Goal: Task Accomplishment & Management: Manage account settings

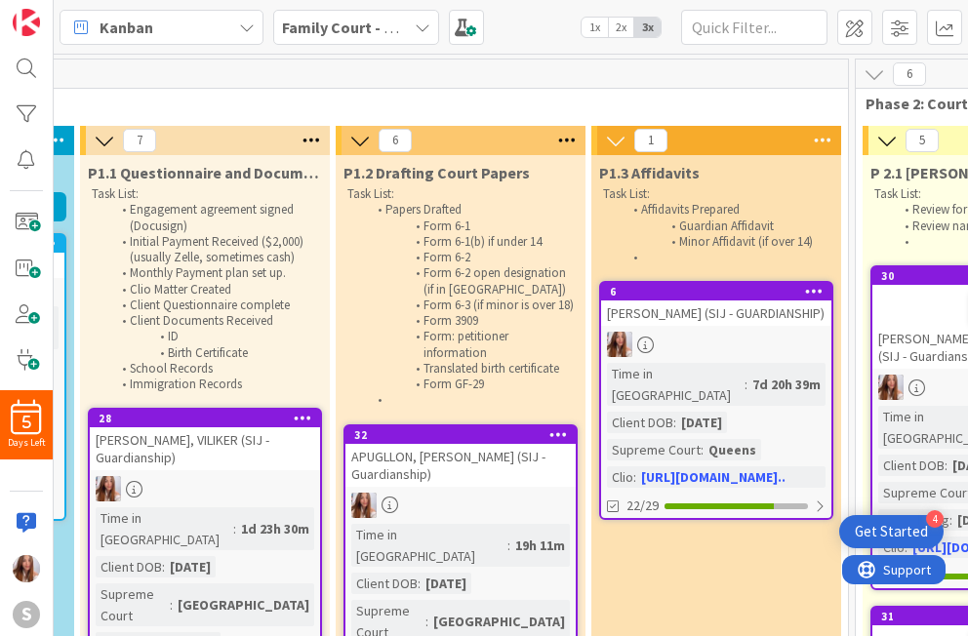
scroll to position [0, 503]
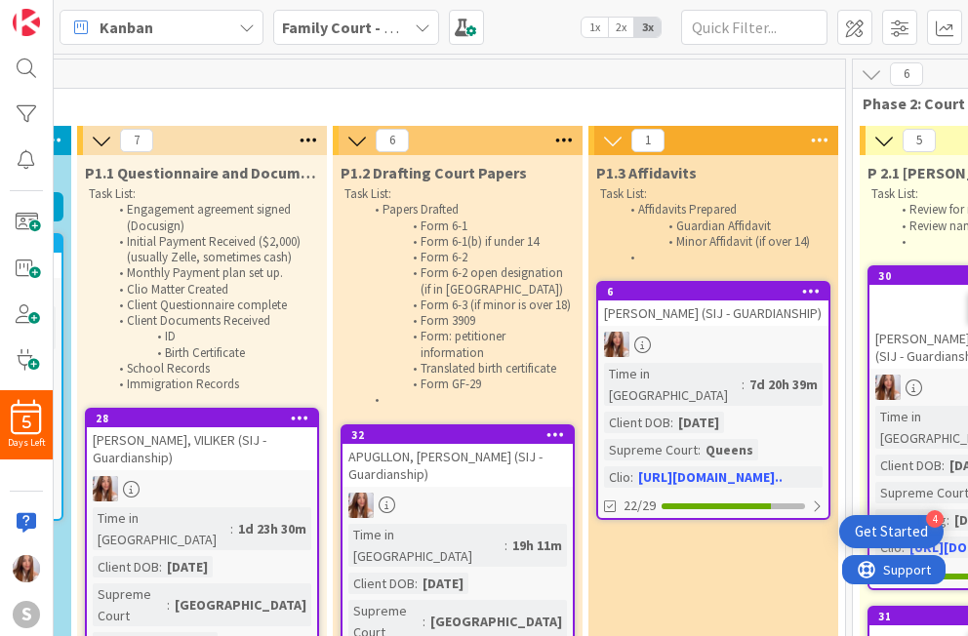
click at [450, 487] on div "APUGLLON, [PERSON_NAME] (SIJ - Guardianship)" at bounding box center [458, 465] width 230 height 43
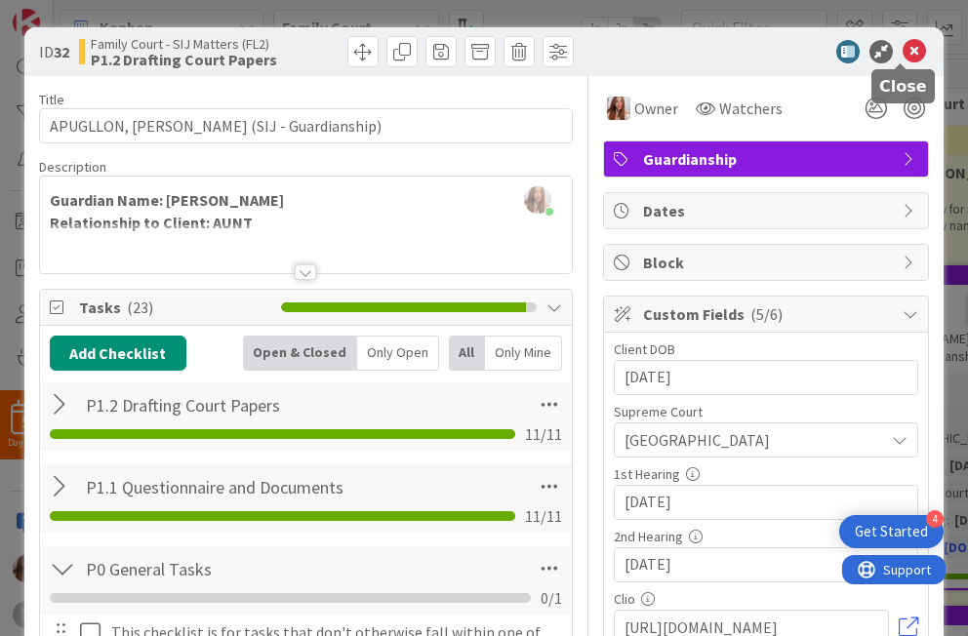
click at [699, 56] on icon at bounding box center [914, 51] width 23 height 23
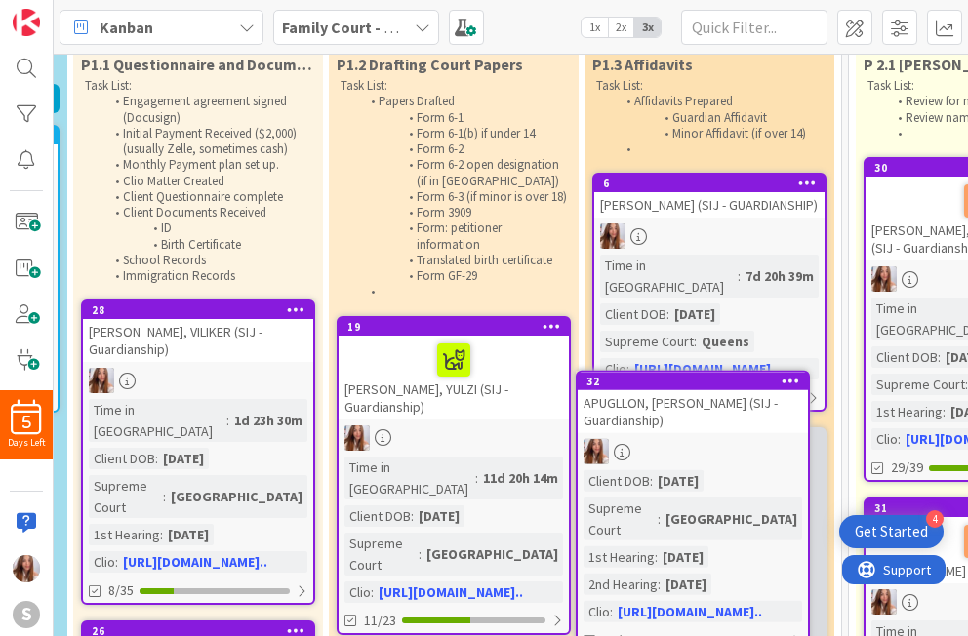
scroll to position [108, 510]
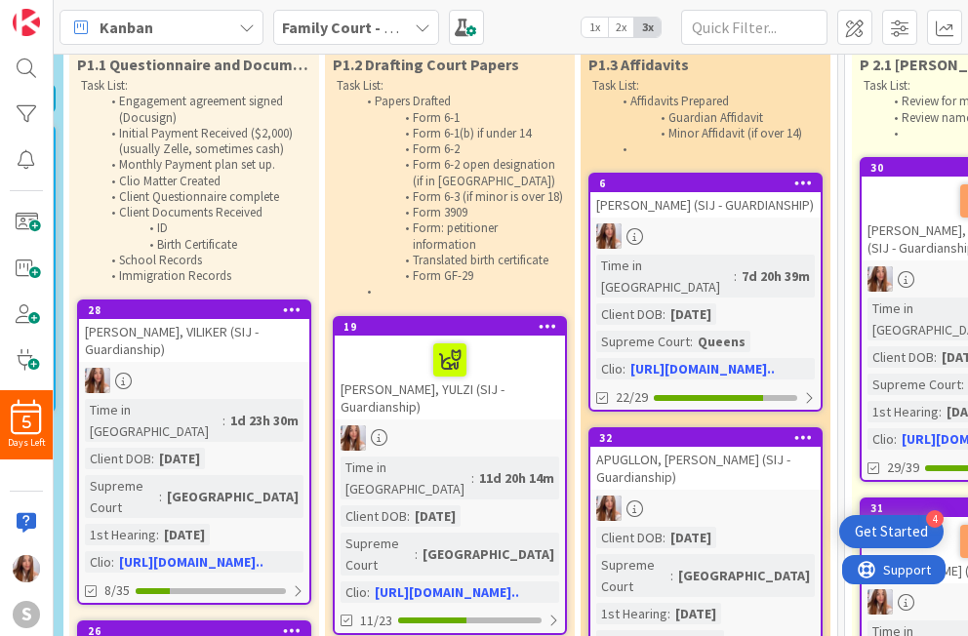
click at [699, 454] on div "APUGLLON, [PERSON_NAME] (SIJ - Guardianship)" at bounding box center [705, 468] width 230 height 43
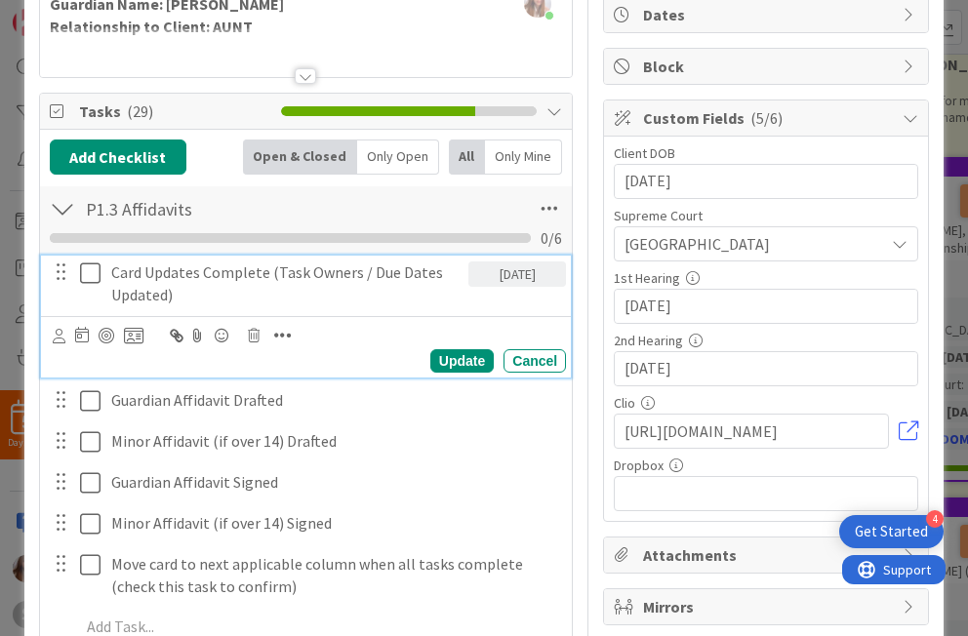
click at [89, 280] on icon at bounding box center [90, 273] width 20 height 23
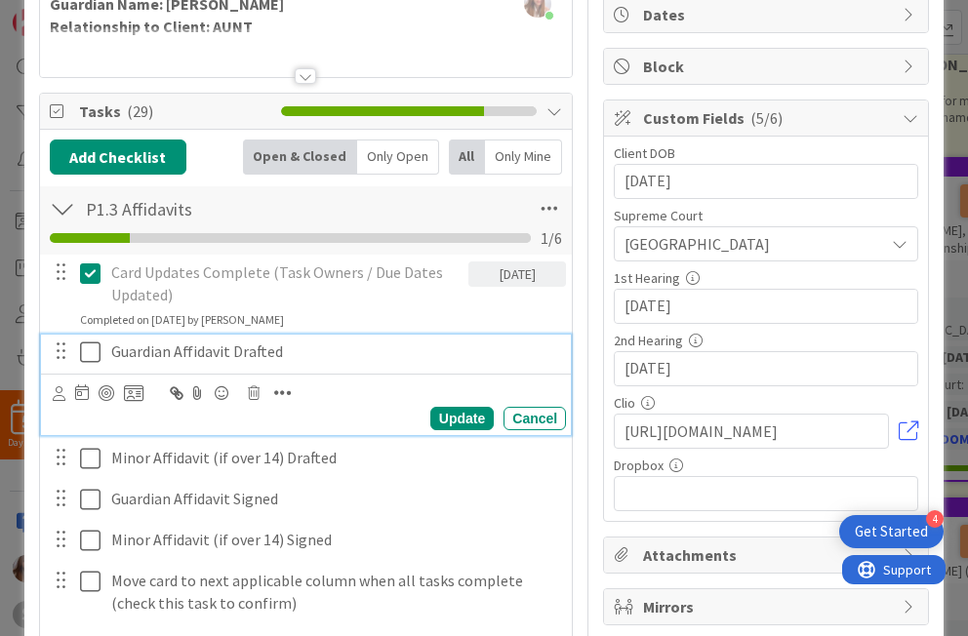
click at [82, 349] on icon at bounding box center [90, 352] width 20 height 23
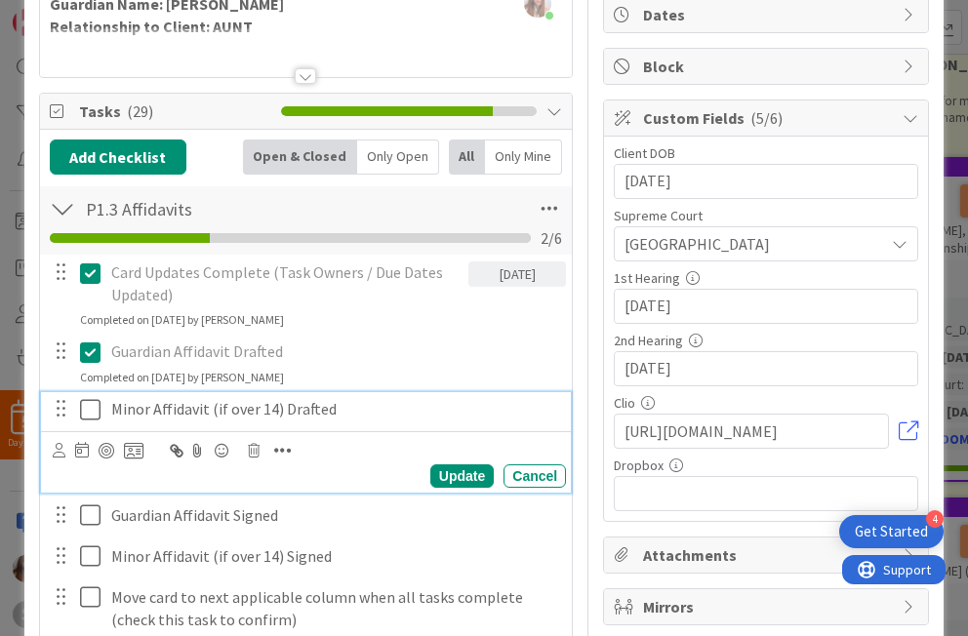
click at [87, 418] on icon at bounding box center [90, 409] width 20 height 23
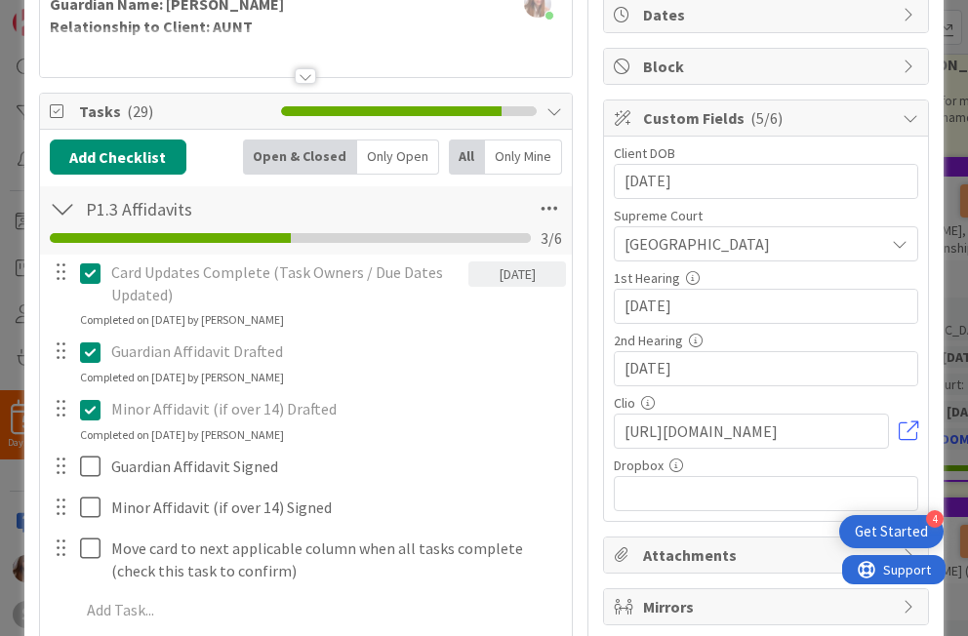
click at [79, 461] on div at bounding box center [76, 467] width 55 height 34
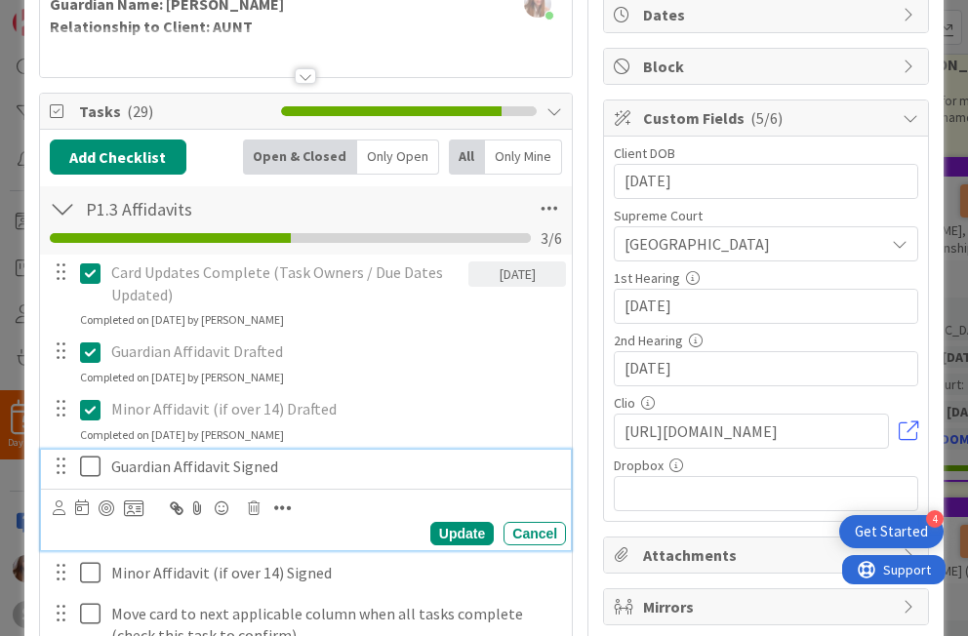
click at [96, 456] on icon at bounding box center [90, 466] width 20 height 23
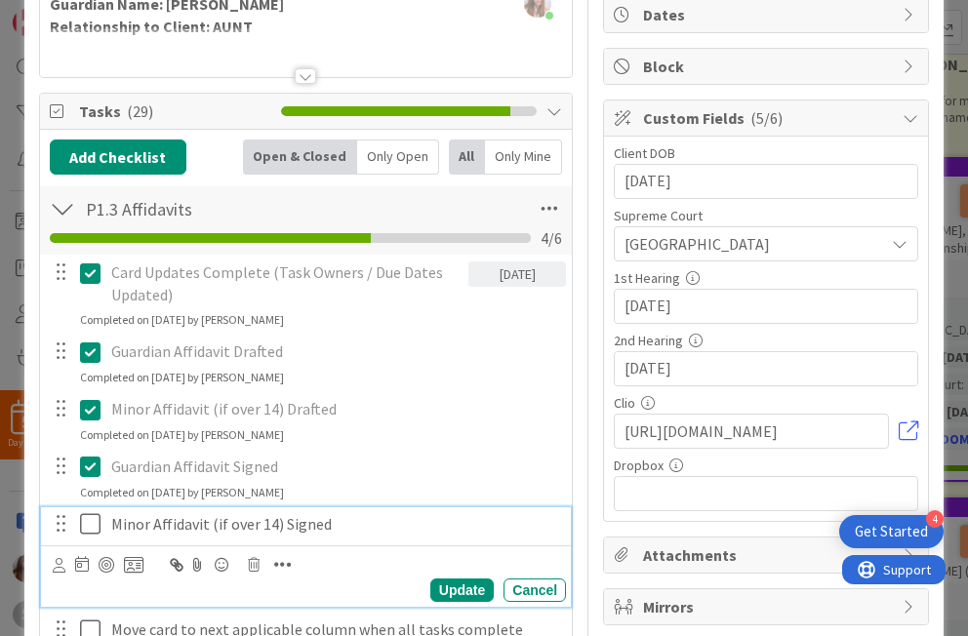
drag, startPoint x: 93, startPoint y: 521, endPoint x: 79, endPoint y: 558, distance: 39.5
click at [93, 521] on icon at bounding box center [90, 523] width 20 height 23
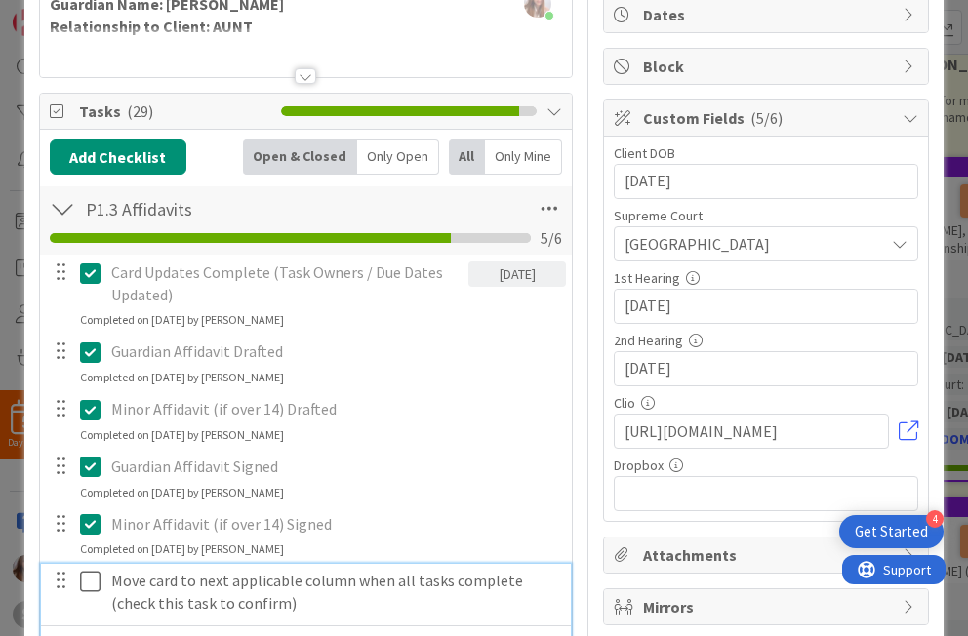
click at [86, 583] on icon at bounding box center [90, 581] width 20 height 23
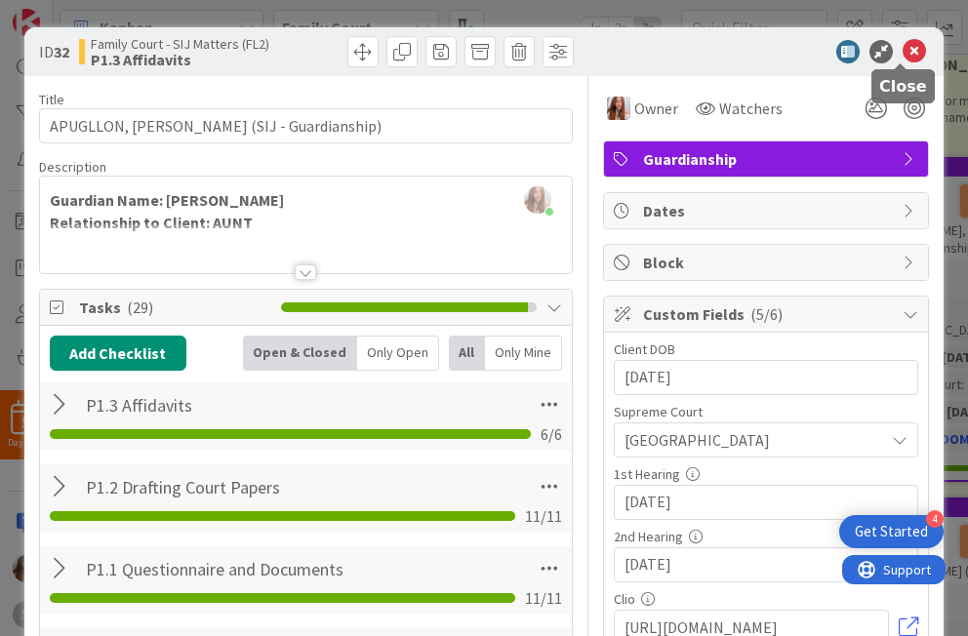
click at [699, 54] on icon at bounding box center [914, 51] width 23 height 23
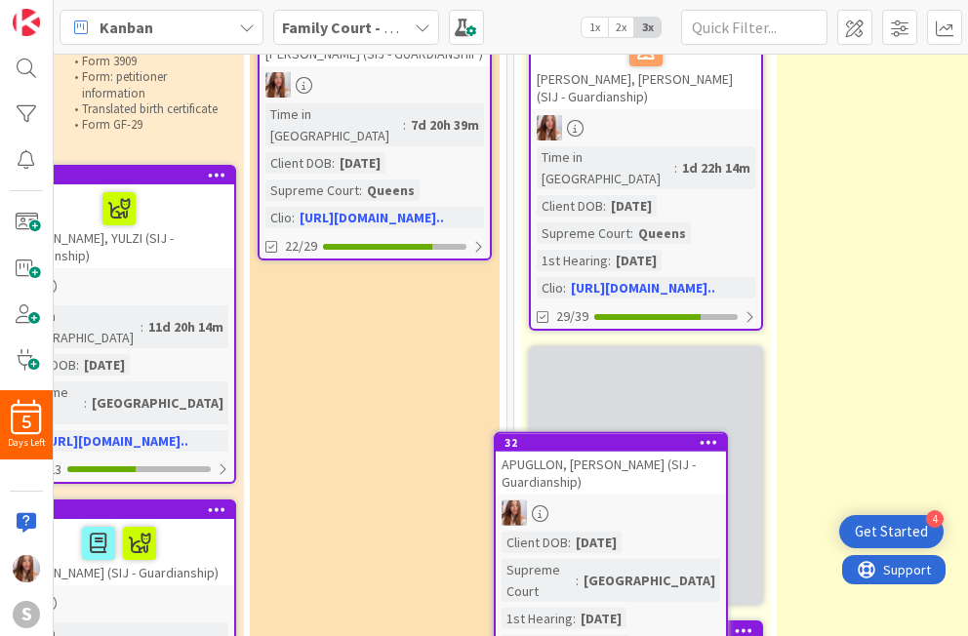
scroll to position [272, 841]
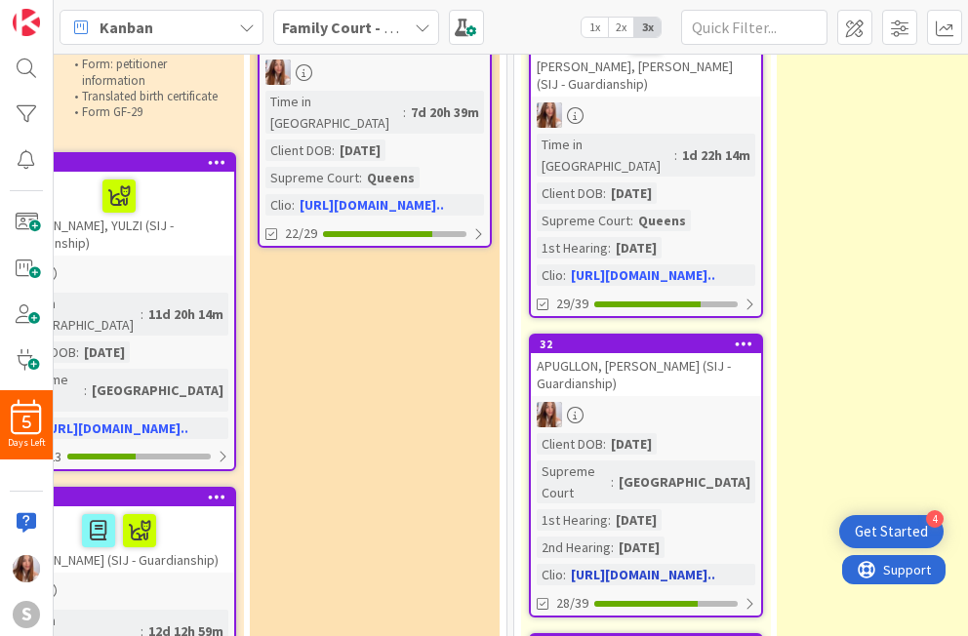
click at [644, 364] on div "APUGLLON, [PERSON_NAME] (SIJ - Guardianship)" at bounding box center [646, 374] width 230 height 43
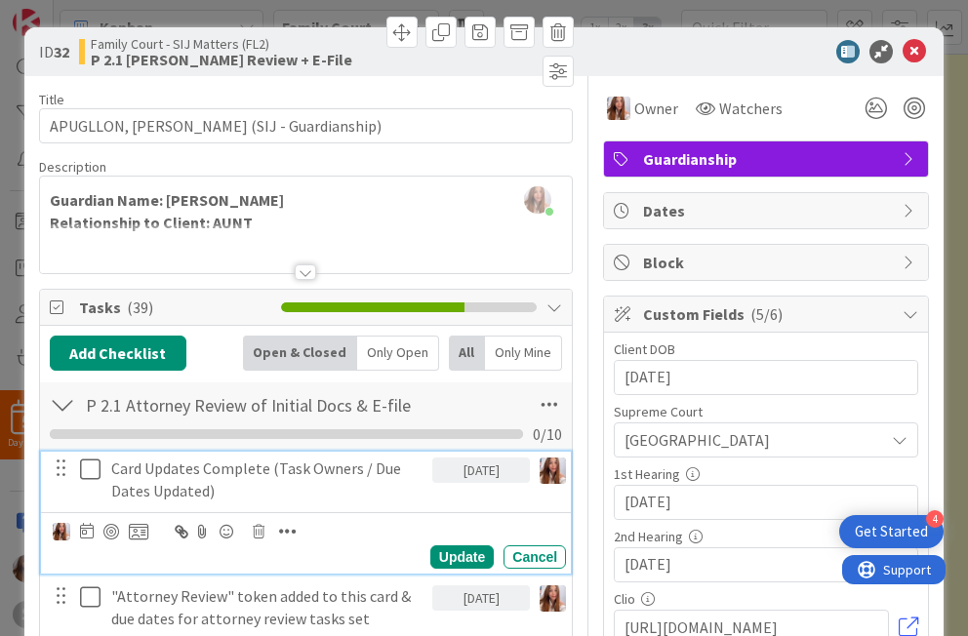
click at [91, 476] on icon at bounding box center [90, 469] width 20 height 23
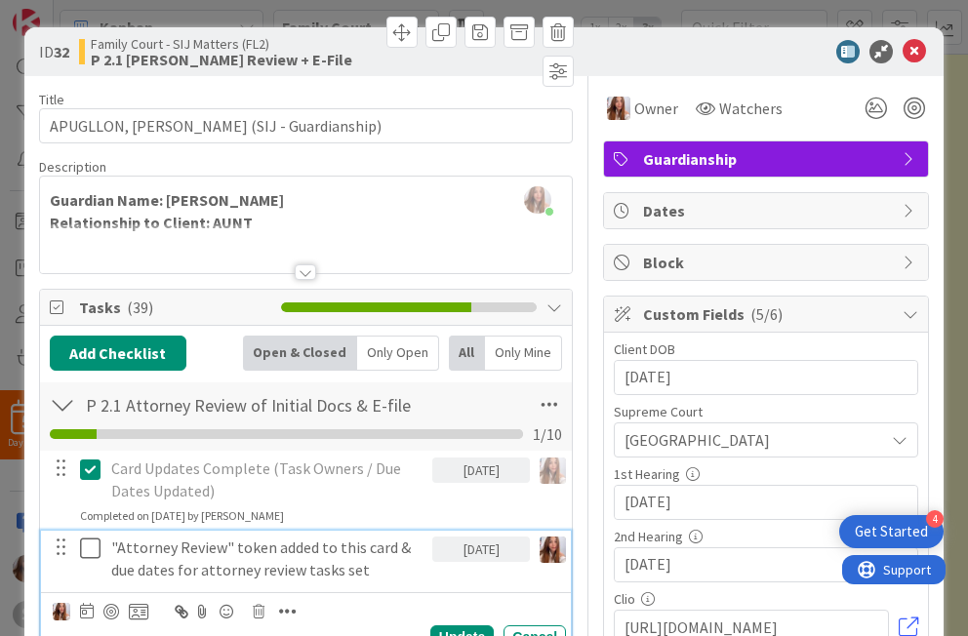
click at [87, 554] on icon at bounding box center [90, 548] width 20 height 23
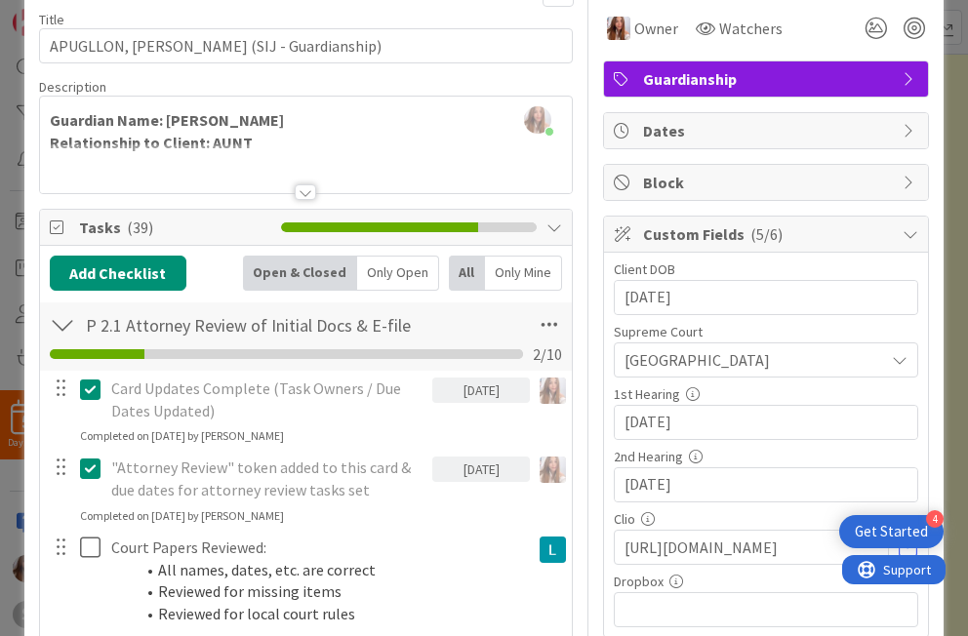
scroll to position [180, 0]
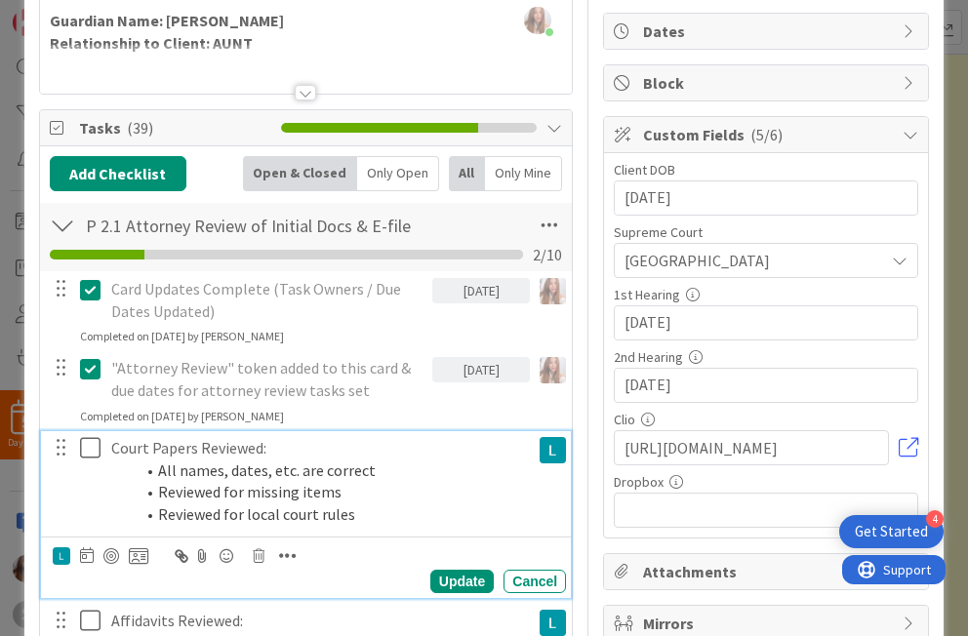
click at [90, 462] on button at bounding box center [91, 448] width 23 height 31
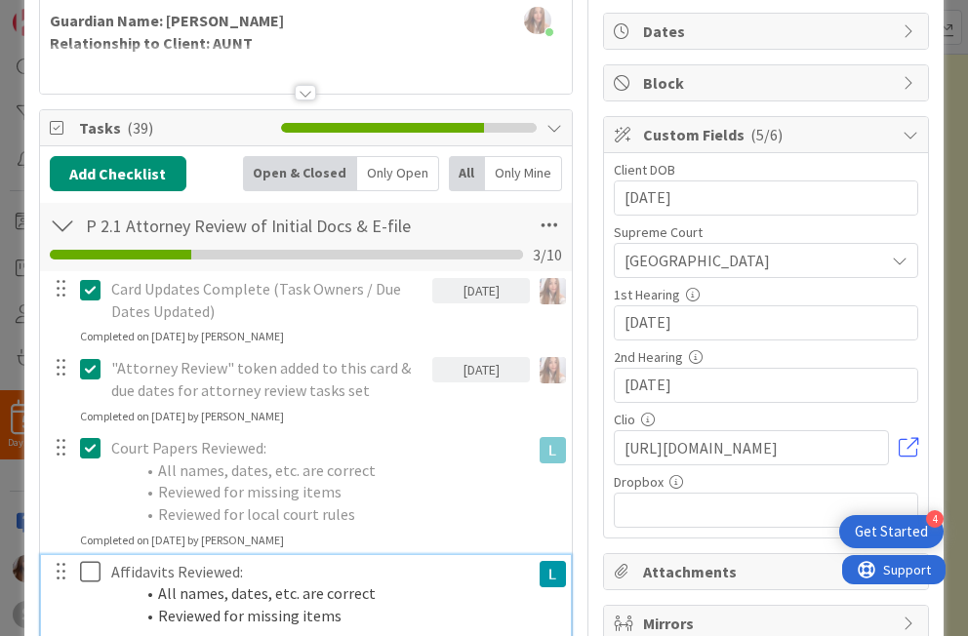
click at [89, 577] on icon at bounding box center [90, 571] width 20 height 23
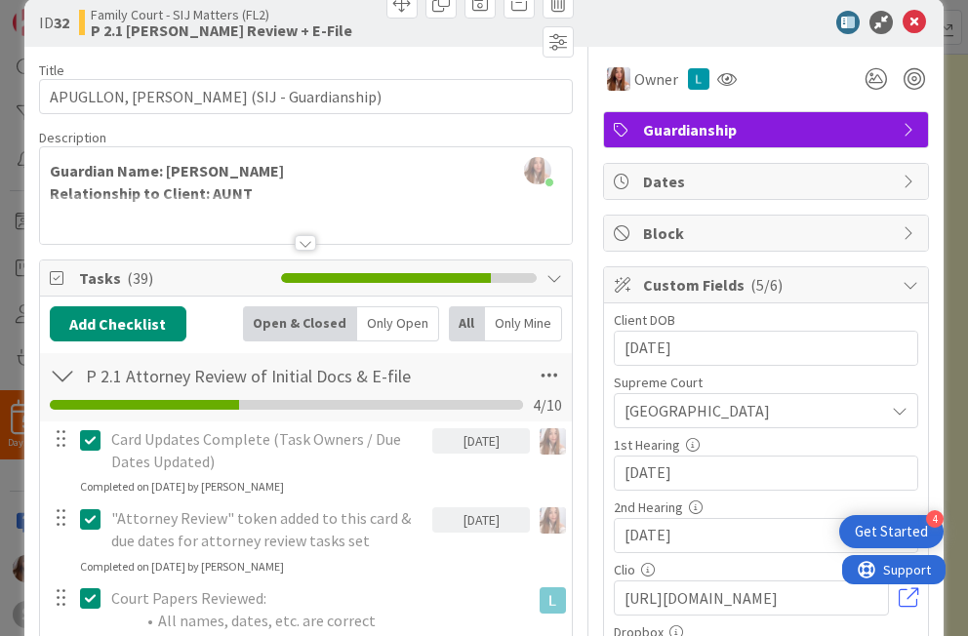
scroll to position [0, 0]
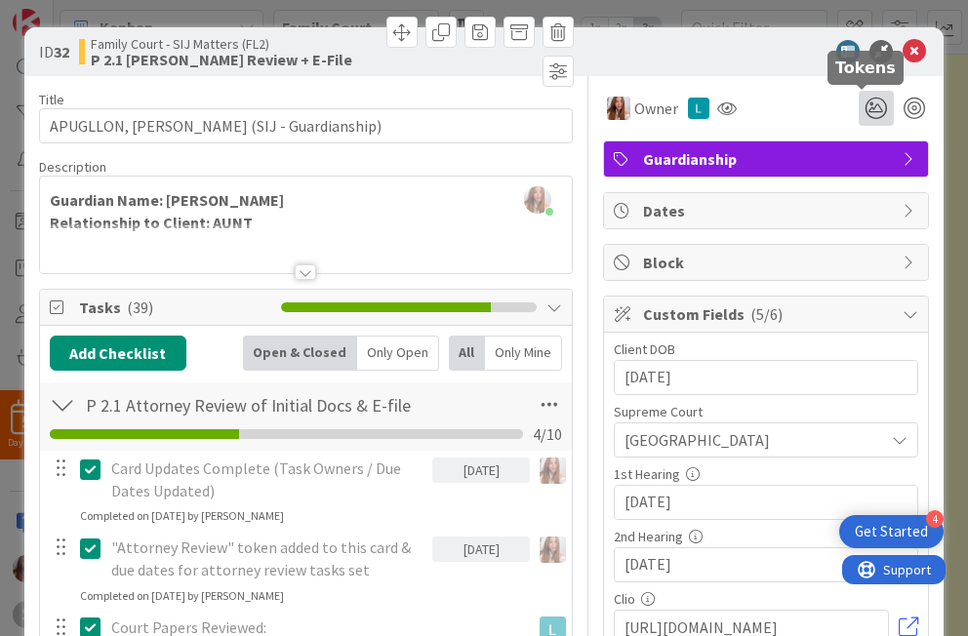
click at [699, 115] on icon at bounding box center [876, 108] width 35 height 35
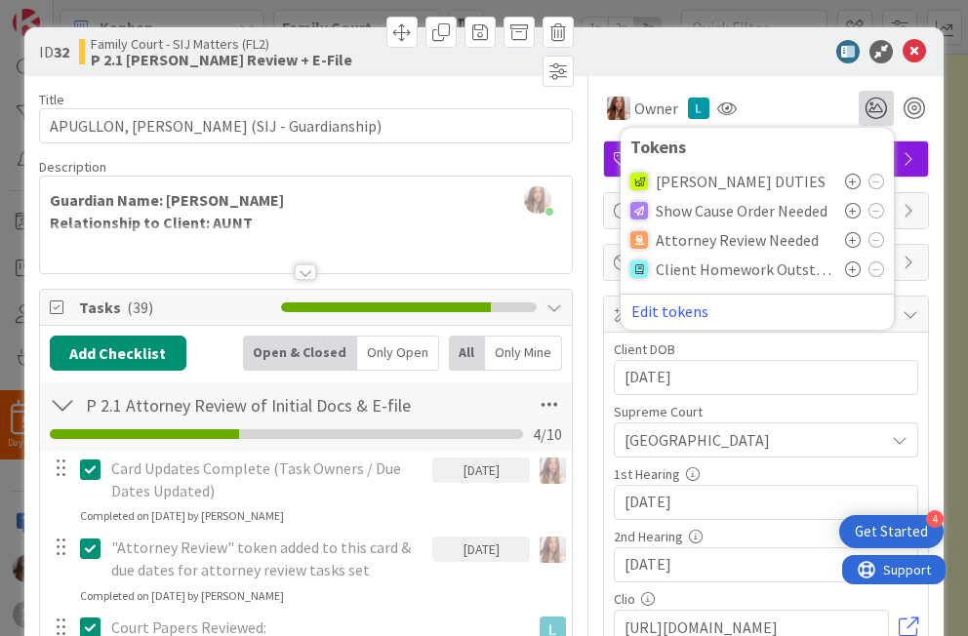
click at [699, 240] on icon at bounding box center [853, 240] width 16 height 16
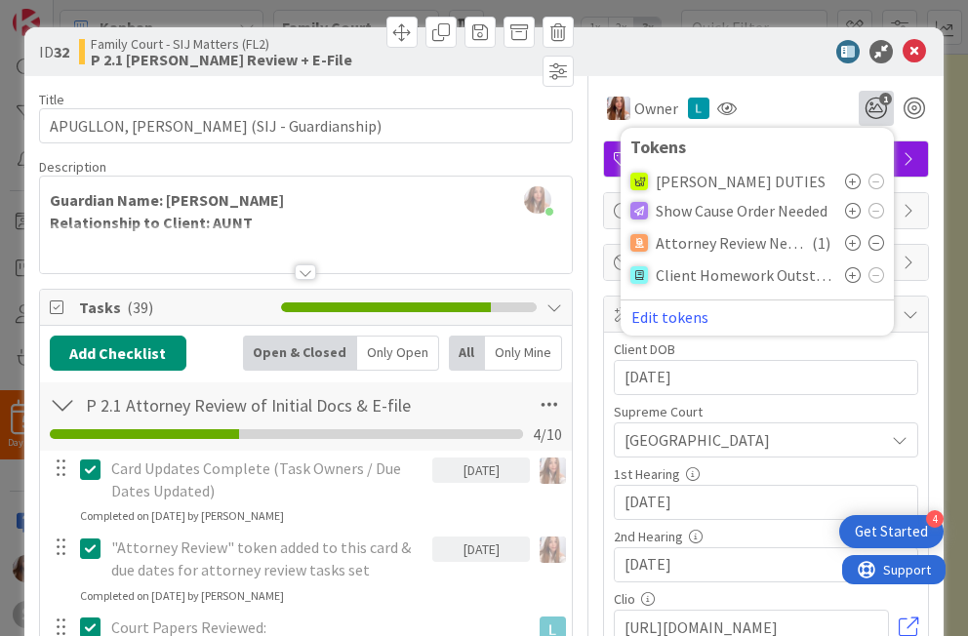
click at [699, 94] on div "Owner 1 Tokens KAREN DUTIES Show Cause Order Needed Attorney Review Needed ( 1 …" at bounding box center [766, 108] width 326 height 35
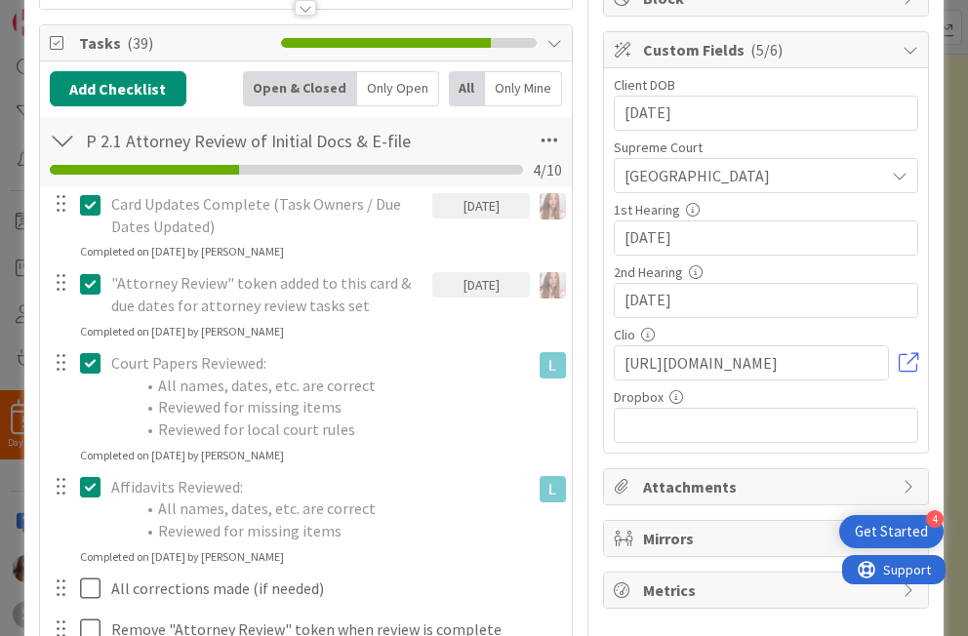
scroll to position [367, 0]
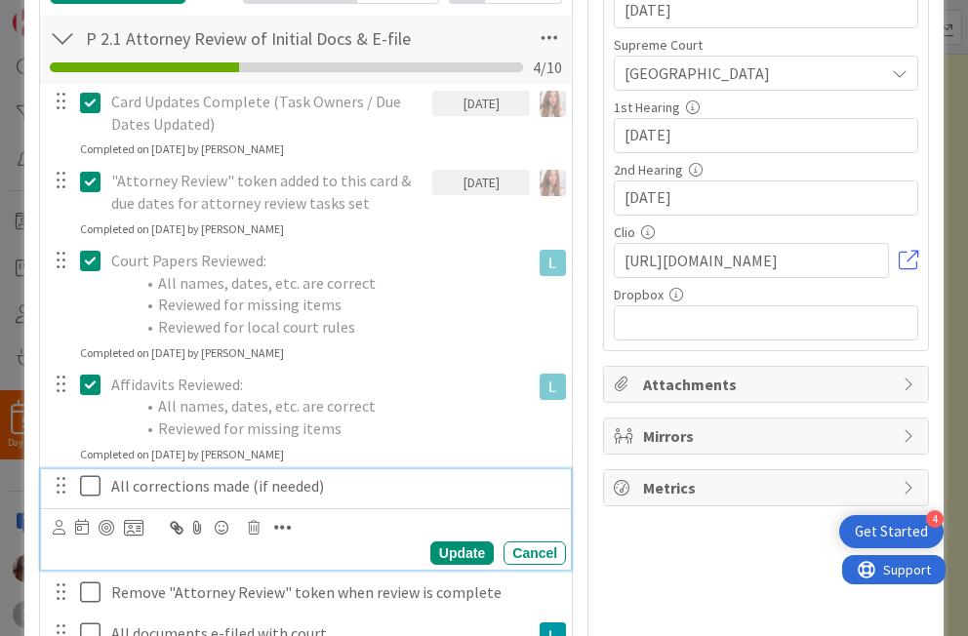
click at [93, 484] on icon at bounding box center [90, 485] width 20 height 23
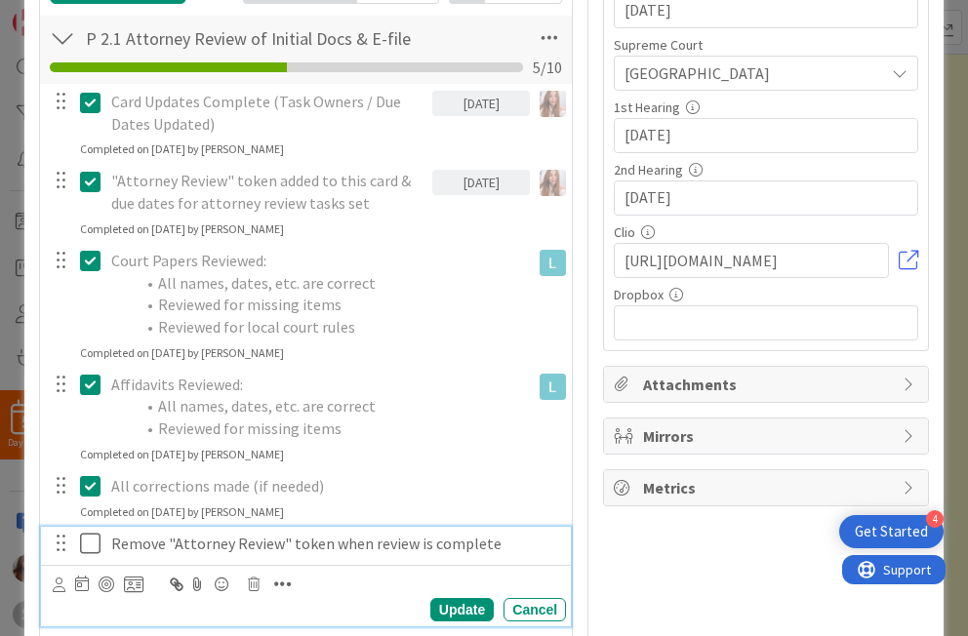
click at [153, 546] on p "Remove "Attorney Review" token when review is complete" at bounding box center [334, 544] width 447 height 22
click at [106, 586] on div at bounding box center [107, 585] width 16 height 16
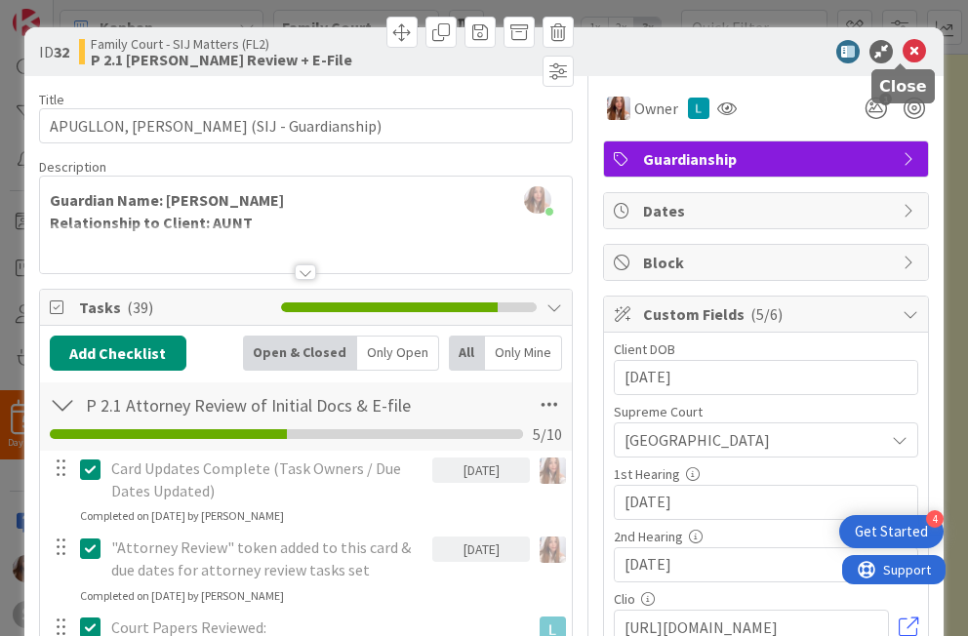
click at [699, 57] on icon at bounding box center [914, 51] width 23 height 23
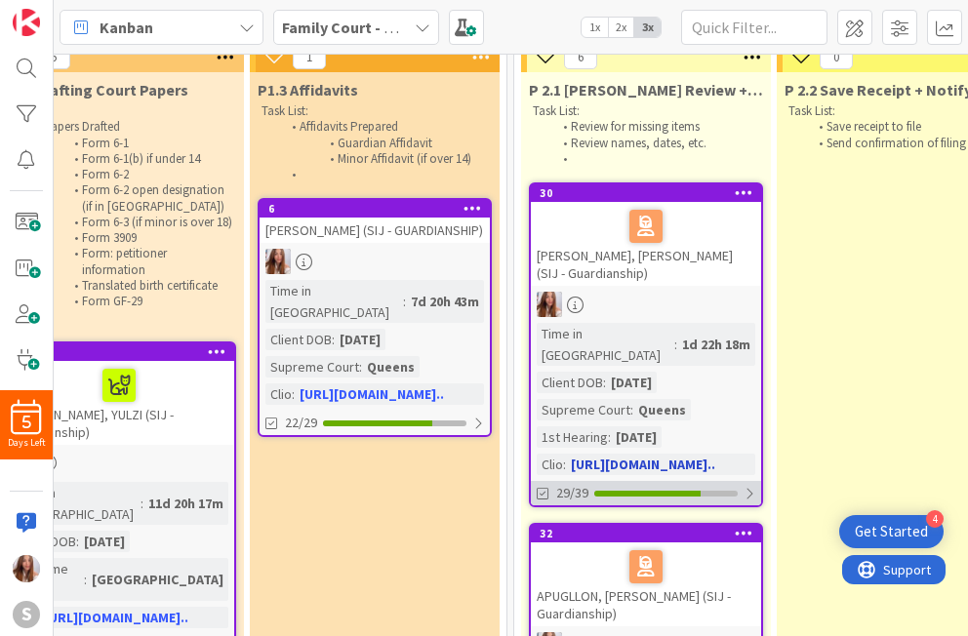
scroll to position [82, 841]
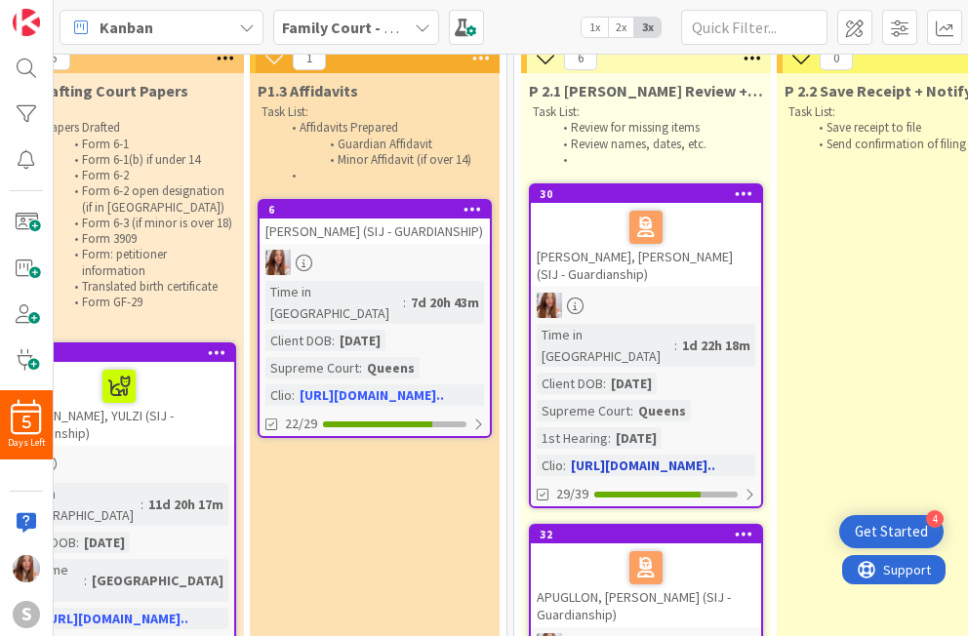
click at [654, 275] on div "[PERSON_NAME], [PERSON_NAME] (SIJ - Guardianship)" at bounding box center [646, 245] width 230 height 84
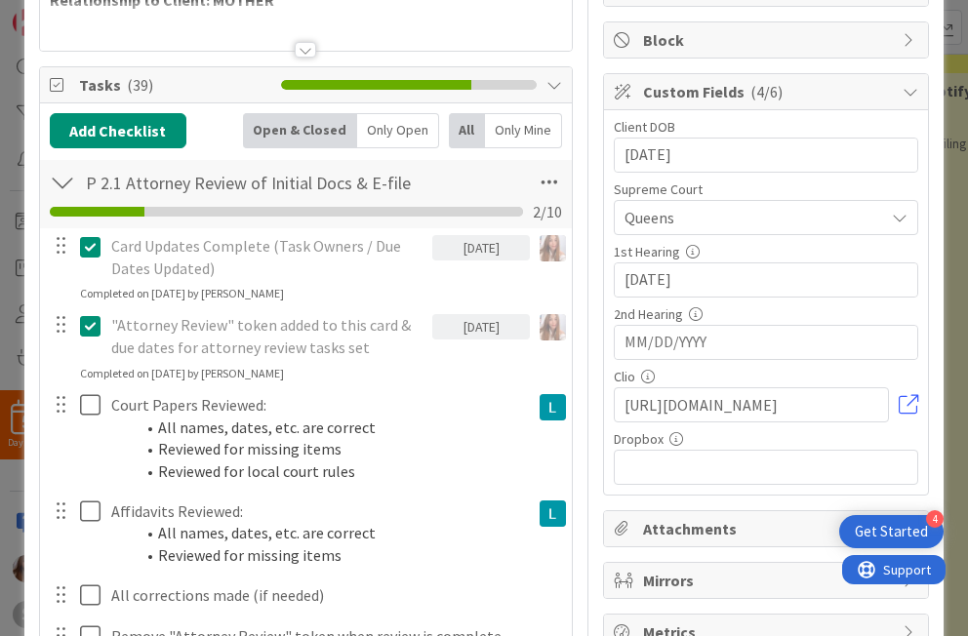
scroll to position [227, 0]
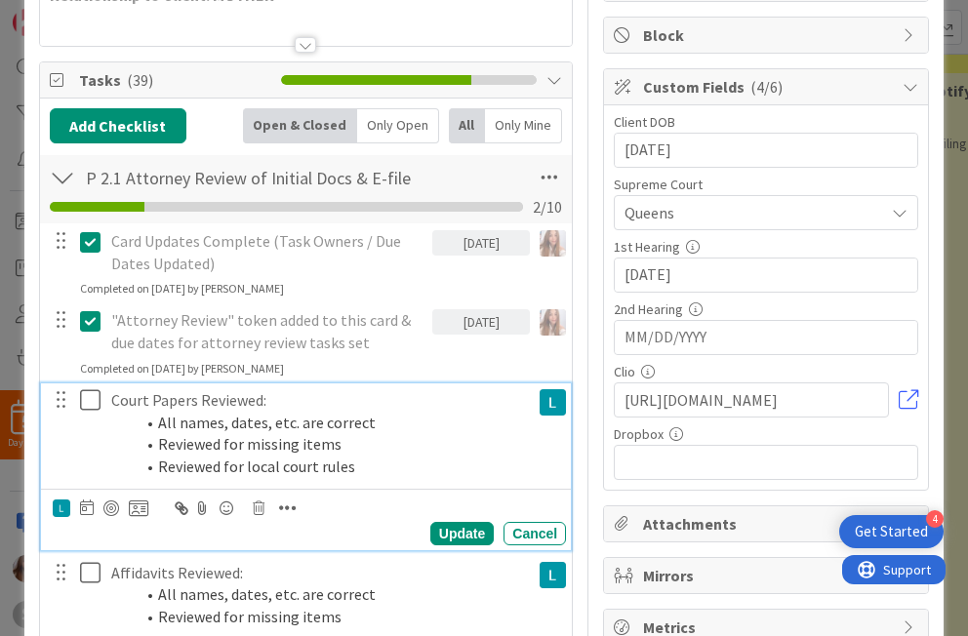
click at [80, 402] on icon at bounding box center [90, 399] width 20 height 23
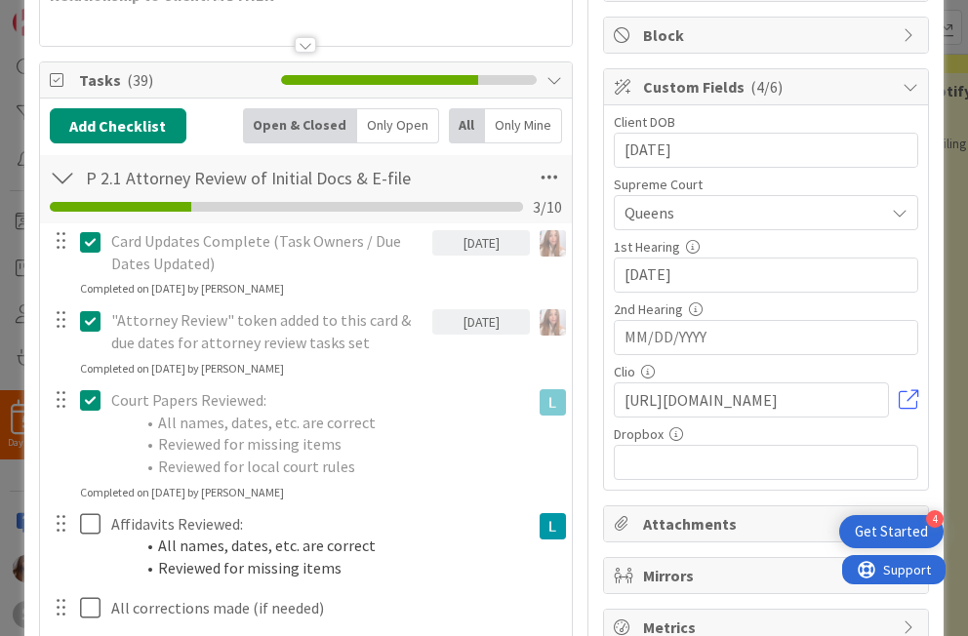
click at [92, 542] on div at bounding box center [76, 546] width 55 height 78
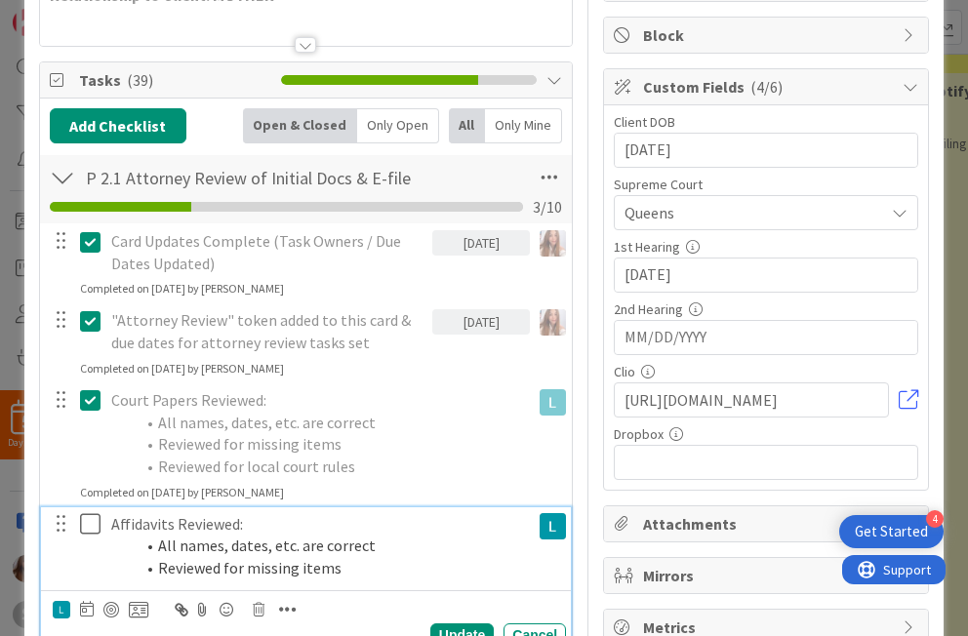
click at [90, 534] on icon at bounding box center [90, 523] width 20 height 23
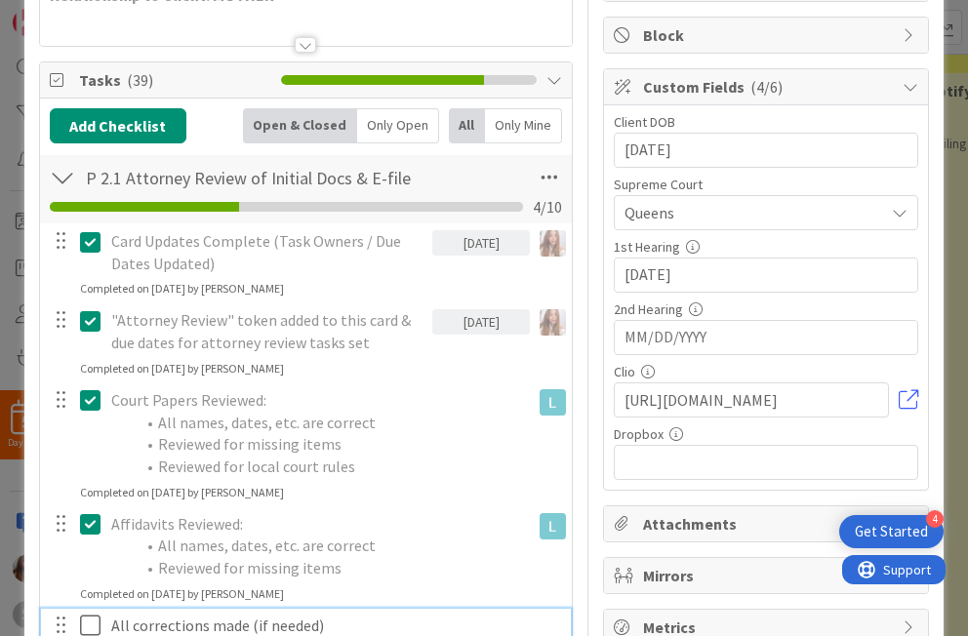
click at [95, 618] on icon at bounding box center [90, 625] width 20 height 23
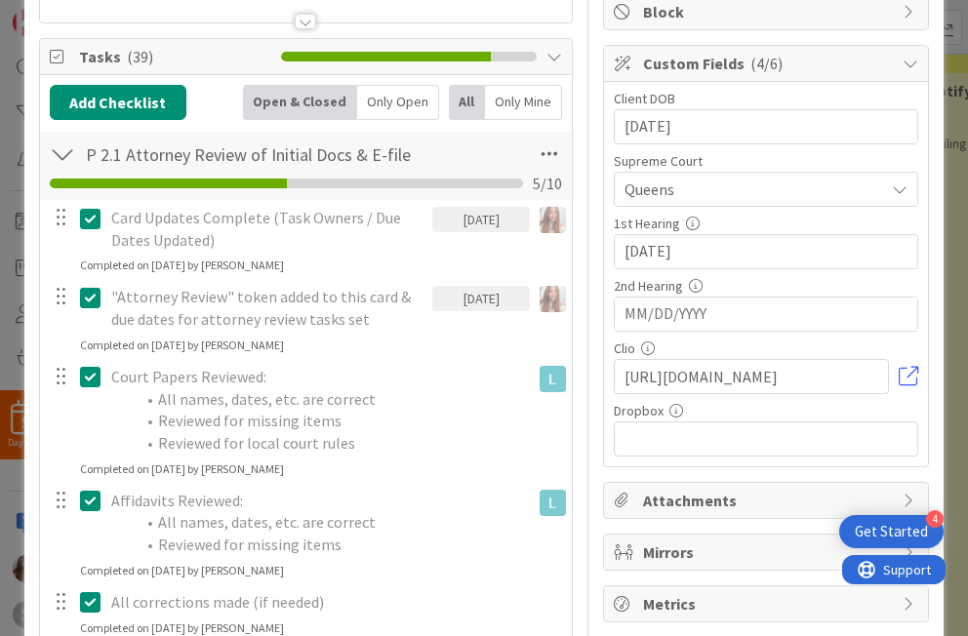
scroll to position [453, 0]
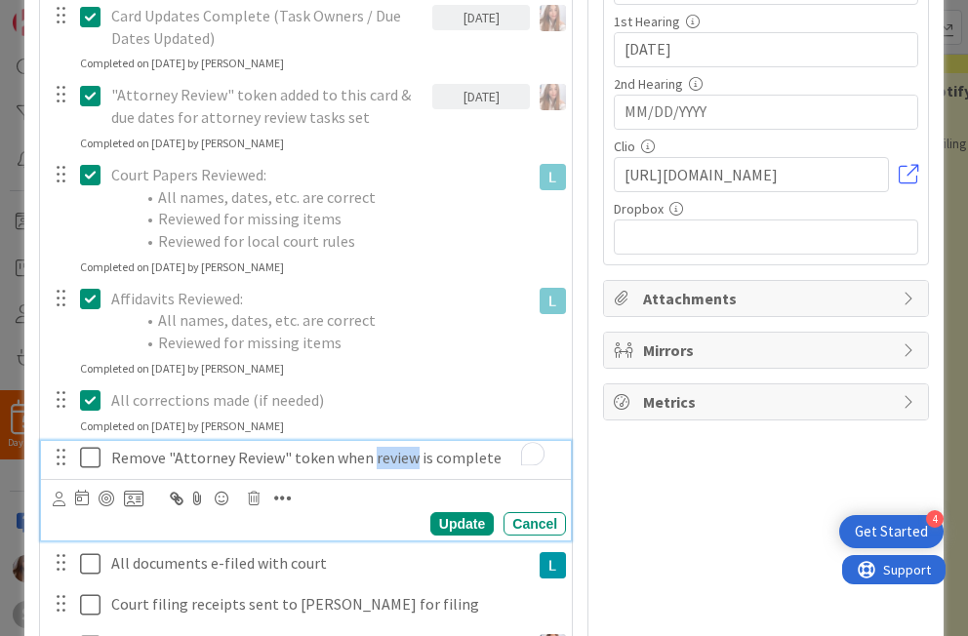
click at [113, 494] on div at bounding box center [98, 498] width 91 height 23
click at [111, 497] on div at bounding box center [107, 499] width 16 height 16
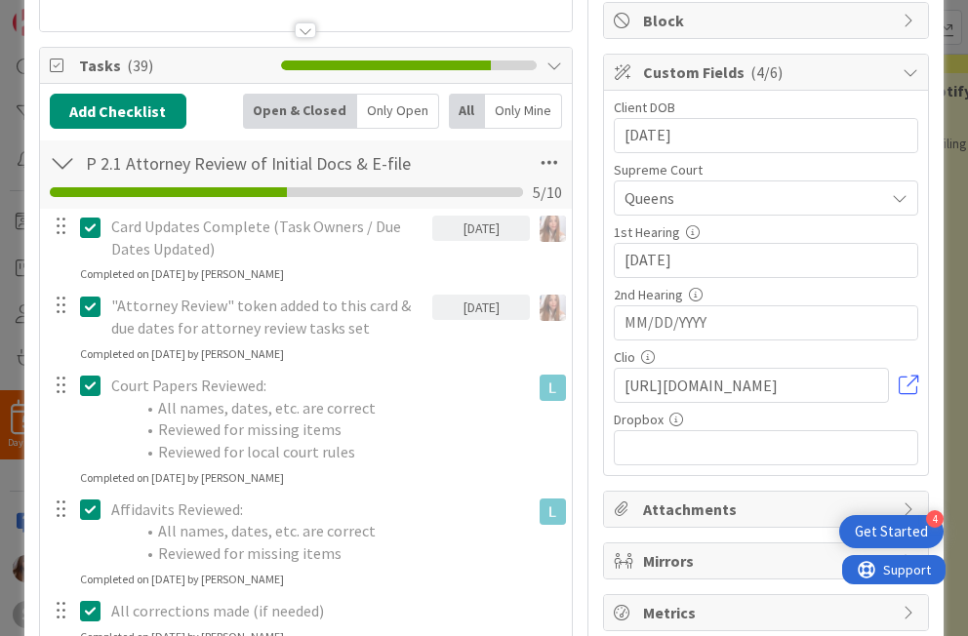
scroll to position [0, 0]
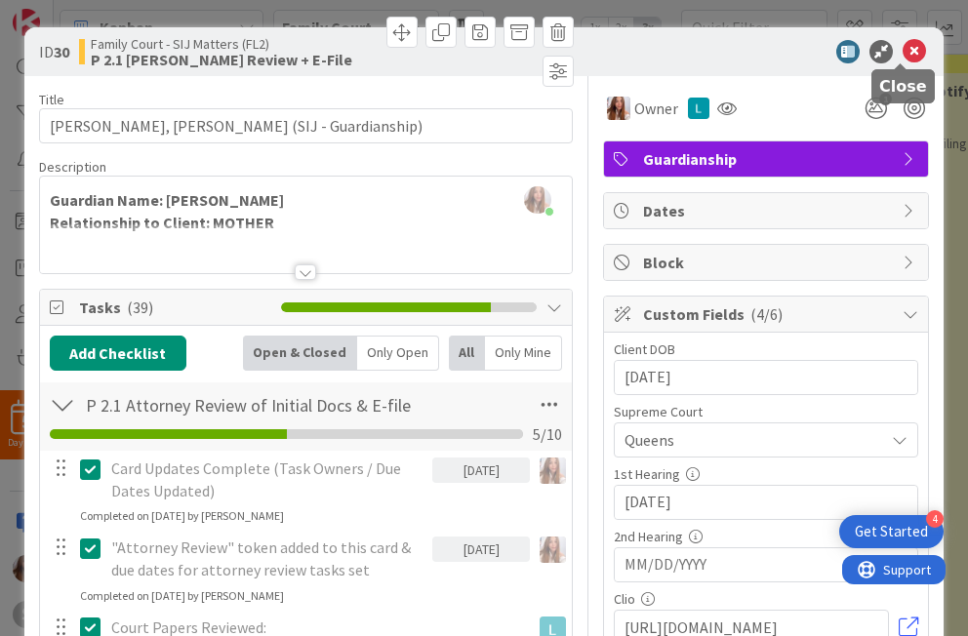
click at [699, 59] on icon at bounding box center [914, 51] width 23 height 23
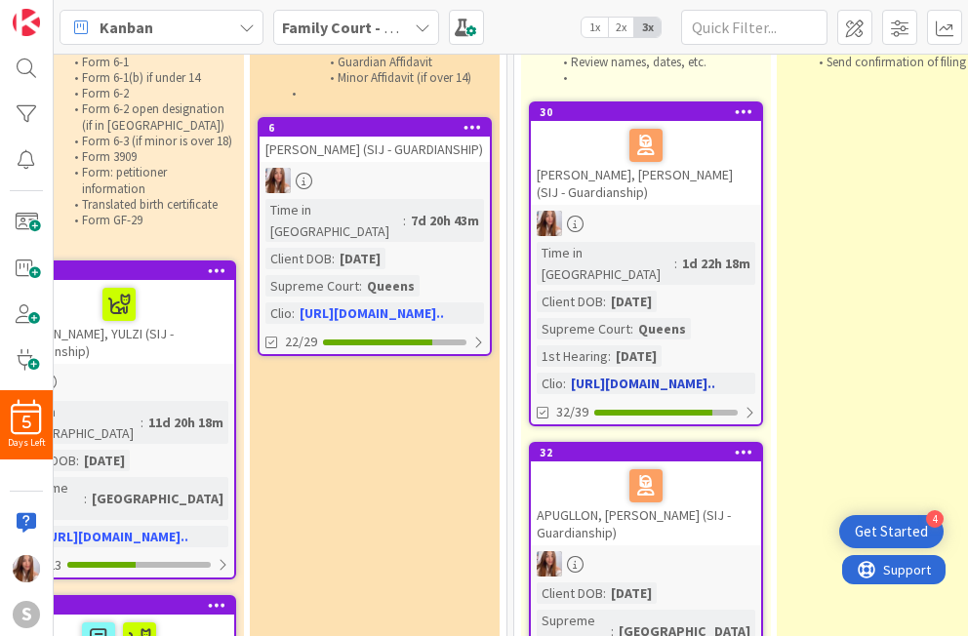
scroll to position [159, 841]
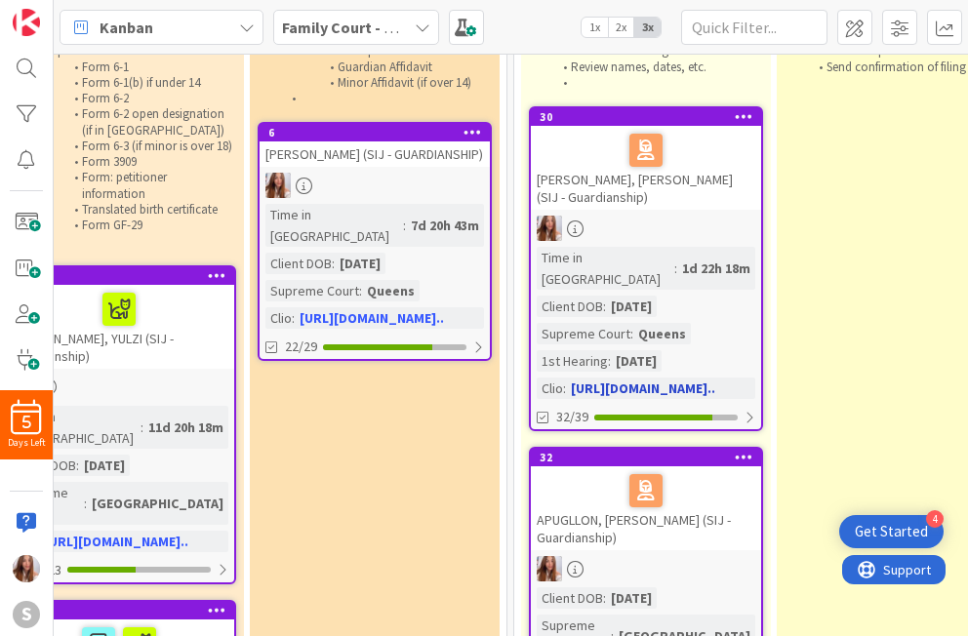
click at [638, 222] on div at bounding box center [646, 228] width 230 height 25
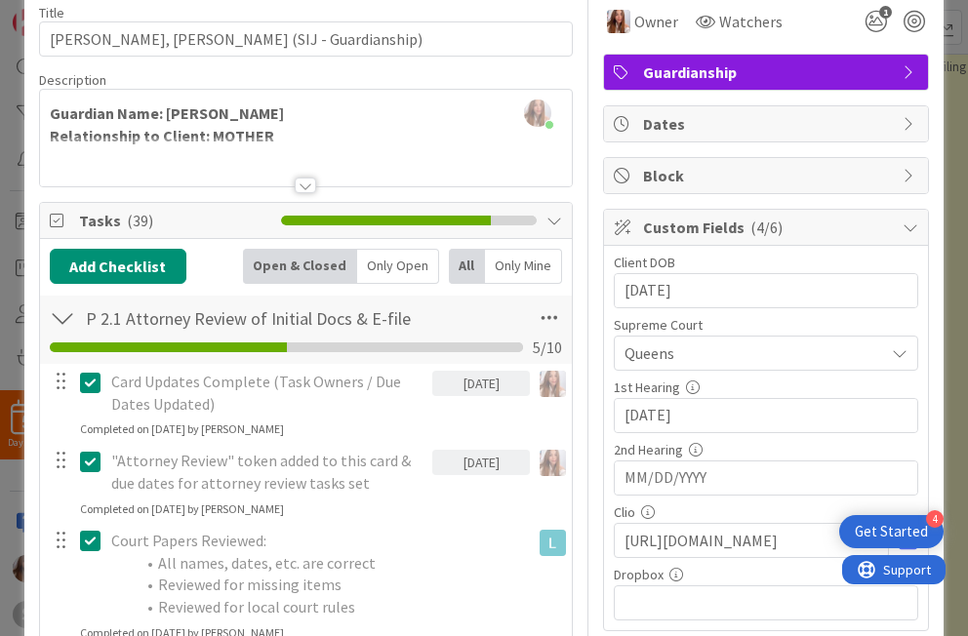
scroll to position [66, 0]
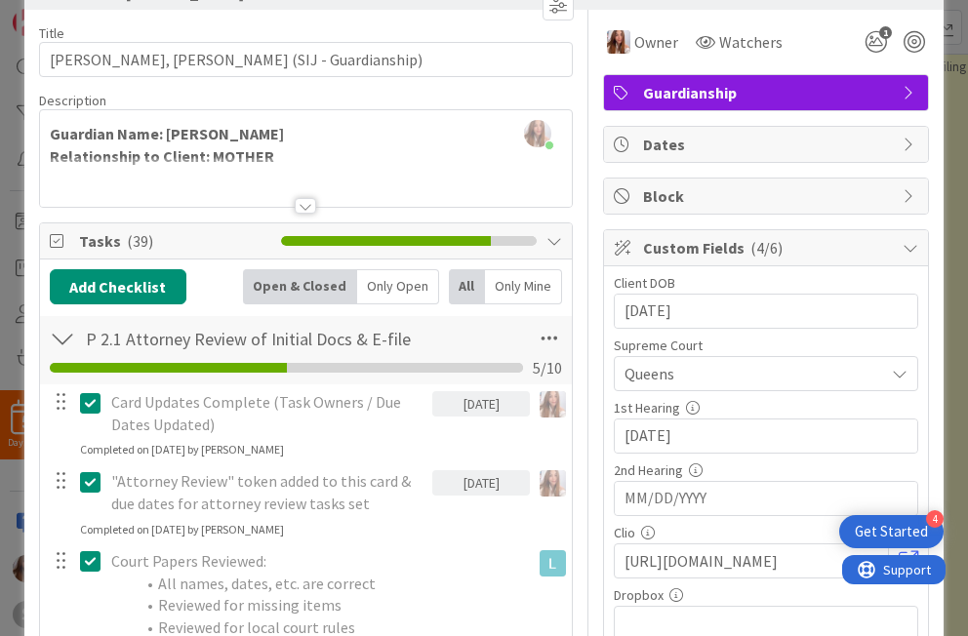
click at [546, 240] on icon at bounding box center [554, 241] width 16 height 16
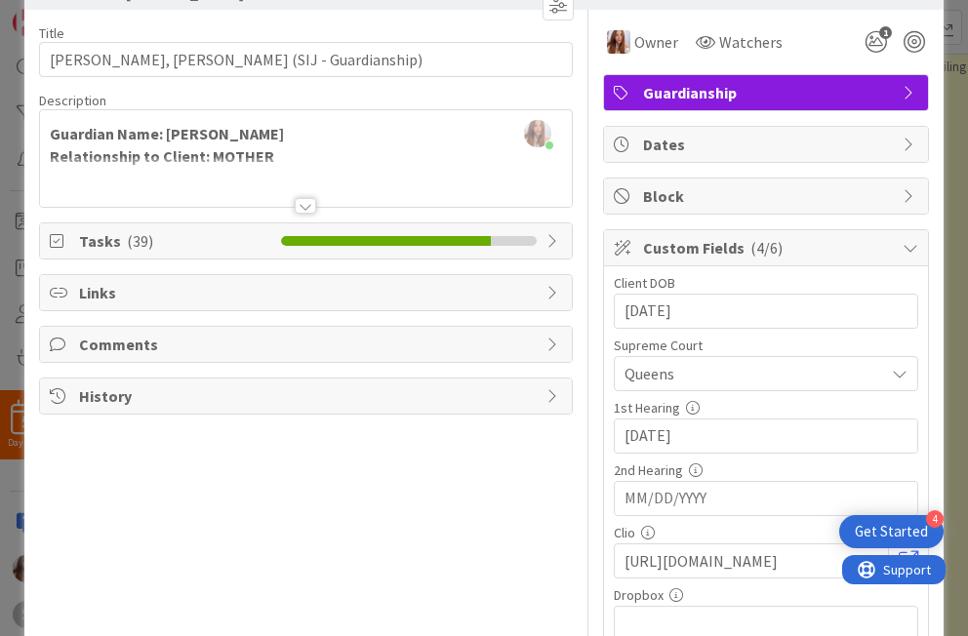
click at [546, 240] on icon at bounding box center [554, 241] width 16 height 16
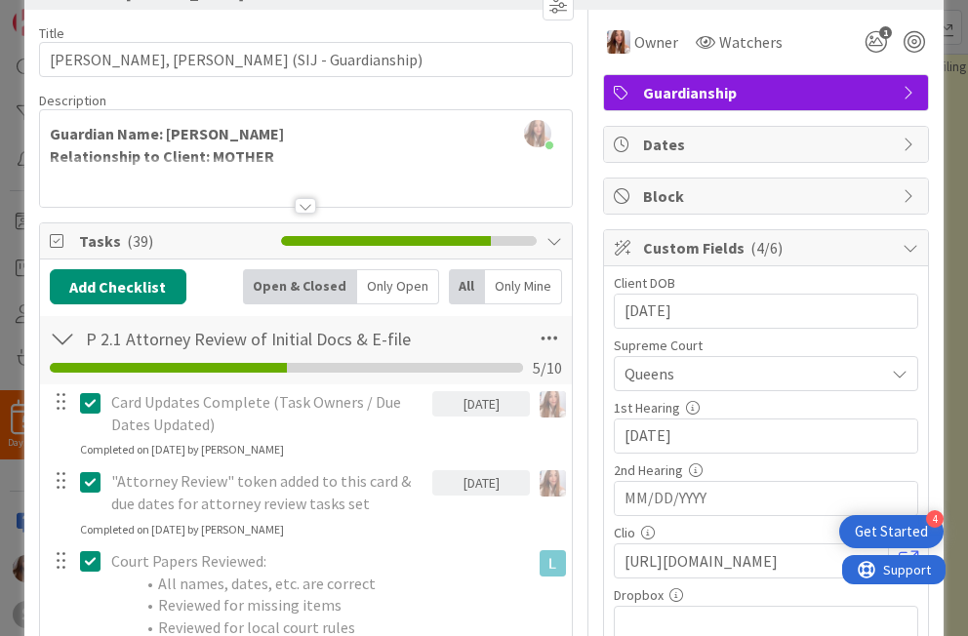
click at [546, 248] on icon at bounding box center [554, 241] width 16 height 16
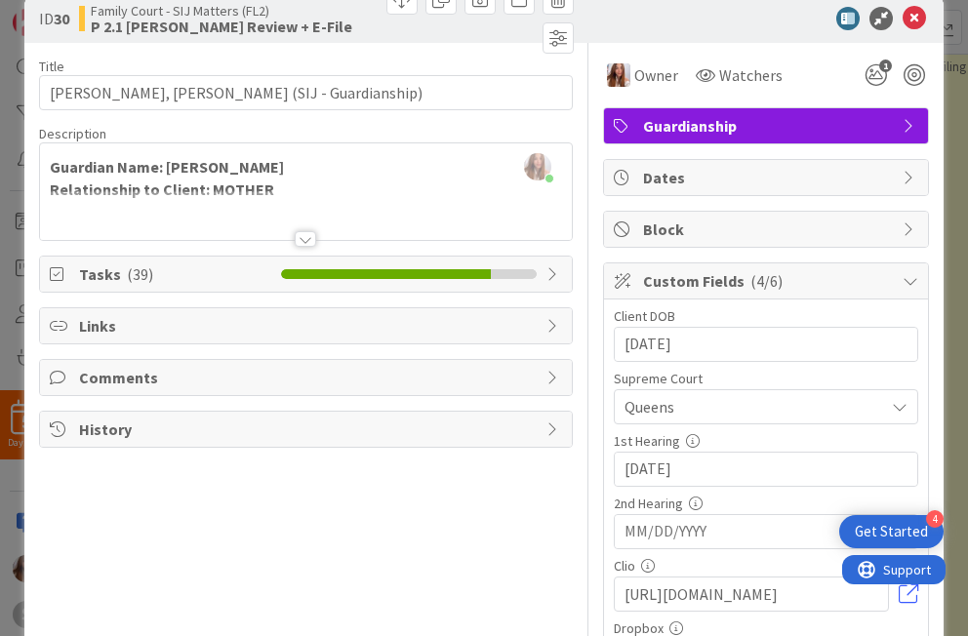
scroll to position [0, 0]
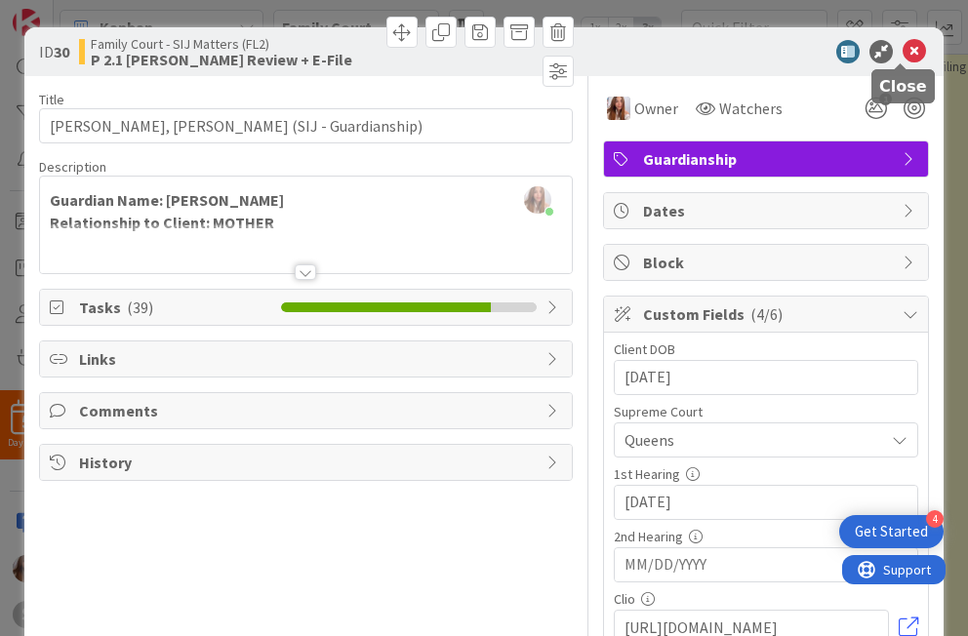
click at [699, 56] on icon at bounding box center [914, 51] width 23 height 23
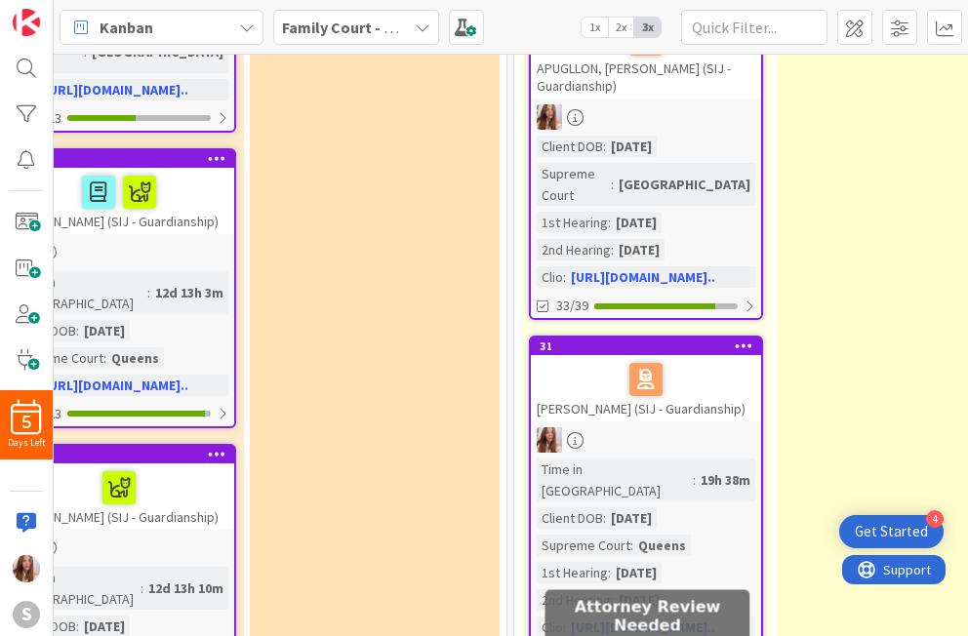
scroll to position [607, 841]
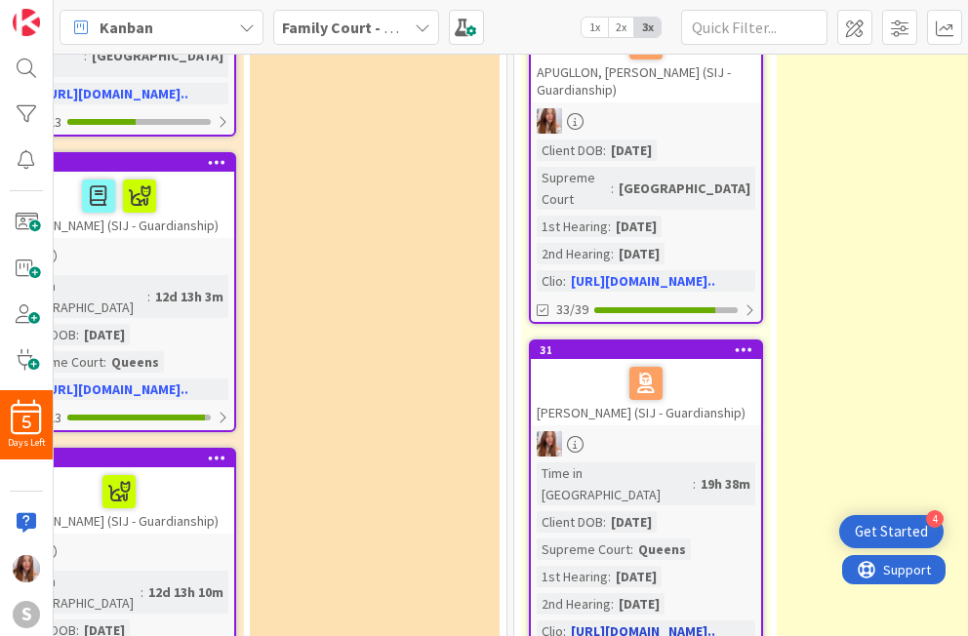
click at [611, 363] on div at bounding box center [646, 383] width 219 height 41
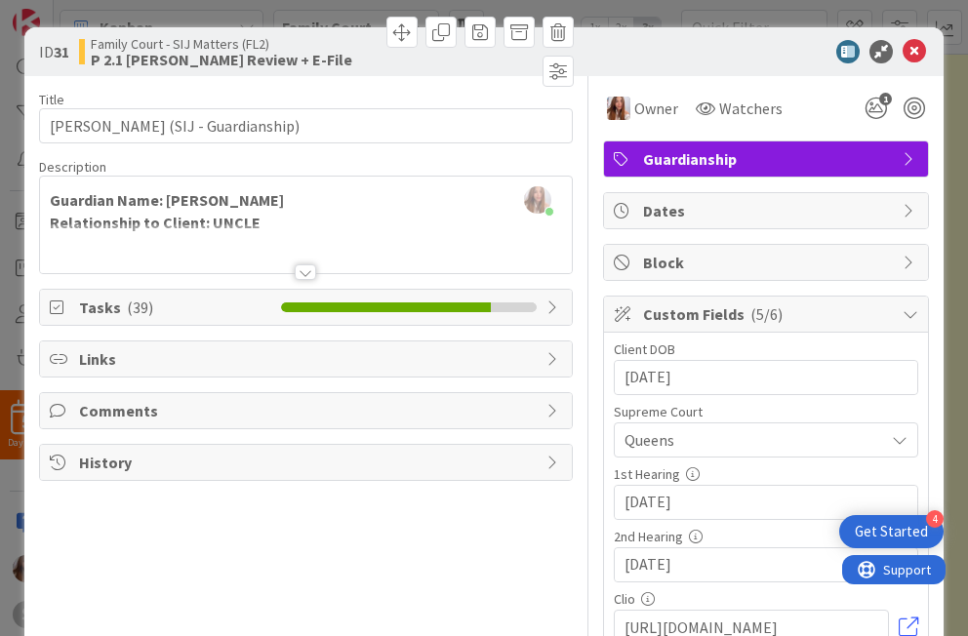
click at [546, 312] on icon at bounding box center [554, 308] width 16 height 16
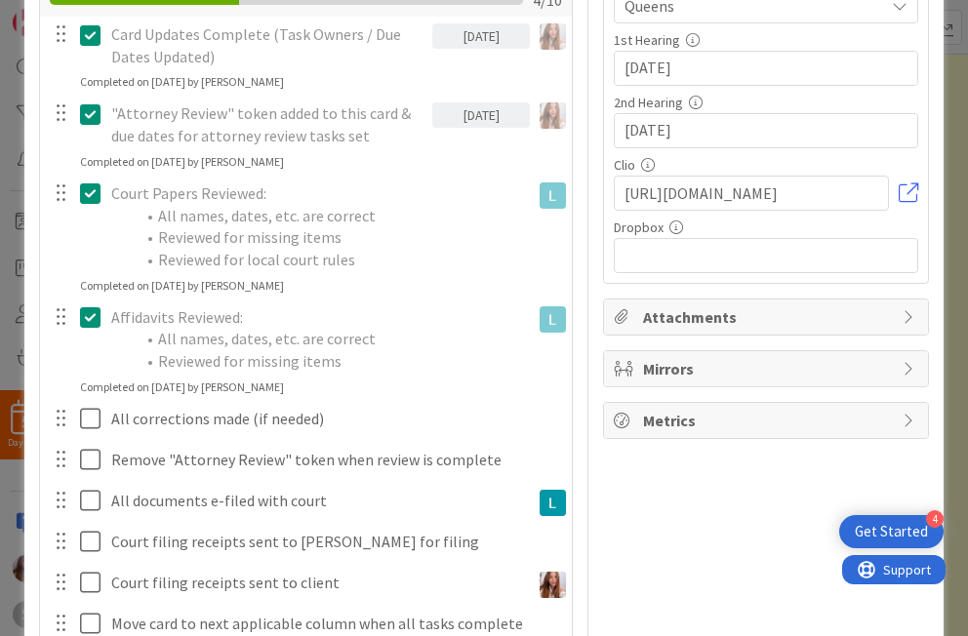
scroll to position [468, 0]
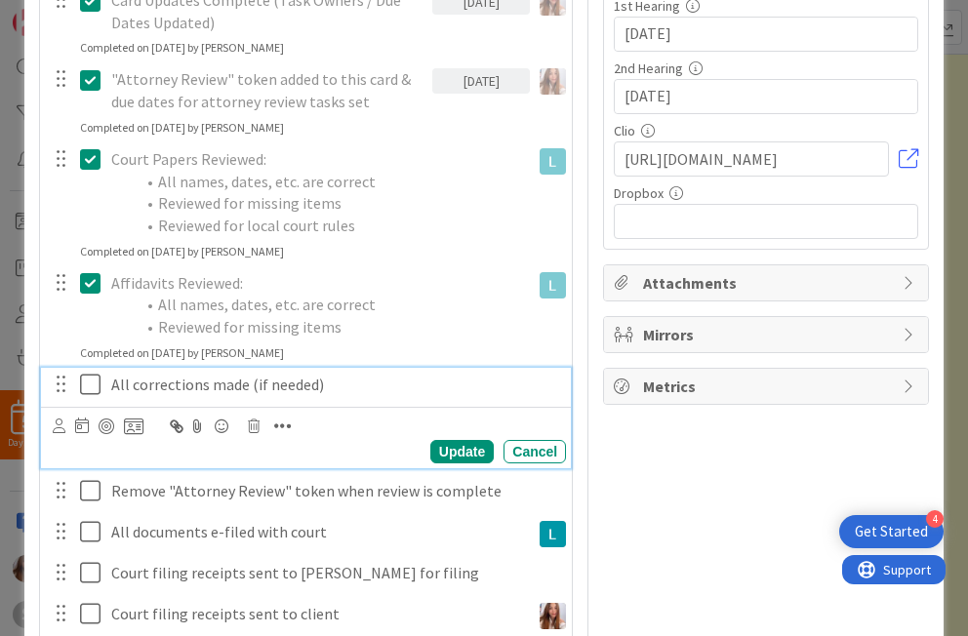
drag, startPoint x: 86, startPoint y: 383, endPoint x: 96, endPoint y: 379, distance: 10.5
click at [87, 383] on icon at bounding box center [90, 384] width 20 height 23
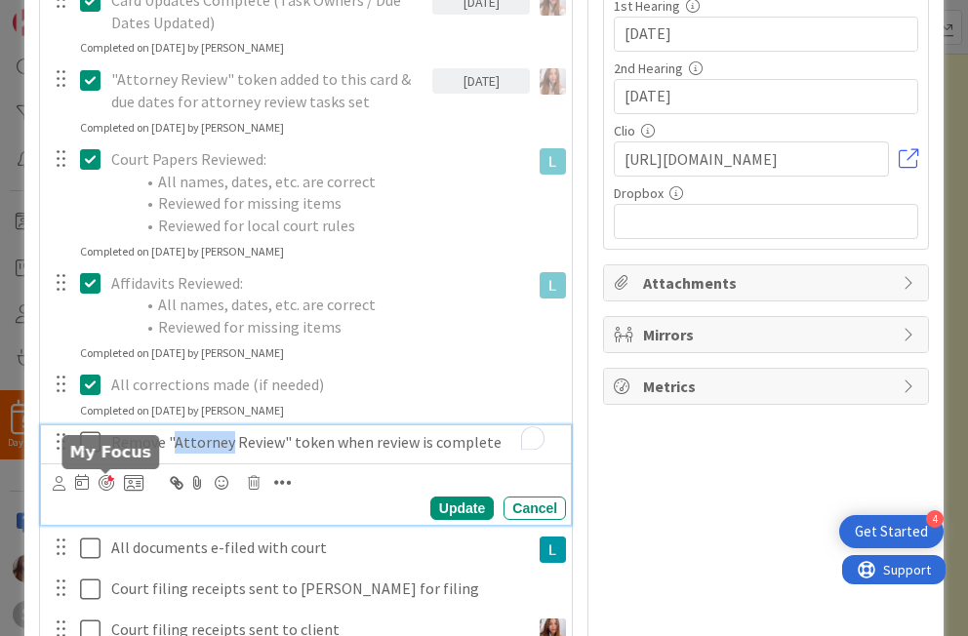
click at [109, 483] on div at bounding box center [107, 483] width 16 height 16
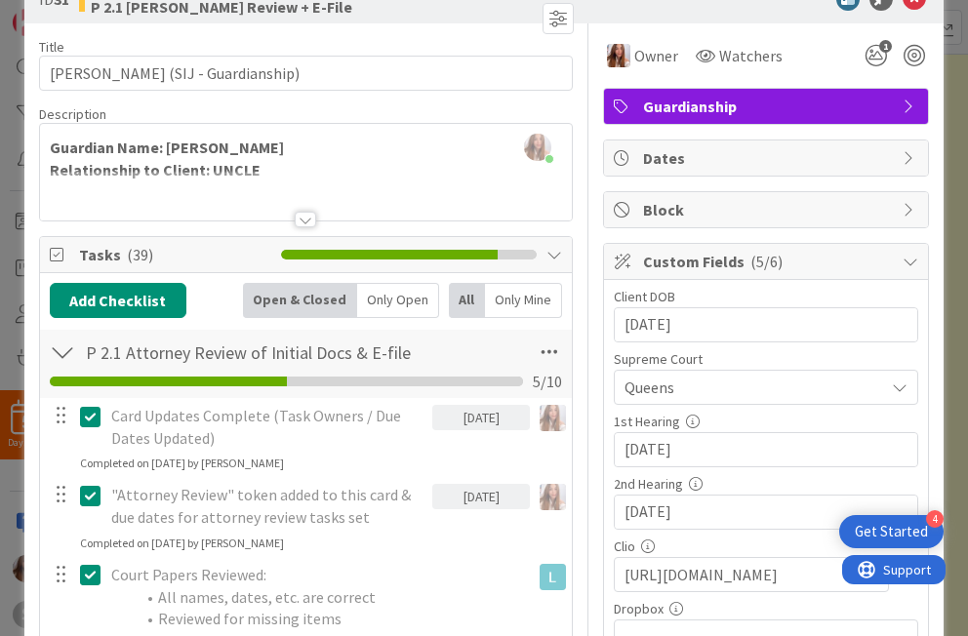
scroll to position [0, 0]
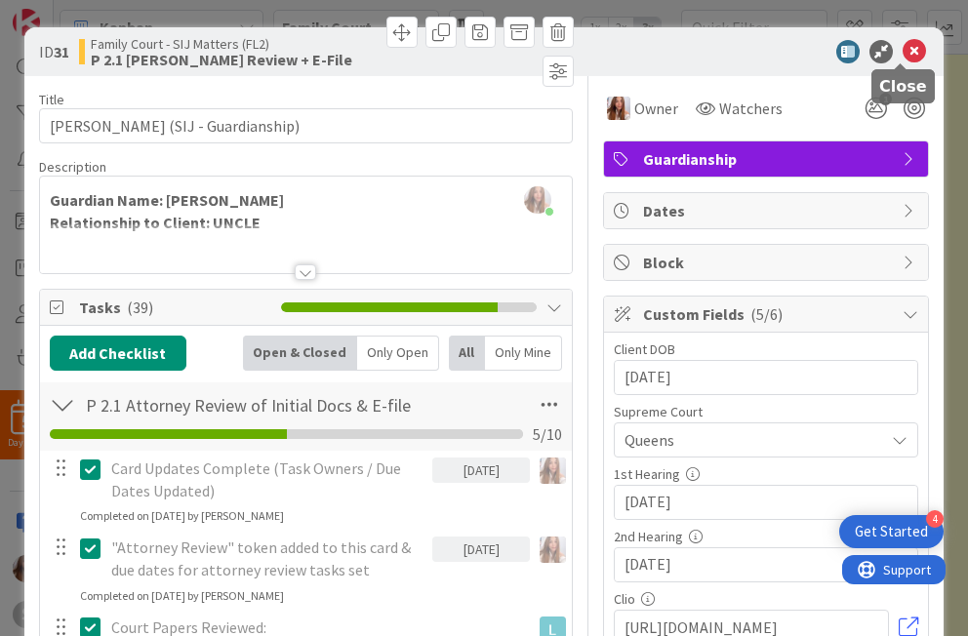
click at [699, 57] on icon at bounding box center [914, 51] width 23 height 23
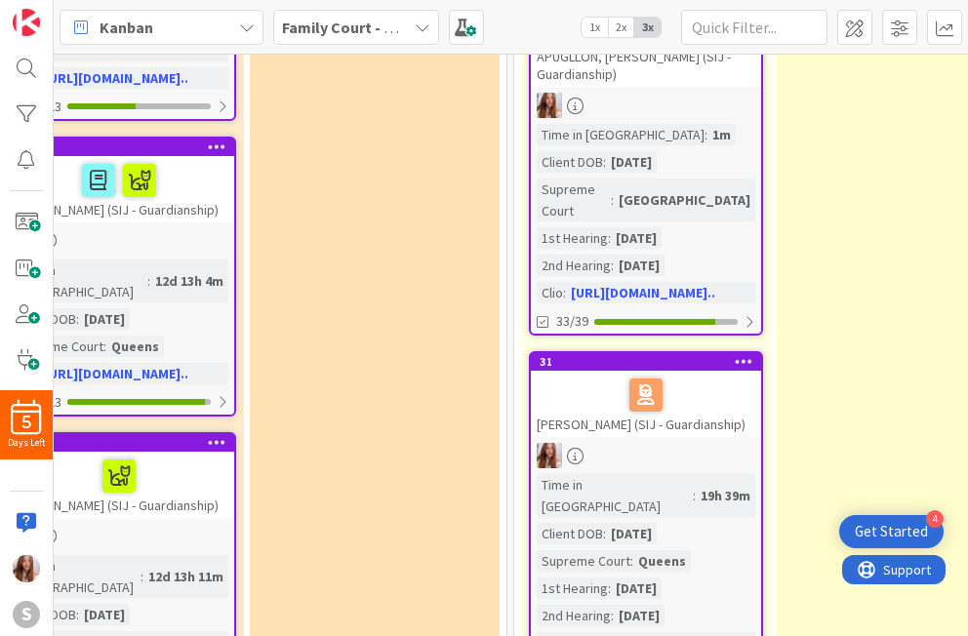
click at [566, 375] on div at bounding box center [646, 395] width 219 height 41
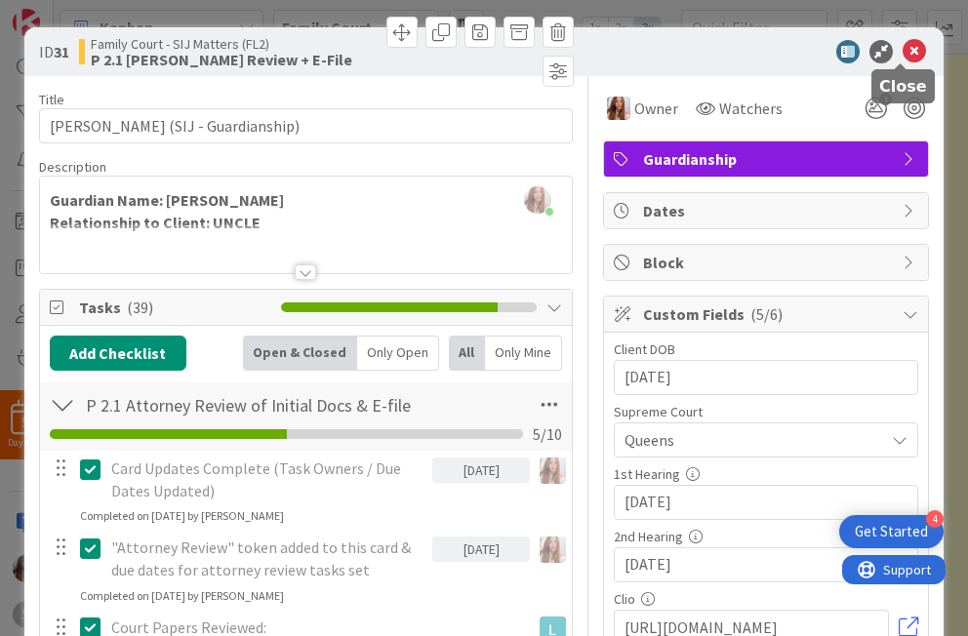
click at [699, 44] on icon at bounding box center [914, 51] width 23 height 23
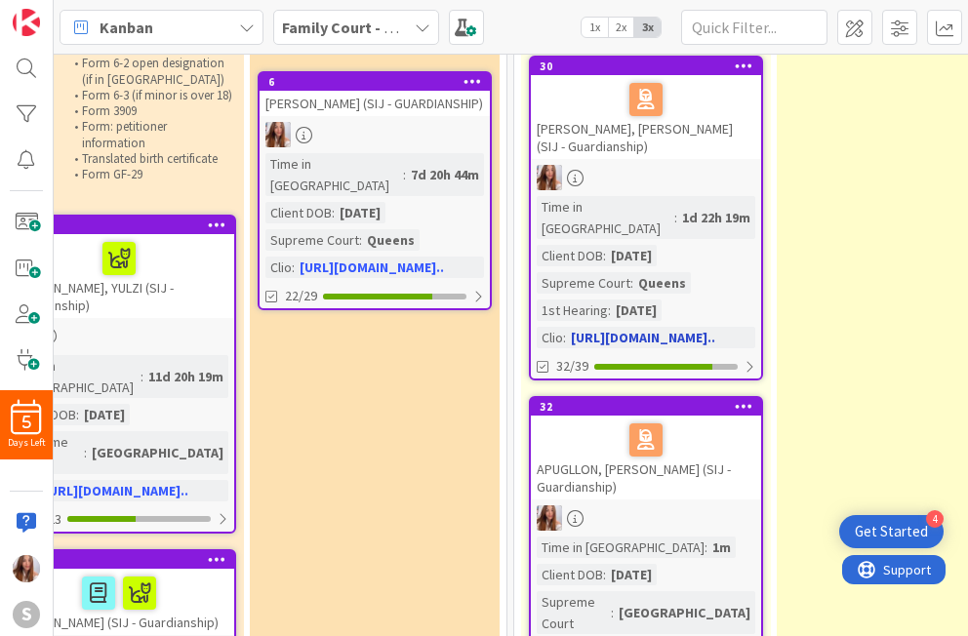
scroll to position [106, 841]
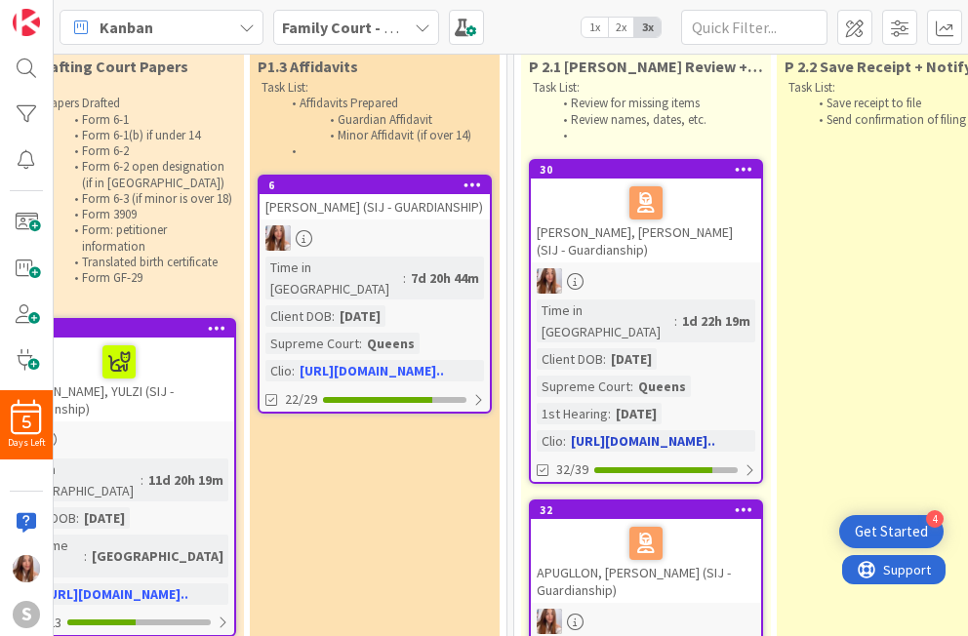
click at [597, 242] on div "[PERSON_NAME], [PERSON_NAME] (SIJ - Guardianship)" at bounding box center [646, 221] width 230 height 84
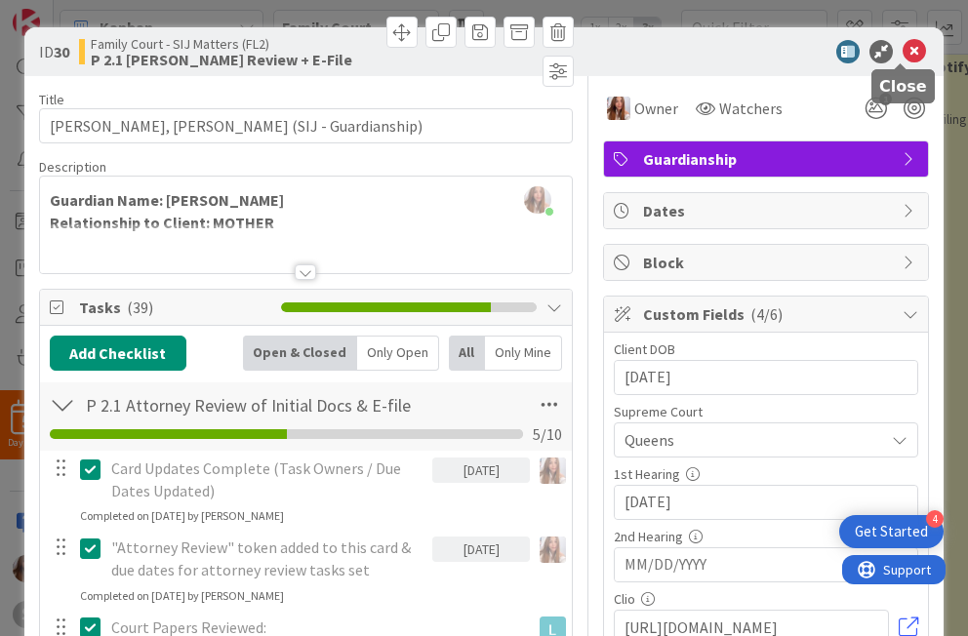
click at [699, 60] on icon at bounding box center [914, 51] width 23 height 23
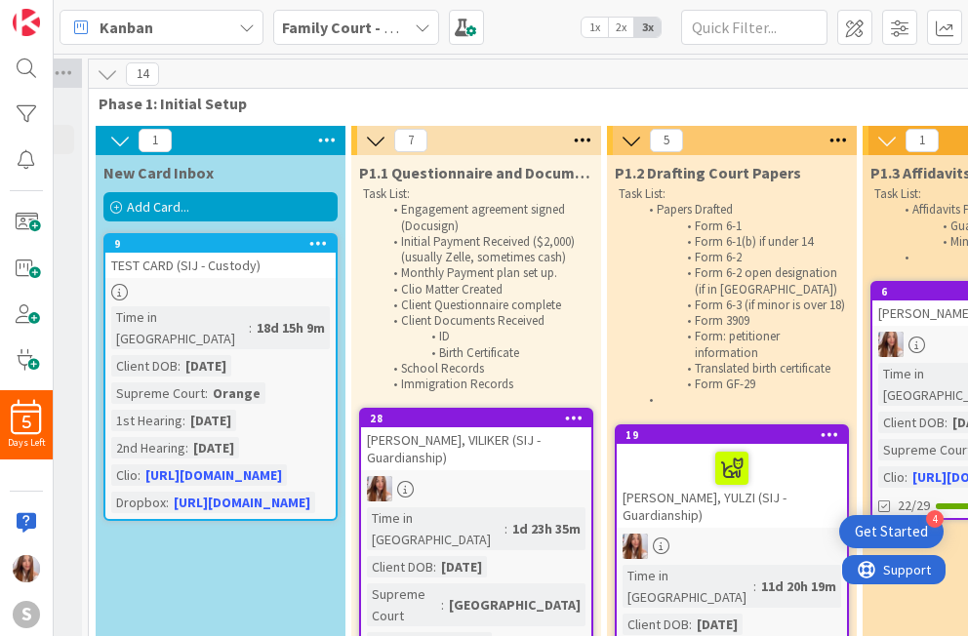
scroll to position [0, 223]
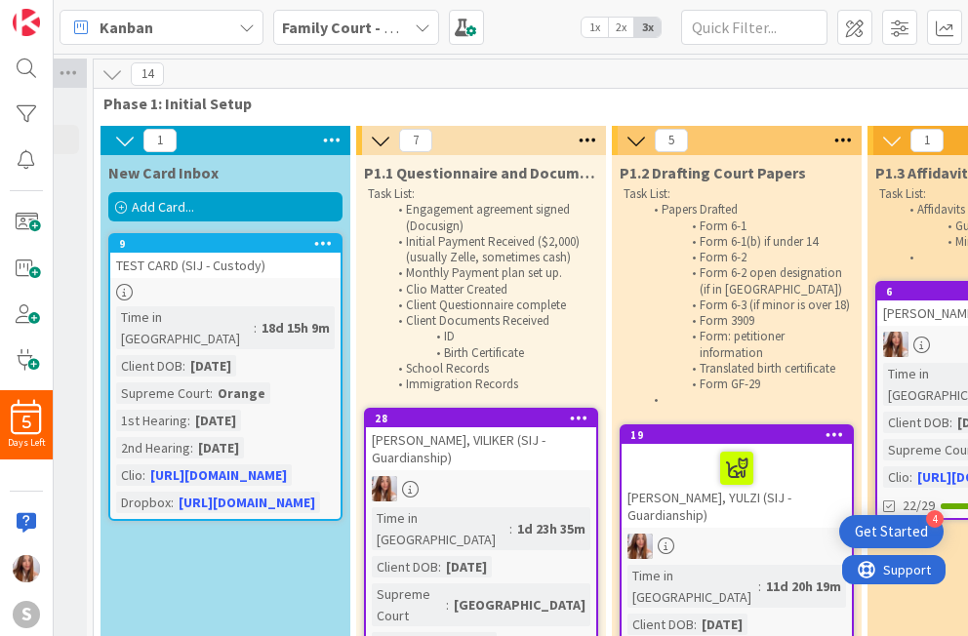
click at [263, 206] on div "Add Card..." at bounding box center [225, 206] width 234 height 29
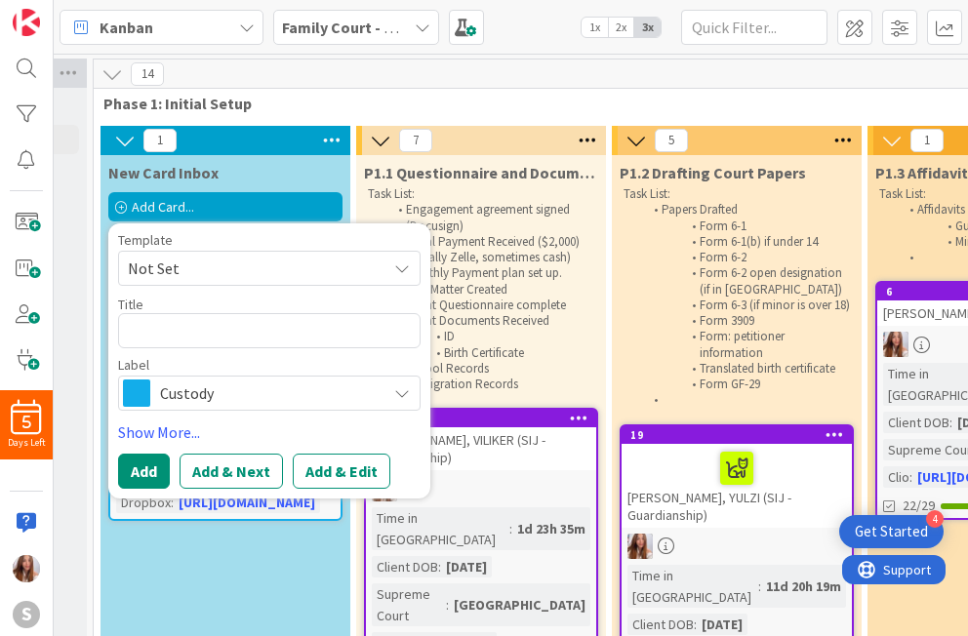
click at [249, 271] on span "Not Set" at bounding box center [250, 268] width 244 height 25
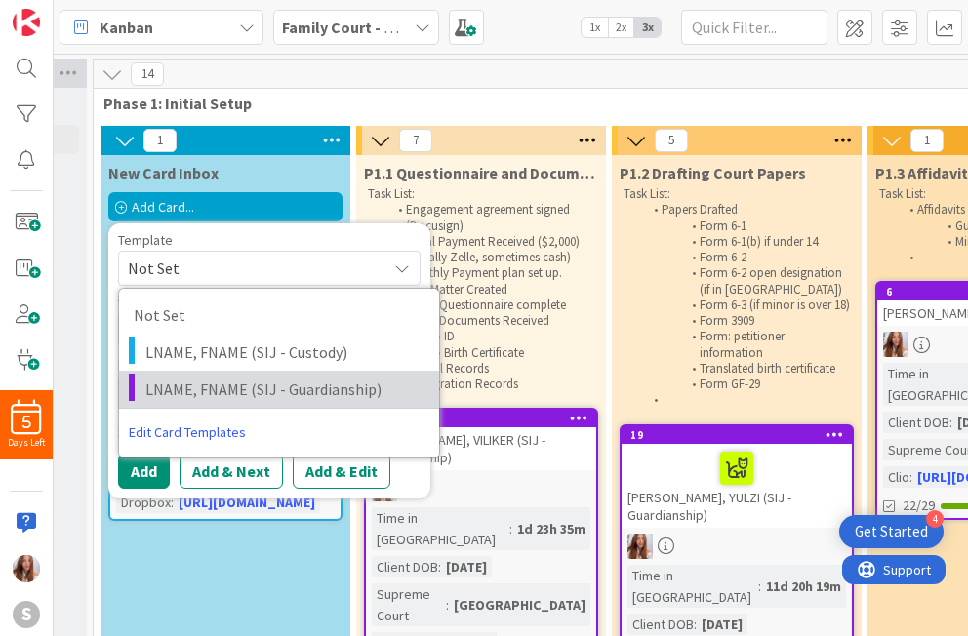
click at [229, 375] on link "LNAME, FNAME (SIJ - Guardianship)" at bounding box center [279, 389] width 320 height 37
type textarea "x"
type textarea "LNAME, FNAME (SIJ - Guardianship)"
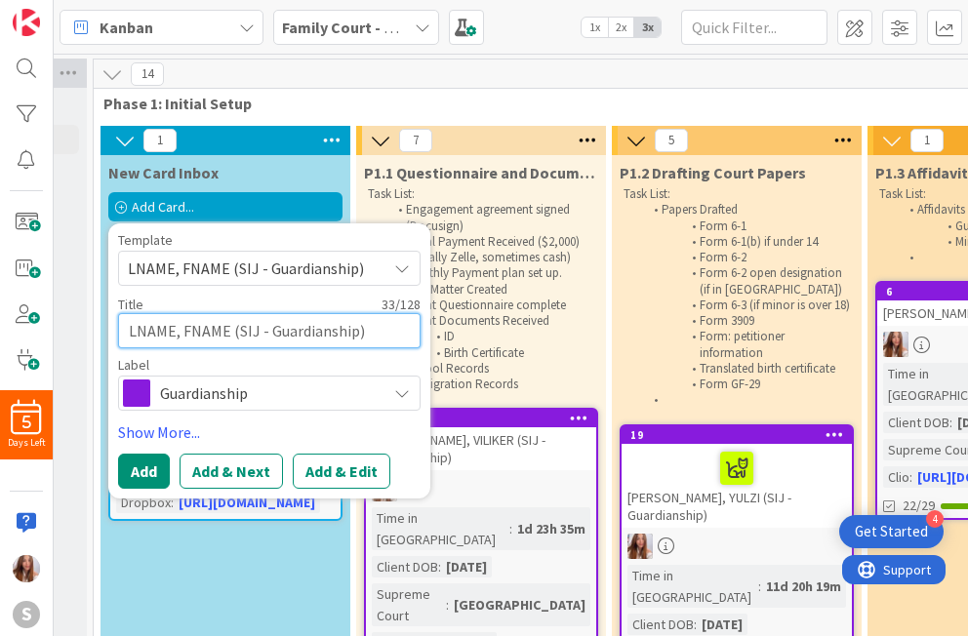
click at [172, 328] on textarea "LNAME, FNAME (SIJ - Guardianship)" at bounding box center [269, 330] width 303 height 35
type textarea "x"
type textarea "LNAM, FNAME (SIJ - Guardianship)"
type textarea "x"
type textarea "LNA, FNAME (SIJ - Guardianship)"
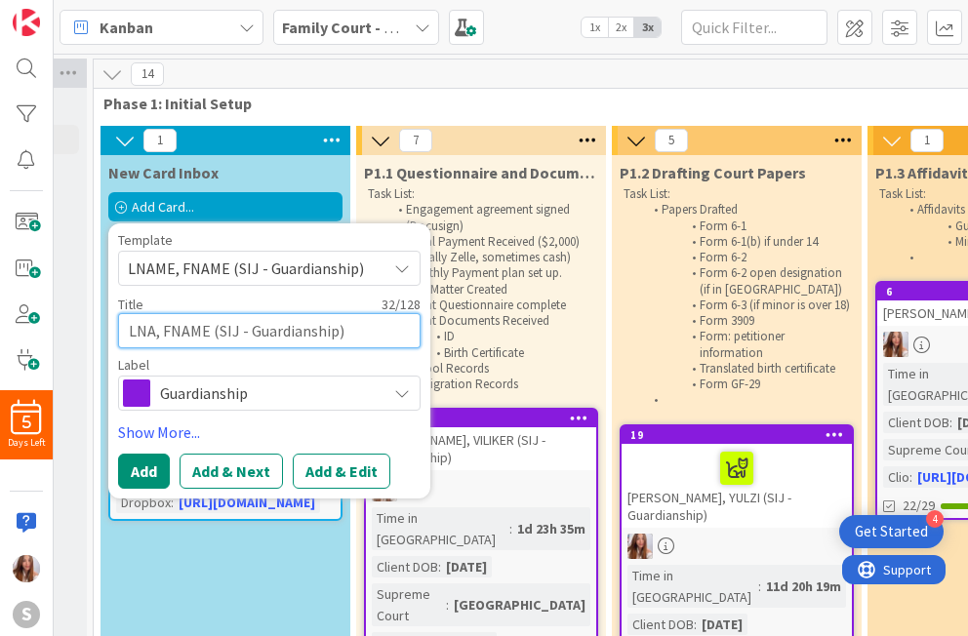
type textarea "x"
type textarea "LN, FNAME (SIJ - Guardianship)"
type textarea "x"
type textarea "L, FNAME (SIJ - Guardianship)"
type textarea "x"
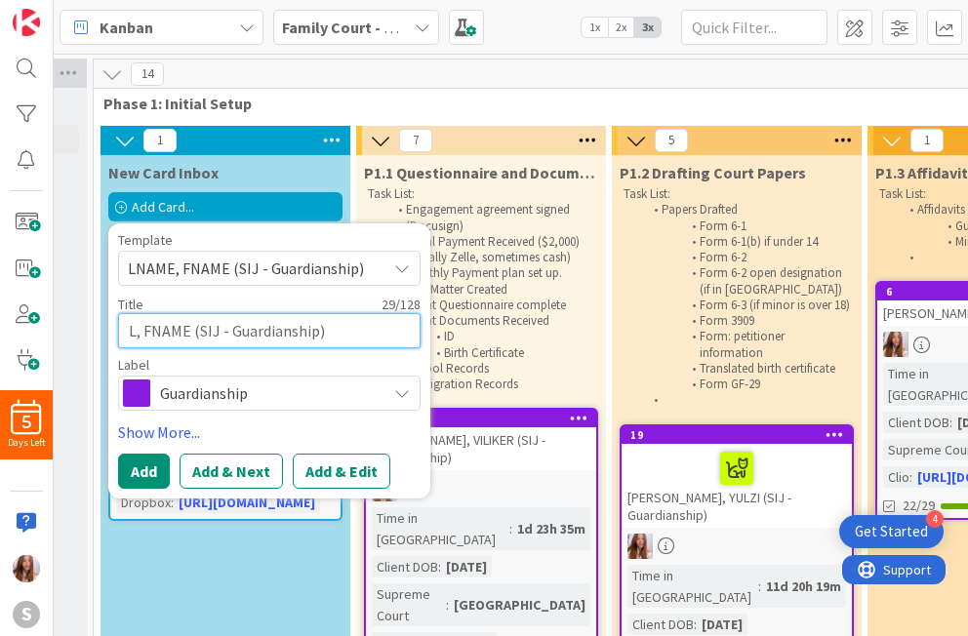
type textarea "Le, FNAME (SIJ - Guardianship)"
type textarea "x"
type textarea "Lem, FNAME (SIJ - Guardianship)"
type textarea "x"
type textarea "Lema, FNAME (SIJ - Guardianship)"
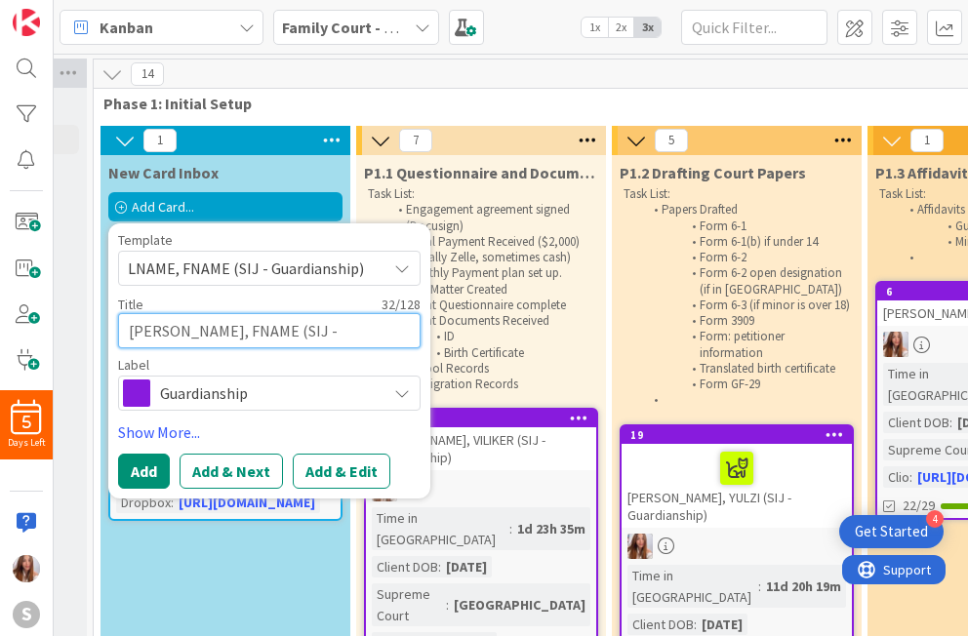
type textarea "x"
type textarea "Lem, FNAME (SIJ - Guardianship)"
type textarea "x"
type textarea "Le, FNAME (SIJ - Guardianship)"
type textarea "x"
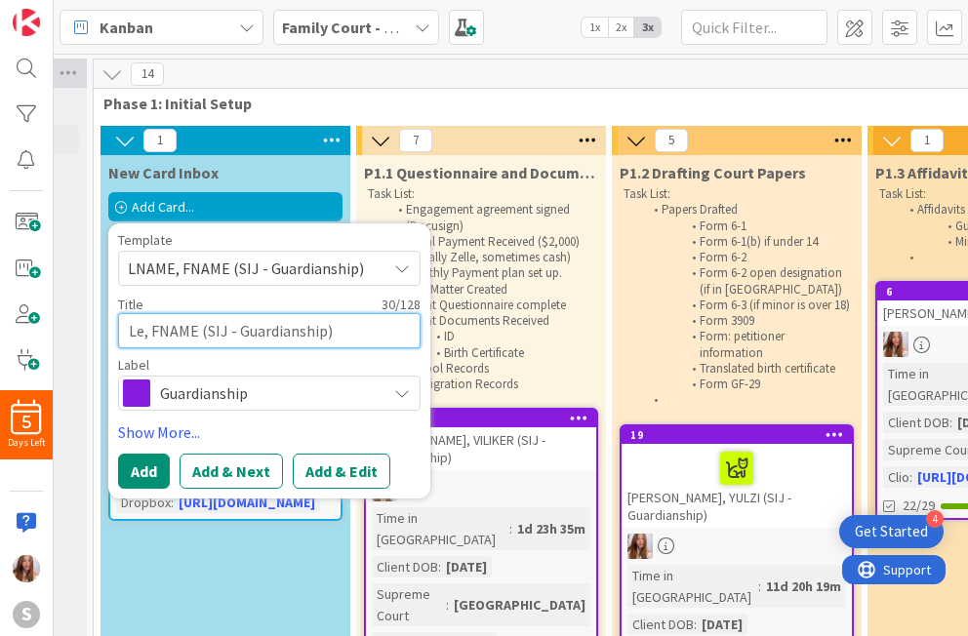
type textarea "L, FNAME (SIJ - Guardianship)"
type textarea "x"
type textarea "LE, FNAME (SIJ - Guardianship)"
type textarea "x"
type textarea "LEM, FNAME (SIJ - Guardianship)"
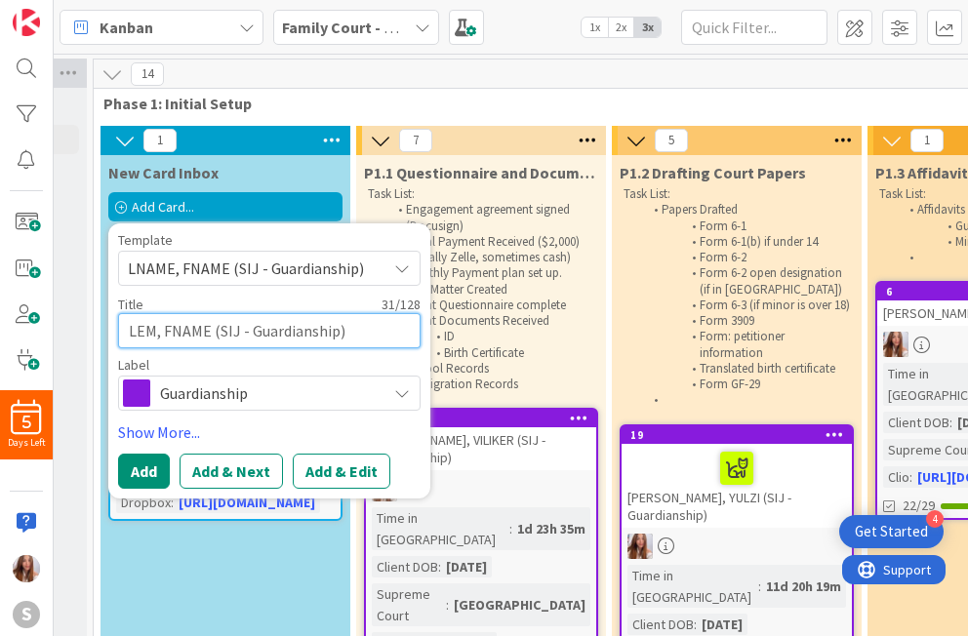
type textarea "x"
type textarea "LEMA, FNAME (SIJ - Guardianship)"
type textarea "x"
type textarea "LEMAC, FNAME (SIJ - Guardianship)"
type textarea "x"
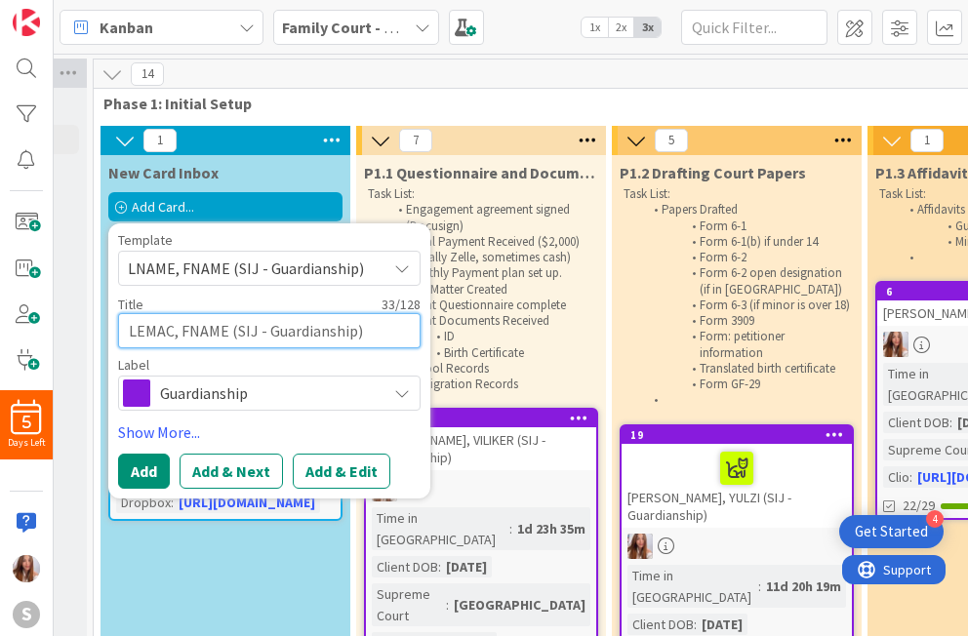
type textarea "LEMACH, FNAME (SIJ - Guardianship)"
type textarea "x"
type textarea "LEMACHE, FNAME (SIJ - Guardianship)"
type textarea "x"
type textarea "LEMACHE, FNAM (SIJ - Guardianship)"
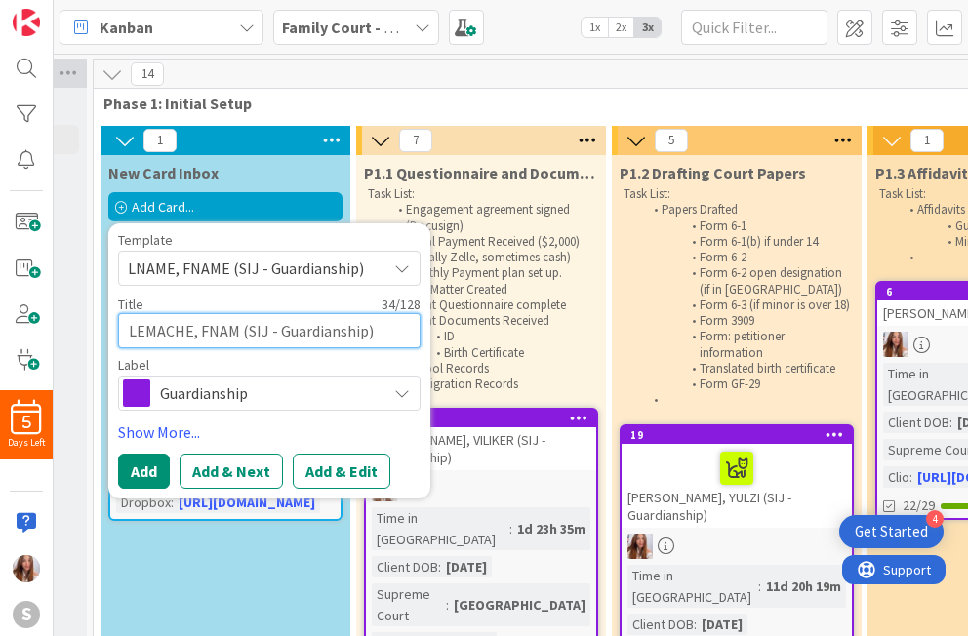
type textarea "x"
type textarea "LEMACHE, FNA (SIJ - Guardianship)"
type textarea "x"
type textarea "LEMACHE, FN (SIJ - Guardianship)"
type textarea "x"
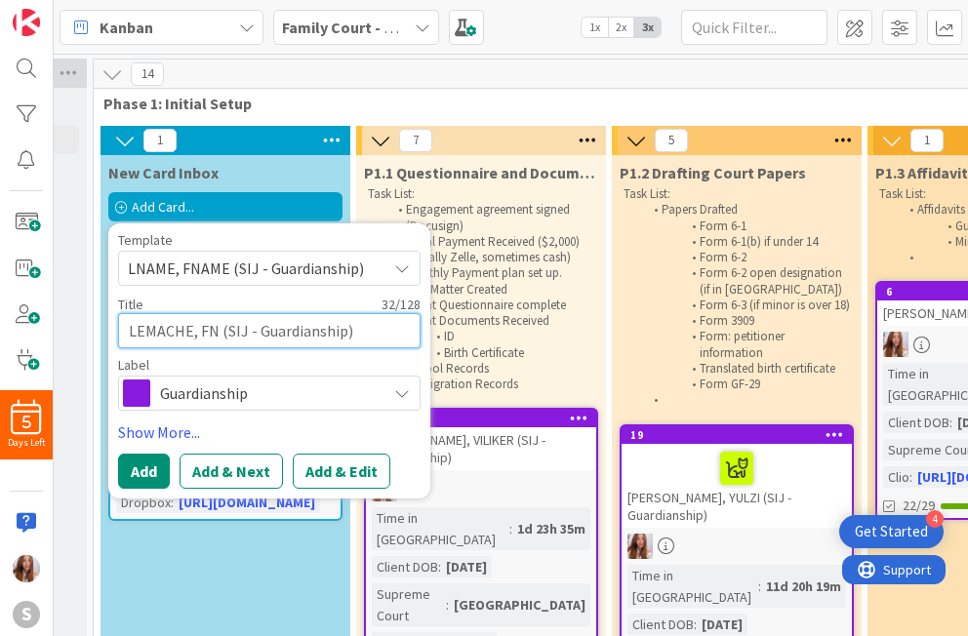
type textarea "LEMACHE, F (SIJ - Guardianship)"
type textarea "x"
type textarea "LEMACHE, (SIJ - Guardianship)"
type textarea "x"
type textarea "LEMACHE, M (SIJ - Guardianship)"
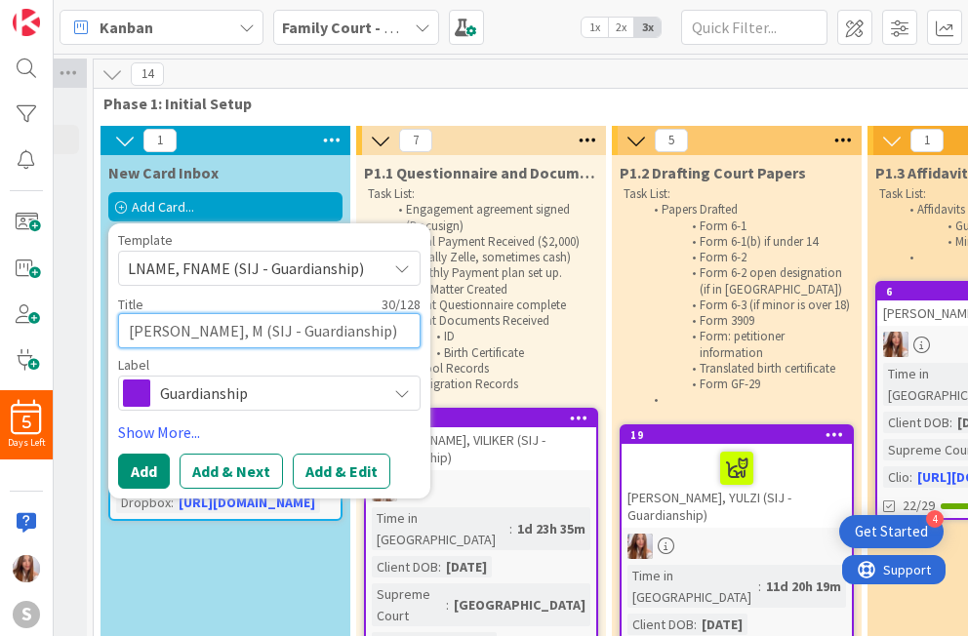
type textarea "x"
type textarea "LEMACHE, MA (SIJ - Guardianship)"
type textarea "x"
type textarea "LEMACHE, MAT (SIJ - Guardianship)"
type textarea "x"
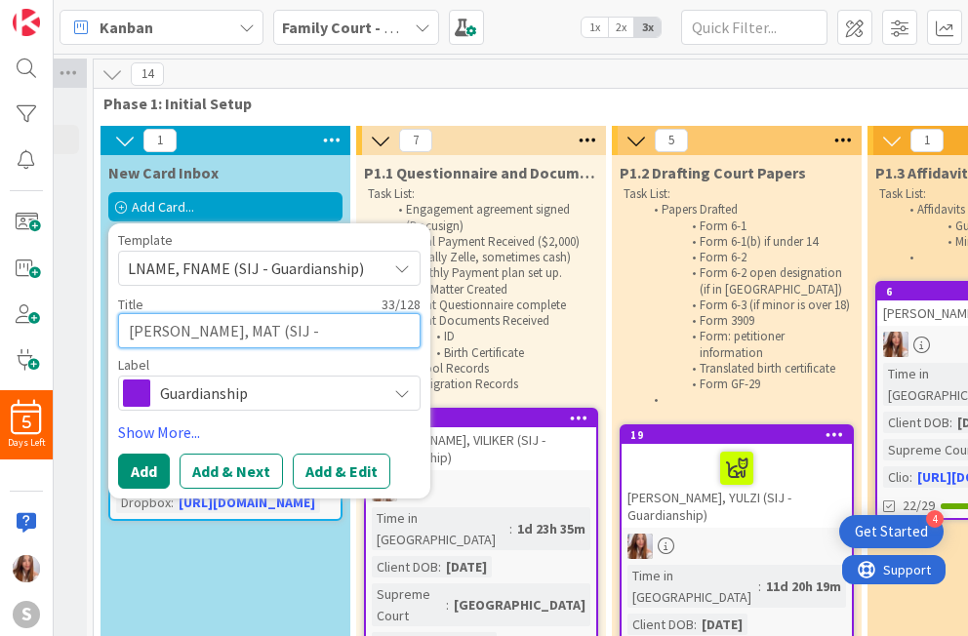
type textarea "LEMACHE, MATE (SIJ - Guardianship)"
type textarea "x"
type textarea "[PERSON_NAME] (SIJ - Guardianship)"
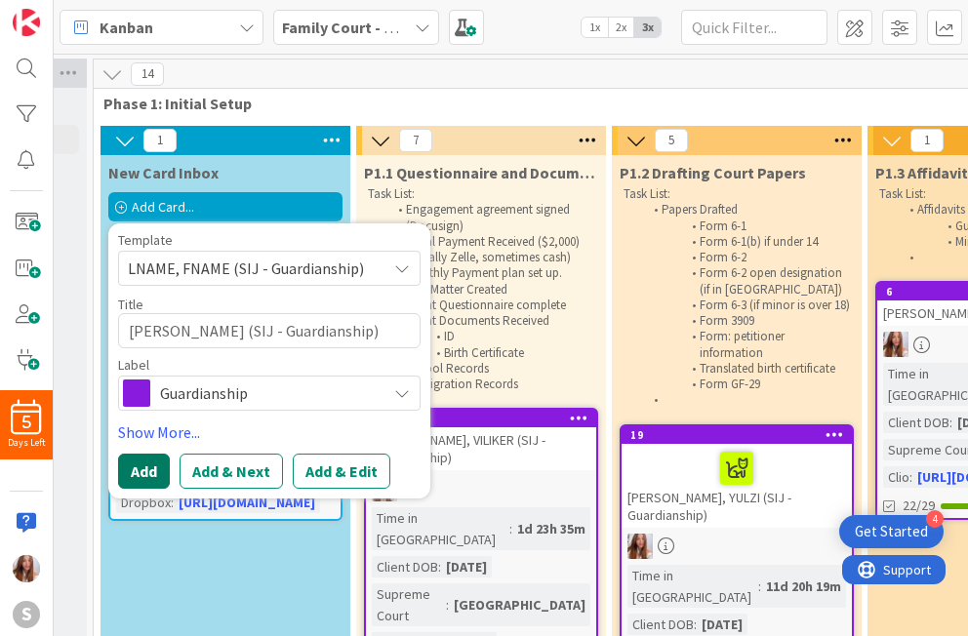
click at [147, 476] on button "Add" at bounding box center [144, 471] width 52 height 35
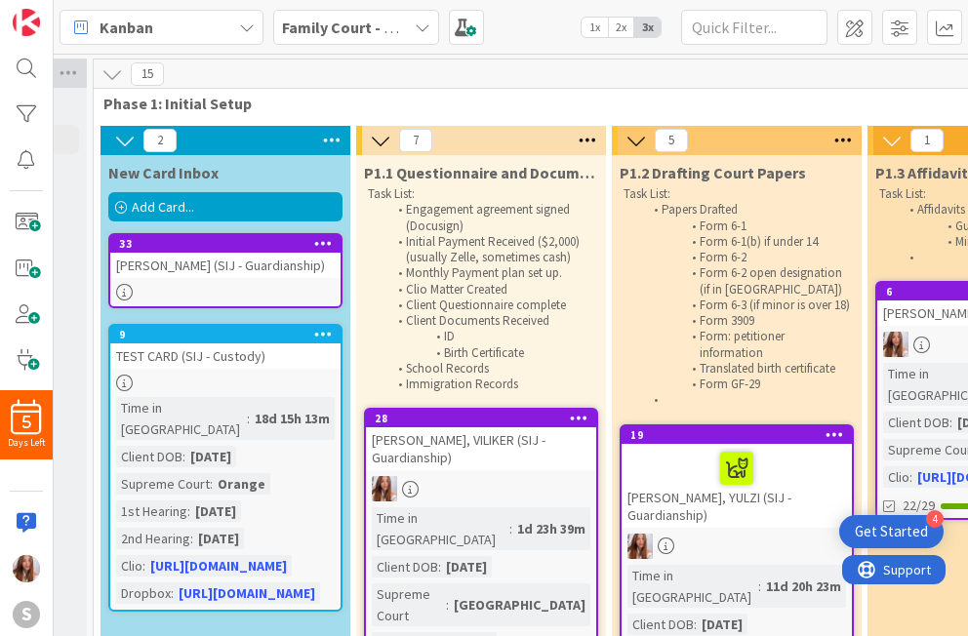
click at [263, 272] on div "[PERSON_NAME] (SIJ - Guardianship)" at bounding box center [225, 265] width 230 height 25
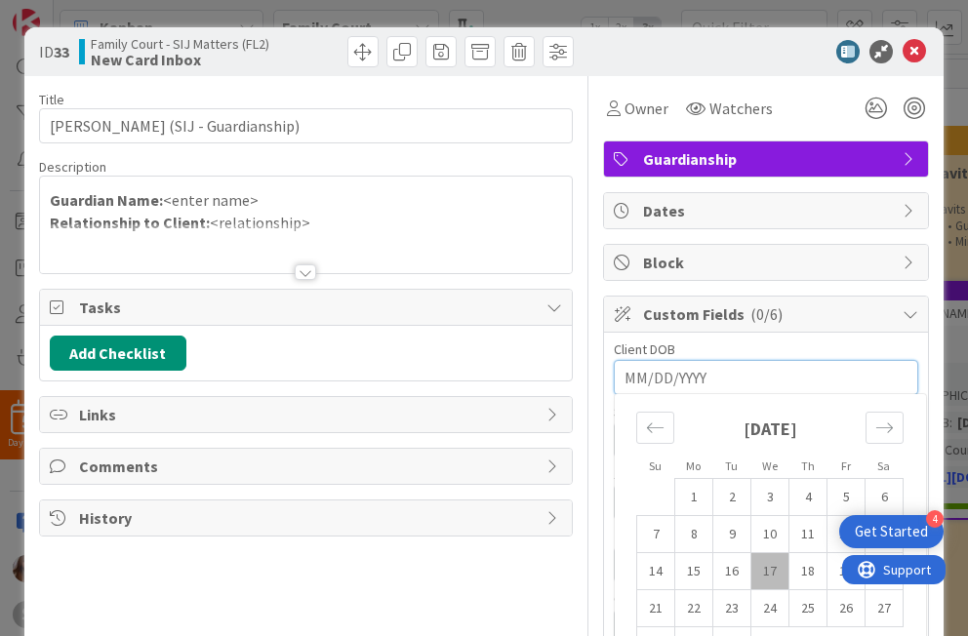
click at [646, 380] on input "MM/DD/YYYY" at bounding box center [766, 377] width 283 height 33
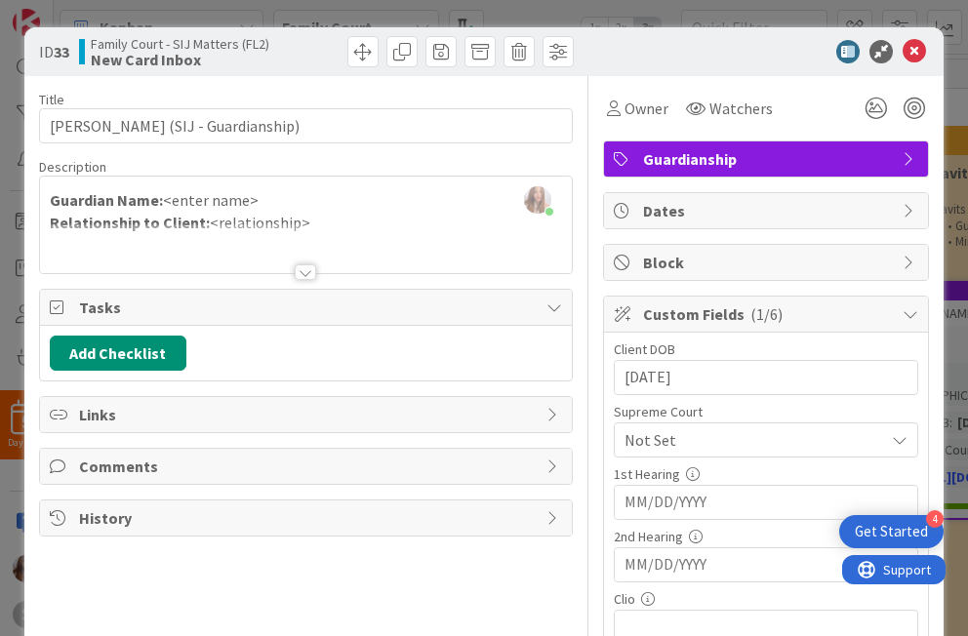
type input "[DATE]"
click at [267, 186] on div "Abigail Ruiz just joined Guardian Name: <enter name> Relationship to Client: <r…" at bounding box center [306, 225] width 532 height 97
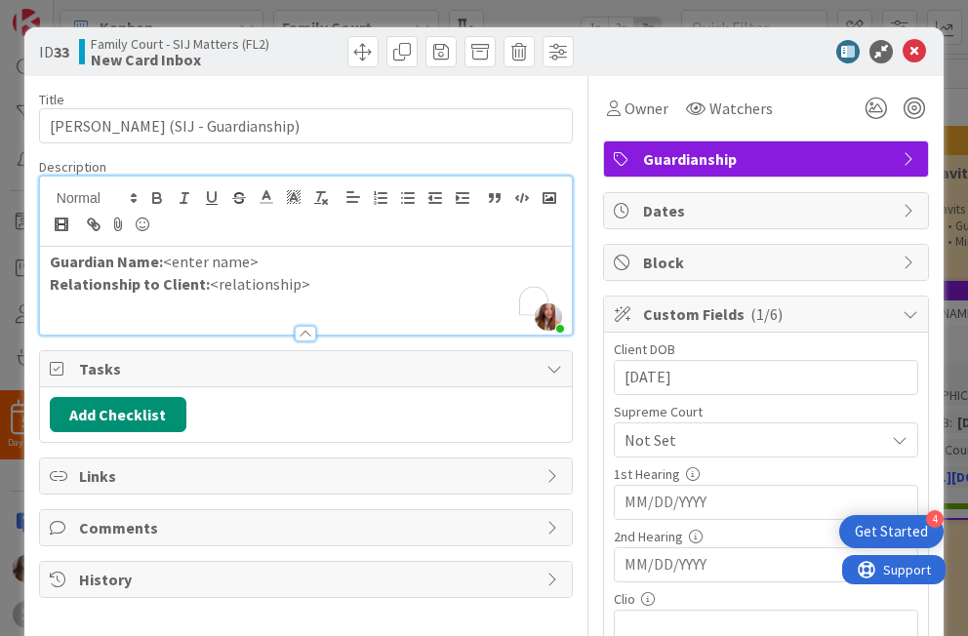
click at [276, 266] on p "Guardian Name: <enter name>" at bounding box center [306, 262] width 512 height 22
click at [647, 101] on span "Owner" at bounding box center [647, 108] width 44 height 23
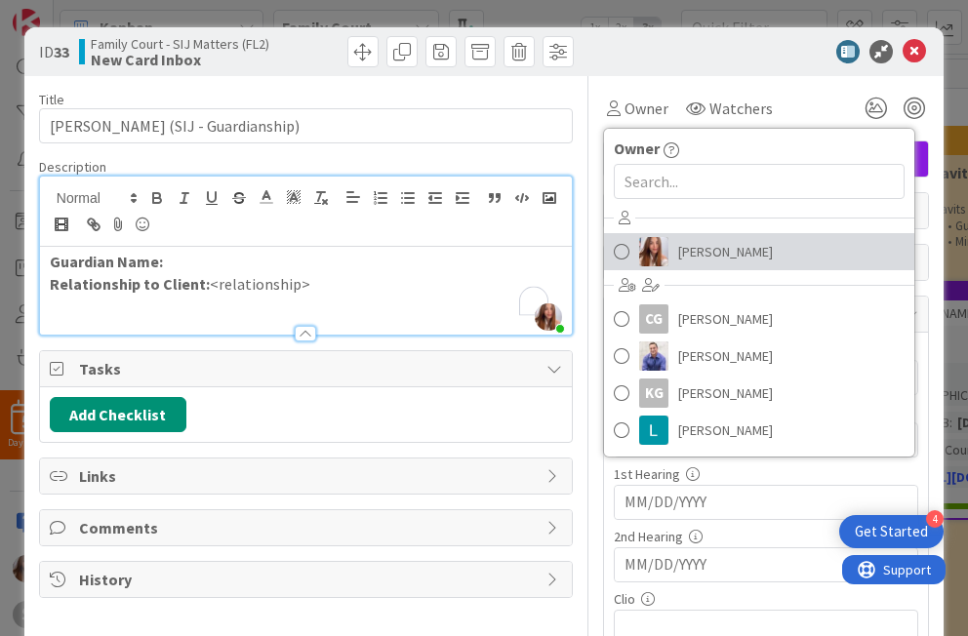
click at [657, 267] on link "[PERSON_NAME]" at bounding box center [759, 251] width 310 height 37
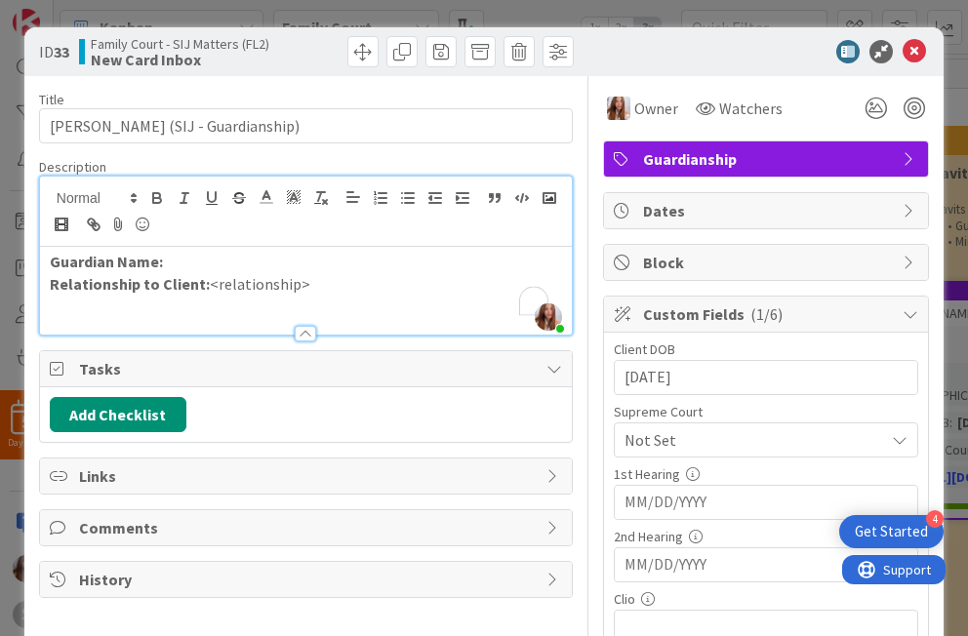
click at [324, 281] on p "Relationship to Client: <relationship>" at bounding box center [306, 284] width 512 height 22
click at [223, 260] on p "Guardian Name:" at bounding box center [306, 262] width 512 height 22
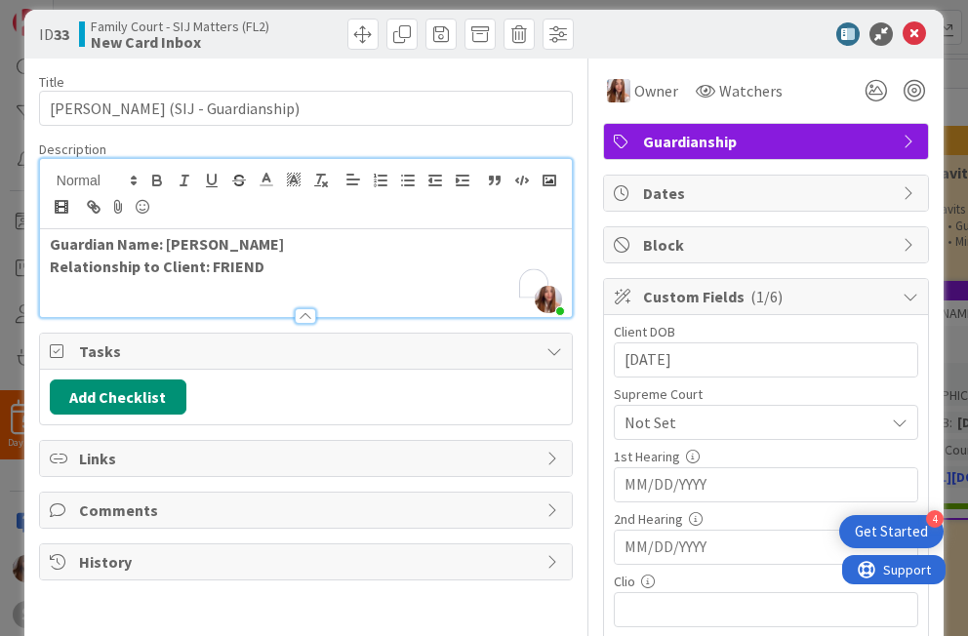
scroll to position [18, 0]
click at [699, 429] on span "Not Set" at bounding box center [750, 422] width 250 height 27
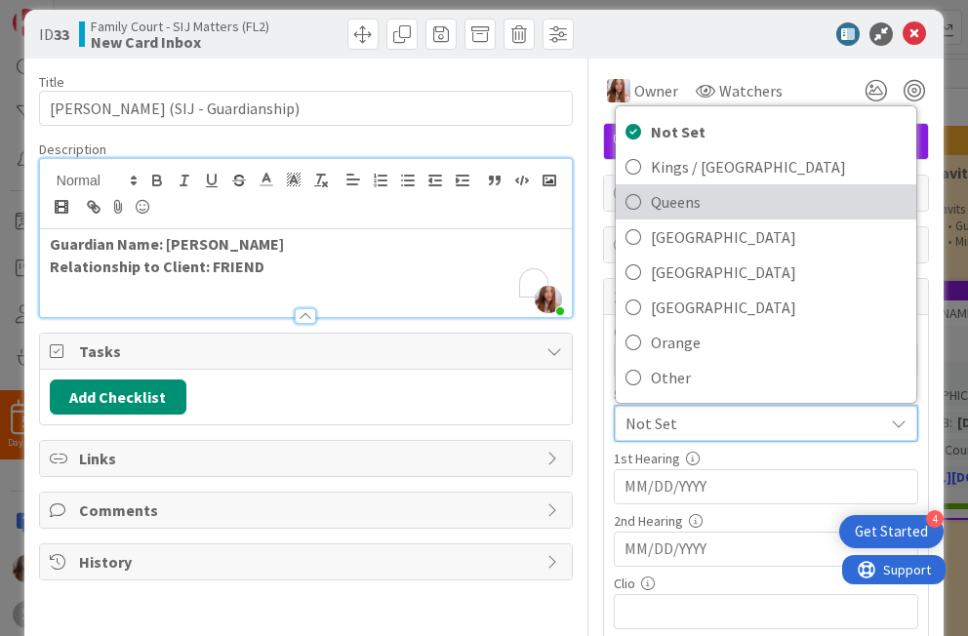
click at [651, 208] on span "Queens" at bounding box center [779, 201] width 256 height 29
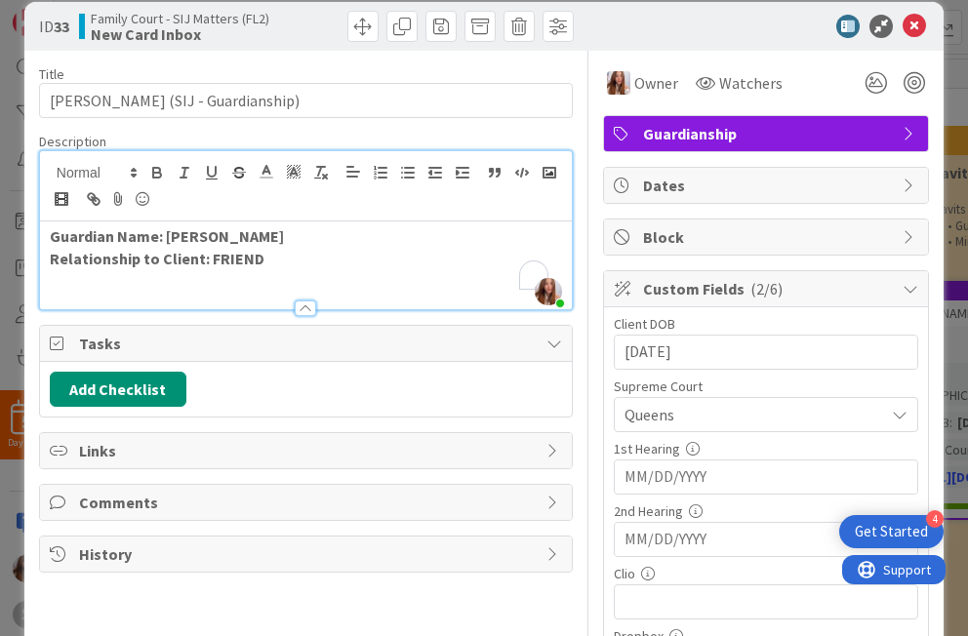
scroll to position [29, 0]
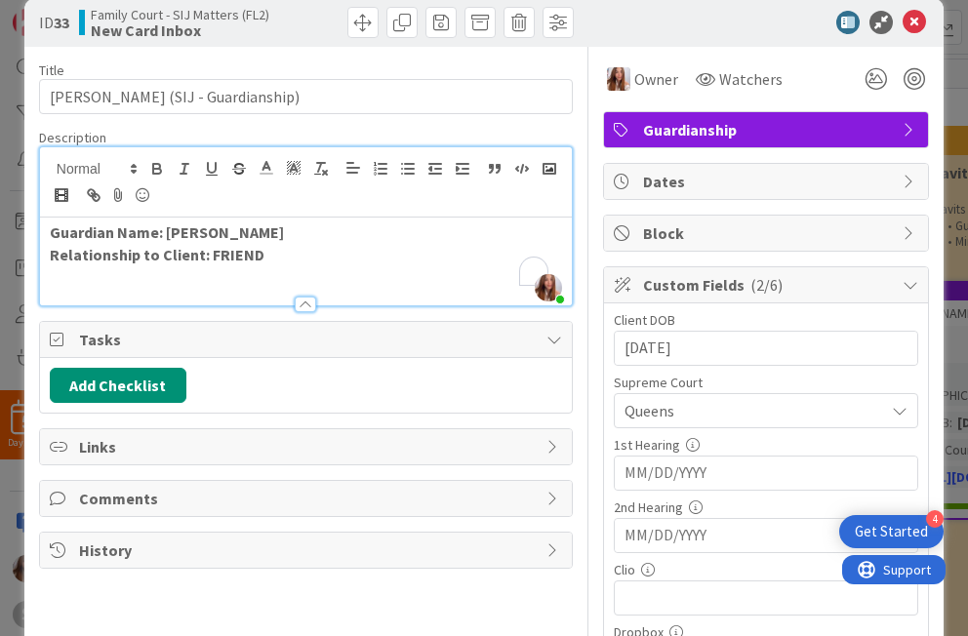
click at [697, 473] on input "MM/DD/YYYY" at bounding box center [766, 473] width 283 height 33
click at [636, 535] on div "Move backward to switch to the previous month." at bounding box center [655, 523] width 38 height 32
click at [636, 536] on div "Move backward to switch to the previous month." at bounding box center [655, 523] width 38 height 32
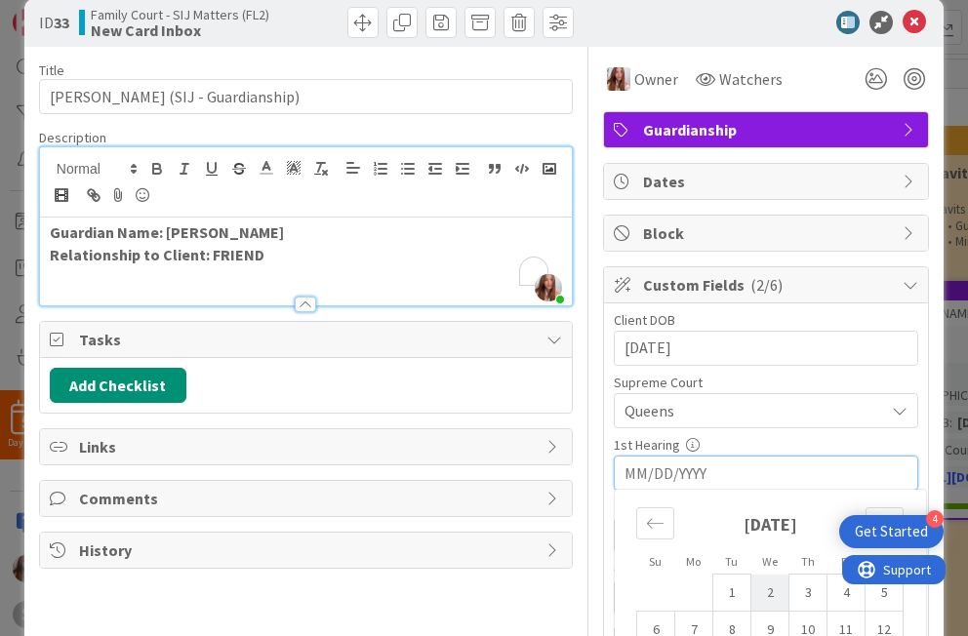
click at [699, 588] on td "2" at bounding box center [770, 593] width 38 height 37
type input "[DATE]"
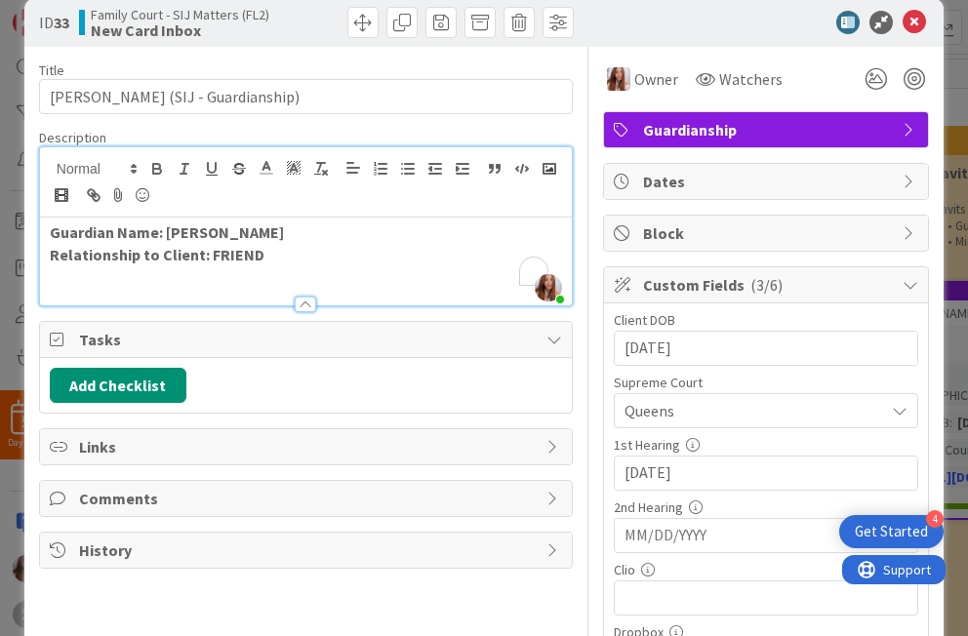
scroll to position [68, 0]
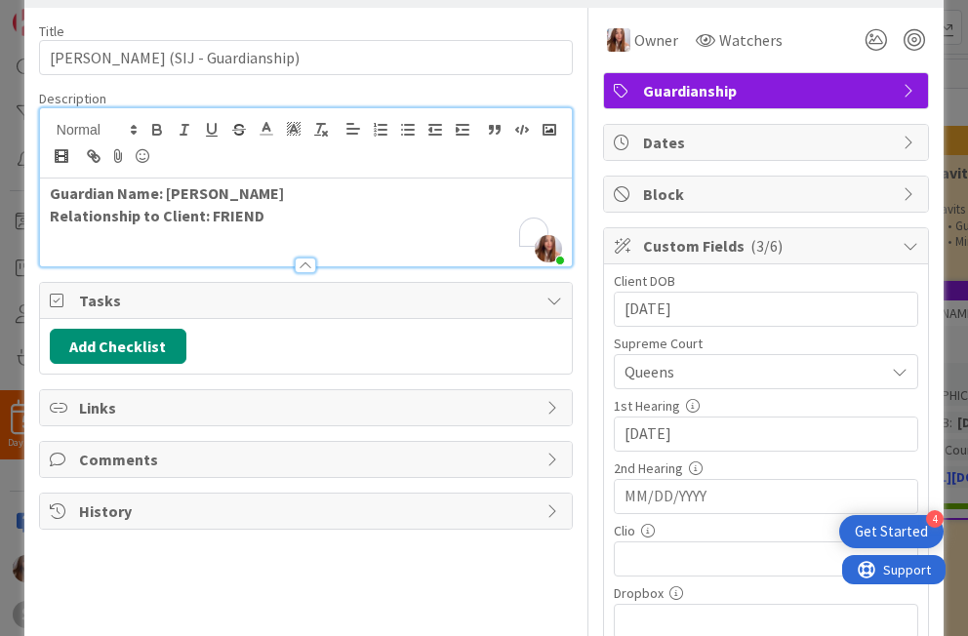
click at [634, 501] on input "MM/DD/YYYY" at bounding box center [766, 496] width 283 height 33
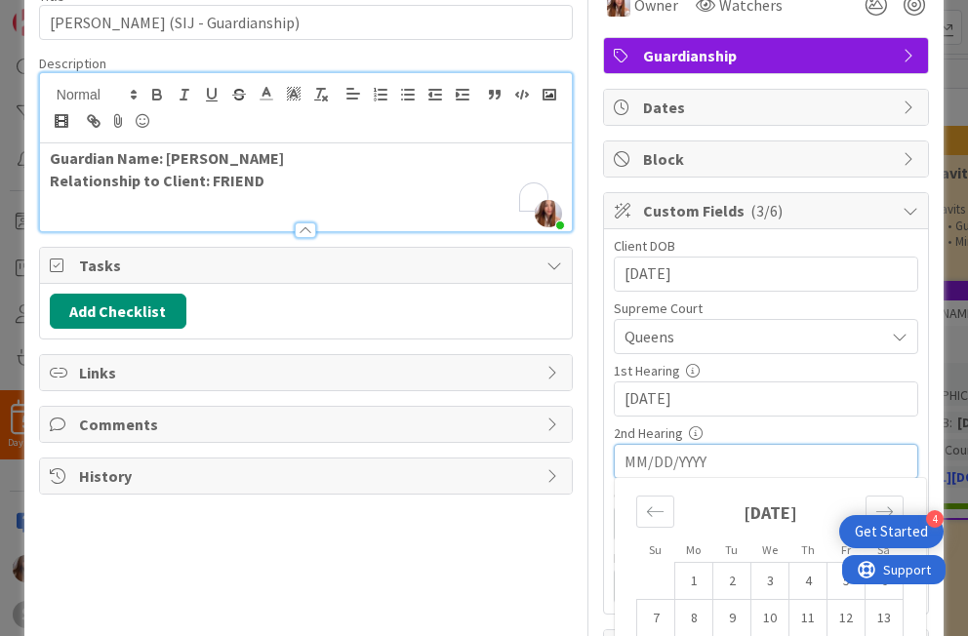
scroll to position [243, 0]
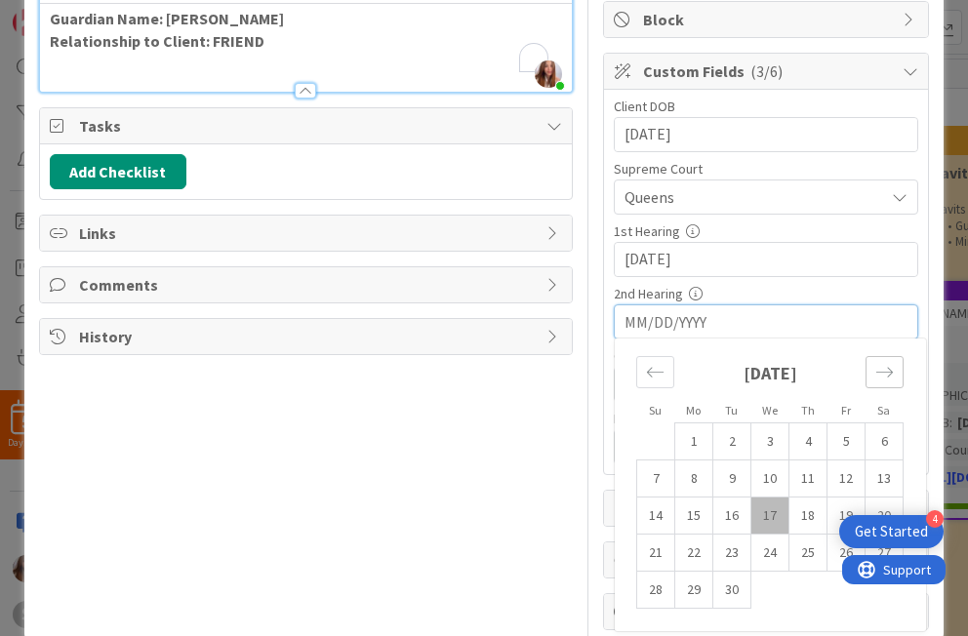
click at [699, 384] on div "Move forward to switch to the next month." at bounding box center [885, 372] width 38 height 32
click at [699, 386] on div "Move forward to switch to the next month." at bounding box center [885, 372] width 38 height 32
click at [699, 584] on td "25" at bounding box center [732, 590] width 38 height 37
type input "[DATE]"
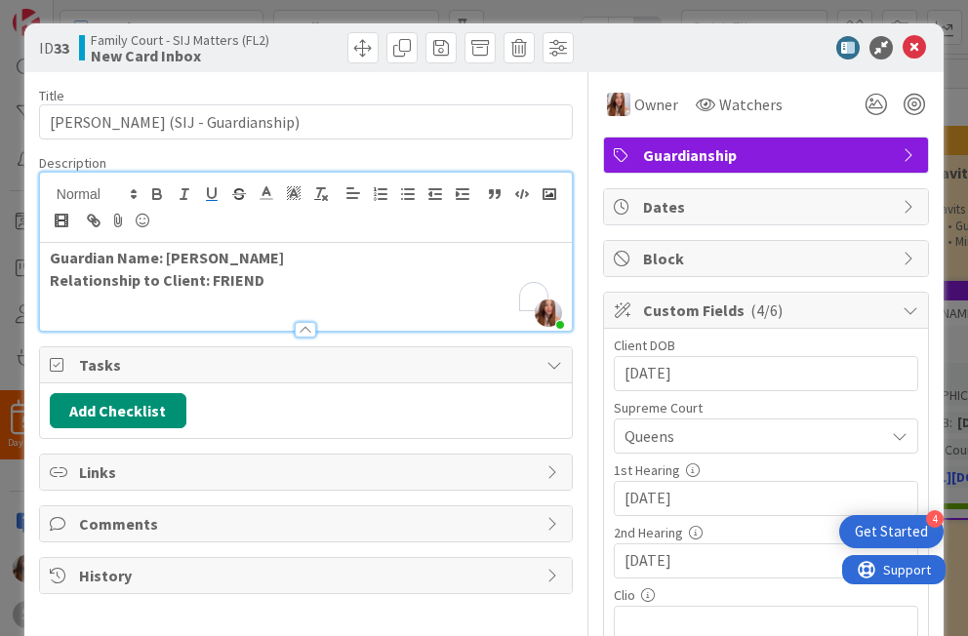
scroll to position [0, 0]
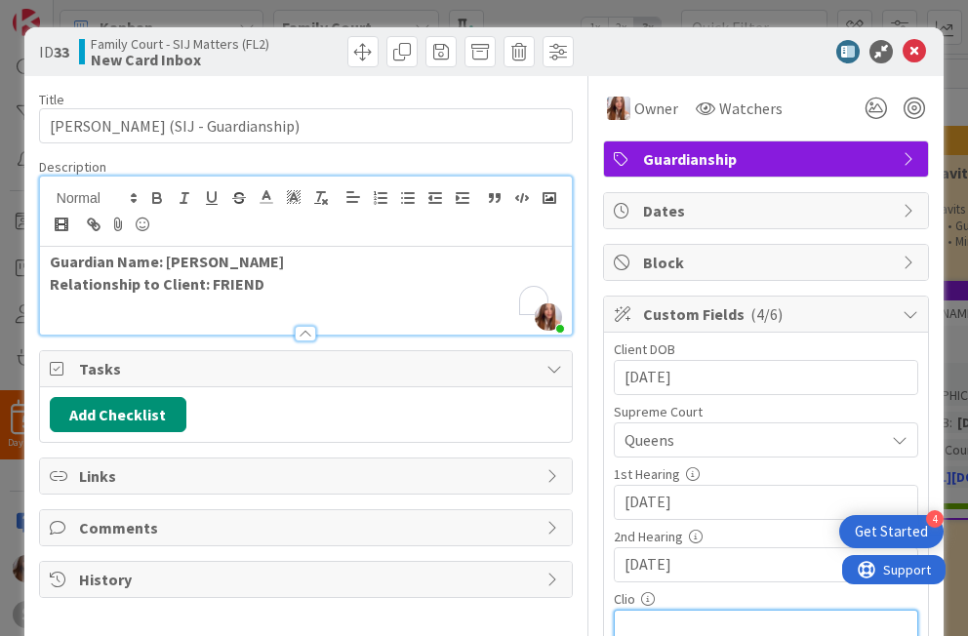
click at [679, 615] on input "text" at bounding box center [766, 627] width 304 height 35
paste input "https://app.clio.com/nc/#/matters/1686881807"
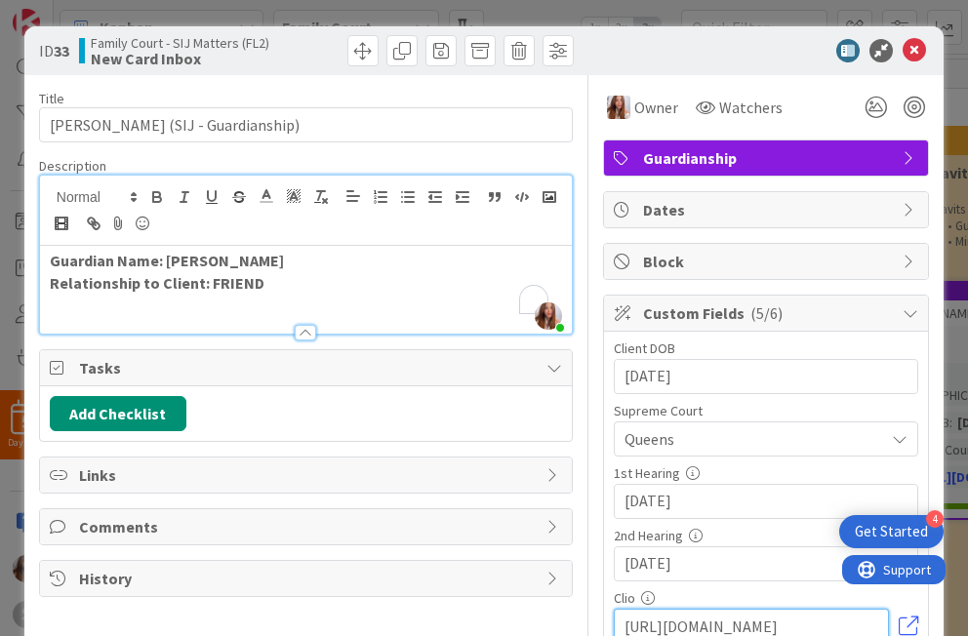
type input "https://app.clio.com/nc/#/matters/1686881807"
click at [694, 36] on div "ID 33 Family Court - SIJ Matters (FL2) New Card Inbox" at bounding box center [483, 50] width 919 height 49
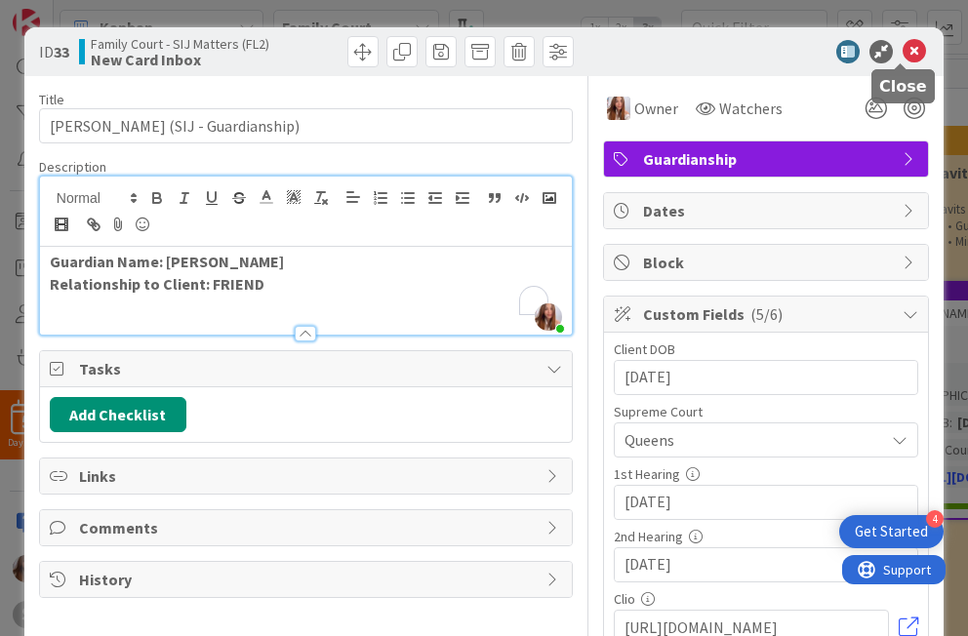
click at [699, 50] on icon at bounding box center [914, 51] width 23 height 23
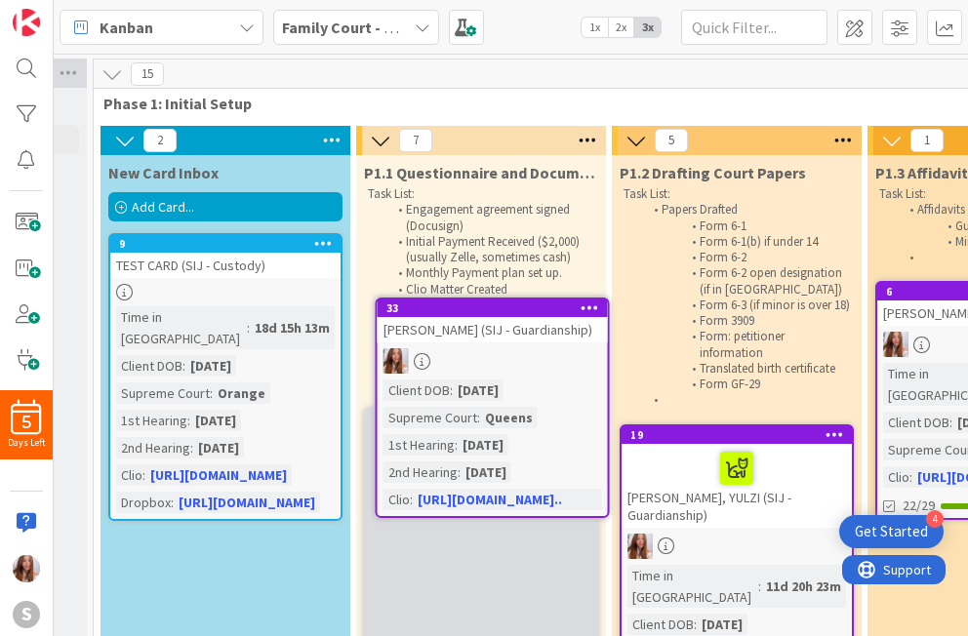
scroll to position [0, 185]
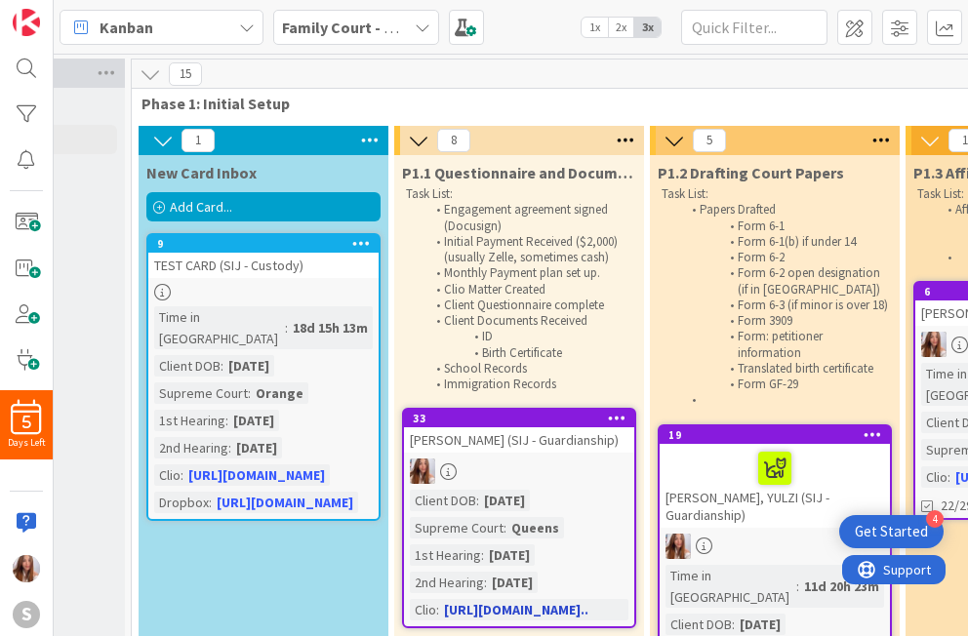
click at [513, 514] on div "Client DOB : 06/06/2005 Supreme Court : Queens 1st Hearing : 07/02/2025 2nd Hea…" at bounding box center [519, 555] width 219 height 131
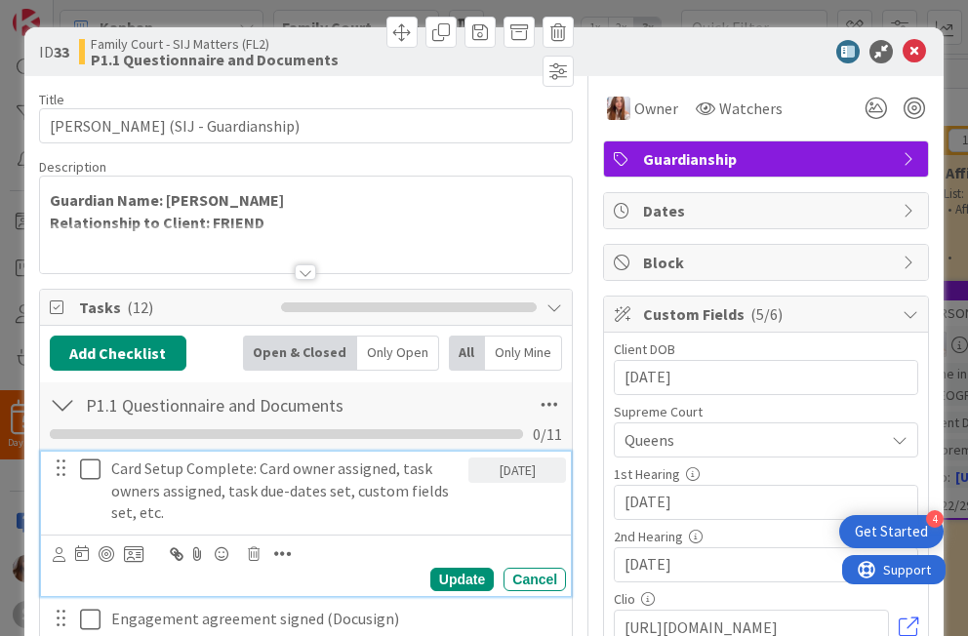
click at [90, 478] on icon at bounding box center [90, 469] width 20 height 23
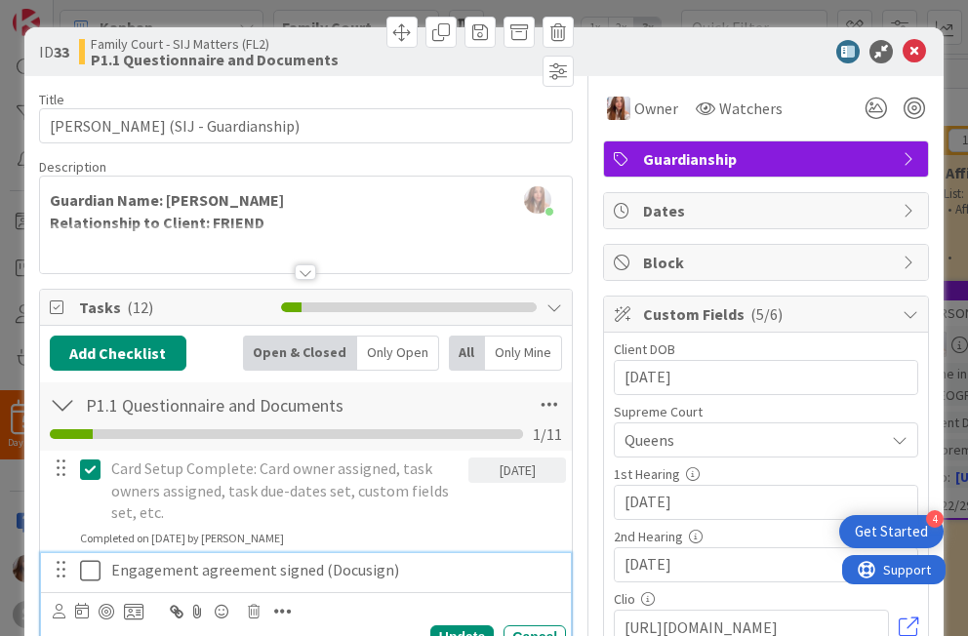
drag, startPoint x: 98, startPoint y: 573, endPoint x: 104, endPoint y: 562, distance: 12.7
click at [98, 573] on icon at bounding box center [90, 570] width 20 height 23
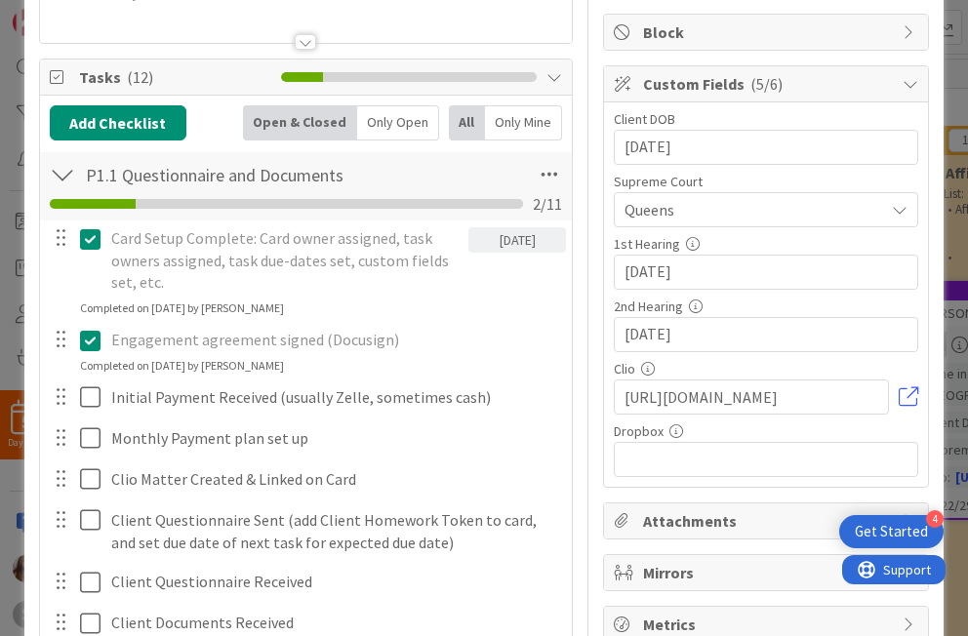
scroll to position [294, 0]
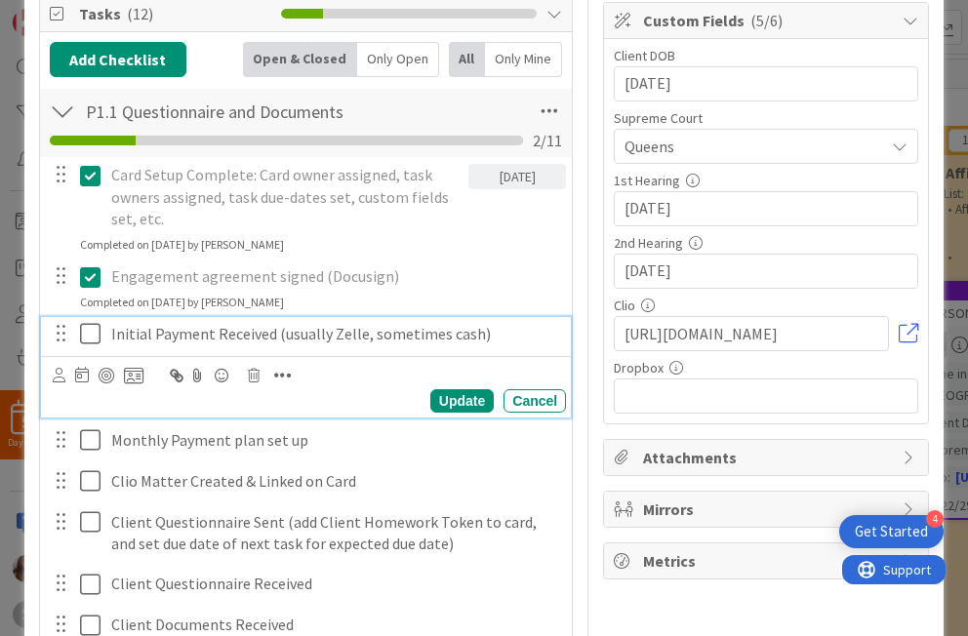
click at [89, 344] on icon at bounding box center [90, 333] width 20 height 23
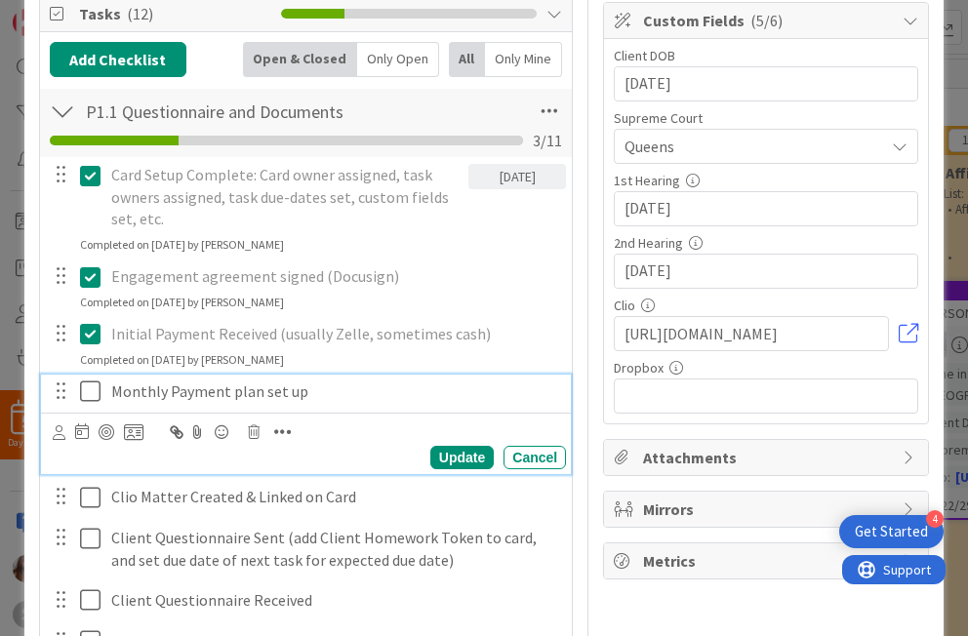
click at [97, 394] on icon at bounding box center [90, 391] width 20 height 23
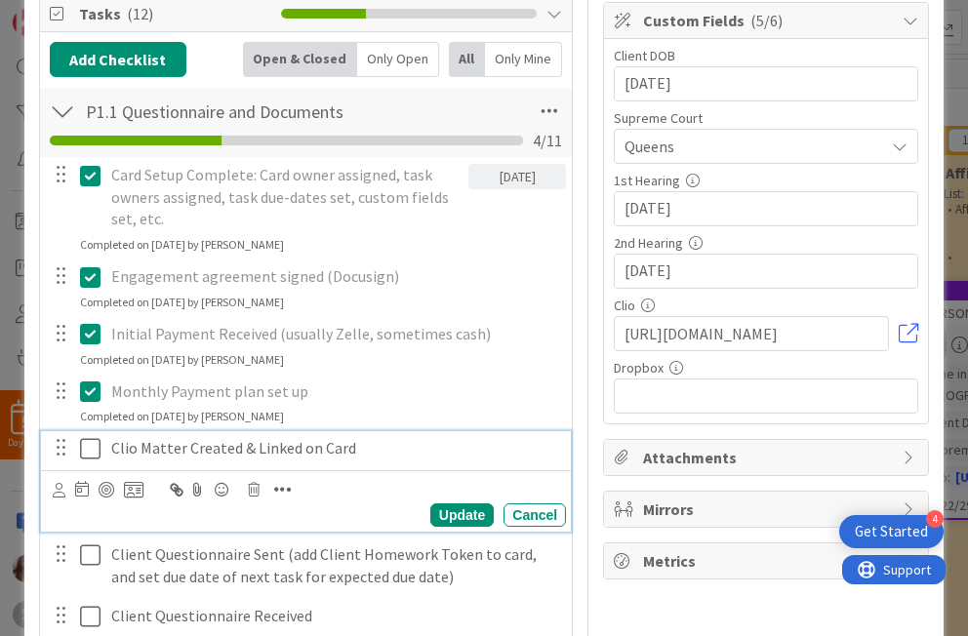
click at [95, 461] on button at bounding box center [91, 448] width 23 height 31
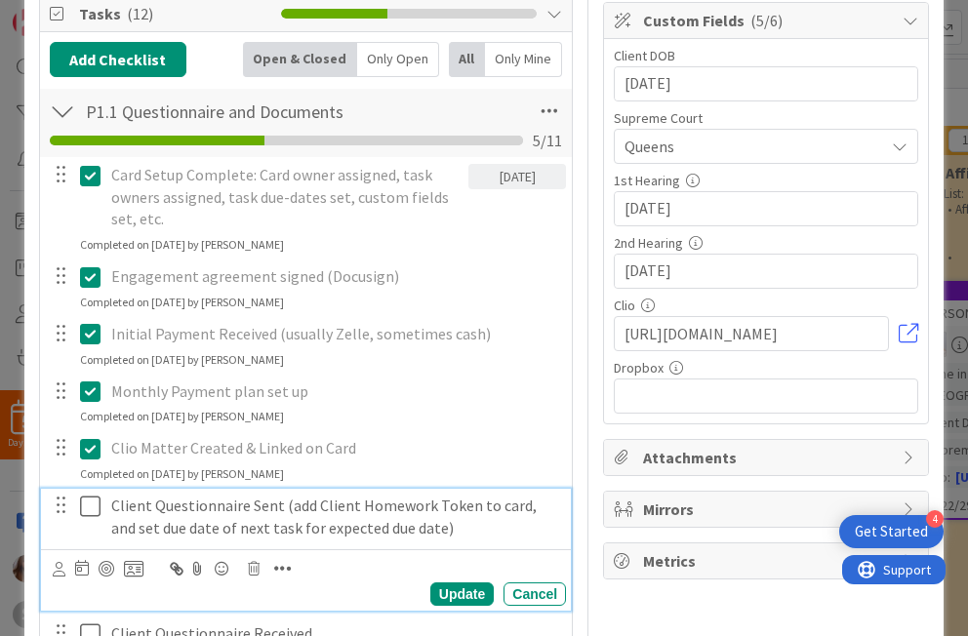
click at [100, 509] on icon at bounding box center [90, 506] width 20 height 23
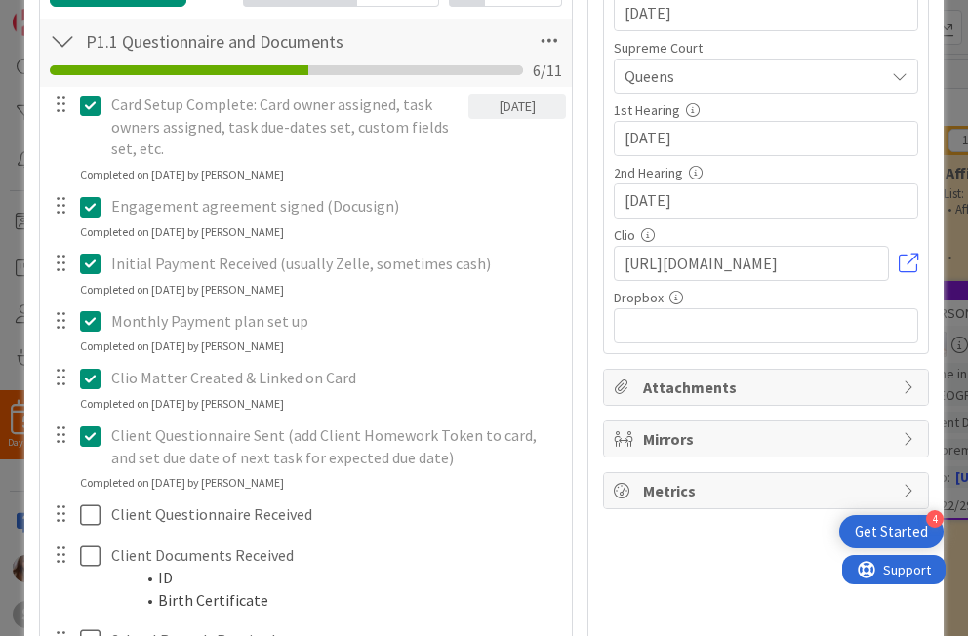
scroll to position [365, 0]
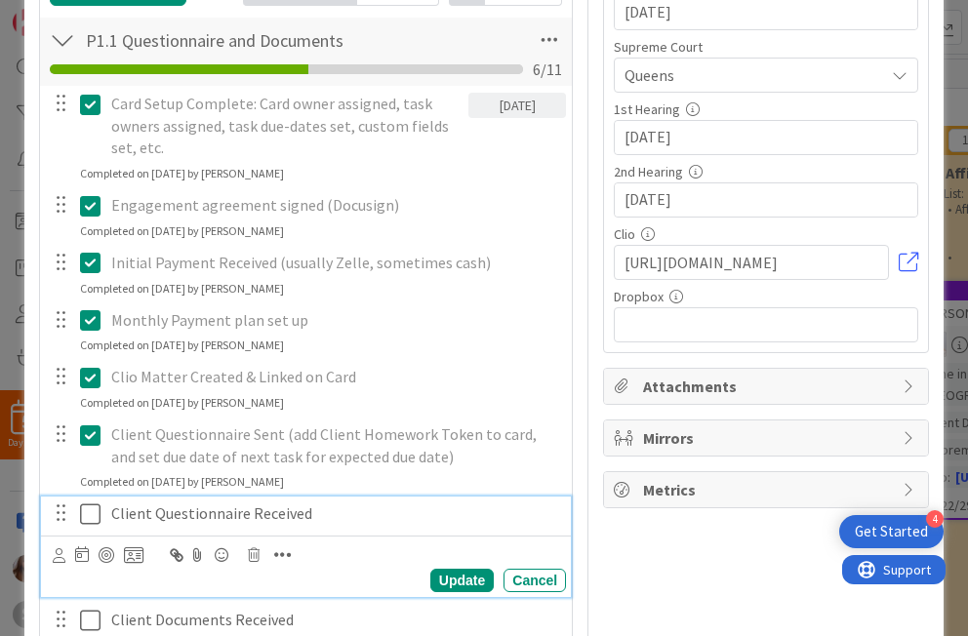
click at [87, 507] on icon at bounding box center [90, 514] width 20 height 23
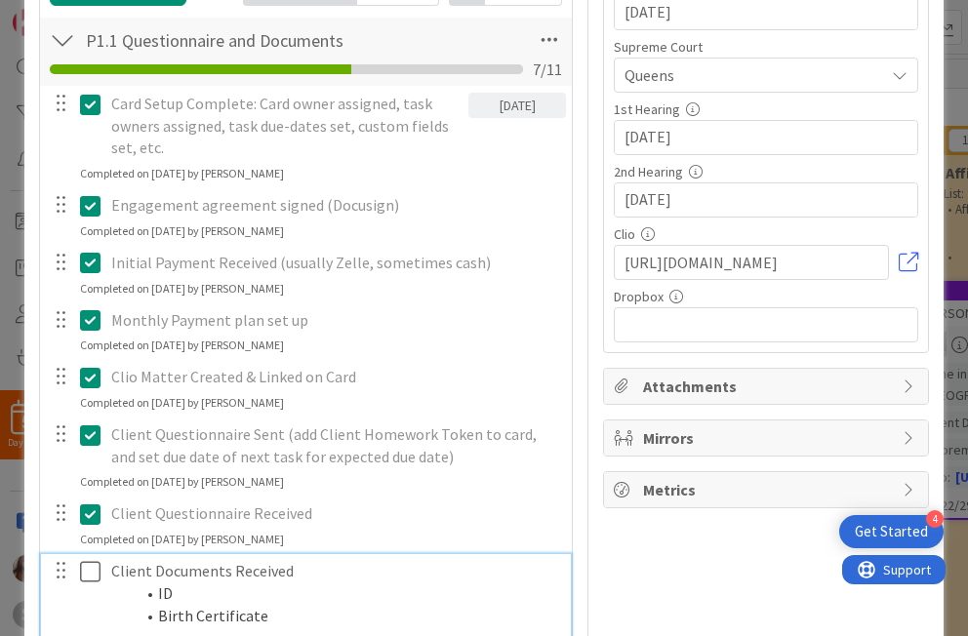
click at [96, 570] on icon at bounding box center [90, 571] width 20 height 23
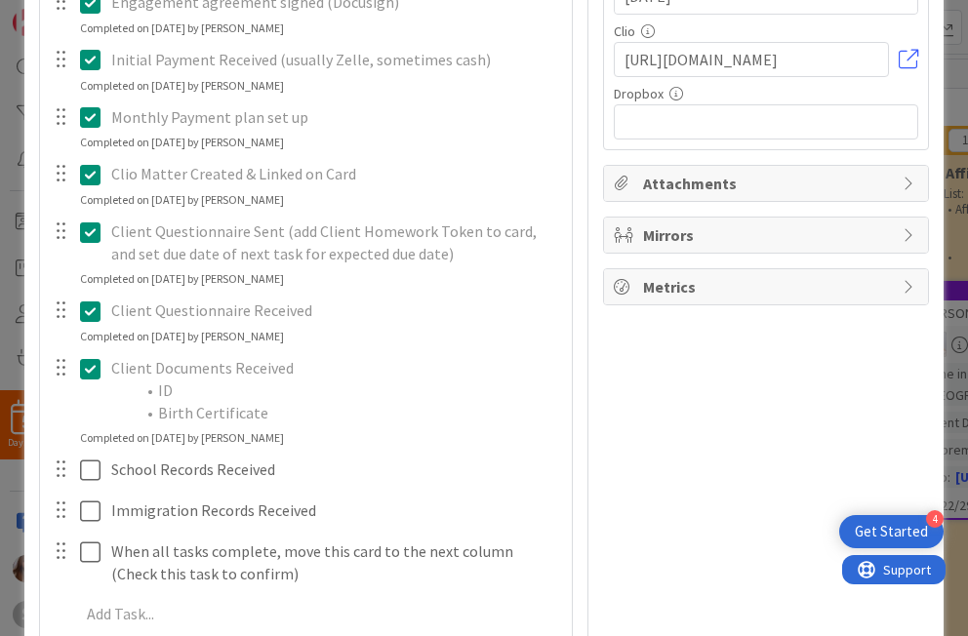
scroll to position [696, 0]
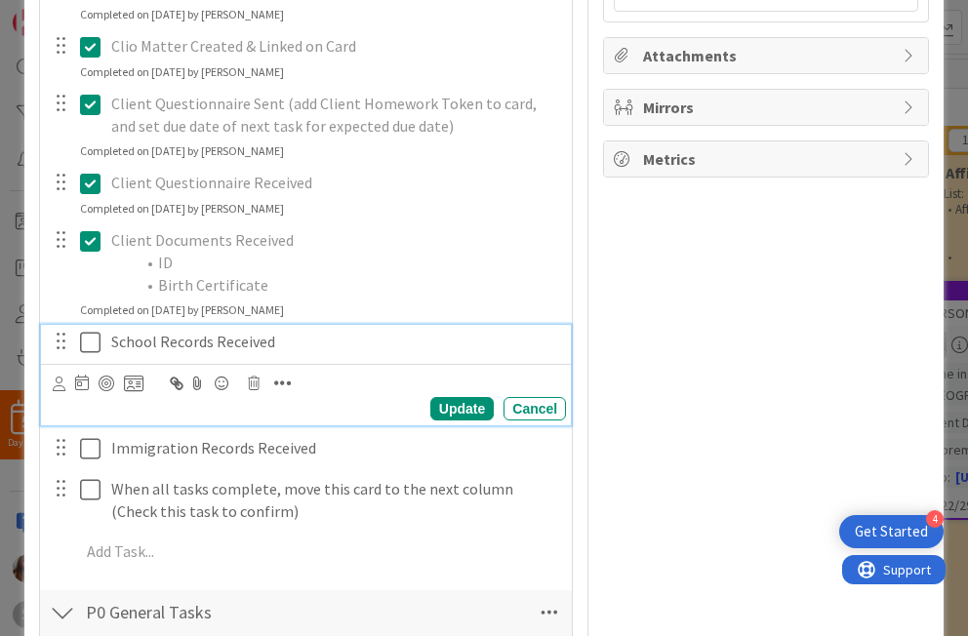
click at [88, 350] on icon at bounding box center [90, 342] width 20 height 23
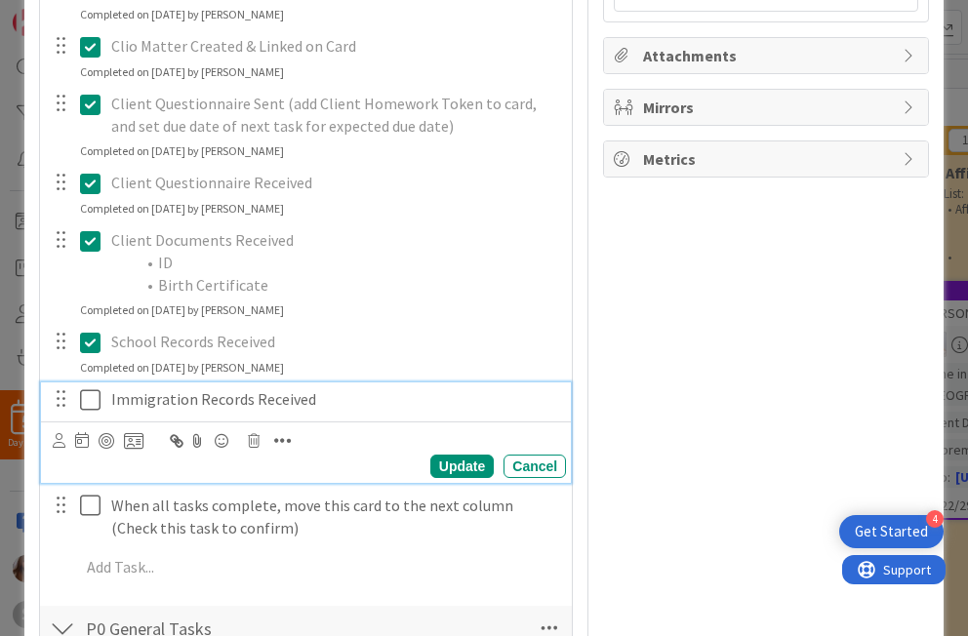
click at [89, 394] on icon at bounding box center [90, 399] width 20 height 23
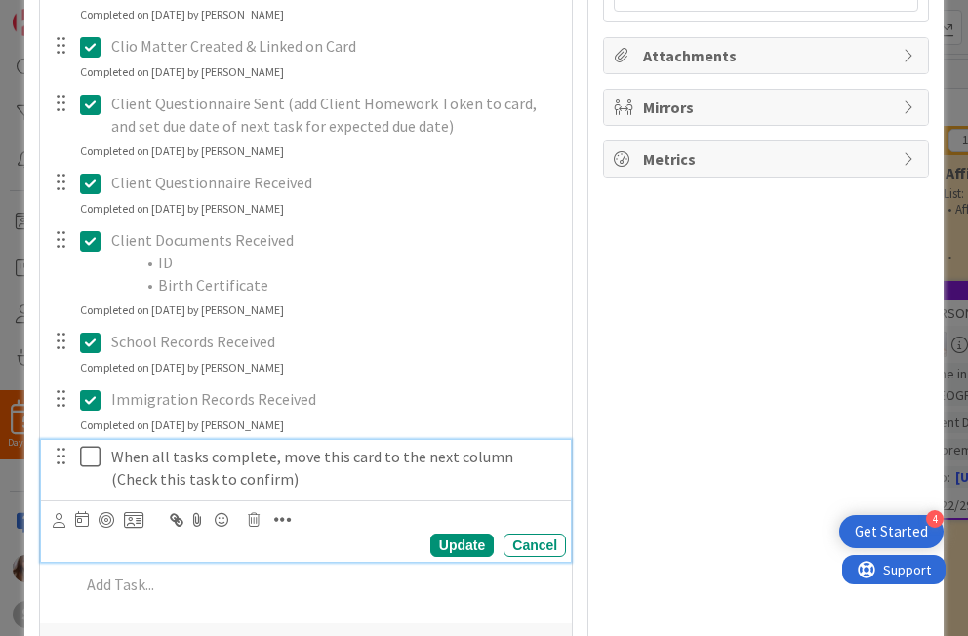
click at [87, 463] on icon at bounding box center [90, 456] width 20 height 23
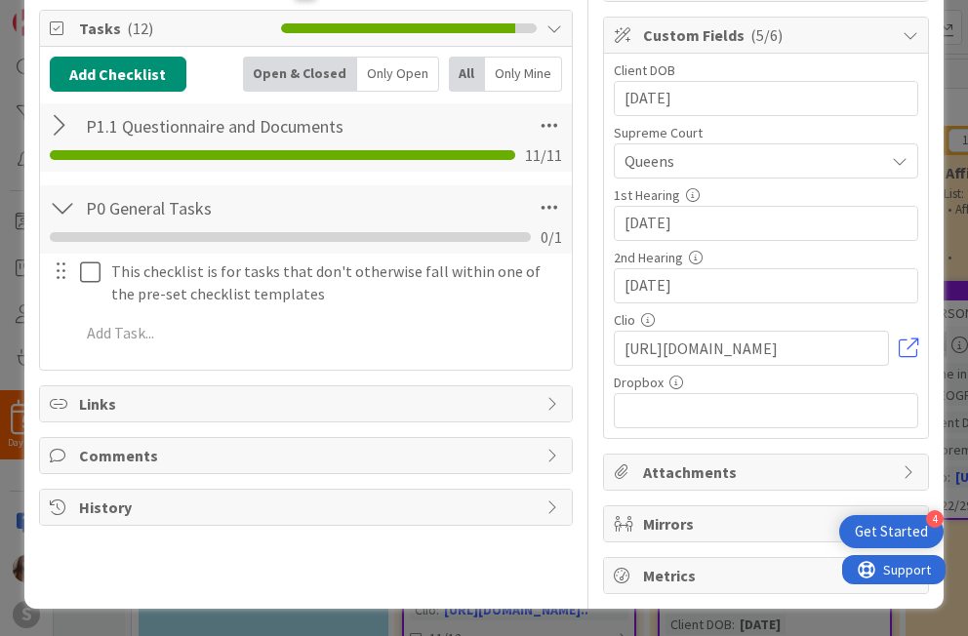
scroll to position [0, 0]
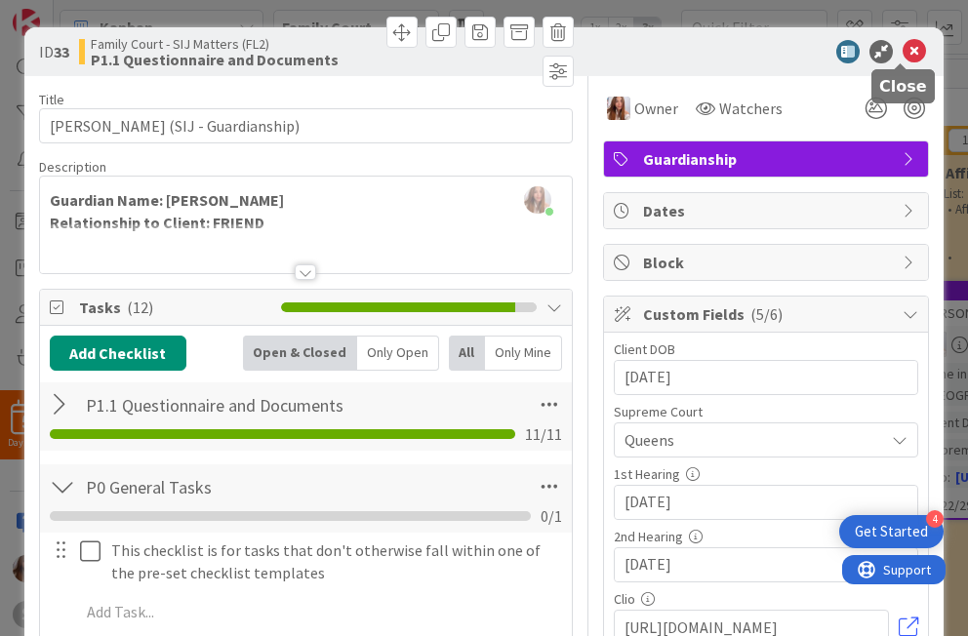
click at [699, 56] on icon at bounding box center [914, 51] width 23 height 23
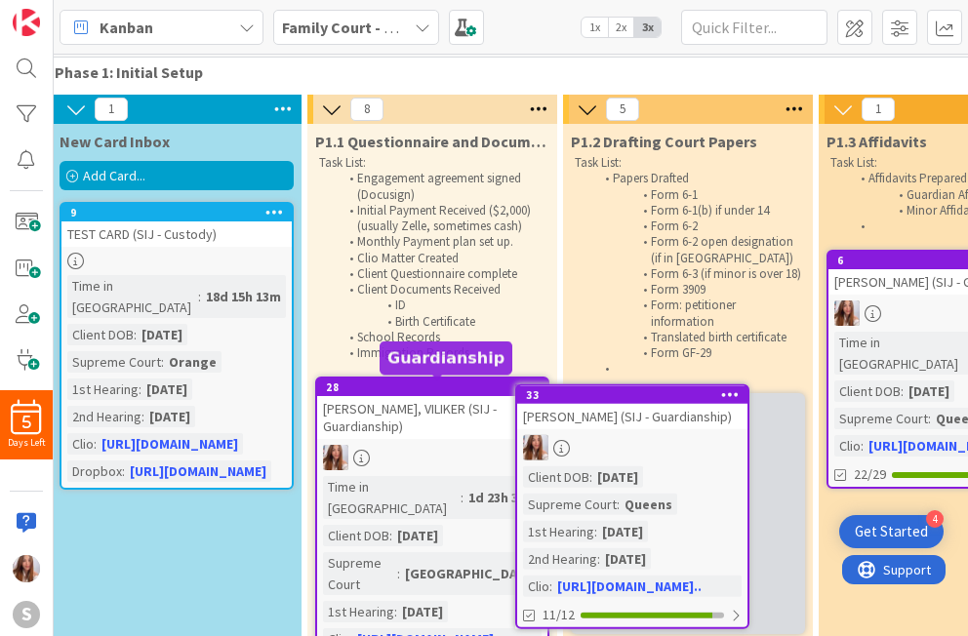
scroll to position [31, 274]
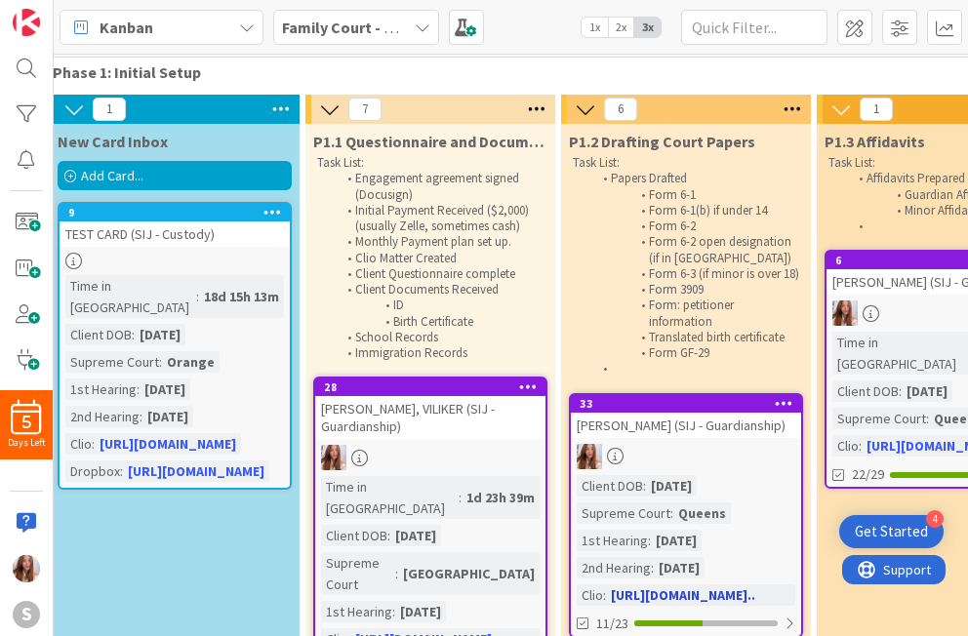
click at [699, 438] on div "[PERSON_NAME] (SIJ - Guardianship)" at bounding box center [686, 425] width 230 height 25
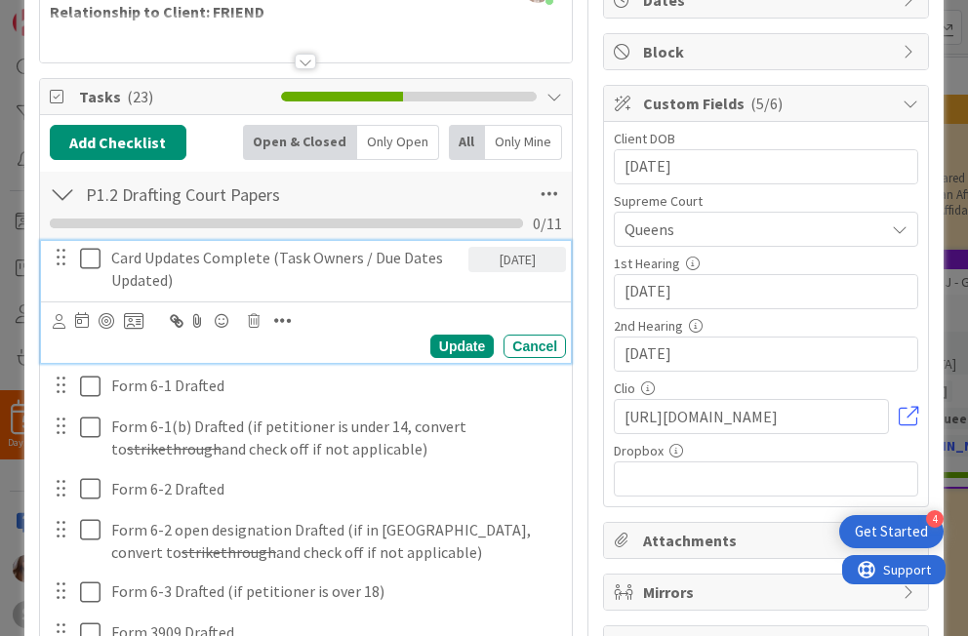
drag, startPoint x: 91, startPoint y: 250, endPoint x: 108, endPoint y: 284, distance: 38.4
click at [91, 250] on icon at bounding box center [90, 258] width 20 height 23
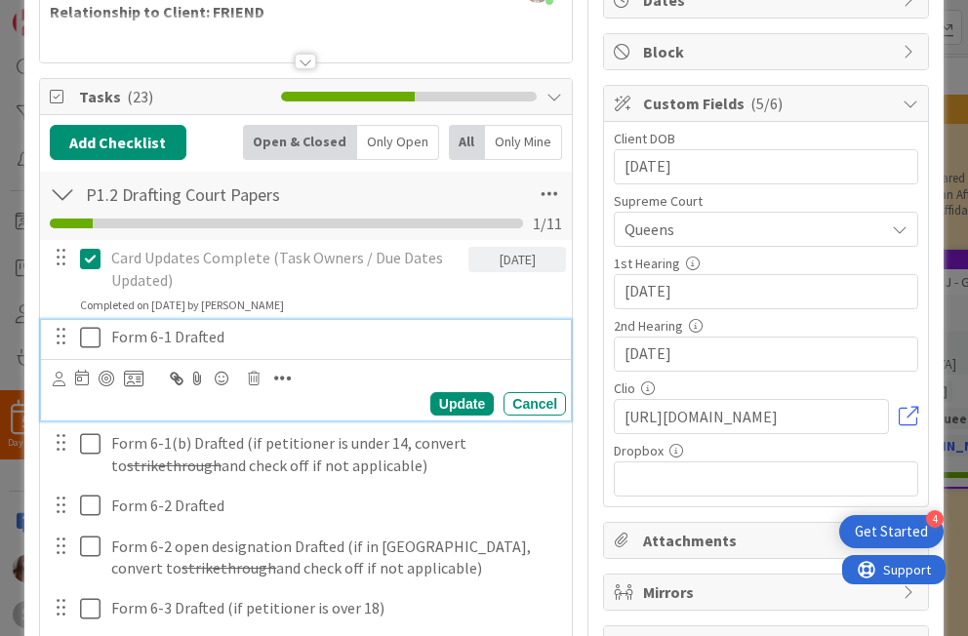
click at [82, 333] on icon at bounding box center [90, 337] width 20 height 23
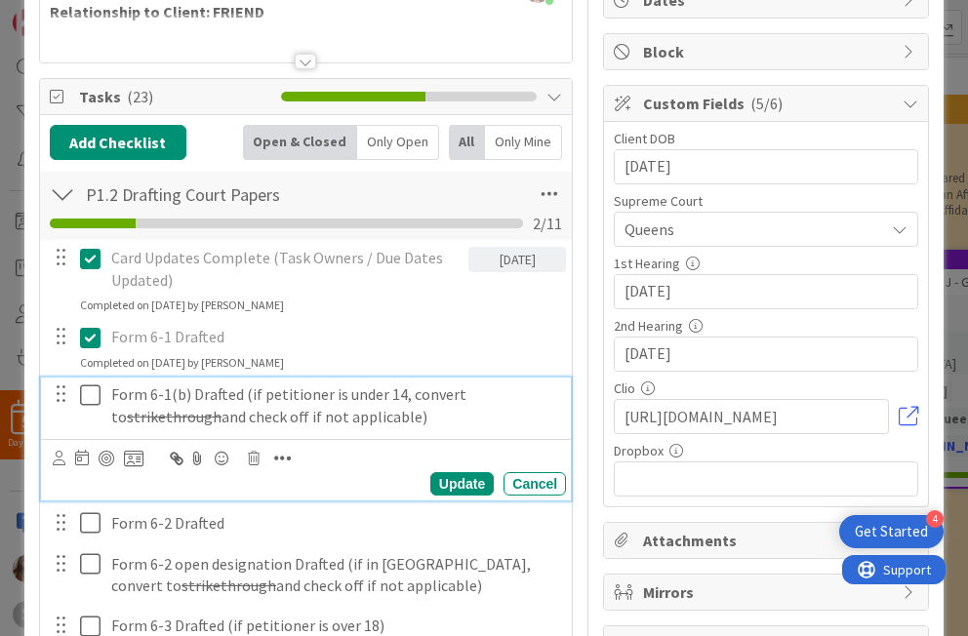
click at [85, 391] on icon at bounding box center [90, 395] width 20 height 23
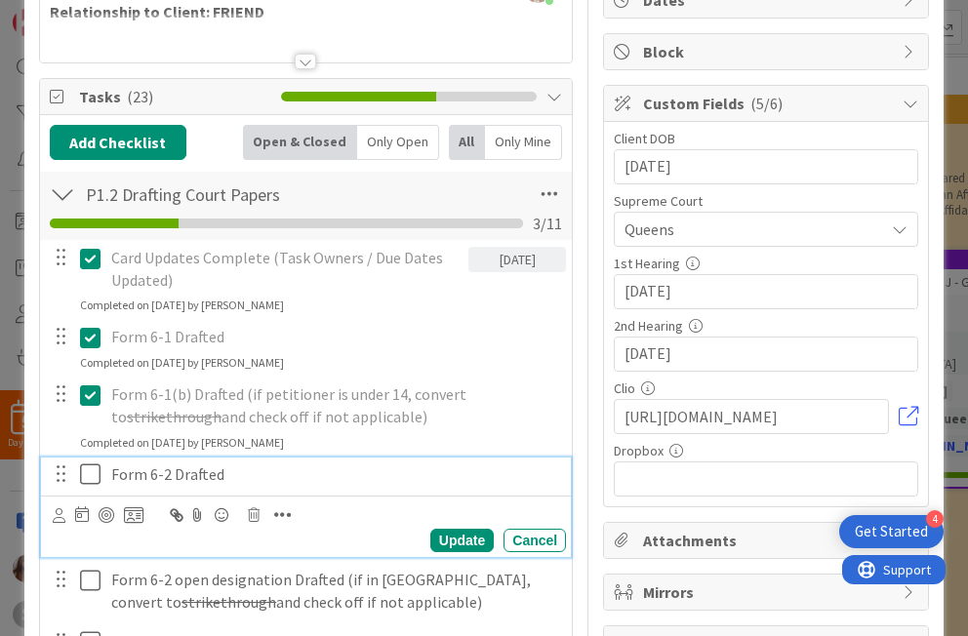
click at [85, 477] on icon at bounding box center [90, 474] width 20 height 23
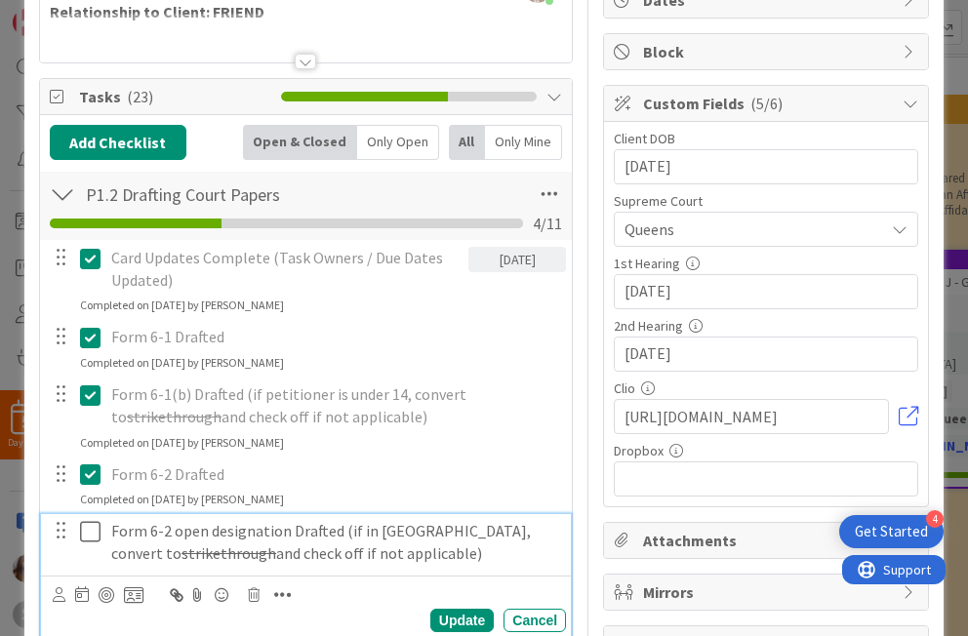
click at [89, 535] on icon at bounding box center [90, 531] width 20 height 23
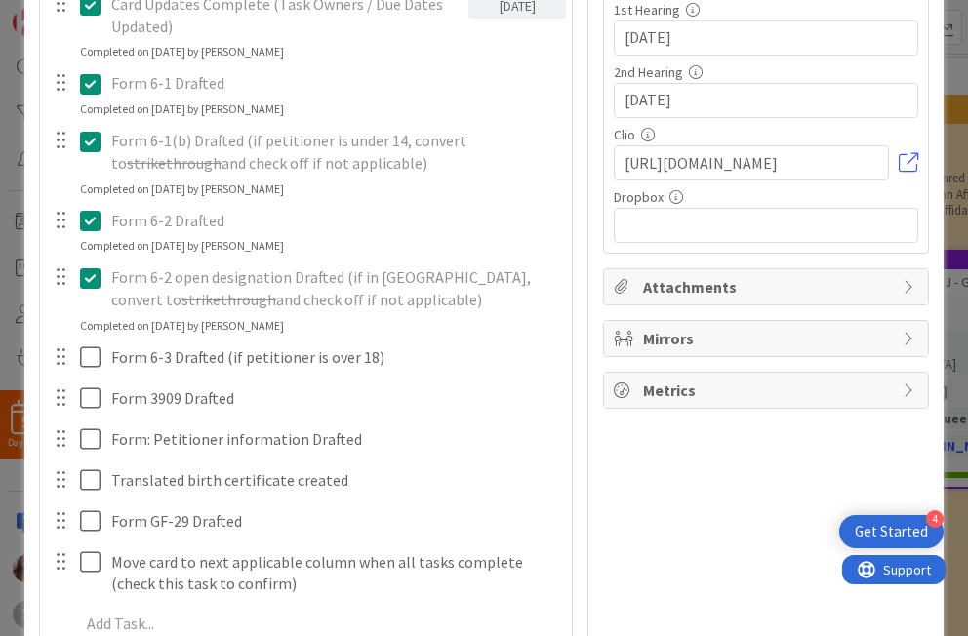
scroll to position [488, 0]
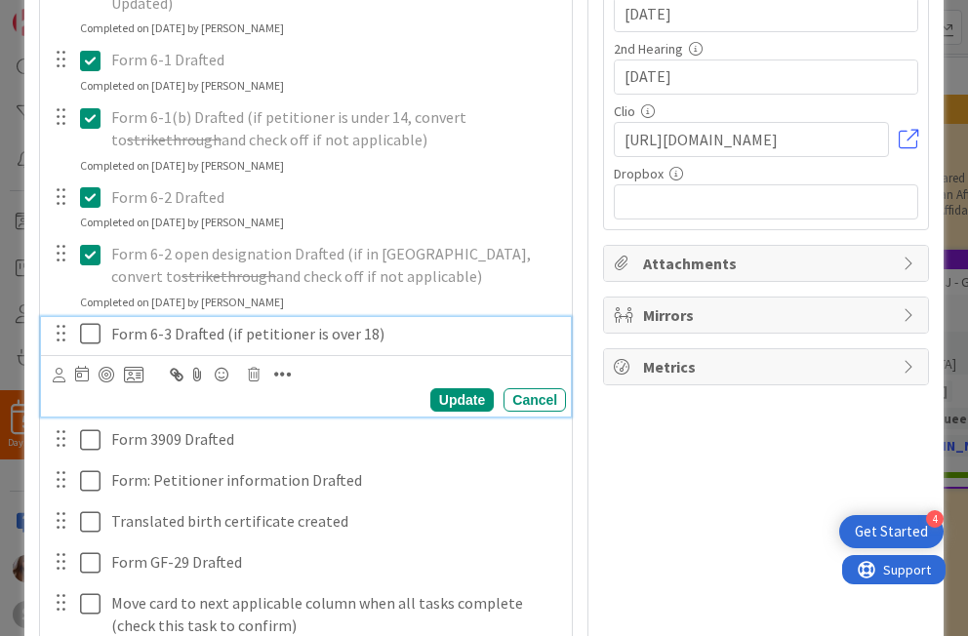
click at [92, 337] on icon at bounding box center [90, 333] width 20 height 23
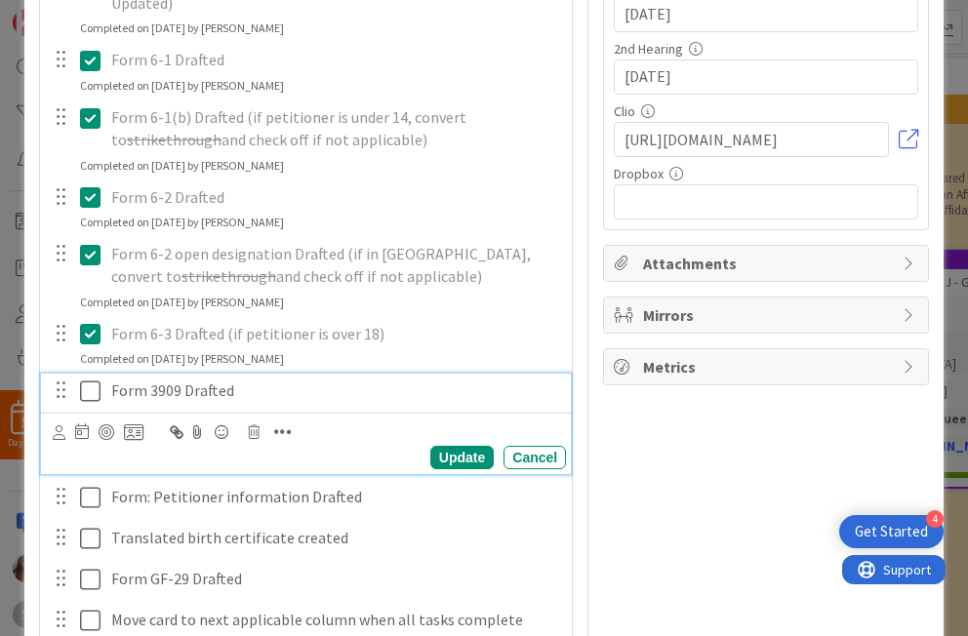
click at [93, 382] on icon at bounding box center [90, 391] width 20 height 23
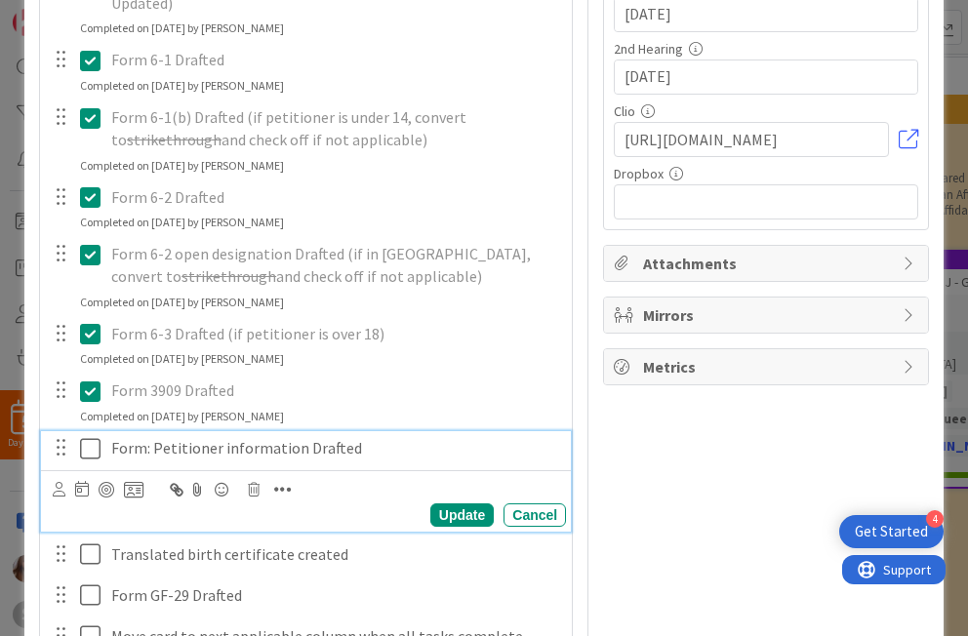
click at [84, 443] on icon at bounding box center [90, 448] width 20 height 23
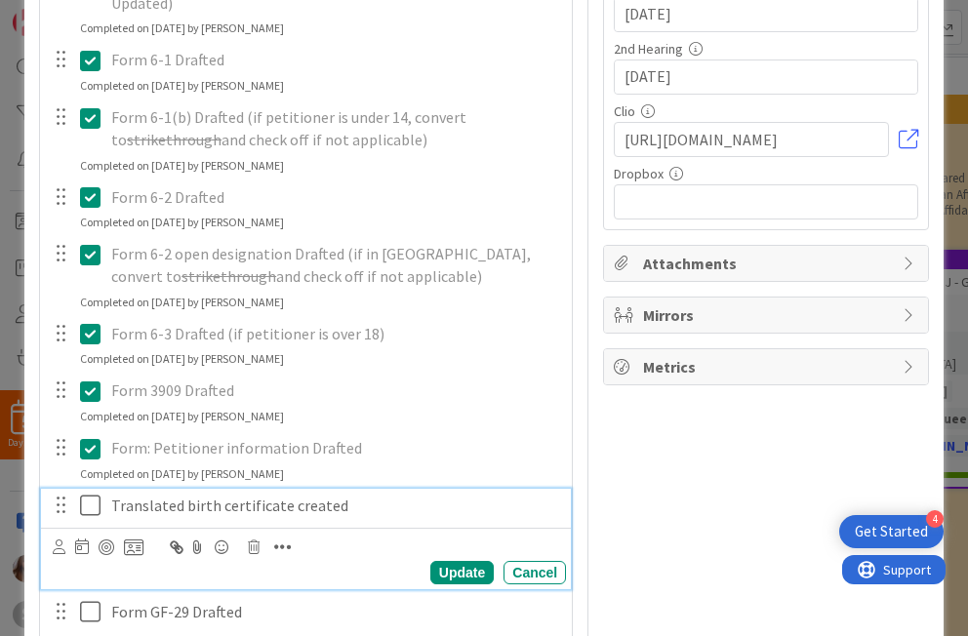
click at [87, 505] on icon at bounding box center [90, 505] width 20 height 23
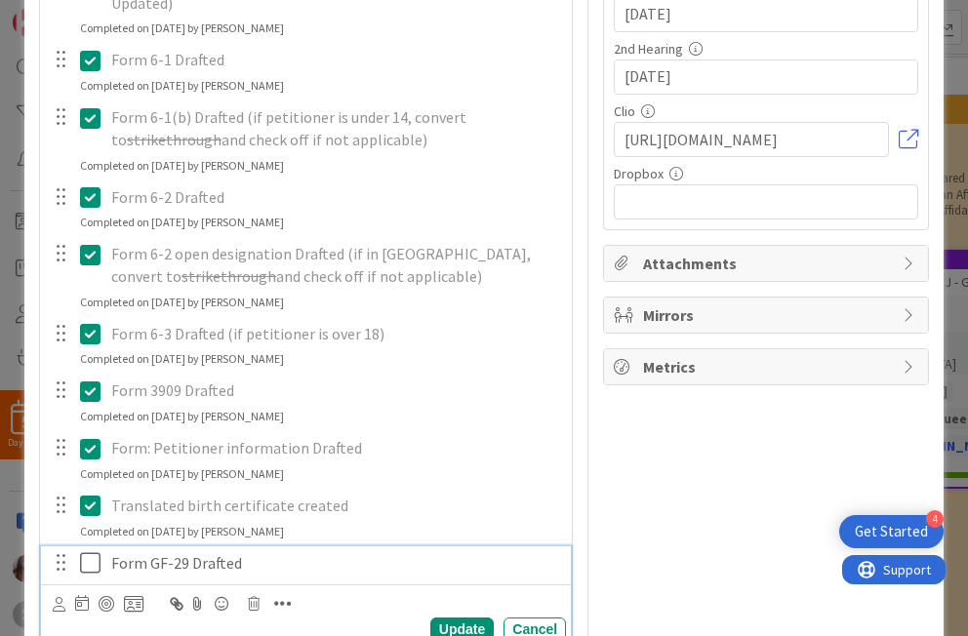
click at [94, 554] on icon at bounding box center [90, 562] width 20 height 23
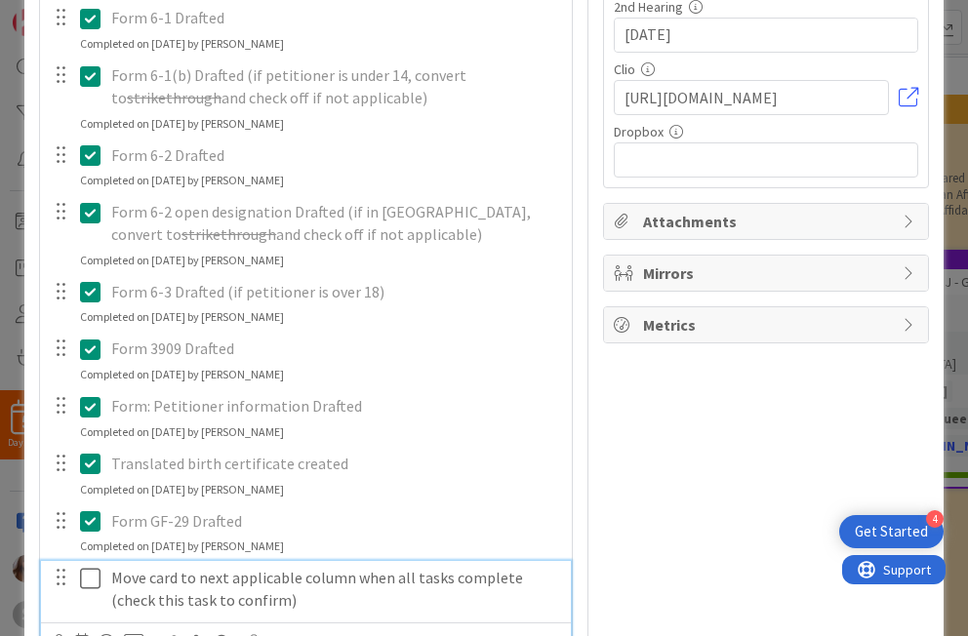
click at [88, 583] on icon at bounding box center [90, 578] width 20 height 23
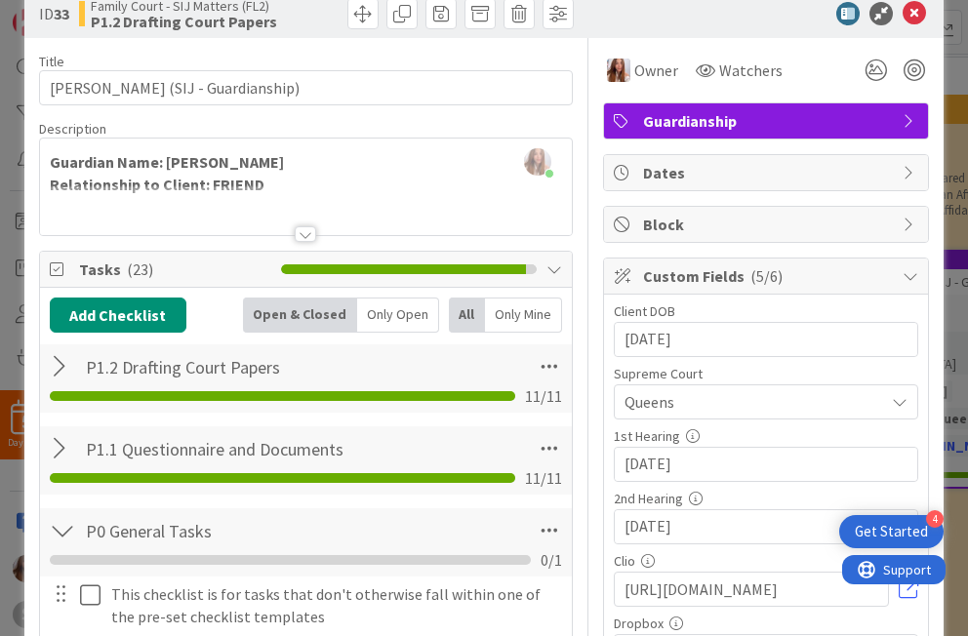
scroll to position [0, 0]
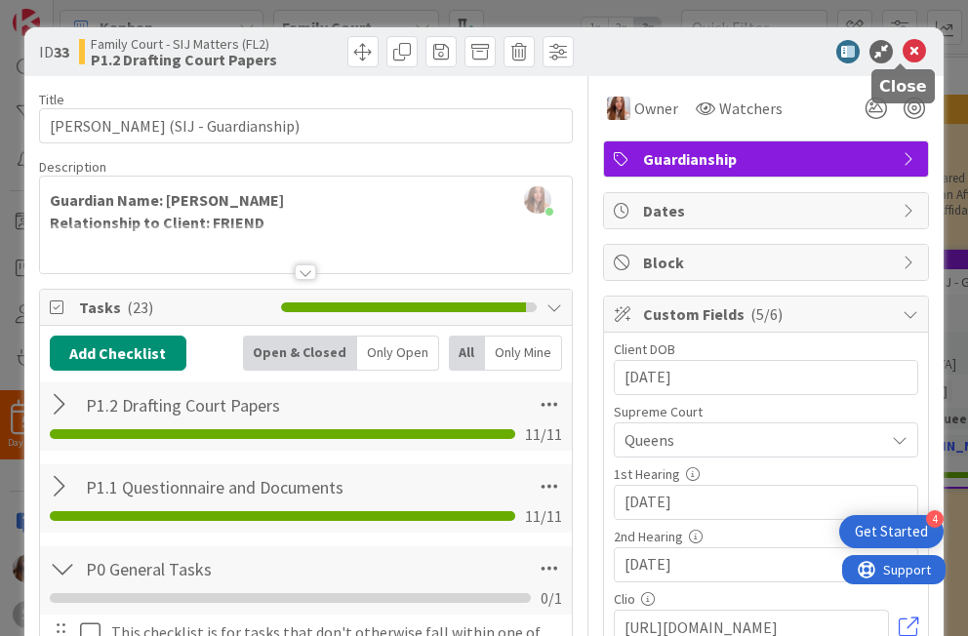
click at [699, 51] on icon at bounding box center [914, 51] width 23 height 23
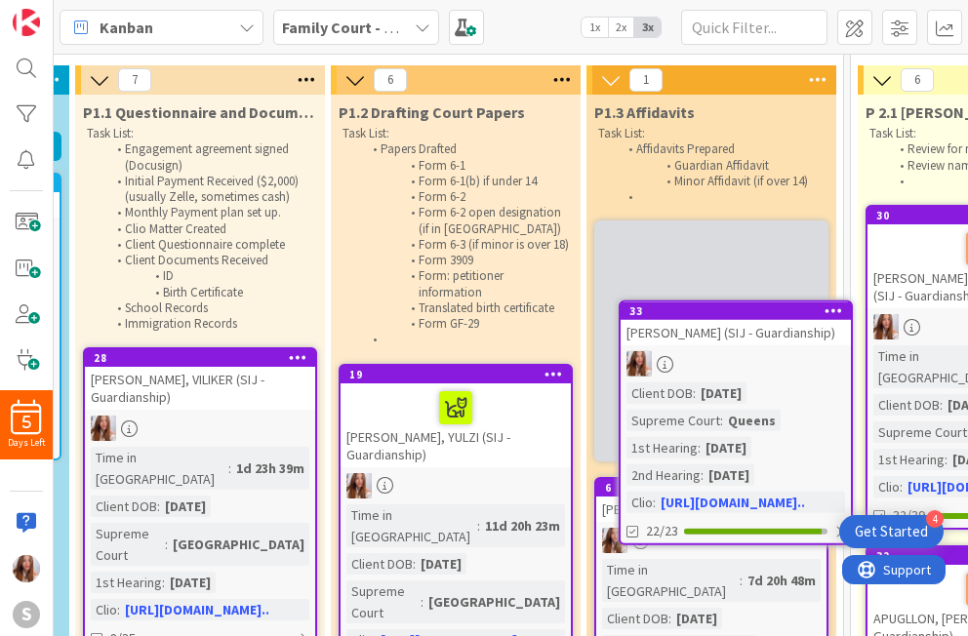
scroll to position [46, 513]
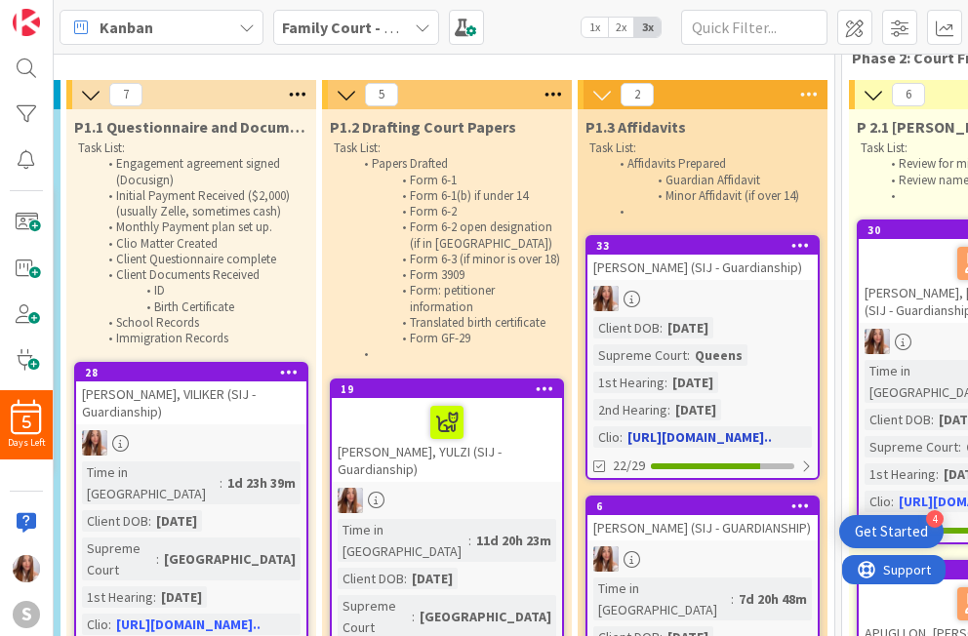
click at [670, 330] on div "[DATE]" at bounding box center [688, 327] width 51 height 21
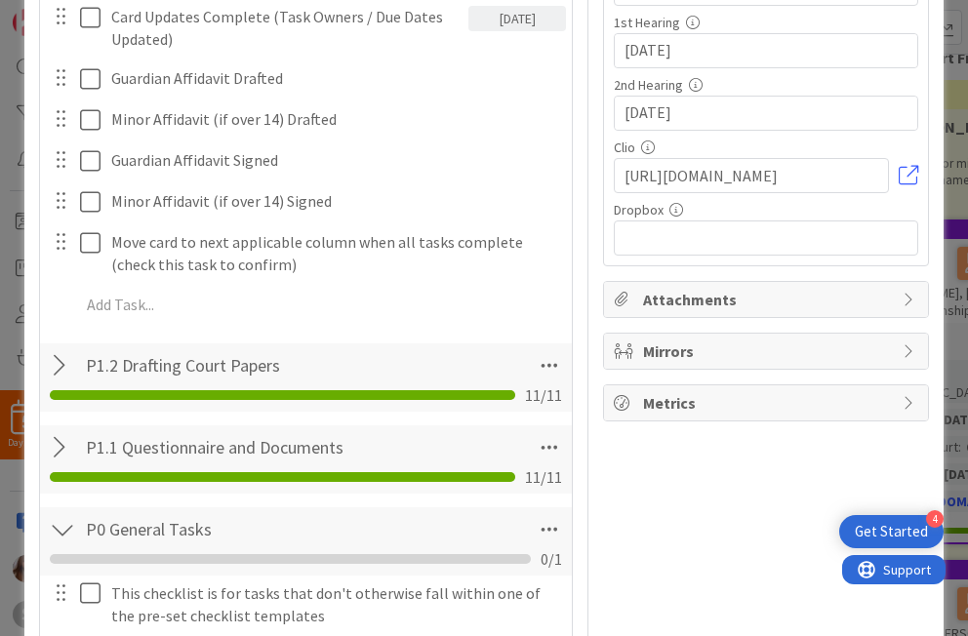
scroll to position [410, 0]
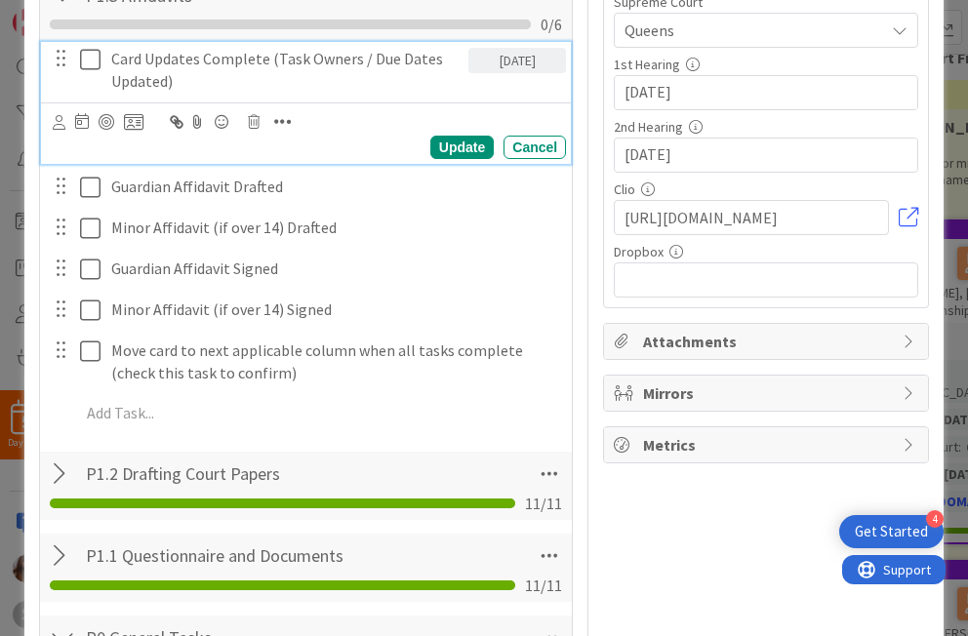
click at [99, 67] on icon at bounding box center [90, 59] width 20 height 23
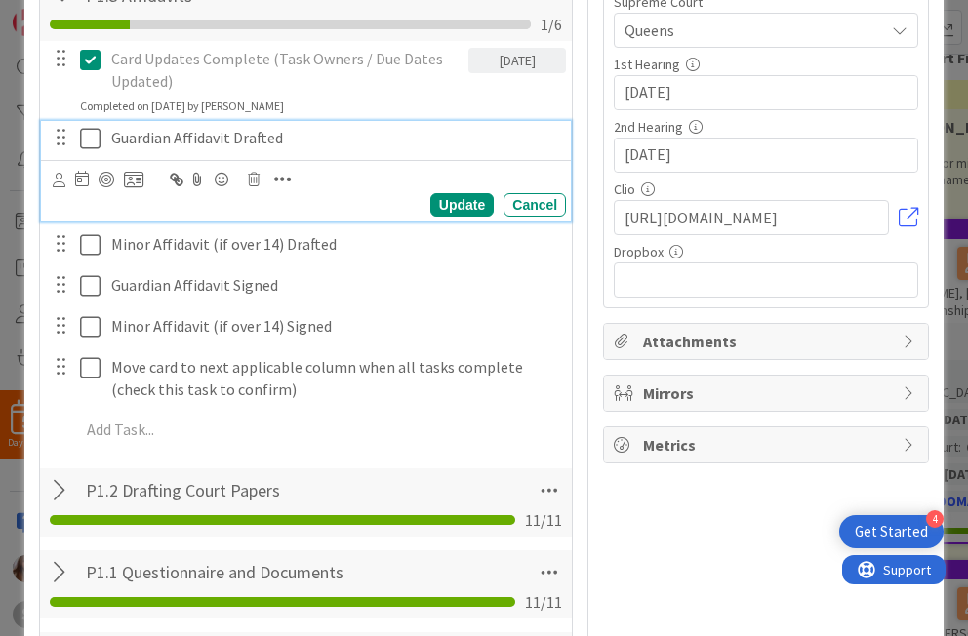
click at [93, 138] on icon at bounding box center [90, 138] width 20 height 23
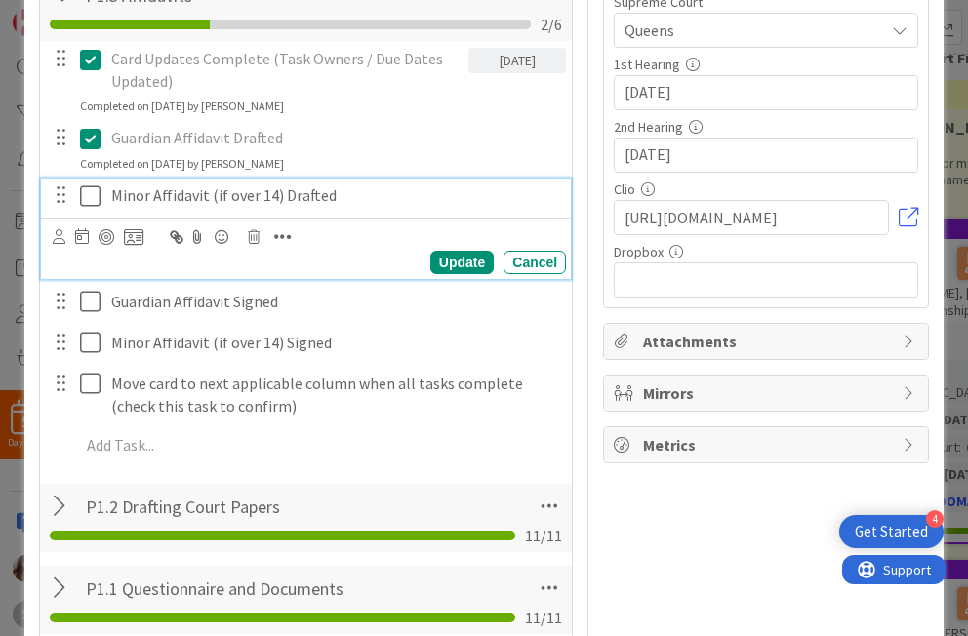
click at [89, 197] on icon at bounding box center [90, 195] width 20 height 23
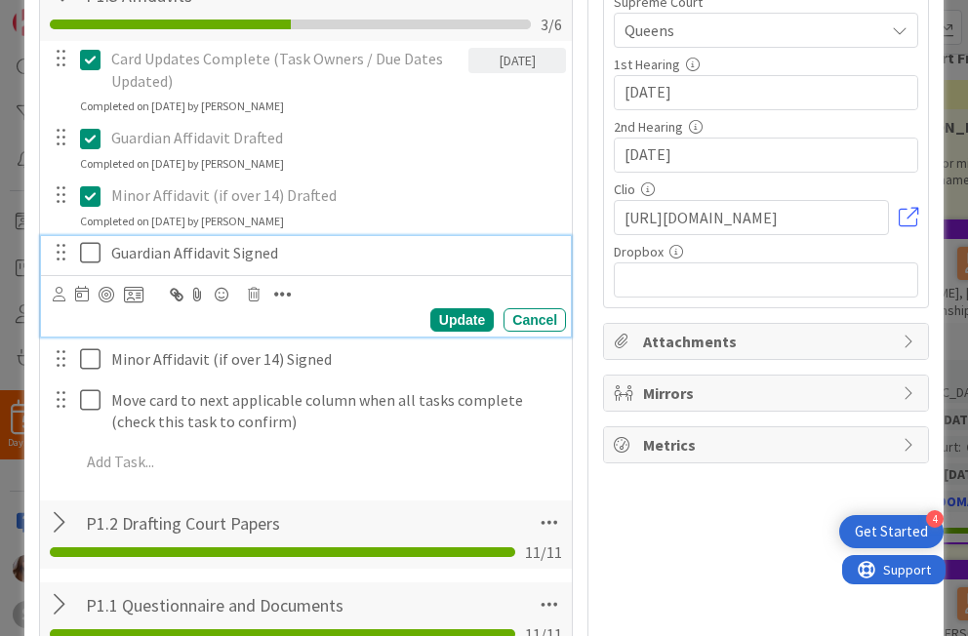
click at [93, 258] on icon at bounding box center [90, 252] width 20 height 23
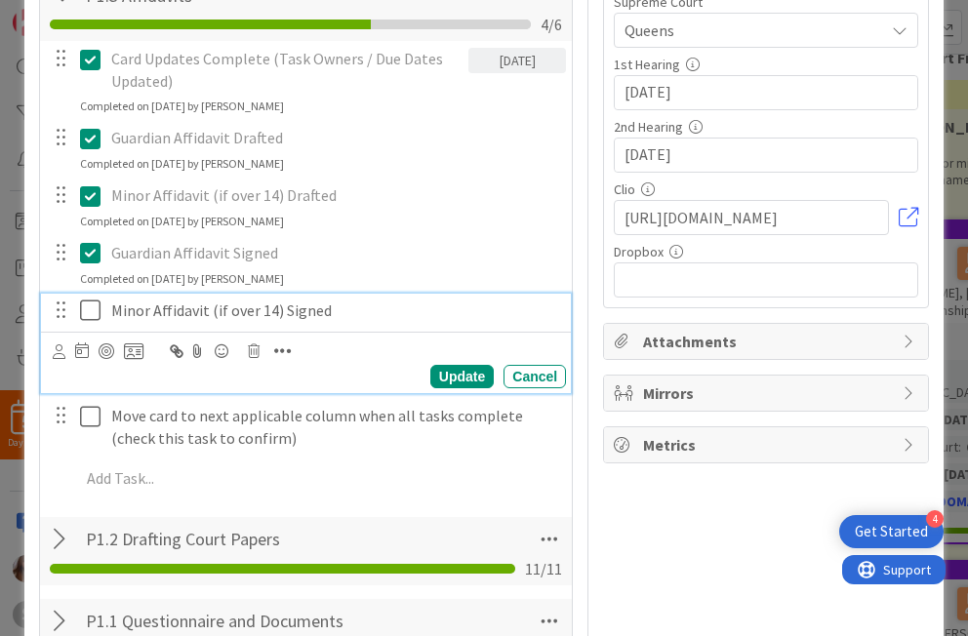
click at [96, 301] on icon at bounding box center [90, 310] width 20 height 23
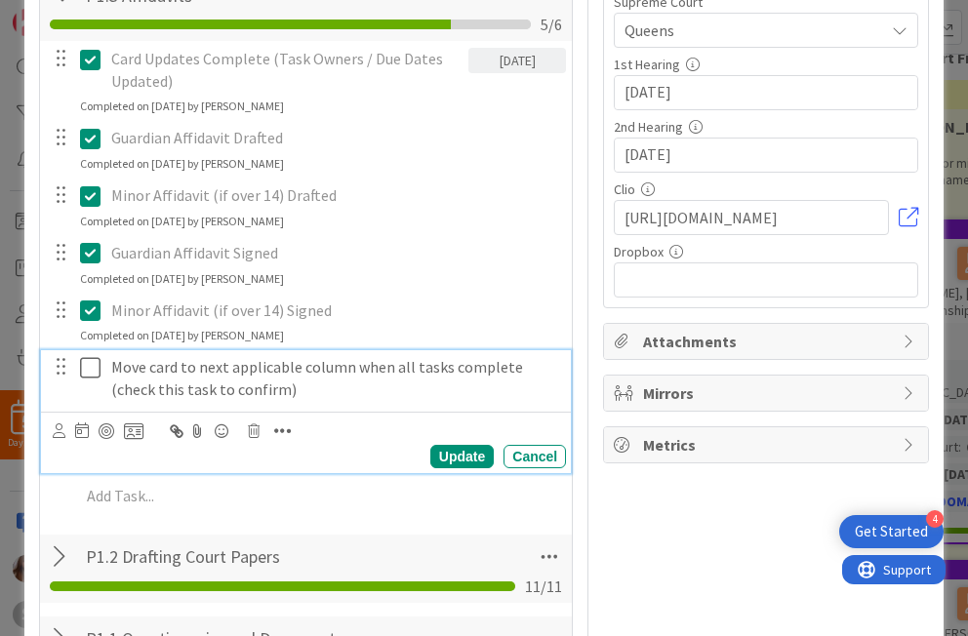
click at [95, 367] on icon at bounding box center [90, 367] width 20 height 23
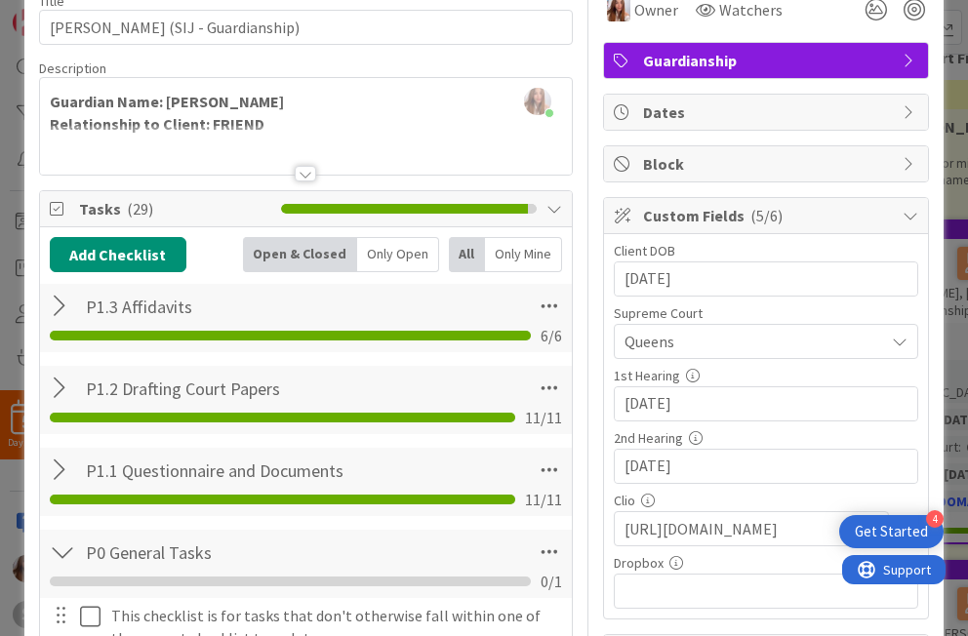
scroll to position [0, 0]
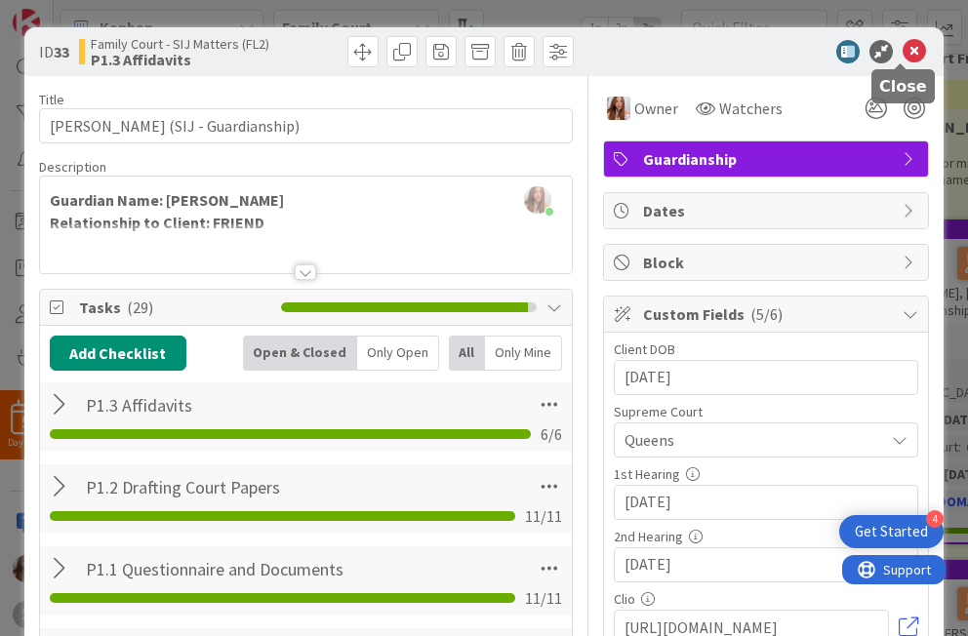
click at [699, 49] on icon at bounding box center [914, 51] width 23 height 23
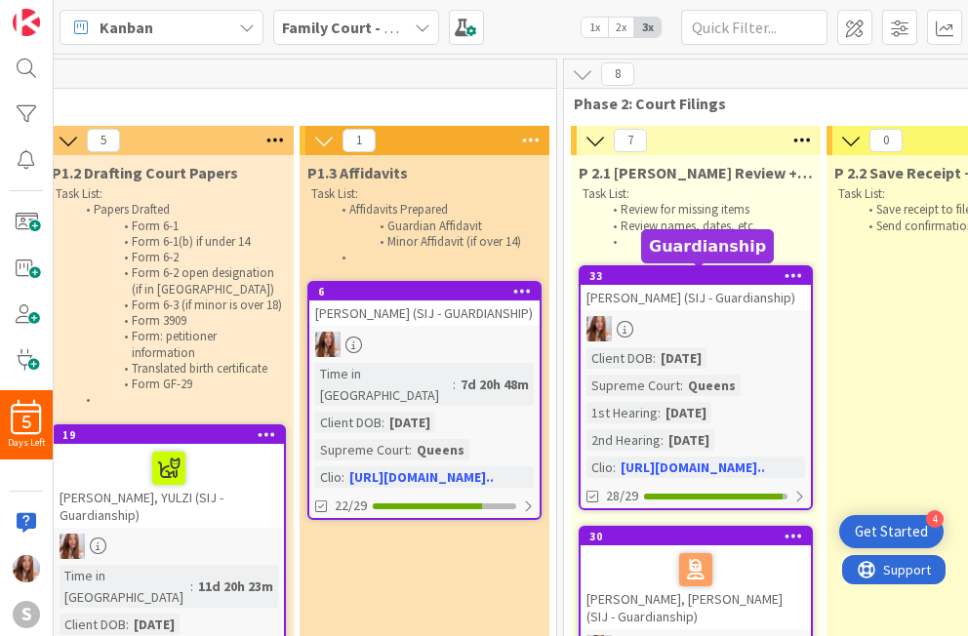
scroll to position [0, 792]
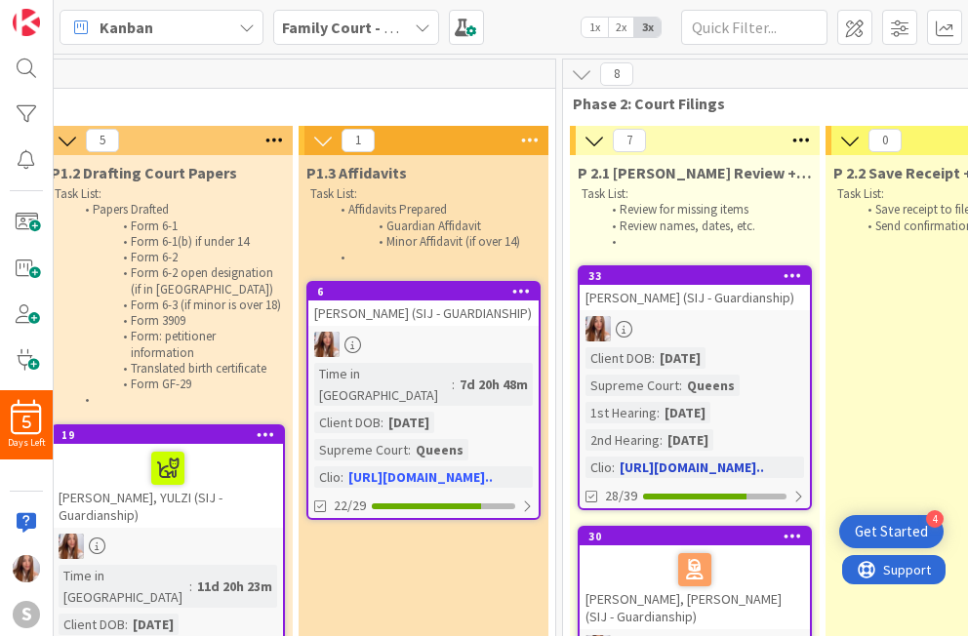
click at [641, 306] on div "[PERSON_NAME] (SIJ - Guardianship)" at bounding box center [695, 297] width 230 height 25
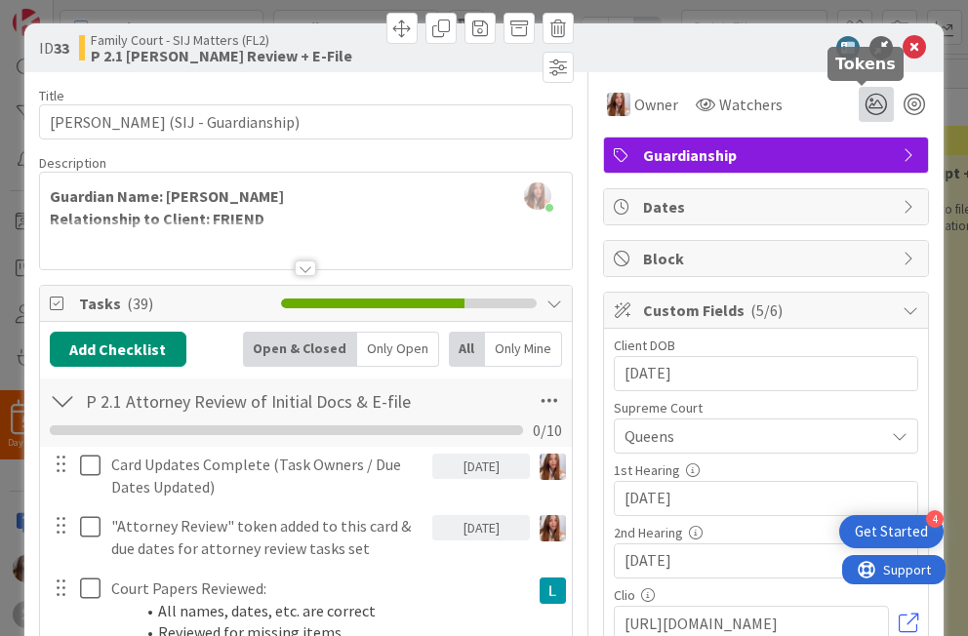
click at [699, 103] on icon at bounding box center [876, 104] width 35 height 35
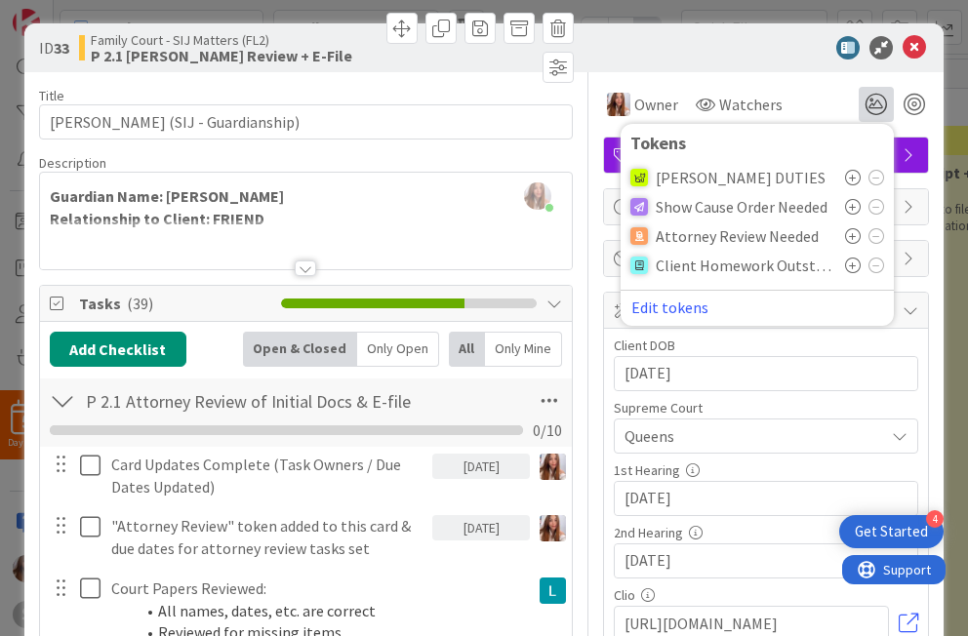
click at [699, 237] on icon at bounding box center [853, 236] width 16 height 16
click at [699, 39] on div at bounding box center [756, 47] width 345 height 23
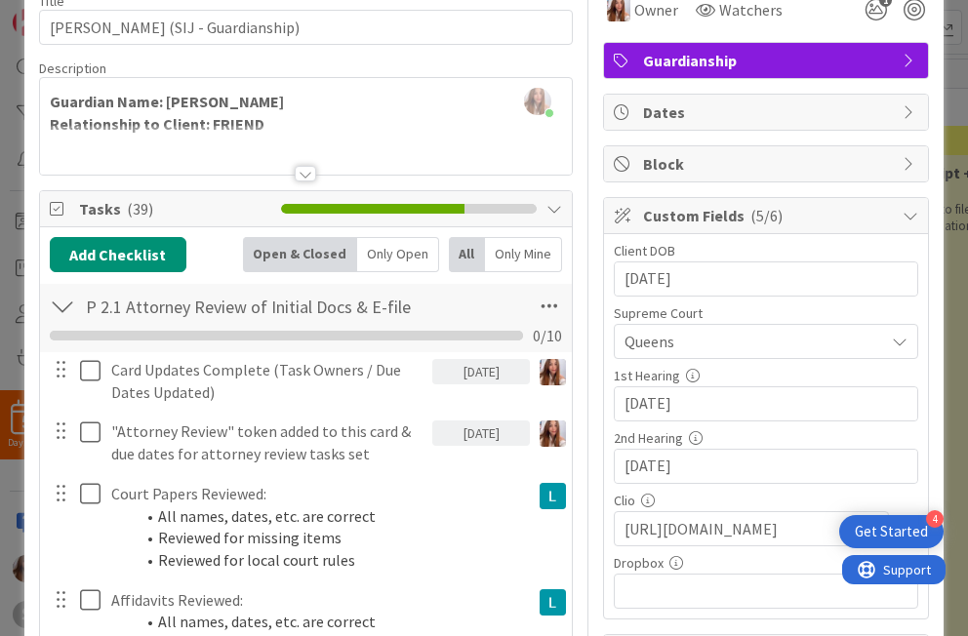
scroll to position [141, 0]
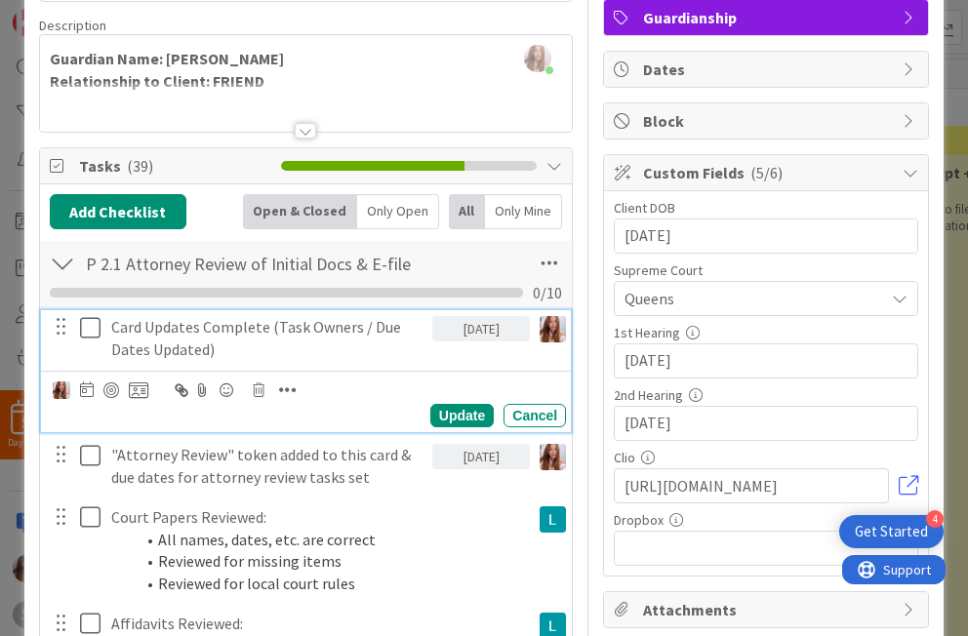
click at [95, 332] on icon at bounding box center [90, 327] width 20 height 23
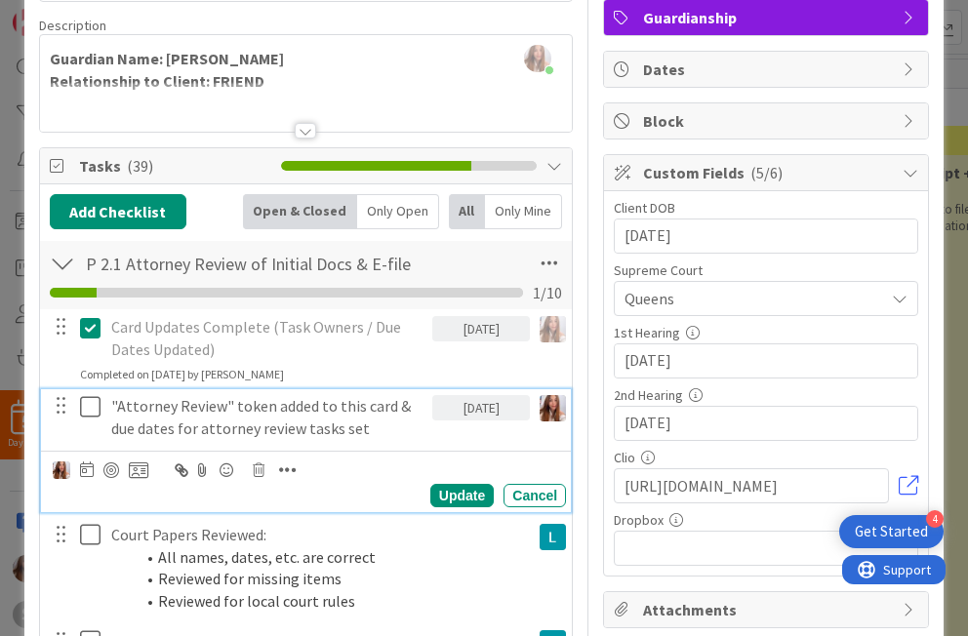
click at [82, 396] on icon at bounding box center [90, 406] width 20 height 23
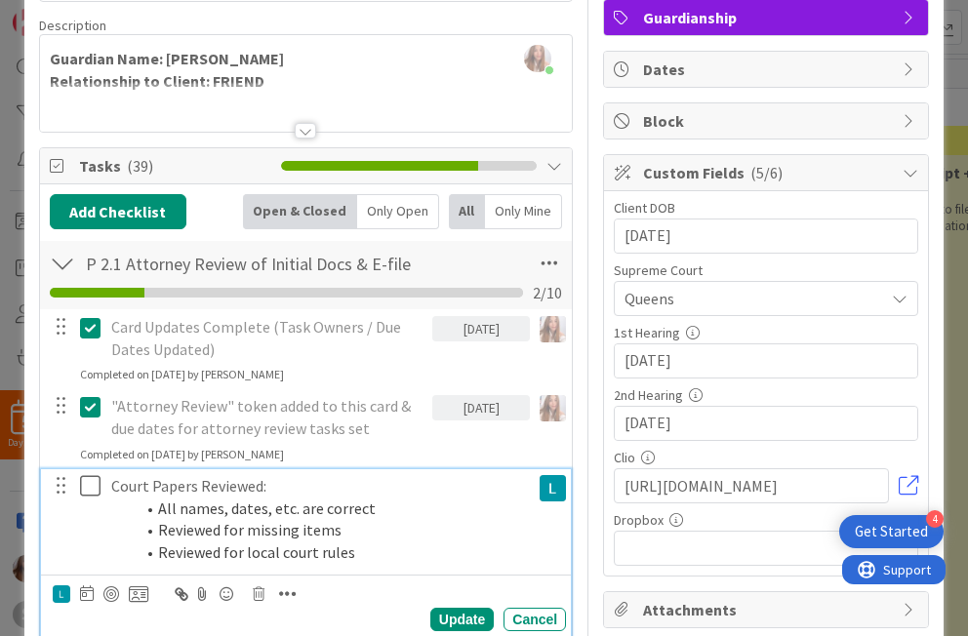
click at [94, 491] on icon at bounding box center [90, 485] width 20 height 23
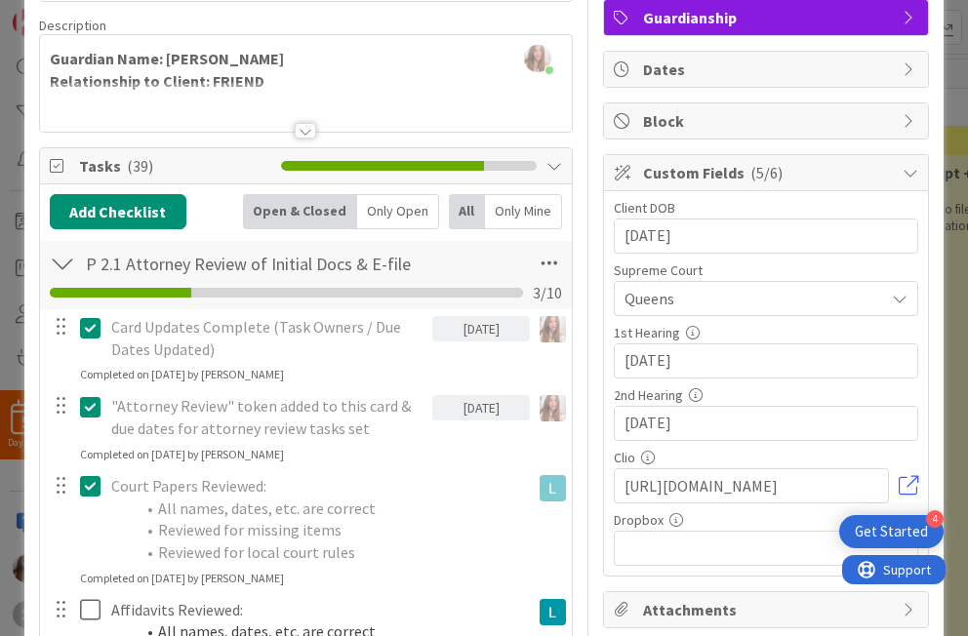
scroll to position [313, 0]
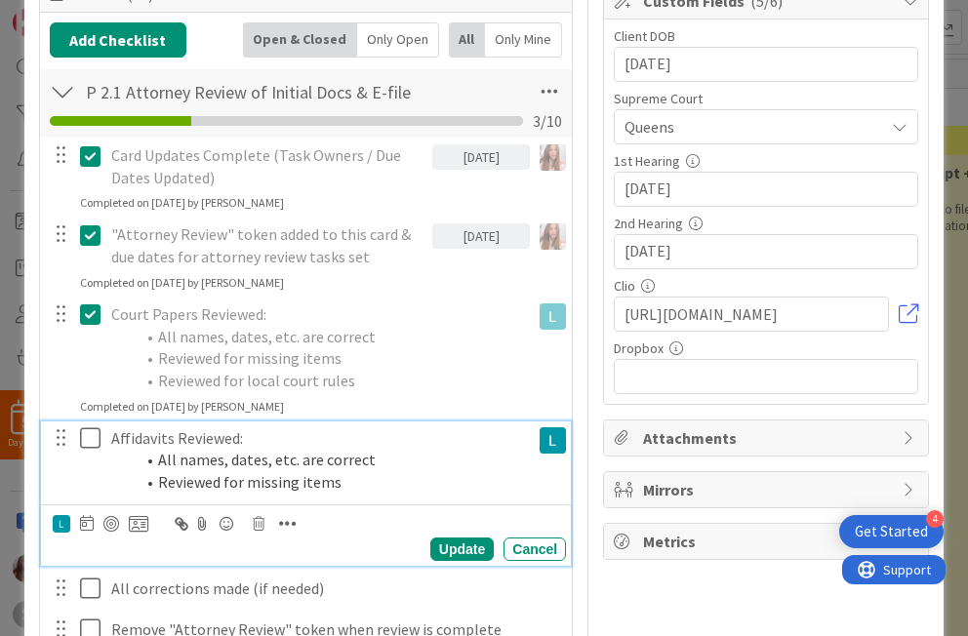
click at [98, 438] on icon at bounding box center [90, 437] width 20 height 23
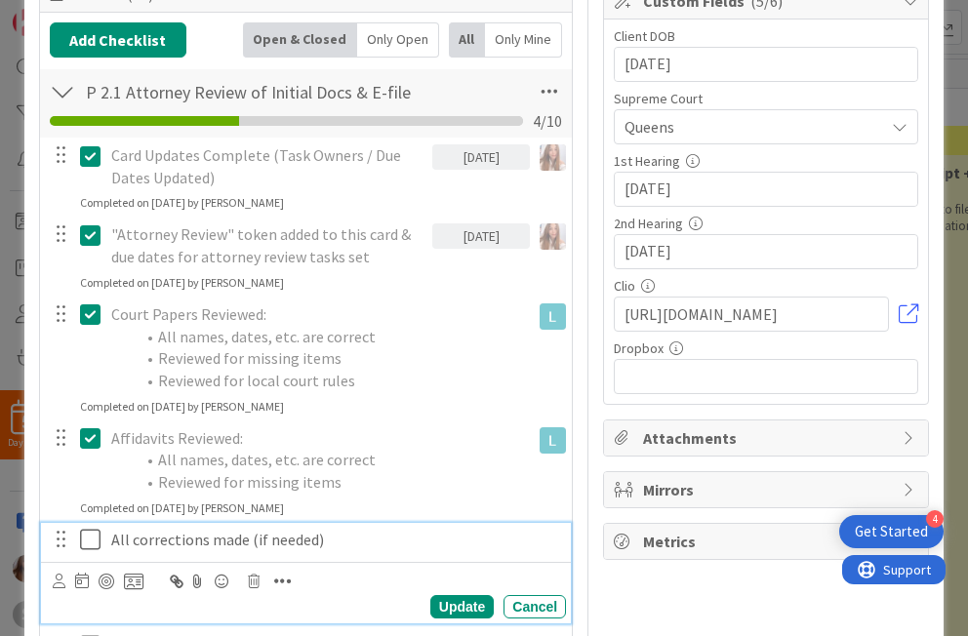
click at [93, 533] on icon at bounding box center [90, 539] width 20 height 23
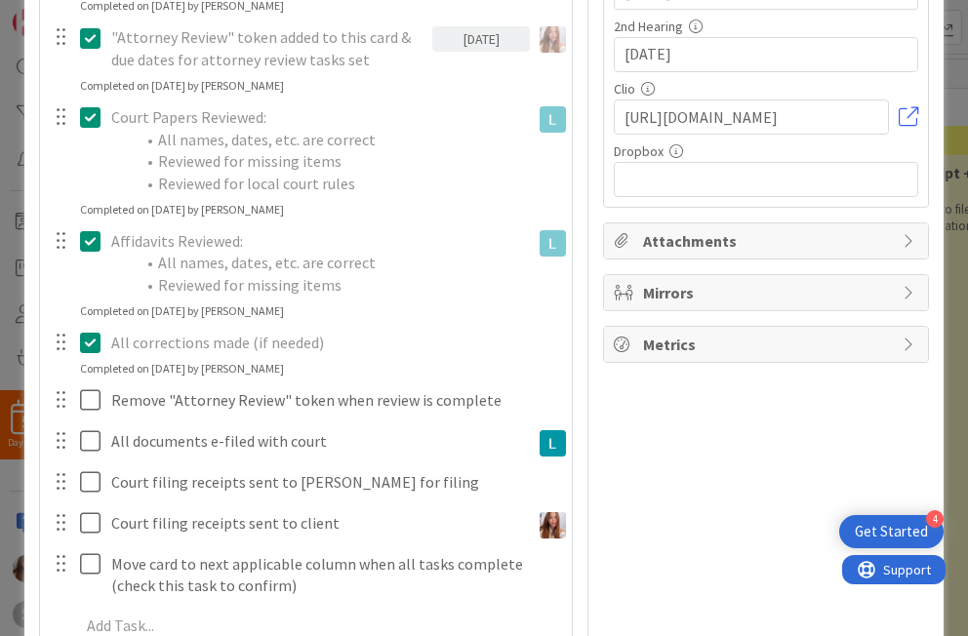
scroll to position [525, 0]
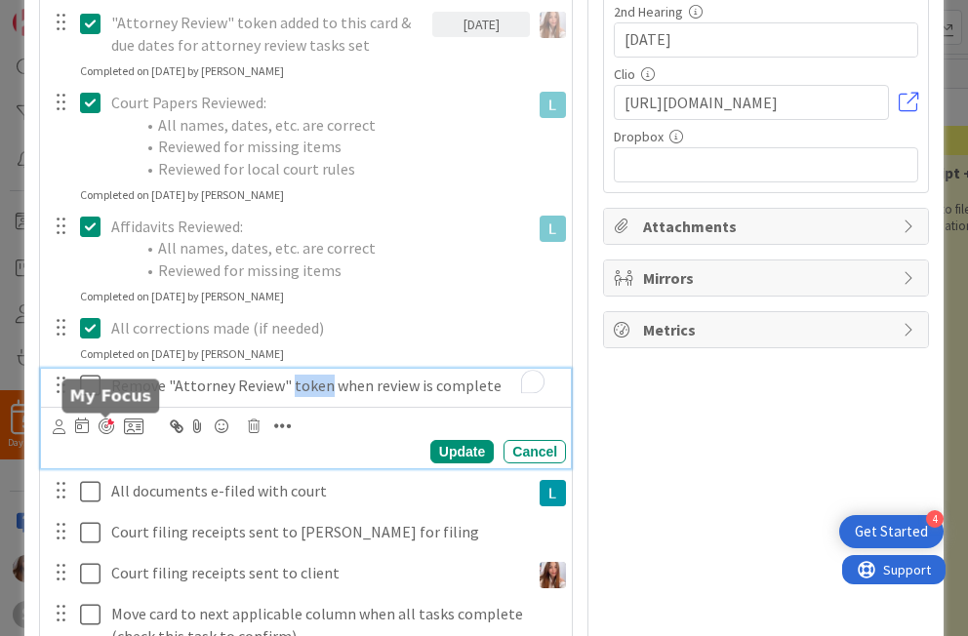
click at [104, 431] on div at bounding box center [107, 427] width 16 height 16
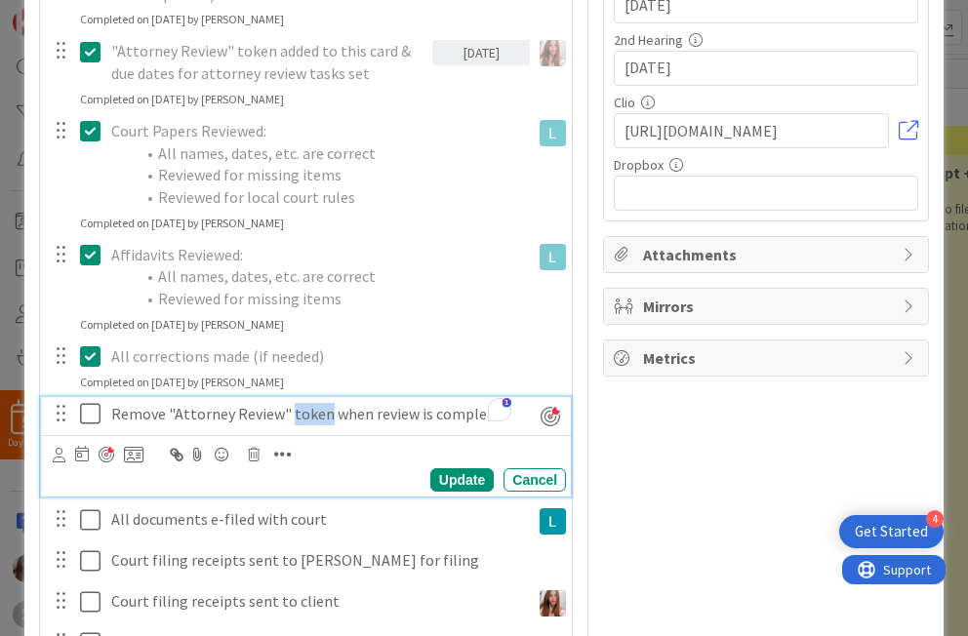
scroll to position [0, 0]
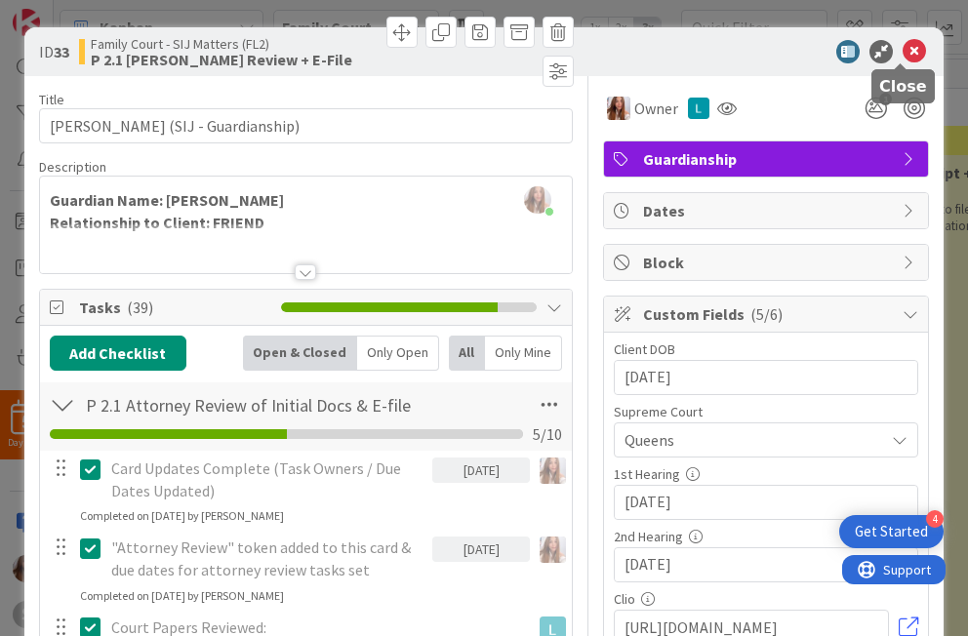
click at [699, 48] on icon at bounding box center [914, 51] width 23 height 23
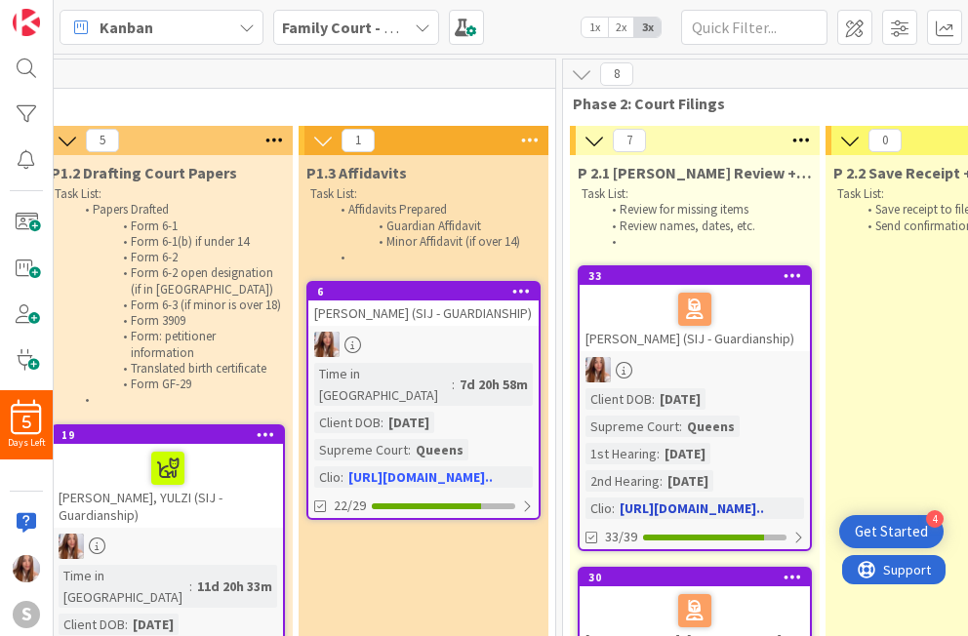
click at [676, 310] on div at bounding box center [695, 309] width 219 height 41
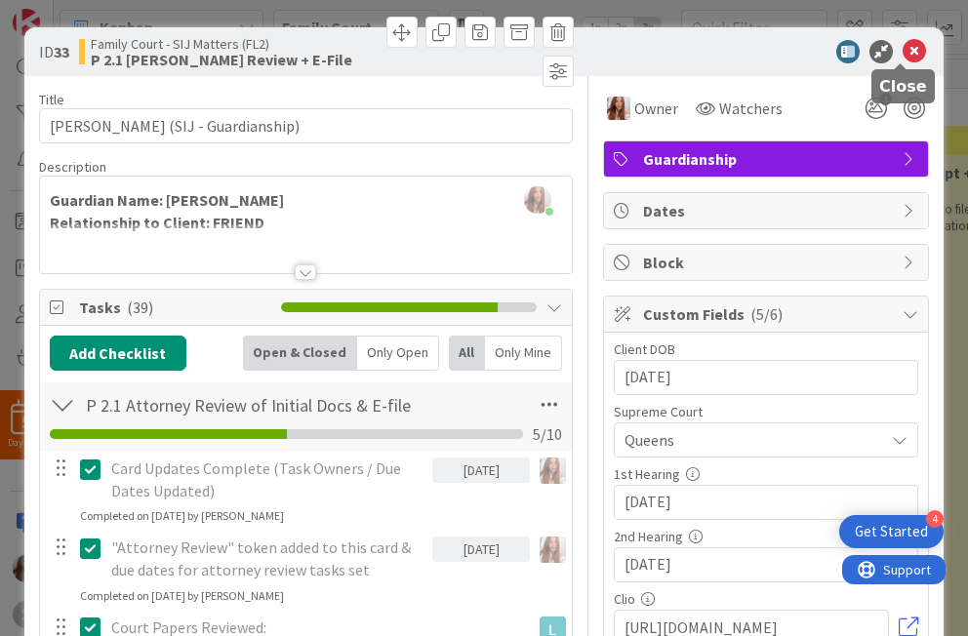
click at [699, 45] on icon at bounding box center [914, 51] width 23 height 23
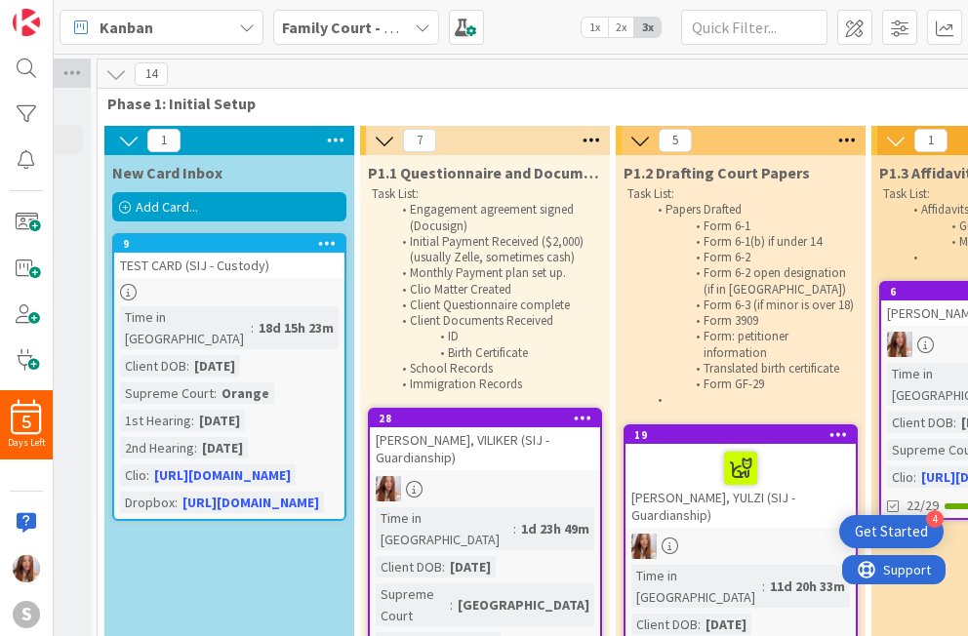
scroll to position [0, 211]
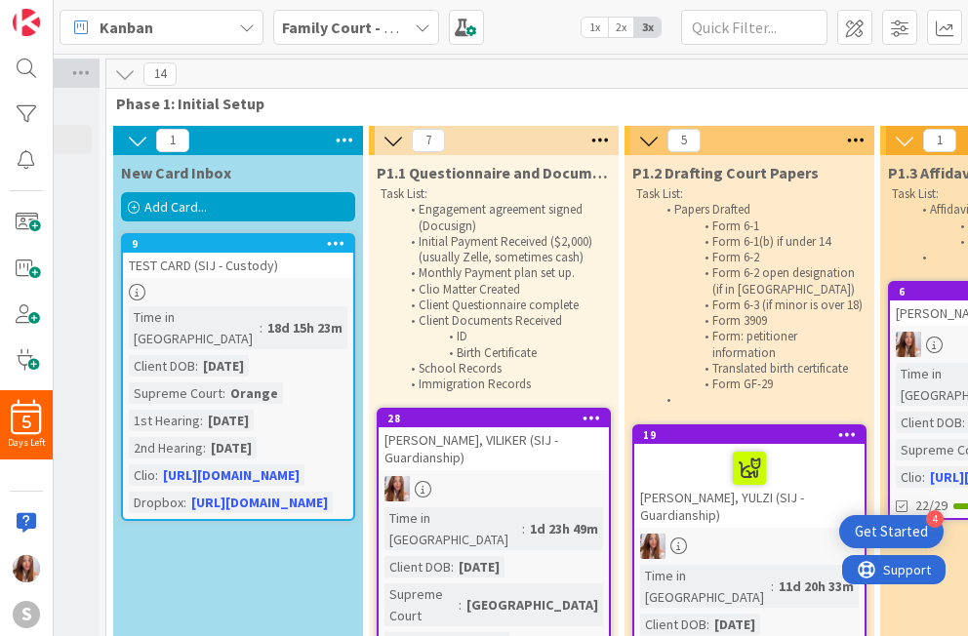
click at [167, 202] on span "Add Card..." at bounding box center [175, 207] width 62 height 18
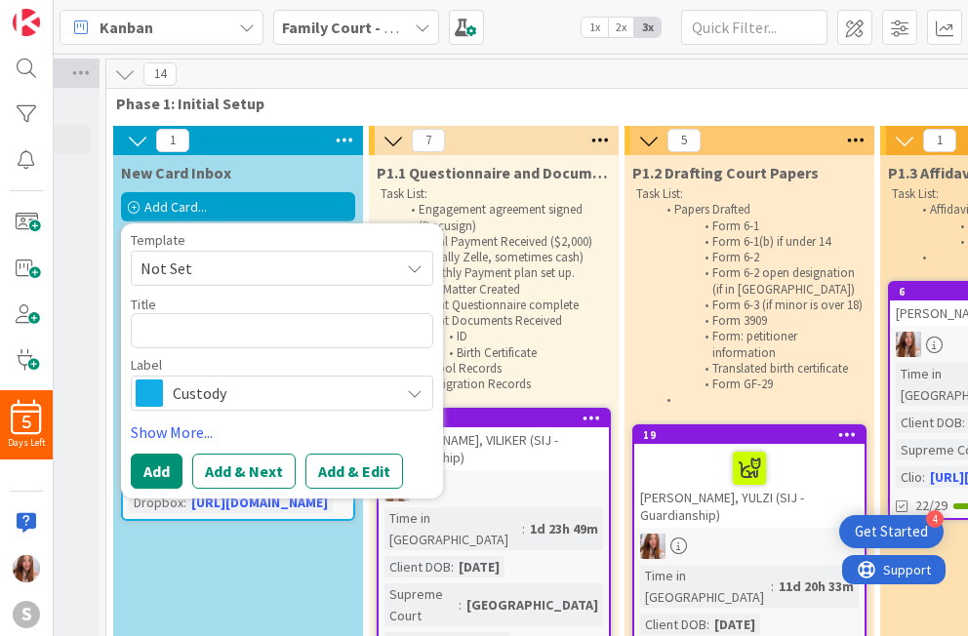
click at [272, 262] on span "Not Set" at bounding box center [263, 268] width 244 height 25
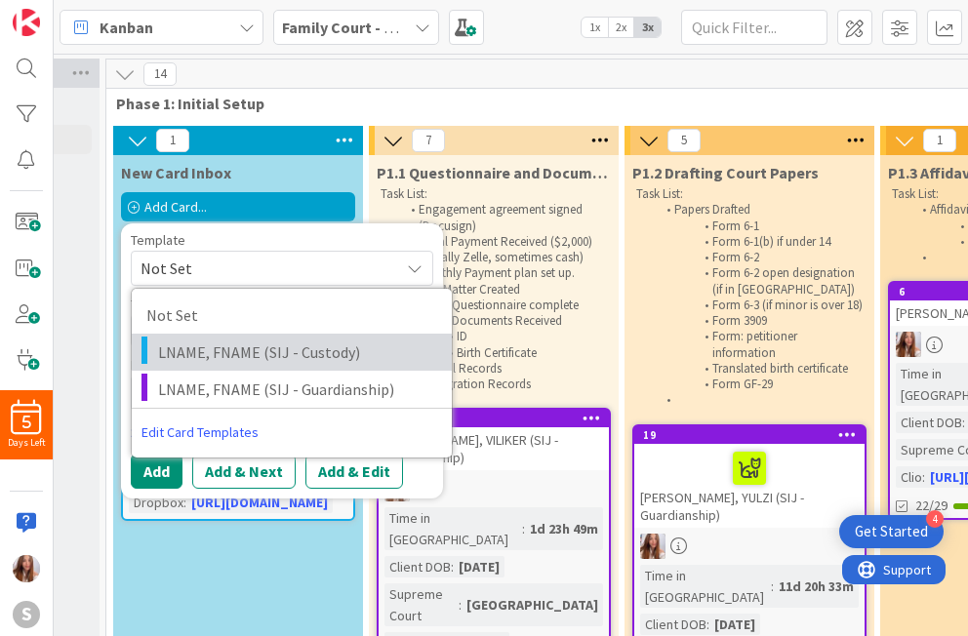
click at [265, 357] on span "LNAME, FNAME (SIJ - Custody)" at bounding box center [297, 352] width 279 height 25
type textarea "x"
type textarea "LNAME, FNAME (SIJ - Custody)"
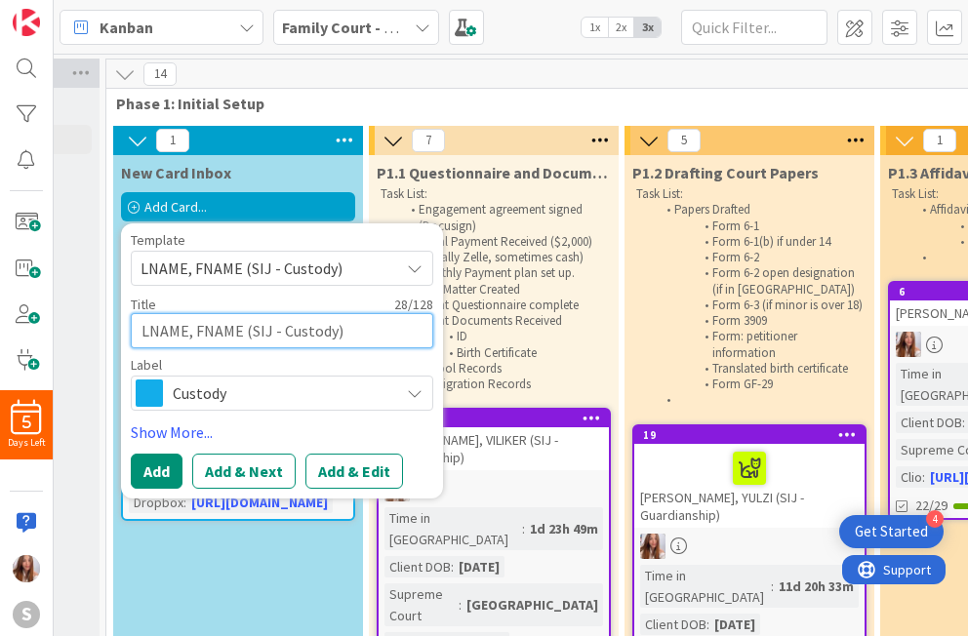
click at [187, 331] on textarea "LNAME, FNAME (SIJ - Custody)" at bounding box center [282, 330] width 303 height 35
type textarea "x"
type textarea "LNAM, FNAME (SIJ - Custody)"
type textarea "x"
type textarea "LNA, FNAME (SIJ - Custody)"
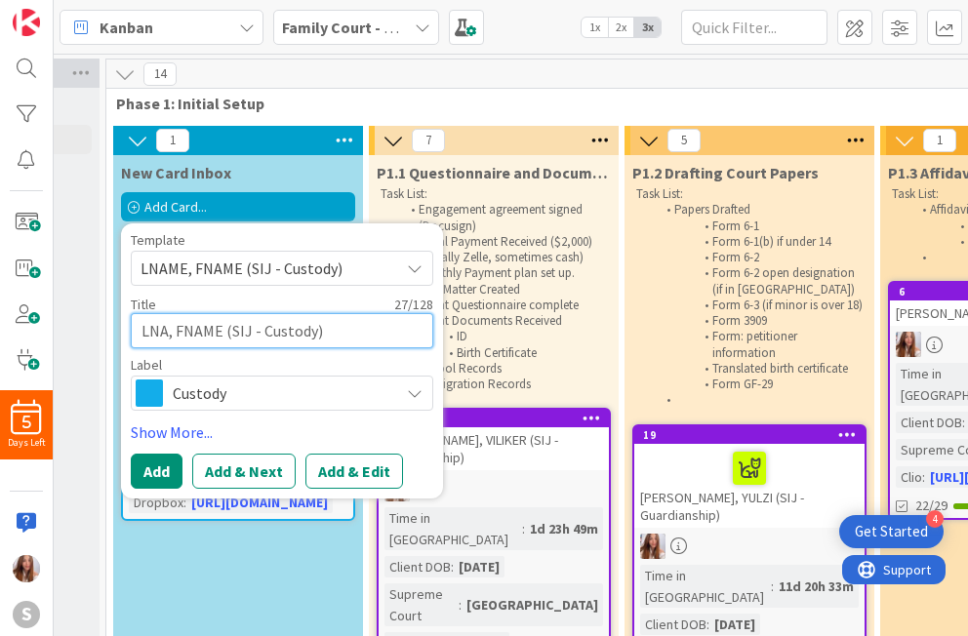
type textarea "x"
type textarea "LN, FNAME (SIJ - Custody)"
type textarea "x"
type textarea "L, FNAME (SIJ - Custody)"
type textarea "x"
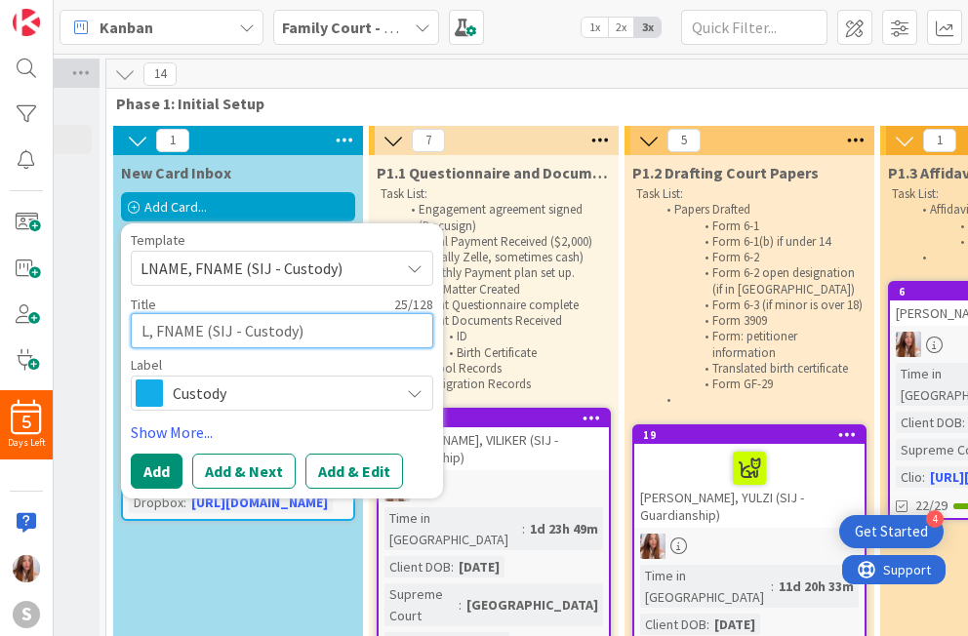
type textarea ", FNAME (SIJ - Custody)"
type textarea "x"
type textarea "C, FNAME (SIJ - Custody)"
type textarea "x"
type textarea "CR, FNAME (SIJ - Custody)"
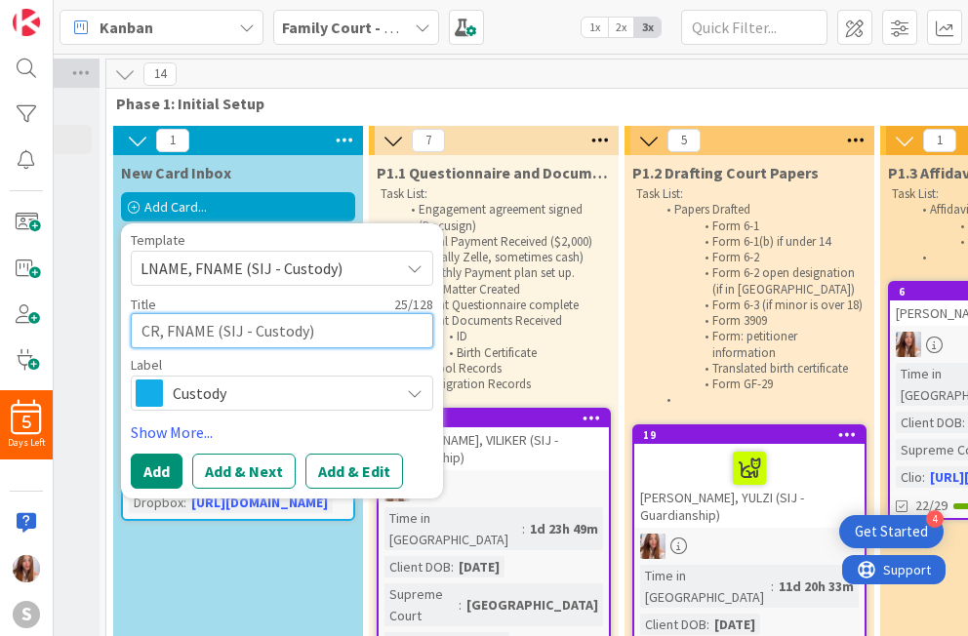
type textarea "x"
type textarea "CRU, FNAME (SIJ - Custody)"
type textarea "x"
type textarea "CRUZ, FNAME (SIJ - Custody)"
type textarea "x"
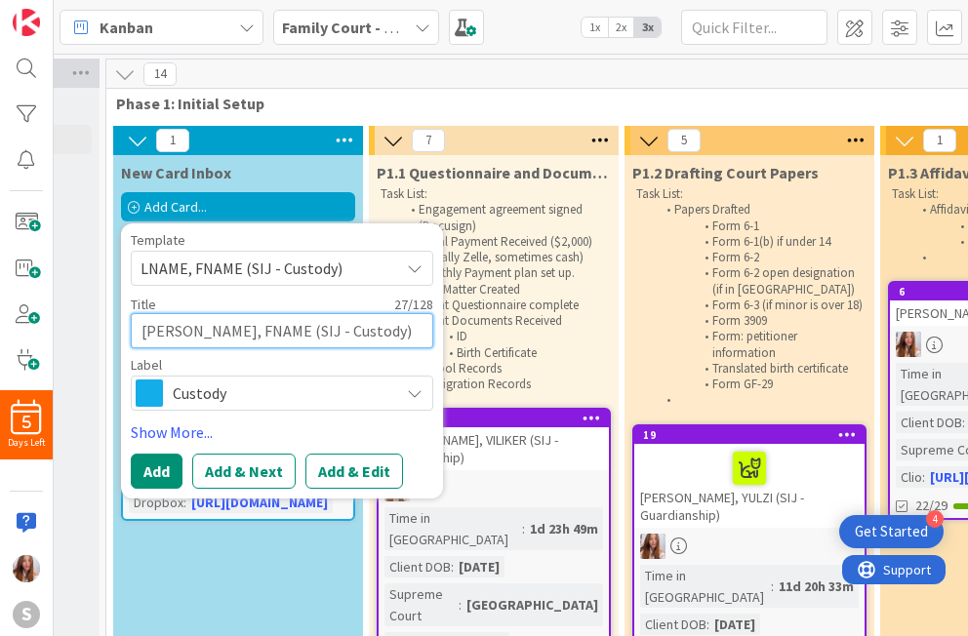
type textarea "CRUZ, FNAM (SIJ - Custody)"
type textarea "x"
type textarea "CRUZ, FNA (SIJ - Custody)"
type textarea "x"
type textarea "CRUZ, FN (SIJ - Custody)"
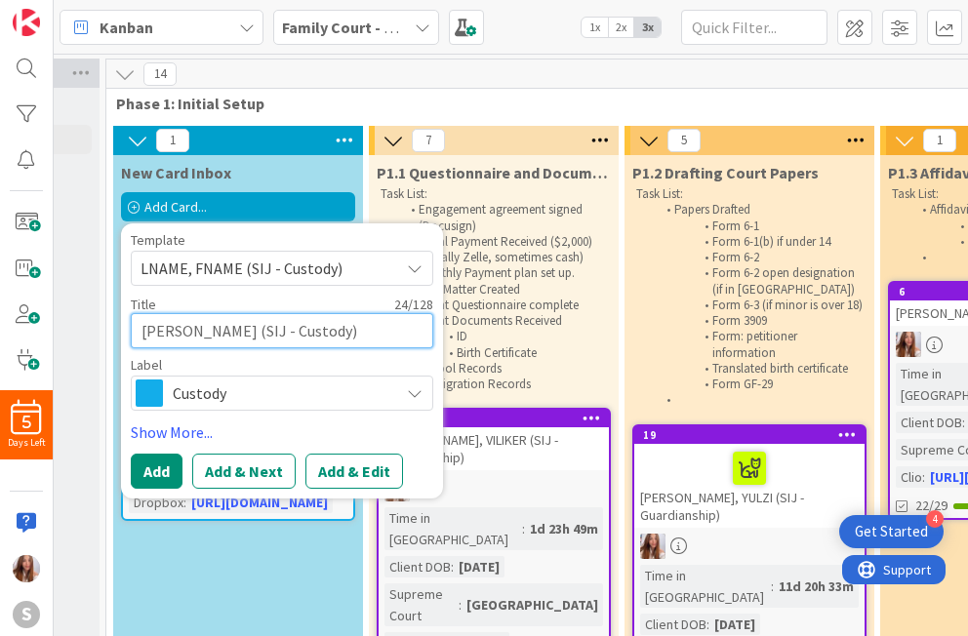
type textarea "x"
type textarea "CRUZ, F (SIJ - Custody)"
type textarea "x"
type textarea "CRUZ, (SIJ - Custody)"
type textarea "x"
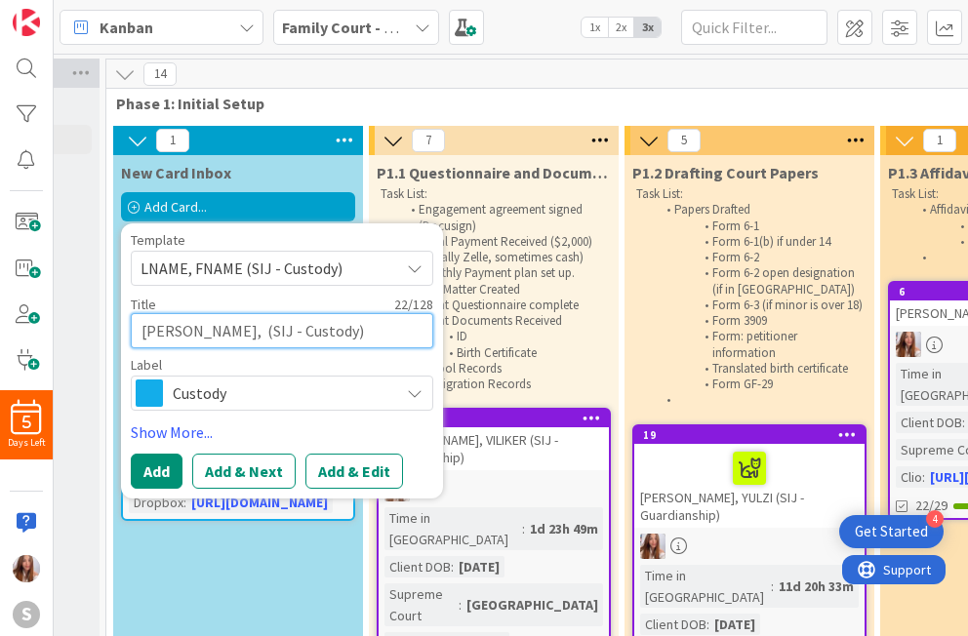
type textarea "CRUZ, L (SIJ - Custody)"
type textarea "x"
type textarea "CRUZ, LE (SIJ - Custody)"
type textarea "x"
type textarea "CRUZ, LEN (SIJ - Custody)"
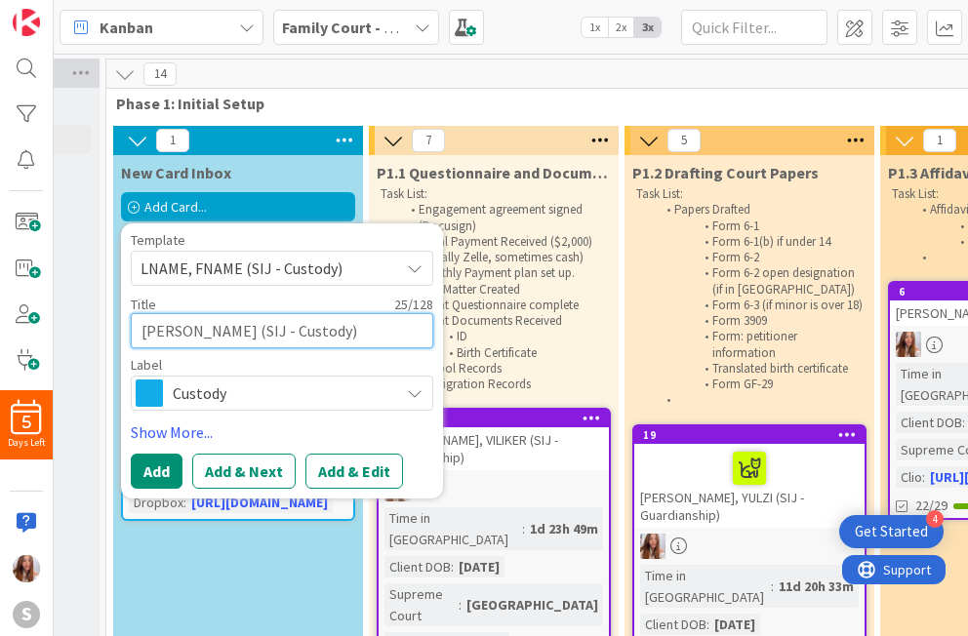
type textarea "x"
type textarea "CRUZ, LENI (SIJ - Custody)"
type textarea "x"
type textarea "[PERSON_NAME] (SIJ - Custody)"
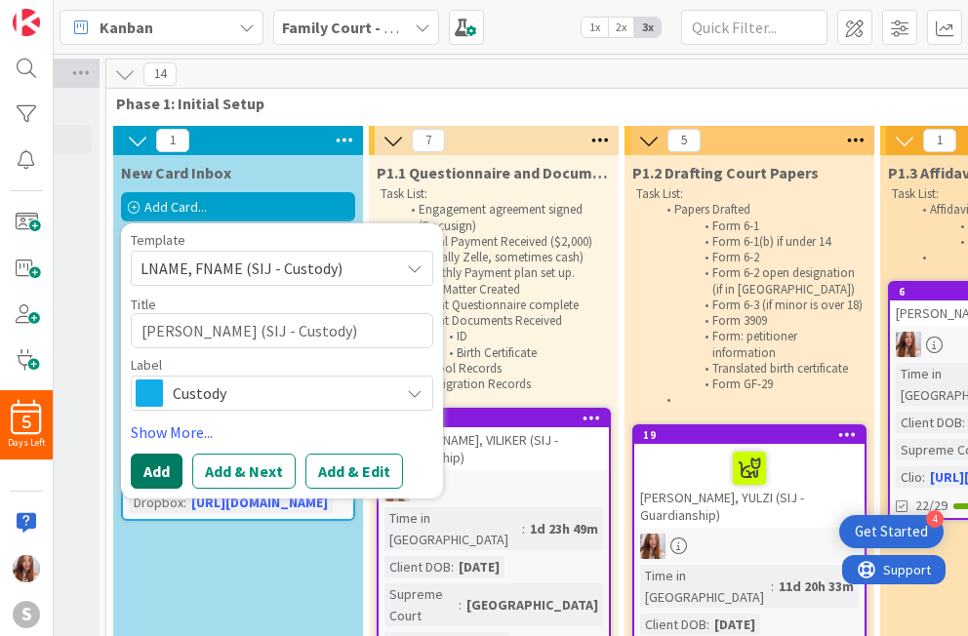
click at [141, 475] on button "Add" at bounding box center [157, 471] width 52 height 35
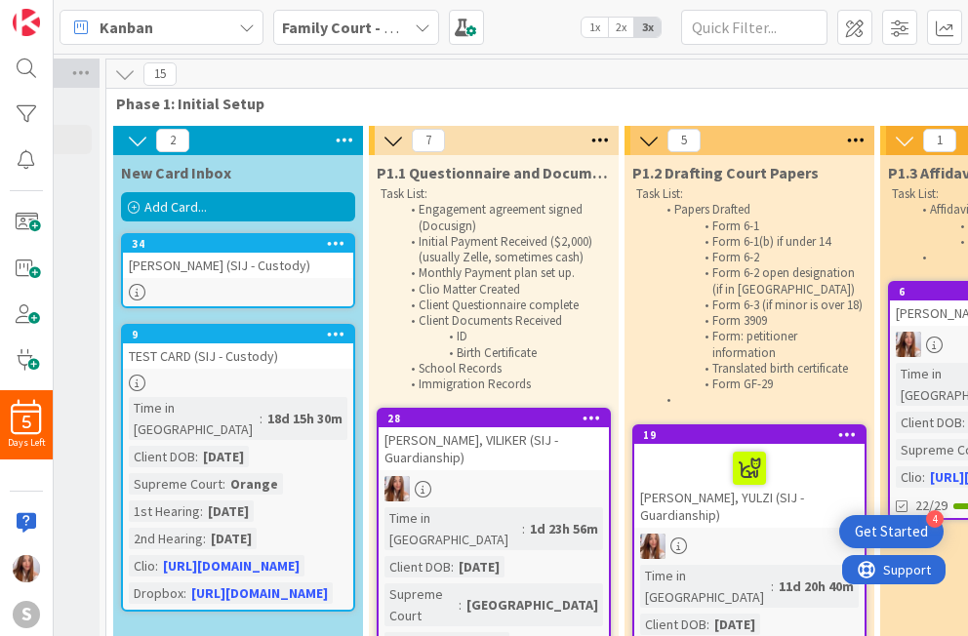
click at [213, 262] on div "[PERSON_NAME] (SIJ - Custody)" at bounding box center [238, 265] width 230 height 25
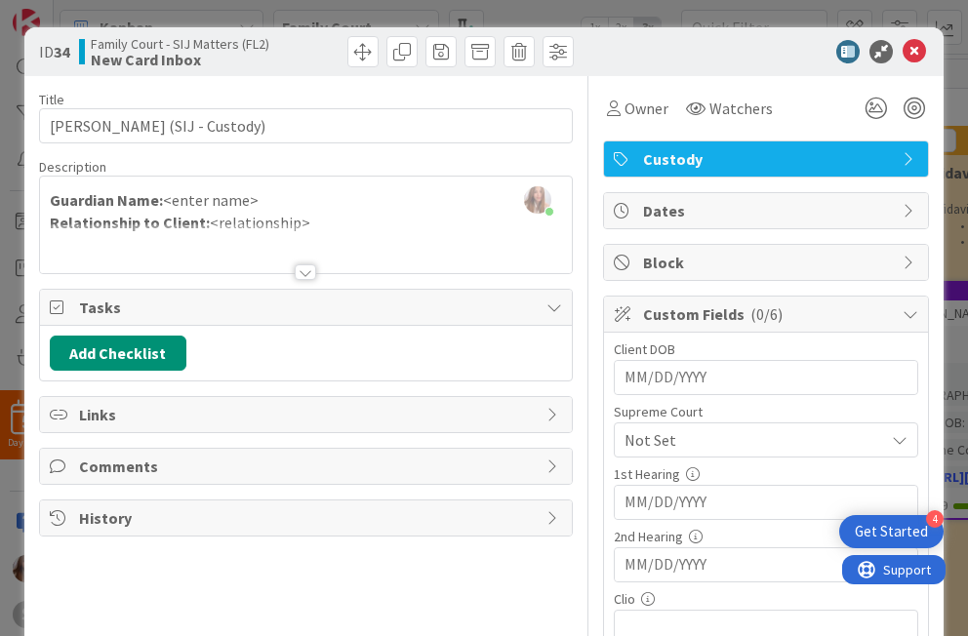
click at [661, 386] on input "MM/DD/YYYY" at bounding box center [766, 377] width 283 height 33
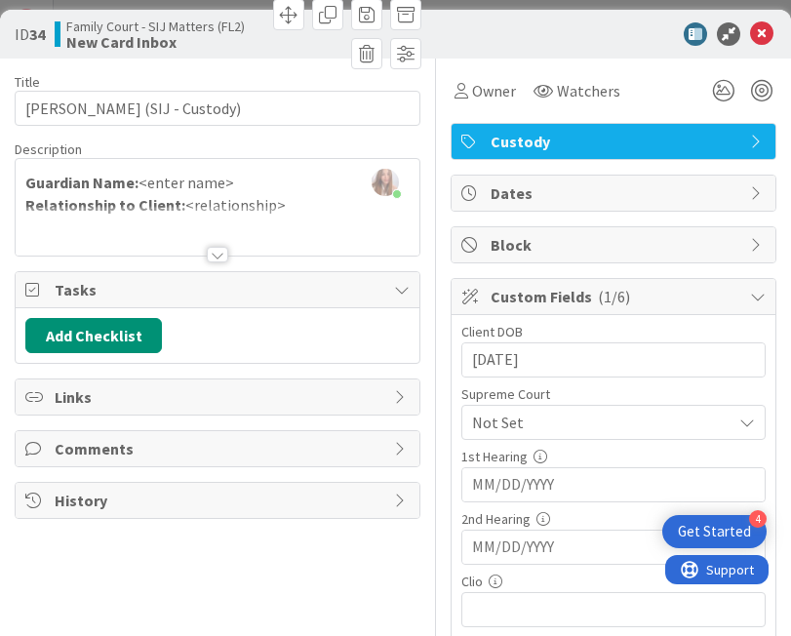
type input "[DATE]"
click at [528, 409] on span "Not Set" at bounding box center [597, 422] width 250 height 27
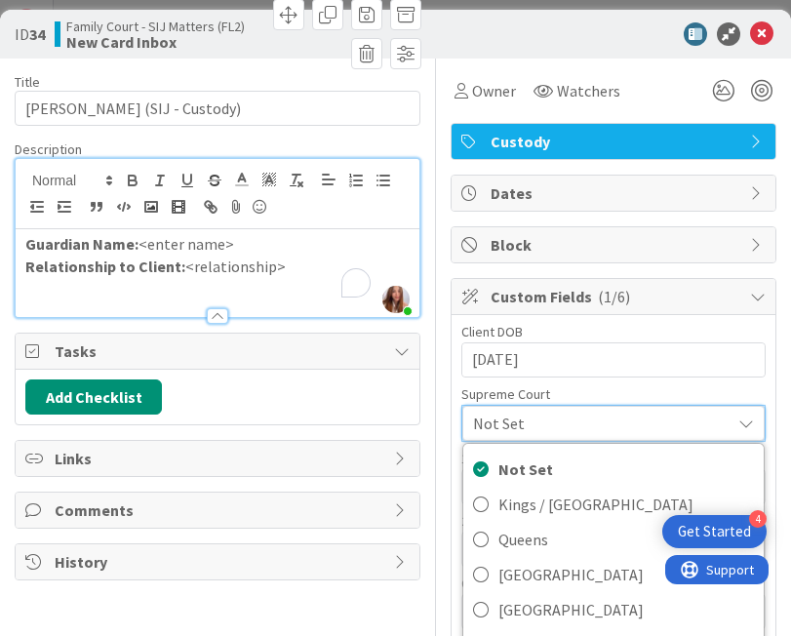
click at [246, 192] on div "Abigail Ruiz just joined Guardian Name: <enter name> Relationship to Client: <r…" at bounding box center [218, 238] width 404 height 158
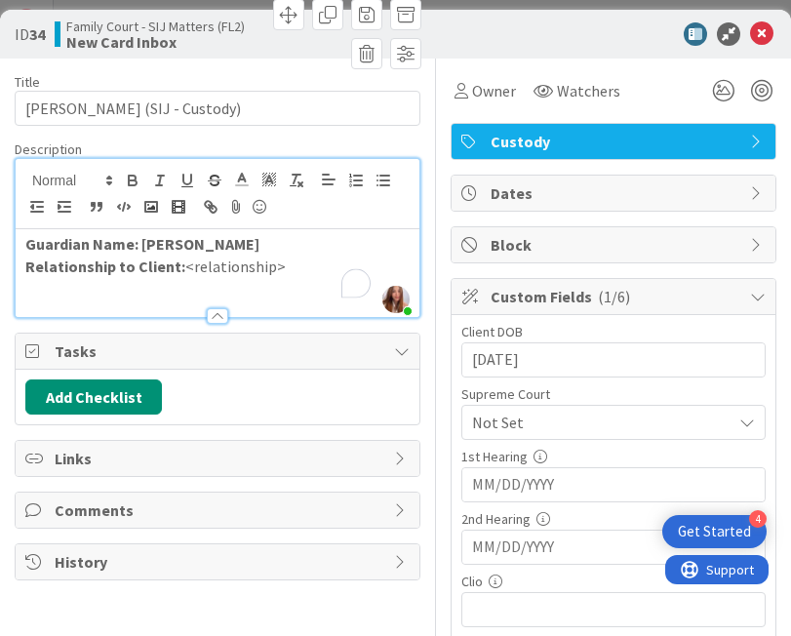
click at [285, 279] on div "Guardian Name: LEONOR MORALES Relationship to Client: <relationship>" at bounding box center [218, 273] width 404 height 88
click at [0, 0] on span "Owner" at bounding box center [0, 0] width 0 height 0
click at [0, 0] on span "[PERSON_NAME]" at bounding box center [0, 0] width 0 height 0
click at [502, 409] on span "Not Set" at bounding box center [597, 422] width 250 height 27
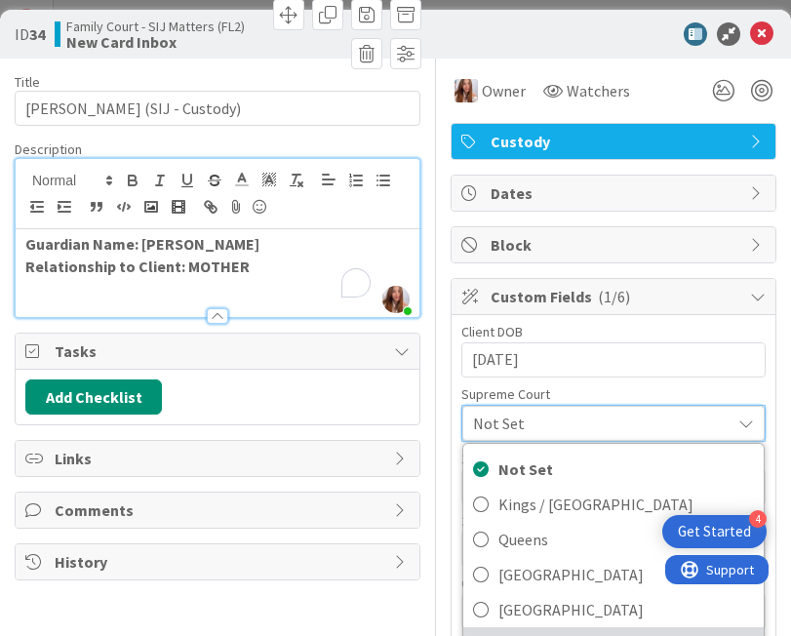
click at [504, 630] on span "[GEOGRAPHIC_DATA]" at bounding box center [627, 644] width 256 height 29
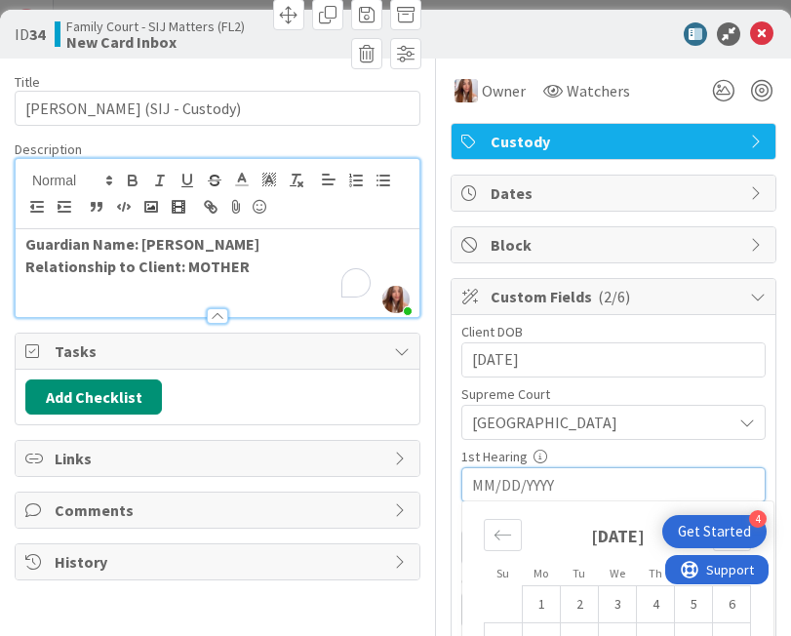
click at [553, 468] on input "MM/DD/YYYY" at bounding box center [613, 484] width 283 height 33
click at [484, 519] on div "Move backward to switch to the previous month." at bounding box center [503, 535] width 38 height 32
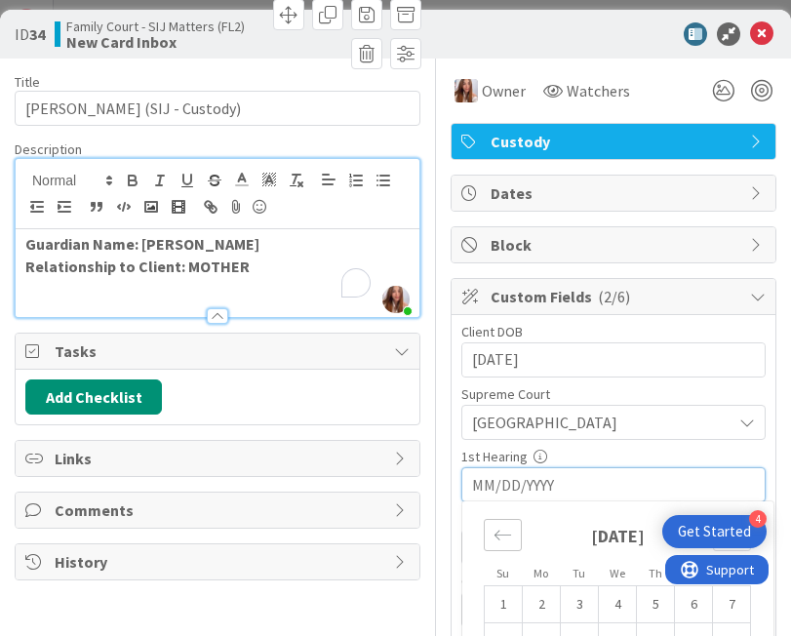
click at [484, 519] on div "Move backward to switch to the previous month." at bounding box center [503, 535] width 38 height 32
click at [523, 624] on td "7" at bounding box center [542, 642] width 38 height 37
type input "[DATE]"
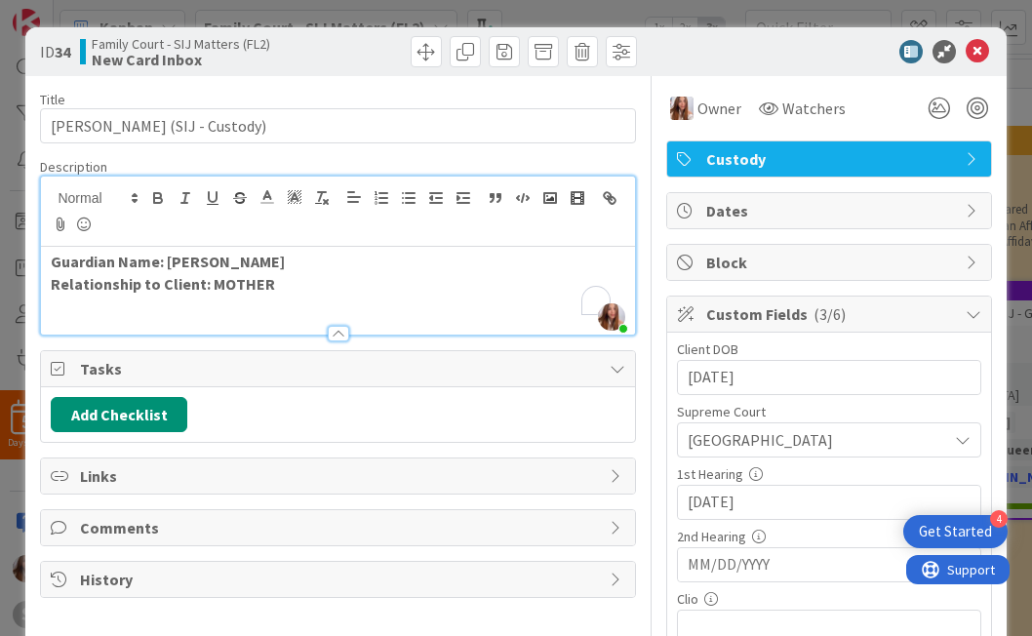
scroll to position [279, 0]
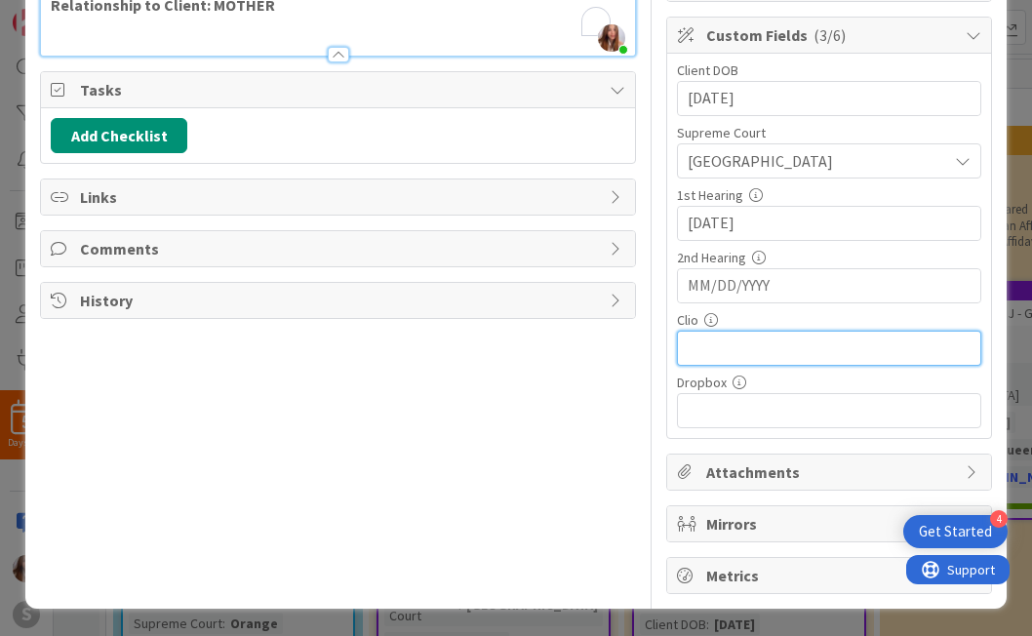
click at [699, 348] on input "text" at bounding box center [829, 348] width 304 height 35
paste input "https://app.clio.com/nc/#/matters/1662240091"
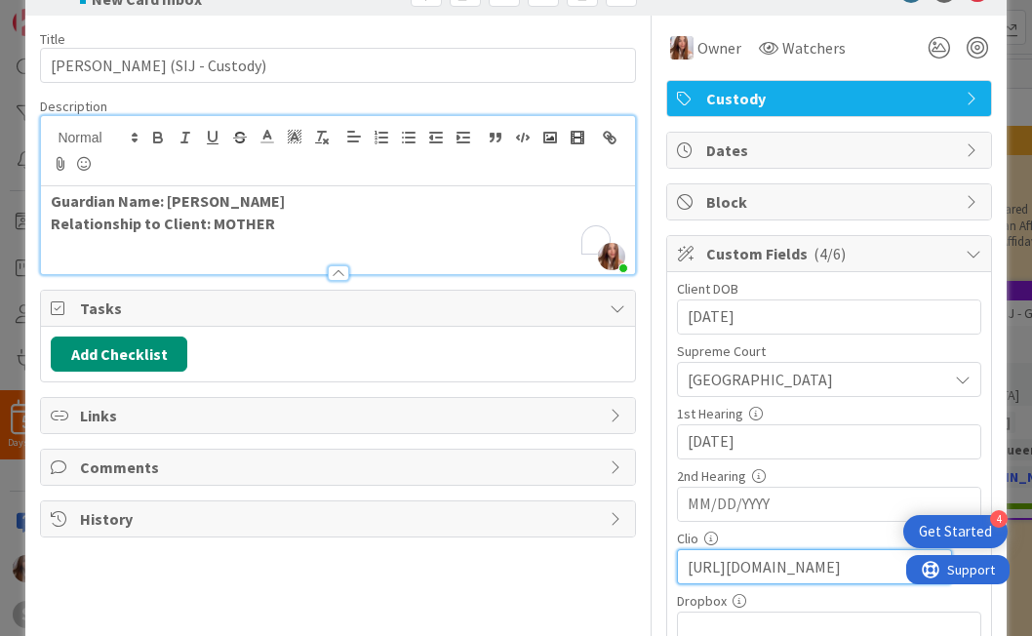
scroll to position [0, 0]
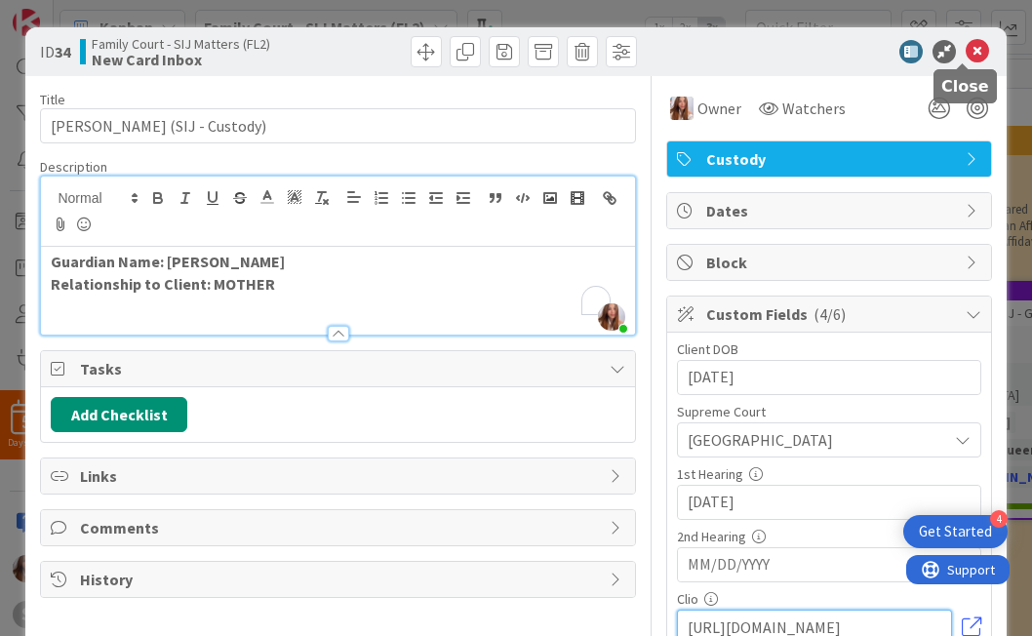
type input "https://app.clio.com/nc/#/matters/1662240091"
click at [699, 55] on icon at bounding box center [977, 51] width 23 height 23
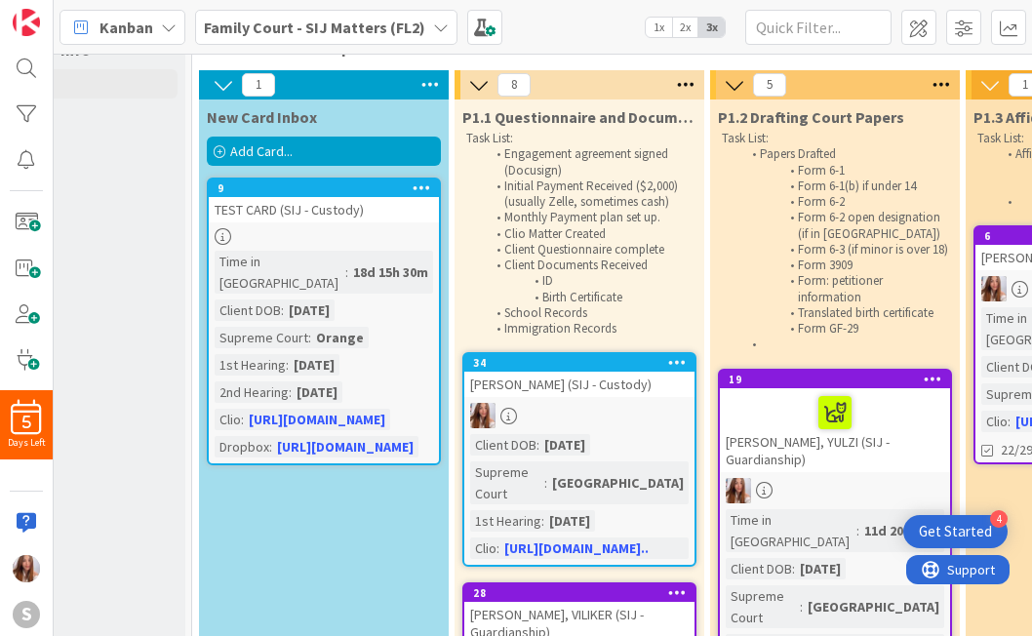
scroll to position [61, 125]
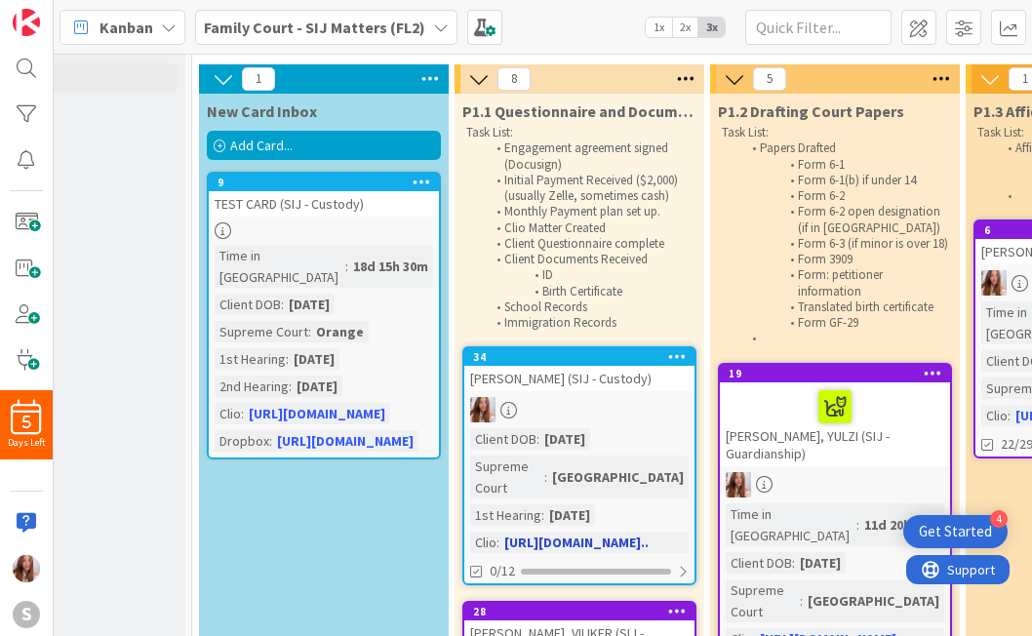
click at [565, 373] on div "[PERSON_NAME] (SIJ - Custody)" at bounding box center [580, 378] width 230 height 25
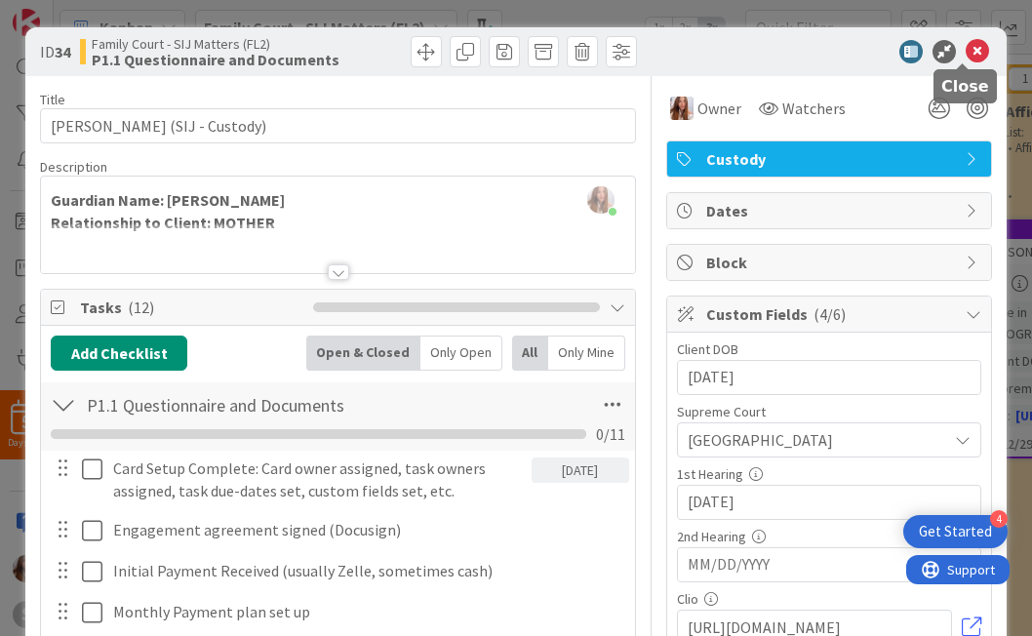
click at [699, 48] on icon at bounding box center [977, 51] width 23 height 23
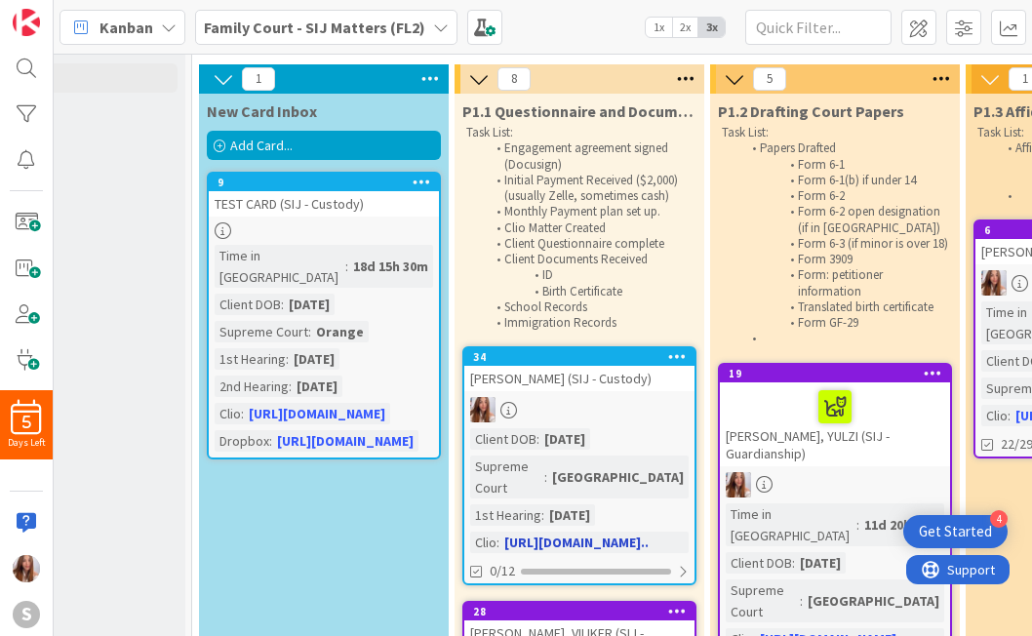
click at [553, 414] on div at bounding box center [580, 409] width 230 height 25
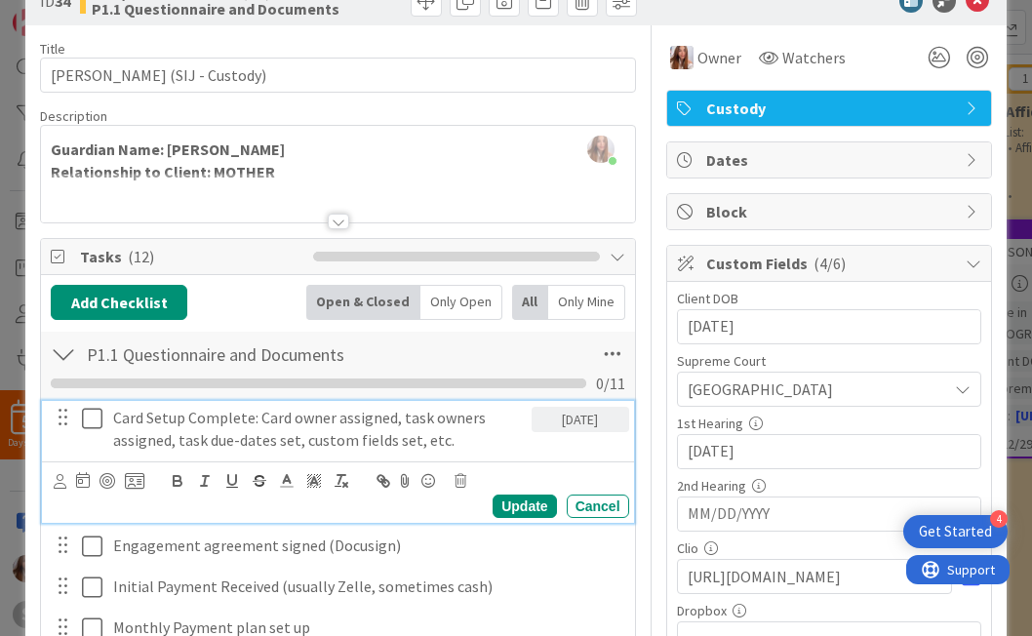
click at [100, 422] on icon at bounding box center [92, 418] width 20 height 23
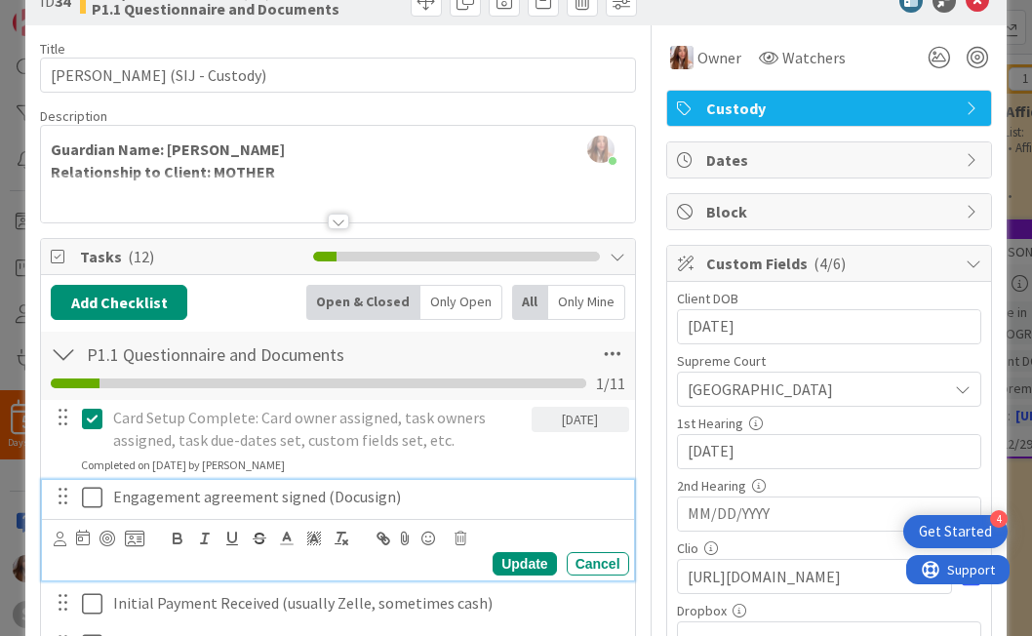
click at [88, 492] on icon at bounding box center [92, 497] width 20 height 23
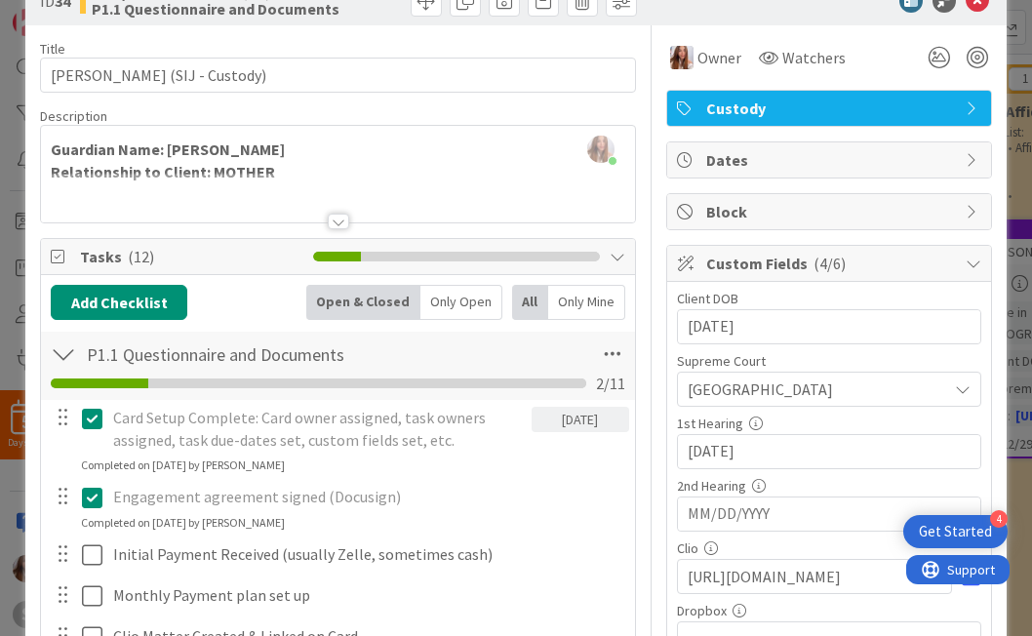
scroll to position [517, 0]
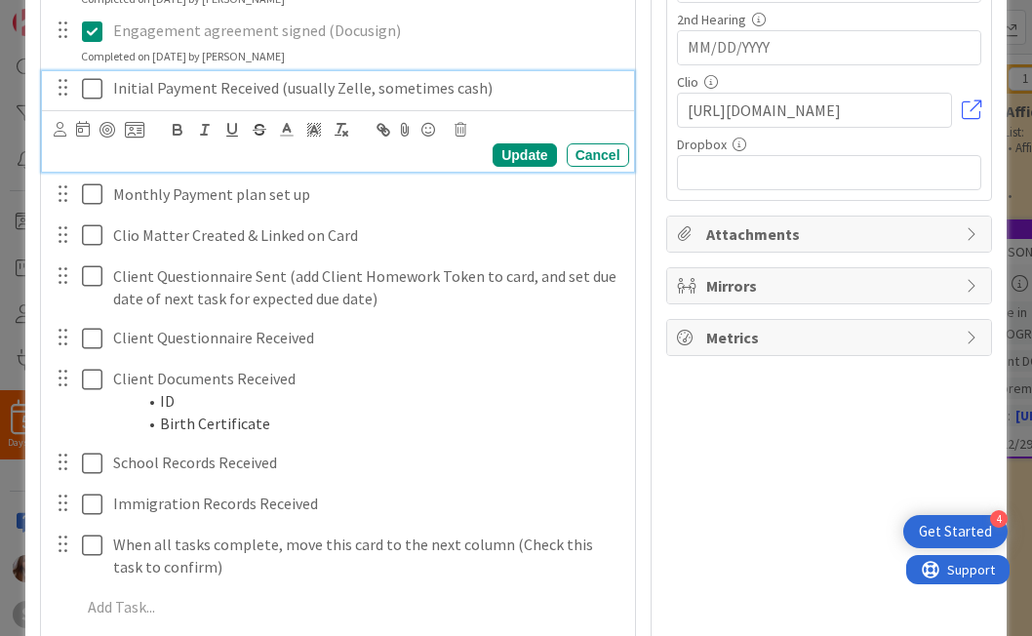
click at [96, 94] on icon at bounding box center [92, 88] width 20 height 23
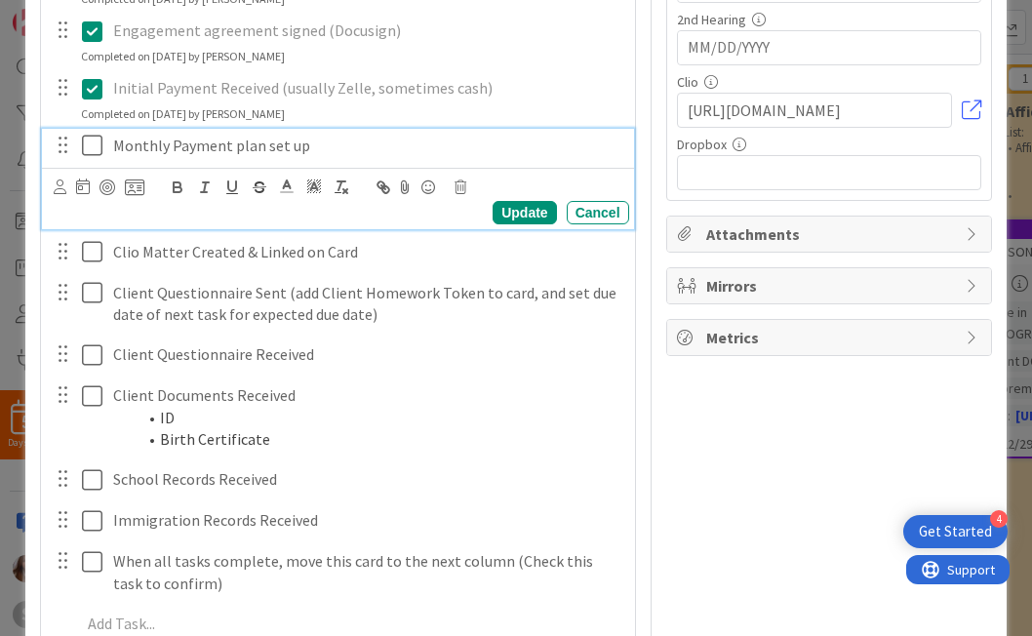
click at [92, 144] on icon at bounding box center [92, 145] width 20 height 23
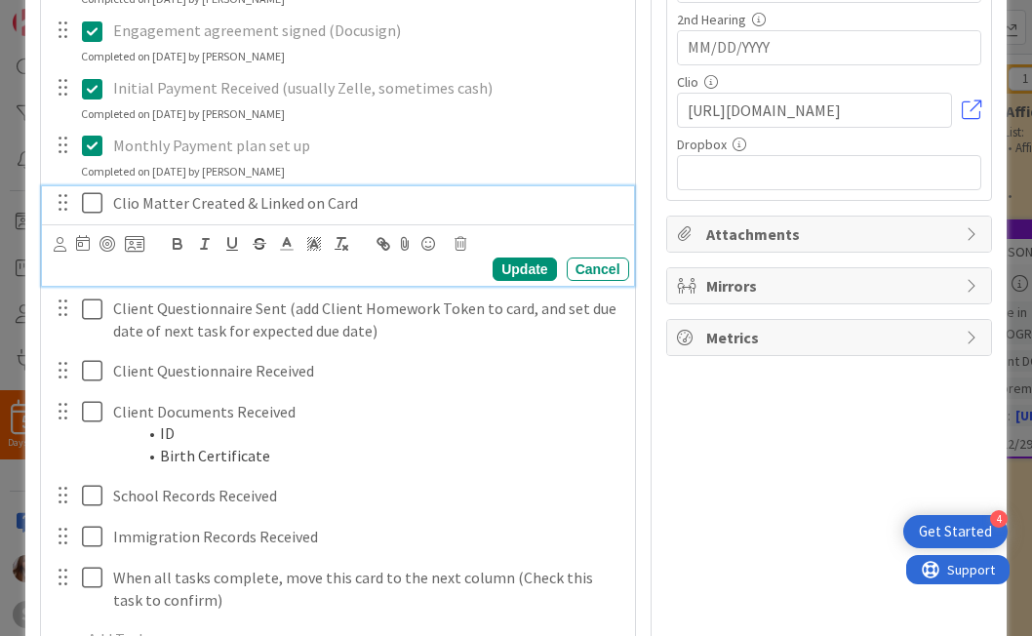
click at [96, 207] on icon at bounding box center [92, 202] width 20 height 23
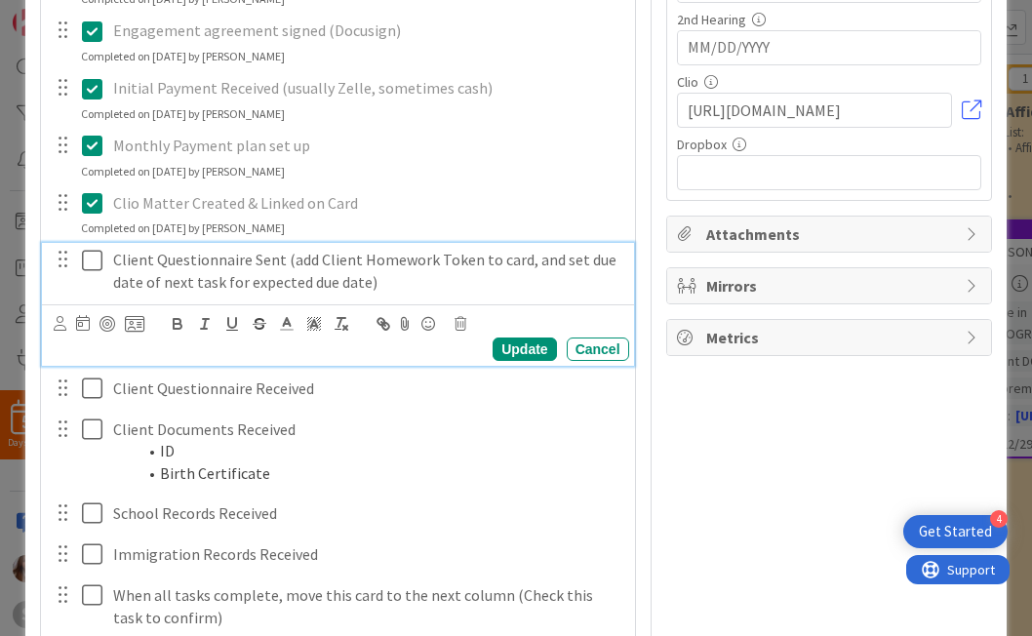
click at [94, 263] on icon at bounding box center [92, 260] width 20 height 23
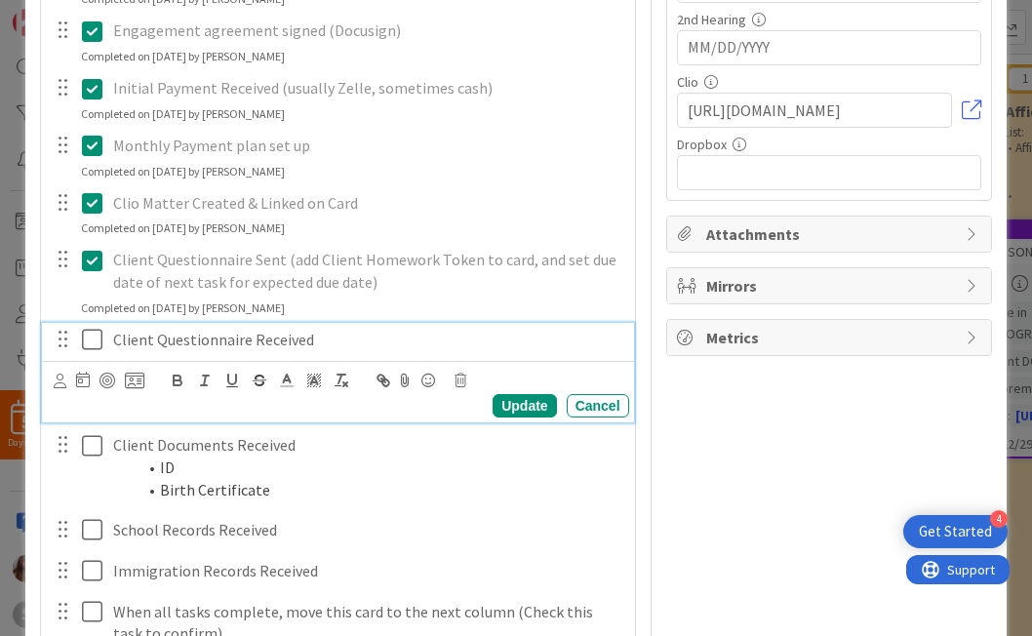
click at [93, 338] on icon at bounding box center [92, 339] width 20 height 23
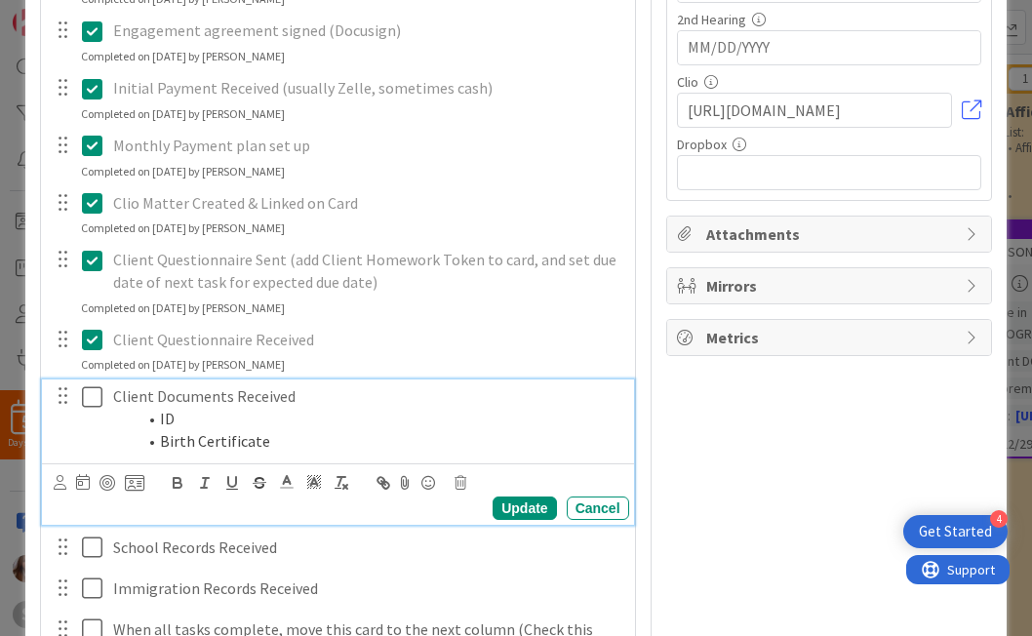
drag, startPoint x: 98, startPoint y: 401, endPoint x: 95, endPoint y: 417, distance: 15.9
click at [97, 401] on icon at bounding box center [92, 396] width 20 height 23
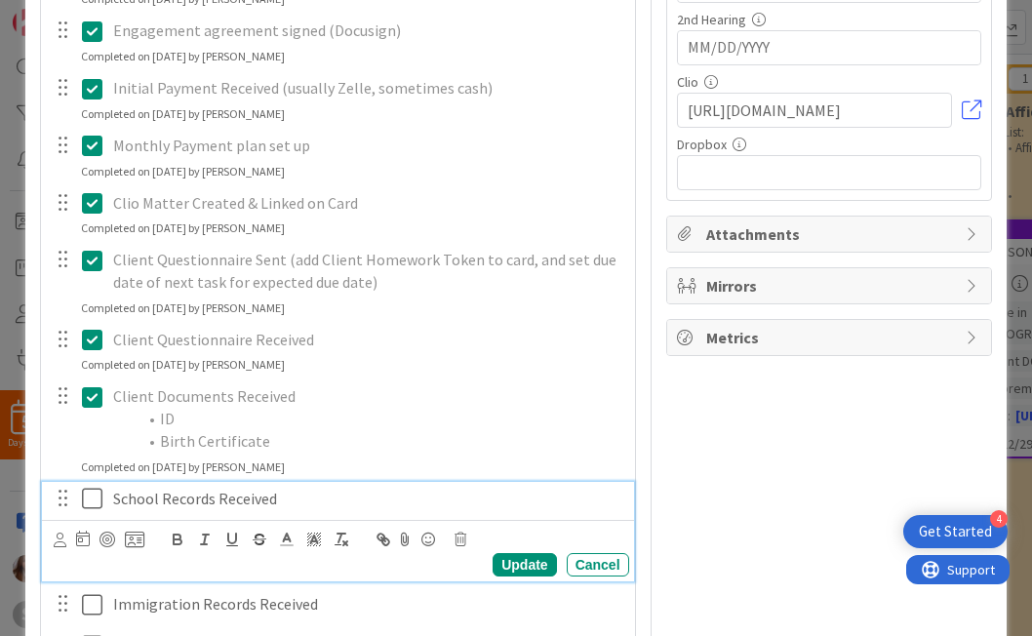
click at [85, 493] on icon at bounding box center [92, 498] width 20 height 23
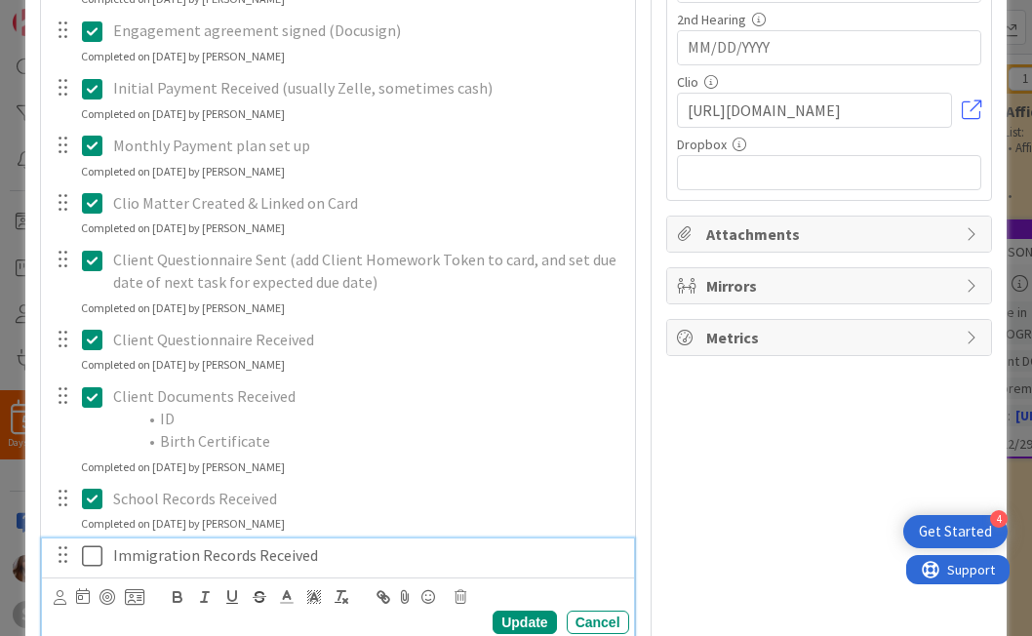
click at [91, 561] on icon at bounding box center [92, 556] width 20 height 23
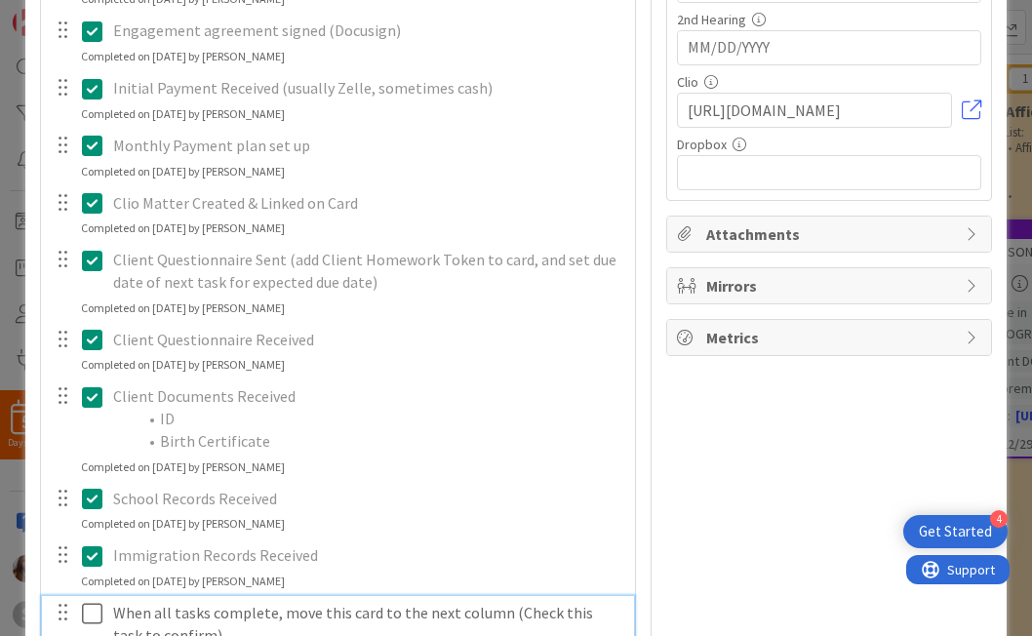
click at [92, 619] on icon at bounding box center [92, 613] width 20 height 23
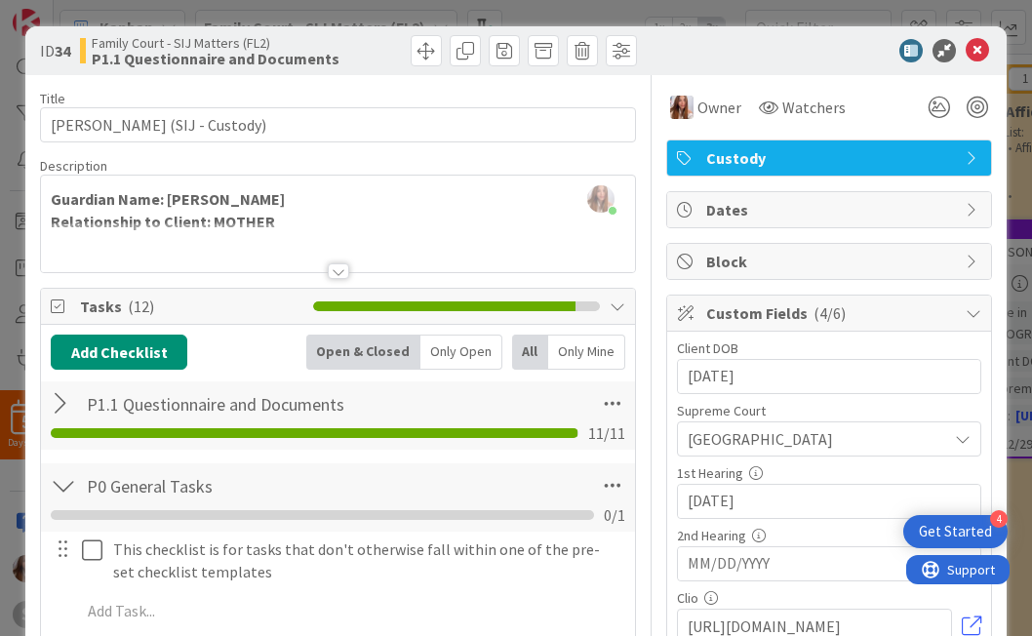
scroll to position [0, 0]
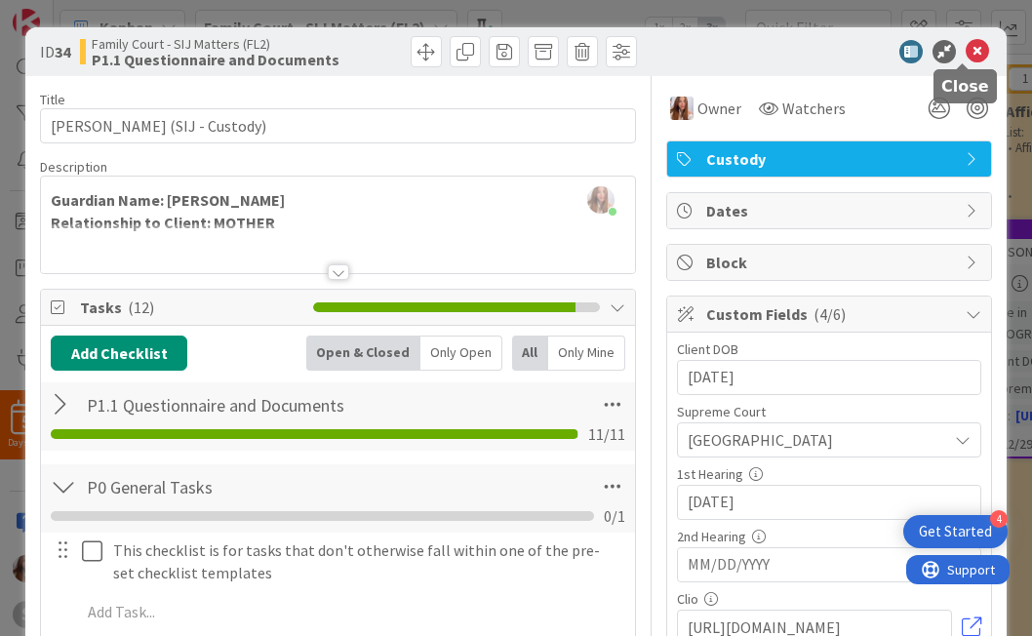
click at [699, 51] on icon at bounding box center [977, 51] width 23 height 23
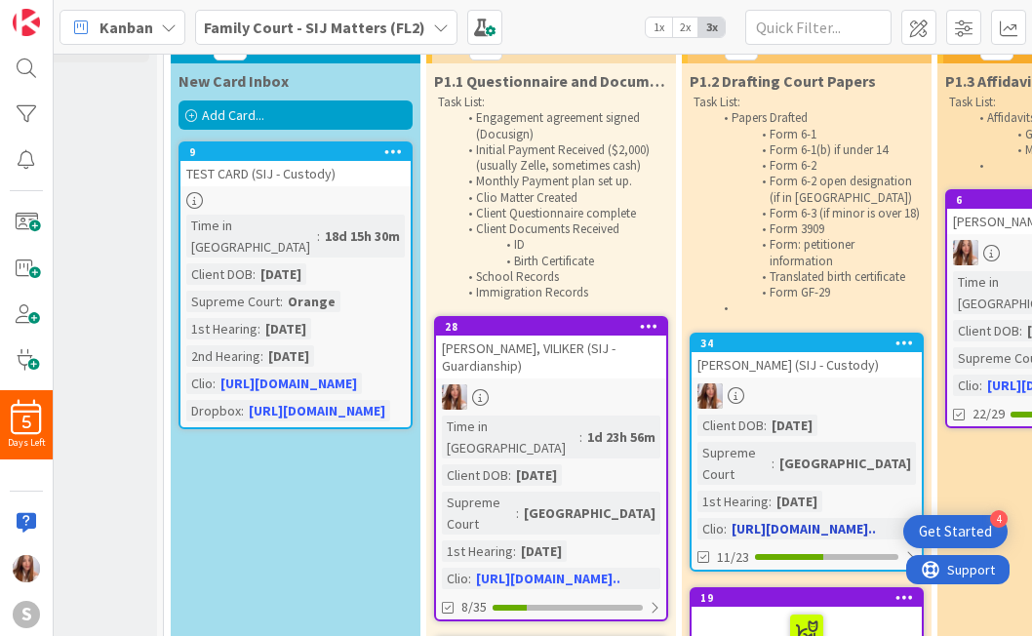
click at [699, 401] on div at bounding box center [807, 396] width 230 height 25
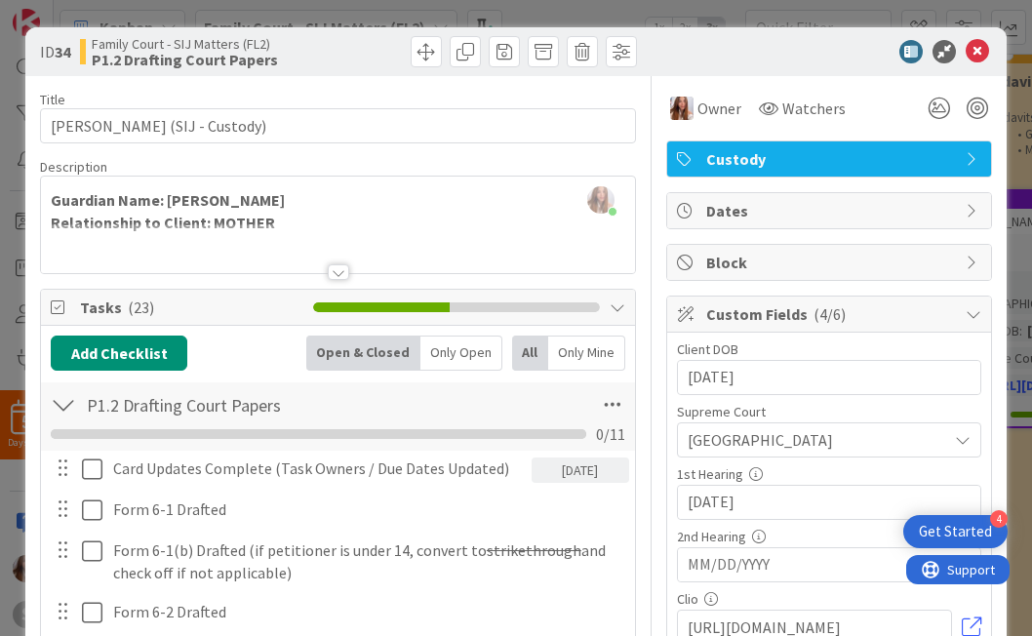
click at [79, 471] on div at bounding box center [77, 469] width 55 height 34
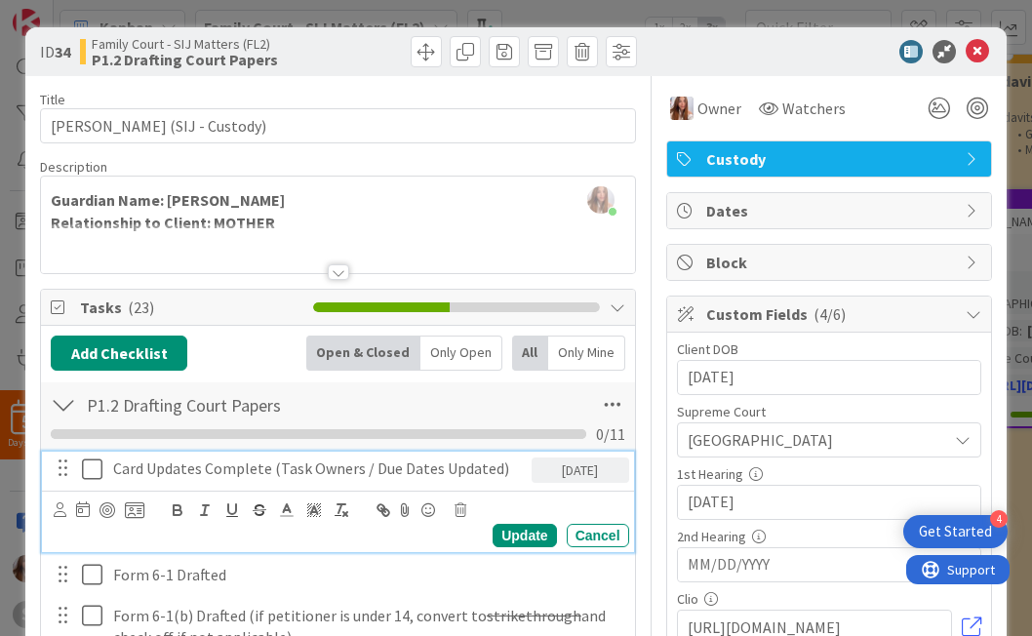
click at [90, 471] on icon at bounding box center [92, 469] width 20 height 23
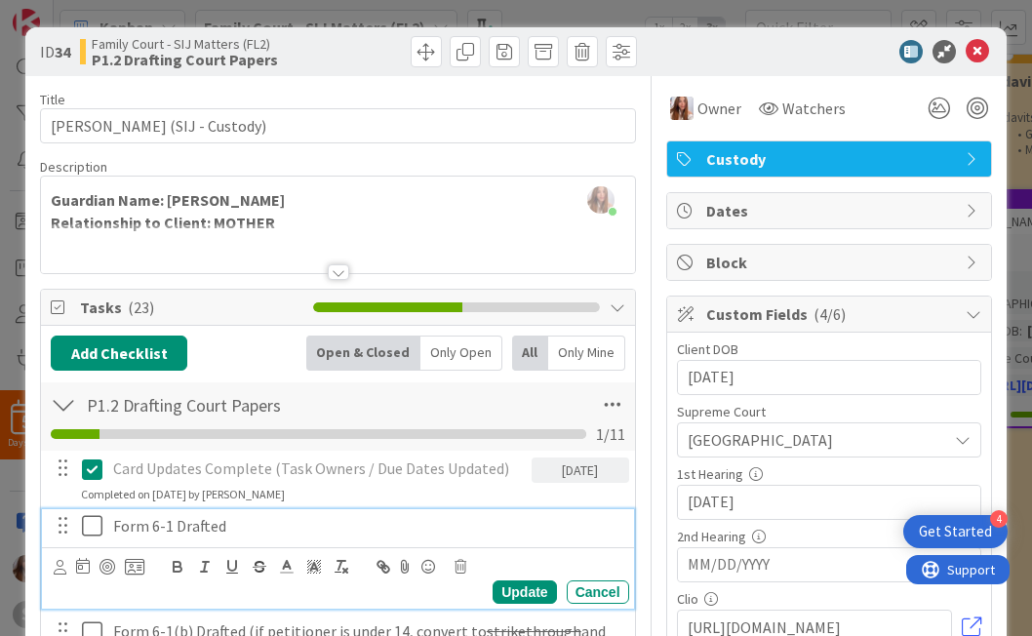
click at [97, 514] on icon at bounding box center [92, 525] width 20 height 23
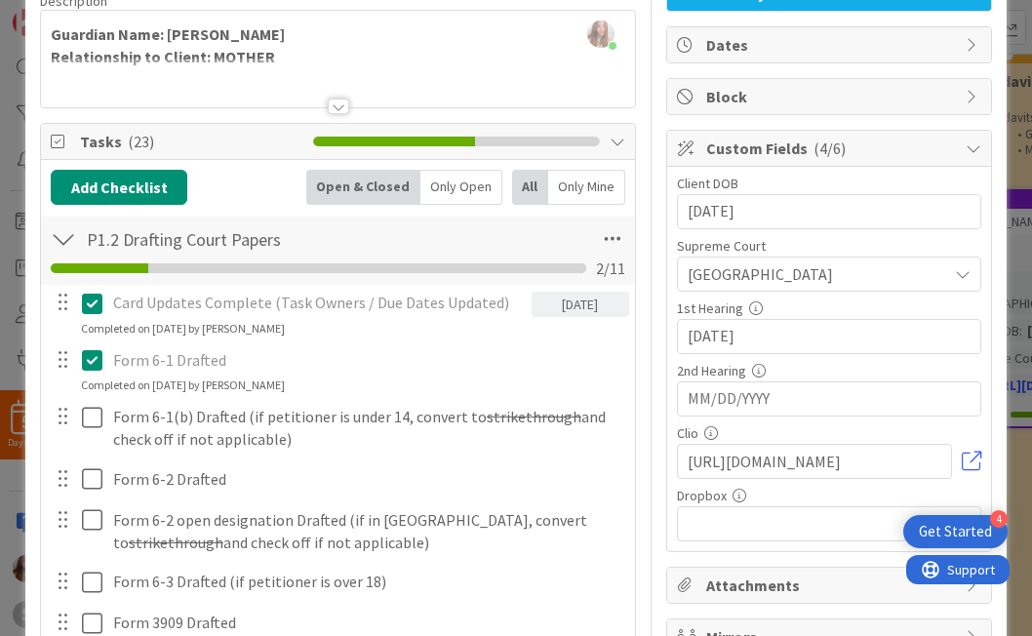
scroll to position [190, 0]
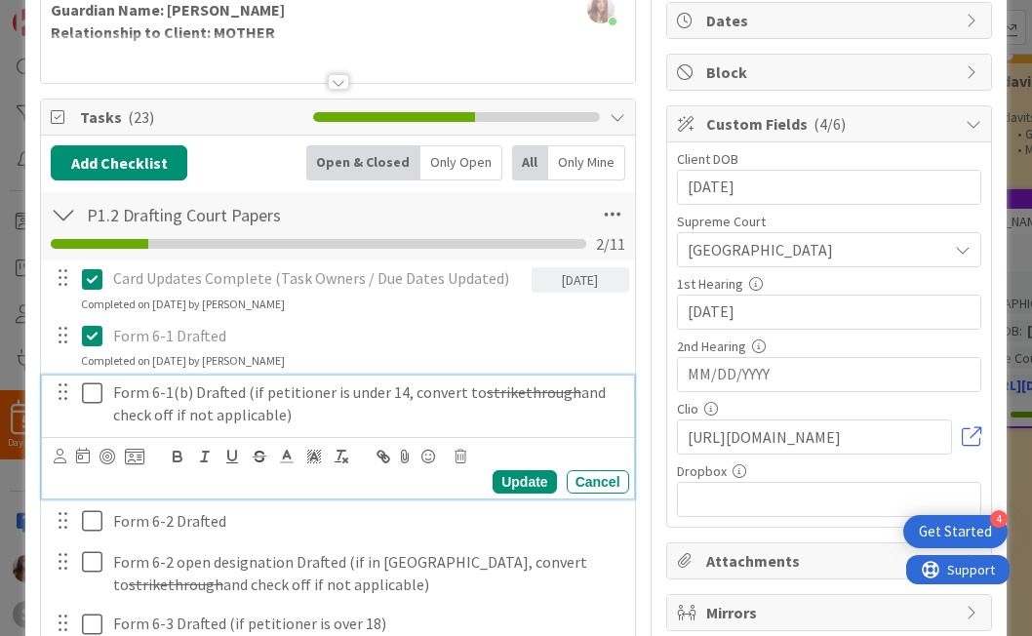
click at [103, 397] on button at bounding box center [93, 393] width 23 height 31
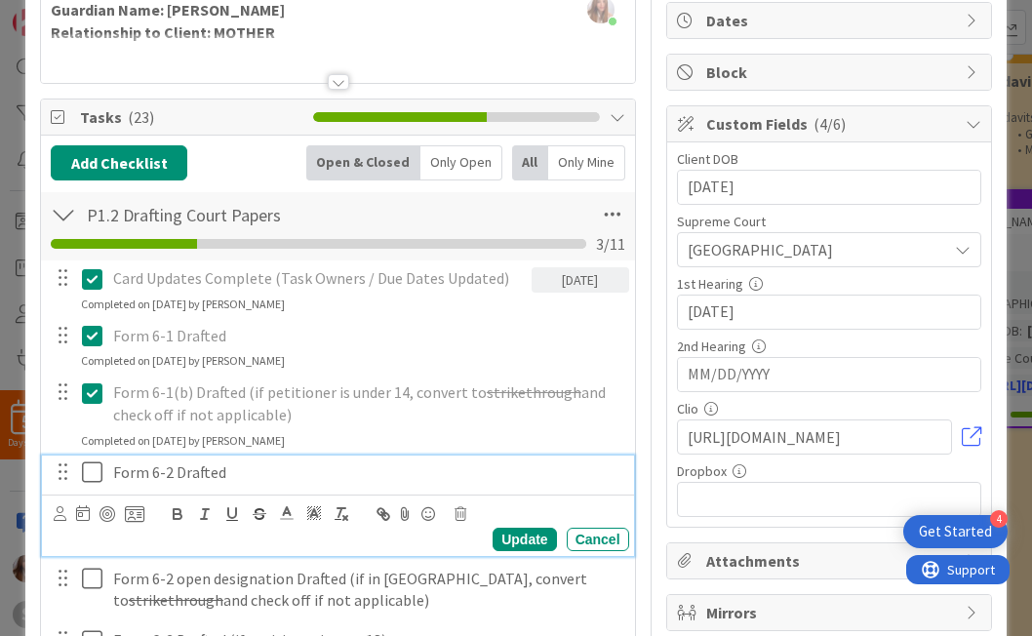
click at [98, 469] on icon at bounding box center [92, 472] width 20 height 23
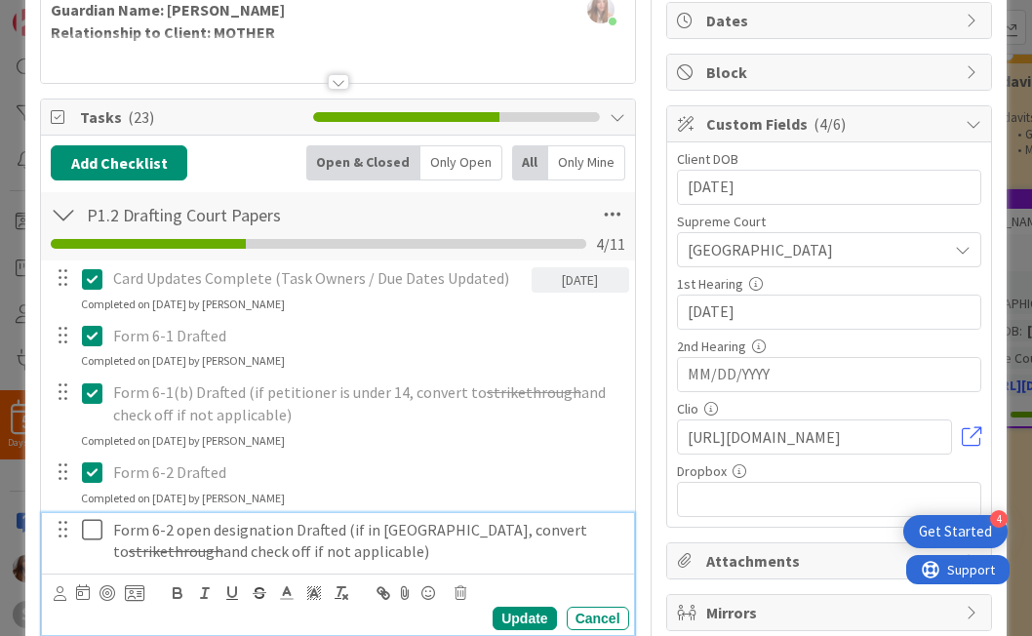
click at [97, 521] on icon at bounding box center [92, 529] width 20 height 23
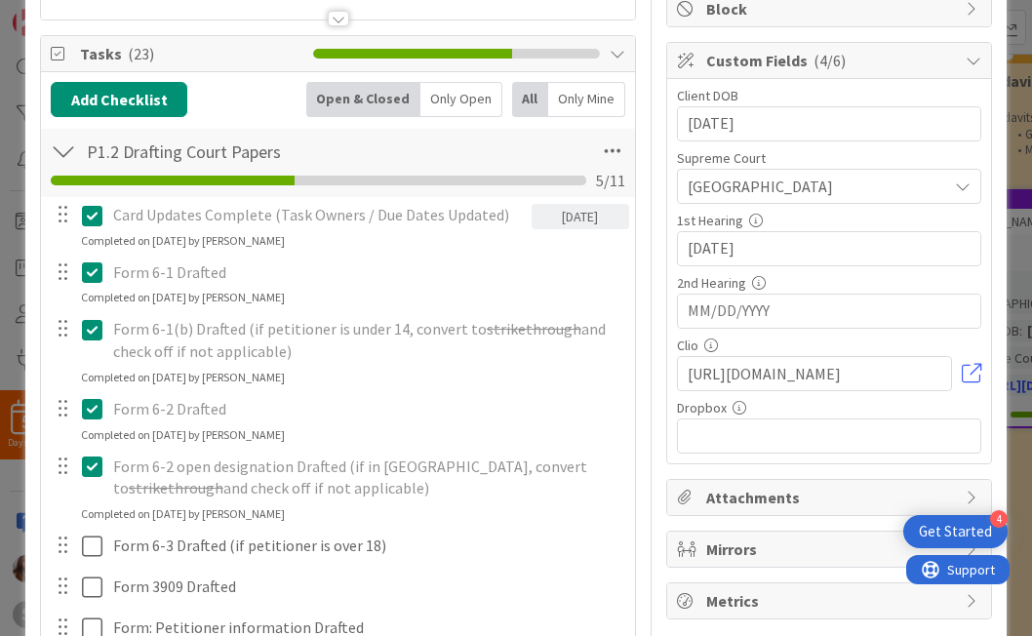
scroll to position [461, 0]
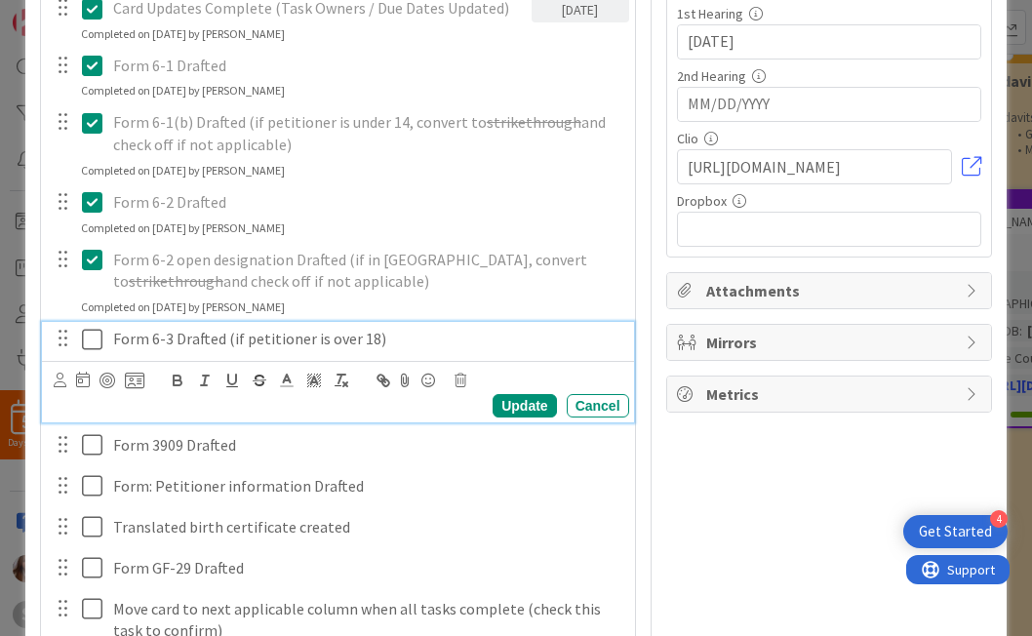
click at [100, 334] on icon at bounding box center [92, 339] width 20 height 23
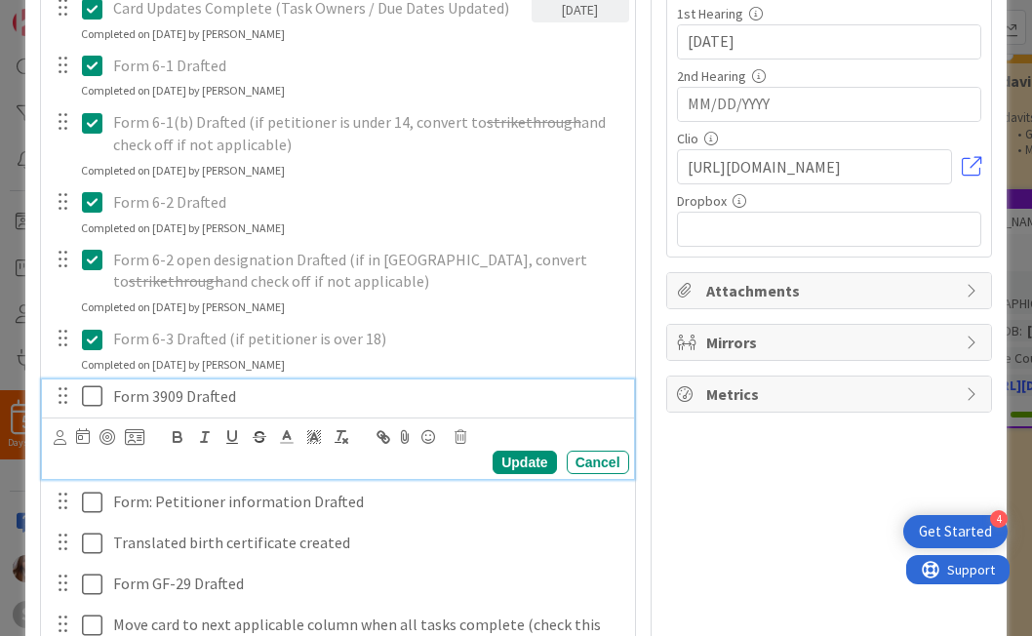
click at [100, 386] on icon at bounding box center [92, 395] width 20 height 23
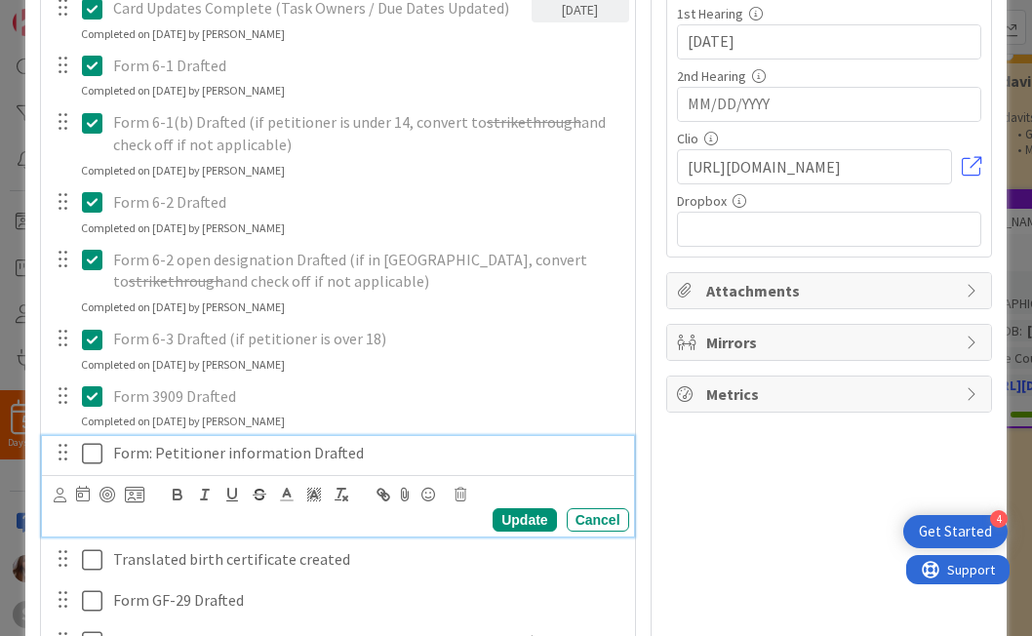
click at [89, 455] on icon at bounding box center [92, 453] width 20 height 23
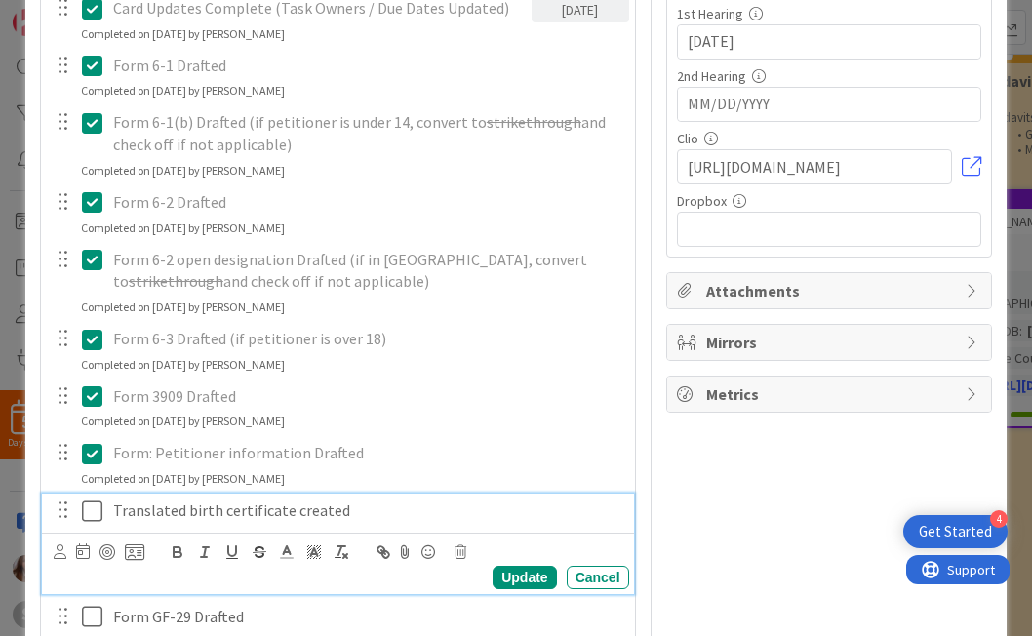
click at [92, 507] on icon at bounding box center [92, 511] width 20 height 23
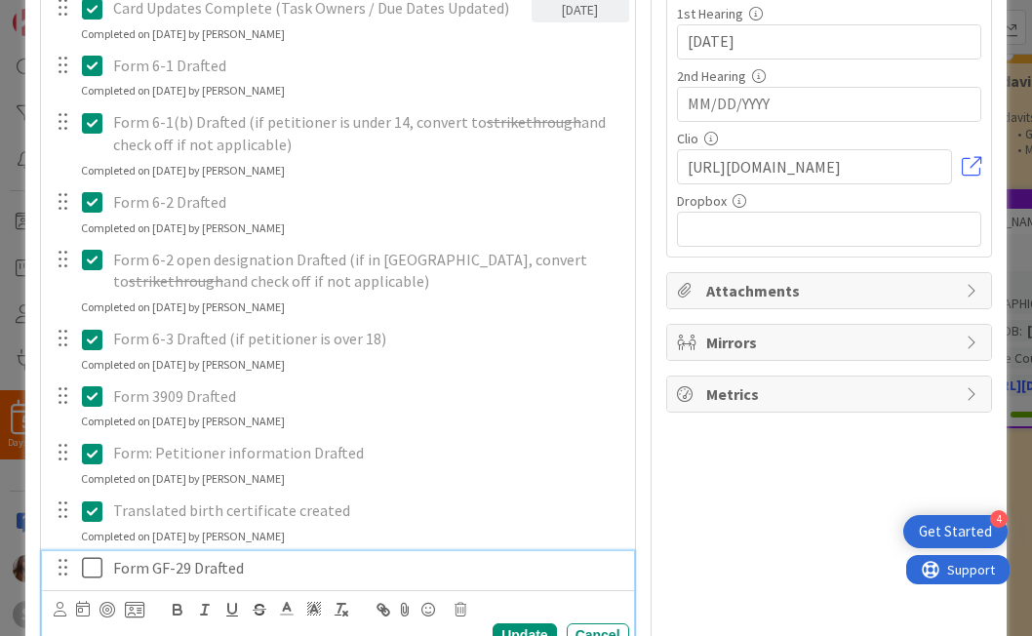
drag, startPoint x: 88, startPoint y: 560, endPoint x: 87, endPoint y: 576, distance: 15.6
click at [88, 559] on icon at bounding box center [92, 567] width 20 height 23
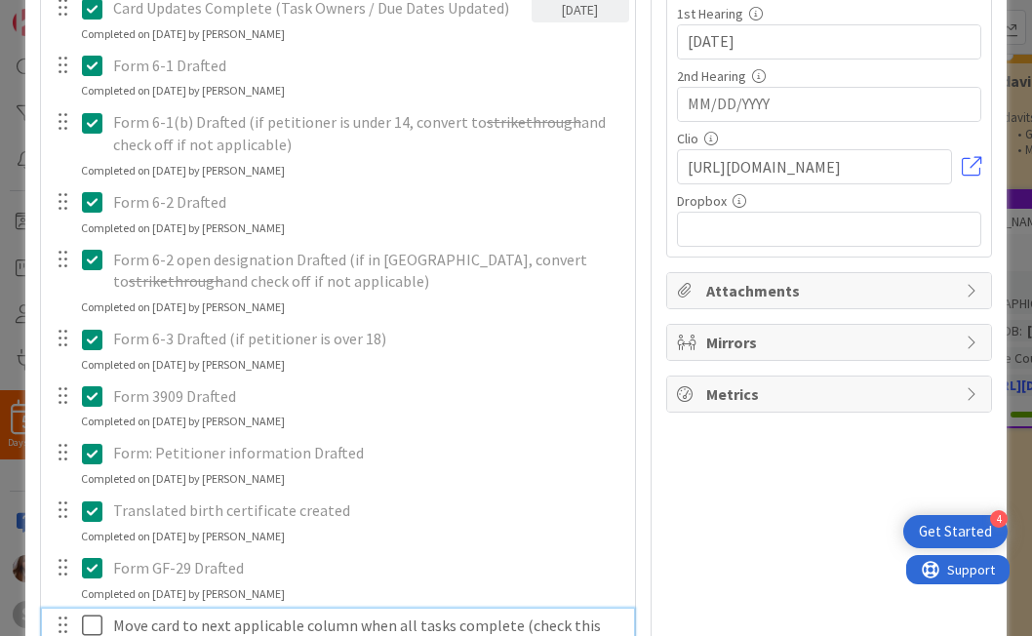
click at [84, 616] on icon at bounding box center [92, 625] width 20 height 23
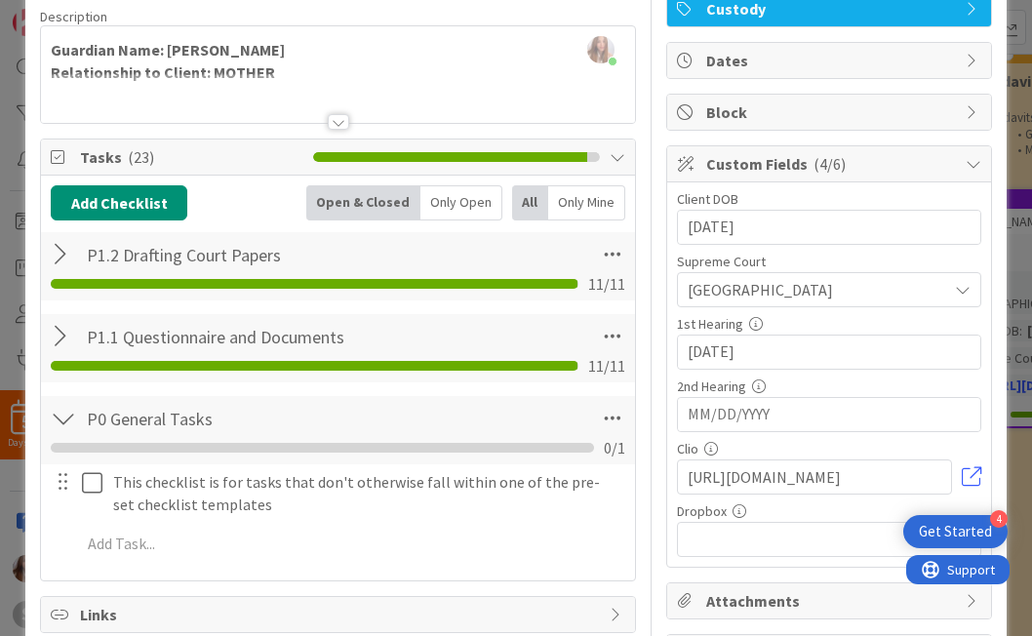
scroll to position [0, 0]
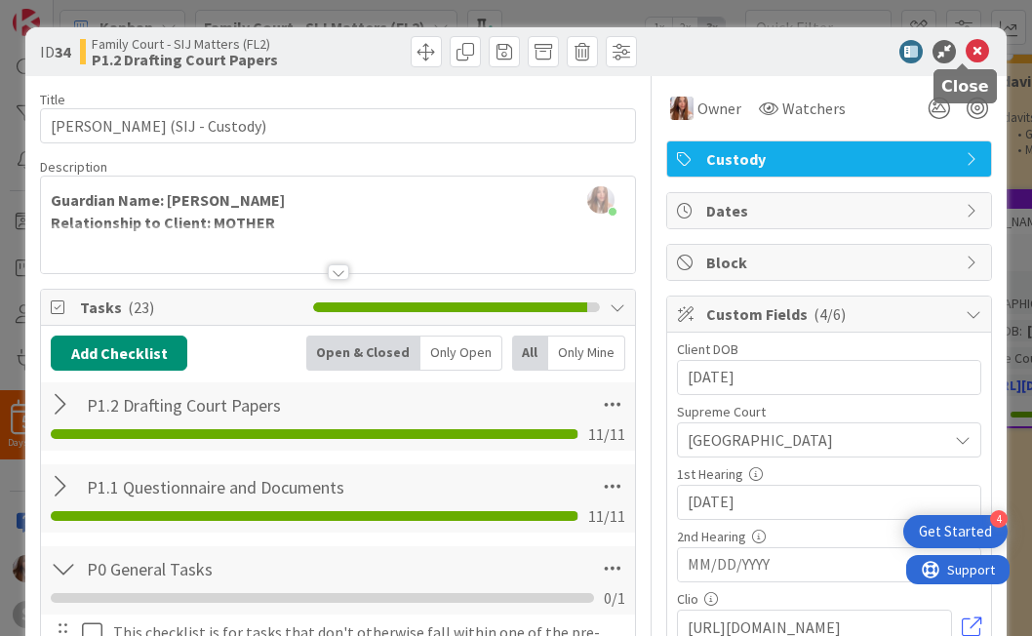
click at [699, 60] on icon at bounding box center [977, 51] width 23 height 23
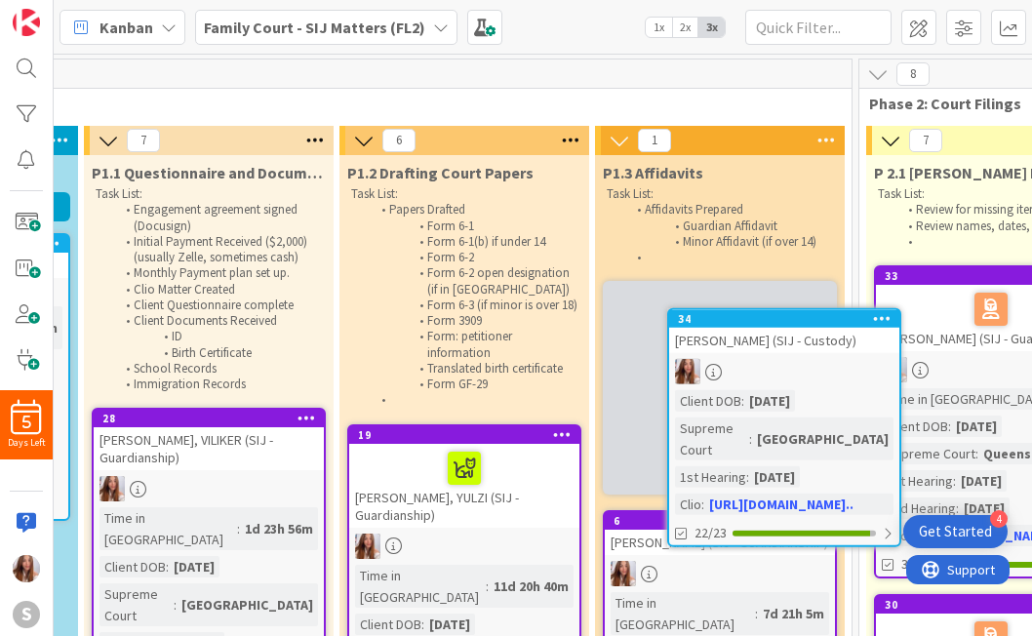
scroll to position [0, 516]
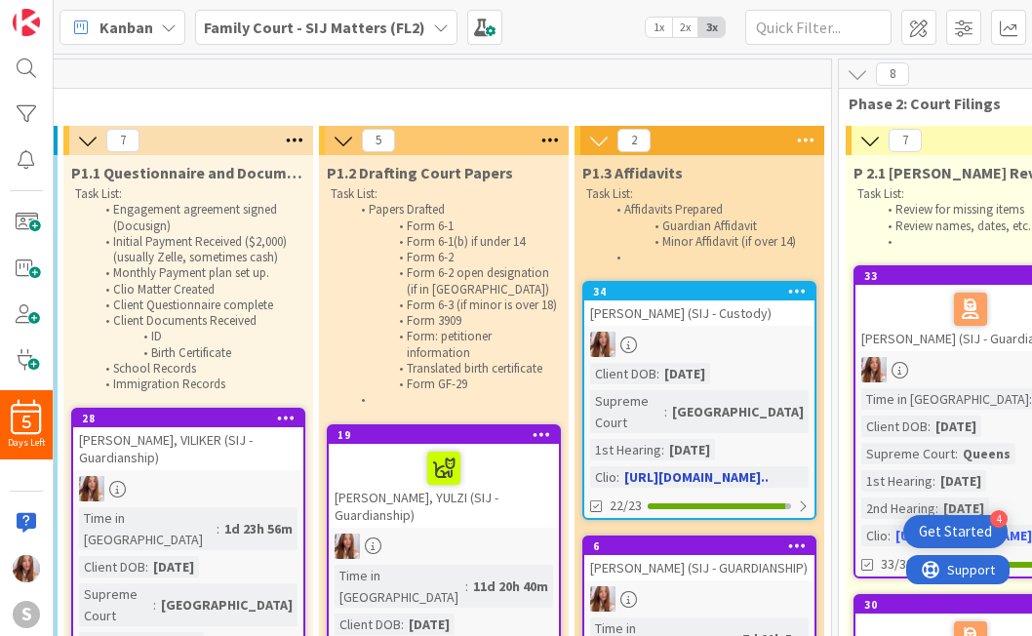
click at [644, 363] on div "Client DOB" at bounding box center [623, 373] width 66 height 21
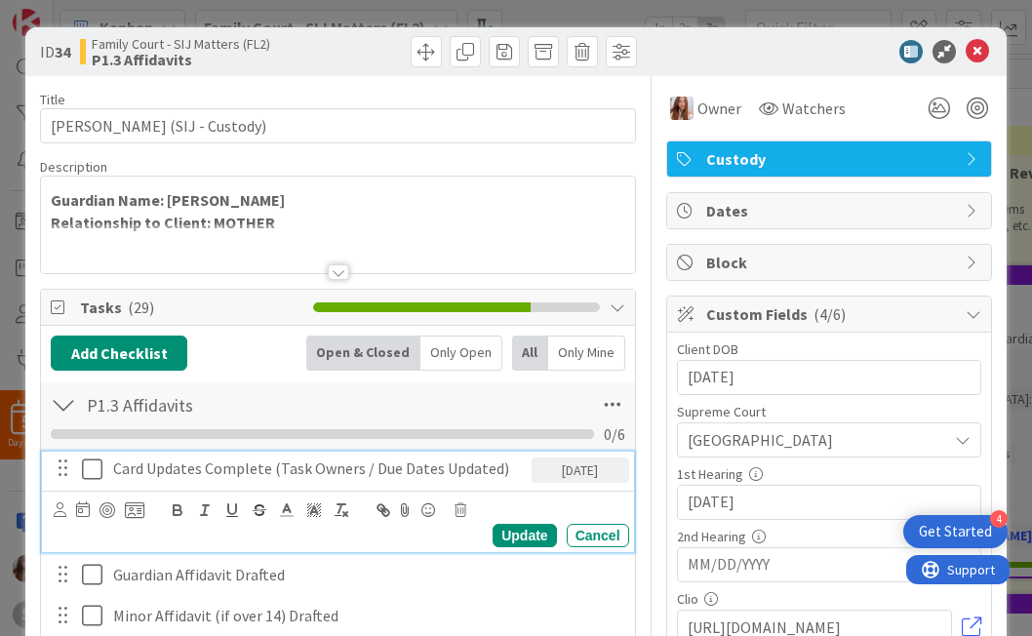
click at [82, 475] on icon at bounding box center [92, 469] width 20 height 23
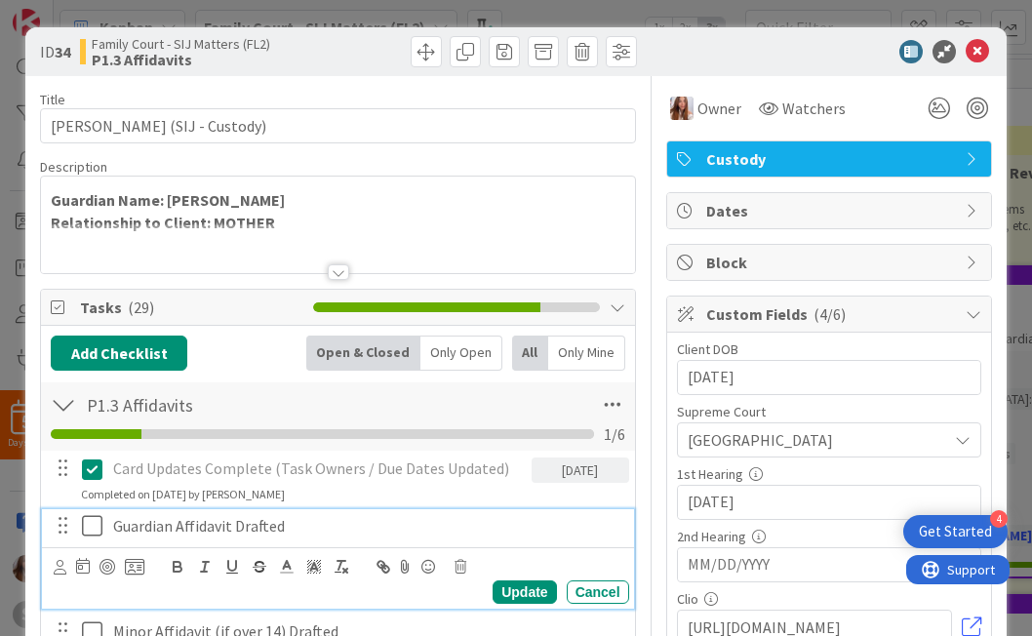
click at [93, 538] on icon at bounding box center [92, 525] width 20 height 23
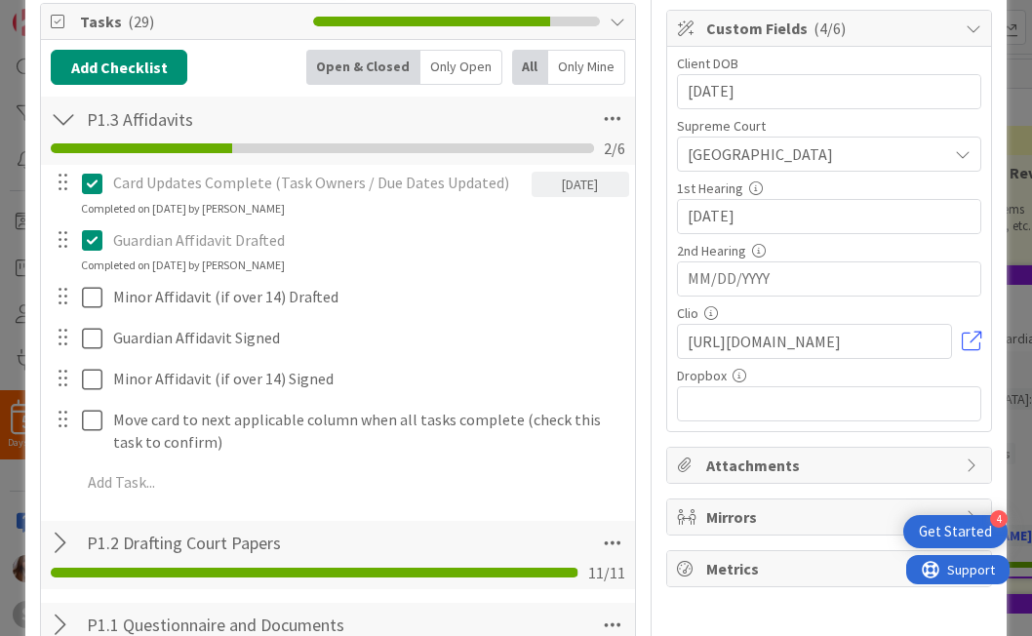
scroll to position [476, 0]
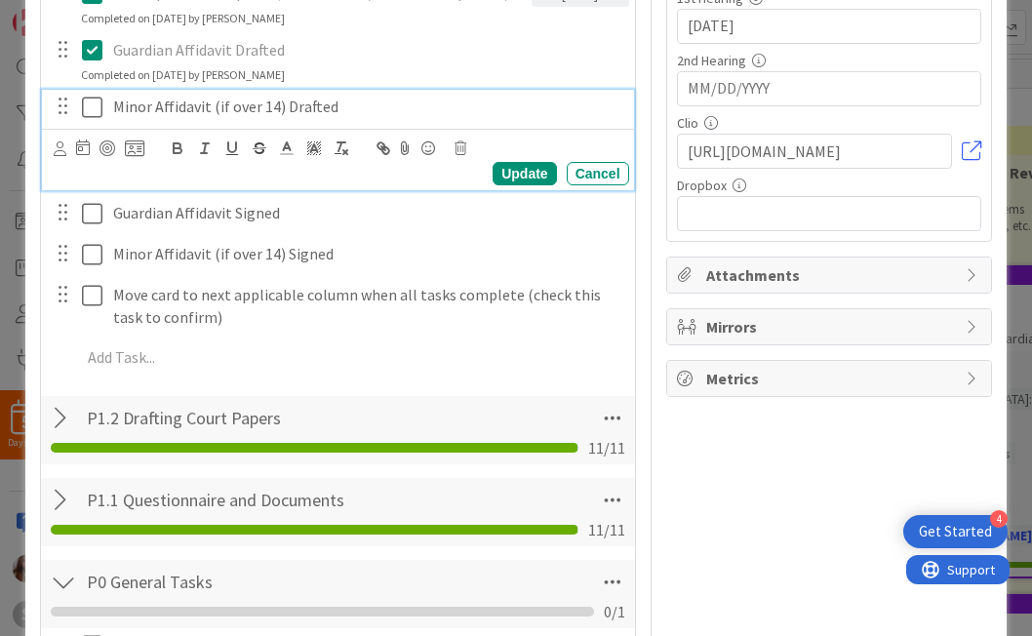
click at [101, 104] on icon at bounding box center [92, 107] width 20 height 23
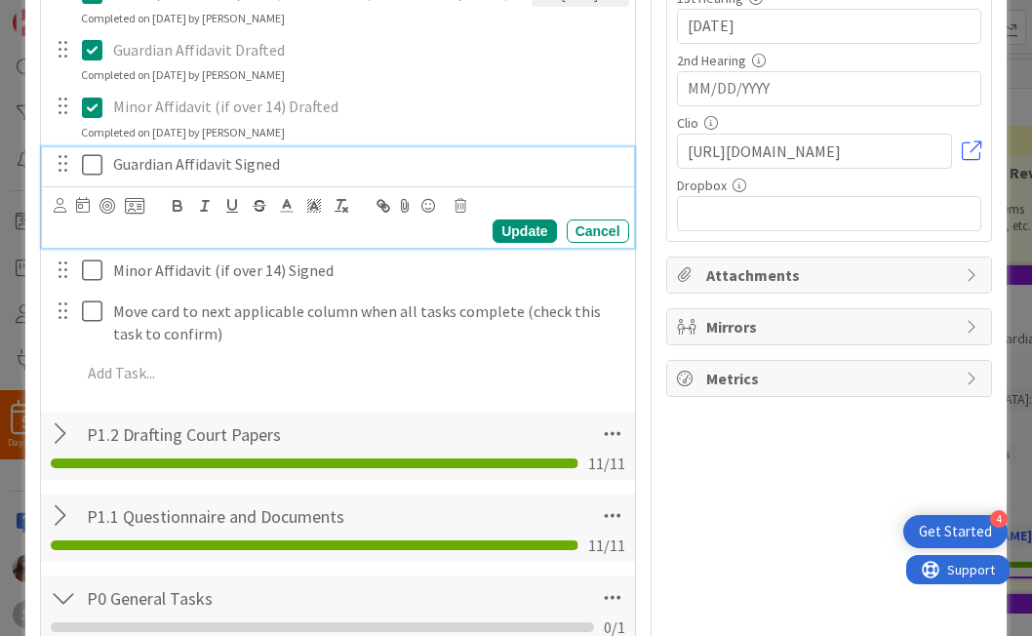
click at [90, 175] on icon at bounding box center [92, 164] width 20 height 23
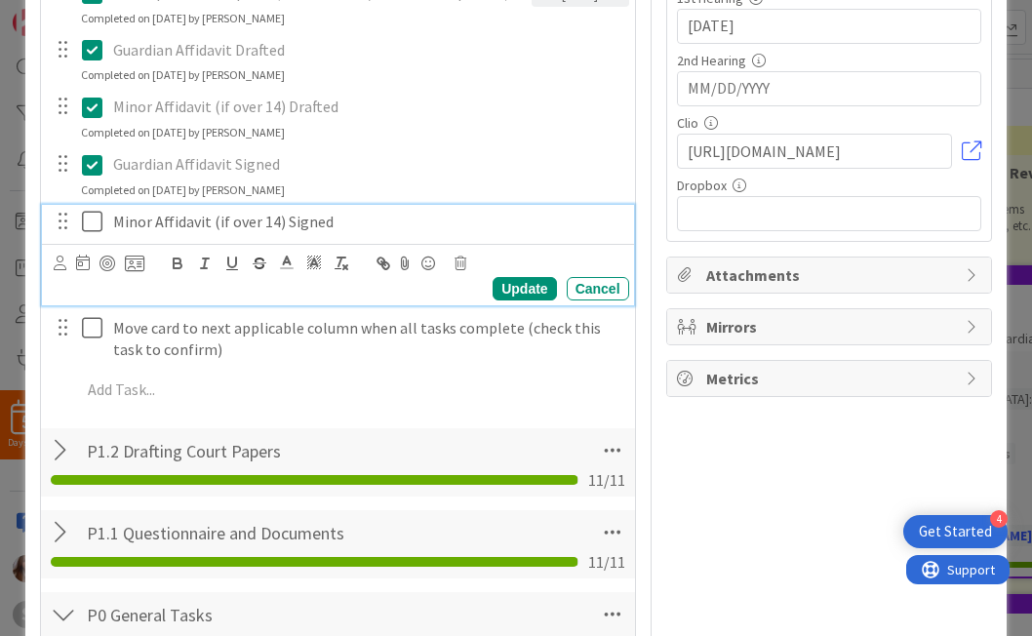
click at [89, 226] on icon at bounding box center [92, 221] width 20 height 23
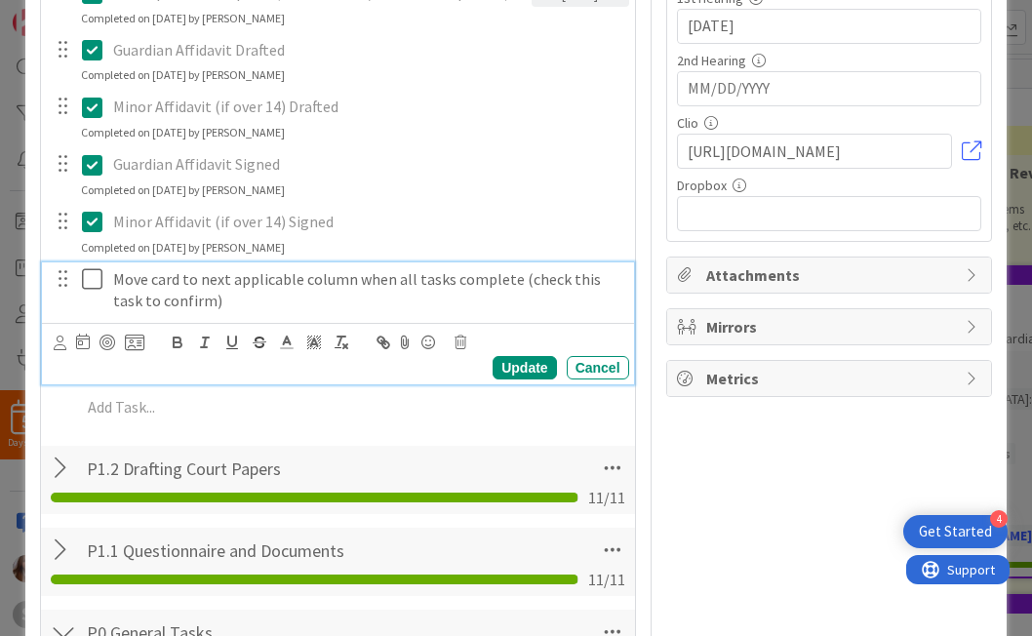
click at [89, 285] on icon at bounding box center [92, 278] width 20 height 23
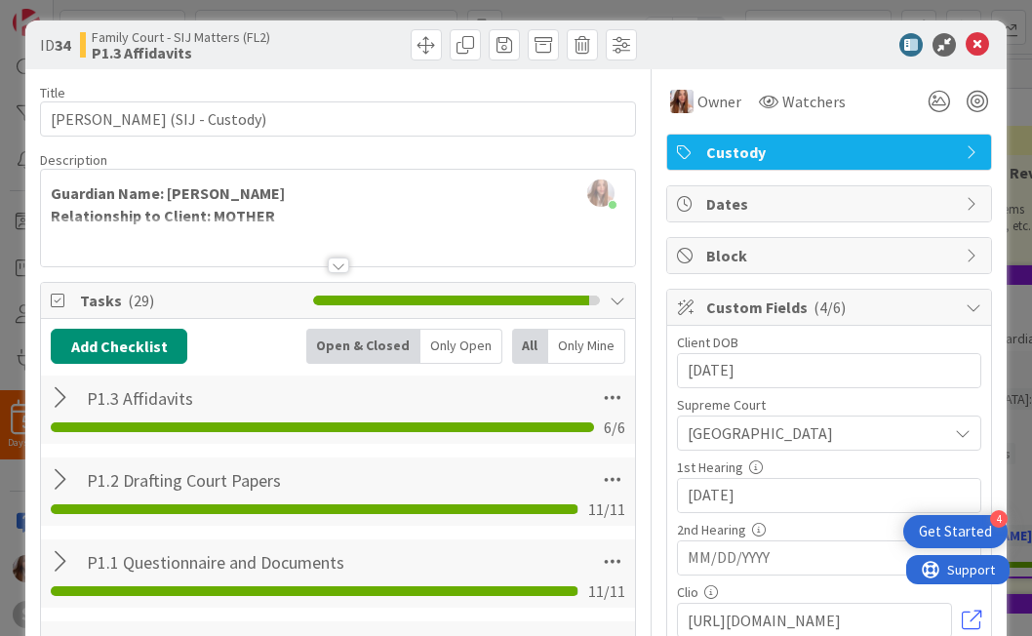
scroll to position [0, 0]
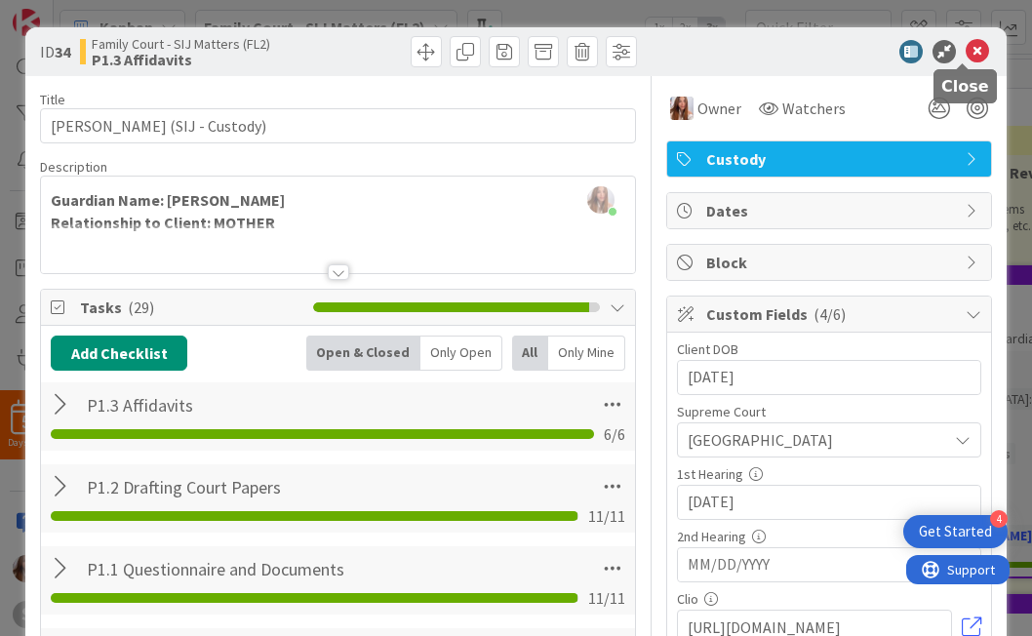
click at [699, 61] on icon at bounding box center [977, 51] width 23 height 23
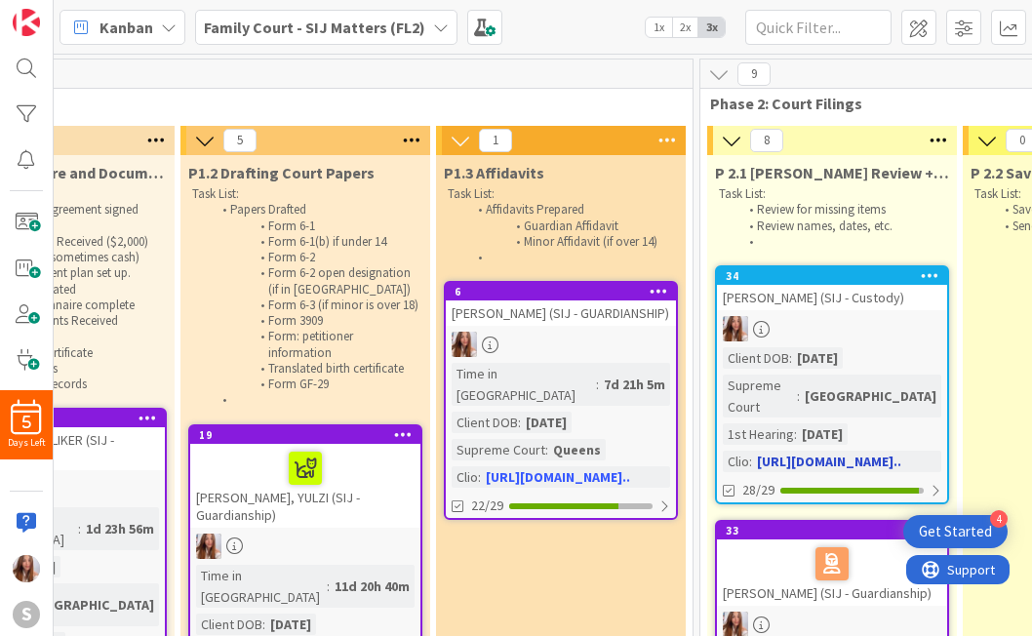
click at [699, 327] on div at bounding box center [832, 328] width 230 height 25
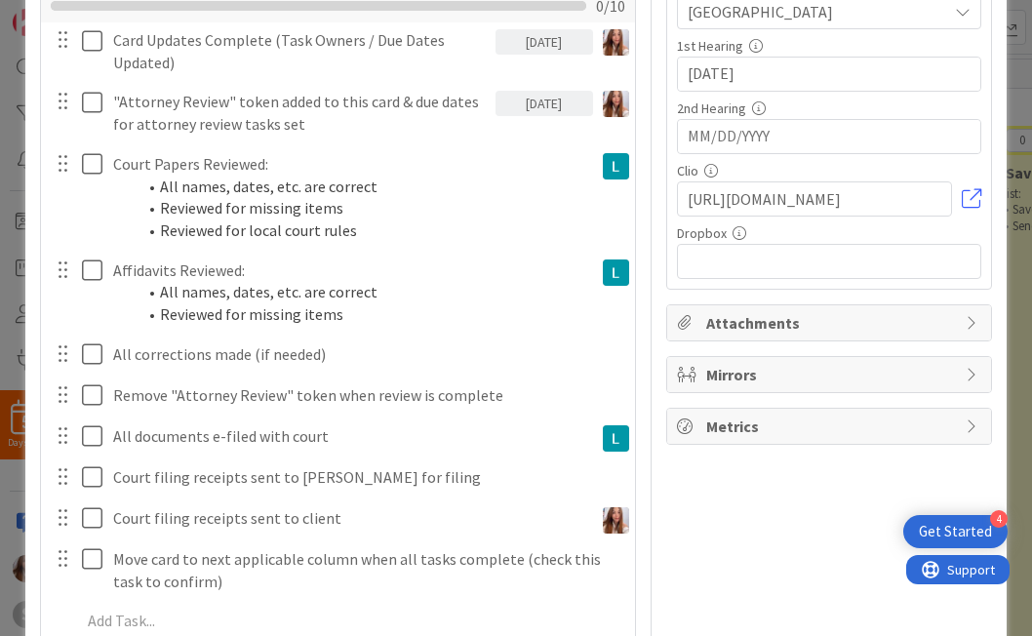
scroll to position [323, 0]
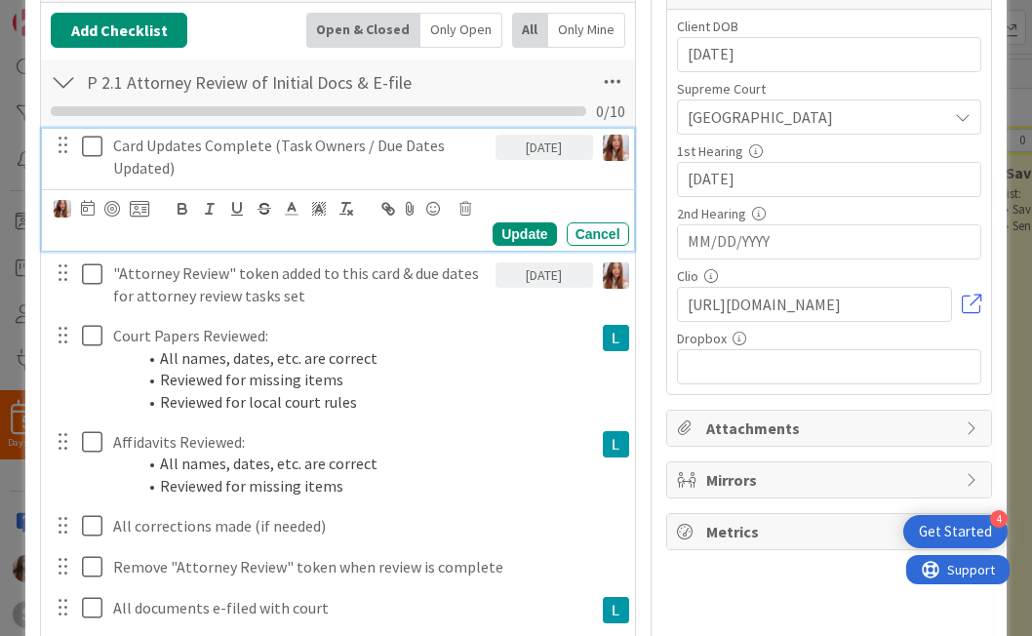
click at [94, 151] on icon at bounding box center [92, 146] width 20 height 23
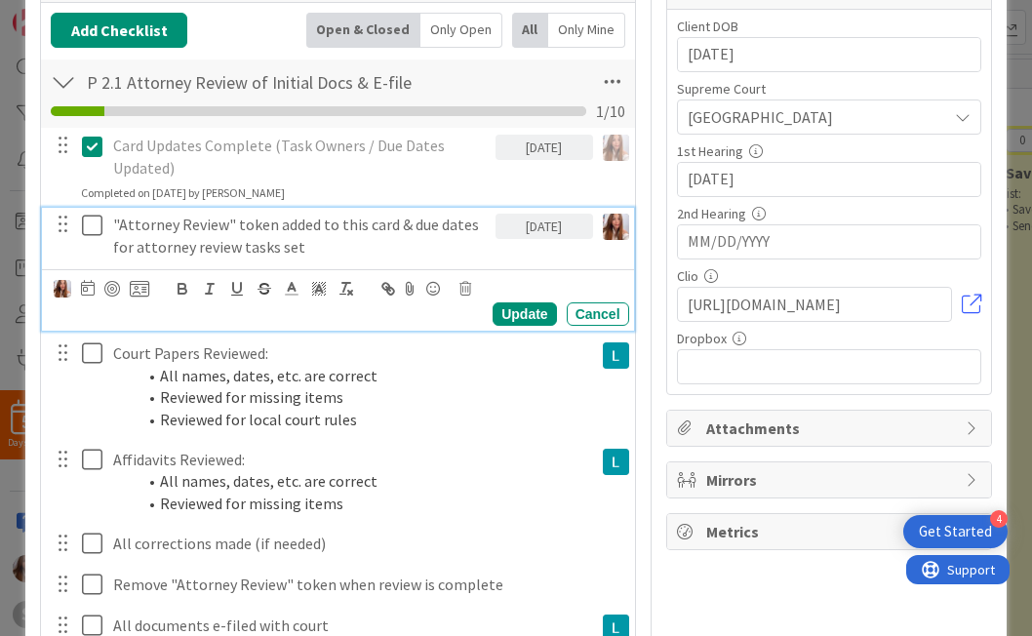
click at [92, 232] on icon at bounding box center [92, 225] width 20 height 23
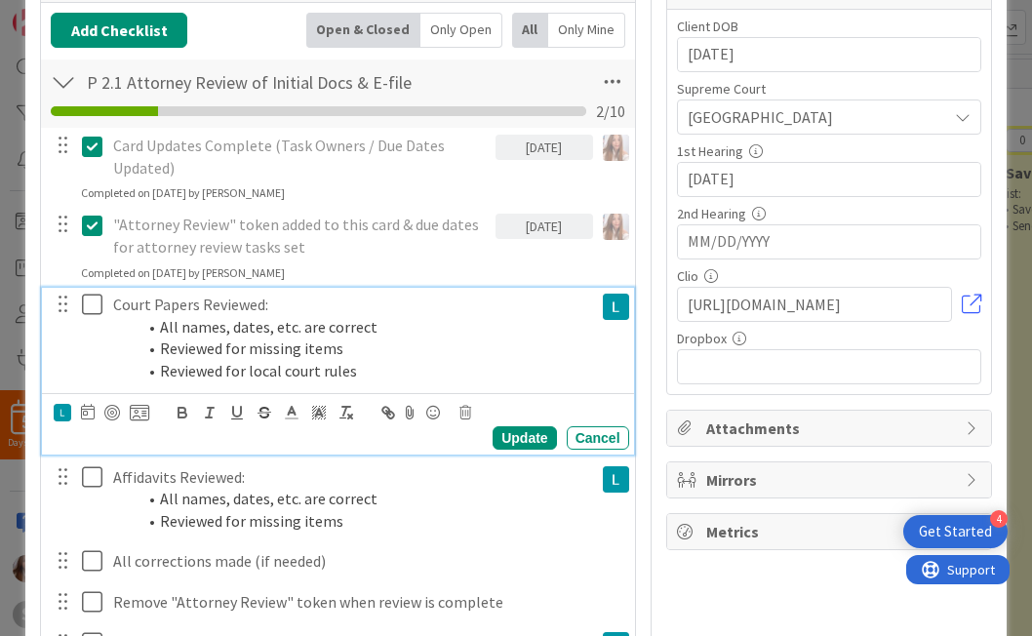
click at [96, 303] on icon at bounding box center [92, 304] width 20 height 23
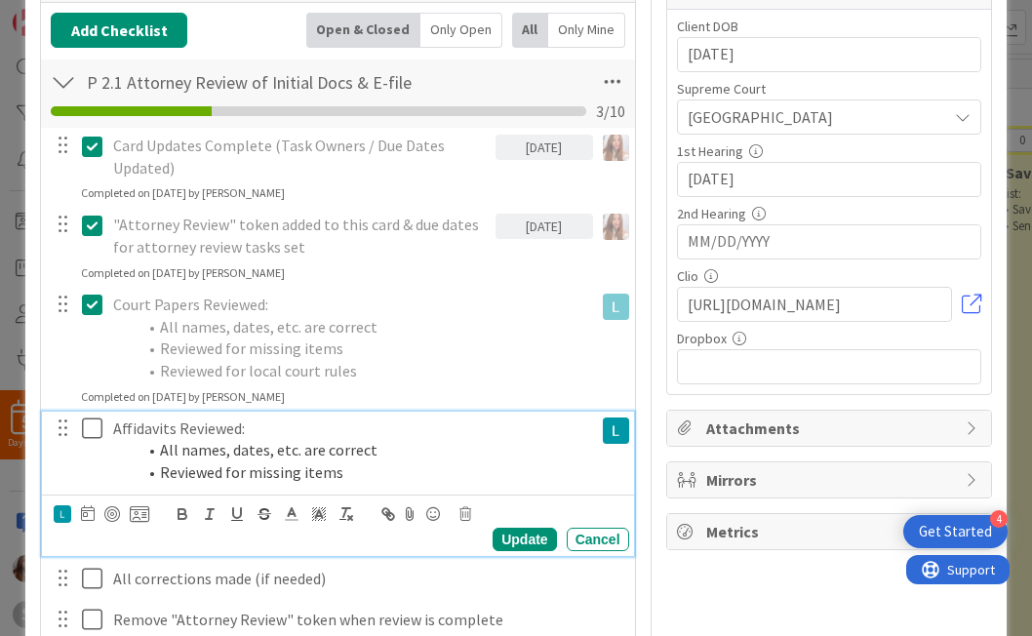
click at [93, 419] on icon at bounding box center [92, 428] width 20 height 23
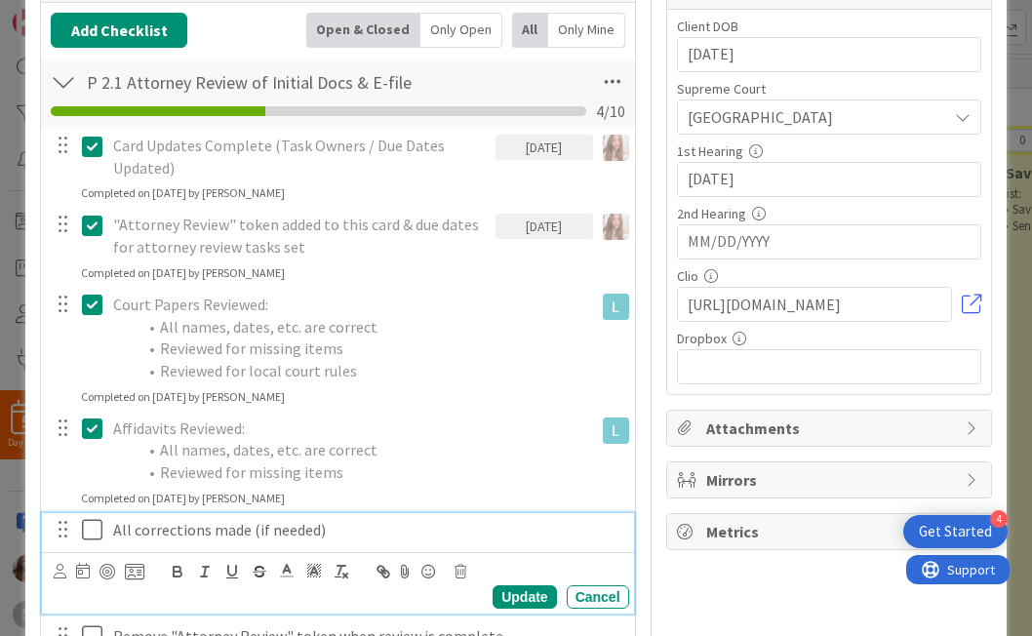
click at [89, 536] on icon at bounding box center [92, 529] width 20 height 23
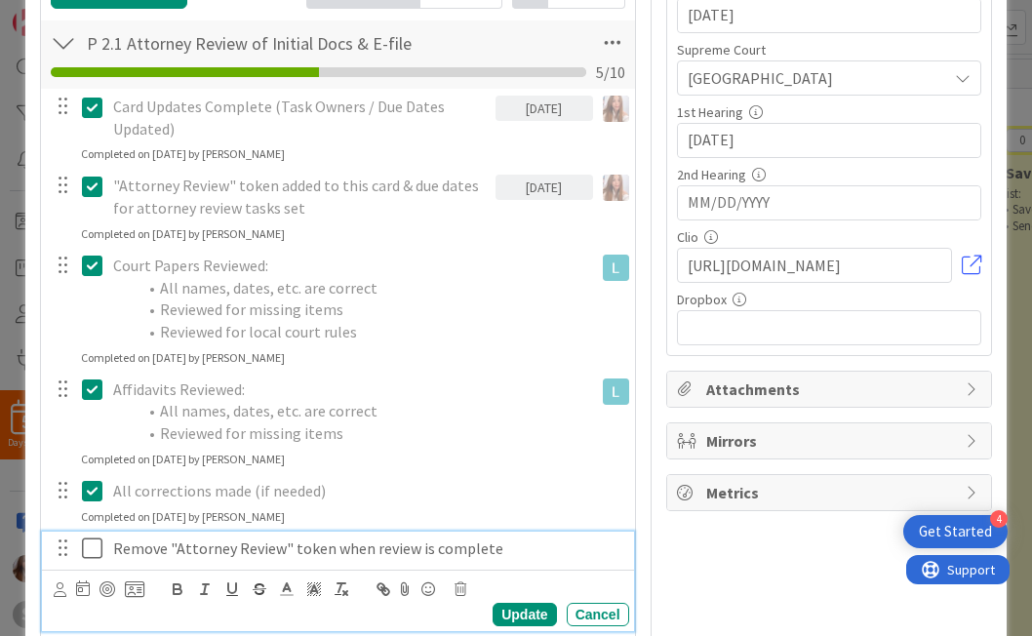
click at [275, 549] on p "Remove "Attorney Review" token when review is complete" at bounding box center [367, 549] width 508 height 22
click at [105, 590] on div at bounding box center [108, 590] width 16 height 16
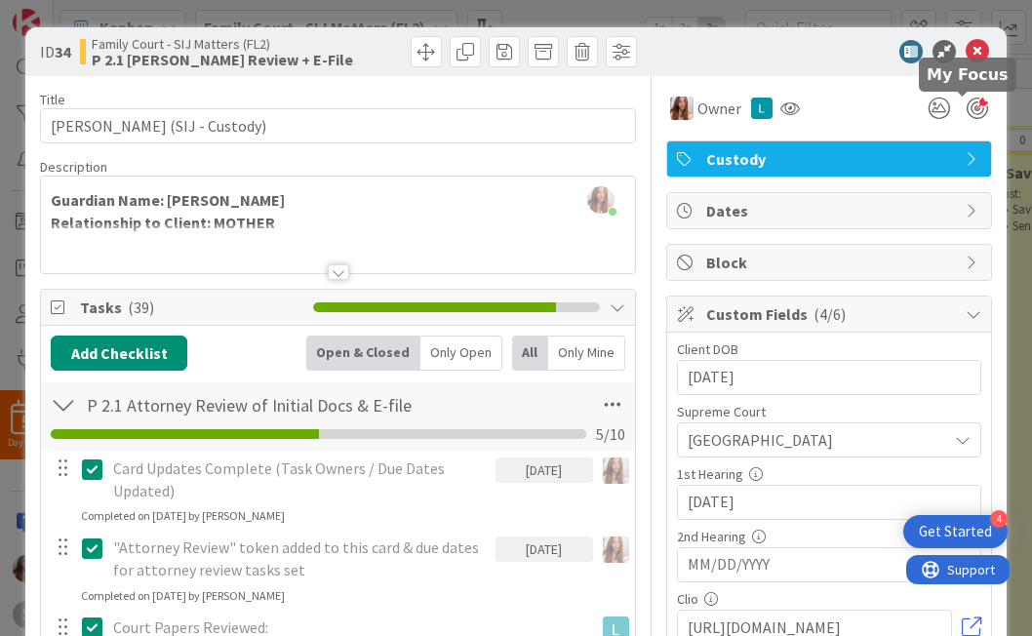
click at [699, 111] on div at bounding box center [977, 108] width 21 height 21
click at [699, 106] on icon at bounding box center [939, 108] width 35 height 35
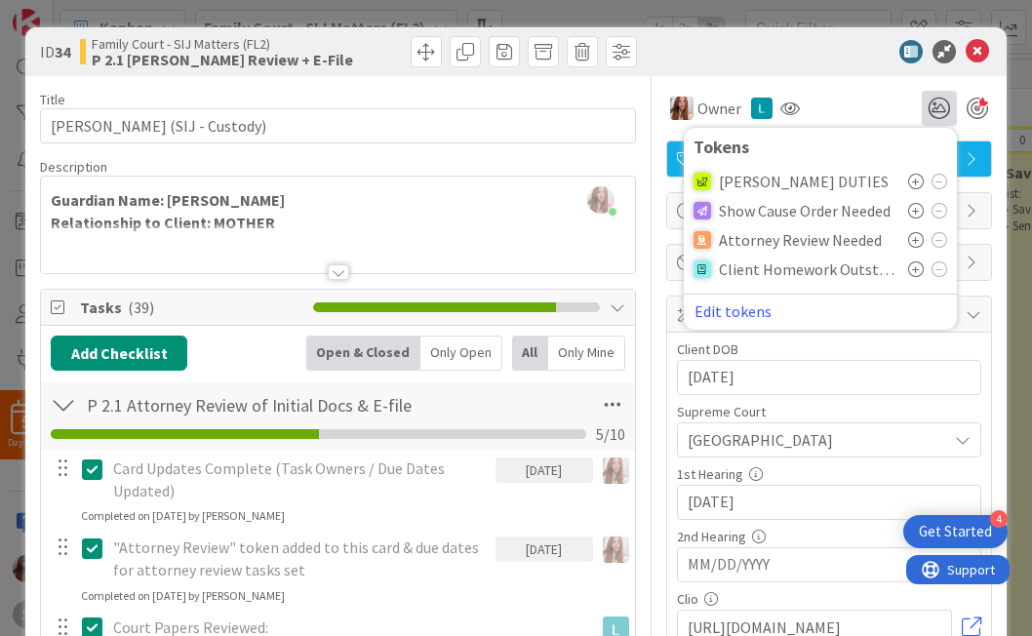
click at [699, 240] on icon at bounding box center [917, 240] width 16 height 16
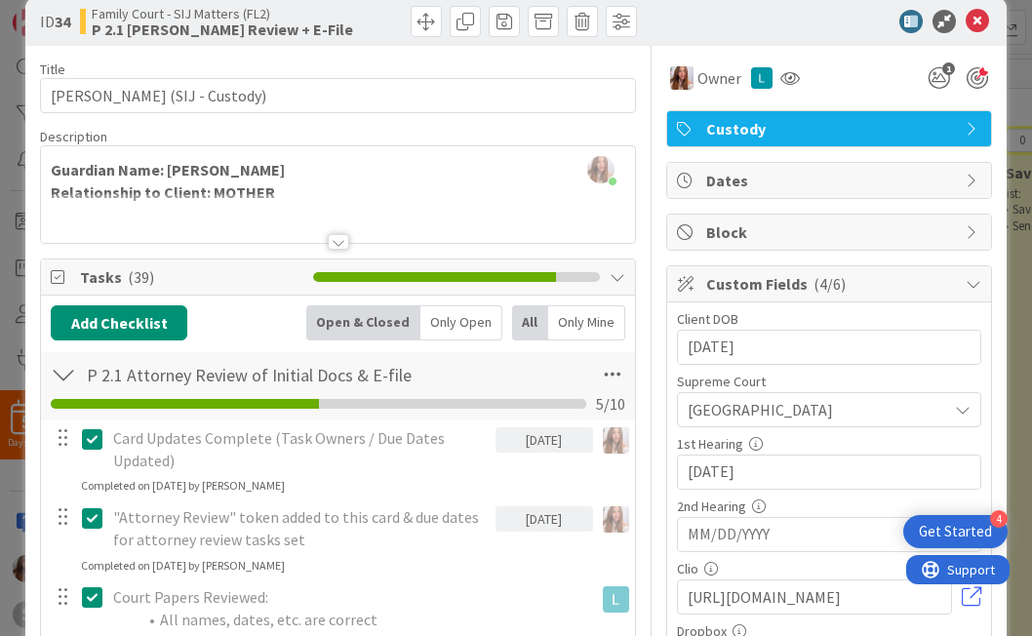
scroll to position [0, 0]
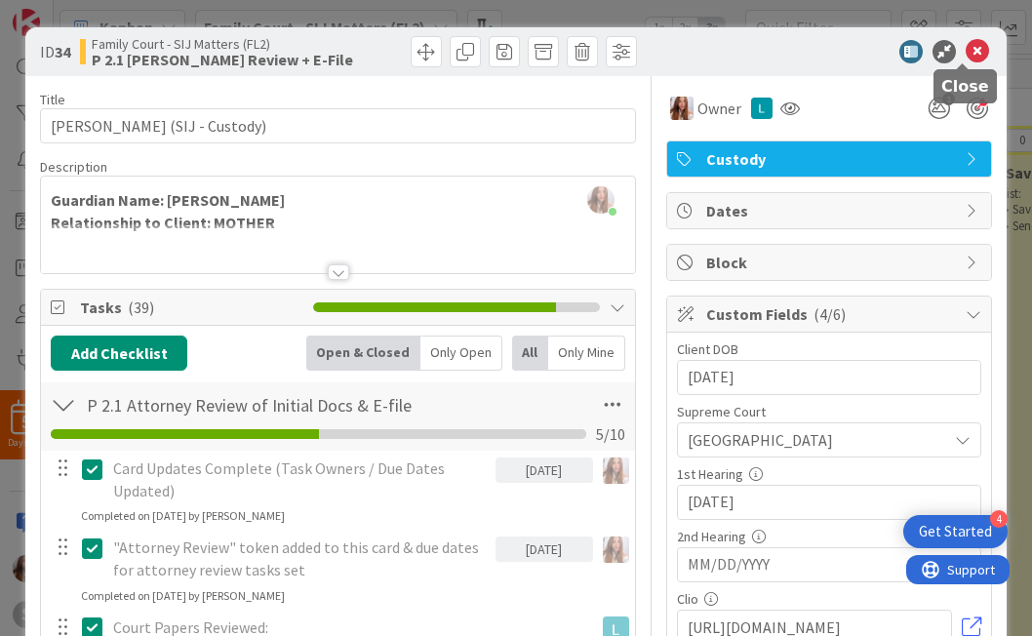
click at [699, 54] on icon at bounding box center [977, 51] width 23 height 23
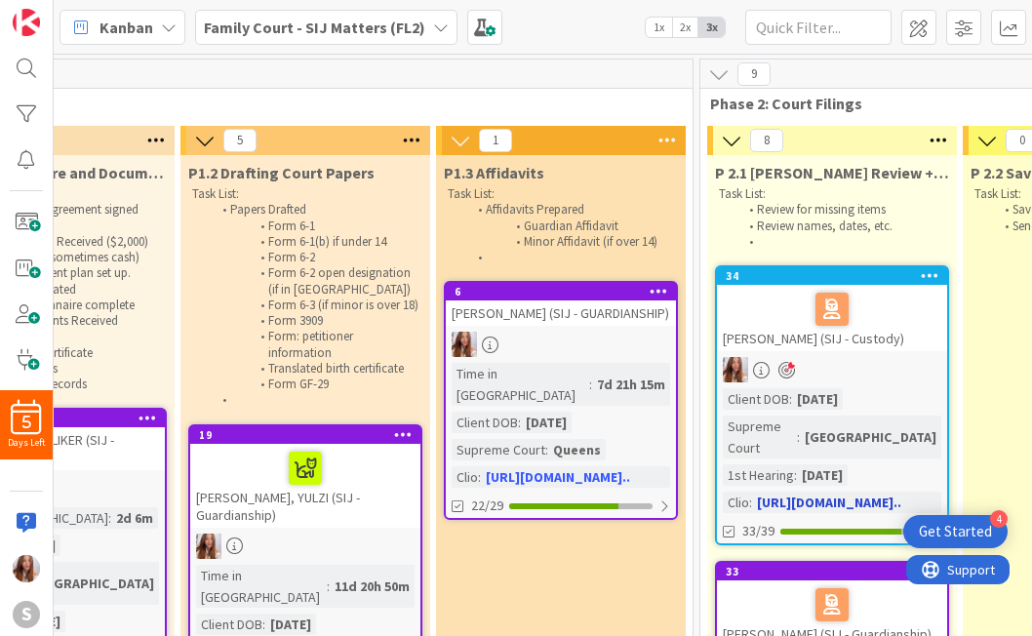
click at [699, 302] on div at bounding box center [832, 309] width 219 height 41
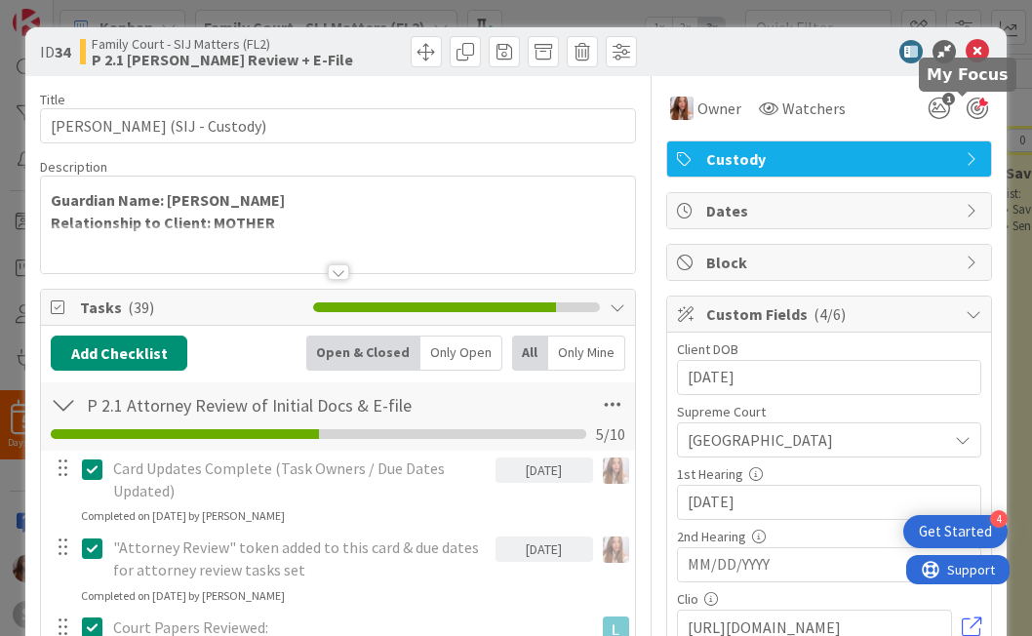
click at [699, 112] on div at bounding box center [977, 108] width 21 height 21
click at [699, 47] on icon at bounding box center [977, 51] width 23 height 23
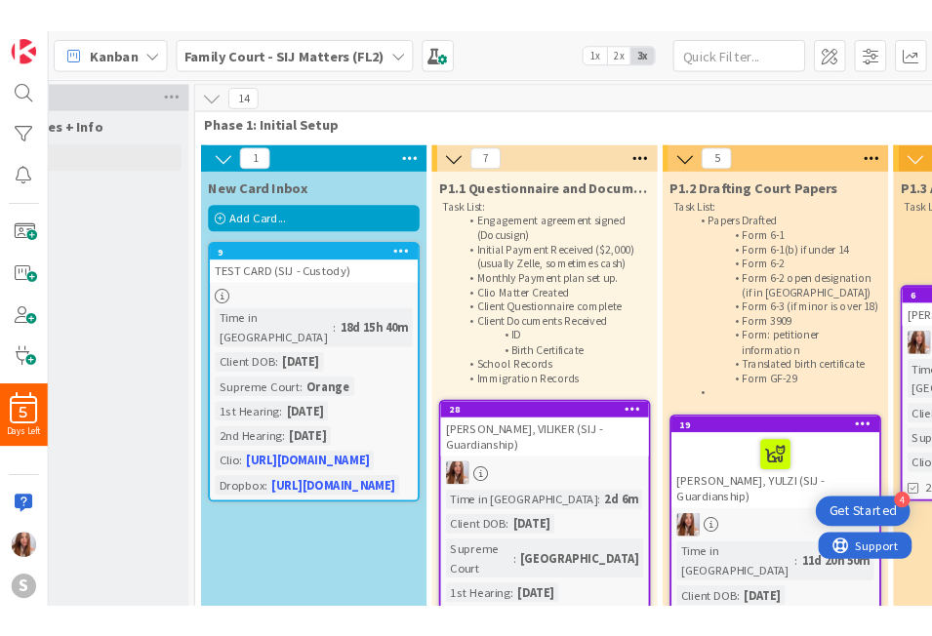
scroll to position [0, 89]
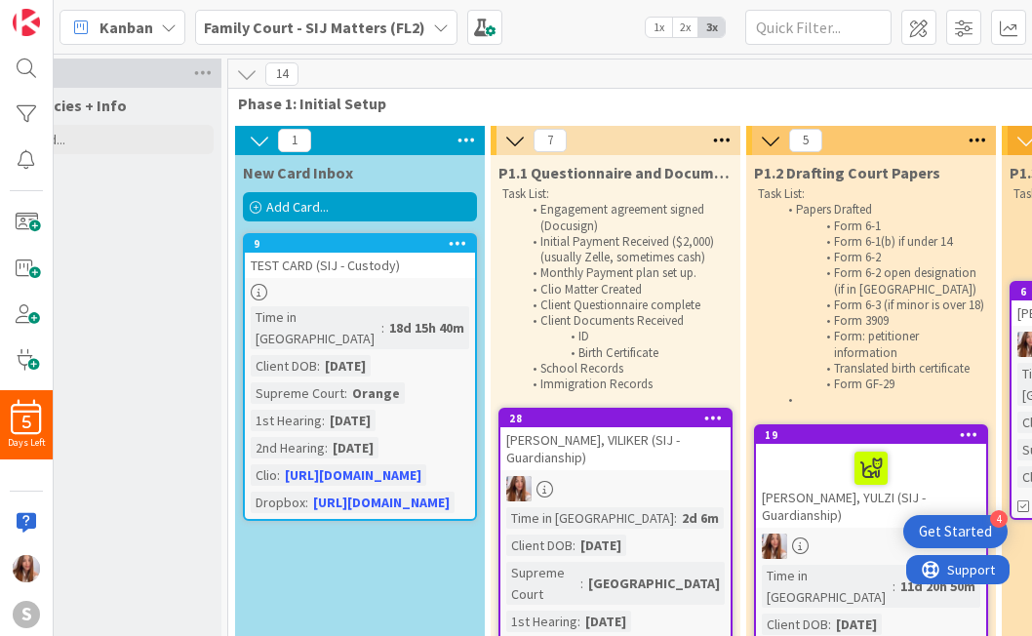
click at [317, 211] on span "Add Card..." at bounding box center [297, 207] width 62 height 18
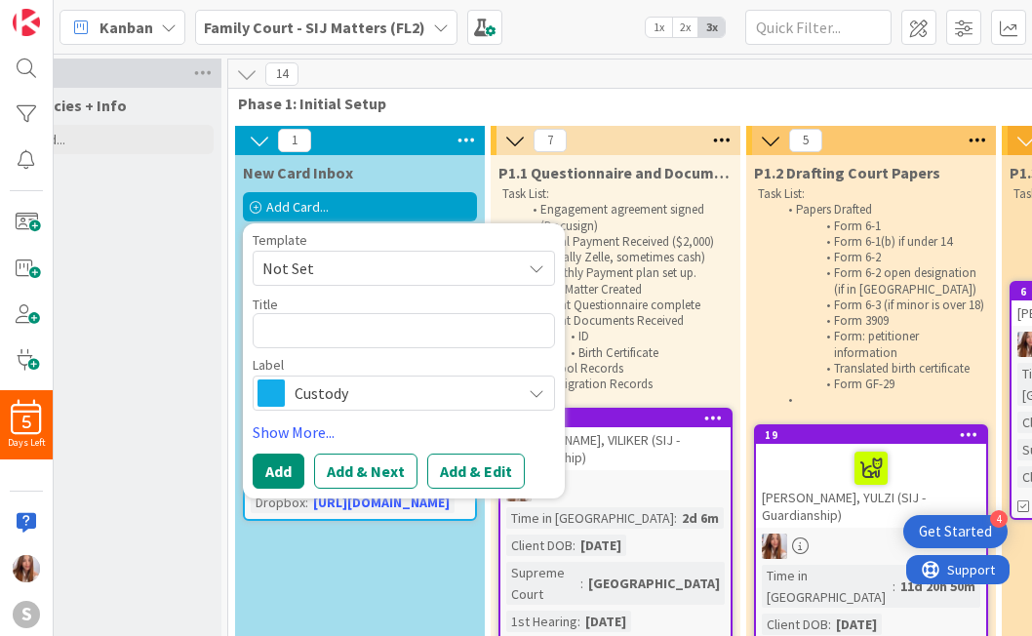
click at [375, 268] on span "Not Set" at bounding box center [385, 268] width 244 height 25
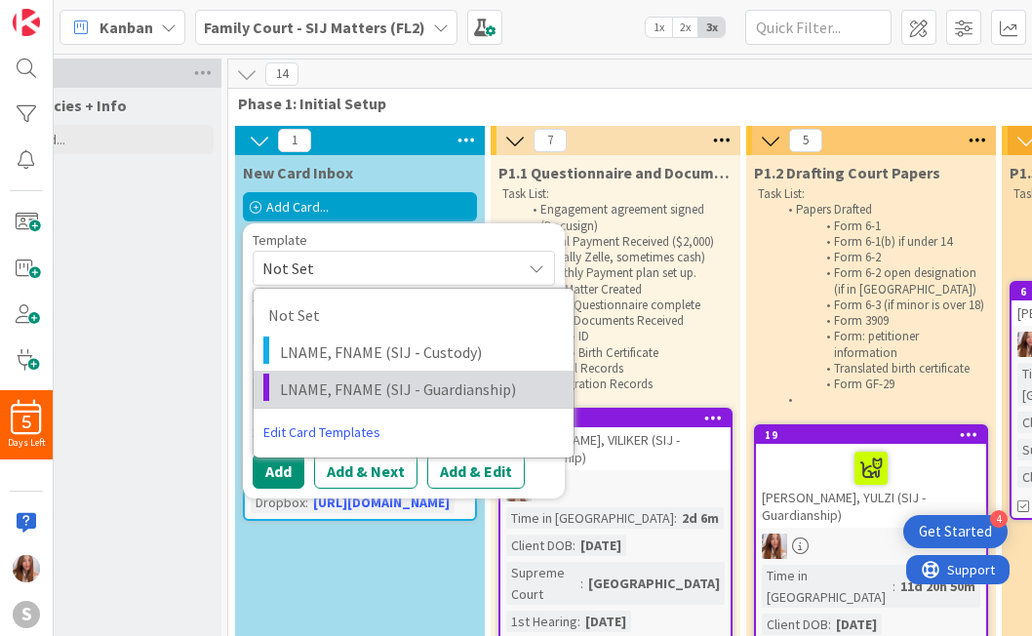
click at [353, 390] on span "LNAME, FNAME (SIJ - Guardianship)" at bounding box center [419, 389] width 279 height 25
type textarea "x"
type textarea "LNAME, FNAME (SIJ - Guardianship)"
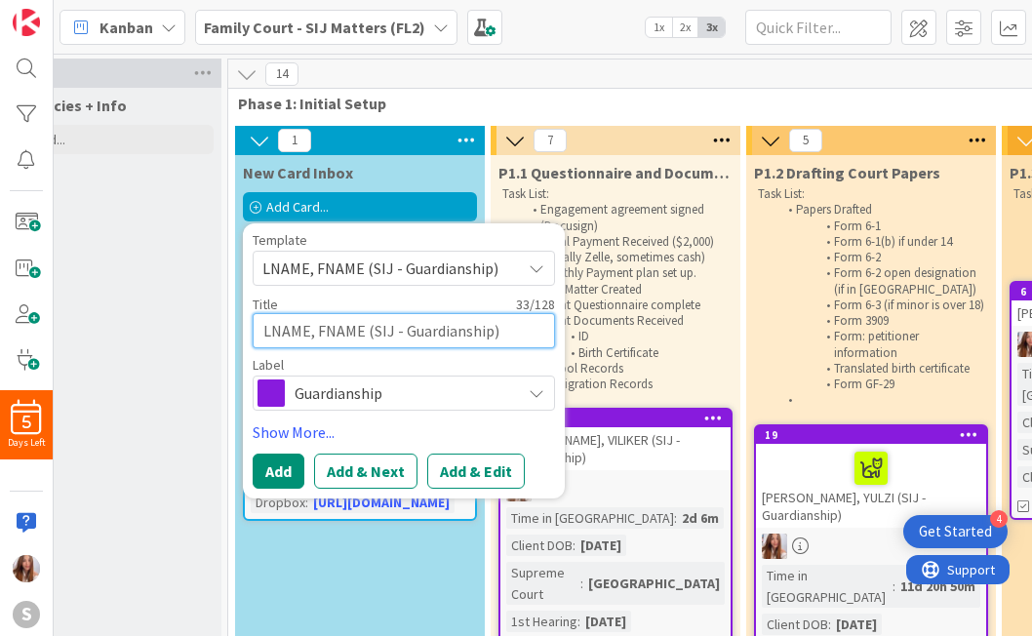
click at [309, 333] on textarea "LNAME, FNAME (SIJ - Guardianship)" at bounding box center [404, 330] width 303 height 35
type textarea "x"
type textarea "LNAM, FNAME (SIJ - Guardianship)"
type textarea "x"
type textarea "LNA, FNAME (SIJ - Guardianship)"
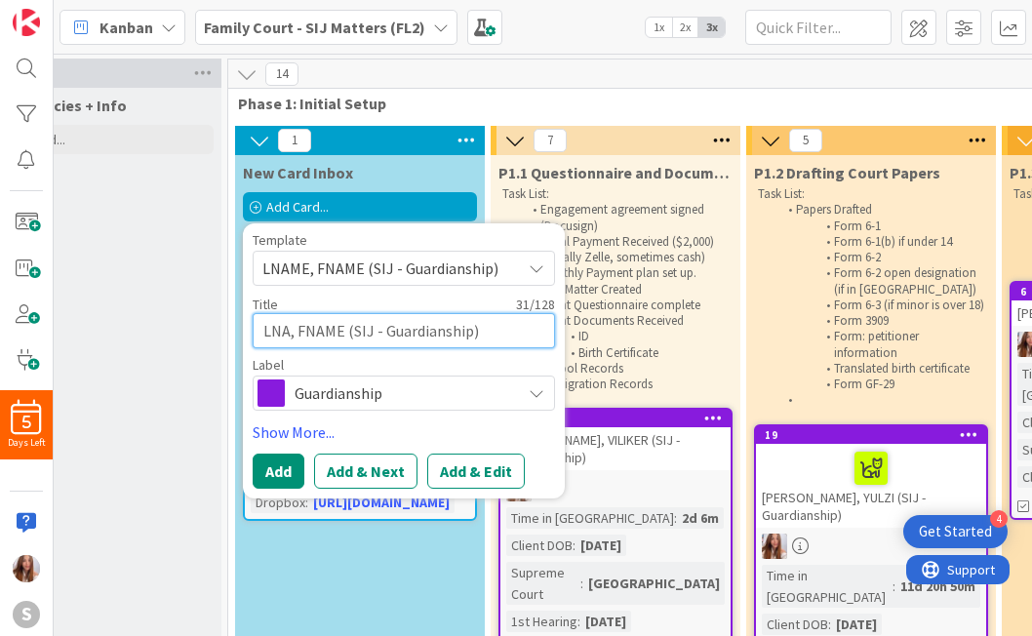
type textarea "x"
type textarea "LN, FNAME (SIJ - Guardianship)"
type textarea "x"
type textarea "L, FNAME (SIJ - Guardianship)"
type textarea "x"
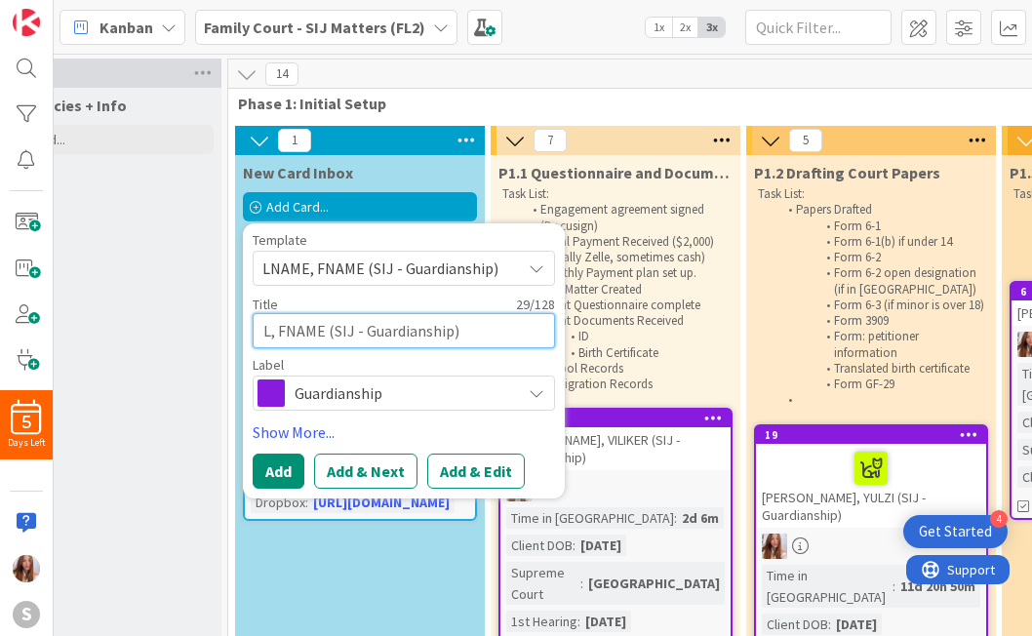
type textarea ", FNAME (SIJ - Guardianship)"
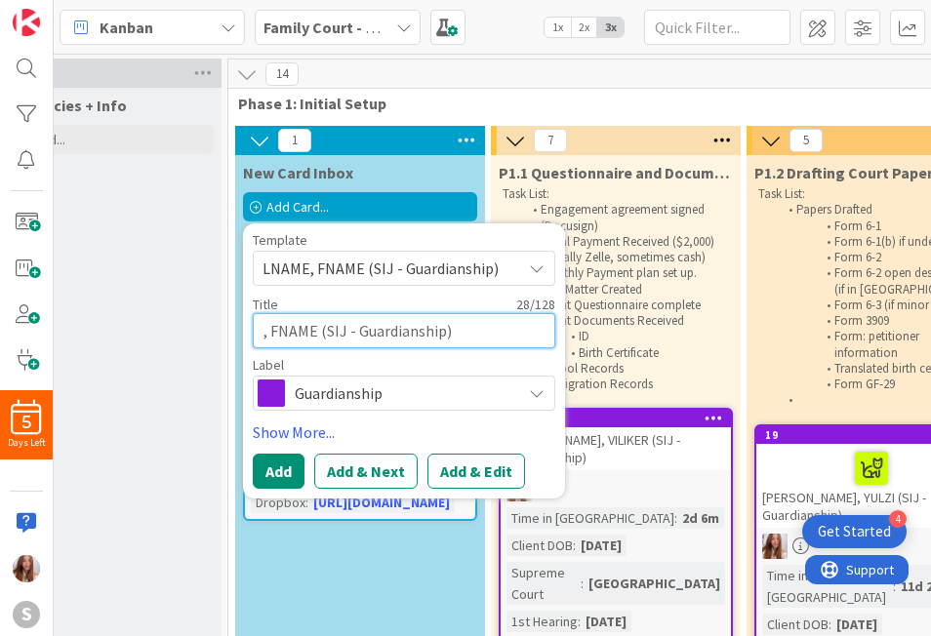
type textarea "x"
type textarea ", FNAME (SIJ - Guardianship)"
type textarea "x"
type textarea "C, FNAME (SIJ - Guardianship)"
type textarea "x"
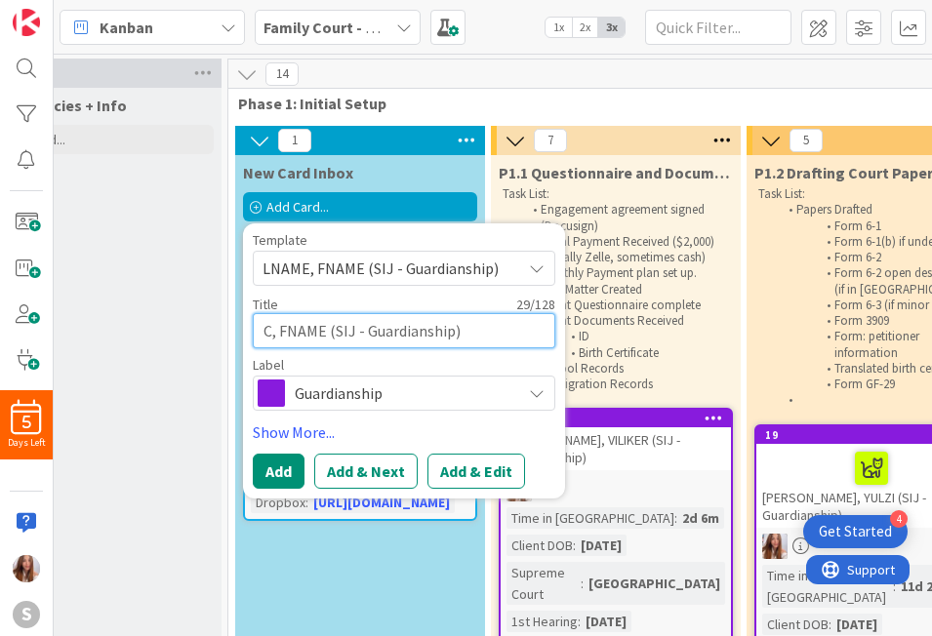
type textarea "CR, FNAME (SIJ - Guardianship)"
type textarea "x"
type textarea "CRY, FNAME (SIJ - Guardianship)"
type textarea "x"
type textarea "CR, FNAME (SIJ - Guardianship)"
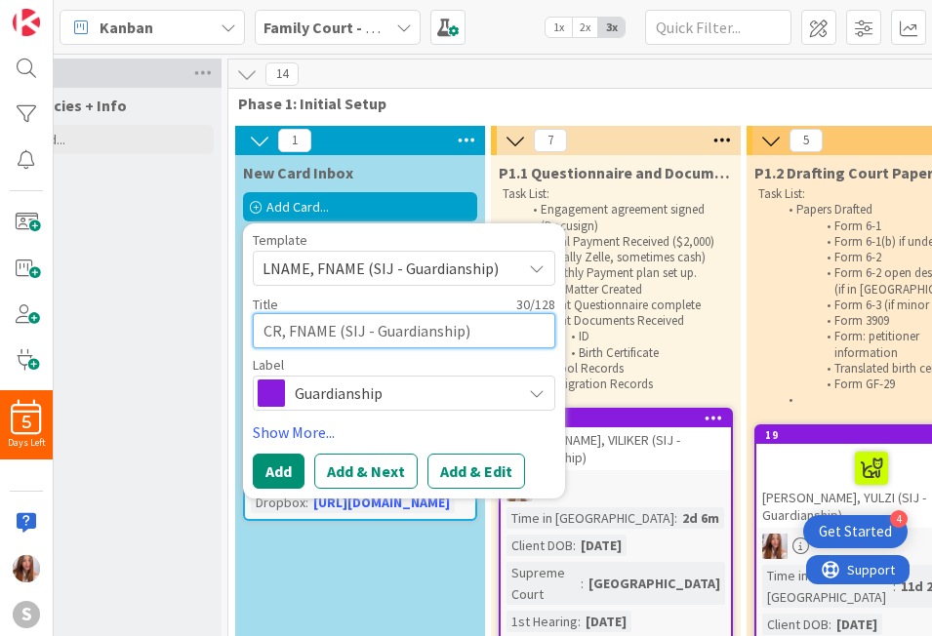
type textarea "x"
type textarea "CRU, FNAME (SIJ - Guardianship)"
type textarea "x"
type textarea "CRUZ, FNAME (SIJ - Guardianship)"
type textarea "x"
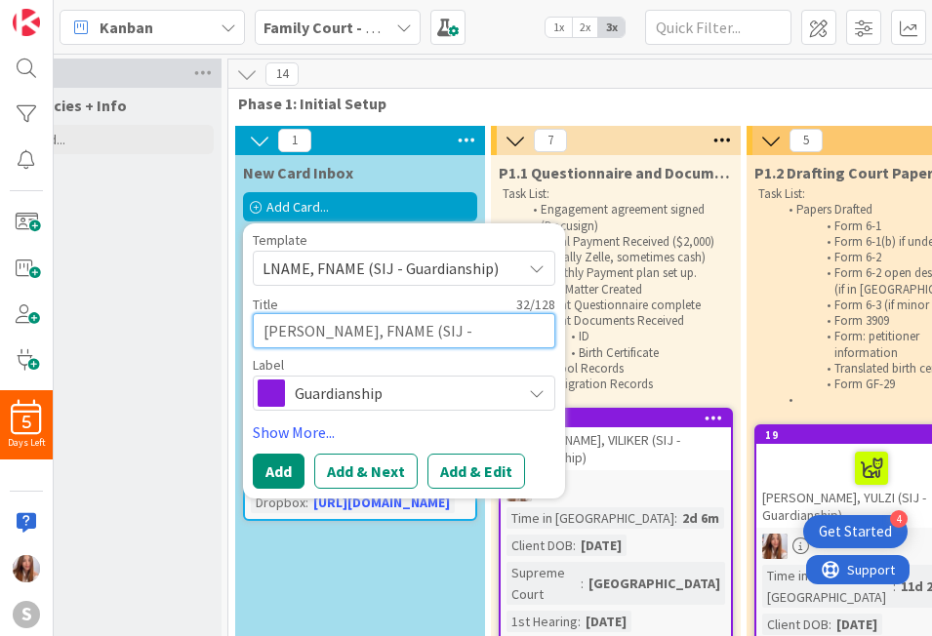
type textarea "CRUZ, FNAM (SIJ - Guardianship)"
type textarea "x"
type textarea "CRUZ, FNA (SIJ - Guardianship)"
type textarea "x"
type textarea "CRUZ, FN (SIJ - Guardianship)"
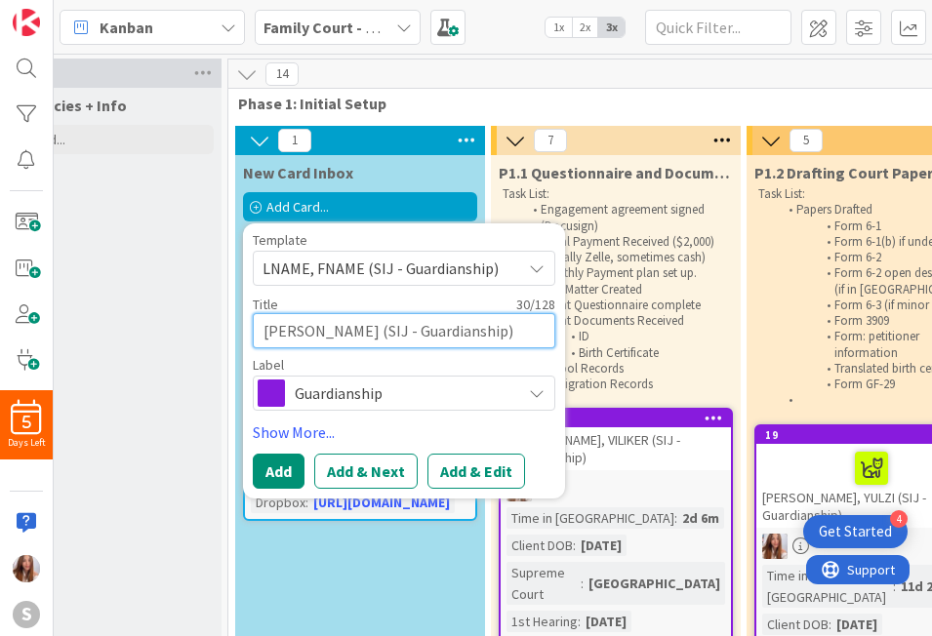
type textarea "x"
type textarea "CRUZ, F (SIJ - Guardianship)"
type textarea "x"
type textarea "CRUZ, (SIJ - Guardianship)"
type textarea "x"
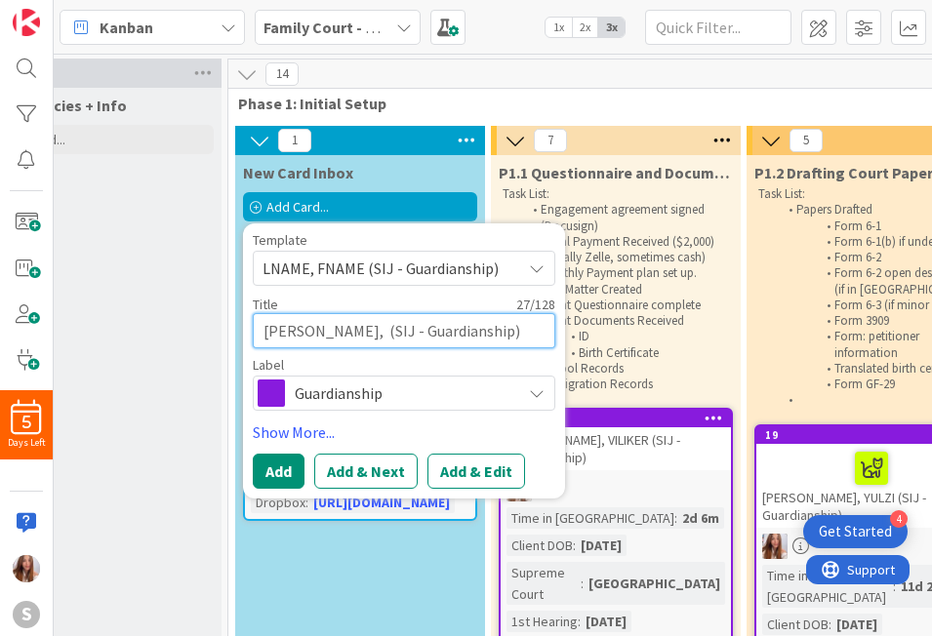
type textarea "CRUZ, E (SIJ - Guardianship)"
type textarea "x"
type textarea "CRUZ, ED (SIJ - Guardianship)"
type textarea "x"
type textarea "CRUZ, EDI (SIJ - Guardianship)"
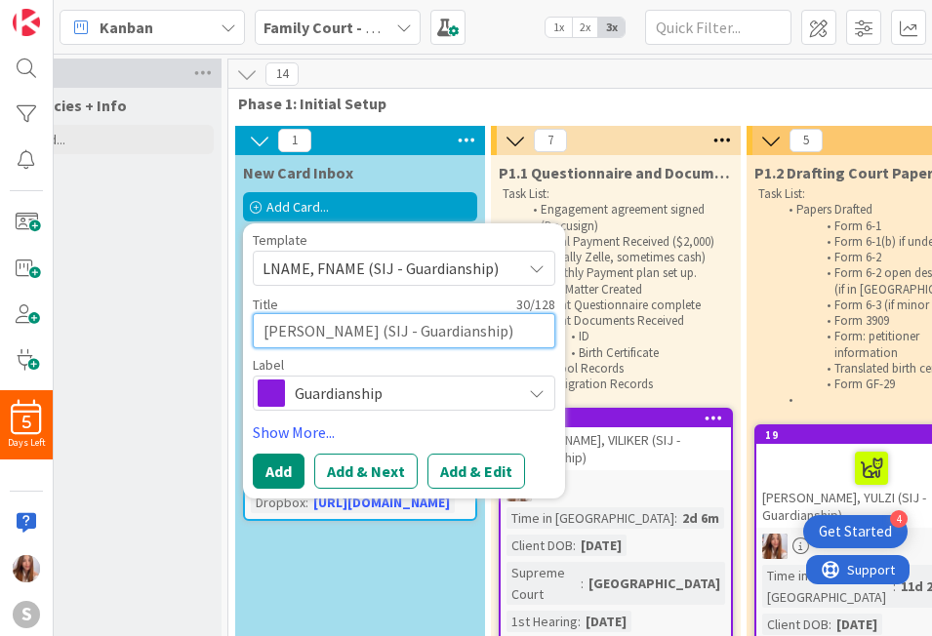
type textarea "x"
type textarea "CRUZ, EDIS (SIJ - Guardianship)"
type textarea "x"
type textarea "CRUZ, EDISS (SIJ - Guardianship)"
type textarea "x"
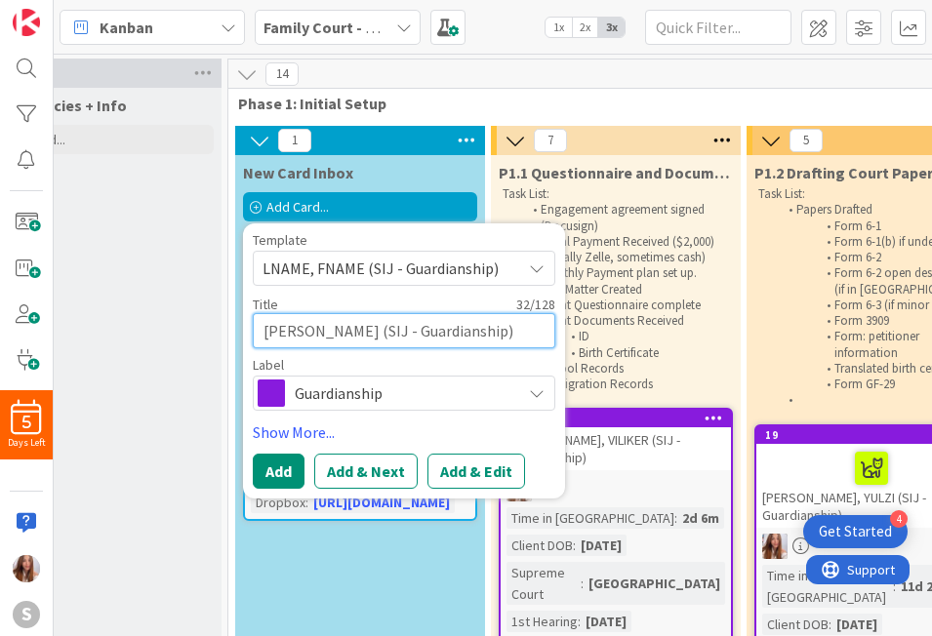
type textarea "CRUZ, EDISSO (SIJ - Guardianship)"
type textarea "x"
type textarea "[PERSON_NAME] (SIJ - Guardianship)"
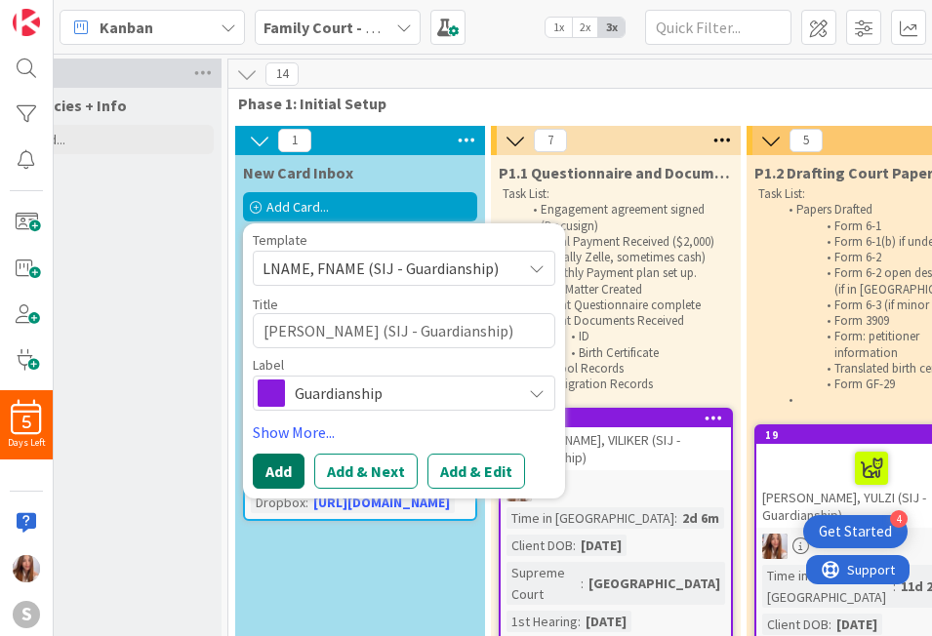
click at [288, 475] on button "Add" at bounding box center [279, 471] width 52 height 35
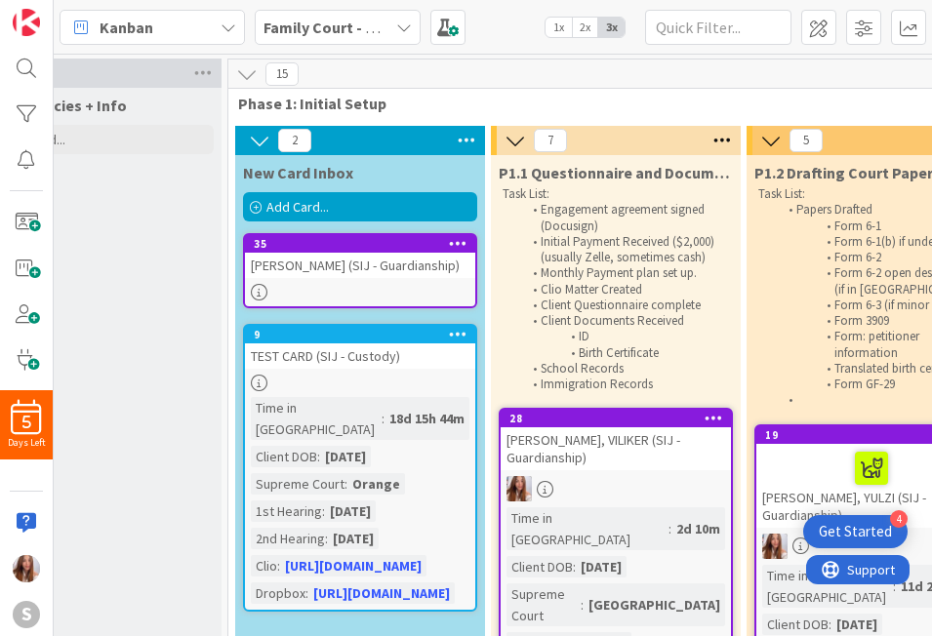
click at [357, 286] on div at bounding box center [360, 292] width 230 height 17
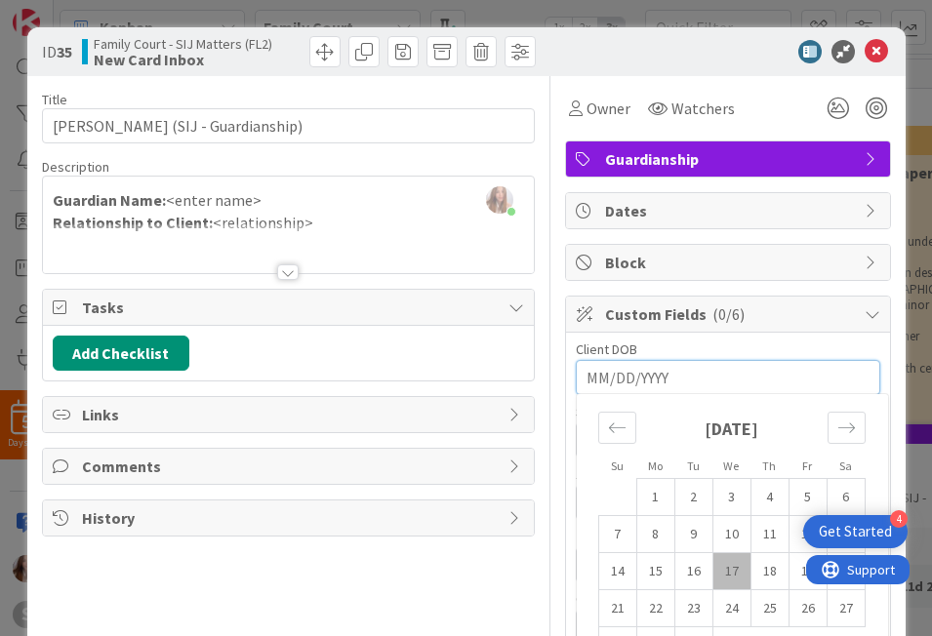
click at [643, 372] on input "MM/DD/YYYY" at bounding box center [727, 377] width 283 height 33
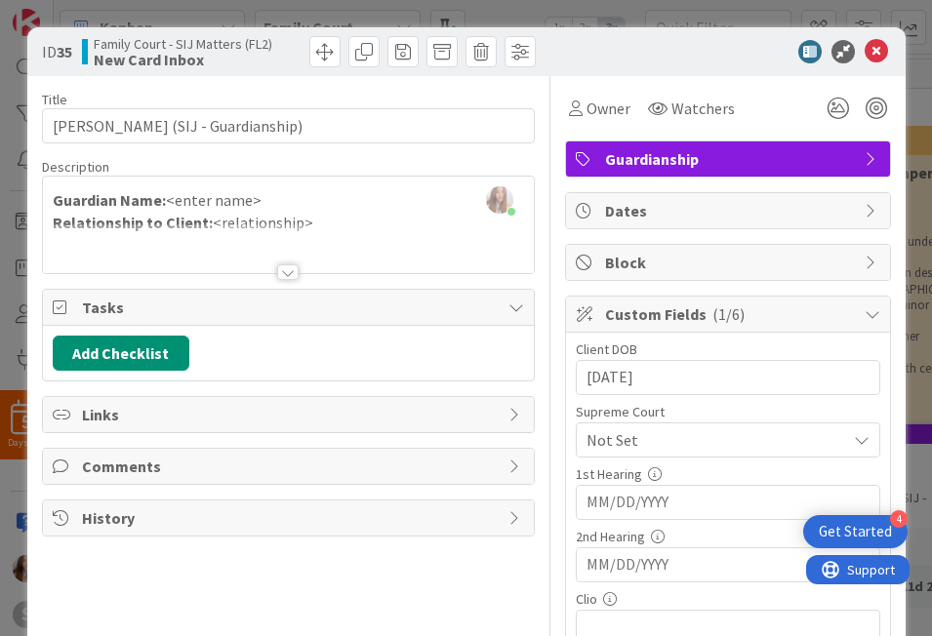
type input "[DATE]"
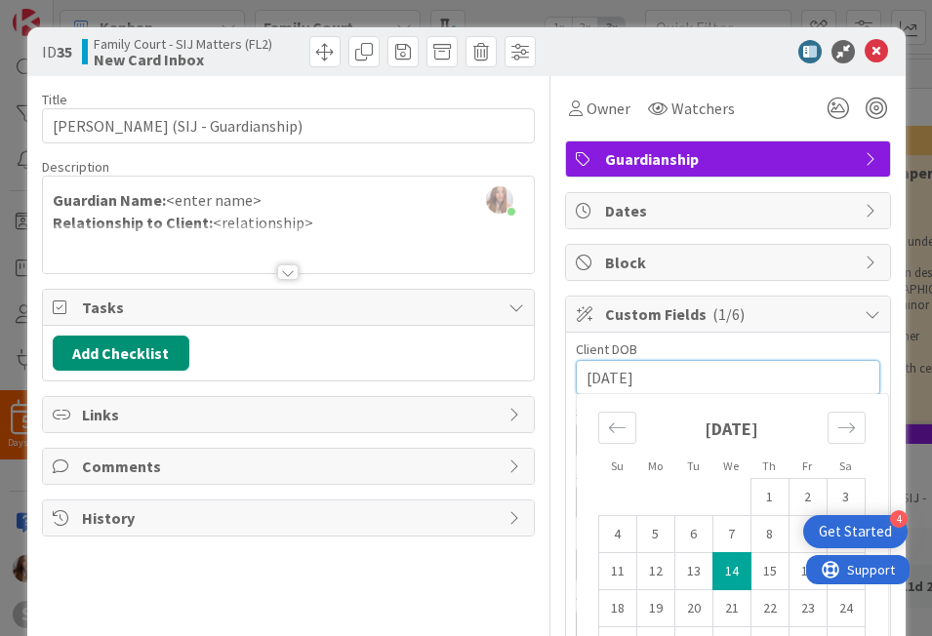
click at [511, 576] on div "Title 34 / 128 CRUZ, EDISSON (SIJ - Guardianship) Description Abigail Ruiz join…" at bounding box center [288, 474] width 493 height 797
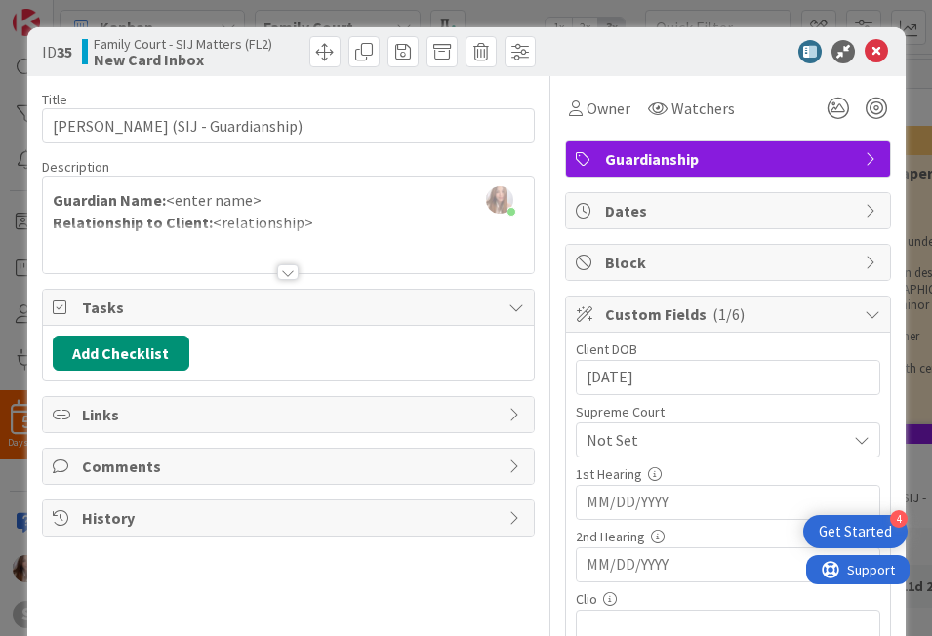
click at [699, 429] on span "Not Set" at bounding box center [711, 439] width 250 height 27
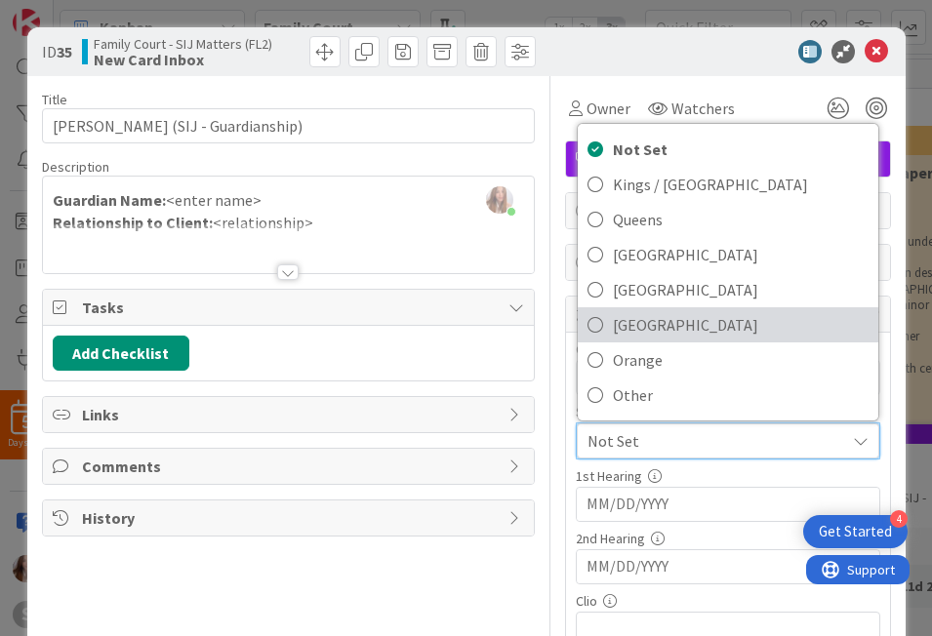
click at [689, 329] on span "[GEOGRAPHIC_DATA]" at bounding box center [741, 324] width 256 height 29
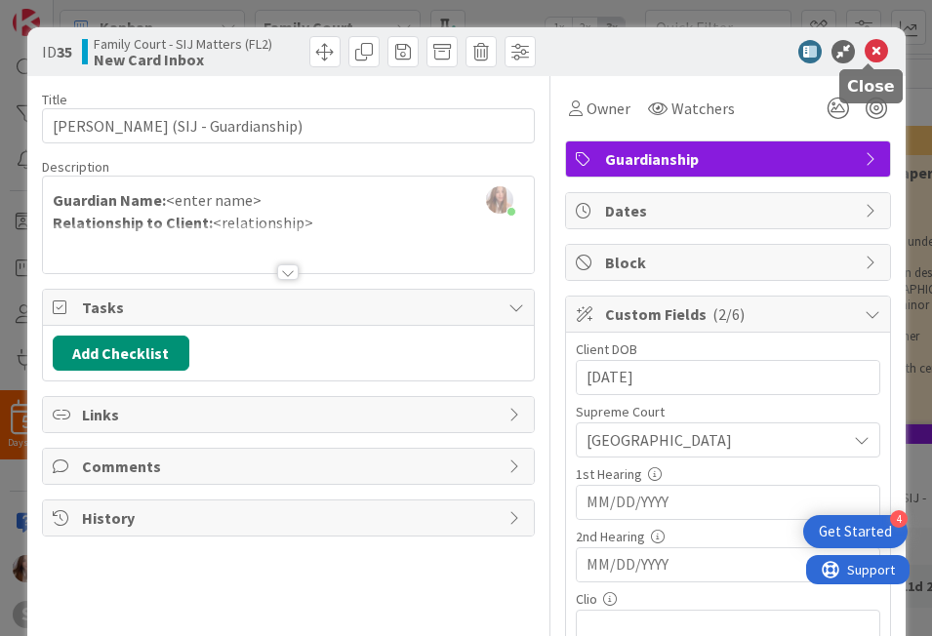
click at [699, 51] on icon at bounding box center [876, 51] width 23 height 23
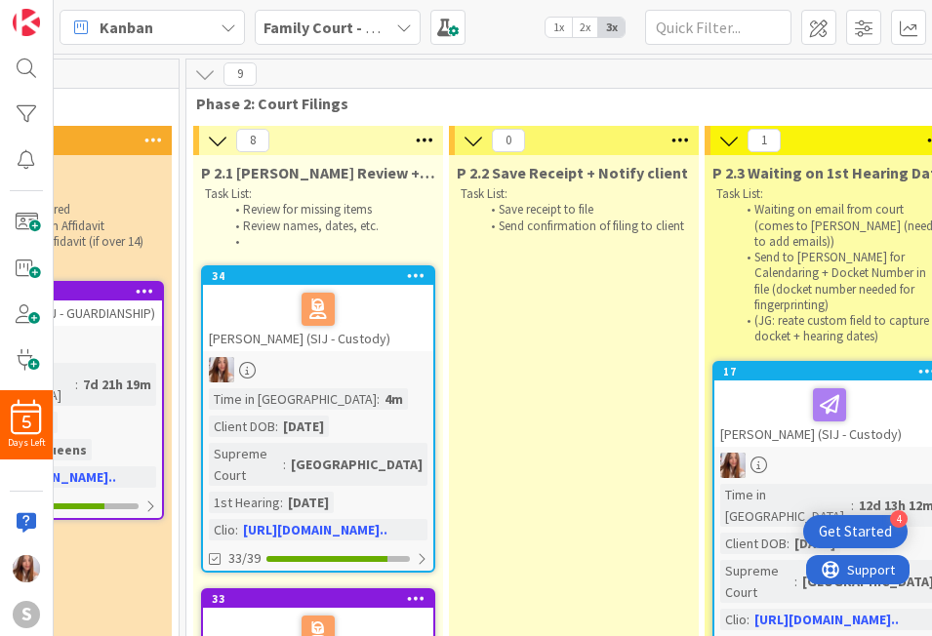
scroll to position [0, 1159]
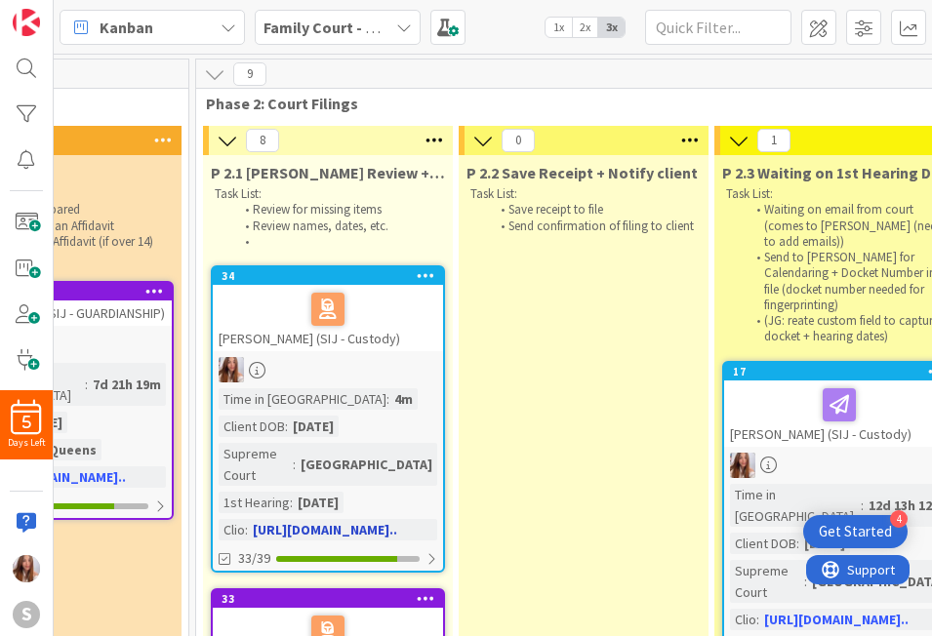
click at [269, 306] on div at bounding box center [328, 309] width 219 height 41
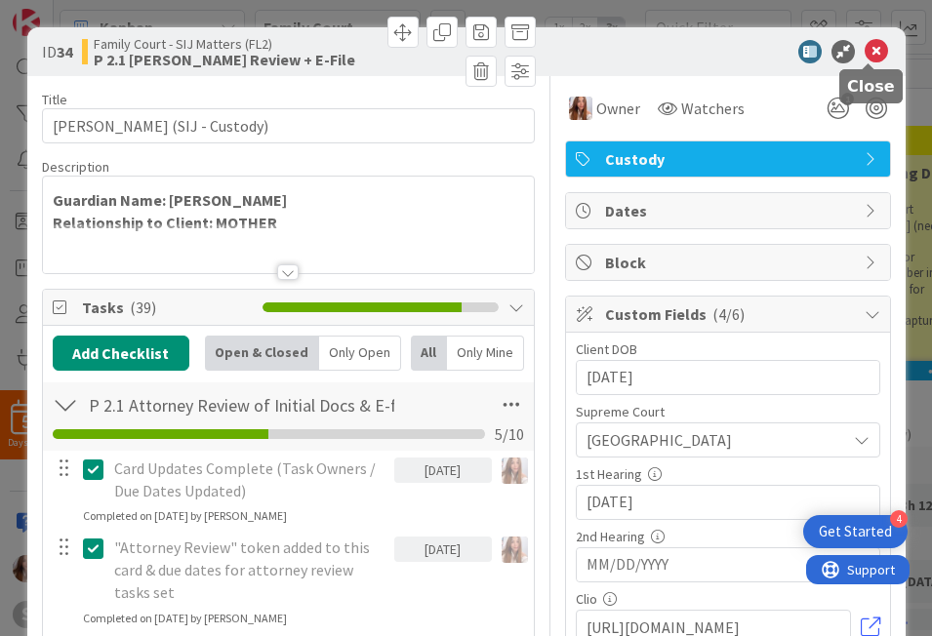
click at [699, 45] on icon at bounding box center [876, 51] width 23 height 23
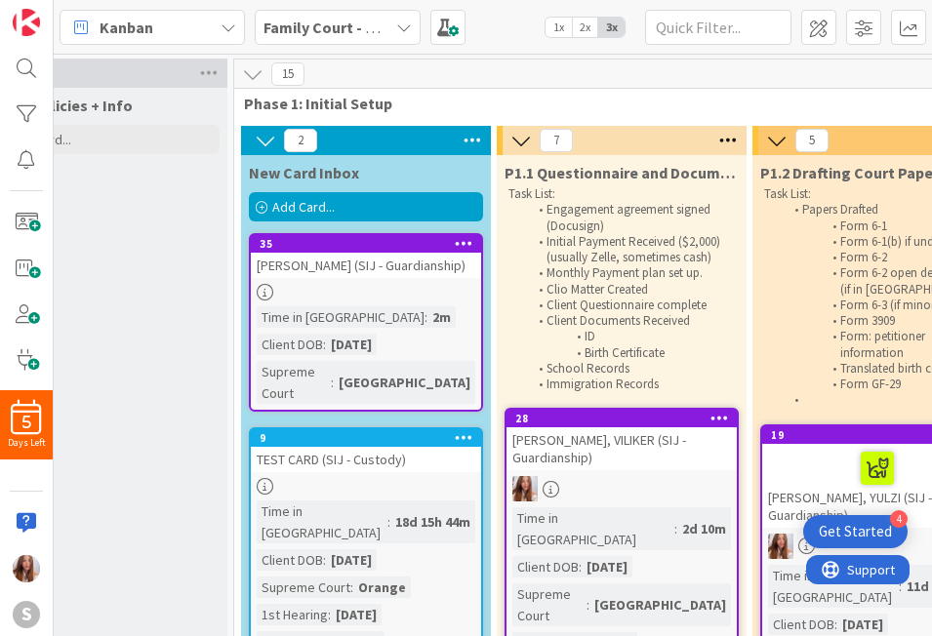
scroll to position [0, 27]
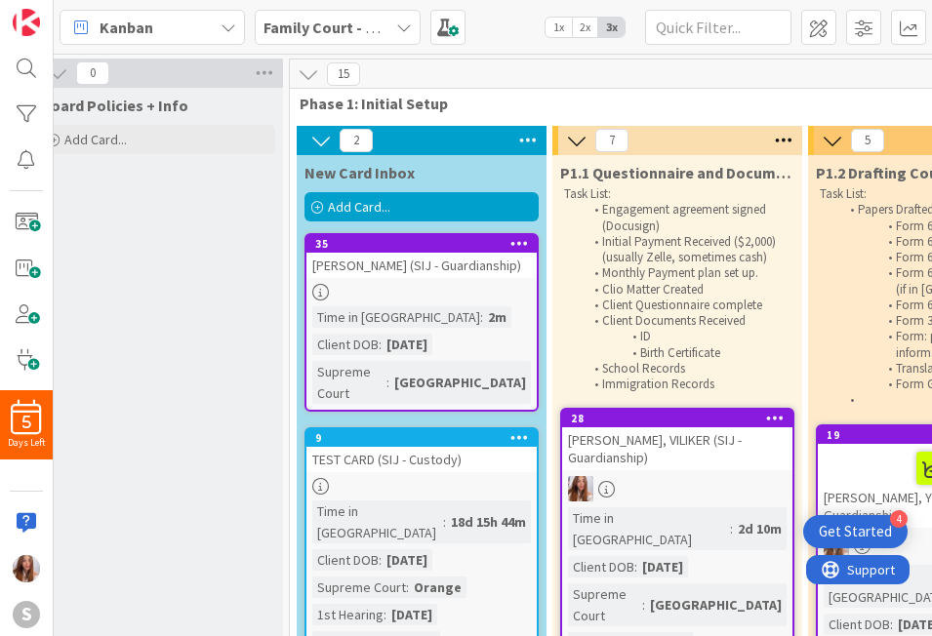
click at [417, 290] on div at bounding box center [421, 292] width 230 height 17
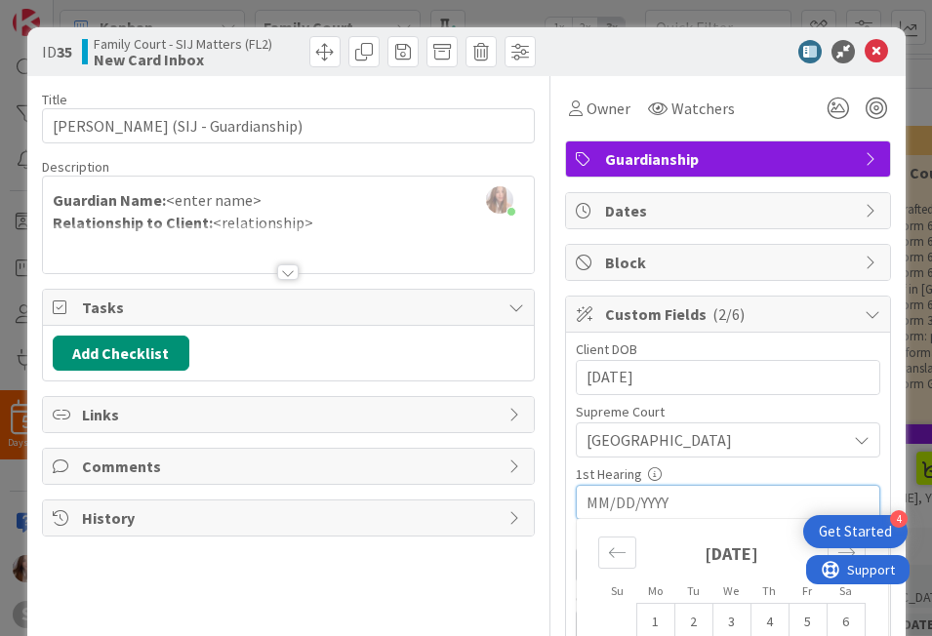
click at [593, 508] on input "MM/DD/YYYY" at bounding box center [727, 502] width 283 height 33
click at [608, 554] on icon "Move backward to switch to the previous month." at bounding box center [617, 553] width 19 height 19
click at [608, 555] on icon "Move backward to switch to the previous month." at bounding box center [617, 553] width 19 height 19
click at [609, 555] on icon "Move backward to switch to the previous month." at bounding box center [617, 553] width 19 height 19
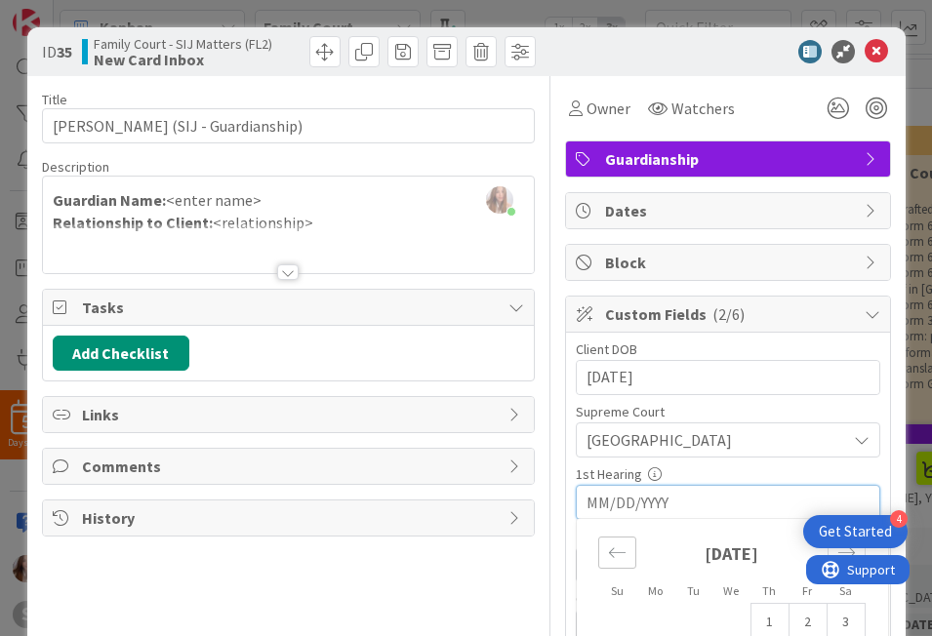
click at [609, 555] on icon "Move backward to switch to the previous month." at bounding box center [617, 553] width 19 height 19
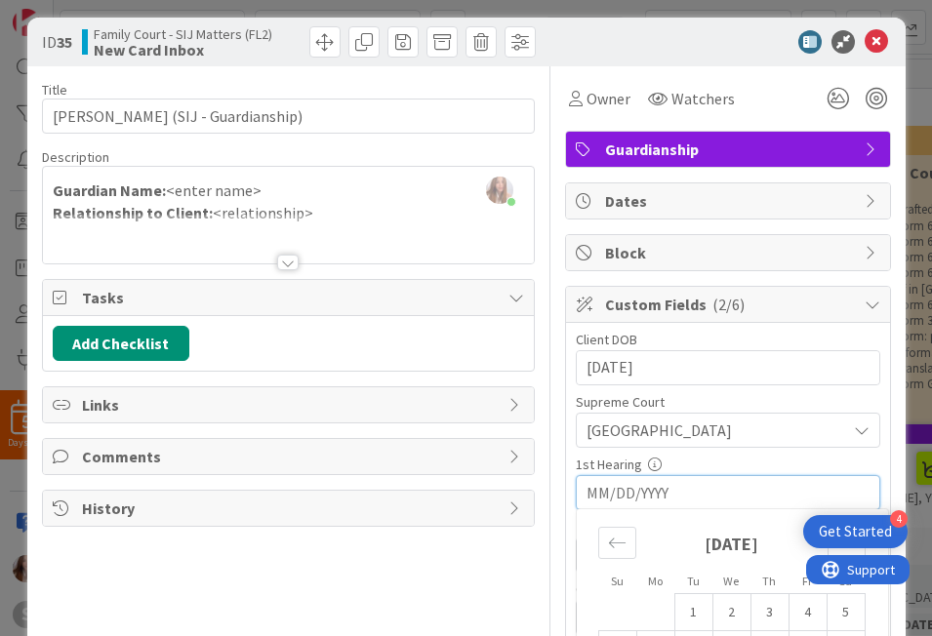
scroll to position [30, 0]
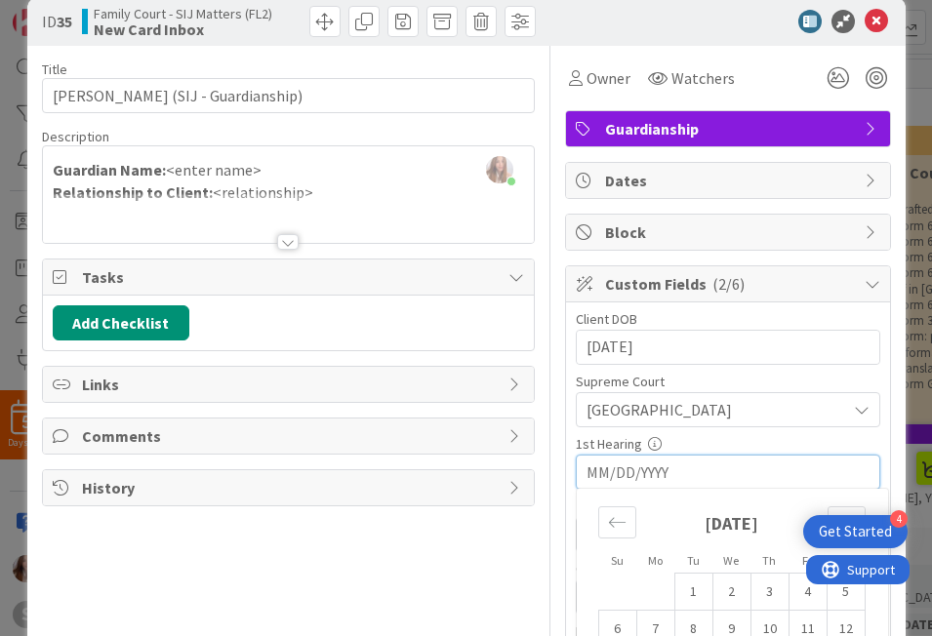
click at [648, 628] on td "7" at bounding box center [655, 629] width 38 height 37
type input "[DATE]"
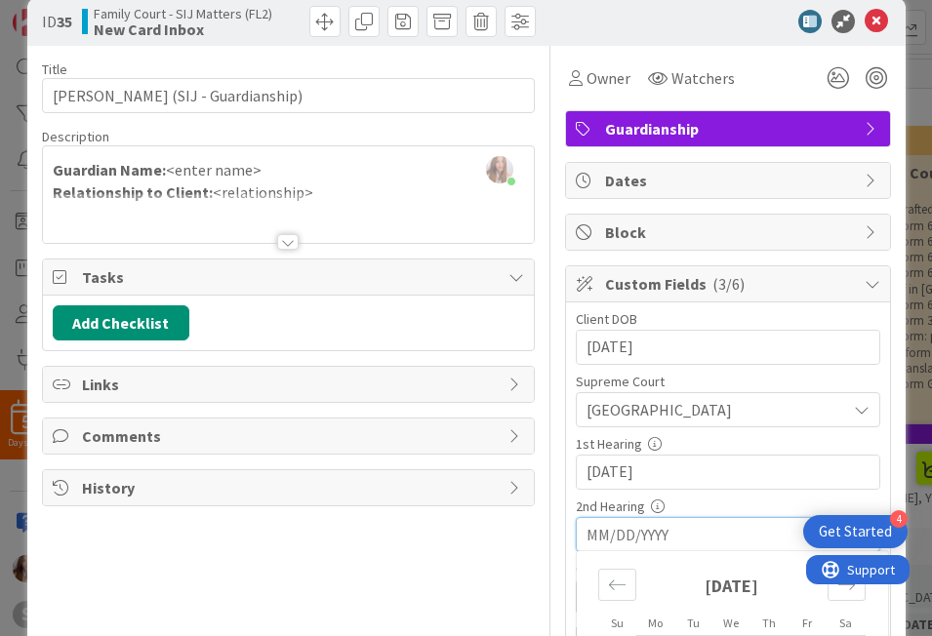
click at [625, 545] on input "MM/DD/YYYY" at bounding box center [727, 534] width 283 height 33
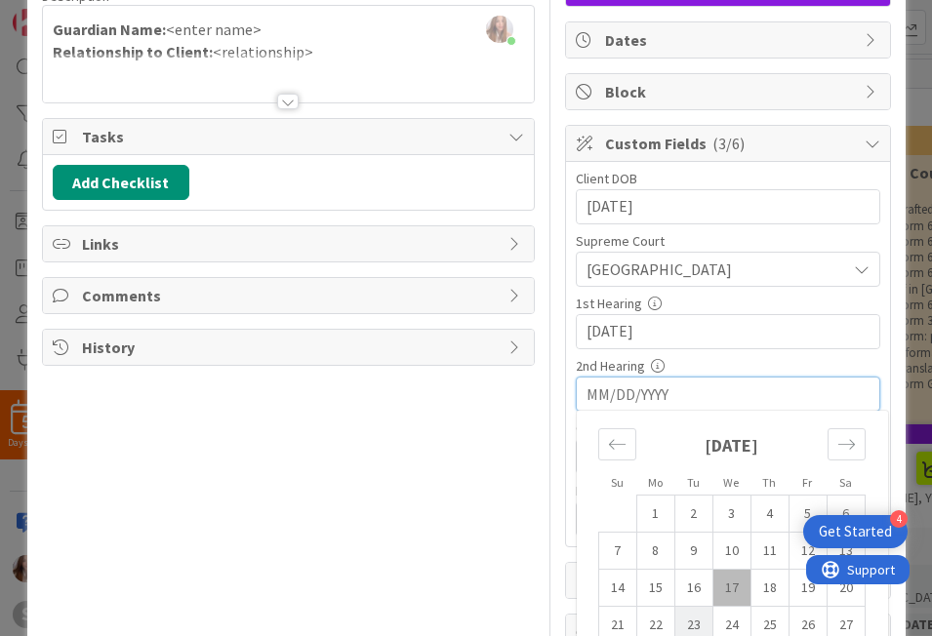
scroll to position [242, 0]
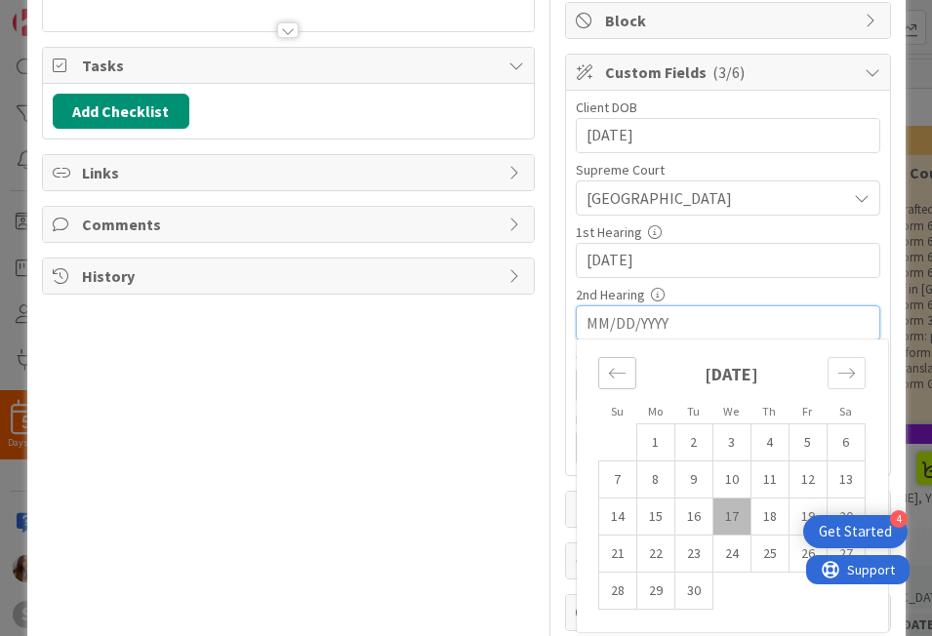
click at [609, 385] on div "Move backward to switch to the previous month." at bounding box center [617, 373] width 38 height 32
click at [607, 384] on div "Move backward to switch to the previous month." at bounding box center [617, 373] width 38 height 32
click at [608, 384] on div "Move backward to switch to the previous month." at bounding box center [617, 373] width 38 height 32
click at [699, 514] on td "16" at bounding box center [807, 517] width 38 height 37
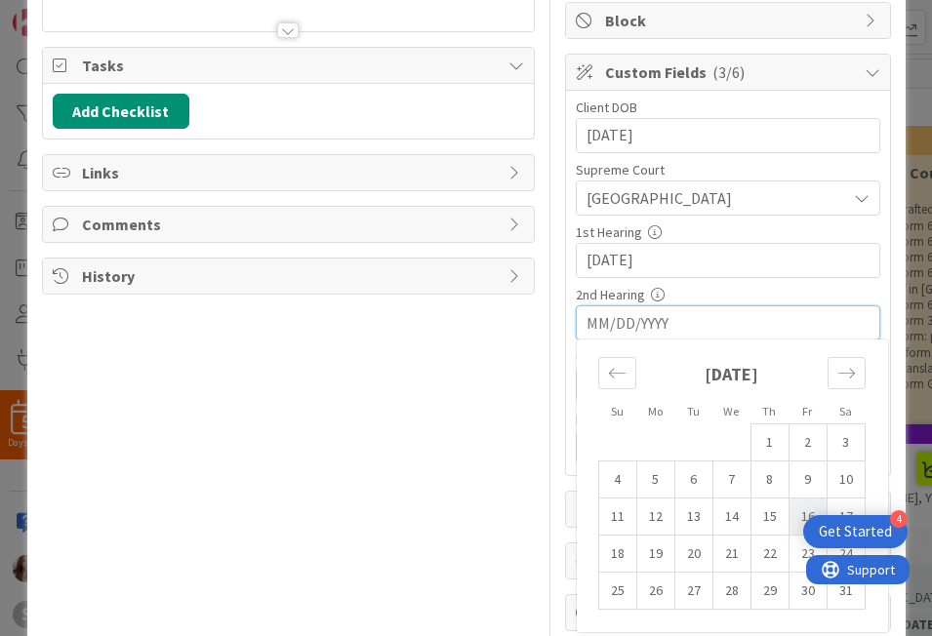
type input "[DATE]"
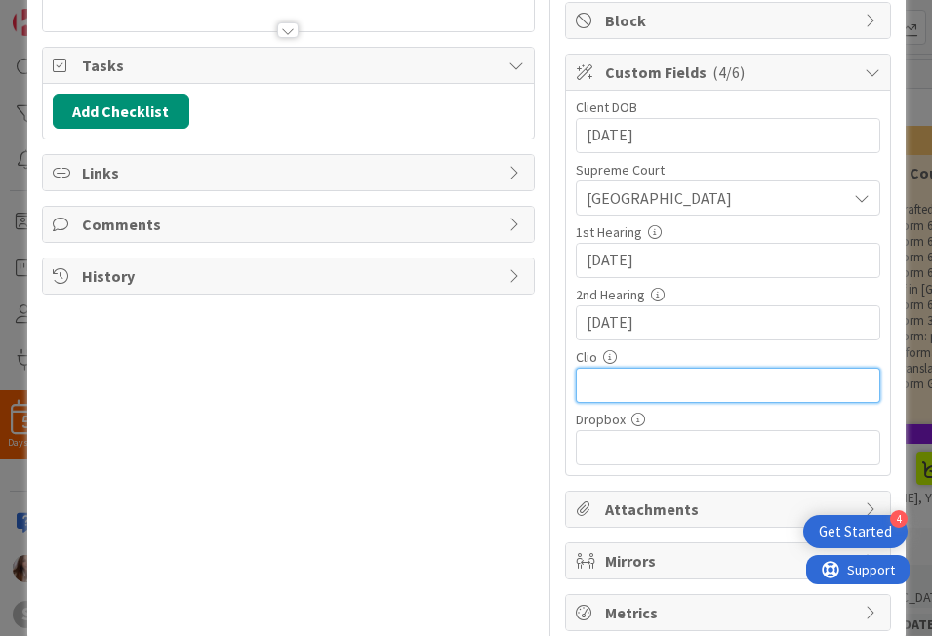
click at [596, 376] on input "text" at bounding box center [728, 385] width 304 height 35
paste input "https://app.clio.com/nc/#/matters/1662240091"
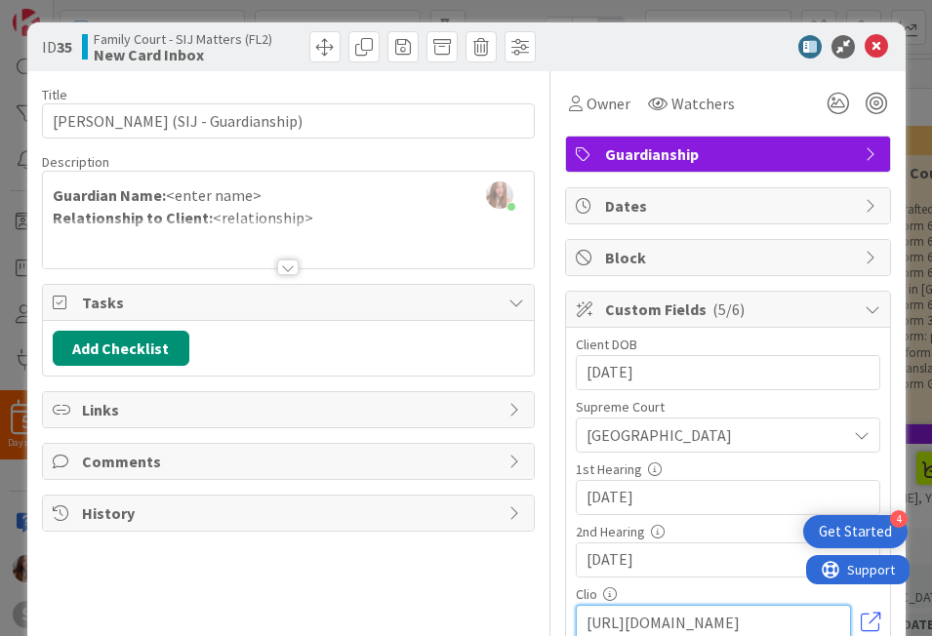
scroll to position [0, 0]
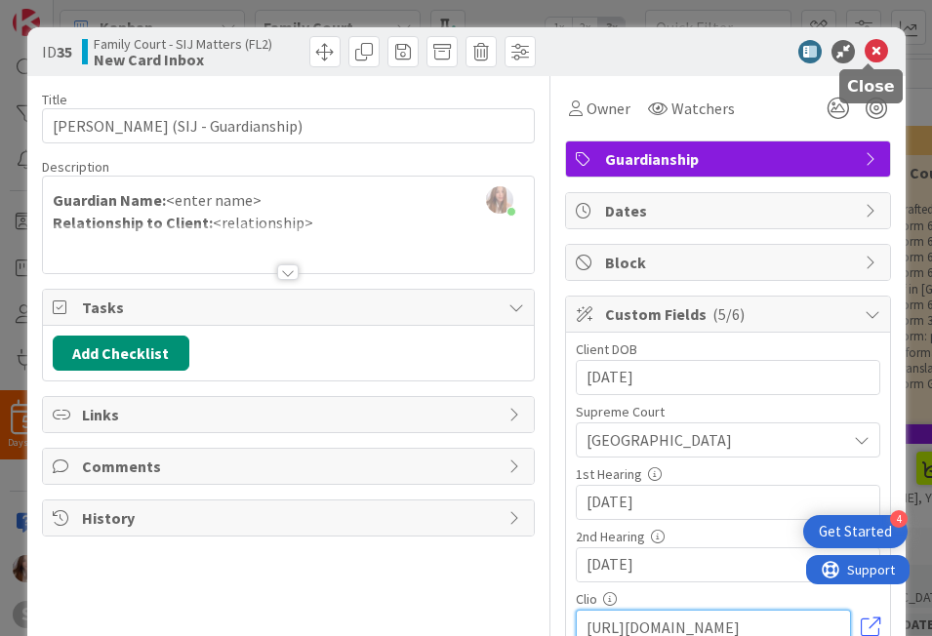
type input "https://app.clio.com/nc/#/matters/1662240091"
click at [699, 48] on icon at bounding box center [876, 51] width 23 height 23
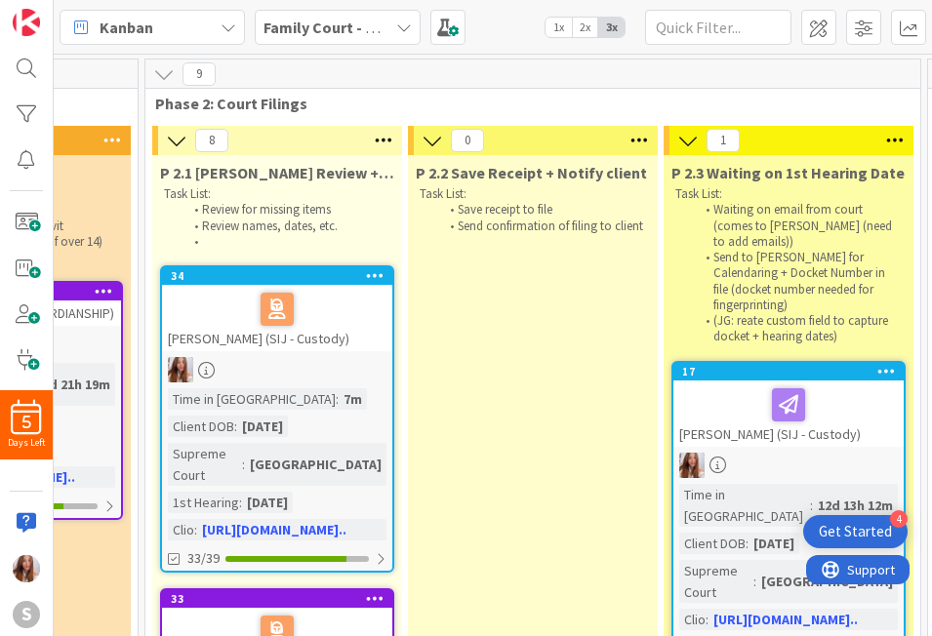
scroll to position [0, 1205]
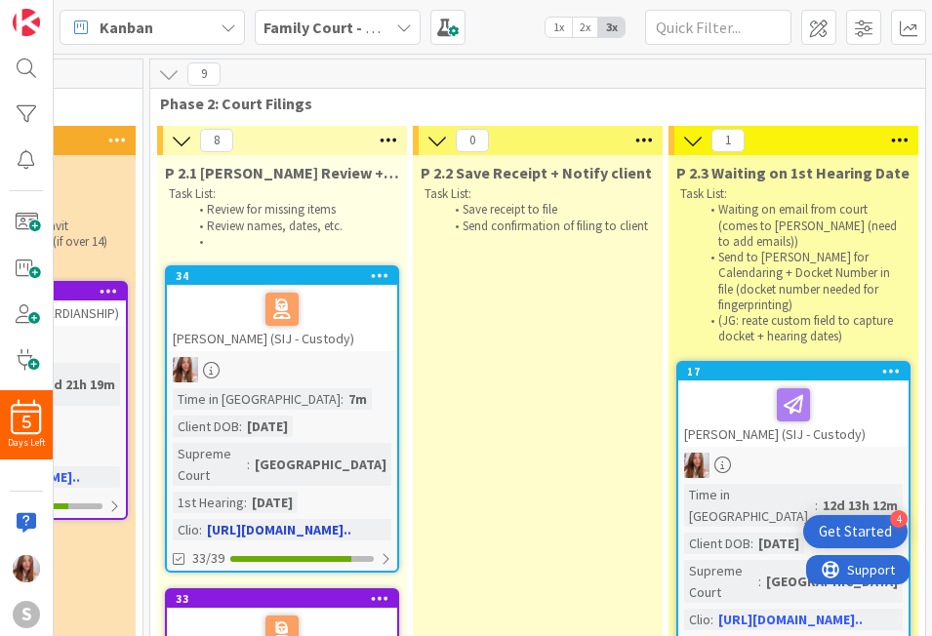
click at [298, 346] on div "[PERSON_NAME] (SIJ - Custody)" at bounding box center [282, 318] width 230 height 66
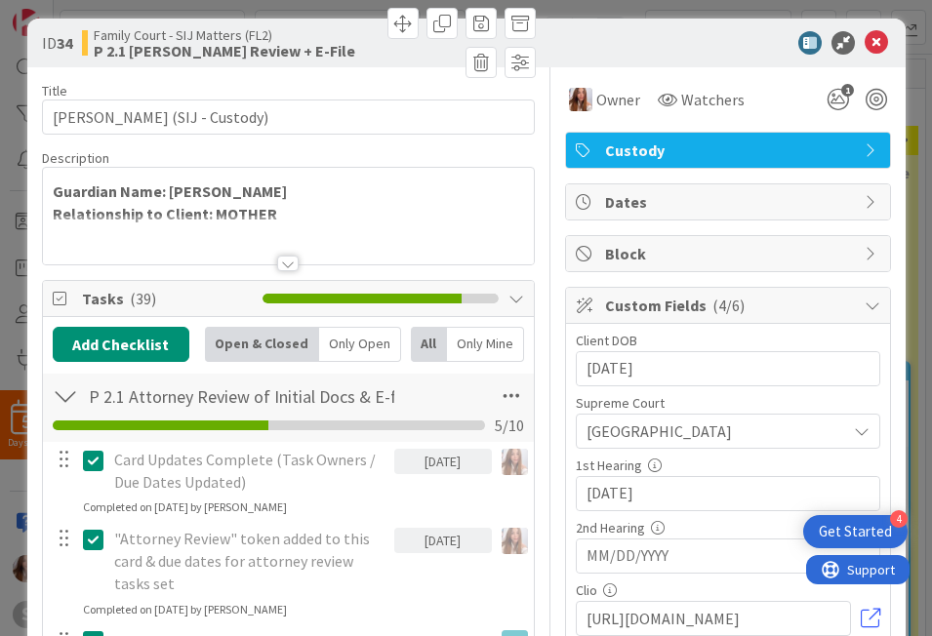
click at [642, 562] on input "MM/DD/YYYY" at bounding box center [727, 556] width 283 height 33
type input "[DATE]"
click at [699, 47] on icon at bounding box center [876, 42] width 23 height 23
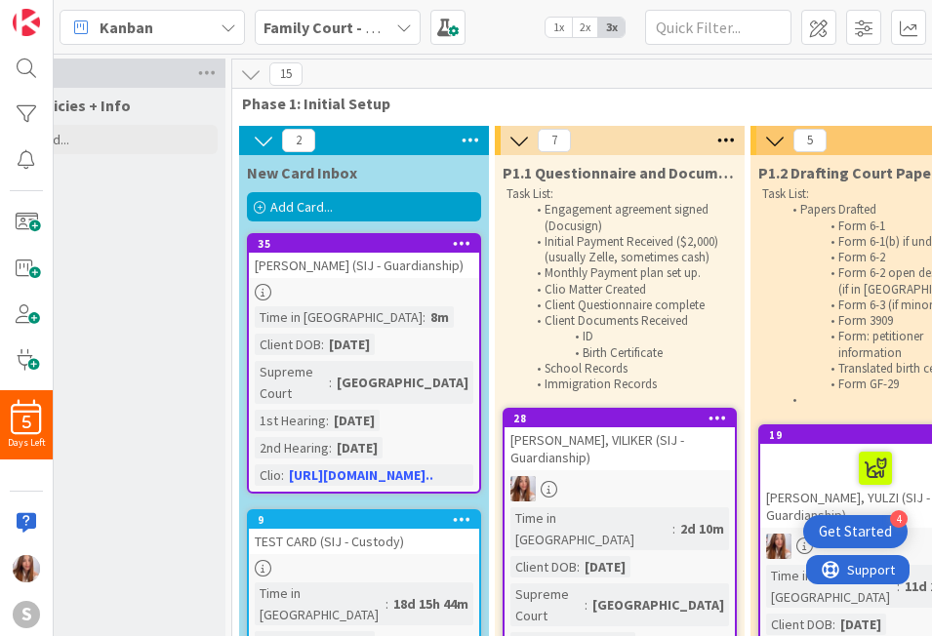
scroll to position [0, 82]
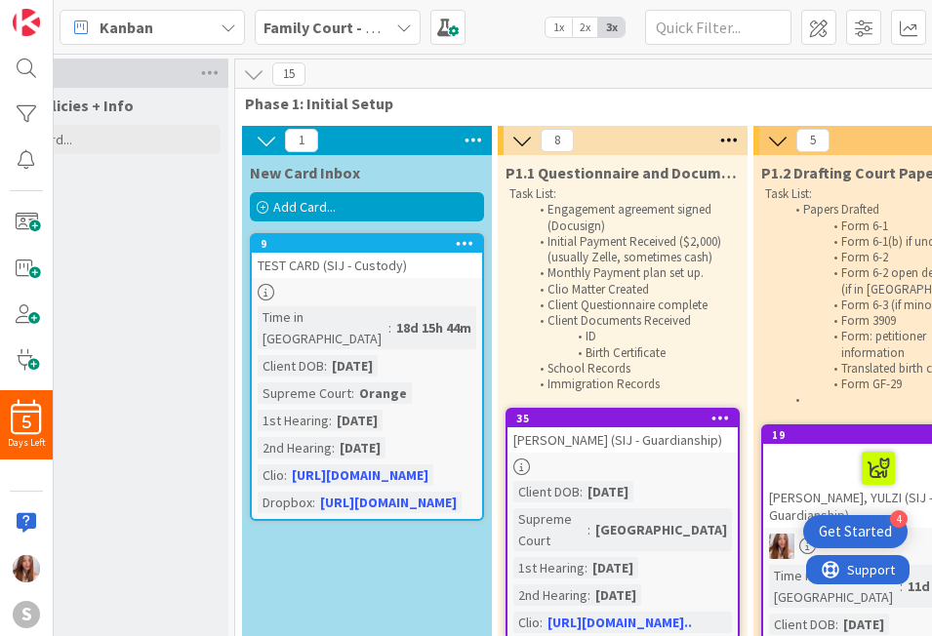
click at [576, 419] on div "35" at bounding box center [627, 419] width 222 height 14
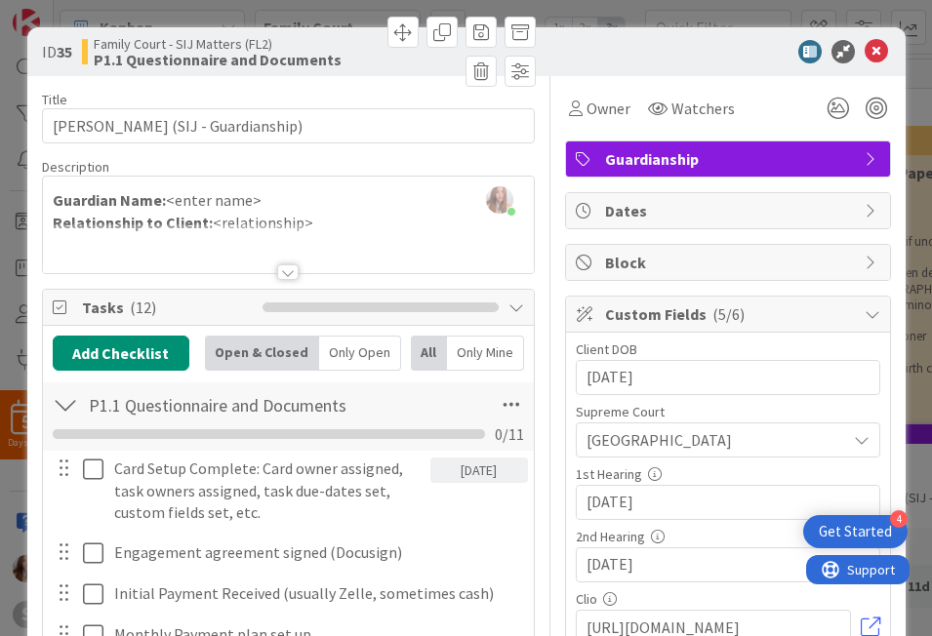
click at [287, 201] on div "Abigail Ruiz just joined Guardian Name: <enter name> Relationship to Client: <r…" at bounding box center [288, 225] width 491 height 97
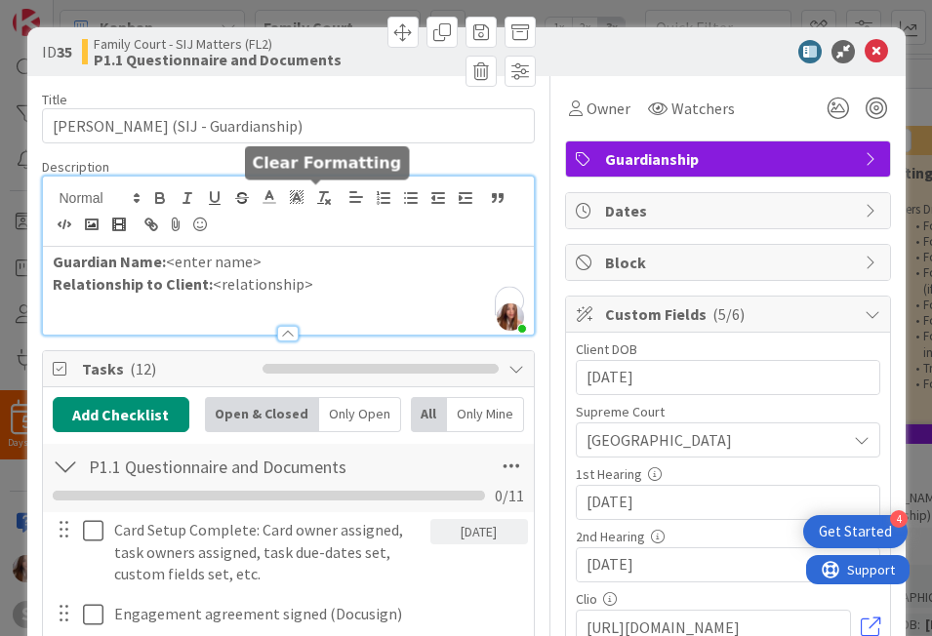
scroll to position [0, 82]
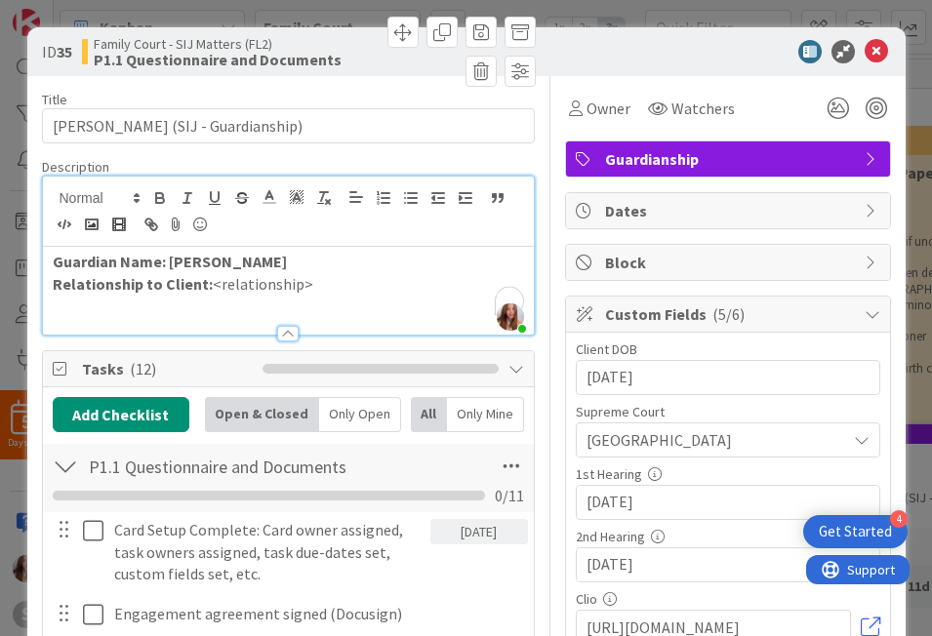
click at [347, 303] on div "Guardian Name: LEONOR MORALES Relationship to Client: <relationship>" at bounding box center [288, 291] width 491 height 88
click at [571, 112] on icon at bounding box center [576, 109] width 14 height 16
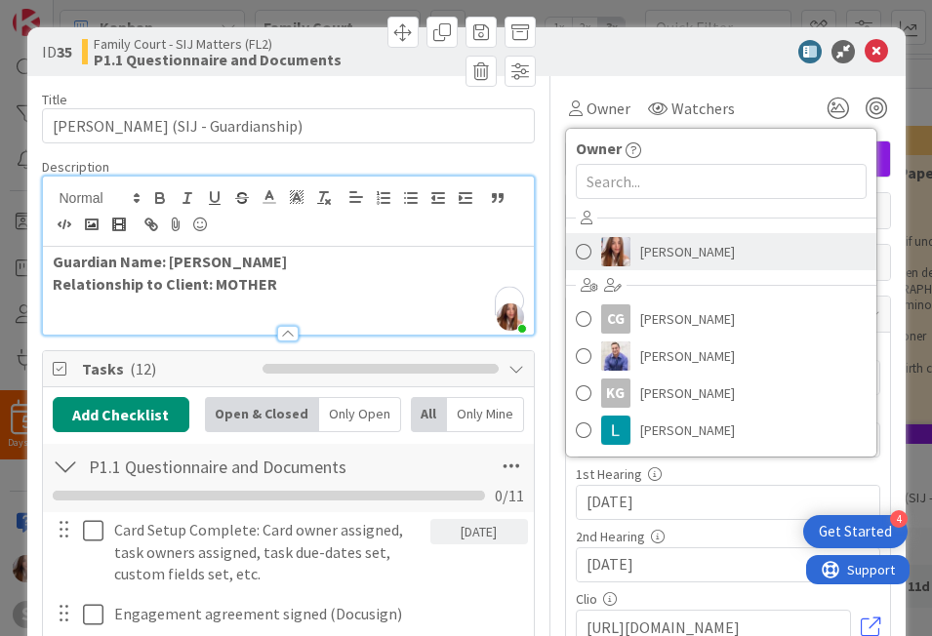
click at [613, 253] on img at bounding box center [615, 251] width 29 height 29
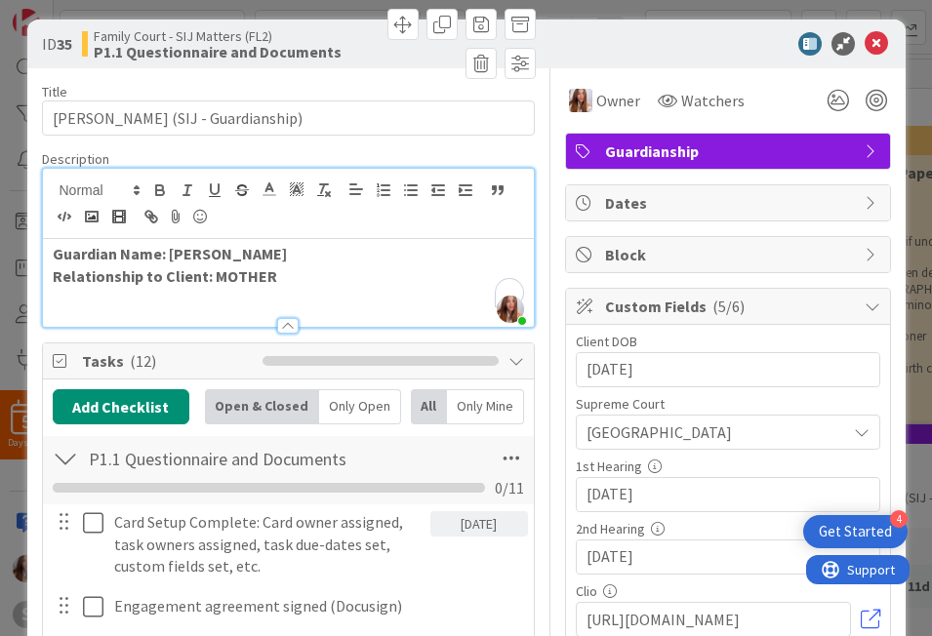
scroll to position [145, 0]
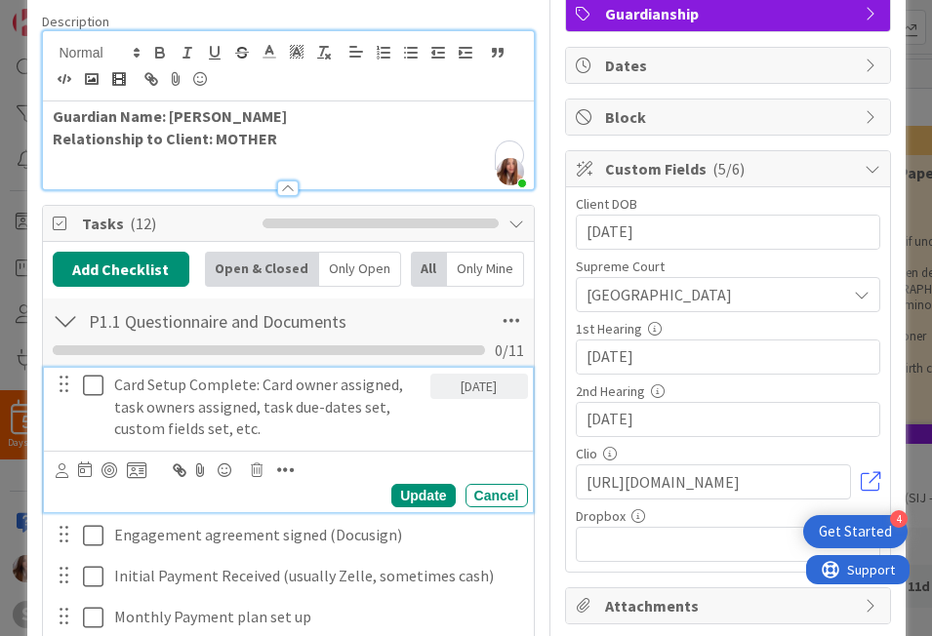
click at [94, 397] on button at bounding box center [94, 385] width 23 height 31
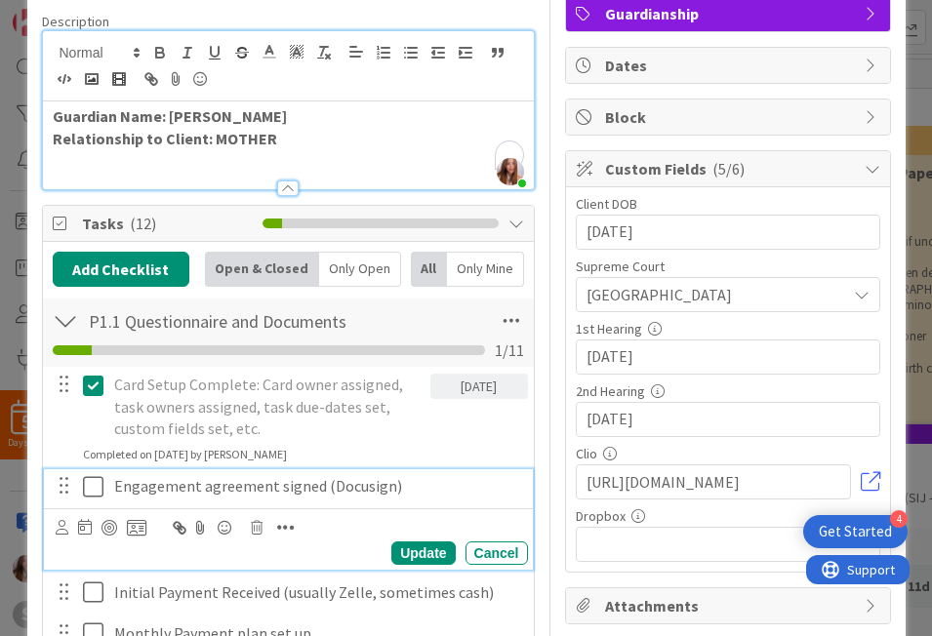
click at [84, 480] on icon at bounding box center [93, 486] width 20 height 23
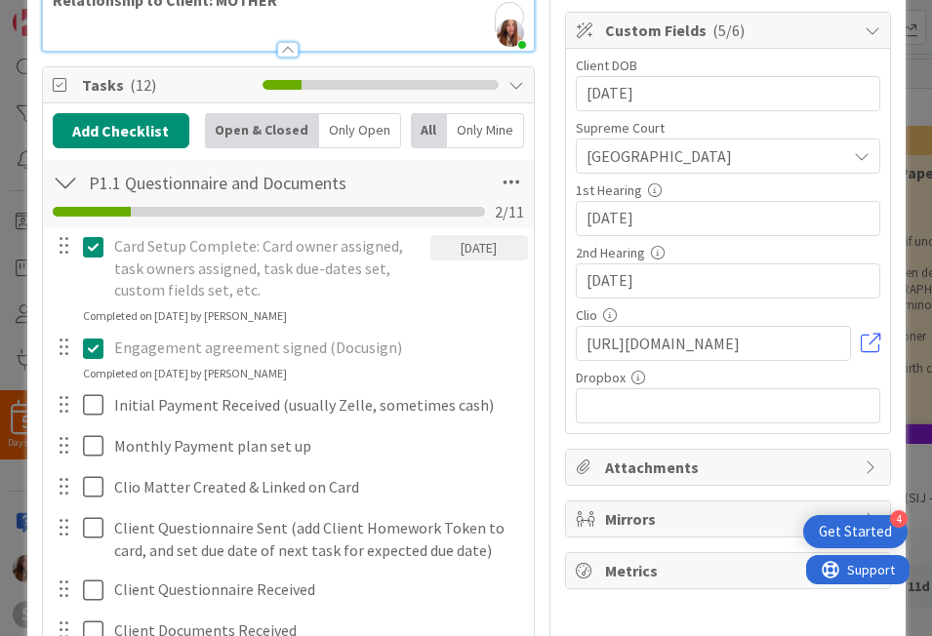
scroll to position [335, 0]
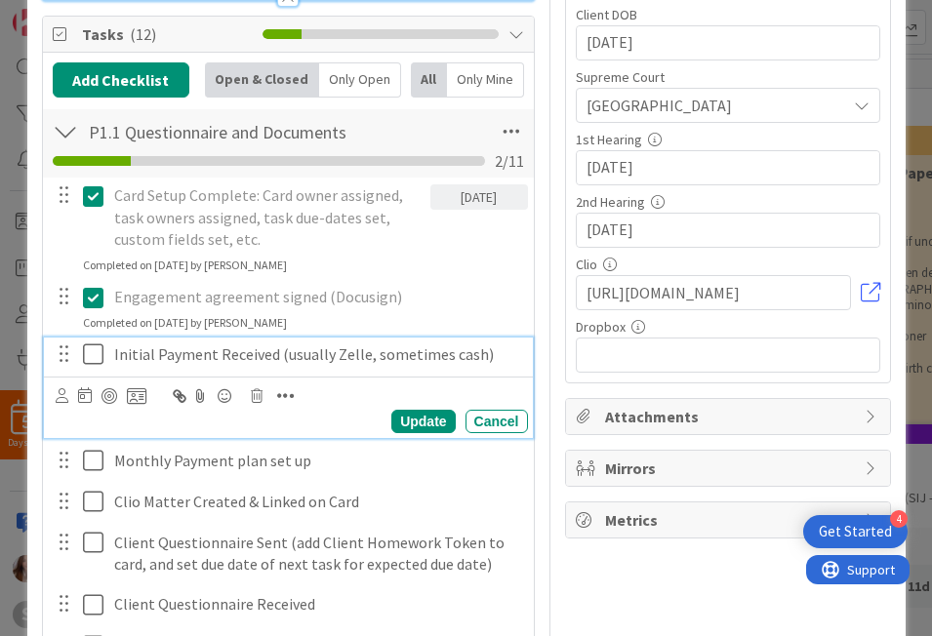
click at [83, 358] on icon at bounding box center [93, 354] width 20 height 23
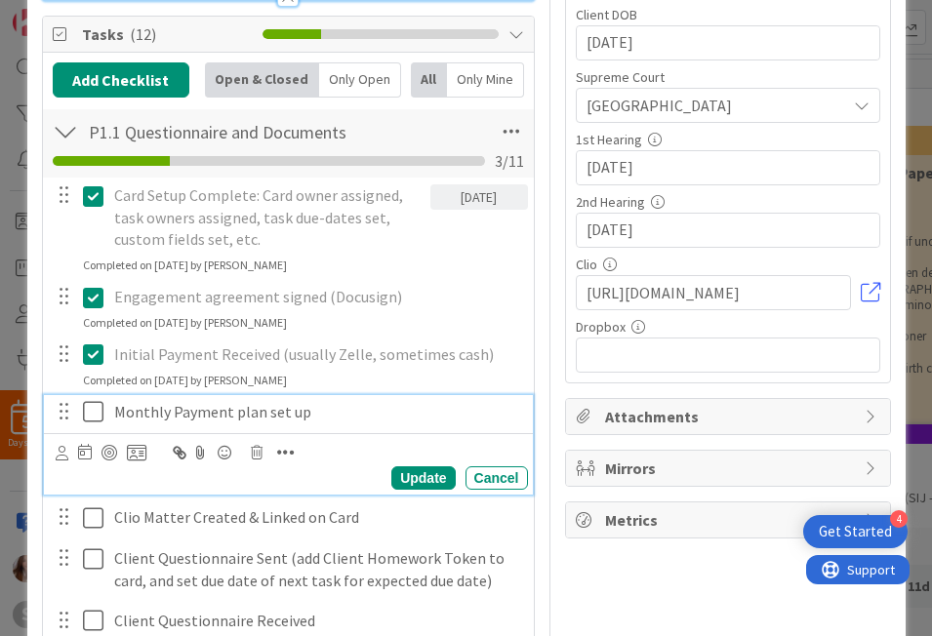
click at [89, 420] on icon at bounding box center [93, 411] width 20 height 23
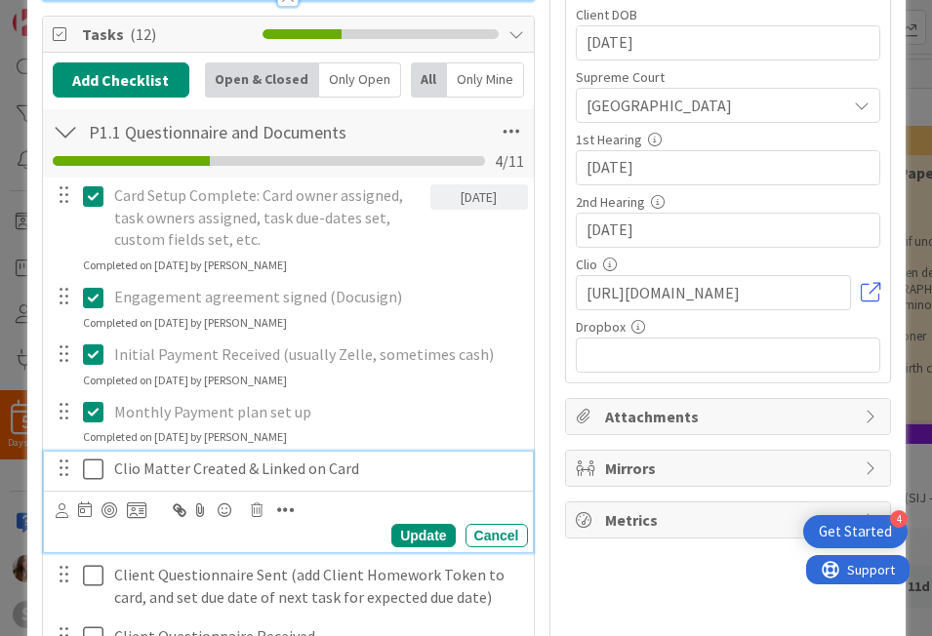
click at [86, 460] on icon at bounding box center [93, 469] width 20 height 23
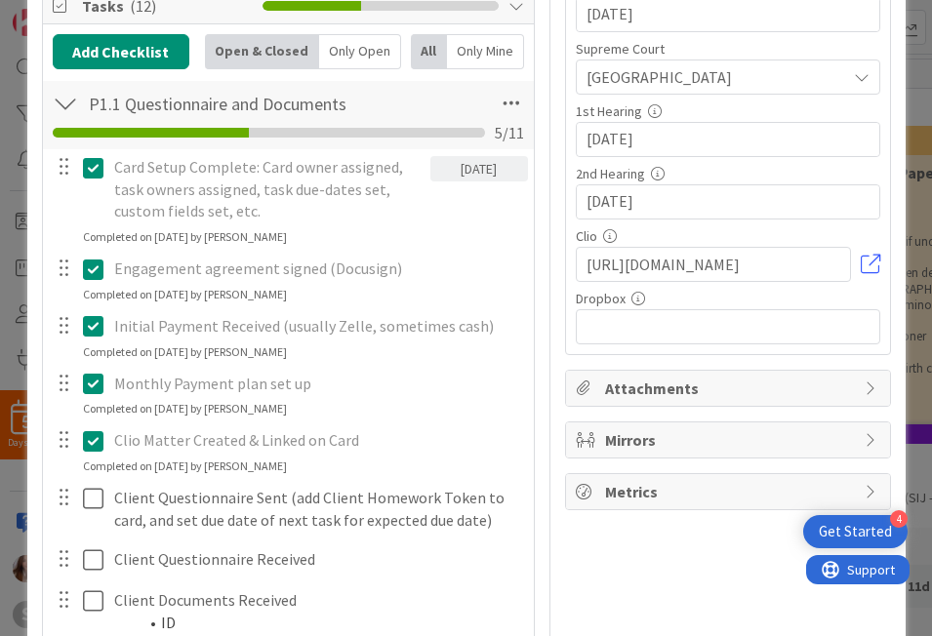
scroll to position [545, 0]
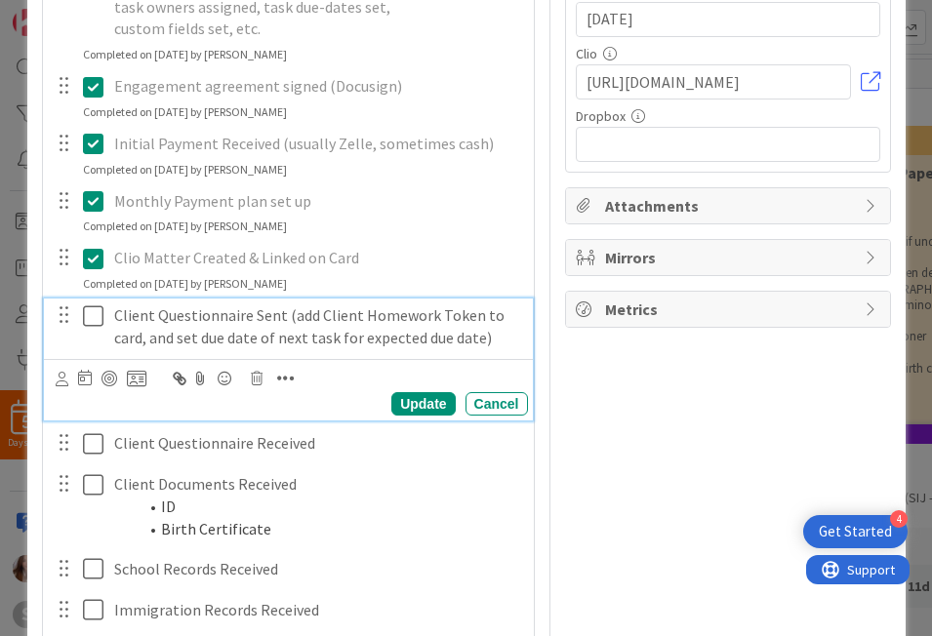
click at [88, 319] on icon at bounding box center [93, 315] width 20 height 23
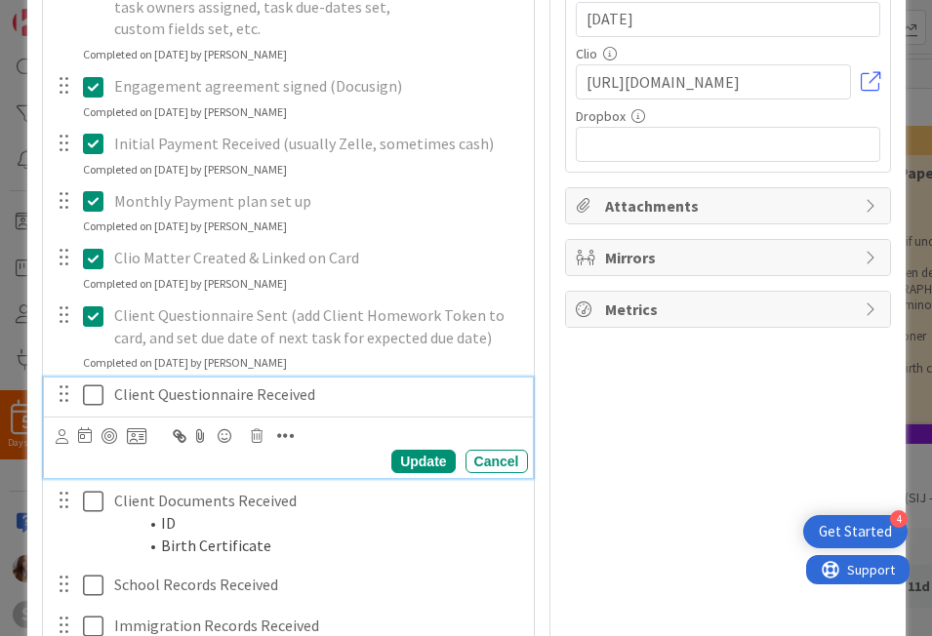
click at [84, 389] on icon at bounding box center [93, 395] width 20 height 23
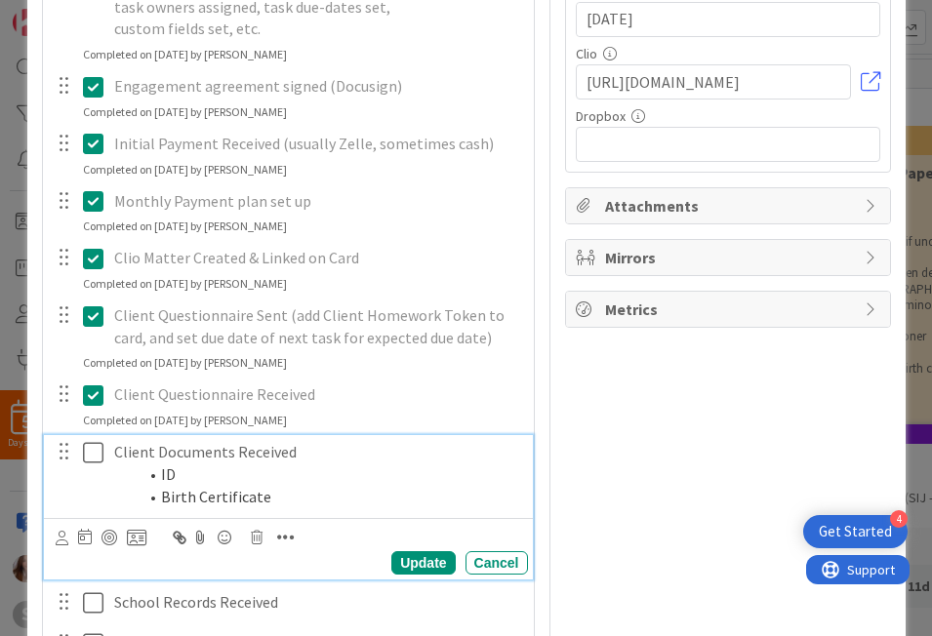
click at [88, 445] on icon at bounding box center [93, 452] width 20 height 23
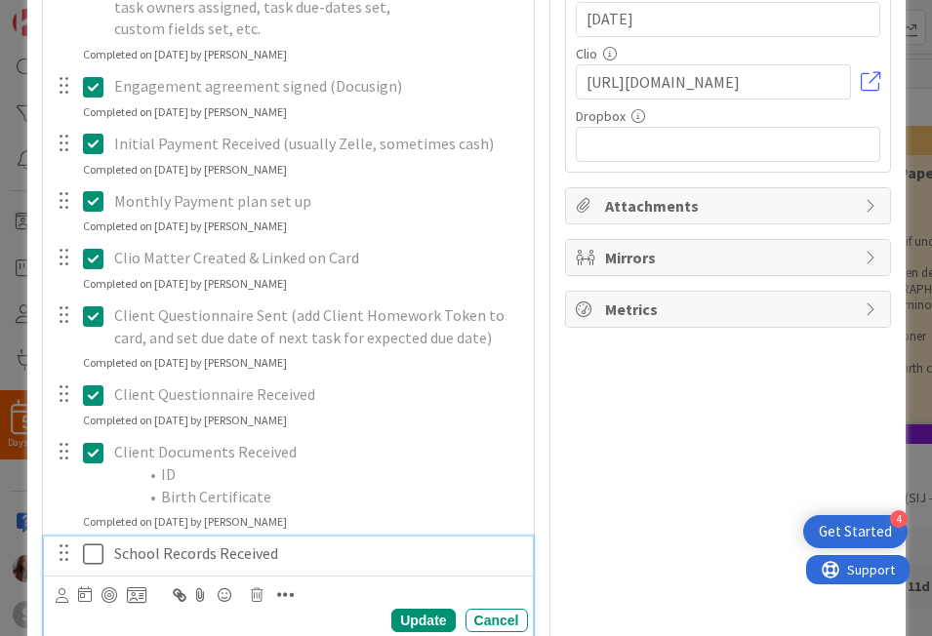
click at [90, 559] on icon at bounding box center [93, 554] width 20 height 23
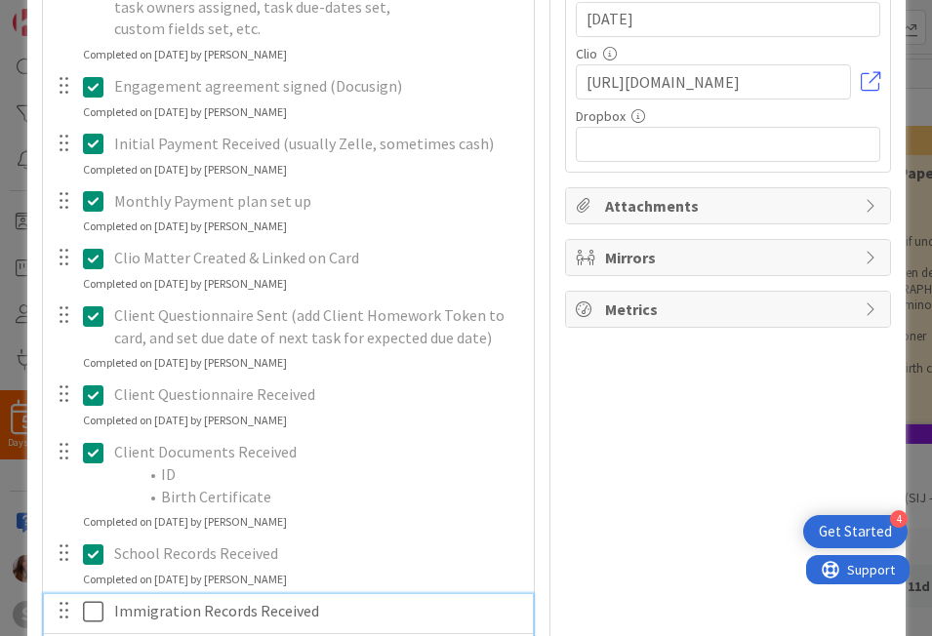
click at [87, 607] on icon at bounding box center [93, 611] width 20 height 23
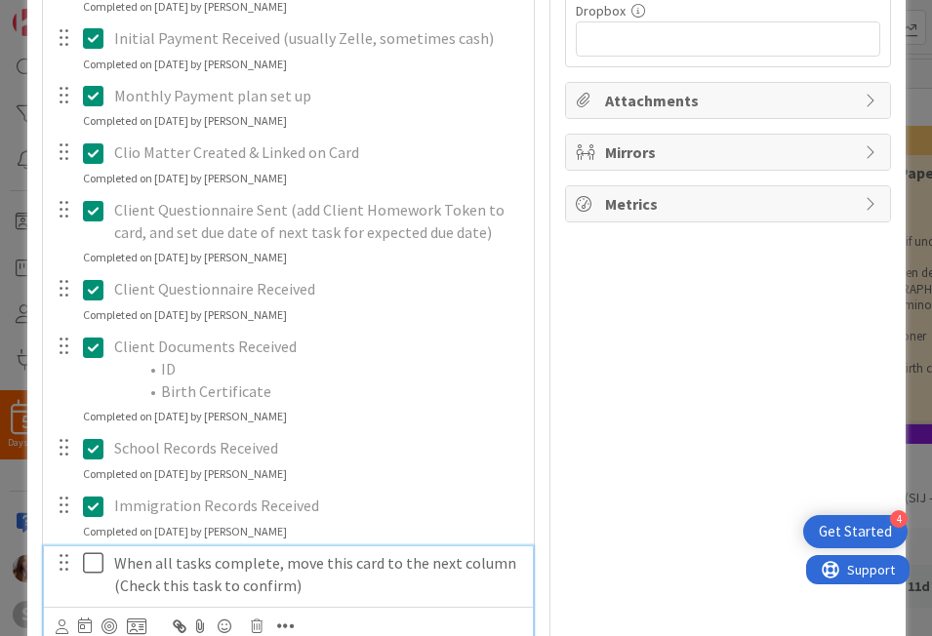
click at [90, 561] on icon at bounding box center [93, 562] width 20 height 23
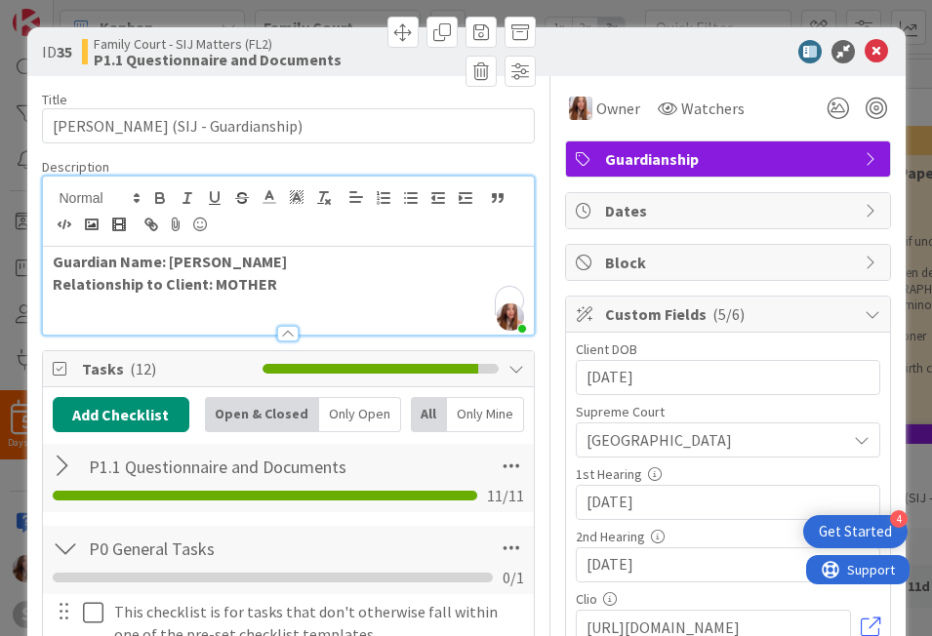
scroll to position [0, 0]
click at [865, 58] on icon at bounding box center [876, 51] width 23 height 23
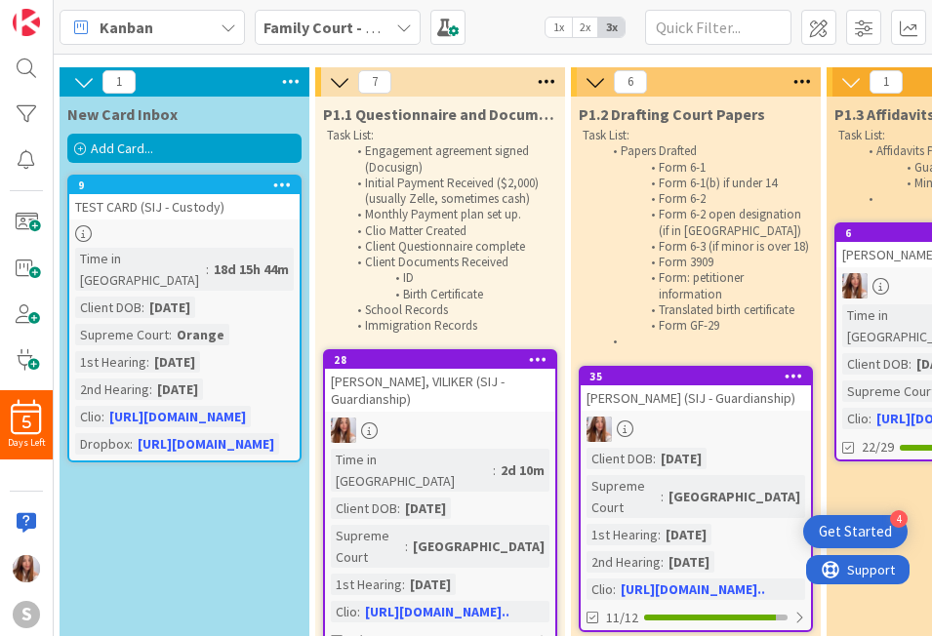
scroll to position [59, 286]
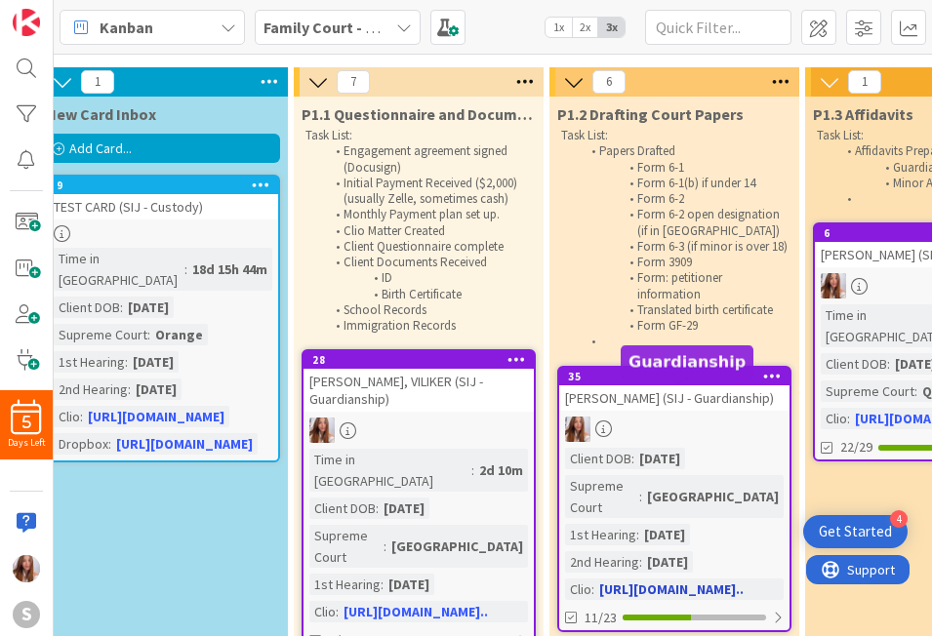
click at [698, 408] on div "[PERSON_NAME] (SIJ - Guardianship)" at bounding box center [674, 397] width 230 height 25
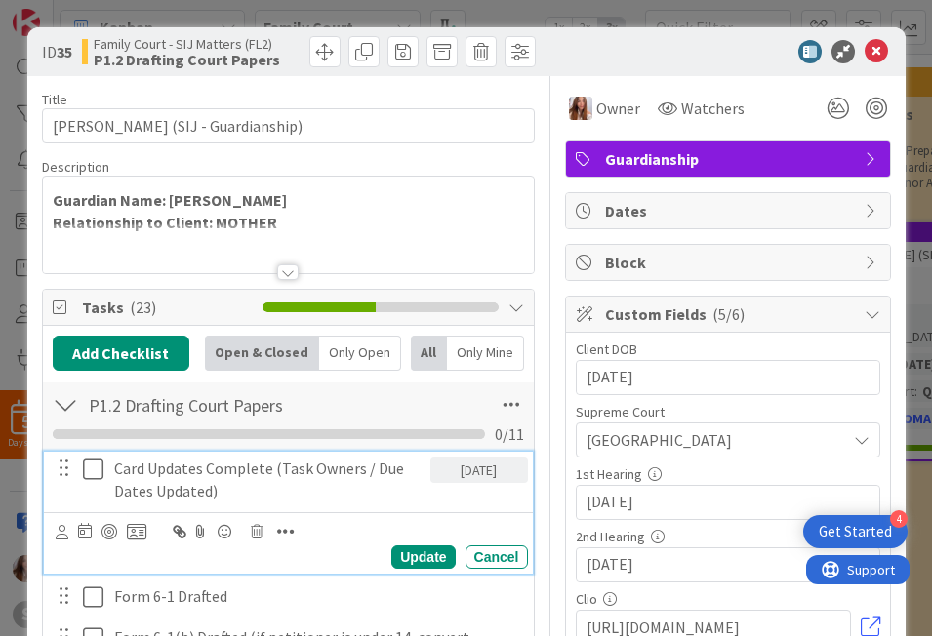
click at [97, 468] on button at bounding box center [94, 469] width 23 height 31
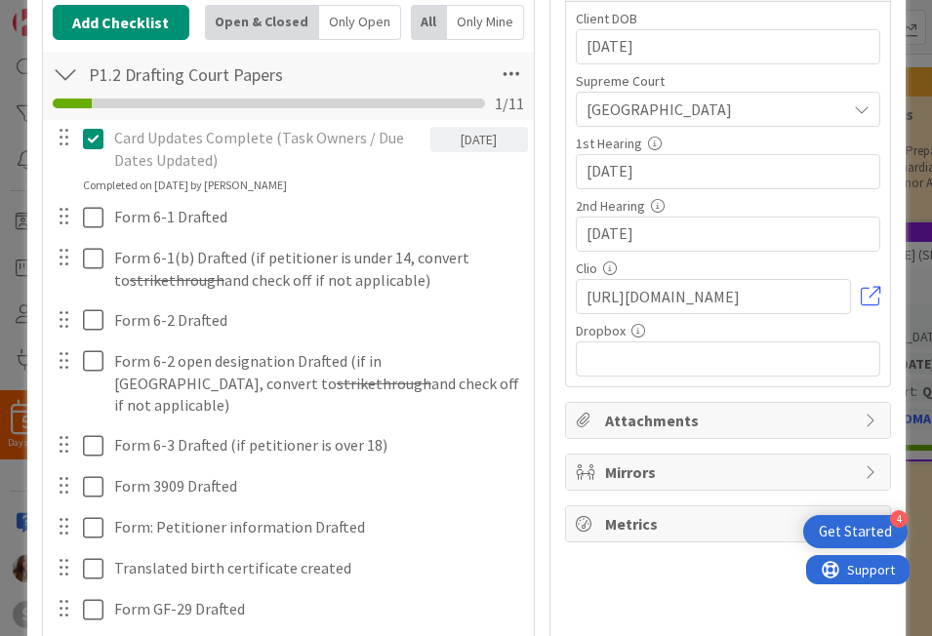
scroll to position [362, 0]
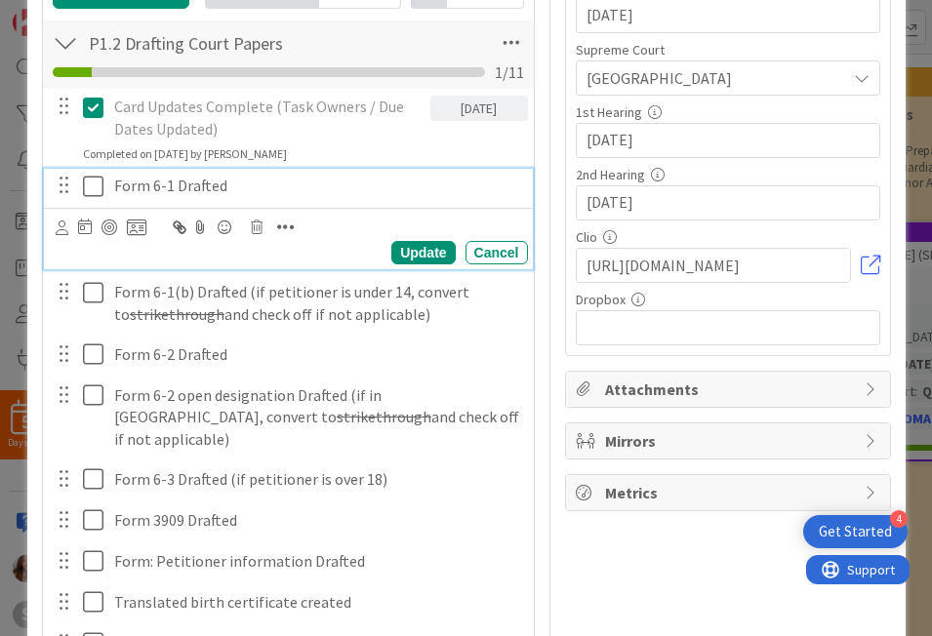
click at [90, 196] on icon at bounding box center [93, 186] width 20 height 23
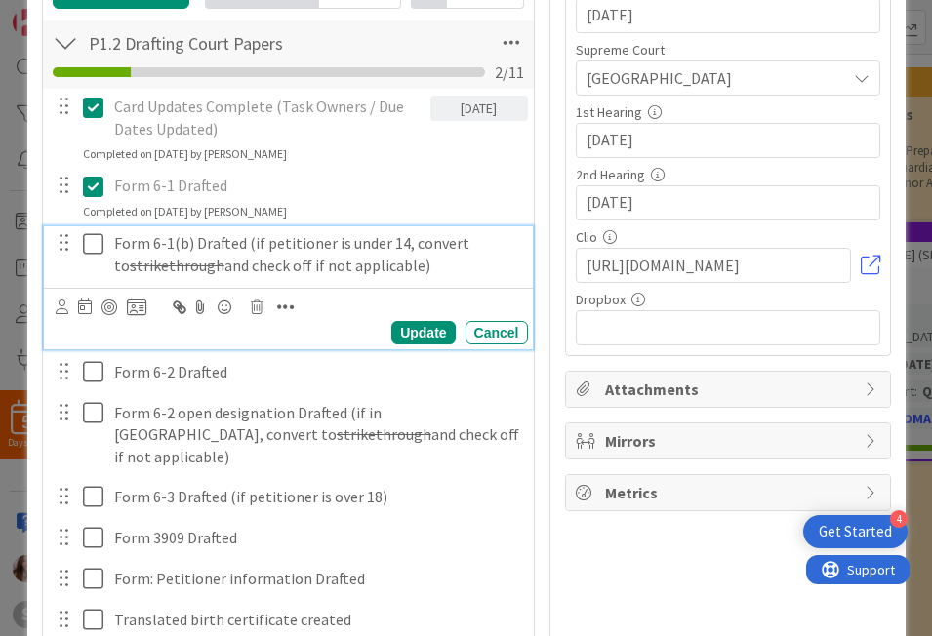
click at [97, 233] on button at bounding box center [94, 243] width 23 height 31
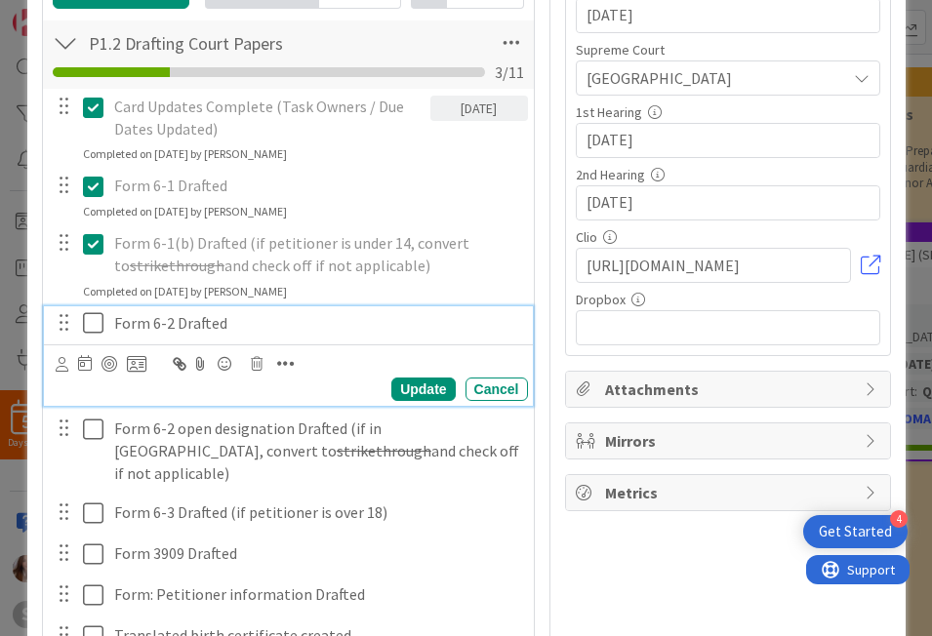
click at [83, 336] on button at bounding box center [94, 323] width 23 height 31
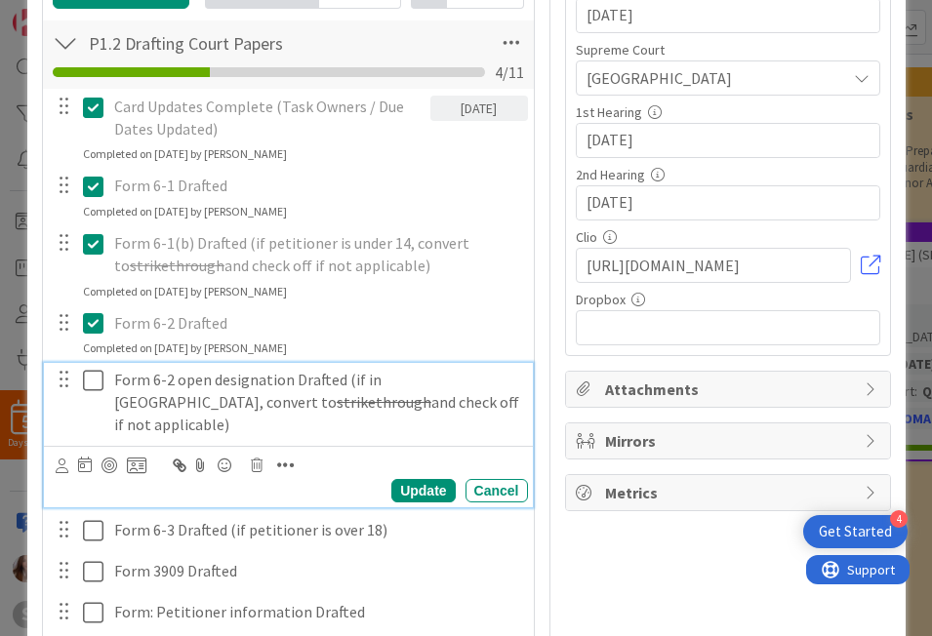
click at [89, 382] on icon at bounding box center [93, 380] width 20 height 23
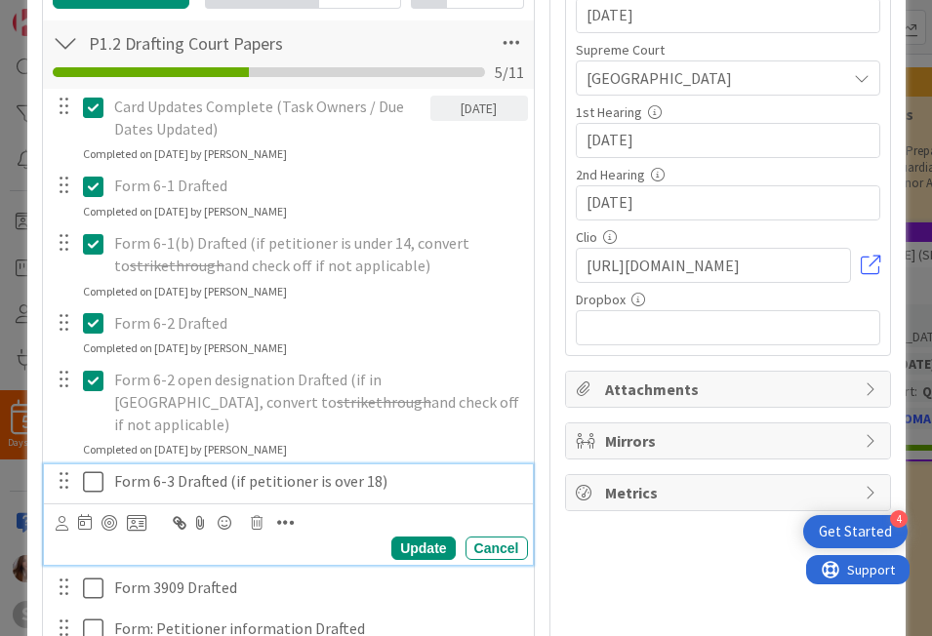
click at [91, 470] on icon at bounding box center [93, 481] width 20 height 23
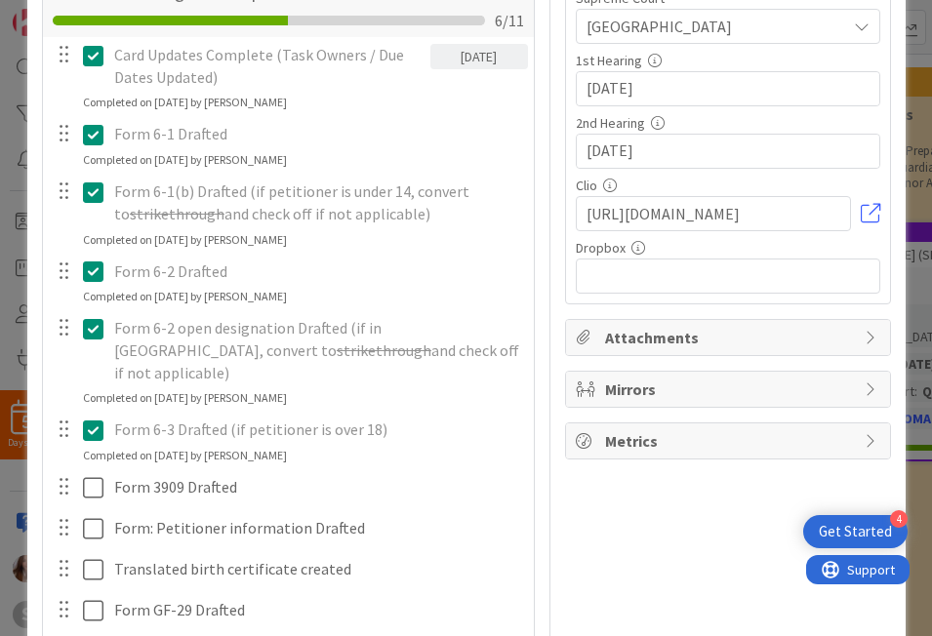
scroll to position [568, 0]
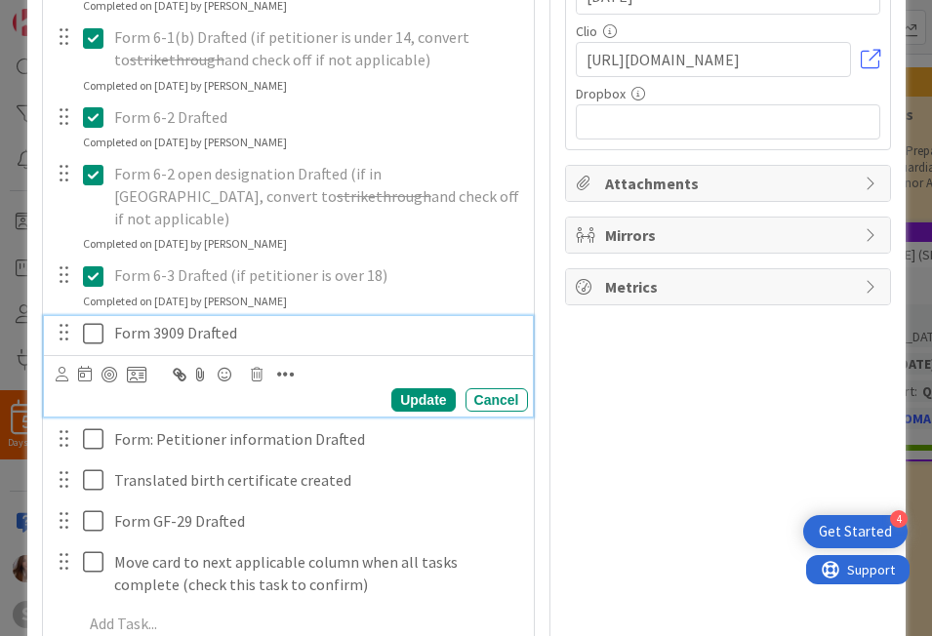
click at [83, 322] on icon at bounding box center [93, 333] width 20 height 23
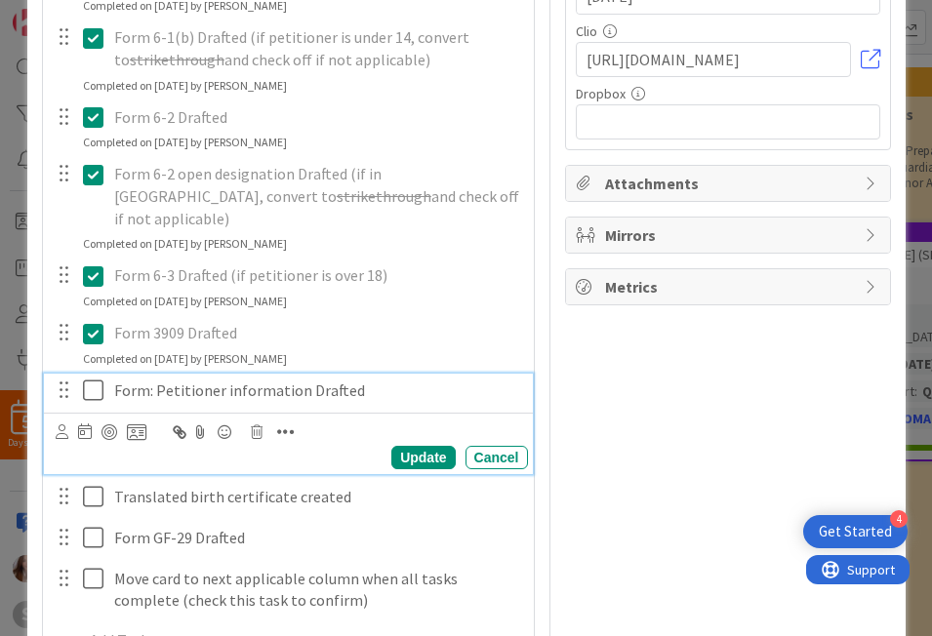
click at [86, 379] on icon at bounding box center [93, 390] width 20 height 23
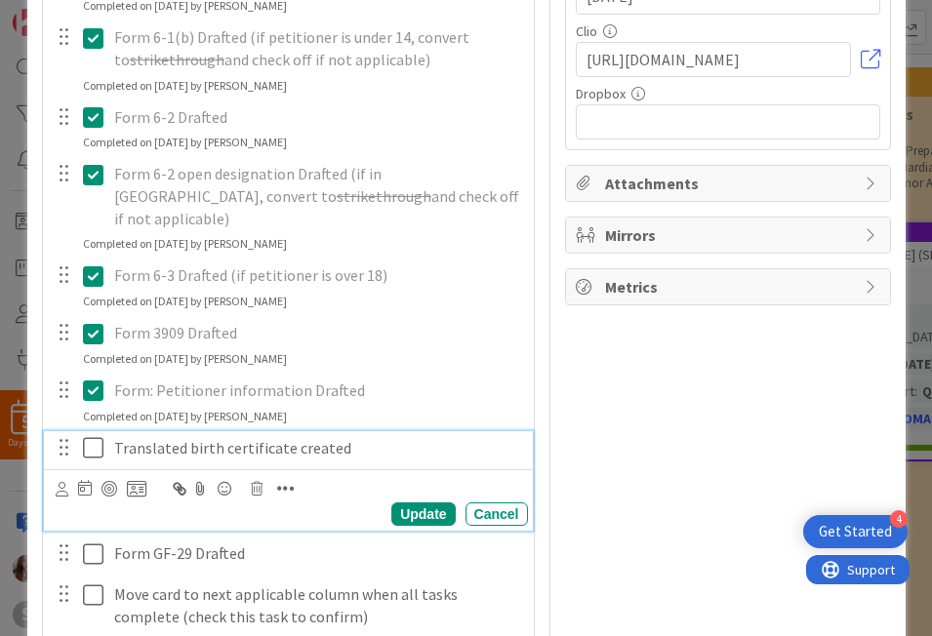
click at [88, 436] on icon at bounding box center [93, 447] width 20 height 23
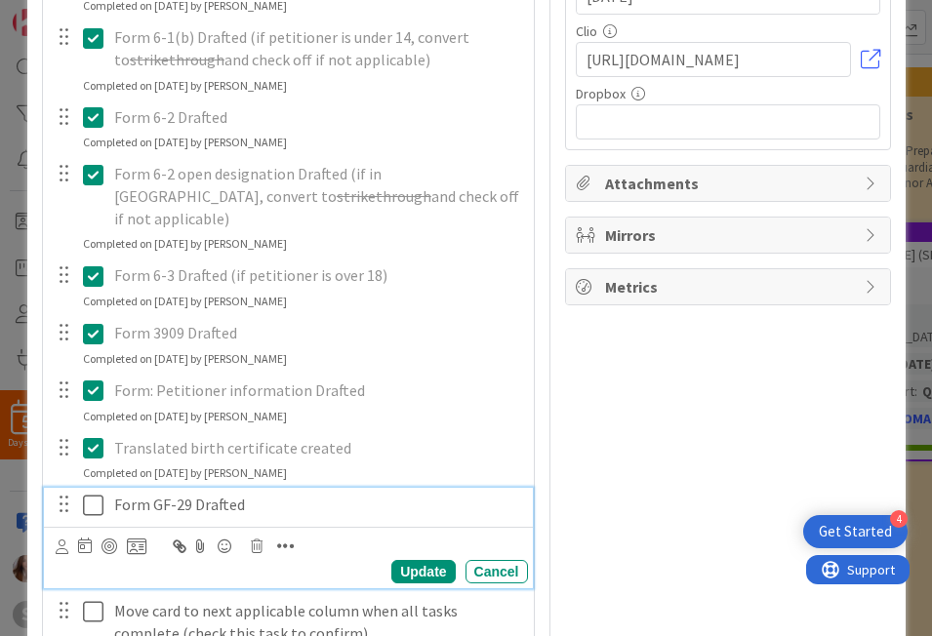
click at [83, 494] on icon at bounding box center [93, 505] width 20 height 23
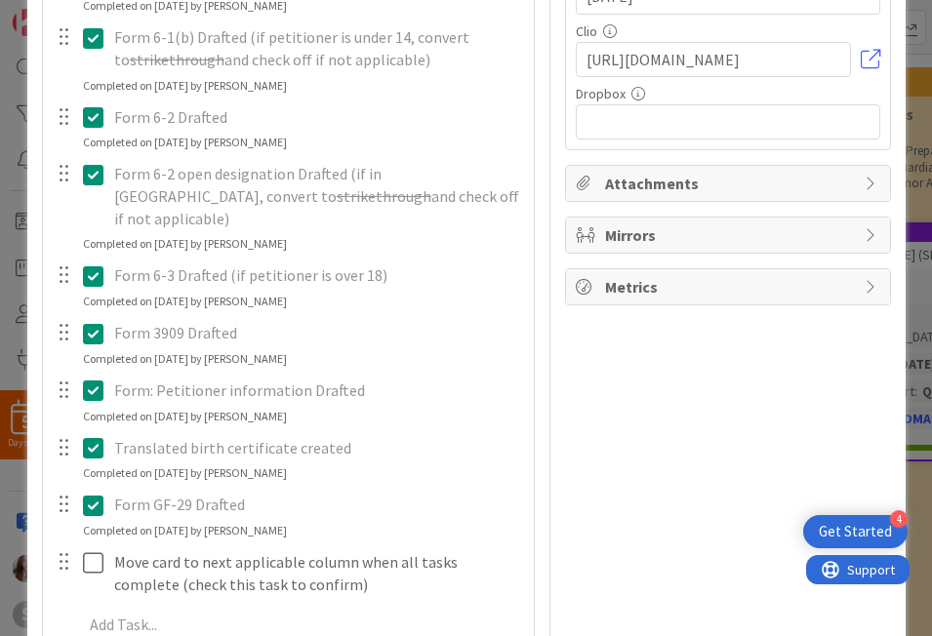
drag, startPoint x: 74, startPoint y: 535, endPoint x: 89, endPoint y: 524, distance: 18.2
click at [74, 545] on div at bounding box center [79, 573] width 55 height 56
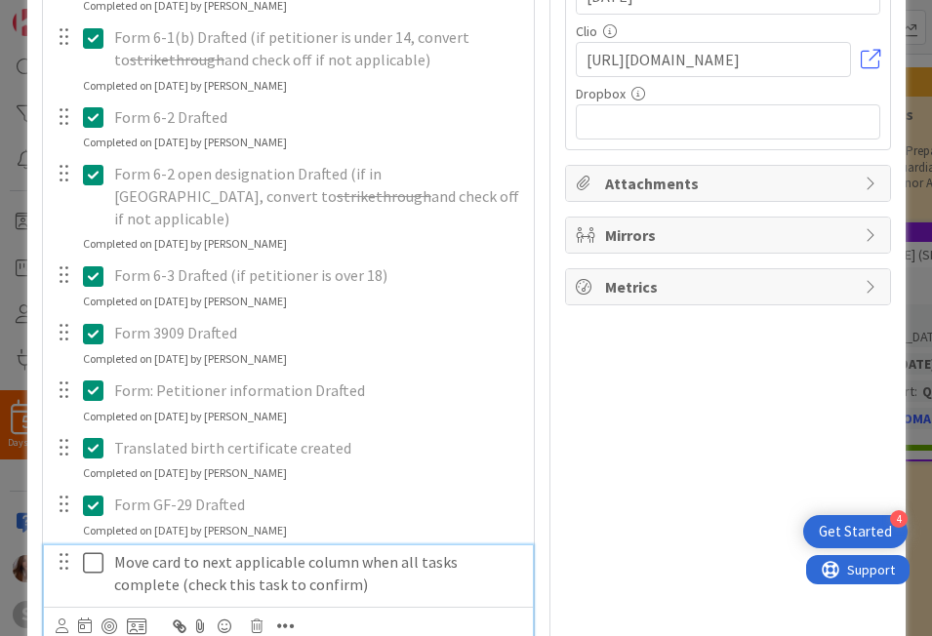
click at [85, 551] on icon at bounding box center [93, 562] width 20 height 23
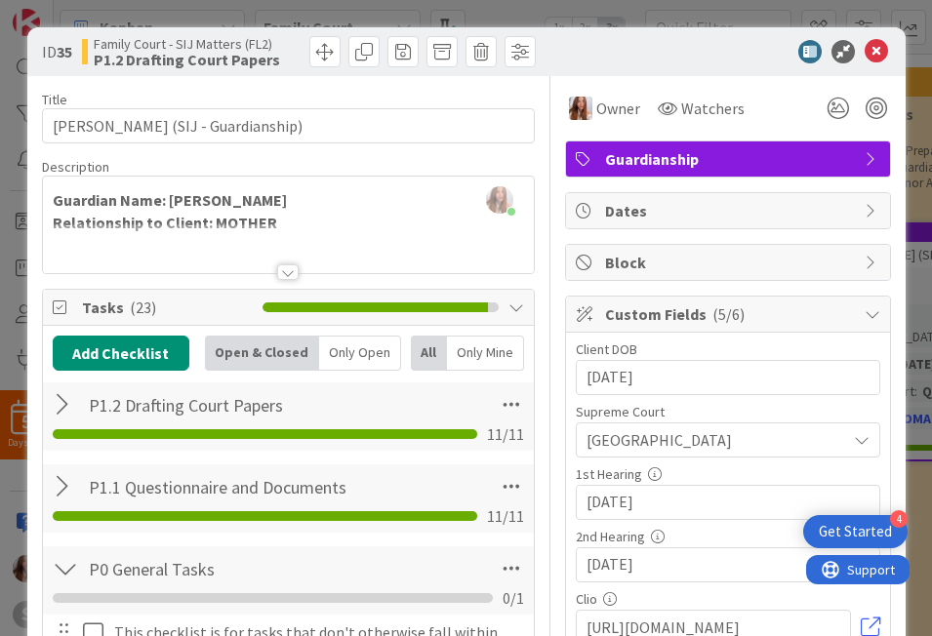
scroll to position [0, 0]
click at [865, 54] on icon at bounding box center [876, 51] width 23 height 23
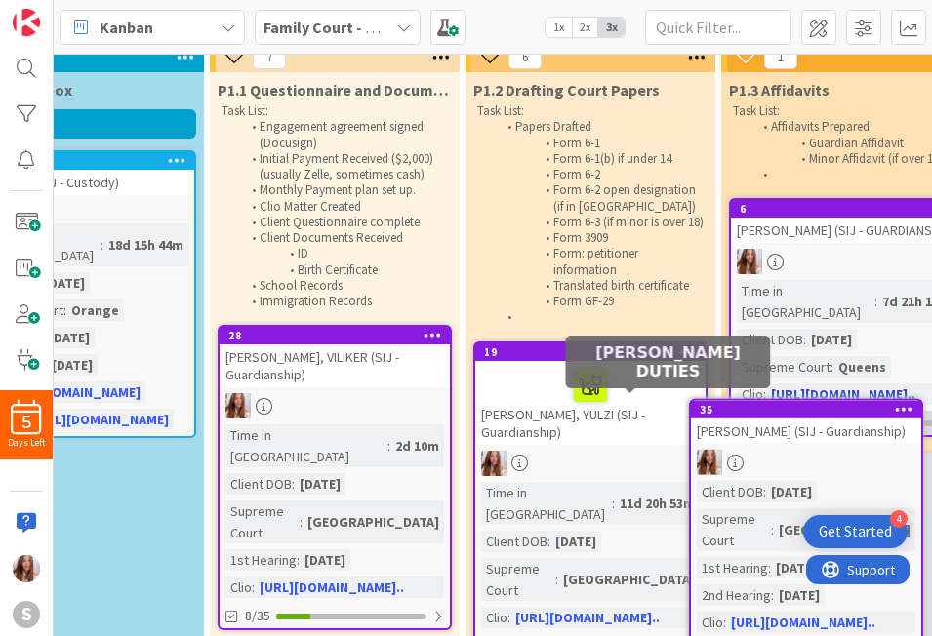
scroll to position [95, 417]
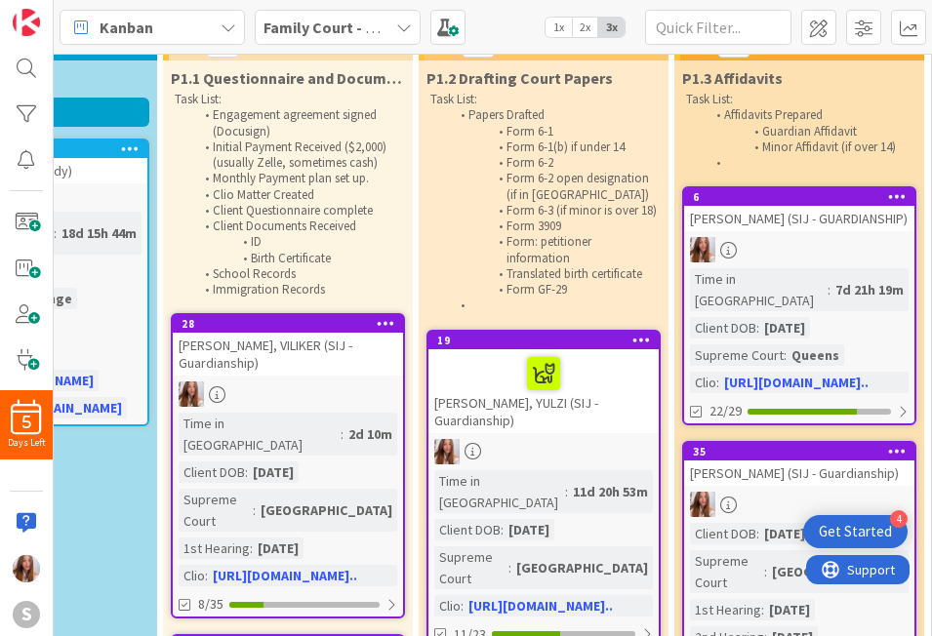
click at [757, 461] on div "[PERSON_NAME] (SIJ - Guardianship)" at bounding box center [799, 473] width 230 height 25
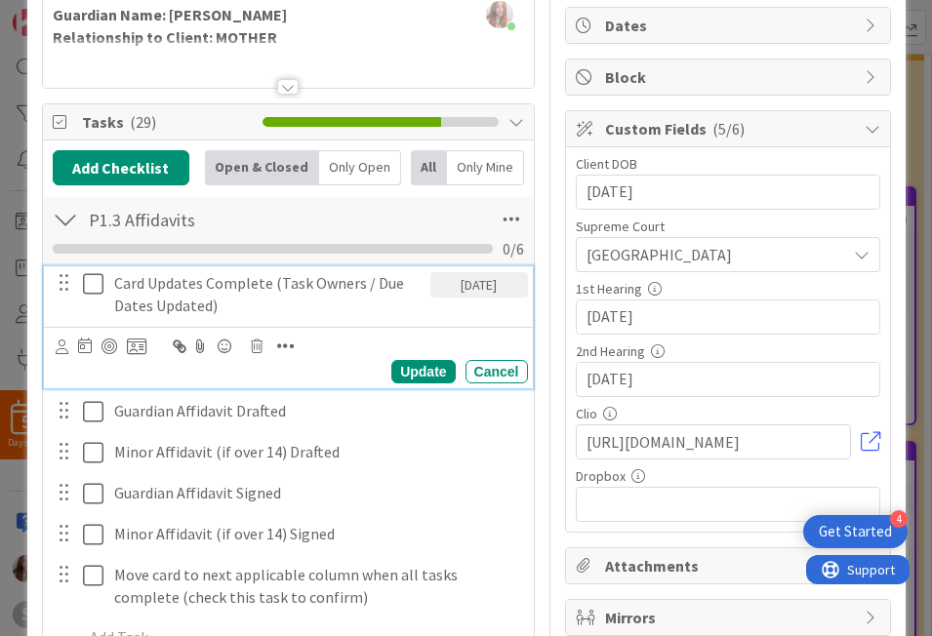
drag, startPoint x: 86, startPoint y: 284, endPoint x: 83, endPoint y: 299, distance: 14.9
click at [86, 285] on icon at bounding box center [93, 283] width 20 height 23
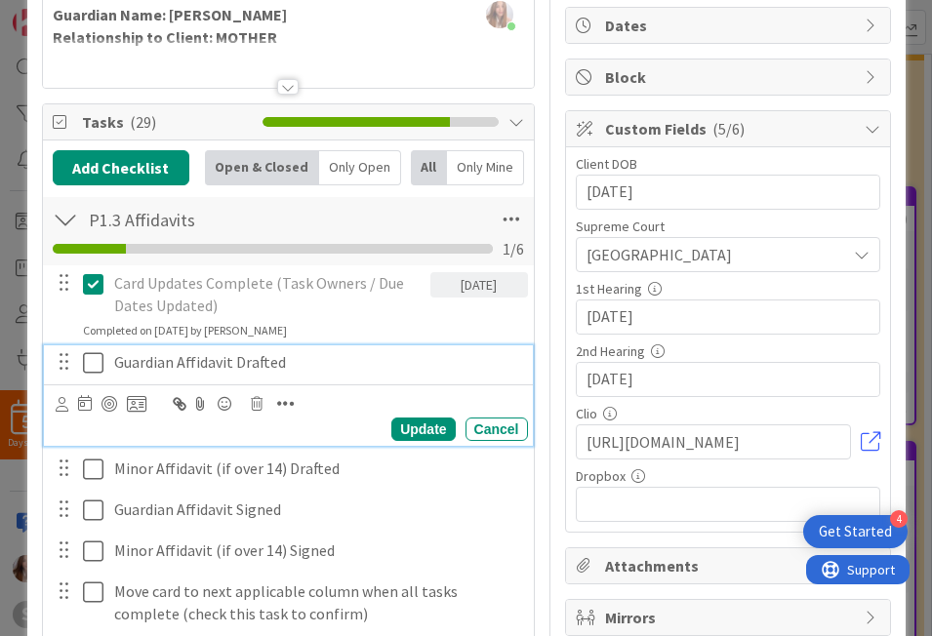
click at [86, 354] on icon at bounding box center [93, 362] width 20 height 23
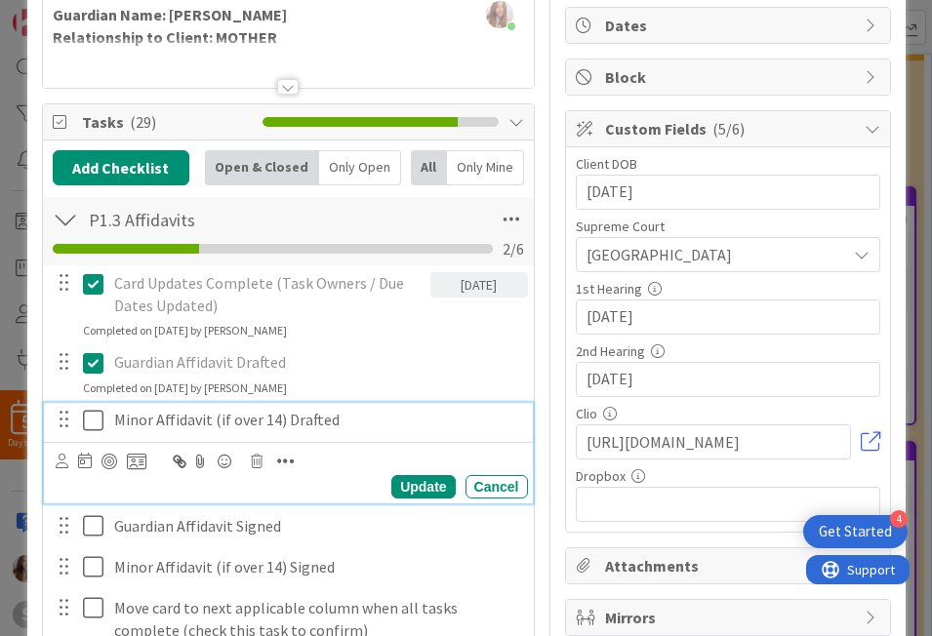
click at [87, 424] on icon at bounding box center [93, 420] width 20 height 23
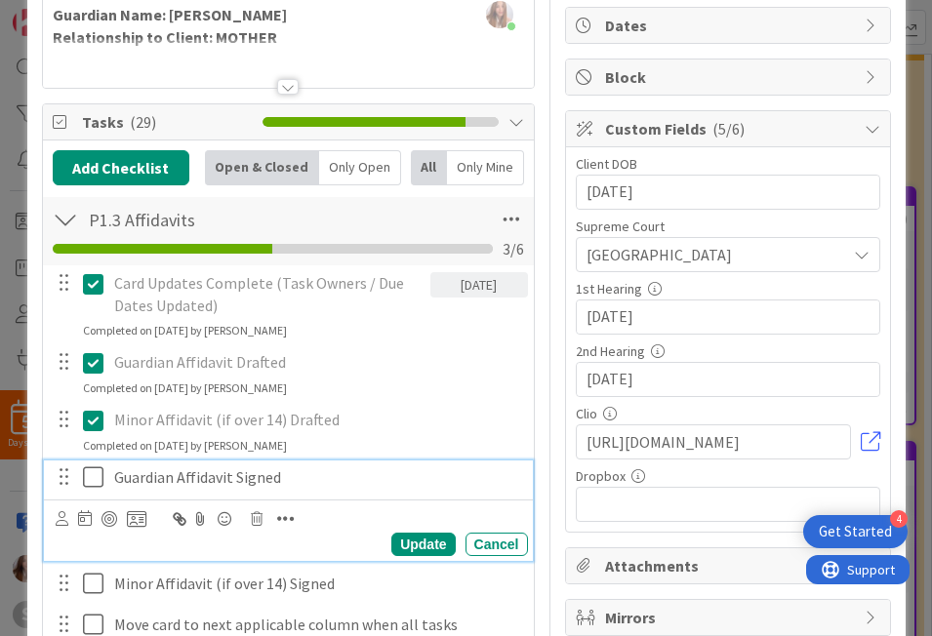
click at [89, 468] on icon at bounding box center [93, 476] width 20 height 23
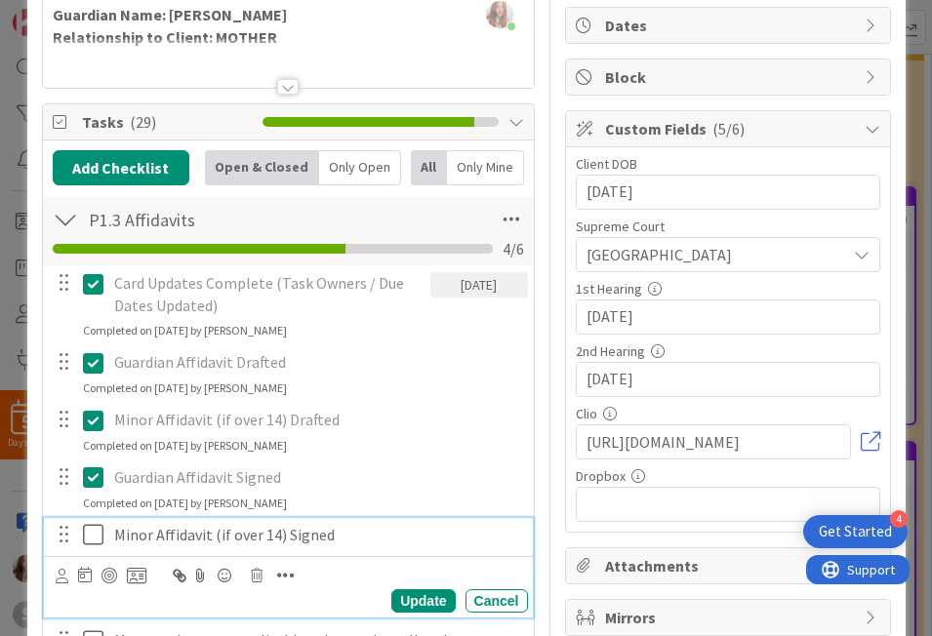
click at [83, 534] on icon at bounding box center [93, 534] width 20 height 23
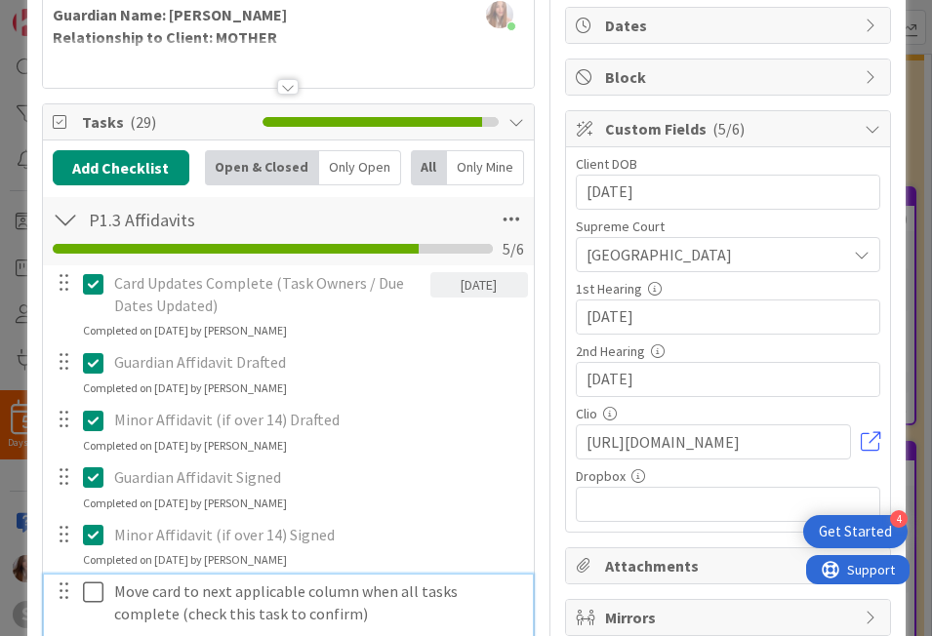
click at [83, 585] on icon at bounding box center [93, 592] width 20 height 23
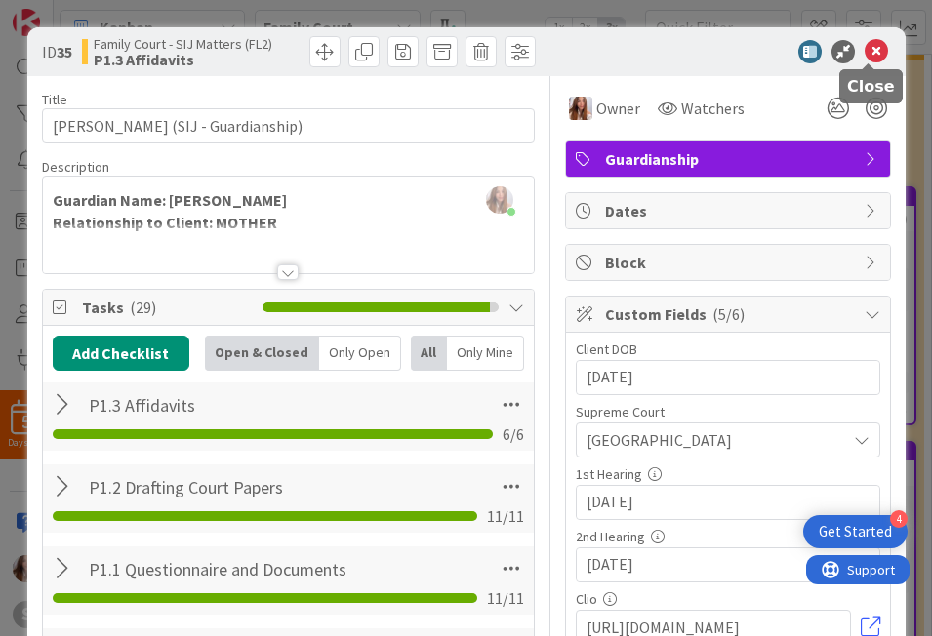
click at [873, 61] on icon at bounding box center [876, 51] width 23 height 23
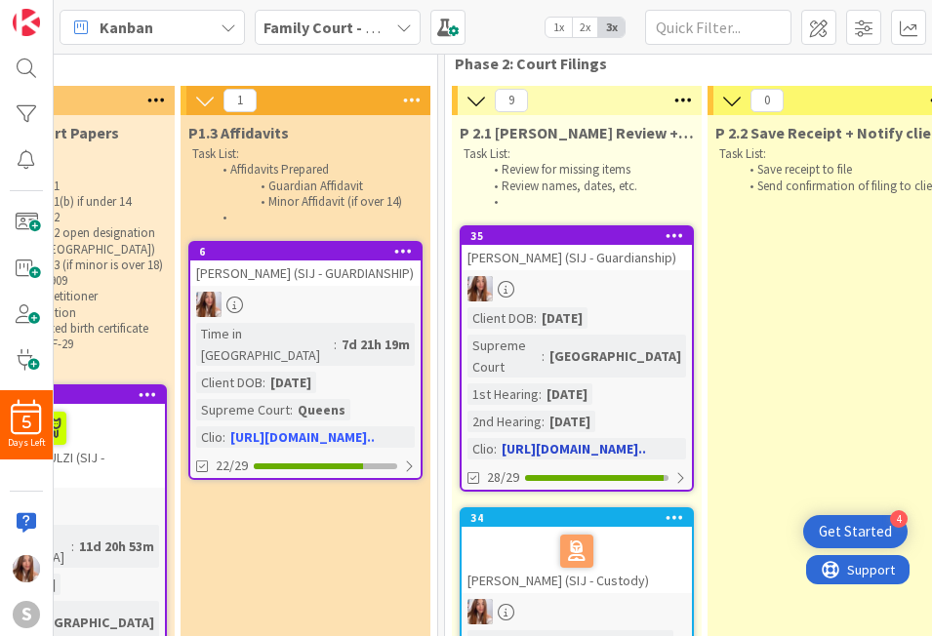
scroll to position [3, 910]
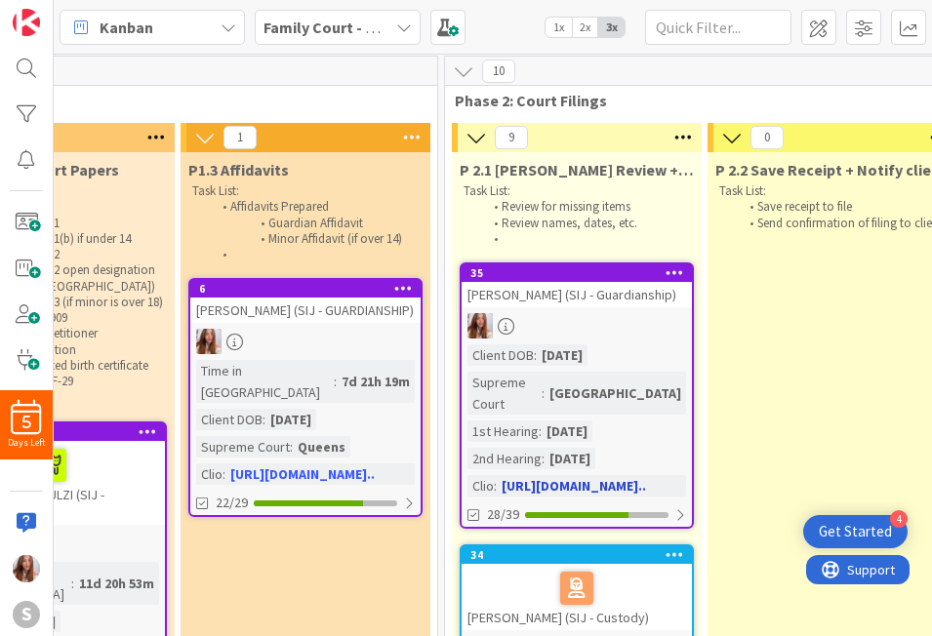
click at [558, 367] on div "Client DOB : 01/14/2009 Supreme Court : Bronx 1st Hearing : 04/07/2025 2nd Hear…" at bounding box center [576, 420] width 219 height 152
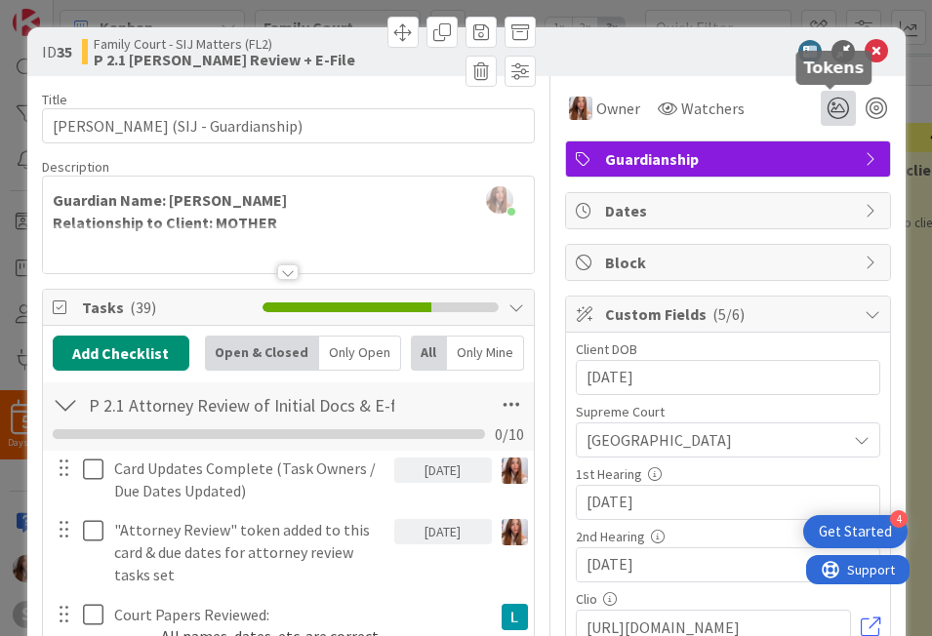
click at [840, 109] on icon at bounding box center [838, 108] width 35 height 35
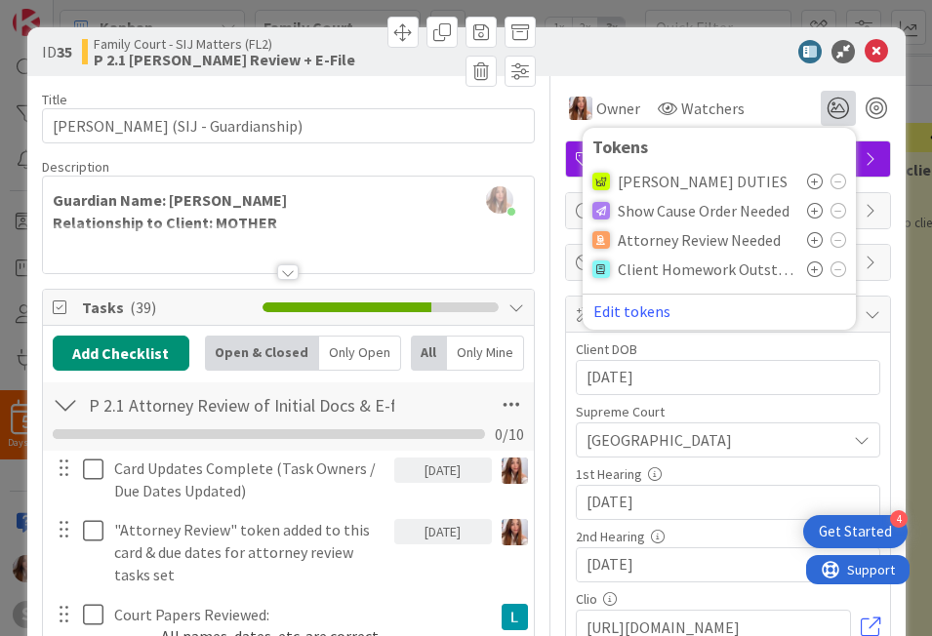
click at [807, 236] on icon at bounding box center [815, 240] width 16 height 16
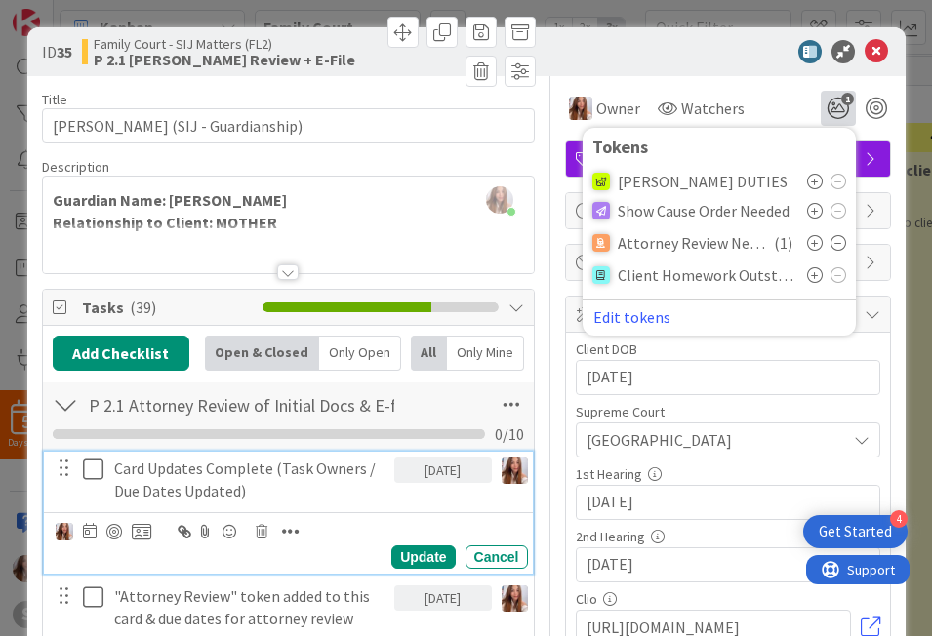
click at [83, 484] on button at bounding box center [94, 469] width 23 height 31
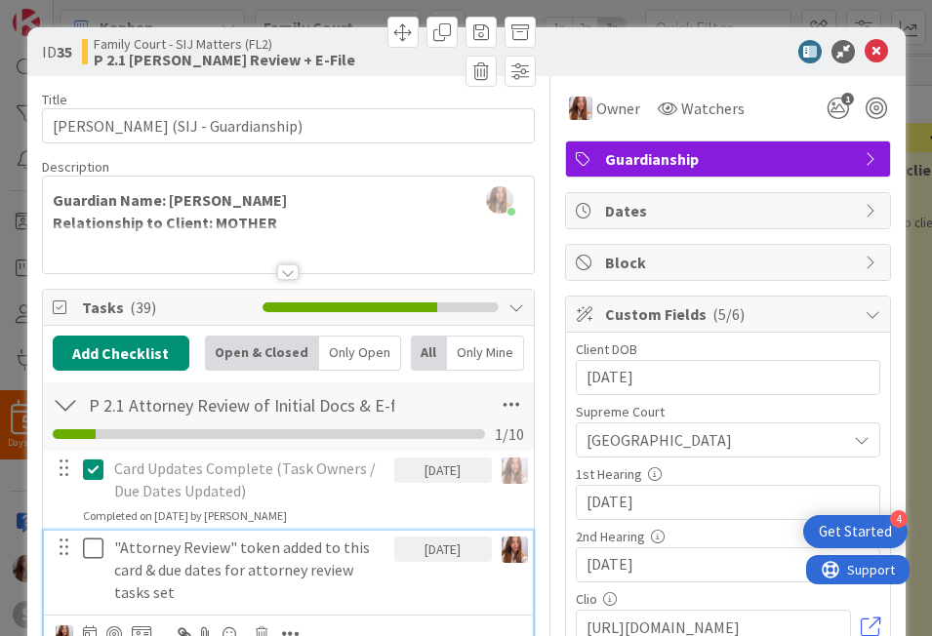
click at [97, 547] on button at bounding box center [94, 548] width 23 height 31
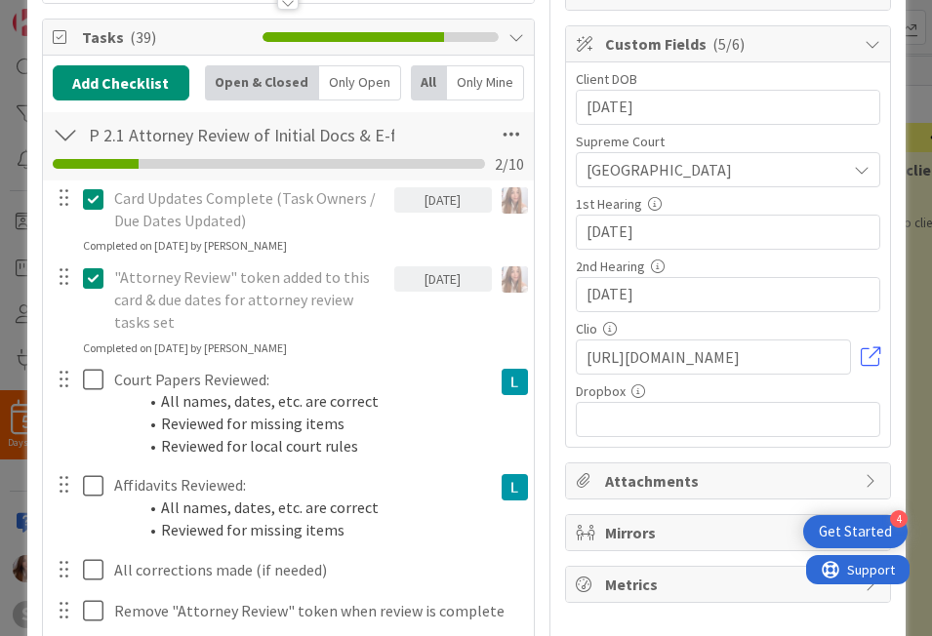
scroll to position [275, 0]
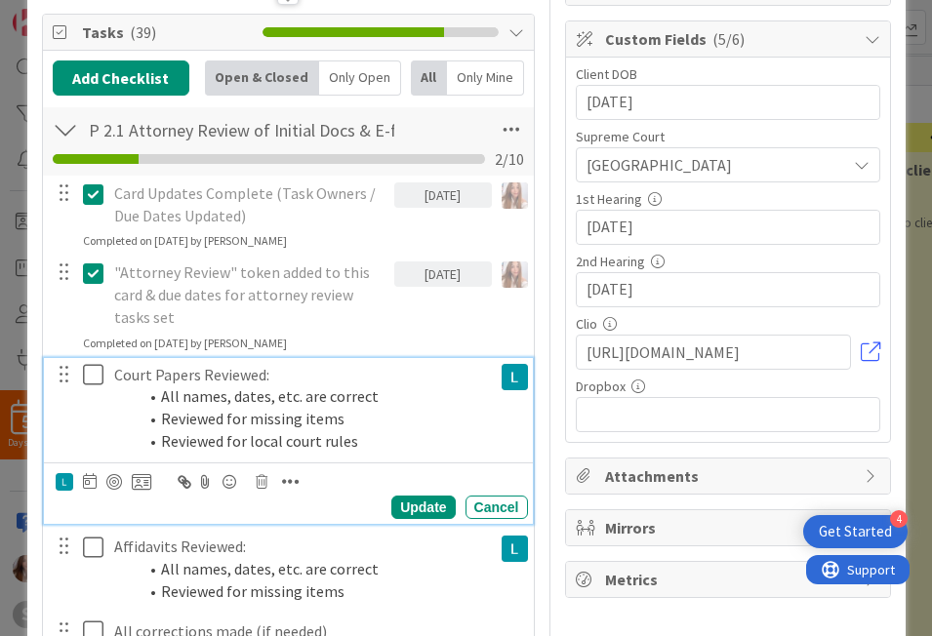
drag, startPoint x: 94, startPoint y: 375, endPoint x: 89, endPoint y: 431, distance: 56.8
click at [93, 375] on icon at bounding box center [93, 374] width 20 height 23
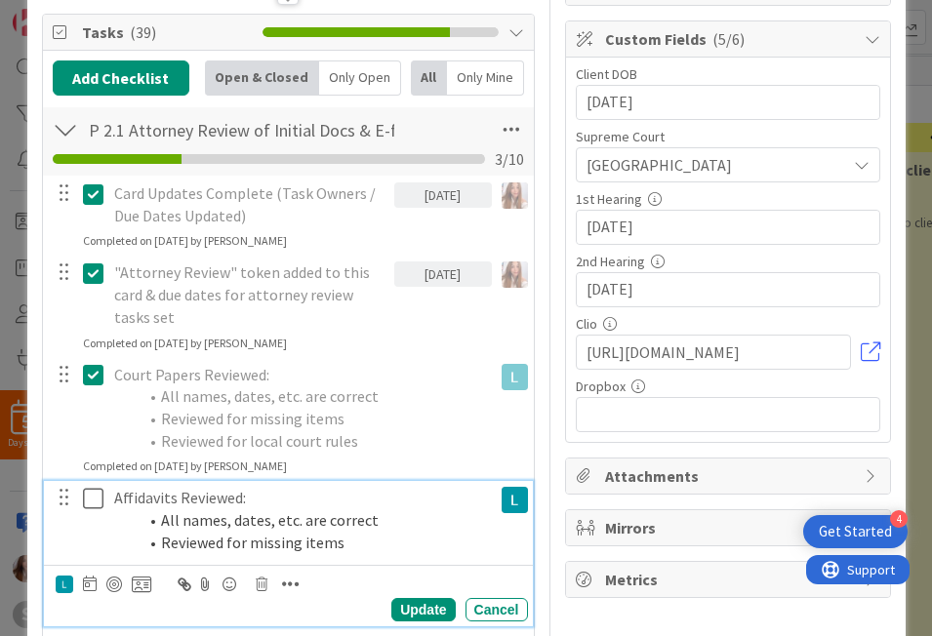
click at [90, 501] on icon at bounding box center [93, 498] width 20 height 23
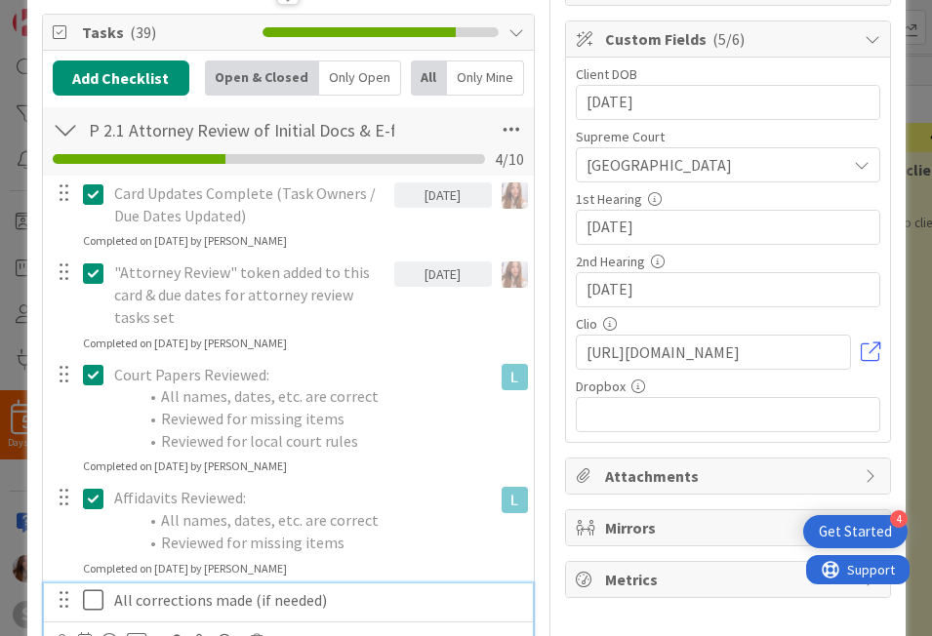
click at [83, 602] on icon at bounding box center [93, 599] width 20 height 23
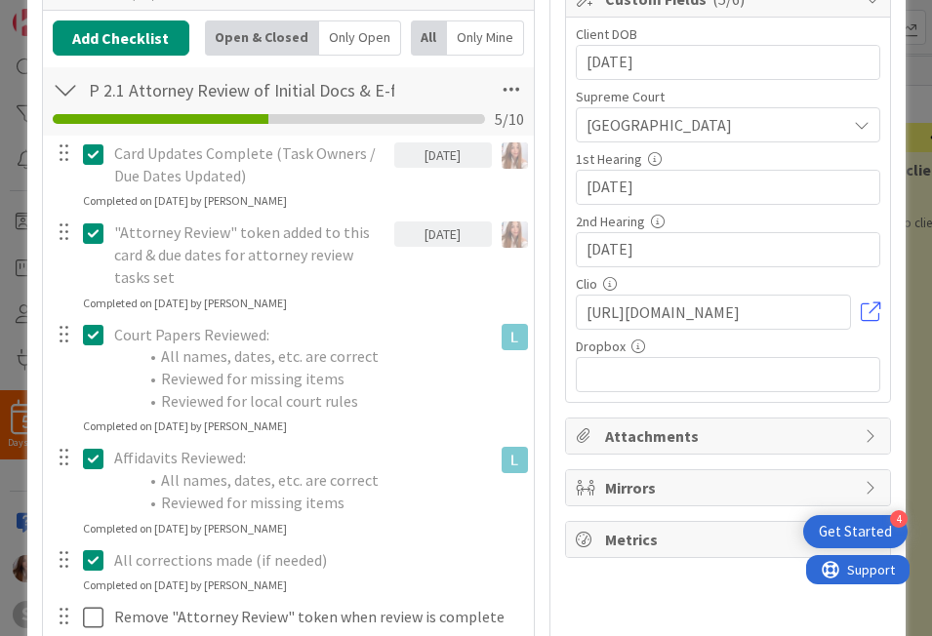
scroll to position [353, 0]
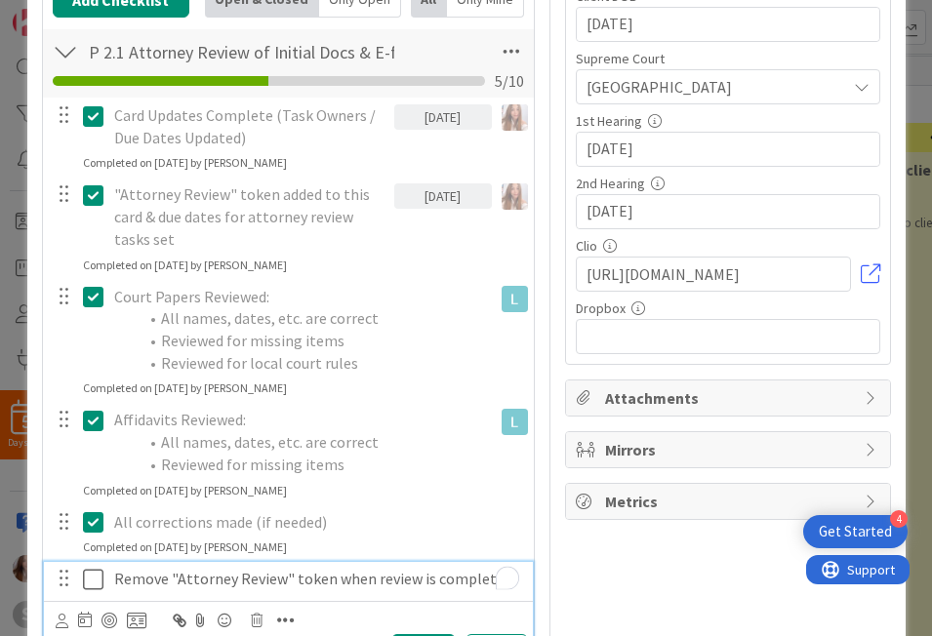
click at [144, 590] on div "Remove "Attorney Review" token when review is complete" at bounding box center [317, 579] width 422 height 34
click at [107, 617] on div at bounding box center [109, 621] width 16 height 16
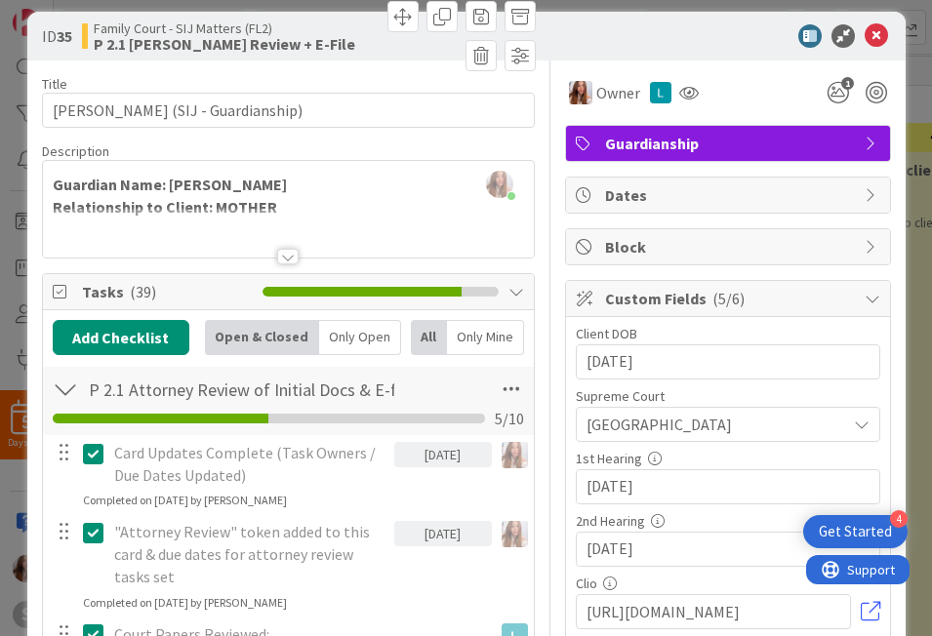
scroll to position [0, 0]
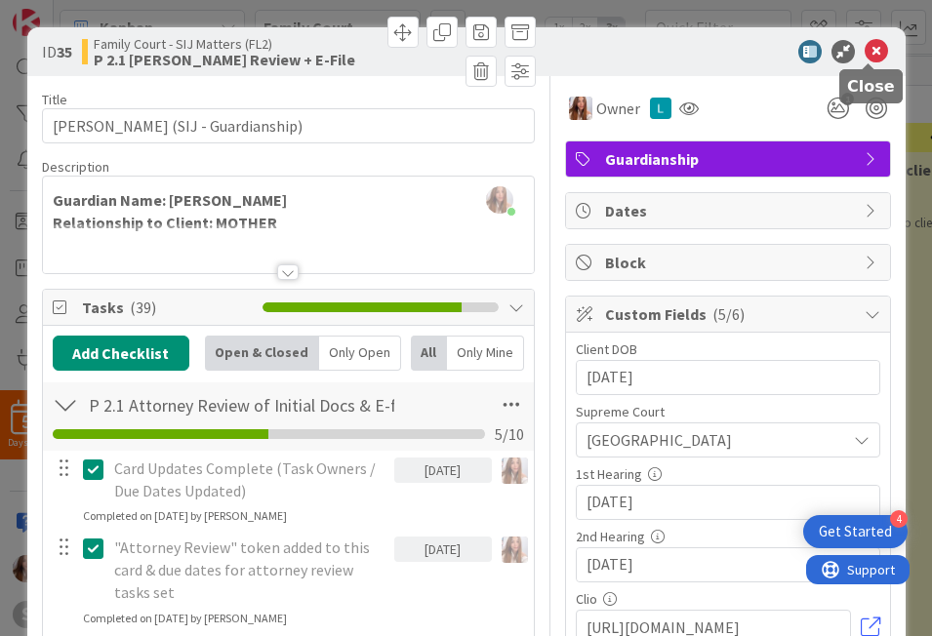
click at [877, 49] on icon at bounding box center [876, 51] width 23 height 23
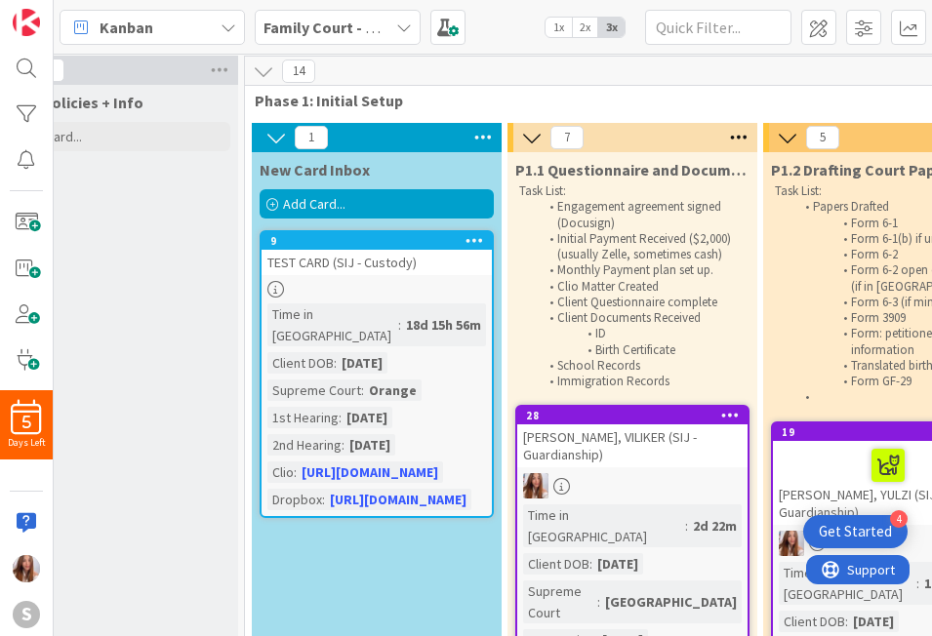
scroll to position [3, 24]
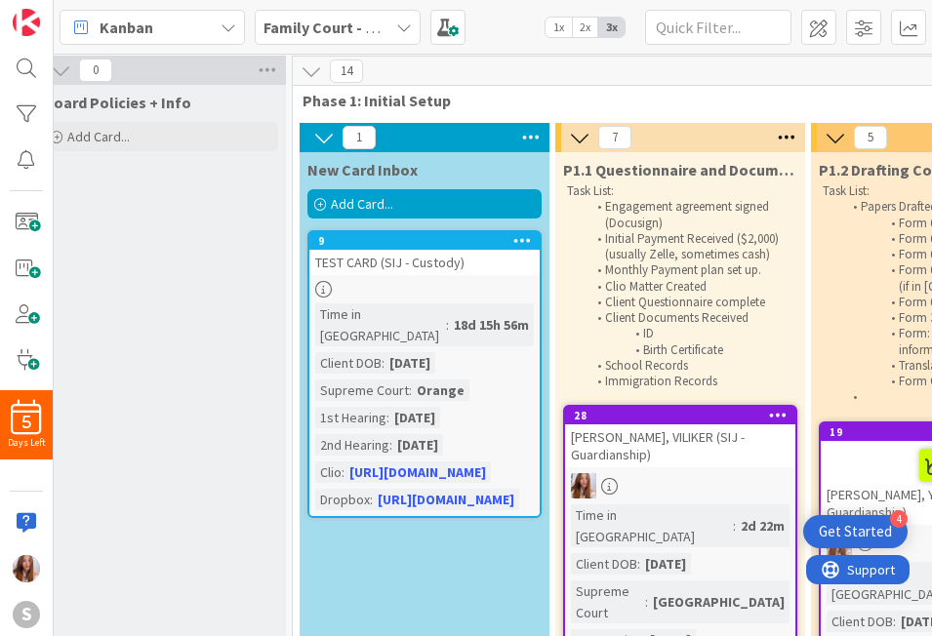
click at [452, 201] on div "Add Card..." at bounding box center [424, 203] width 234 height 29
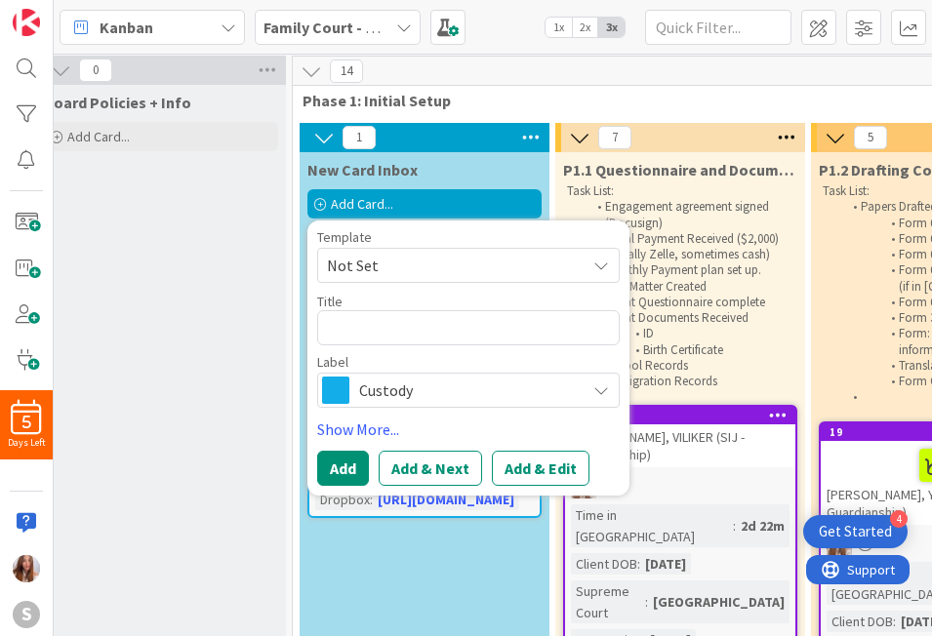
click at [353, 256] on span "Not Set" at bounding box center [449, 265] width 244 height 25
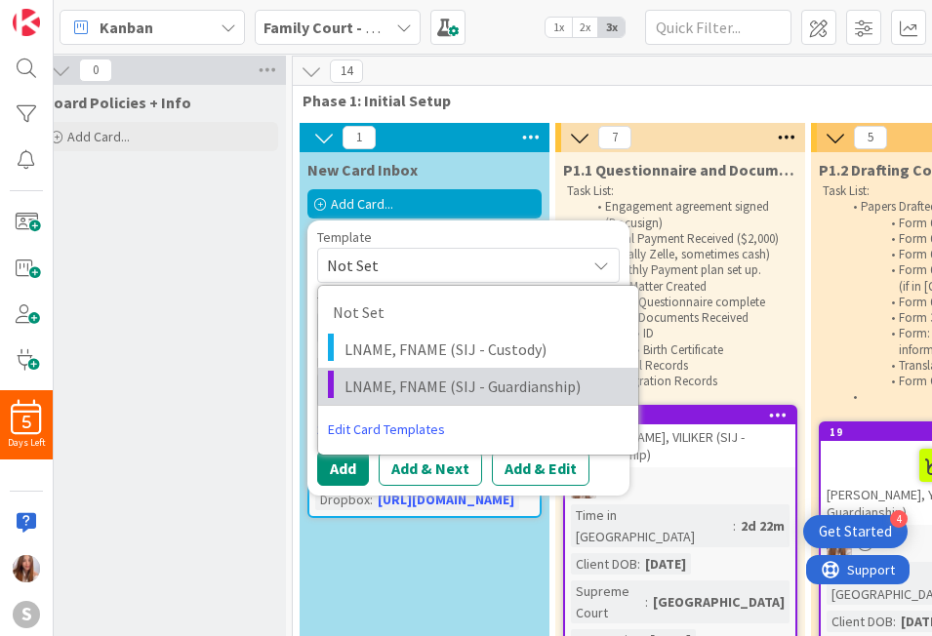
click at [416, 385] on span "LNAME, FNAME (SIJ - Guardianship)" at bounding box center [483, 386] width 279 height 25
type textarea "x"
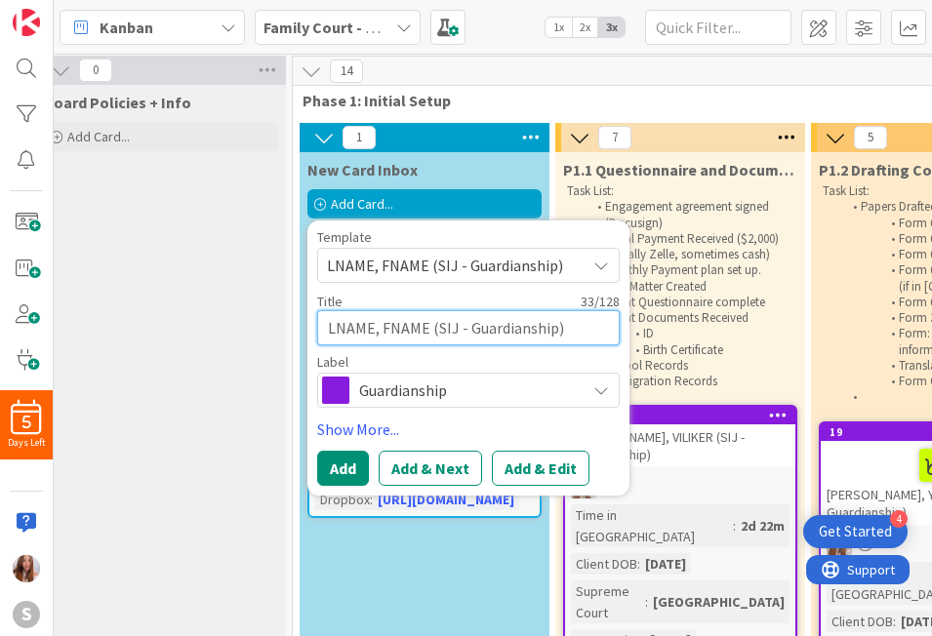
click at [372, 328] on textarea "LNAME, FNAME (SIJ - Guardianship)" at bounding box center [468, 327] width 303 height 35
type textarea "LNAM, FNAME (SIJ - Guardianship)"
type textarea "x"
type textarea "LNA, FNAME (SIJ - Guardianship)"
type textarea "x"
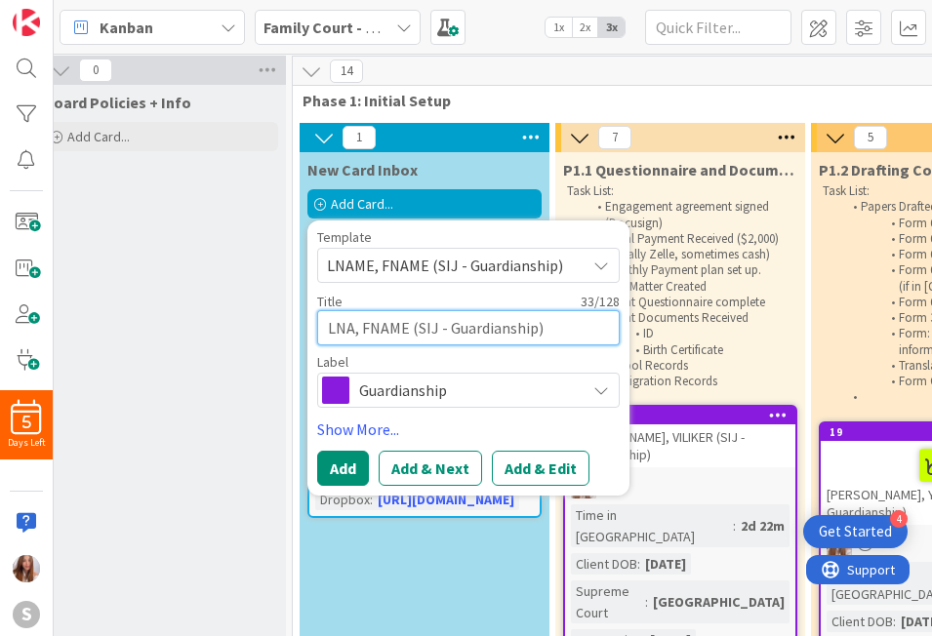
type textarea "LN, FNAME (SIJ - Guardianship)"
type textarea "x"
type textarea "L, FNAME (SIJ - Guardianship)"
type textarea "x"
type textarea ", FNAME (SIJ - Guardianship)"
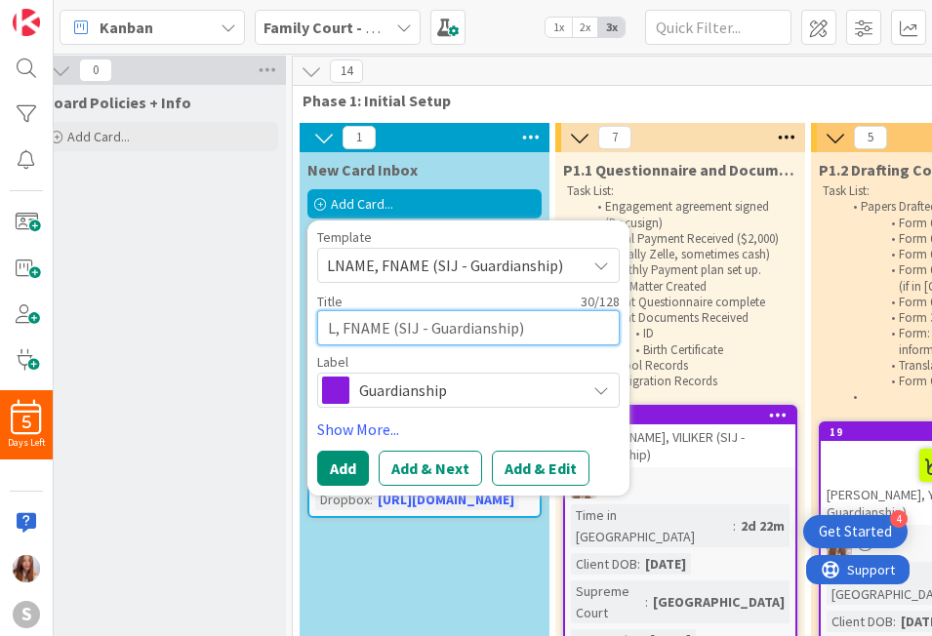
type textarea "x"
type textarea "G, FNAME (SIJ - Guardianship)"
type textarea "x"
type textarea "GU, FNAME (SIJ - Guardianship)"
type textarea "x"
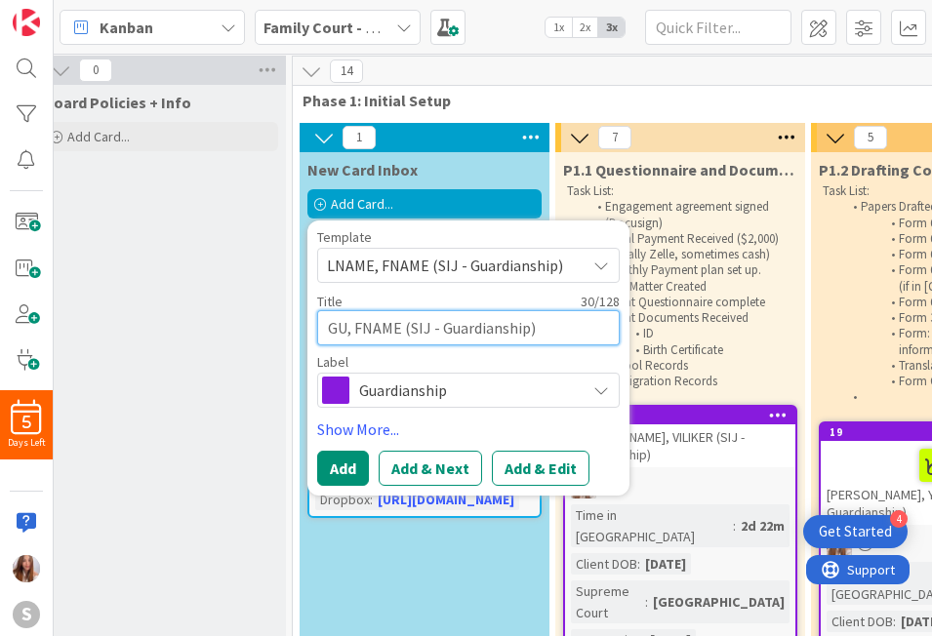
type textarea "GUA, FNAME (SIJ - Guardianship)"
type textarea "x"
type textarea "GUAM, FNAME (SIJ - Guardianship)"
type textarea "x"
type textarea "GUAMA, FNAME (SIJ - Guardianship)"
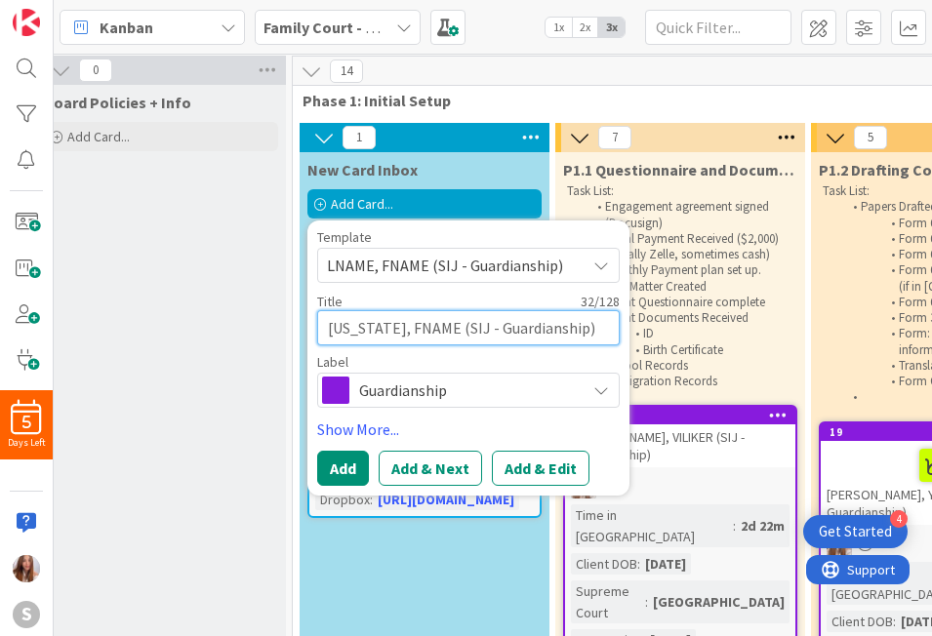
type textarea "x"
type textarea "GUAMAN, FNAME (SIJ - Guardianship)"
type textarea "x"
type textarea "GUAMAN, FNAM (SIJ - Guardianship)"
type textarea "x"
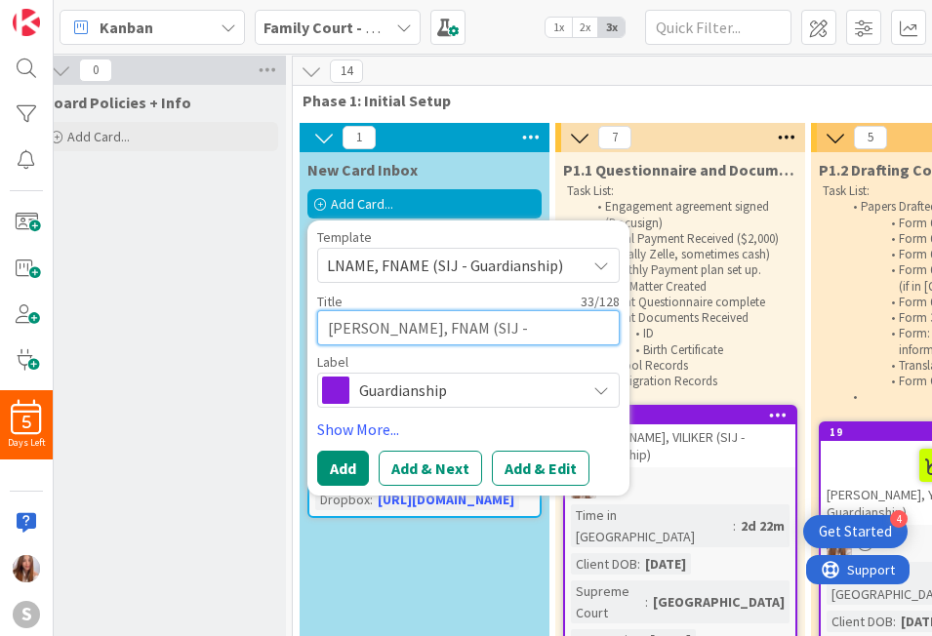
type textarea "GUAMAN, FNA (SIJ - Guardianship)"
type textarea "x"
type textarea "GUAMAN, FN (SIJ - Guardianship)"
type textarea "x"
type textarea "GUAMAN, F (SIJ - Guardianship)"
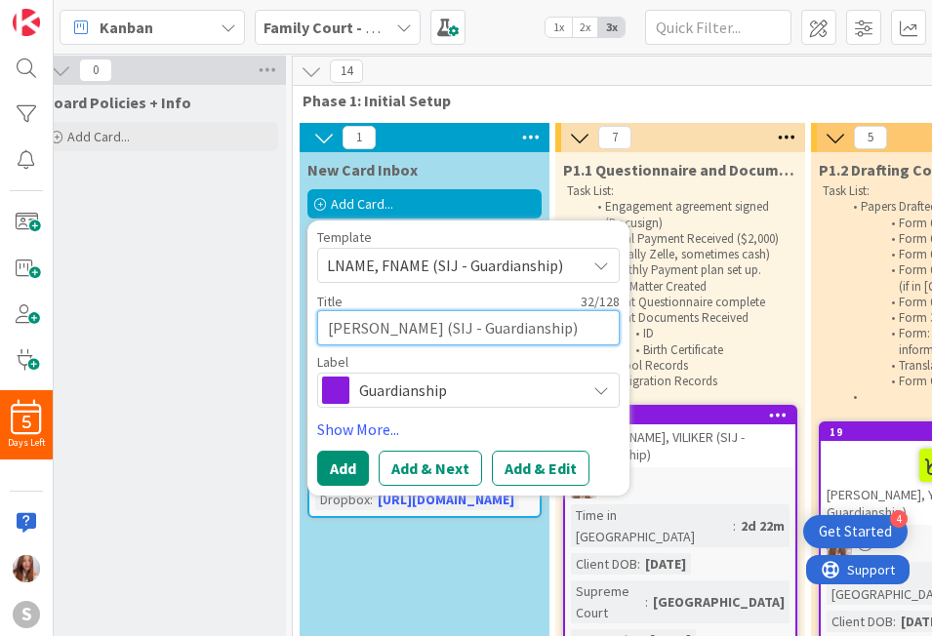
type textarea "x"
type textarea "GUAMAN, (SIJ - Guardianship)"
type textarea "x"
type textarea "GUAMAN, S (SIJ - Guardianship)"
type textarea "x"
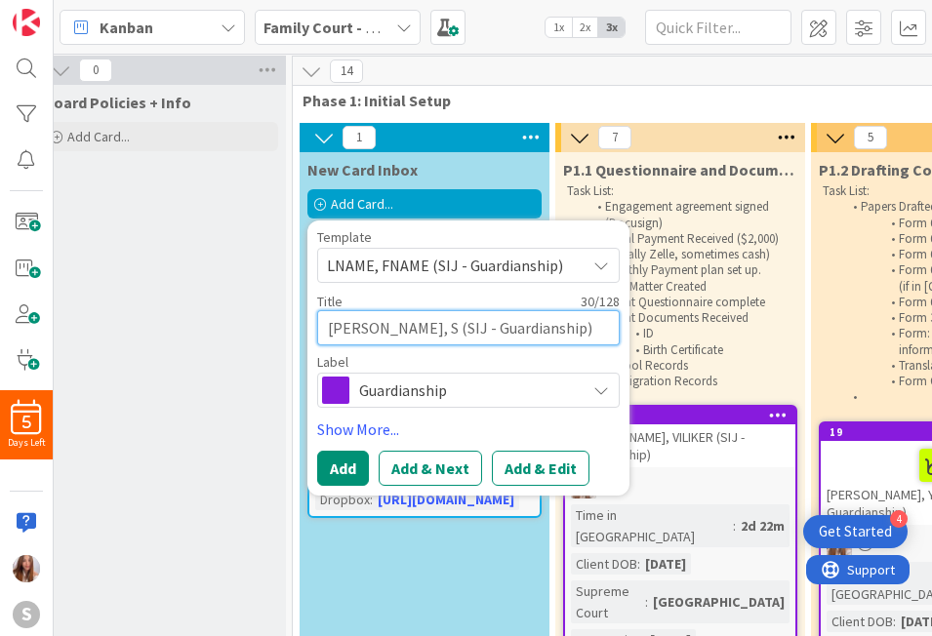
type textarea "GUAMAN, SA (SIJ - Guardianship)"
type textarea "x"
type textarea "GUAMAN, SAN (SIJ - Guardianship)"
type textarea "x"
type textarea "GUAMAN, SAND (SIJ - Guardianship)"
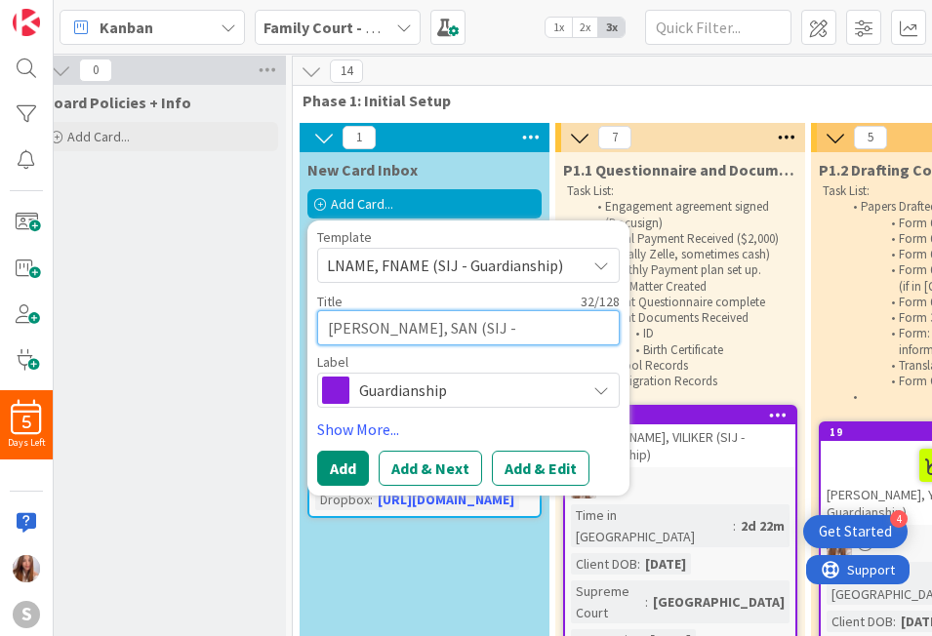
type textarea "x"
type textarea "GUAMAN, SANDR (SIJ - Guardianship)"
type textarea "x"
type textarea "[PERSON_NAME] (SIJ - Guardianship)"
type textarea "x"
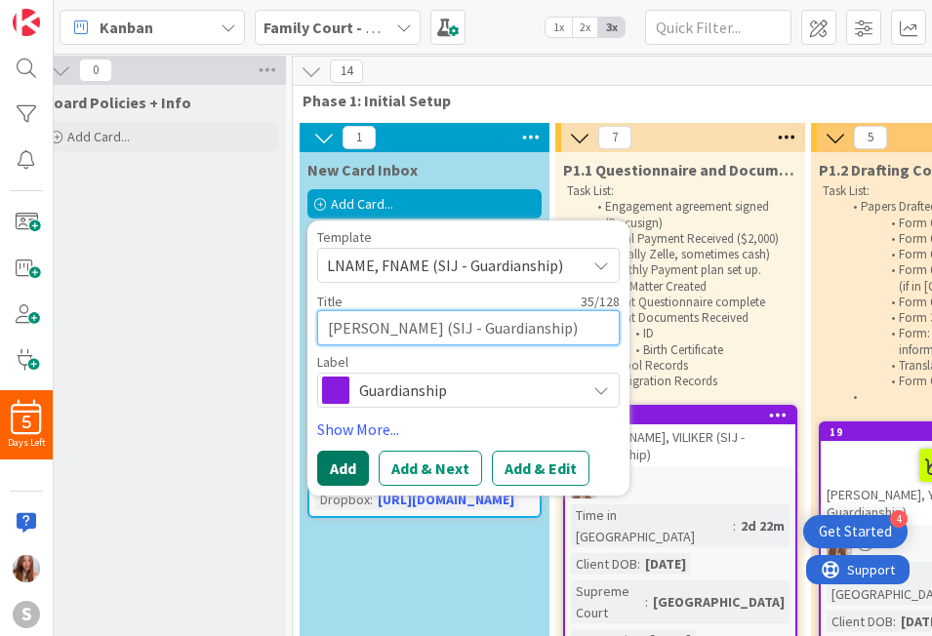
type textarea "[PERSON_NAME] (SIJ - Guardianship)"
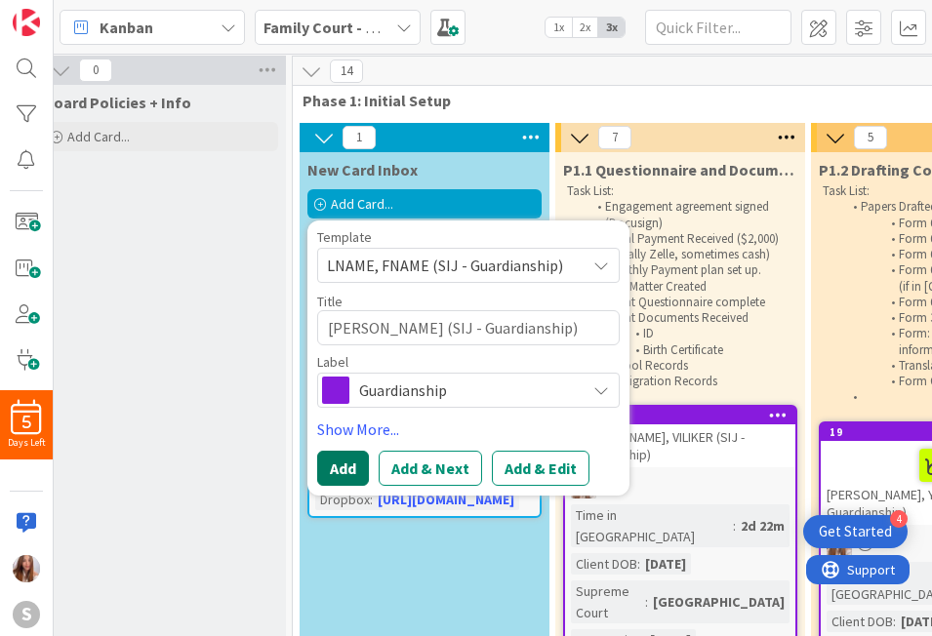
click at [358, 465] on button "Add" at bounding box center [343, 468] width 52 height 35
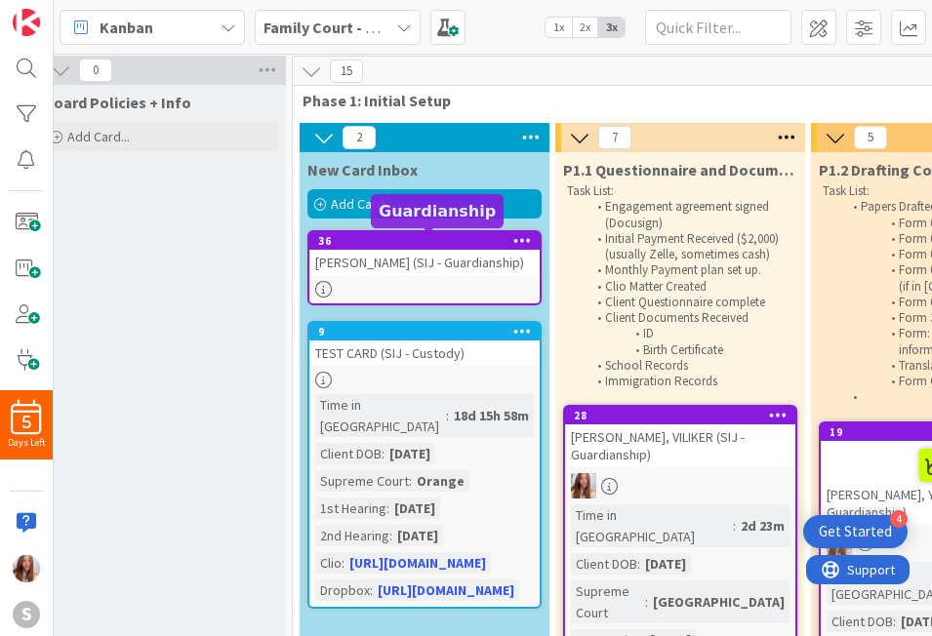
click at [368, 255] on div "[PERSON_NAME] (SIJ - Guardianship)" at bounding box center [424, 262] width 230 height 25
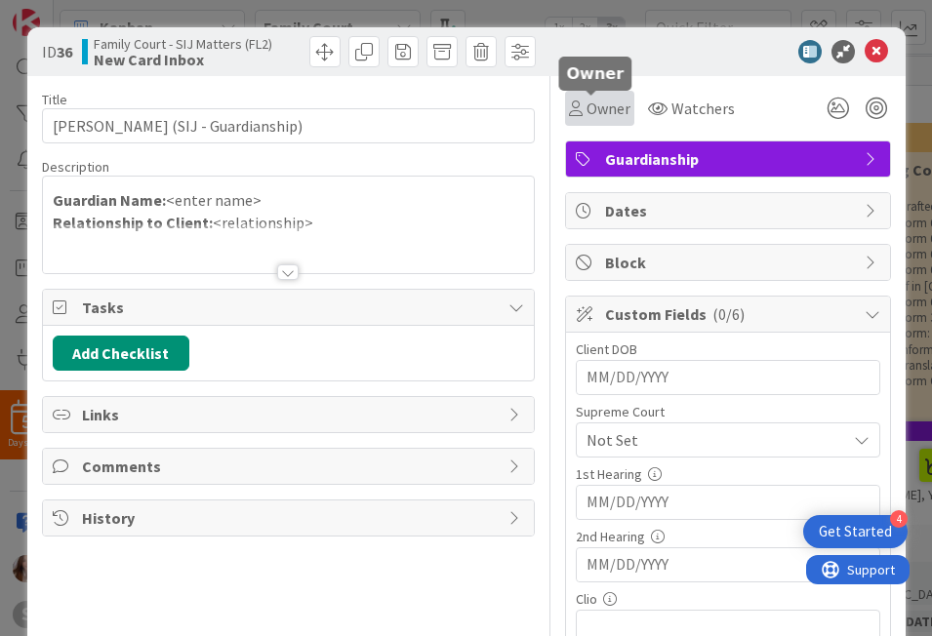
click at [615, 112] on span "Owner" at bounding box center [608, 108] width 44 height 23
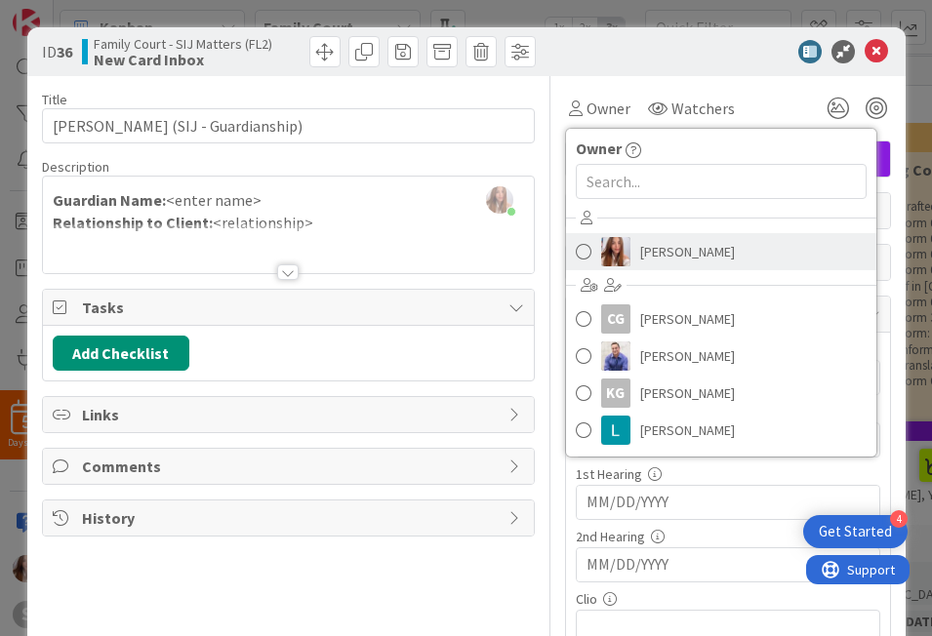
click at [623, 248] on link "[PERSON_NAME]" at bounding box center [721, 251] width 310 height 37
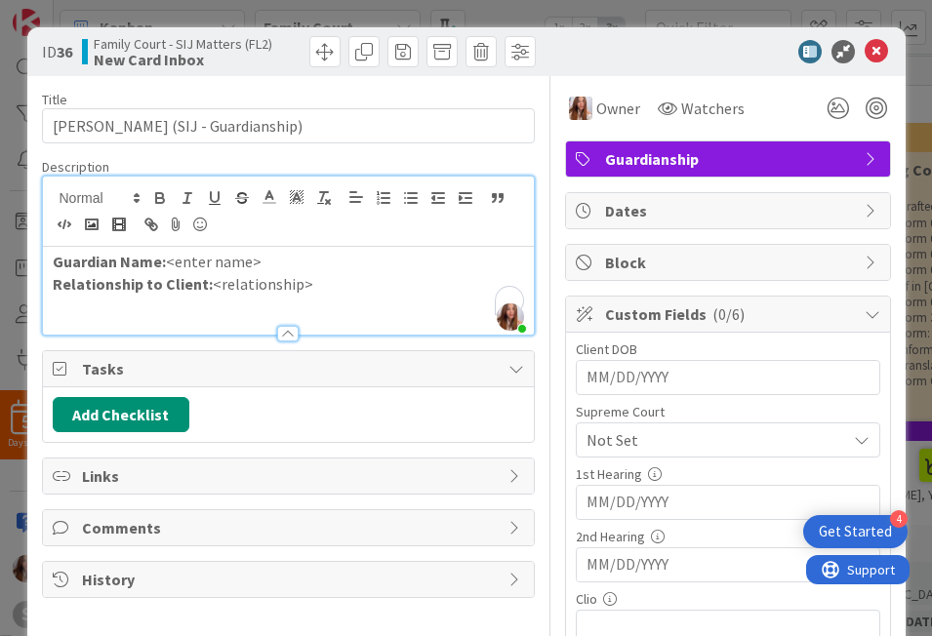
click at [230, 198] on div "Abigail Ruiz just joined Guardian Name: <enter name> Relationship to Client: <r…" at bounding box center [288, 256] width 491 height 158
click at [269, 268] on p "Guardian Name: <enter name>" at bounding box center [288, 262] width 471 height 22
click at [292, 288] on p "Relationship to Client: <relationship>" at bounding box center [288, 284] width 471 height 22
click at [662, 383] on input "MM/DD/YYYY" at bounding box center [727, 377] width 283 height 33
type input "[DATE]"
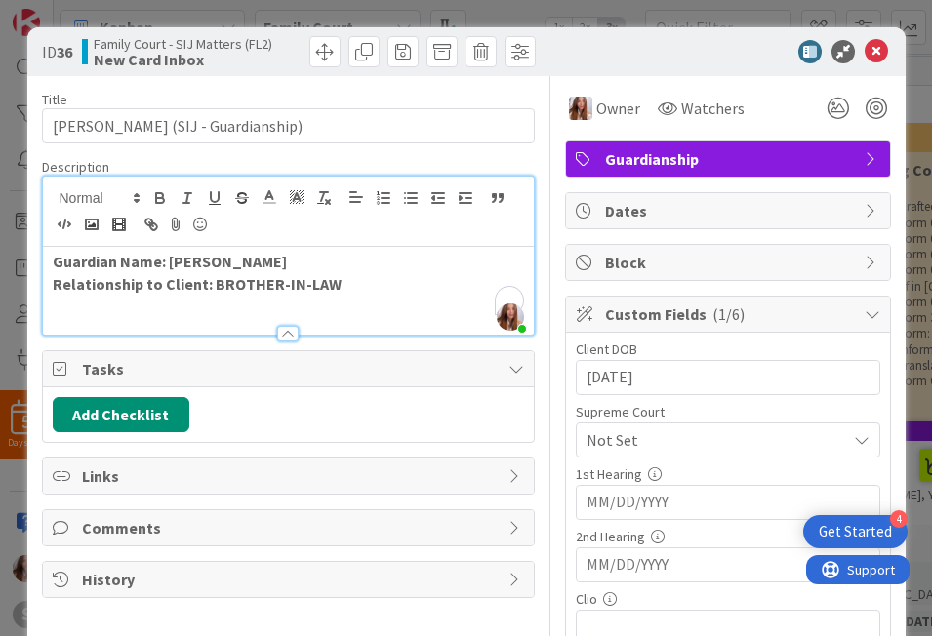
click at [728, 445] on span "Not Set" at bounding box center [711, 439] width 250 height 27
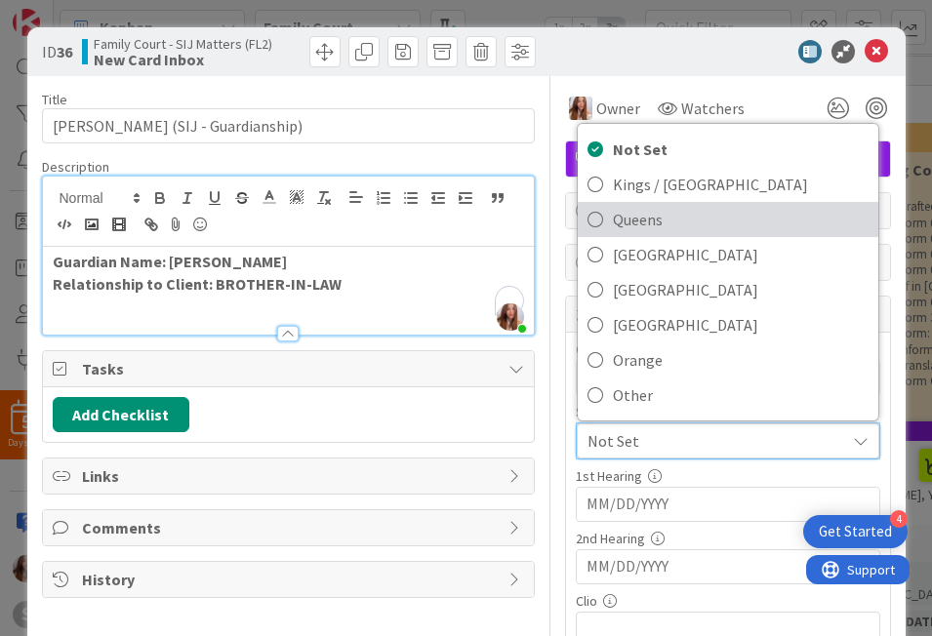
click at [613, 219] on span "Queens" at bounding box center [741, 219] width 256 height 29
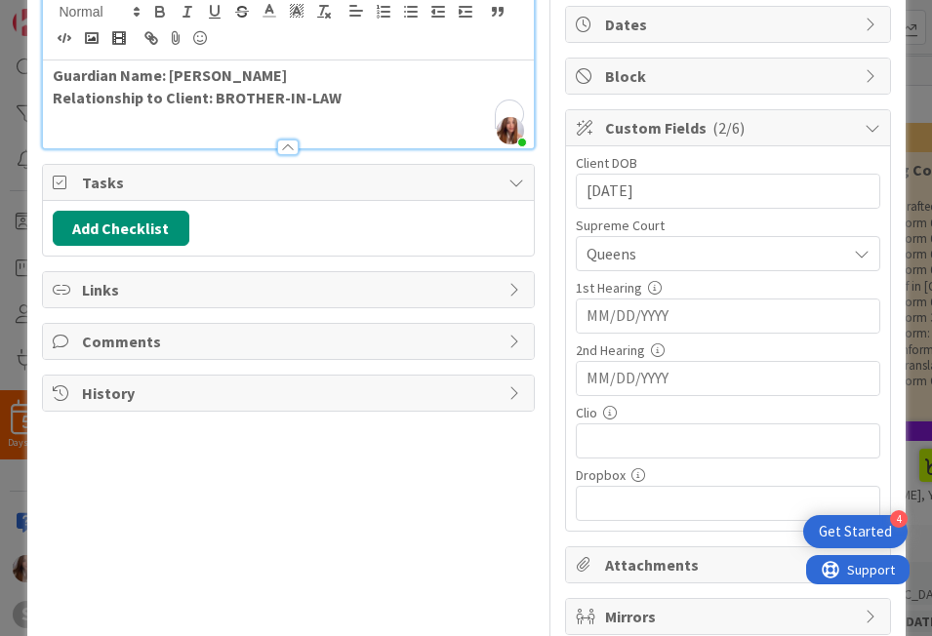
scroll to position [279, 0]
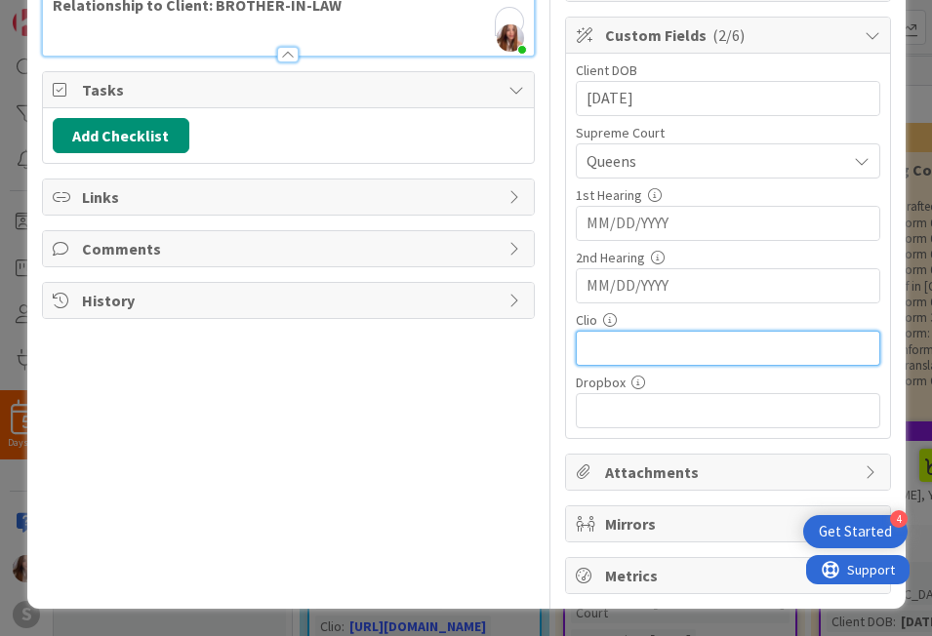
click at [658, 347] on input "text" at bounding box center [728, 348] width 304 height 35
paste input "https://app.clio.com/nc/#/matters/1685680037"
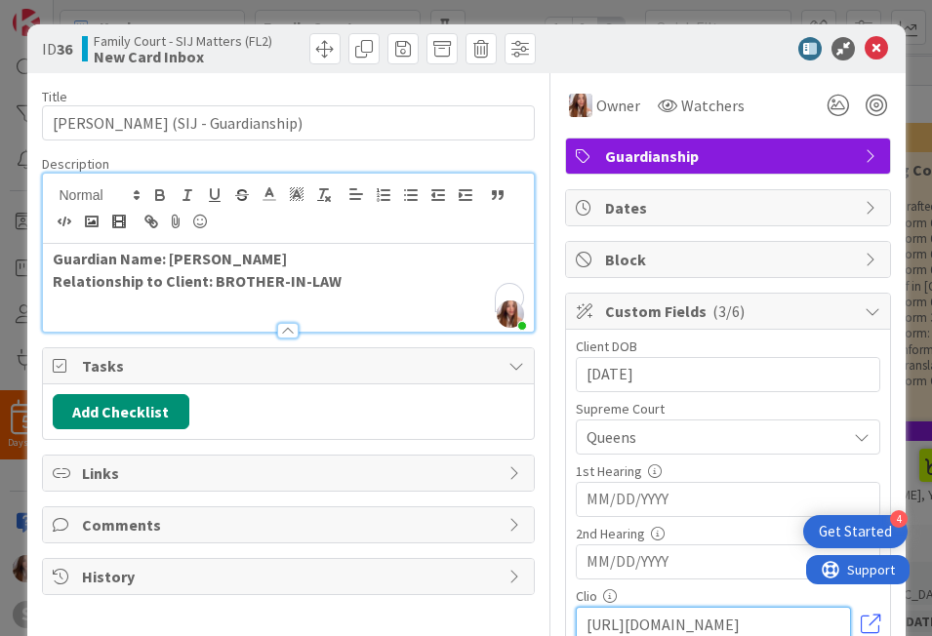
scroll to position [0, 0]
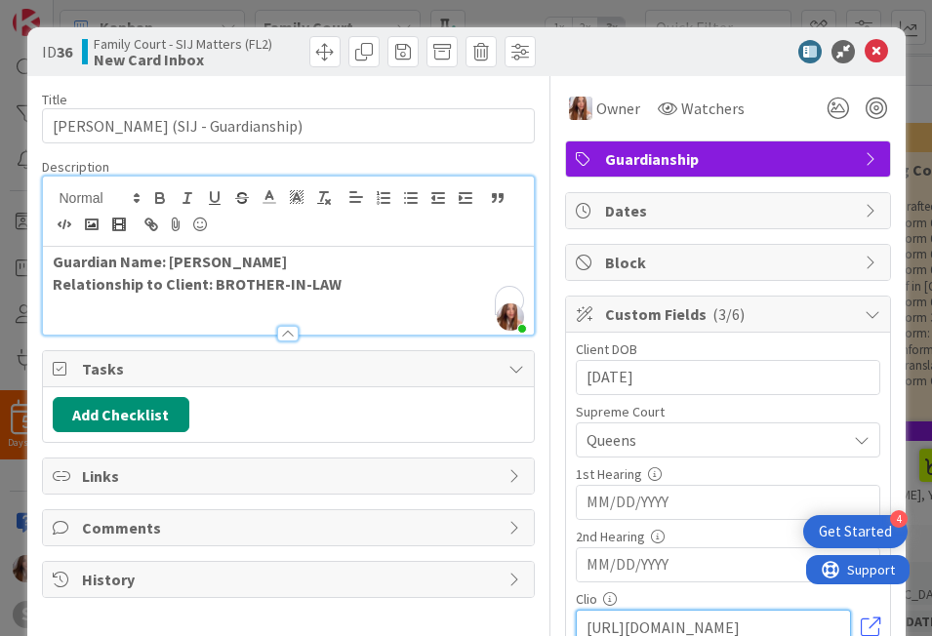
type input "https://app.clio.com/nc/#/matters/1685680037"
click at [671, 502] on input "MM/DD/YYYY" at bounding box center [727, 502] width 283 height 33
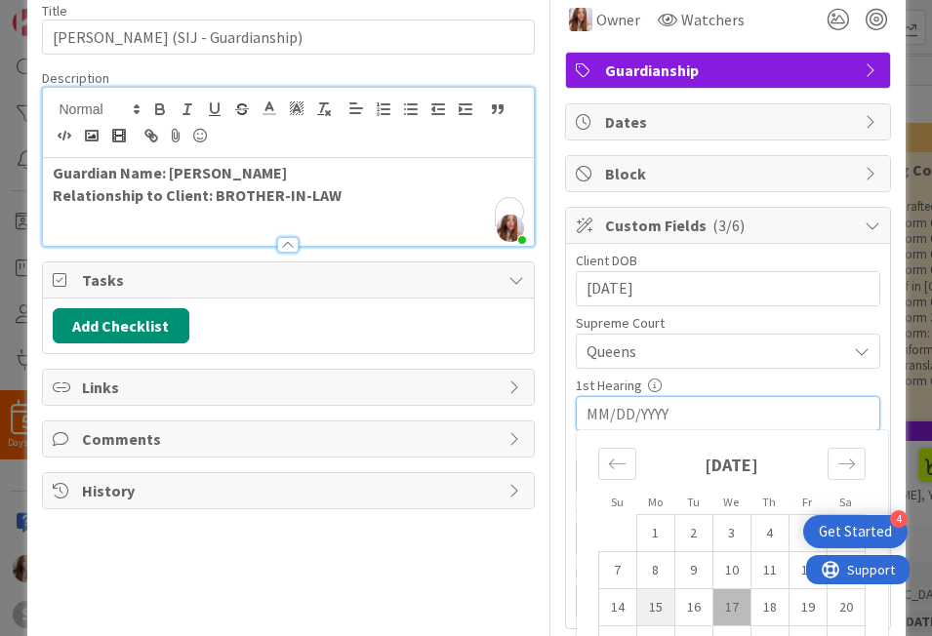
scroll to position [196, 0]
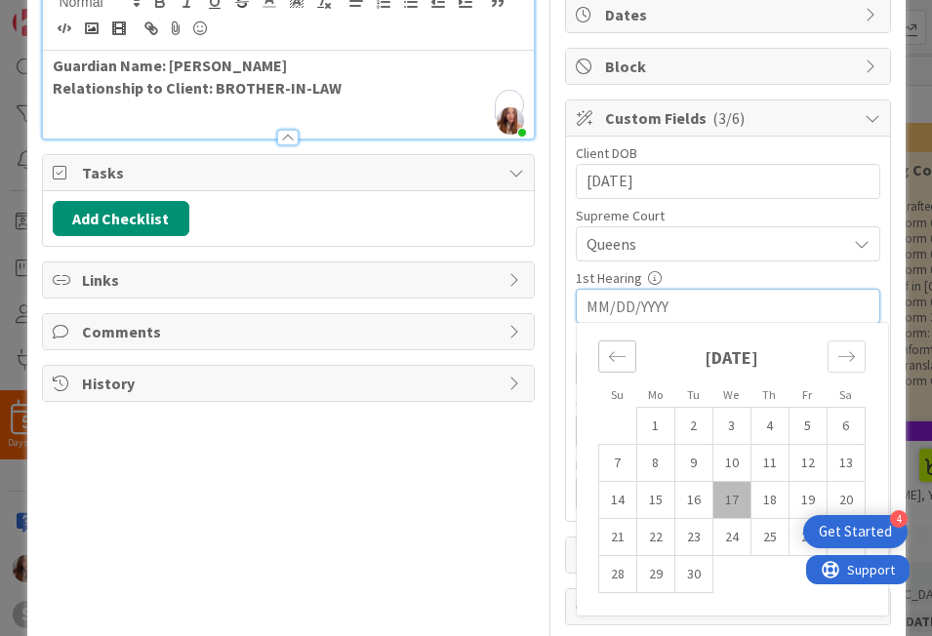
click at [608, 364] on icon "Move backward to switch to the previous month." at bounding box center [617, 356] width 19 height 19
click at [608, 363] on icon "Move backward to switch to the previous month." at bounding box center [617, 356] width 19 height 19
click at [608, 364] on icon "Move backward to switch to the previous month." at bounding box center [617, 356] width 19 height 19
click at [614, 359] on icon "Move backward to switch to the previous month." at bounding box center [617, 356] width 19 height 19
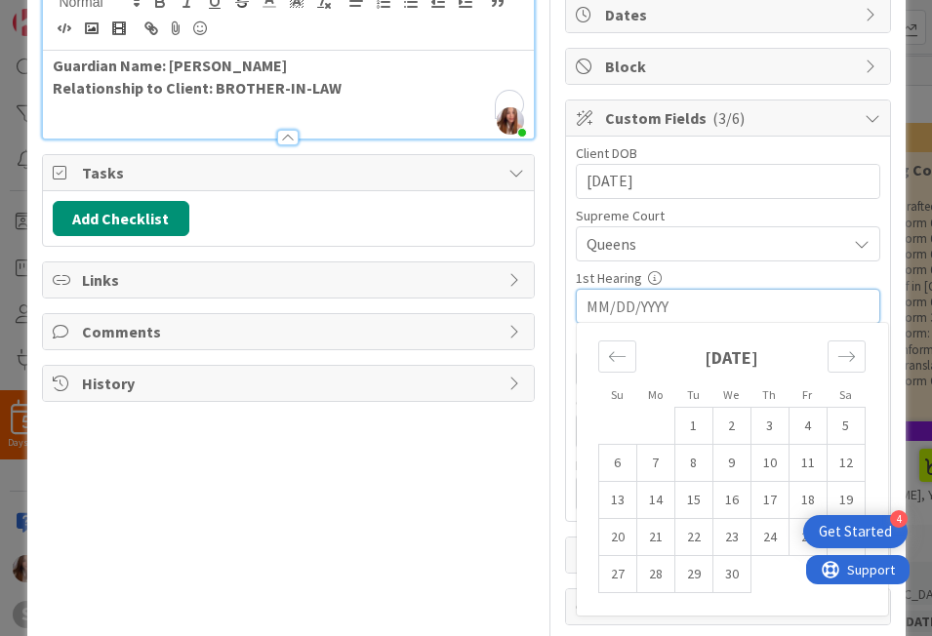
click at [776, 540] on td "24" at bounding box center [769, 537] width 38 height 37
type input "[DATE]"
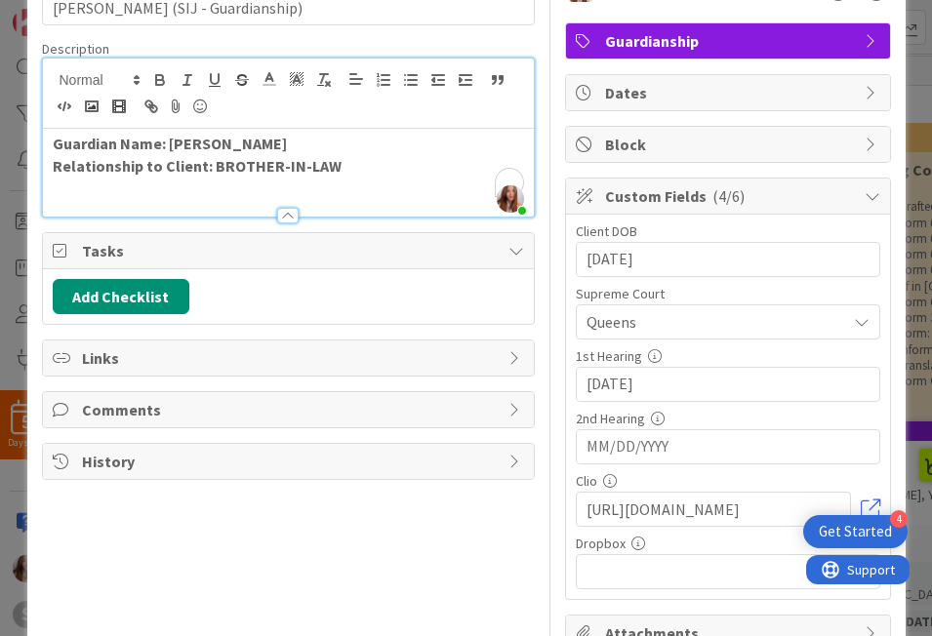
scroll to position [0, 0]
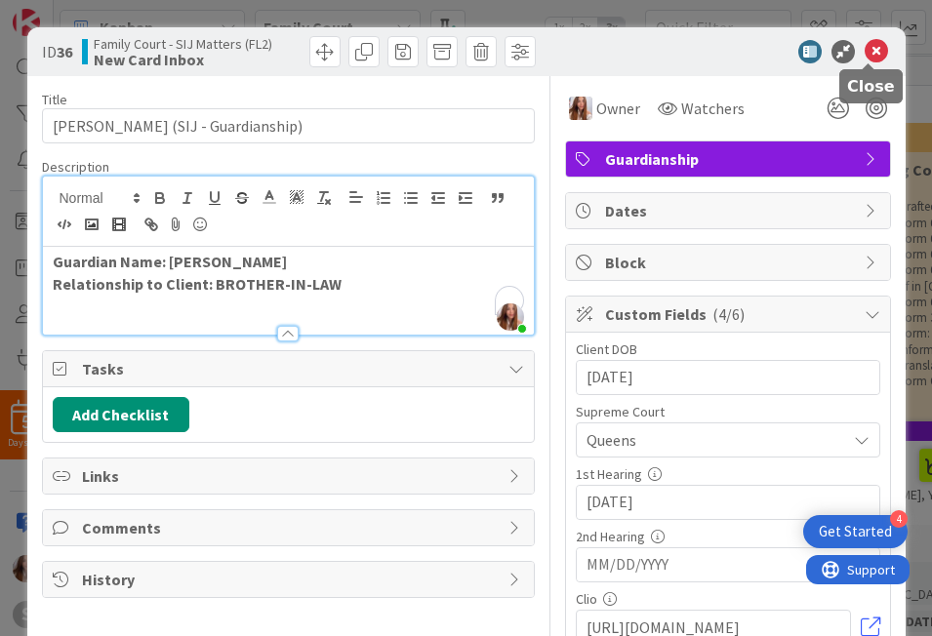
click at [865, 59] on icon at bounding box center [876, 51] width 23 height 23
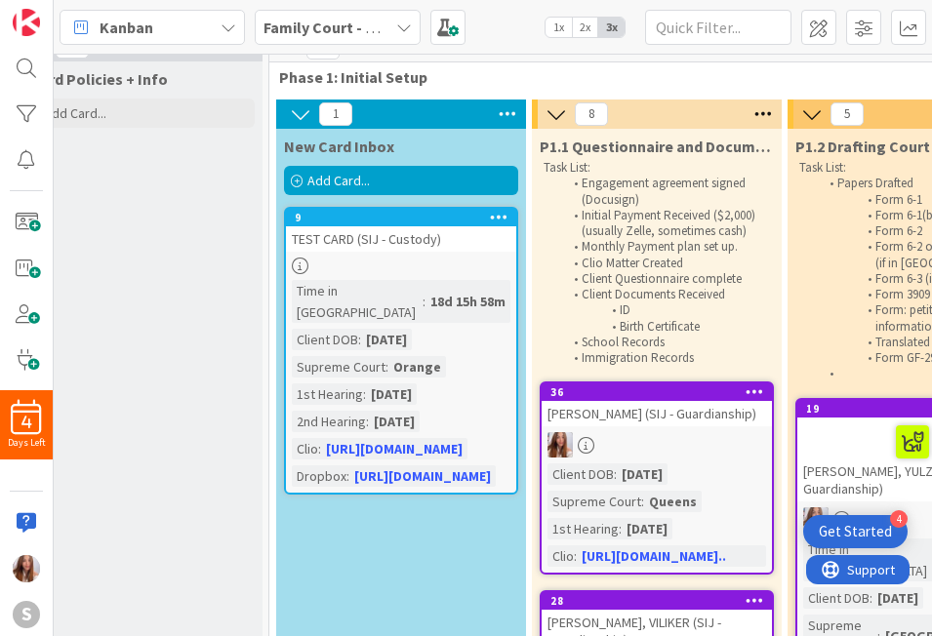
click at [649, 451] on div at bounding box center [657, 444] width 230 height 25
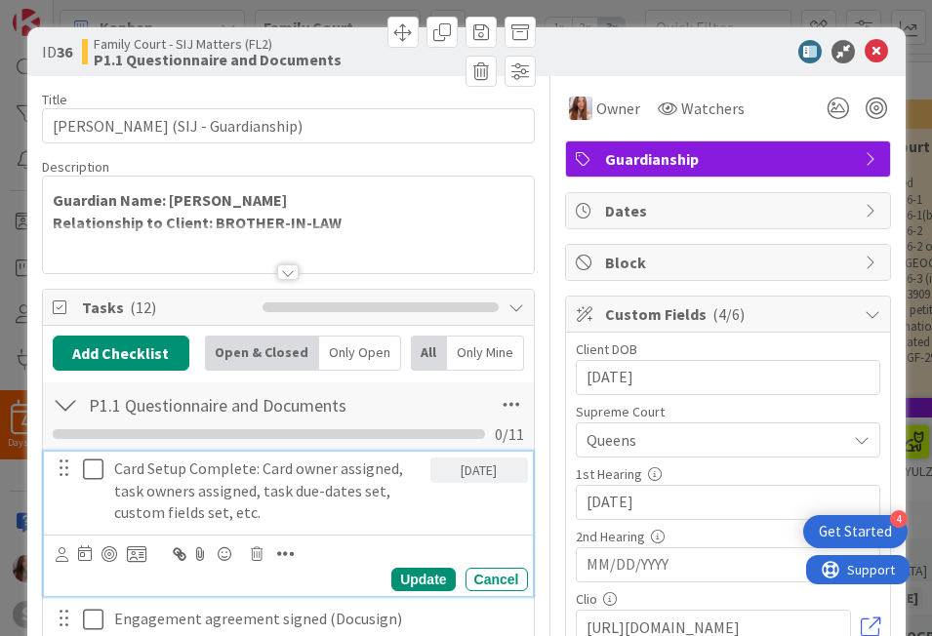
click at [94, 477] on icon at bounding box center [93, 469] width 20 height 23
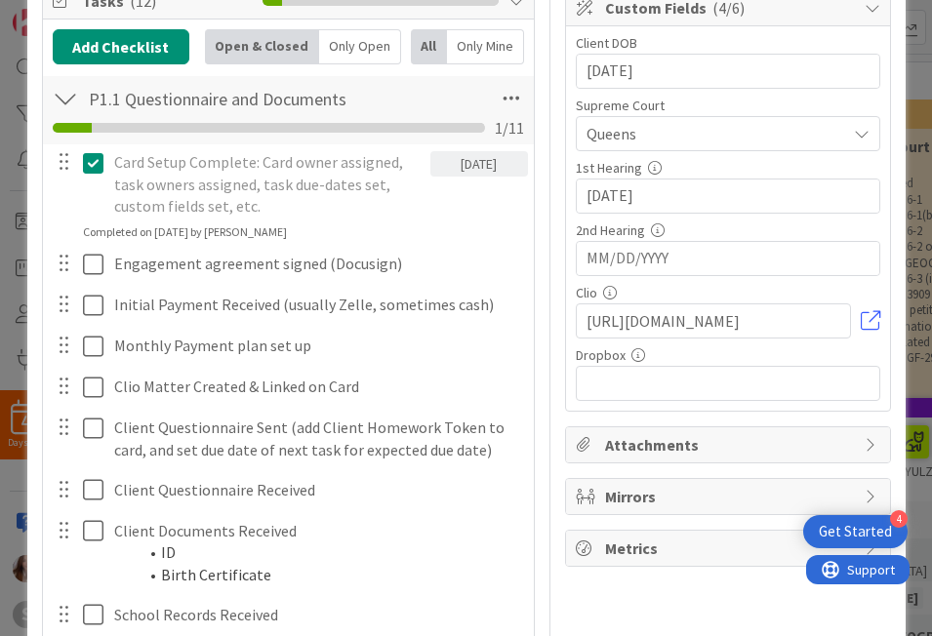
scroll to position [335, 0]
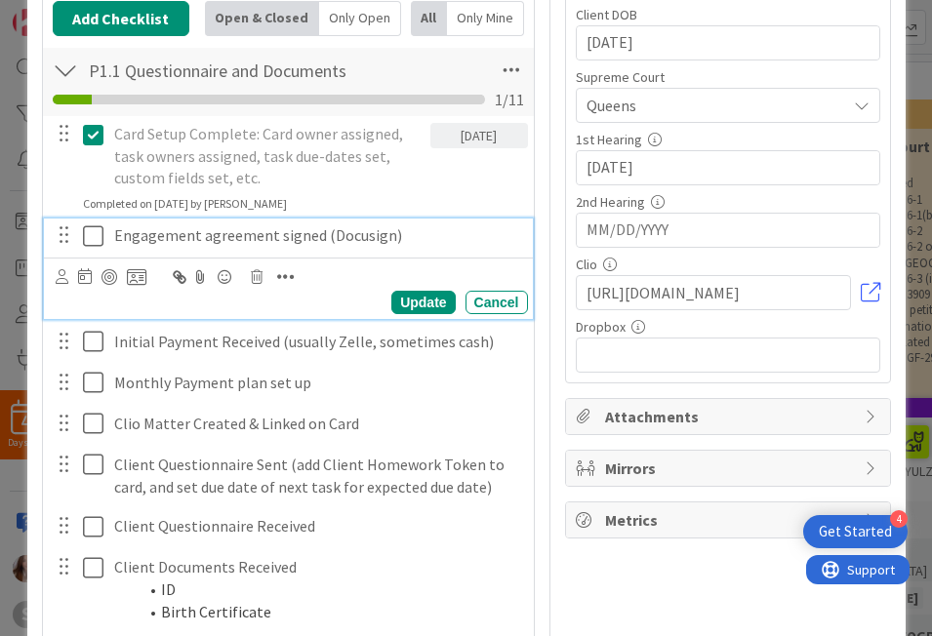
click at [92, 241] on icon at bounding box center [93, 235] width 20 height 23
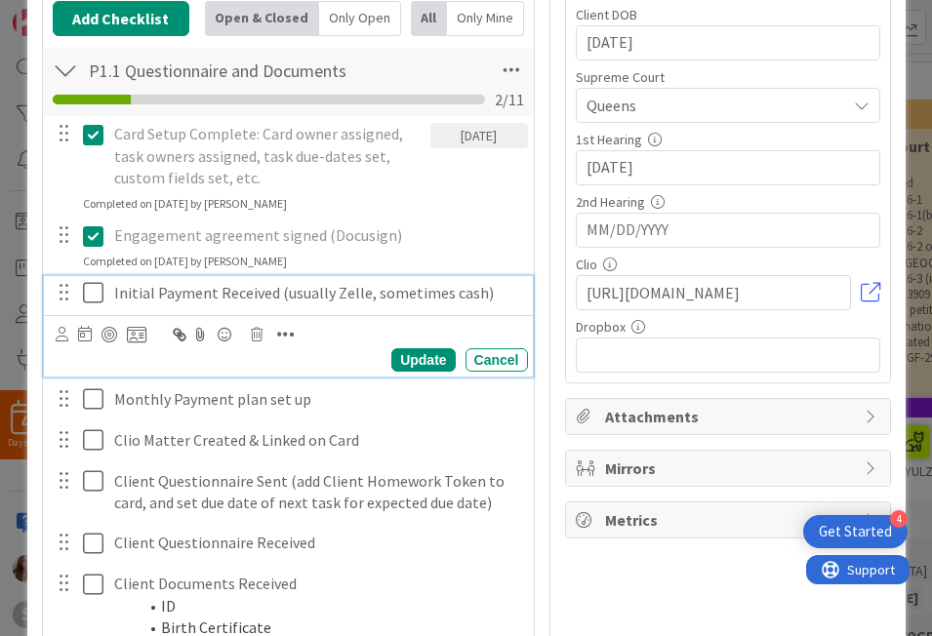
click at [106, 301] on div "Initial Payment Received (usually Zelle, sometimes cash)" at bounding box center [317, 293] width 422 height 34
click at [91, 295] on icon at bounding box center [93, 292] width 20 height 23
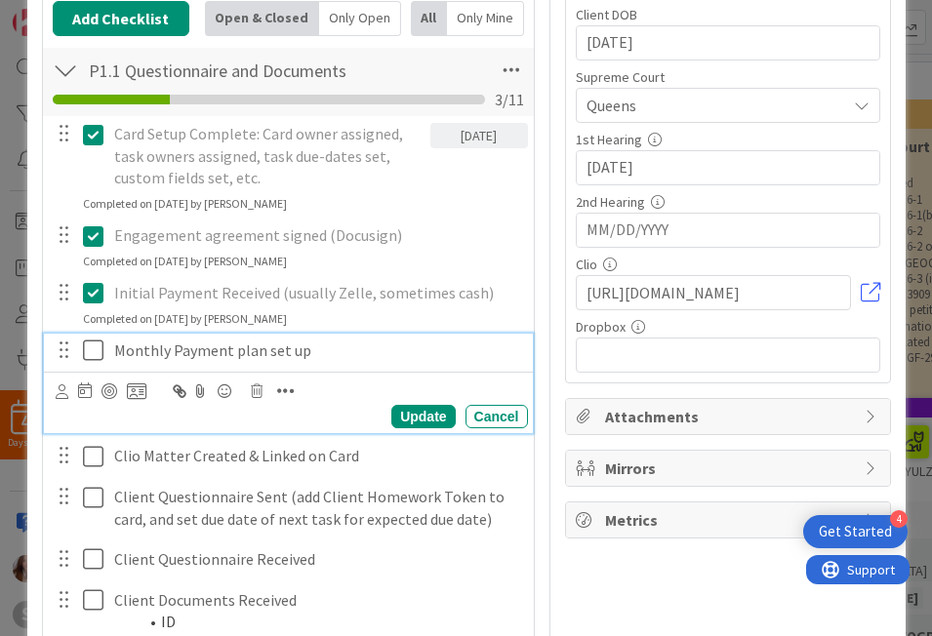
click at [83, 346] on icon at bounding box center [93, 350] width 20 height 23
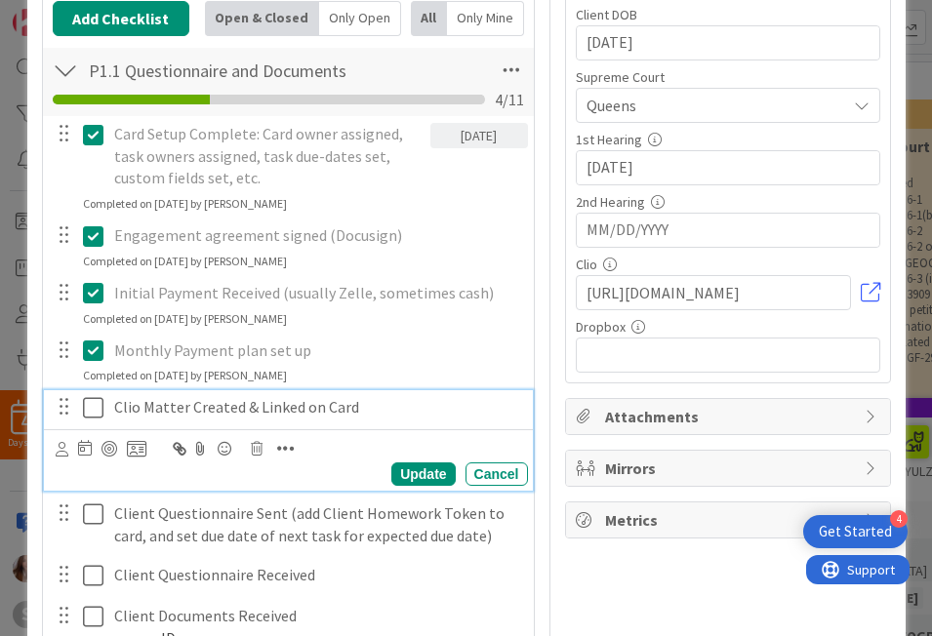
click at [88, 415] on icon at bounding box center [93, 407] width 20 height 23
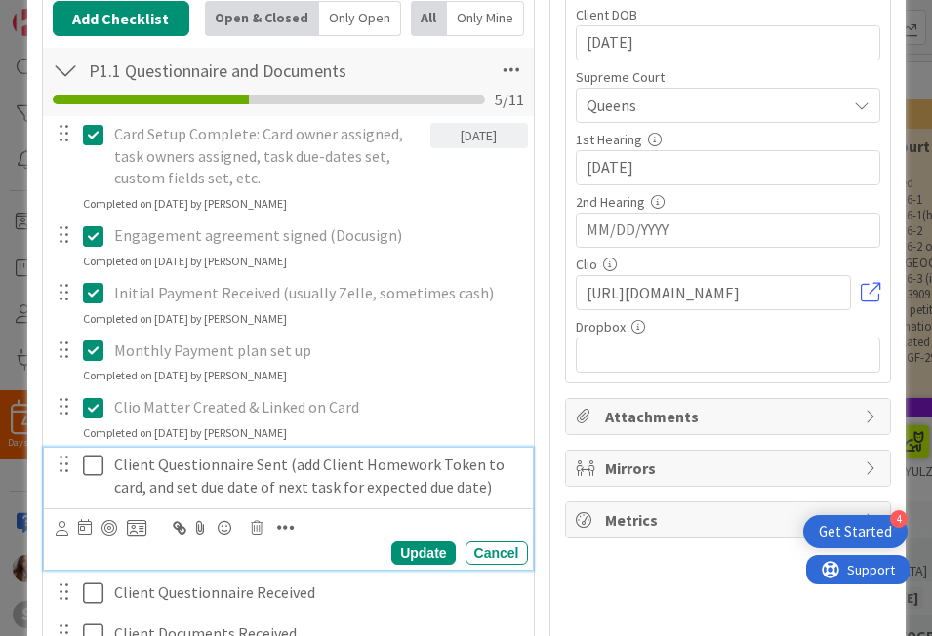
click at [89, 458] on icon at bounding box center [93, 465] width 20 height 23
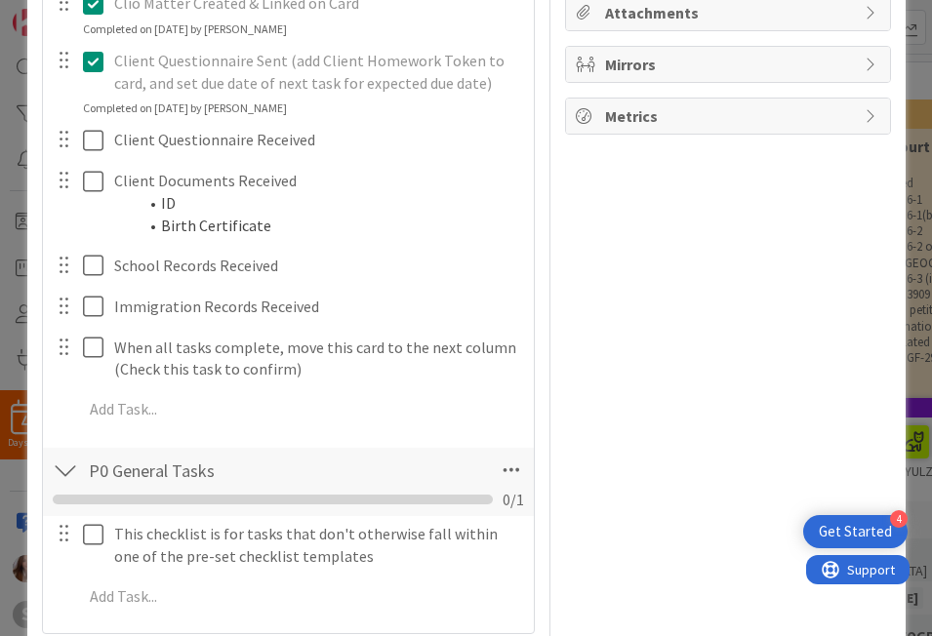
scroll to position [758, 0]
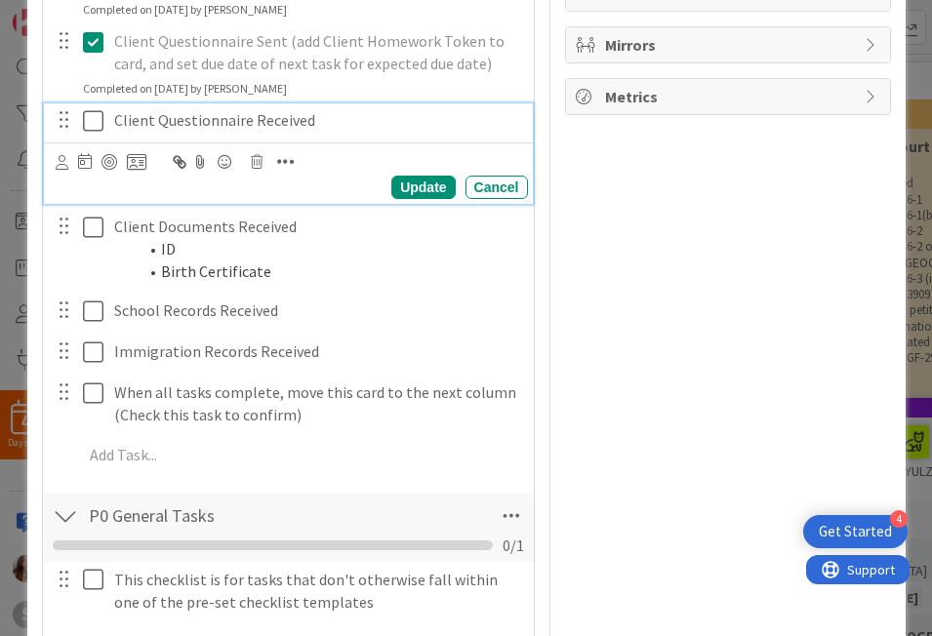
click at [83, 122] on icon at bounding box center [93, 120] width 20 height 23
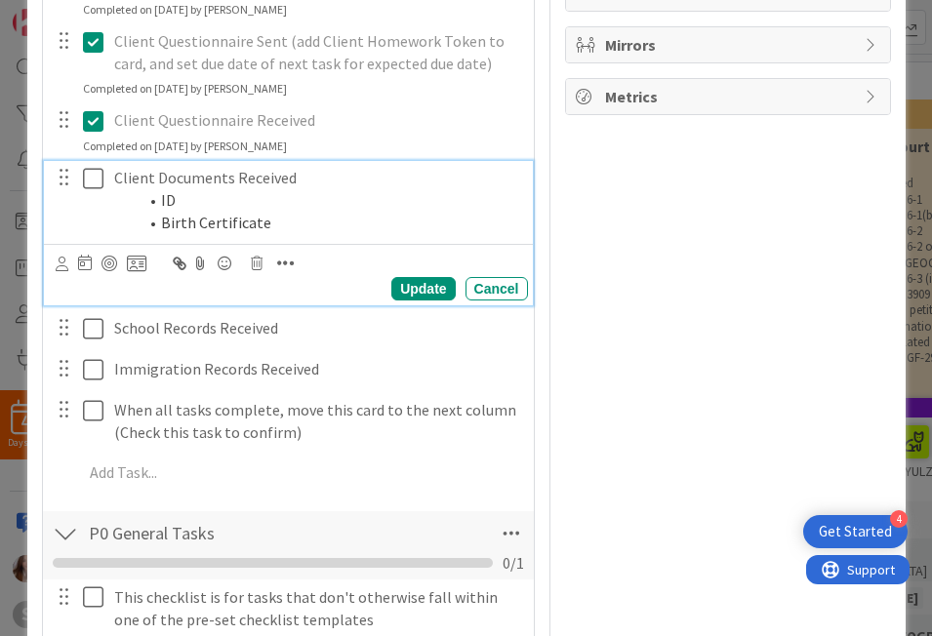
click at [87, 167] on icon at bounding box center [93, 178] width 20 height 23
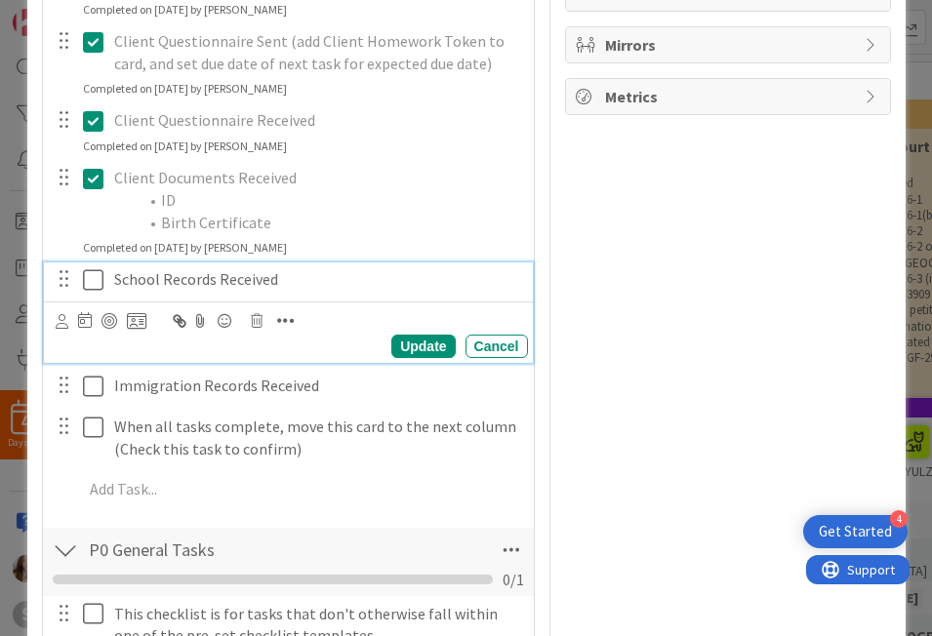
click at [90, 287] on icon at bounding box center [93, 279] width 20 height 23
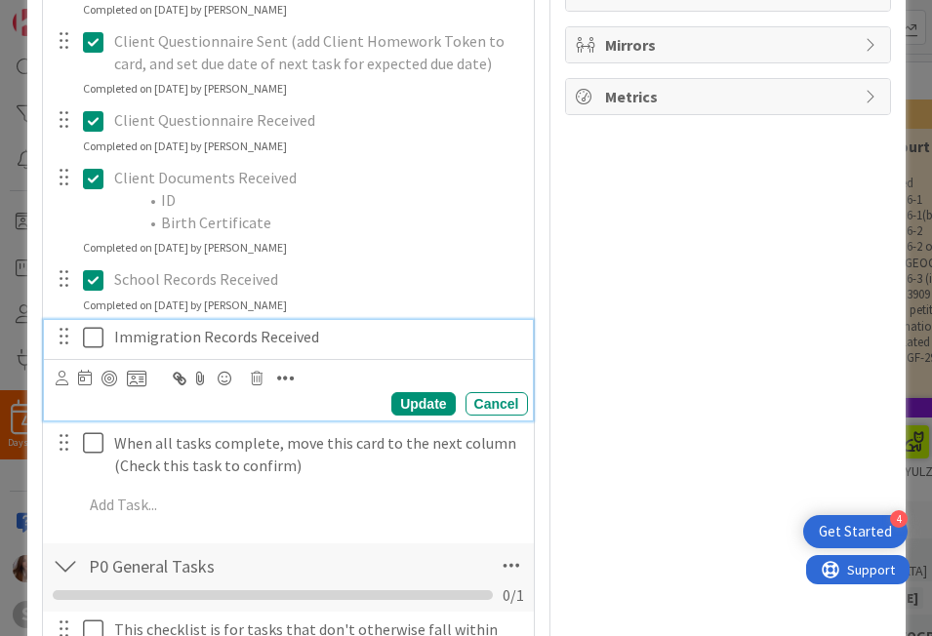
click at [89, 332] on icon at bounding box center [93, 337] width 20 height 23
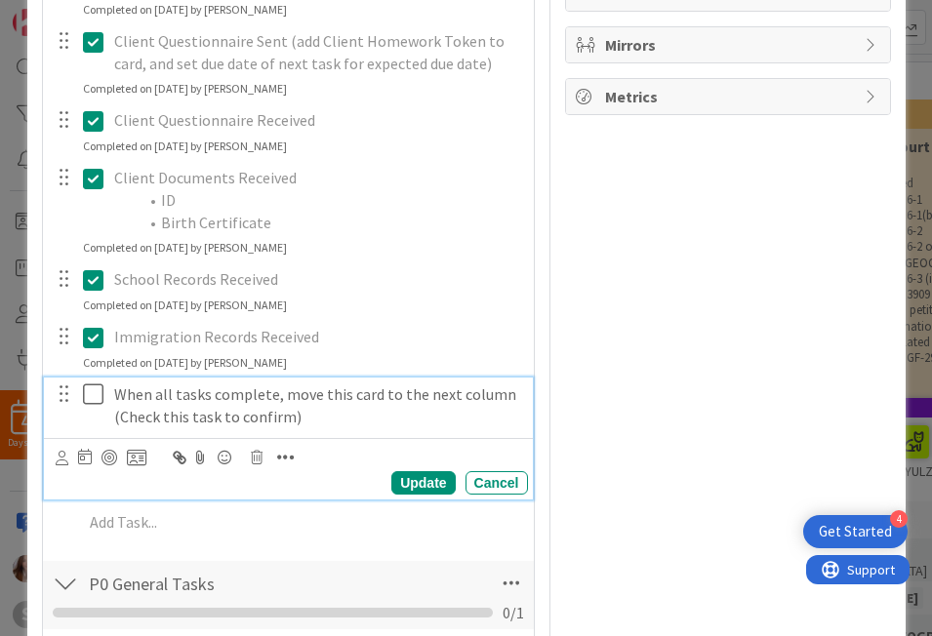
drag, startPoint x: 92, startPoint y: 386, endPoint x: 103, endPoint y: 378, distance: 14.6
click at [92, 386] on icon at bounding box center [93, 394] width 20 height 23
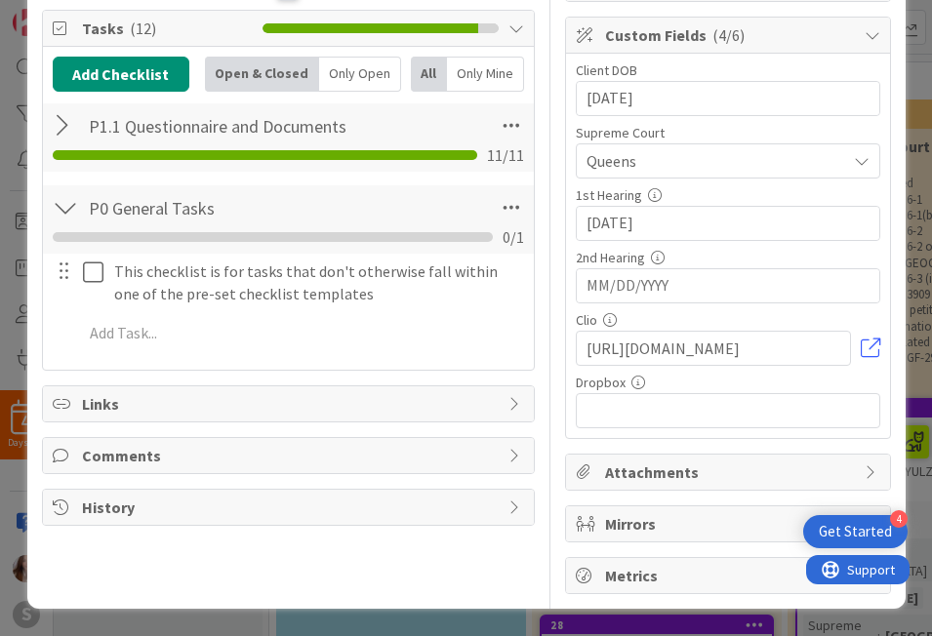
scroll to position [0, 0]
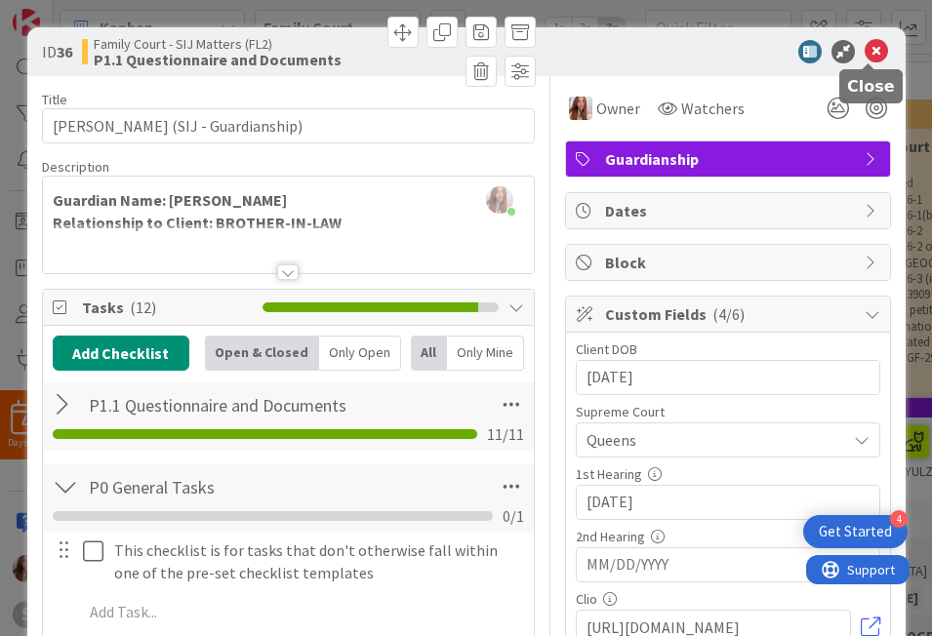
click at [865, 53] on icon at bounding box center [876, 51] width 23 height 23
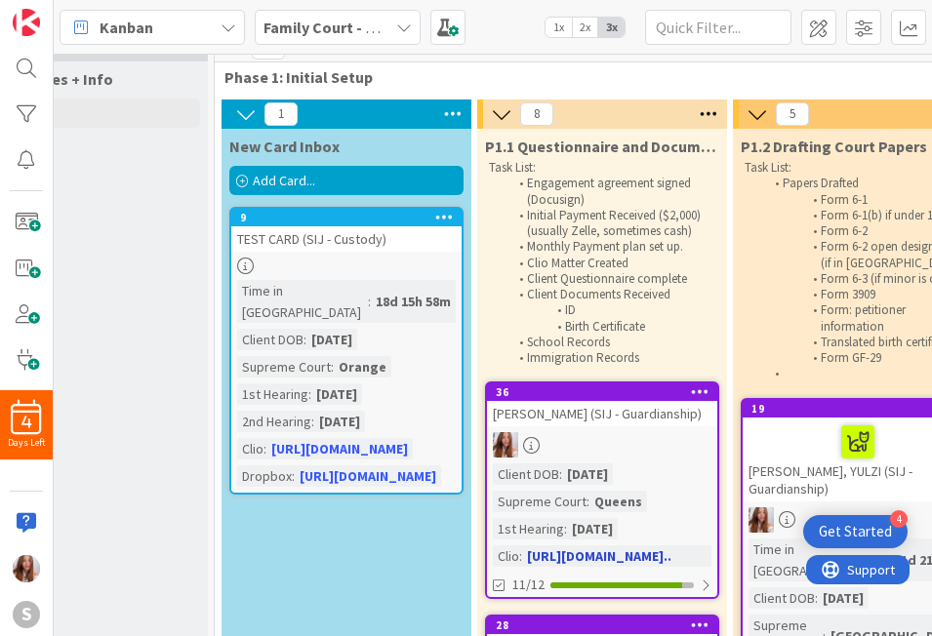
scroll to position [27, 102]
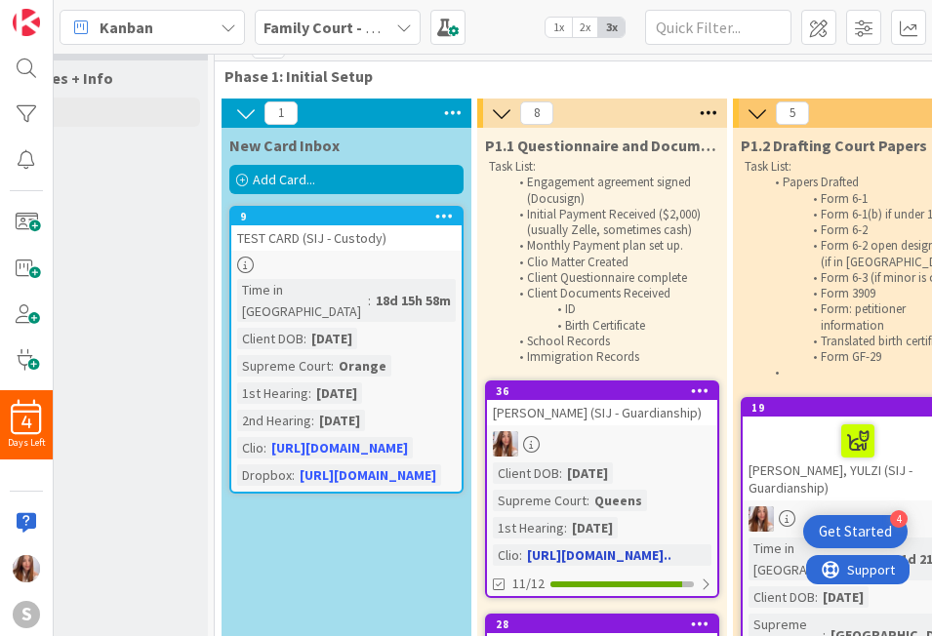
click at [562, 423] on div "[PERSON_NAME] (SIJ - Guardianship)" at bounding box center [602, 412] width 230 height 25
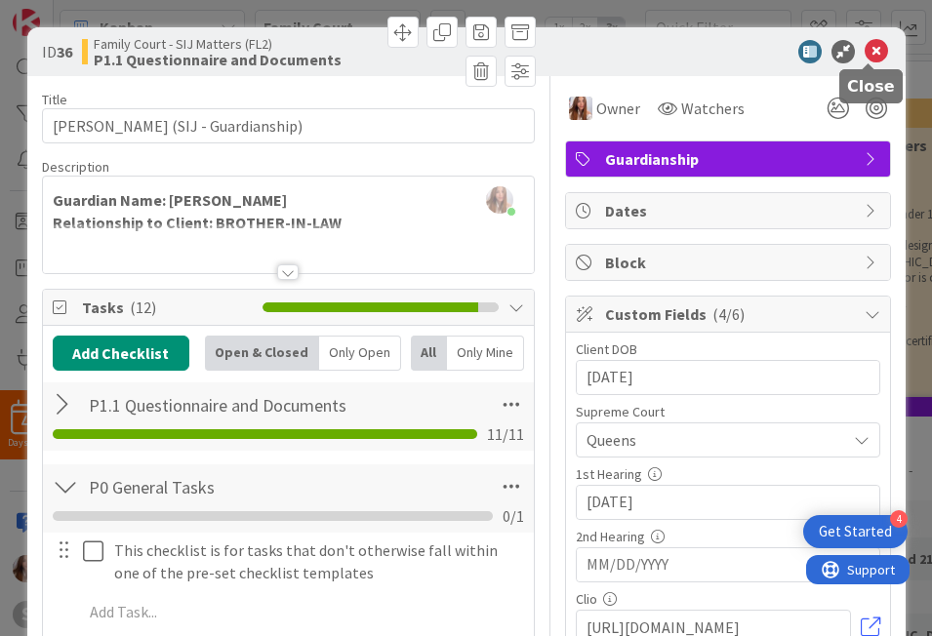
click at [869, 57] on icon at bounding box center [876, 51] width 23 height 23
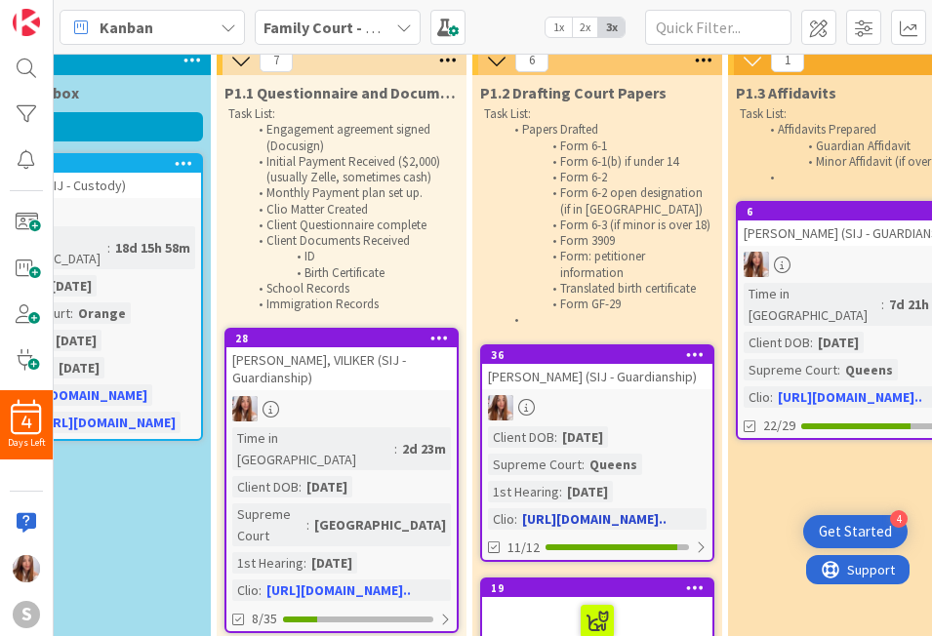
scroll to position [80, 368]
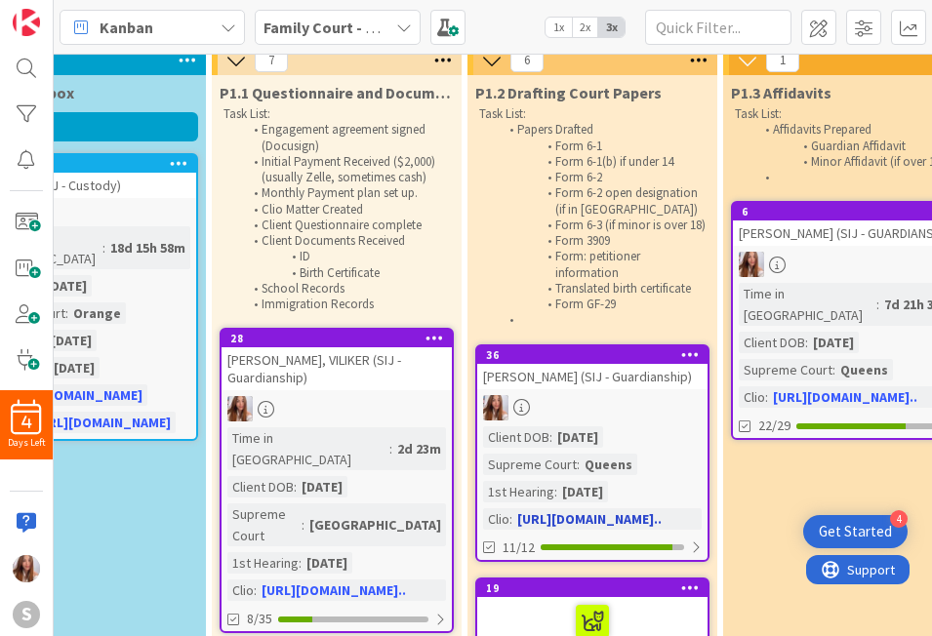
click at [643, 389] on div "[PERSON_NAME] (SIJ - Guardianship)" at bounding box center [592, 376] width 230 height 25
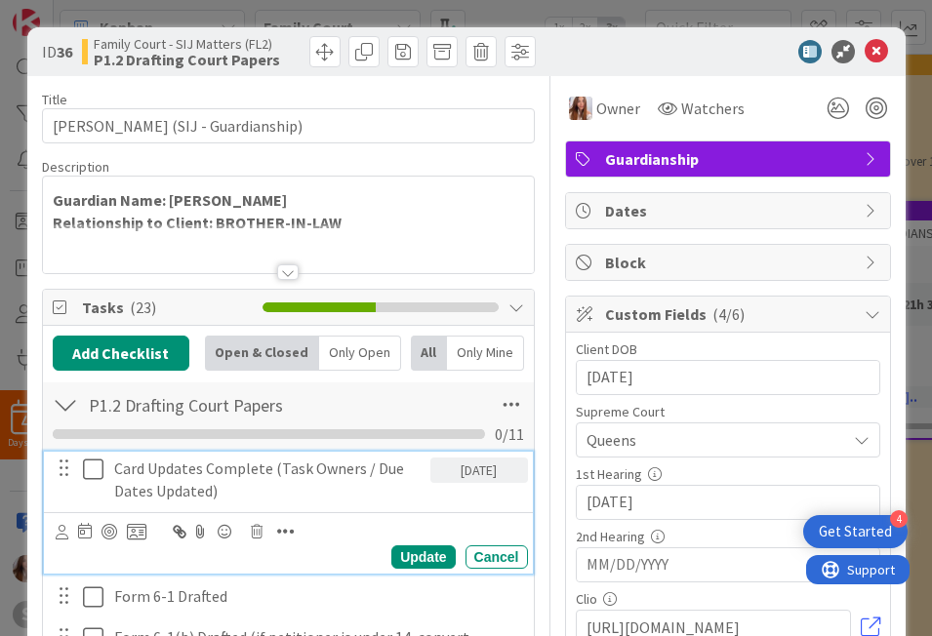
click at [86, 468] on icon at bounding box center [93, 469] width 20 height 23
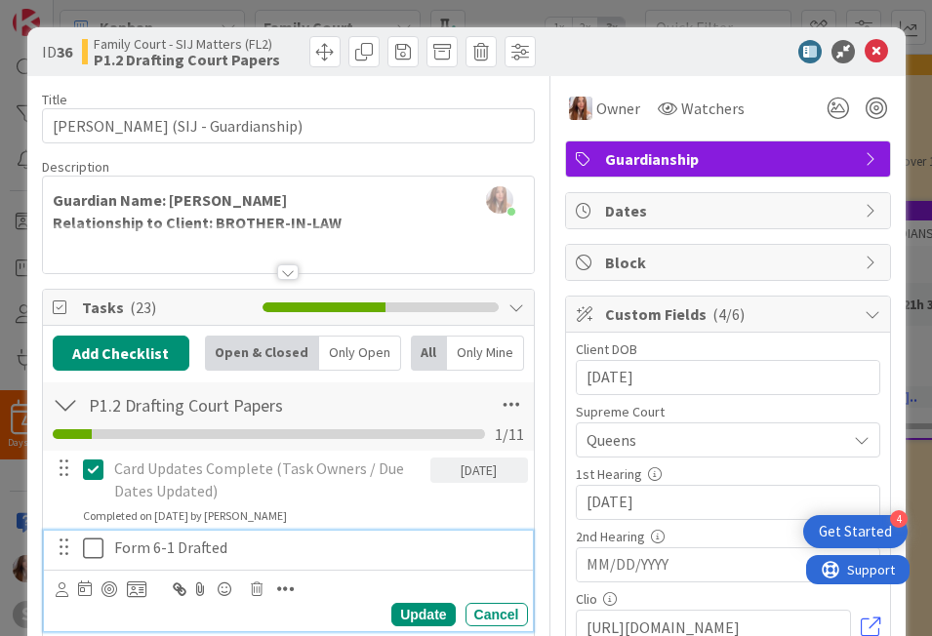
click at [90, 538] on icon at bounding box center [93, 548] width 20 height 23
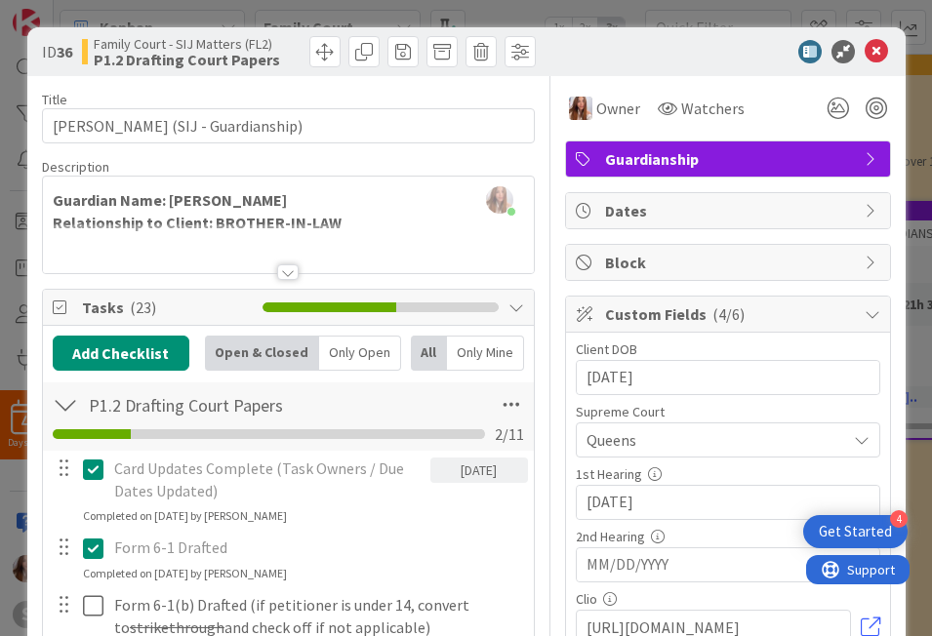
scroll to position [532, 0]
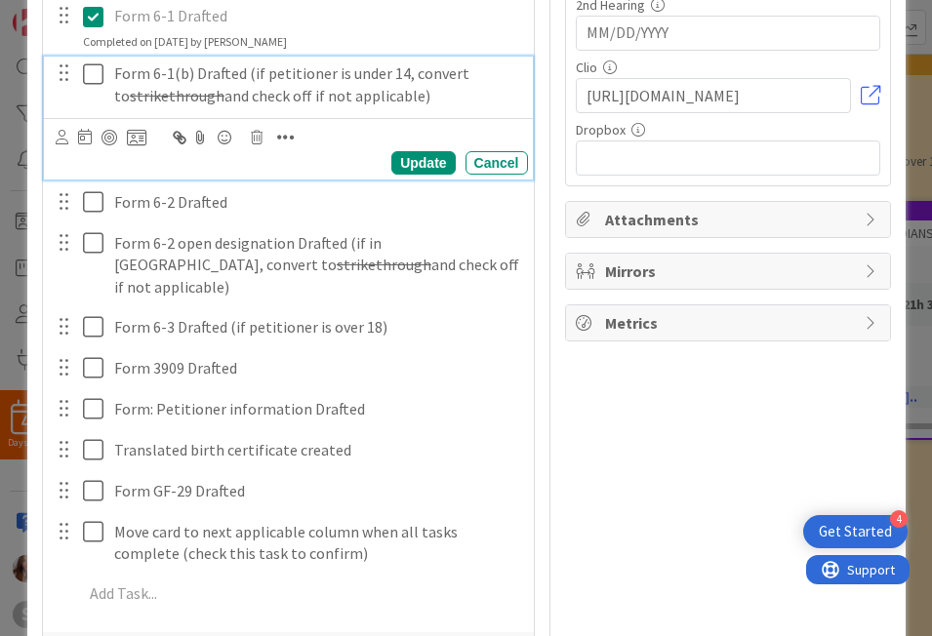
click at [83, 66] on icon at bounding box center [93, 73] width 20 height 23
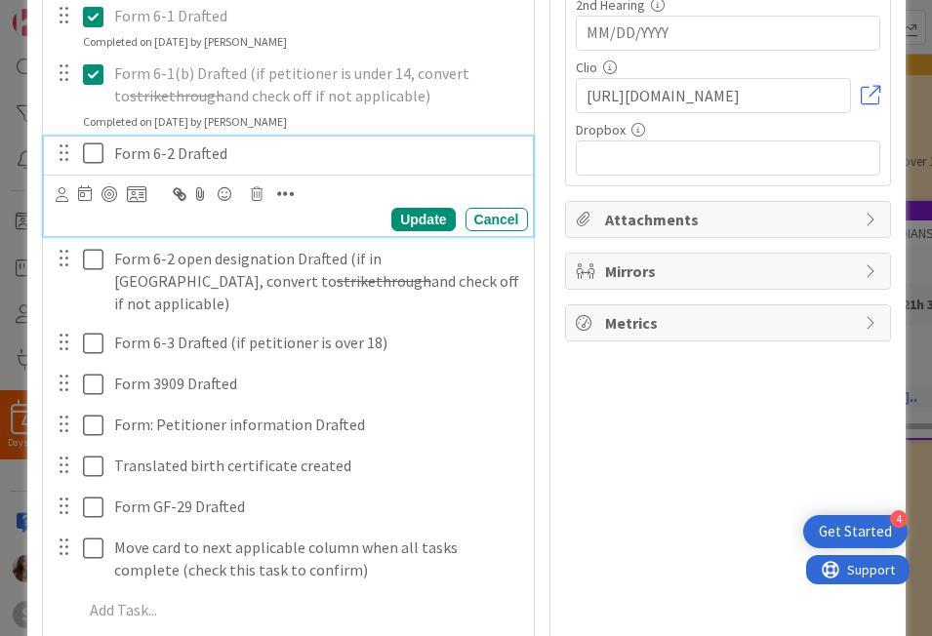
click at [88, 139] on button at bounding box center [94, 154] width 23 height 31
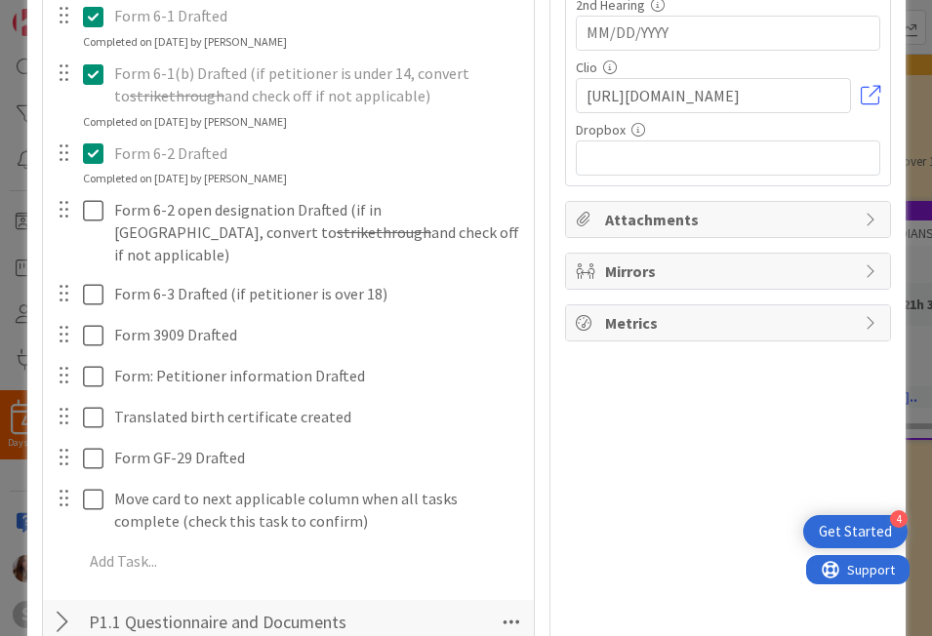
click at [70, 215] on div at bounding box center [79, 232] width 55 height 78
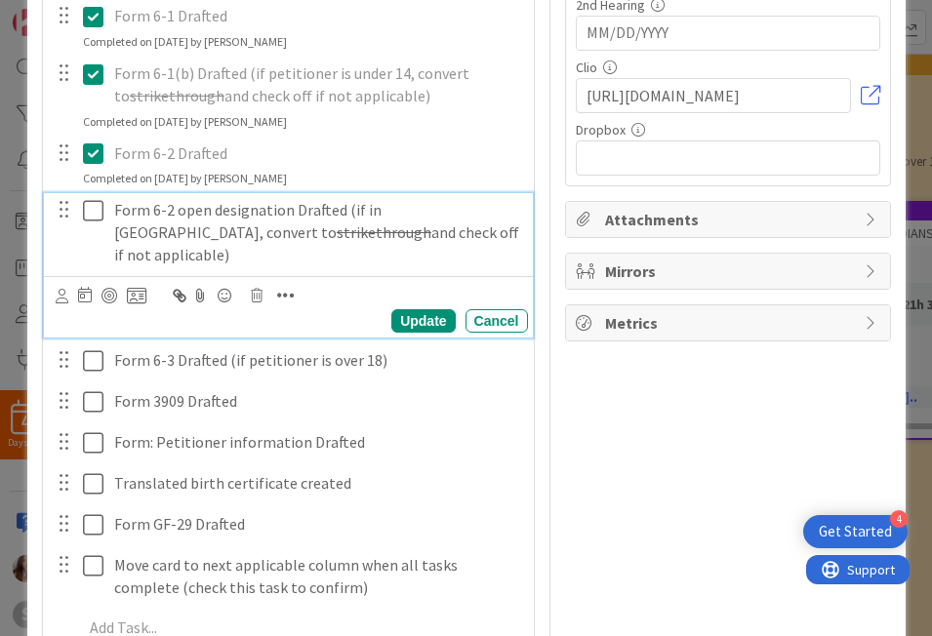
click at [89, 220] on icon at bounding box center [93, 210] width 20 height 23
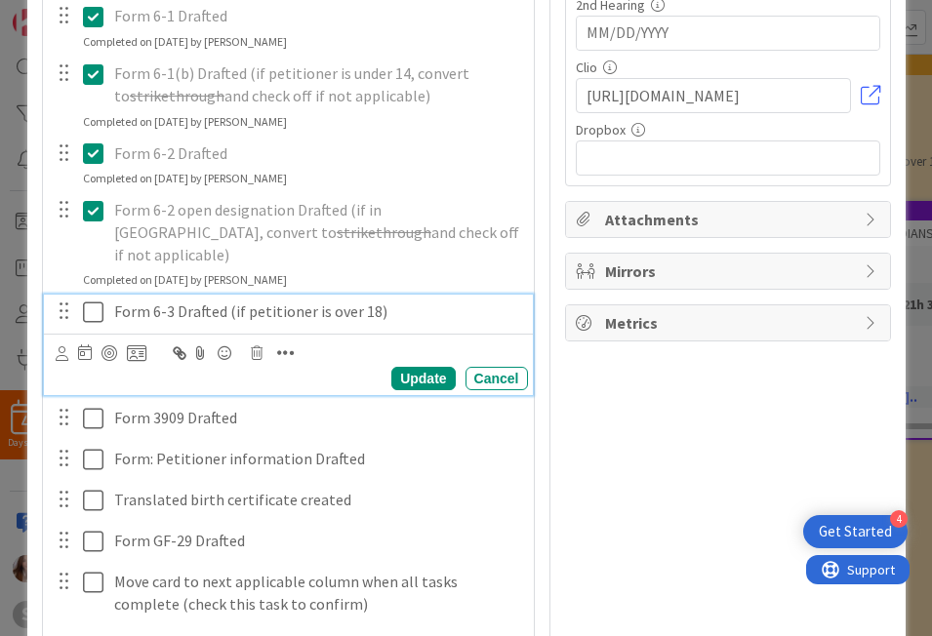
click at [106, 295] on div "Form 6-3 Drafted (if petitioner is over 18)" at bounding box center [317, 312] width 422 height 34
click at [95, 301] on icon at bounding box center [93, 312] width 20 height 23
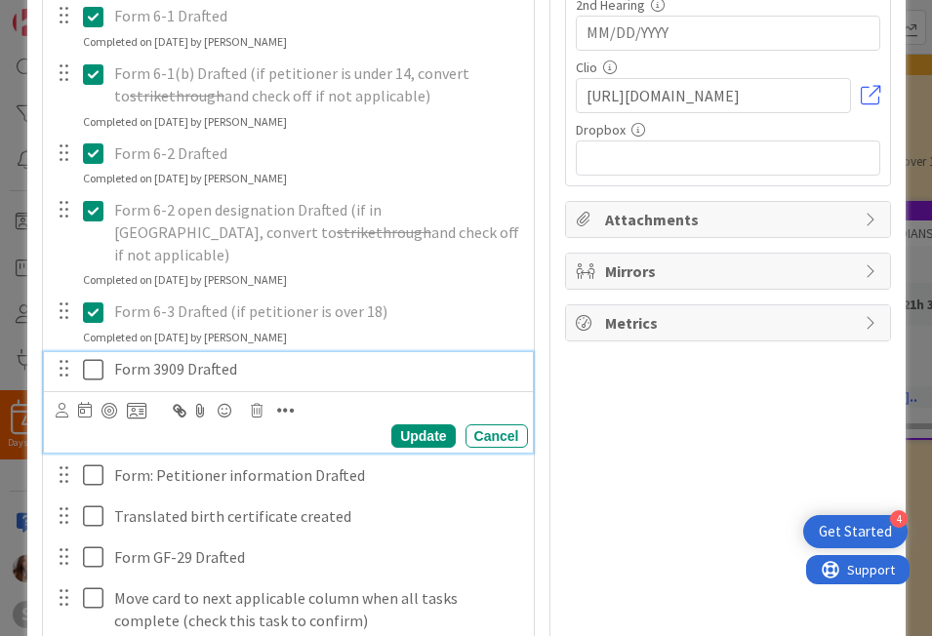
click at [89, 358] on icon at bounding box center [93, 369] width 20 height 23
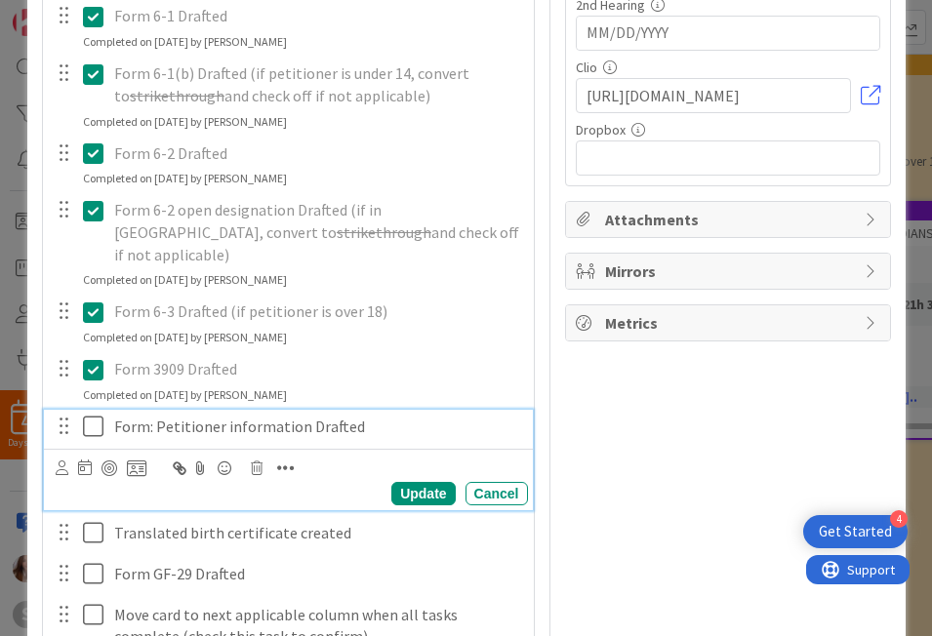
click at [89, 412] on button at bounding box center [94, 427] width 23 height 31
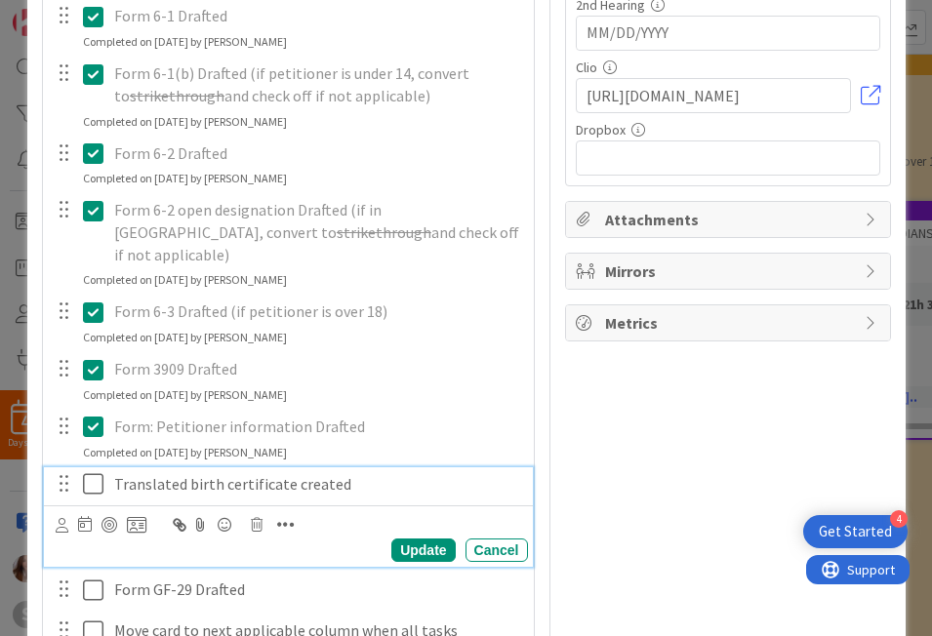
click at [84, 472] on icon at bounding box center [93, 483] width 20 height 23
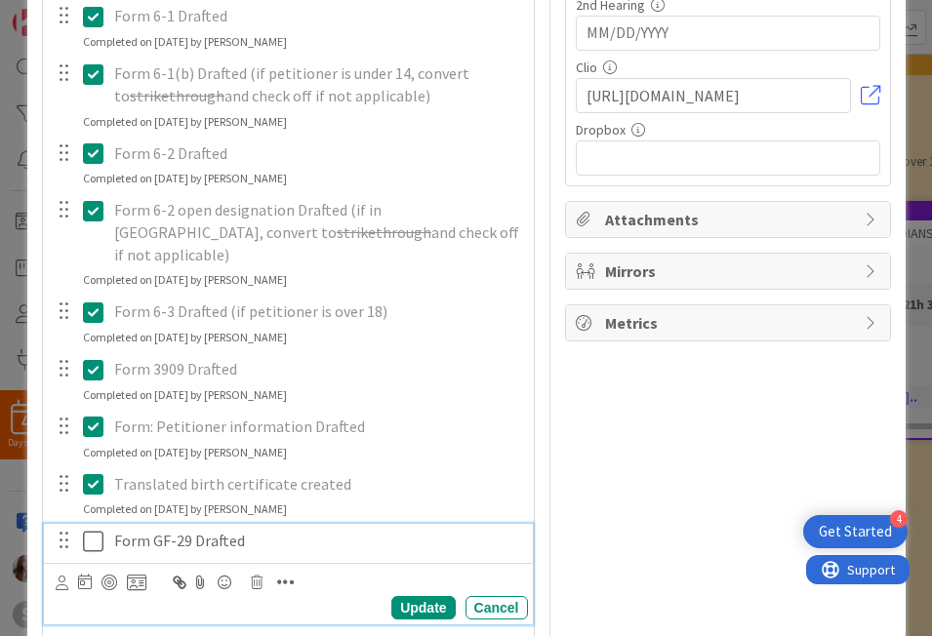
click at [85, 530] on icon at bounding box center [93, 541] width 20 height 23
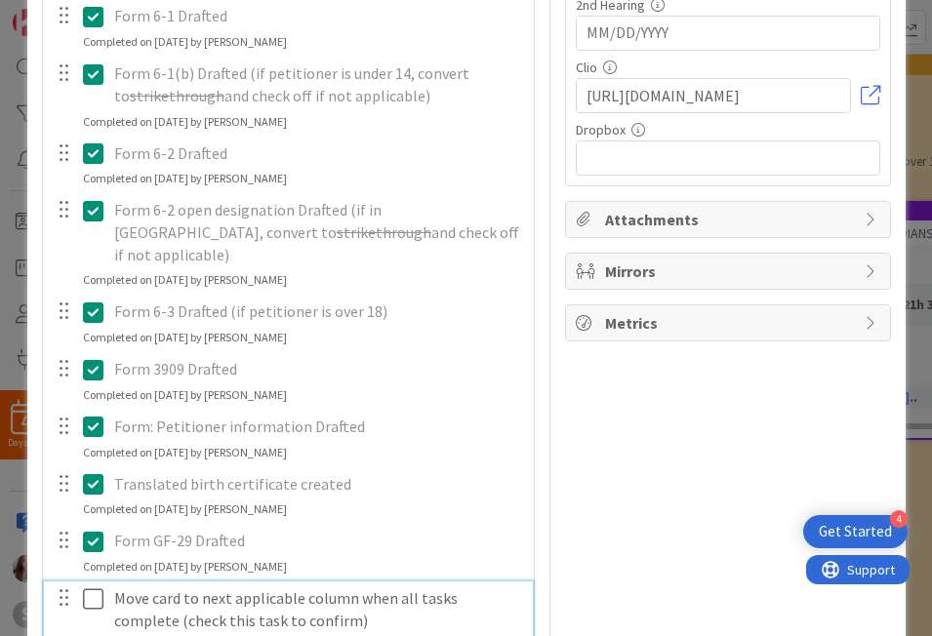
click at [83, 587] on icon at bounding box center [93, 598] width 20 height 23
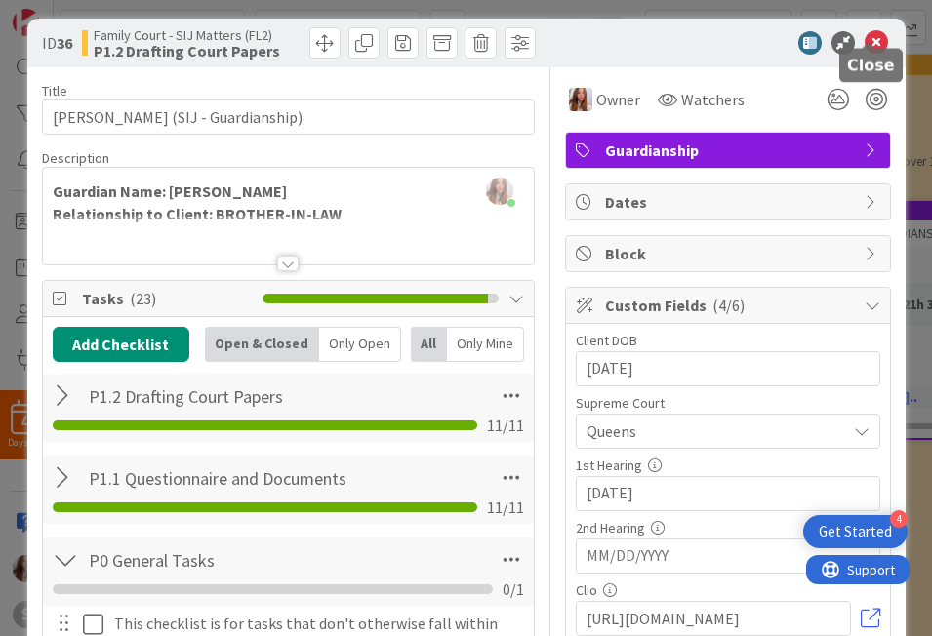
scroll to position [0, 0]
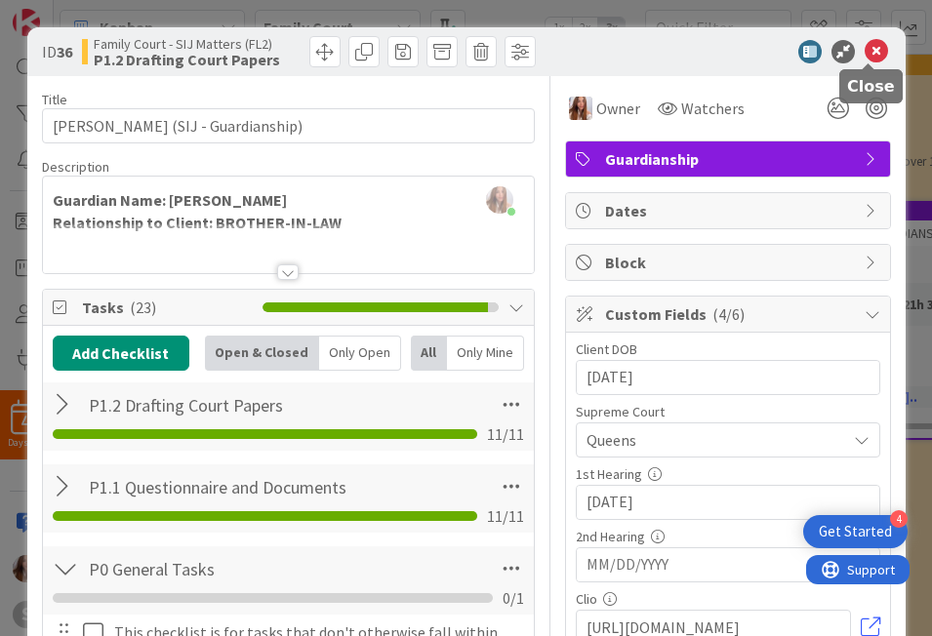
click at [875, 55] on icon at bounding box center [876, 51] width 23 height 23
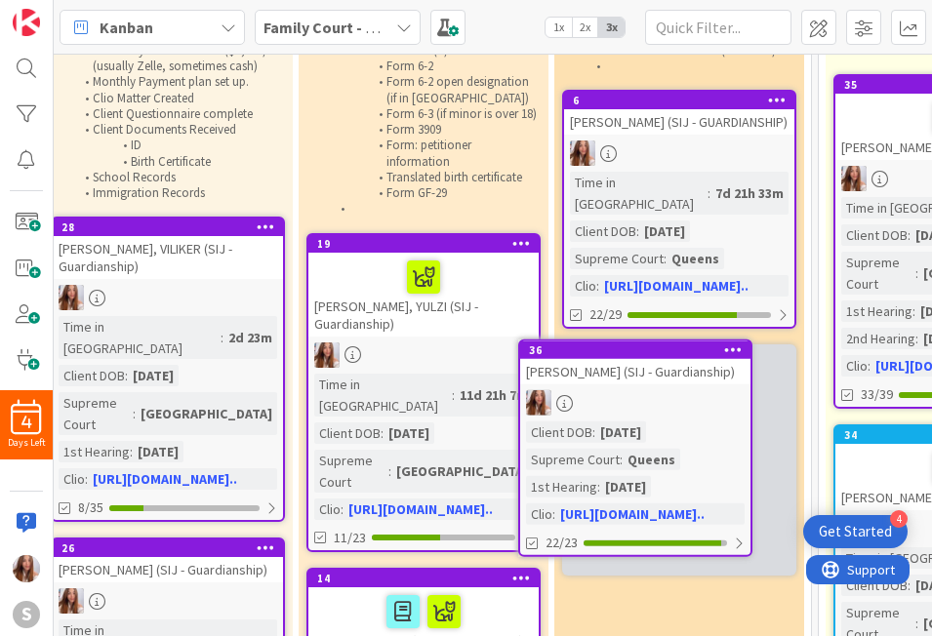
scroll to position [191, 540]
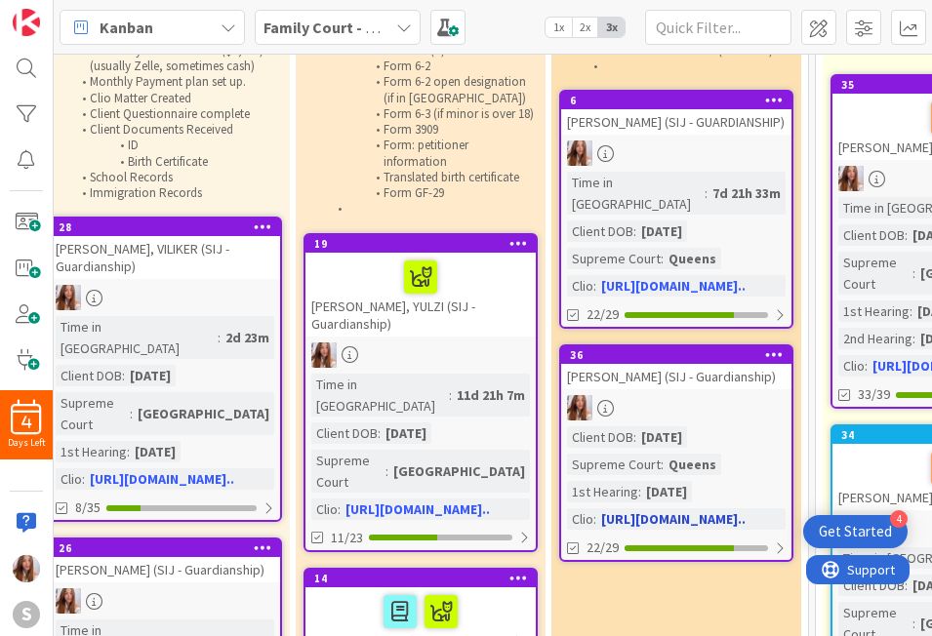
click at [593, 389] on div "[PERSON_NAME] (SIJ - Guardianship)" at bounding box center [676, 376] width 230 height 25
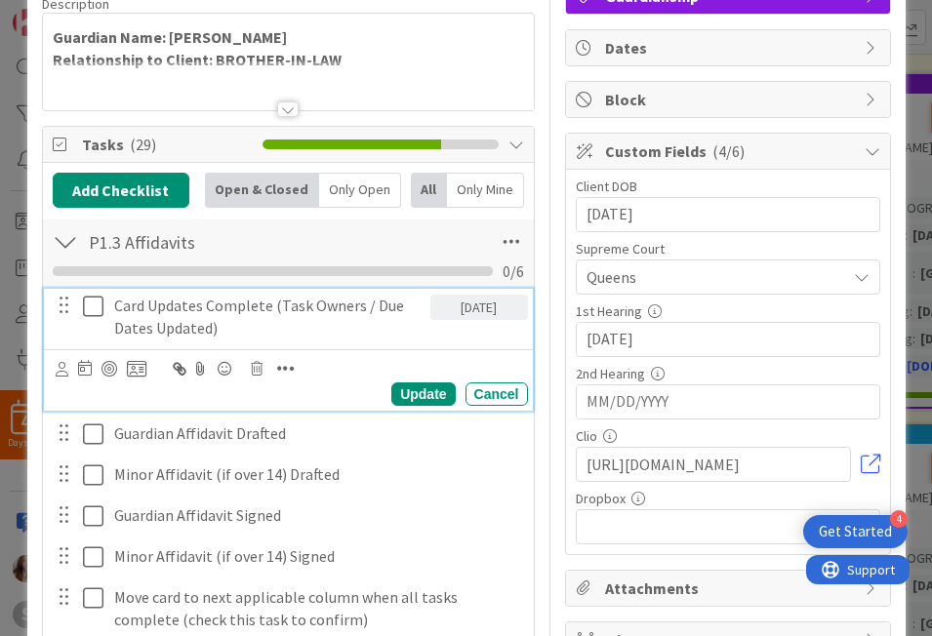
click at [83, 316] on icon at bounding box center [93, 306] width 20 height 23
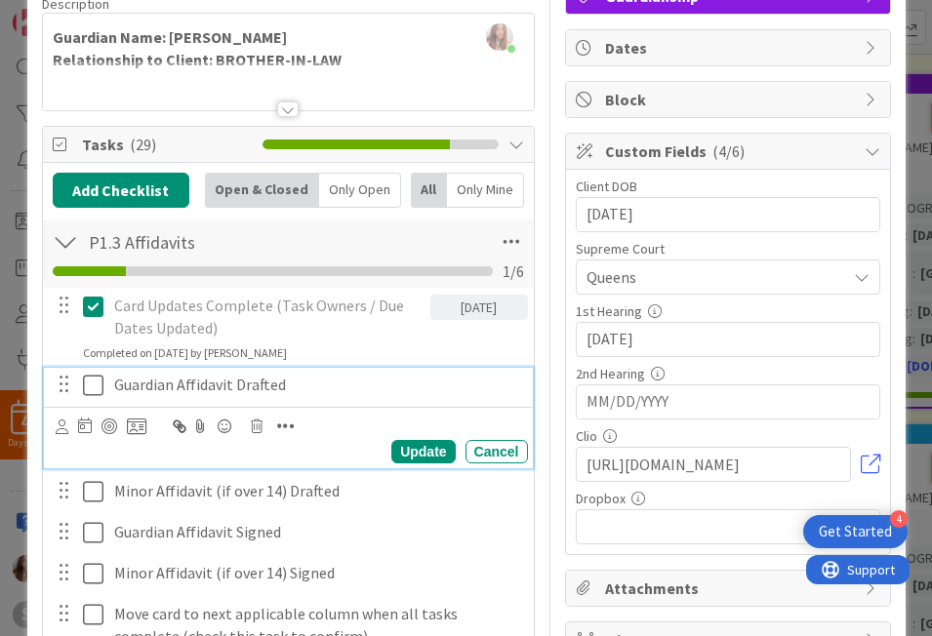
click at [83, 376] on icon at bounding box center [93, 385] width 20 height 23
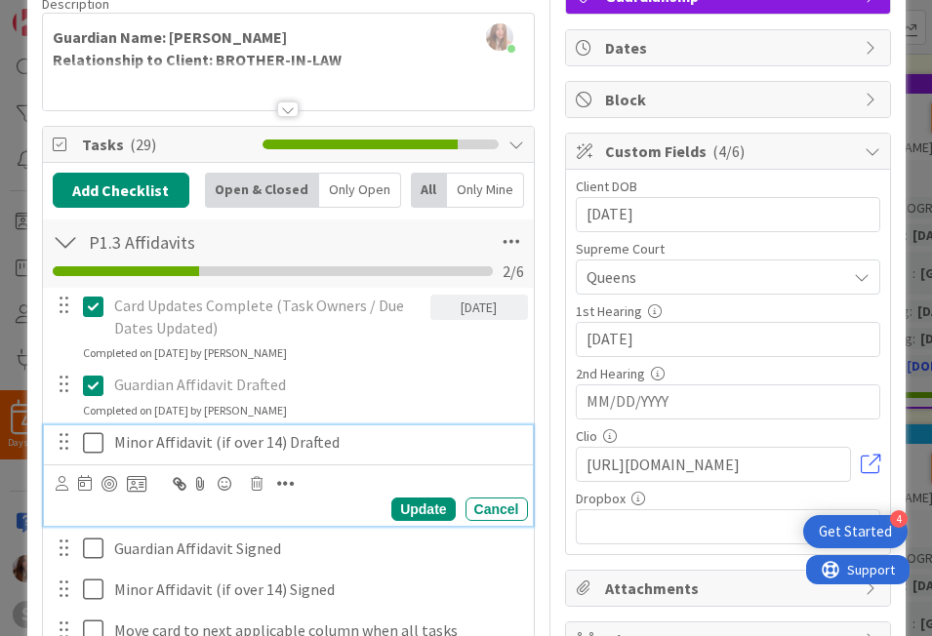
click at [83, 453] on icon at bounding box center [93, 442] width 20 height 23
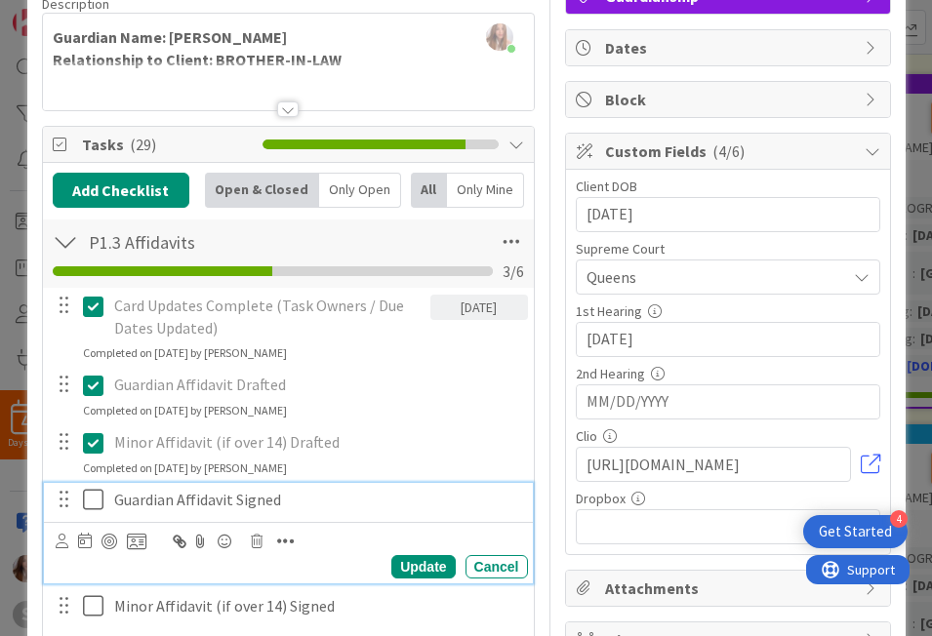
click at [83, 495] on icon at bounding box center [93, 499] width 20 height 23
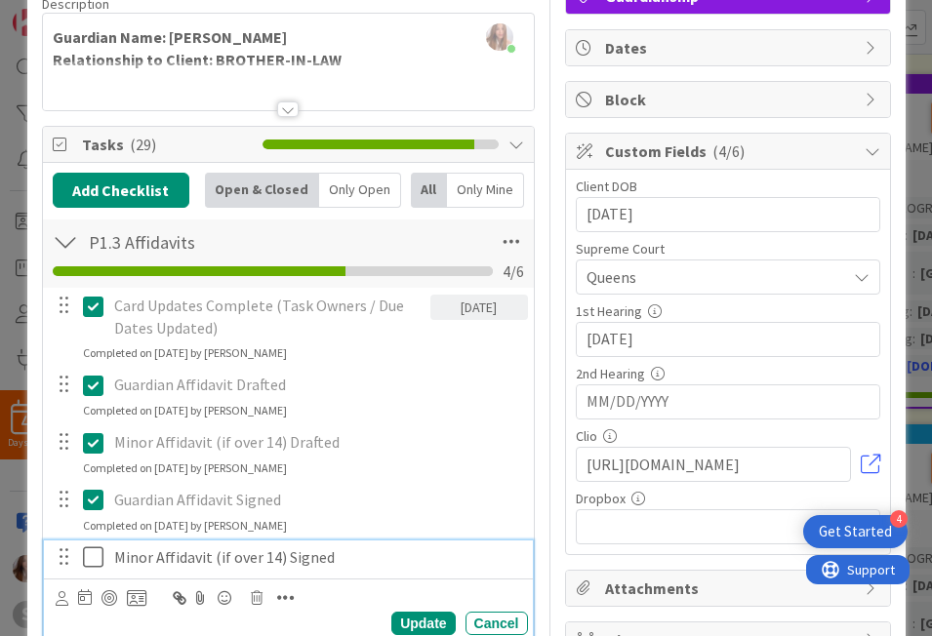
click at [84, 546] on icon at bounding box center [93, 556] width 20 height 23
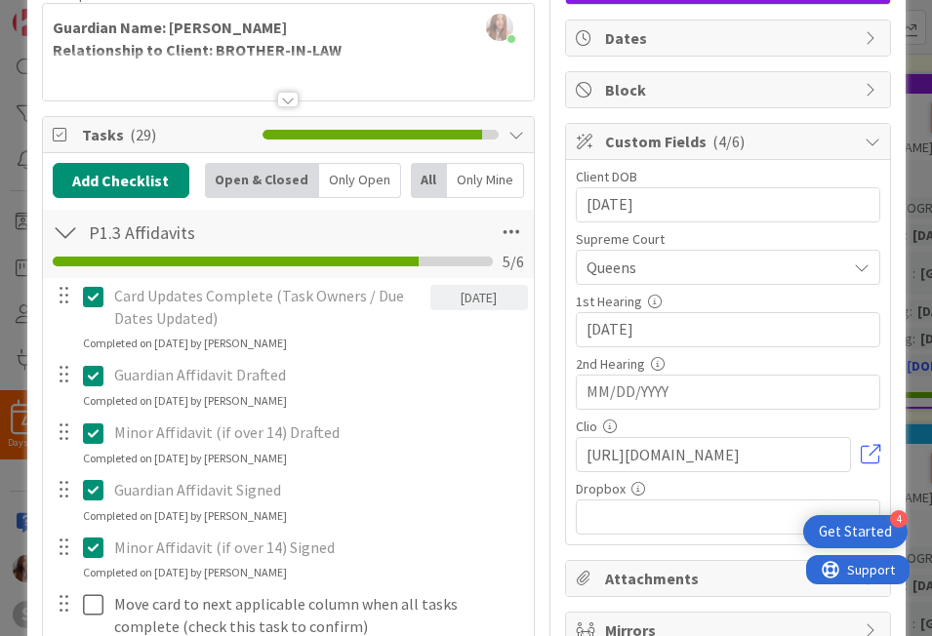
scroll to position [186, 0]
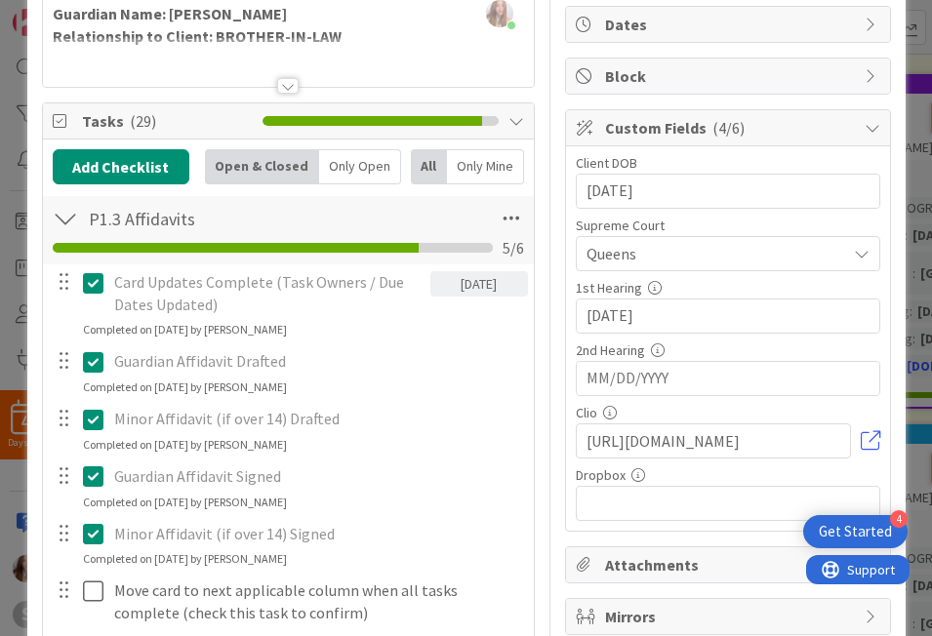
click at [73, 581] on div at bounding box center [79, 602] width 55 height 56
click at [83, 590] on icon at bounding box center [93, 591] width 20 height 23
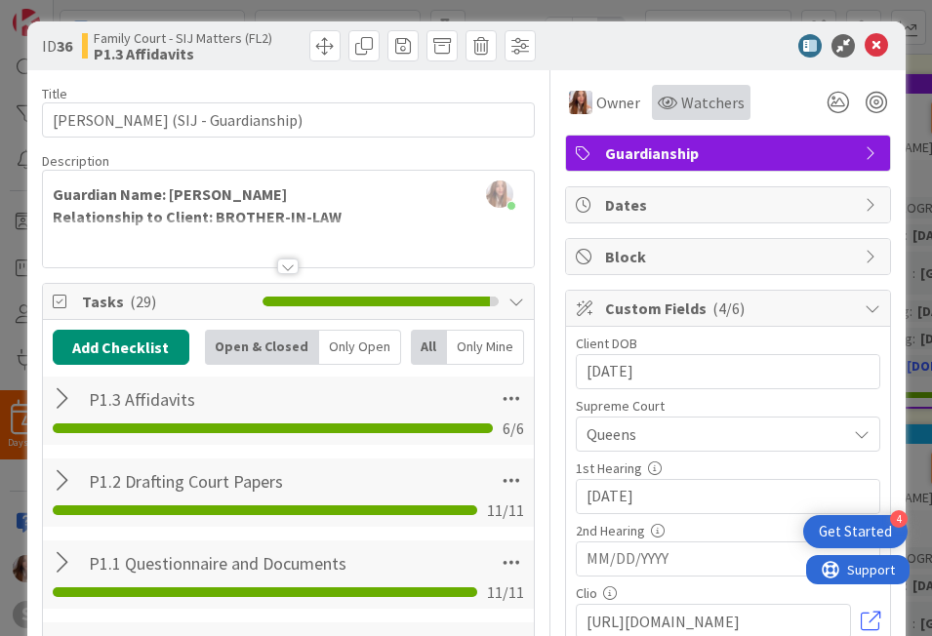
scroll to position [0, 0]
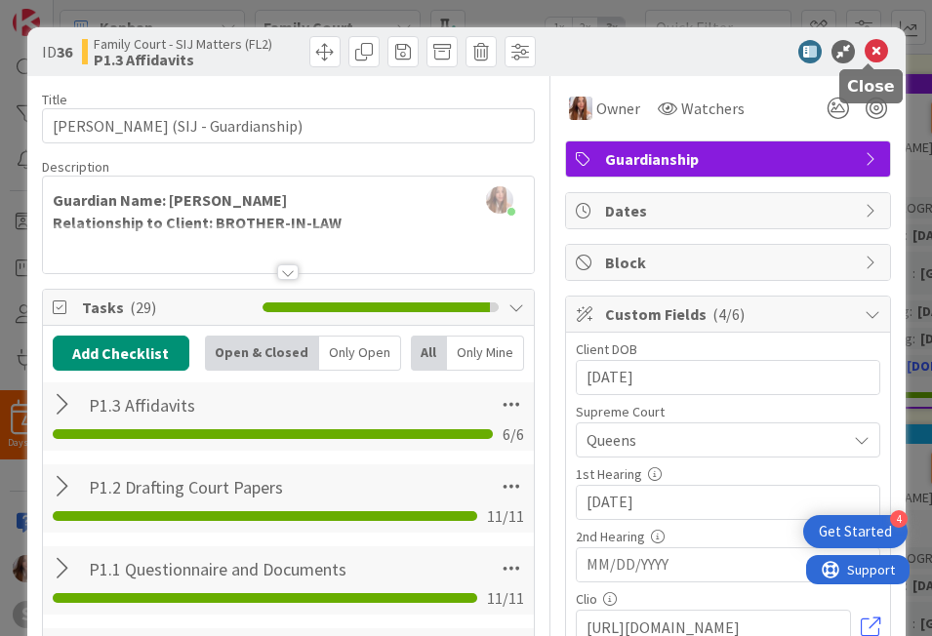
drag, startPoint x: 871, startPoint y: 56, endPoint x: 787, endPoint y: 78, distance: 87.8
click at [871, 57] on icon at bounding box center [876, 51] width 23 height 23
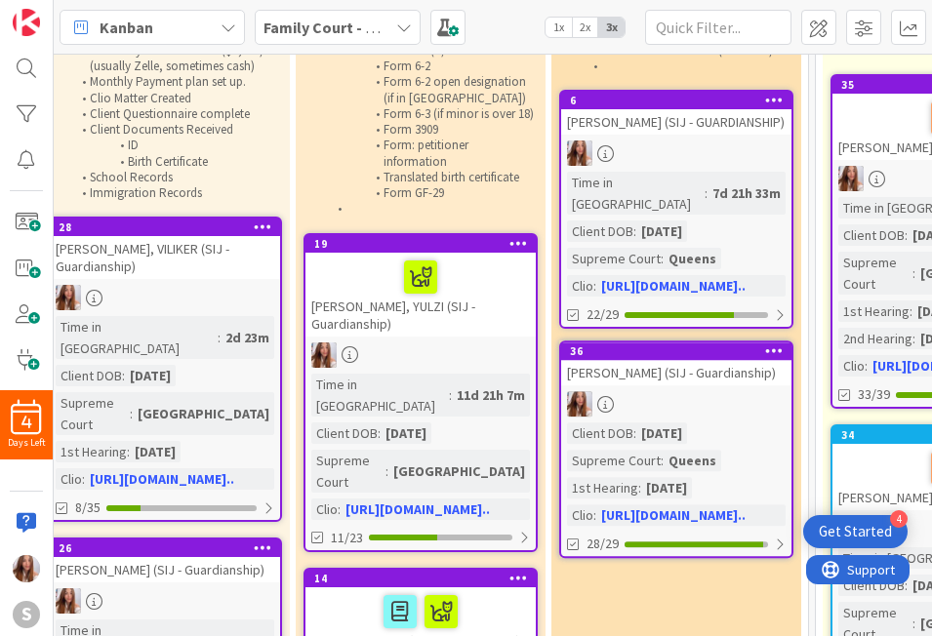
scroll to position [191, 569]
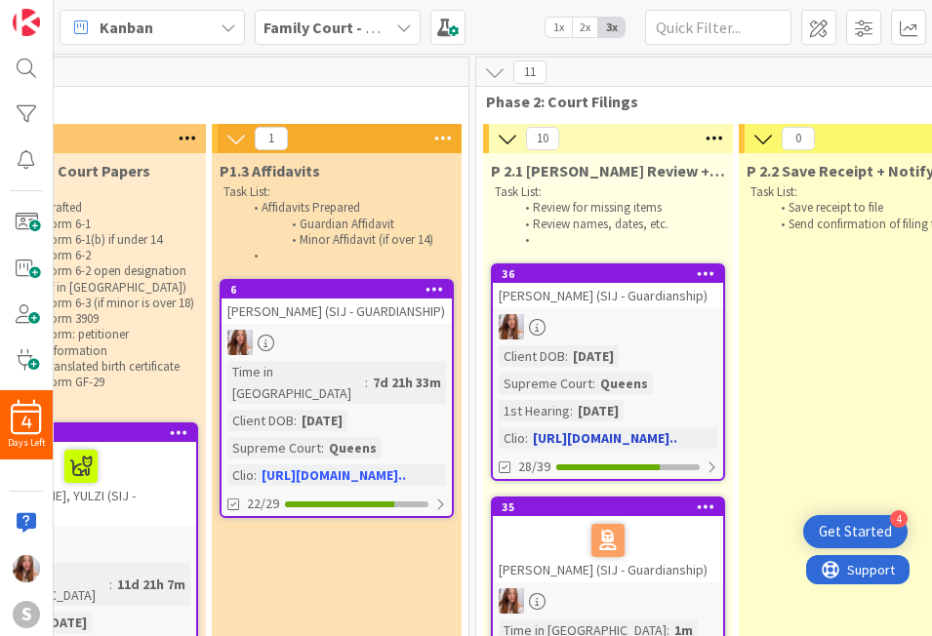
click at [619, 290] on div "[PERSON_NAME] (SIJ - Guardianship)" at bounding box center [608, 295] width 230 height 25
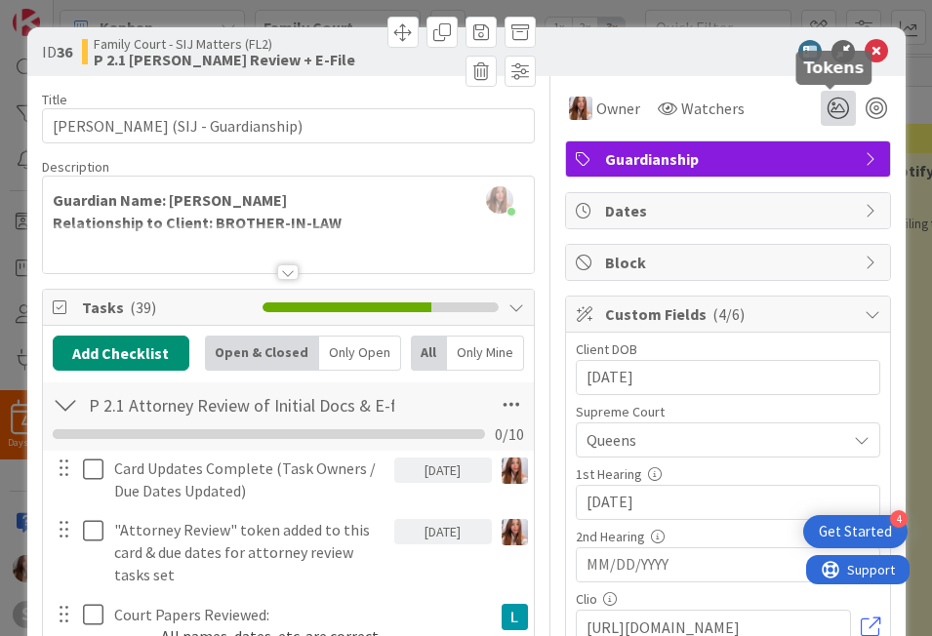
click at [840, 118] on icon at bounding box center [838, 108] width 35 height 35
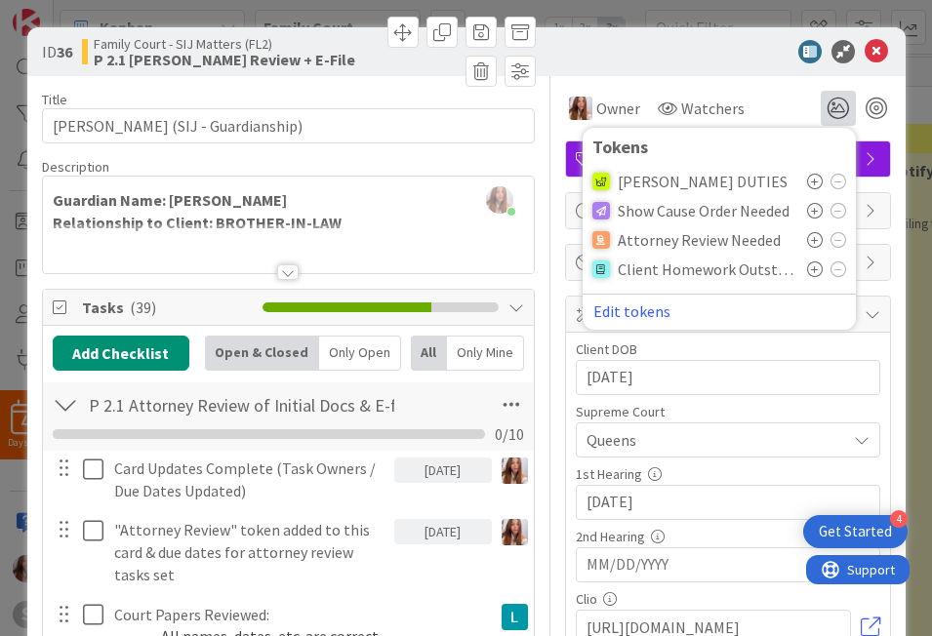
click at [694, 244] on span "Attorney Review Needed" at bounding box center [699, 240] width 163 height 18
click at [812, 243] on icon at bounding box center [815, 240] width 16 height 16
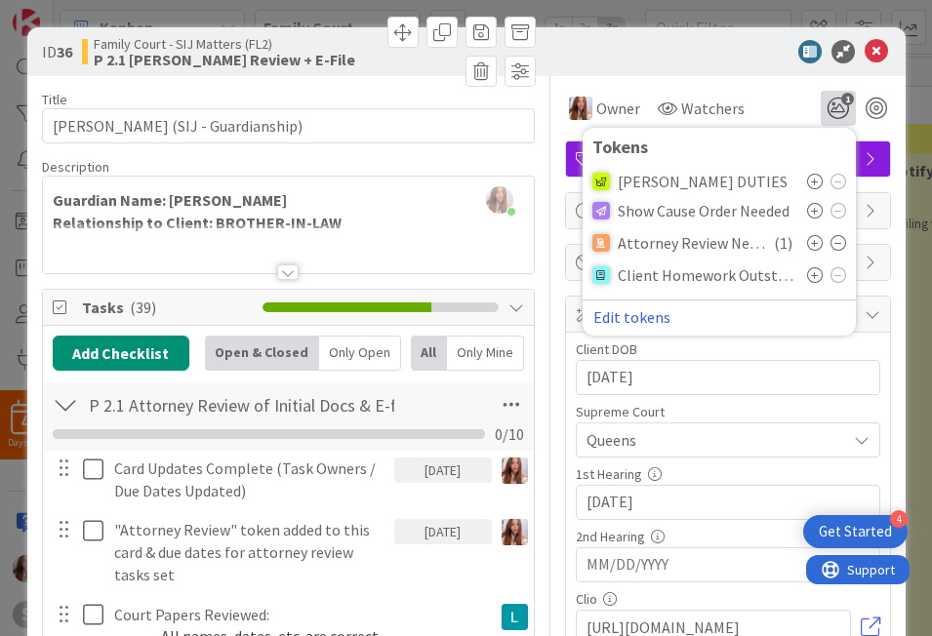
click at [617, 78] on div "Owner Watchers 1 Tokens KAREN DUTIES Show Cause Order Needed Attorney Review Ne…" at bounding box center [728, 101] width 326 height 50
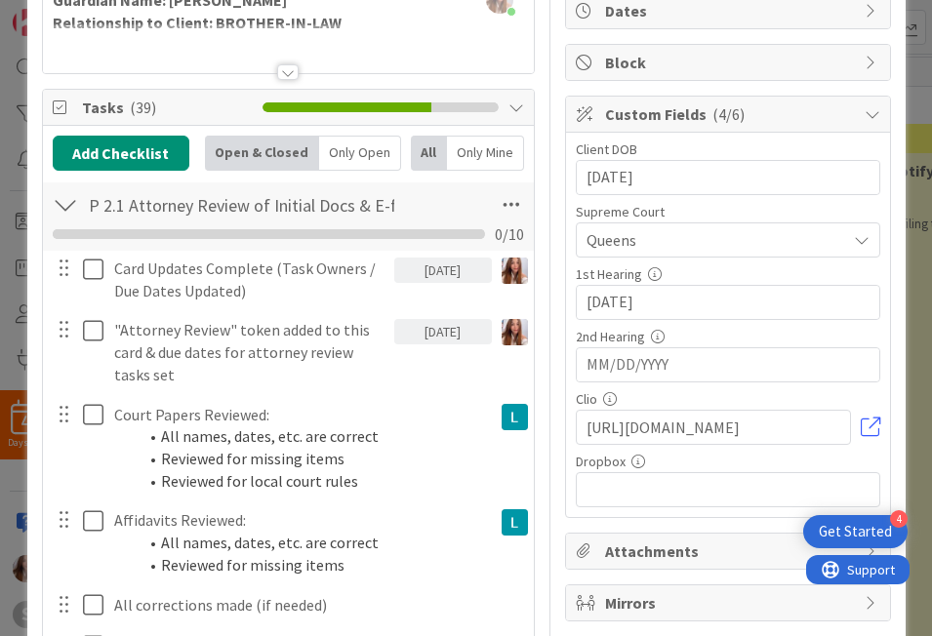
scroll to position [212, 0]
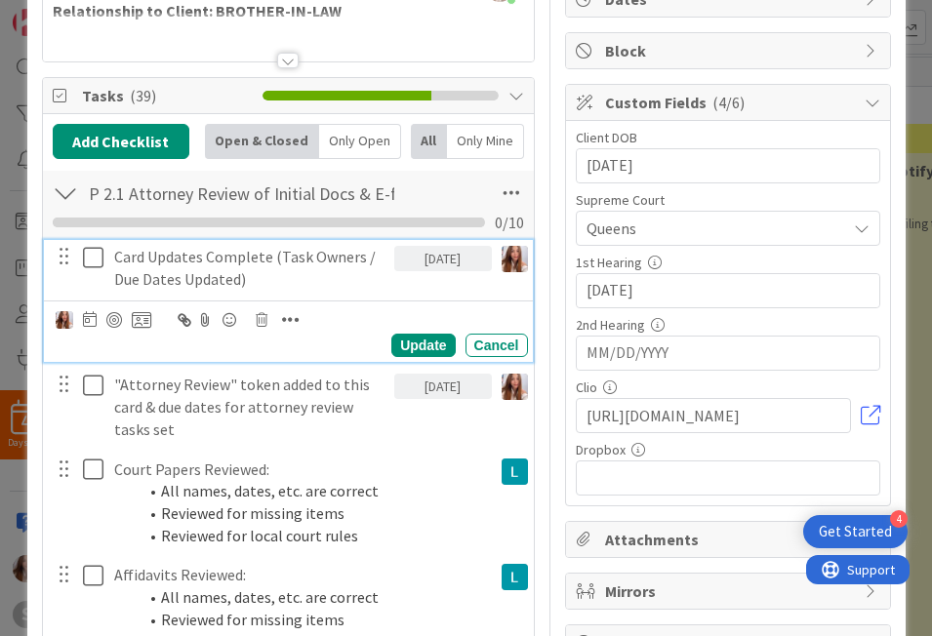
click at [83, 259] on icon at bounding box center [93, 257] width 20 height 23
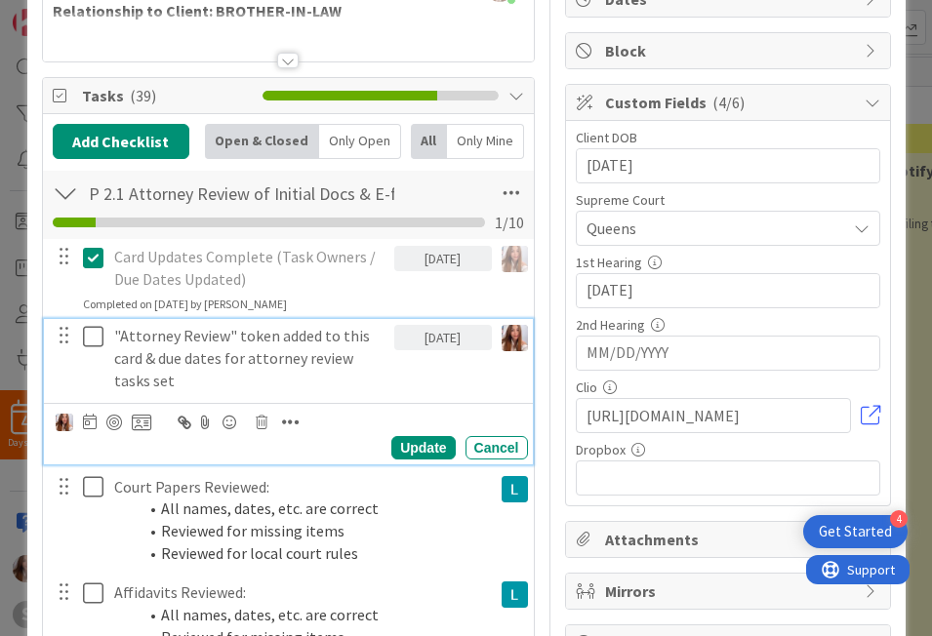
click at [83, 331] on icon at bounding box center [93, 336] width 20 height 23
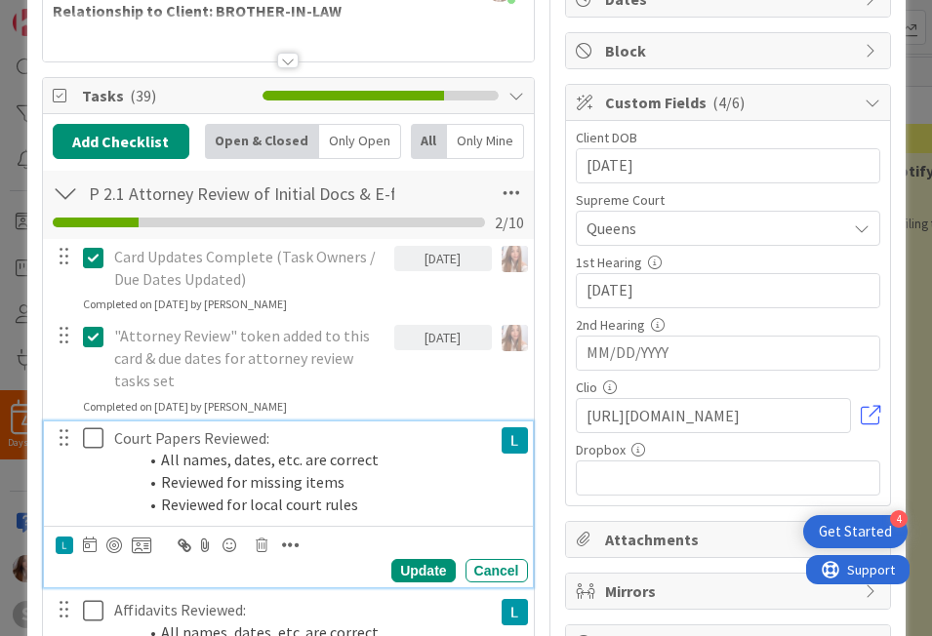
drag, startPoint x: 90, startPoint y: 449, endPoint x: 93, endPoint y: 474, distance: 25.5
click at [90, 449] on icon at bounding box center [93, 437] width 20 height 23
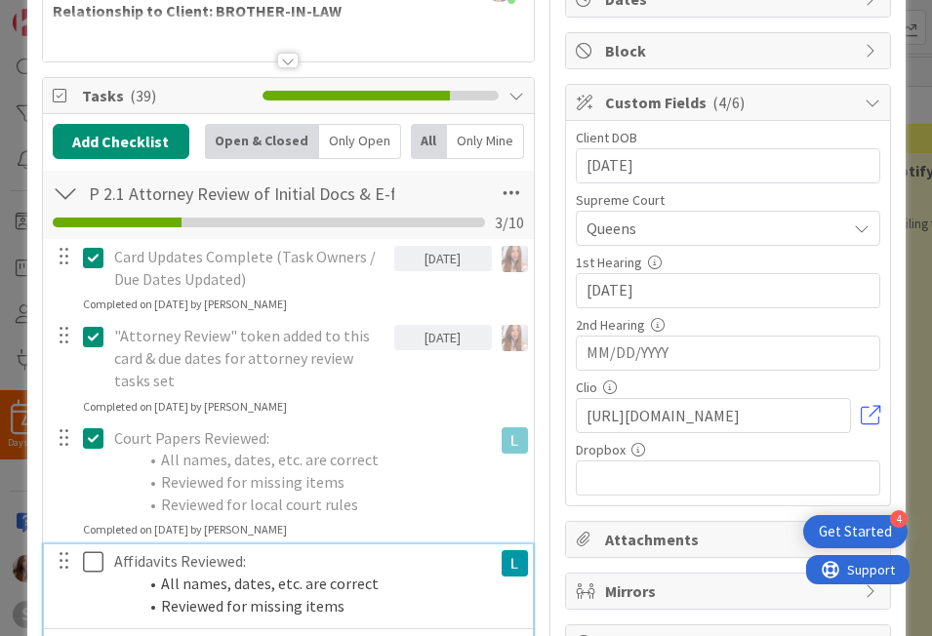
click at [92, 566] on icon at bounding box center [93, 561] width 20 height 23
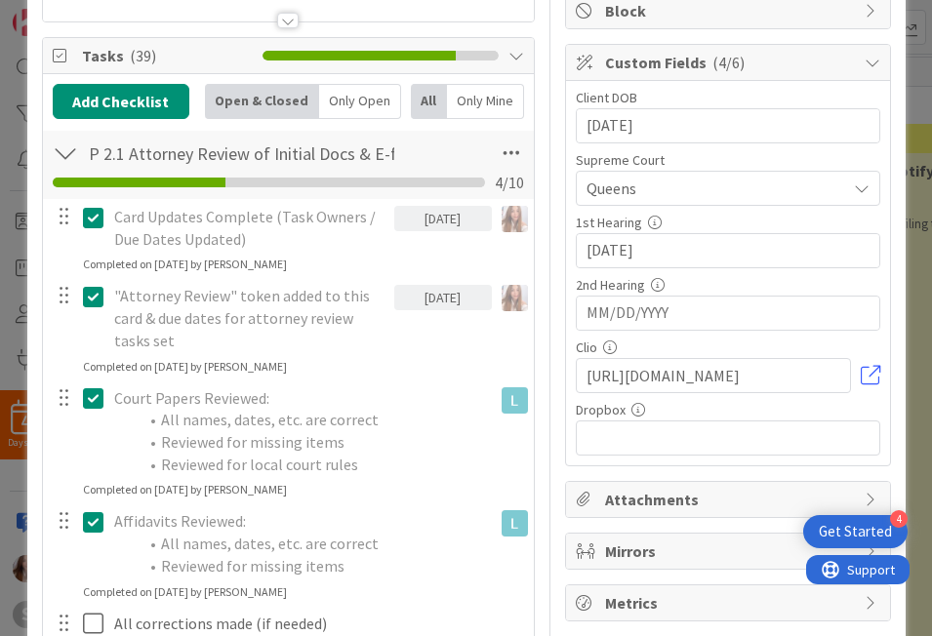
scroll to position [298, 0]
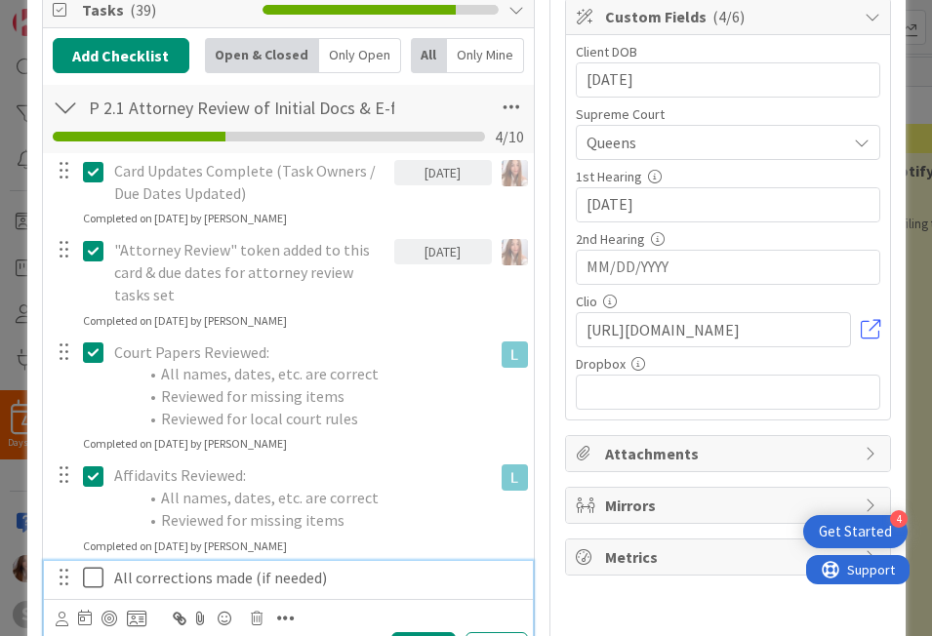
click at [94, 578] on icon at bounding box center [93, 577] width 20 height 23
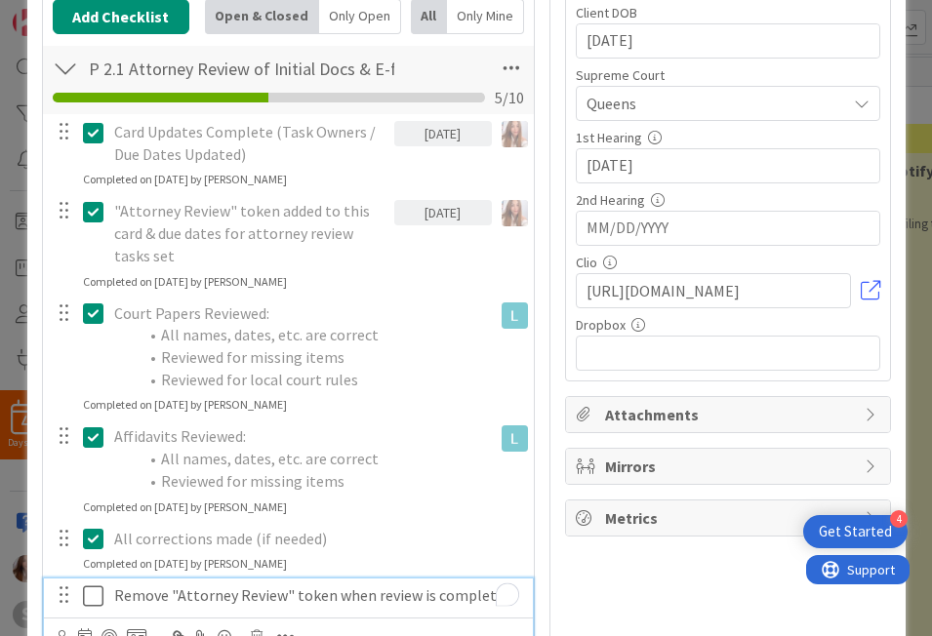
click at [238, 602] on p "Remove "Attorney Review" token when review is complete" at bounding box center [317, 596] width 406 height 22
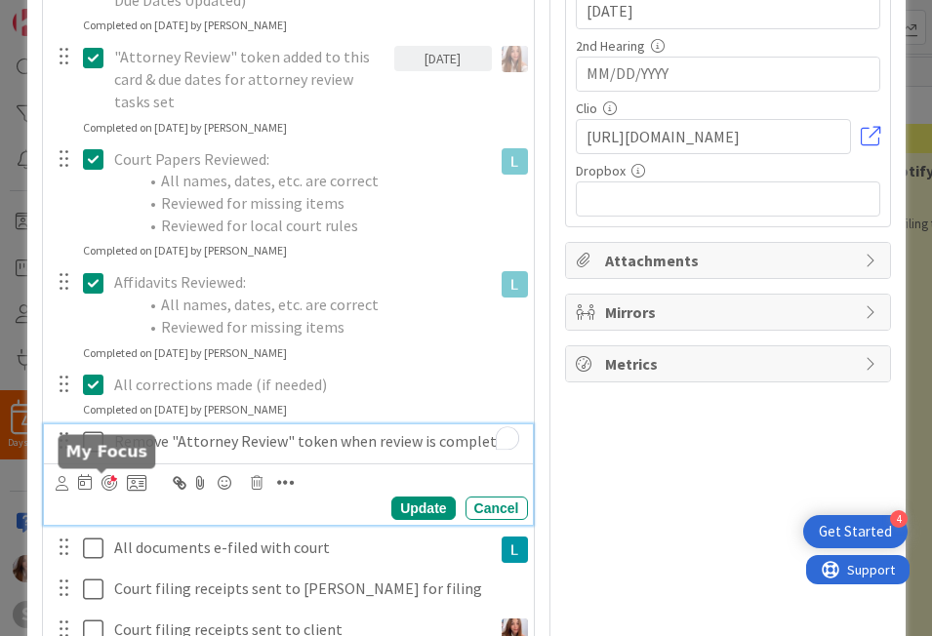
click at [101, 477] on div at bounding box center [109, 483] width 16 height 16
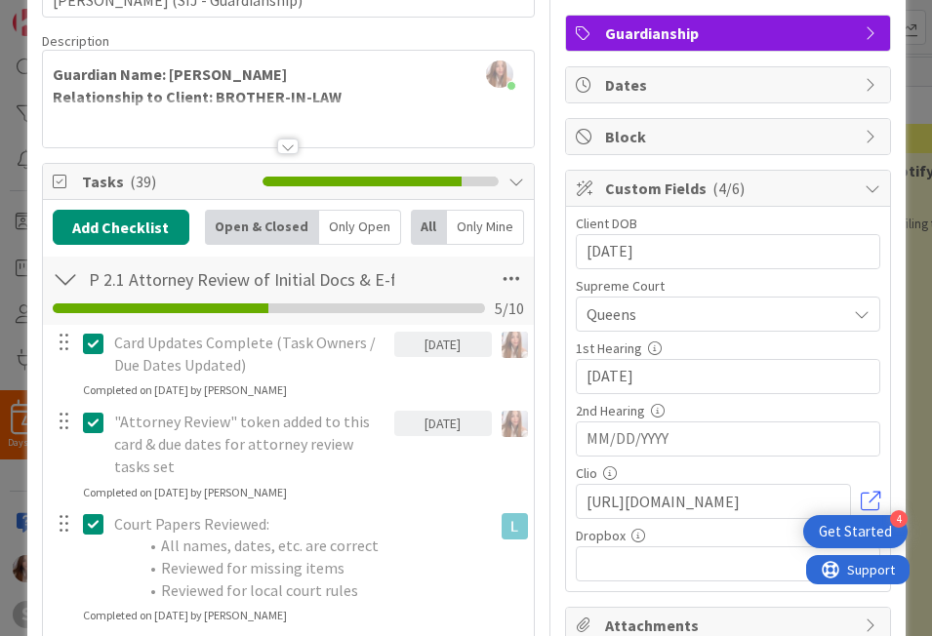
scroll to position [0, 0]
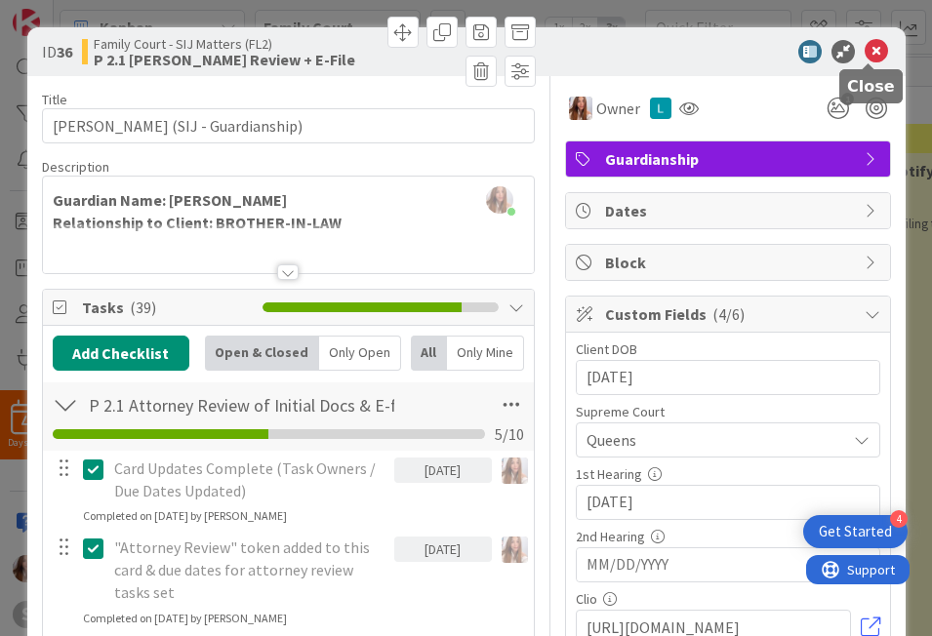
click at [869, 48] on icon at bounding box center [876, 51] width 23 height 23
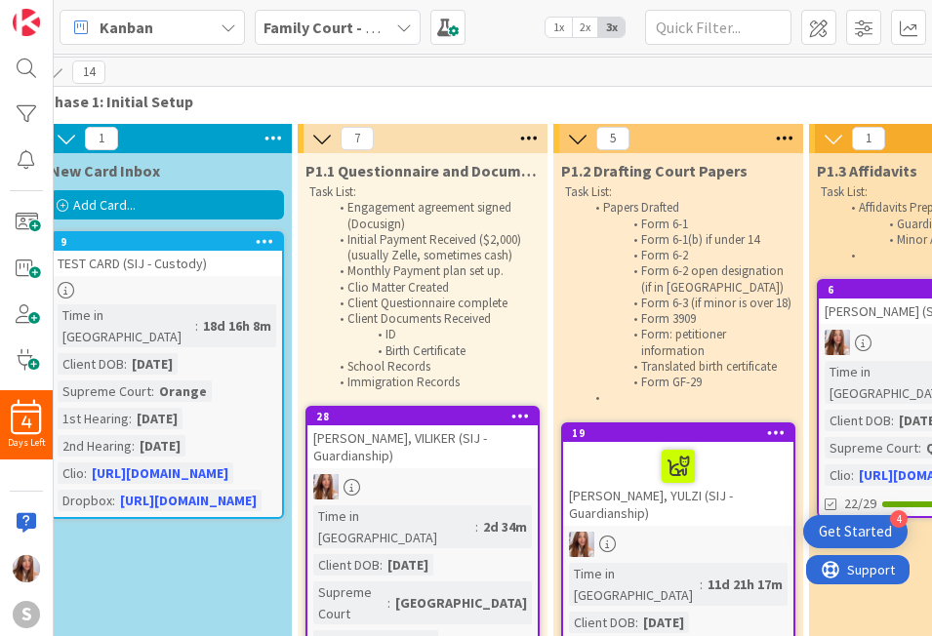
scroll to position [2, 270]
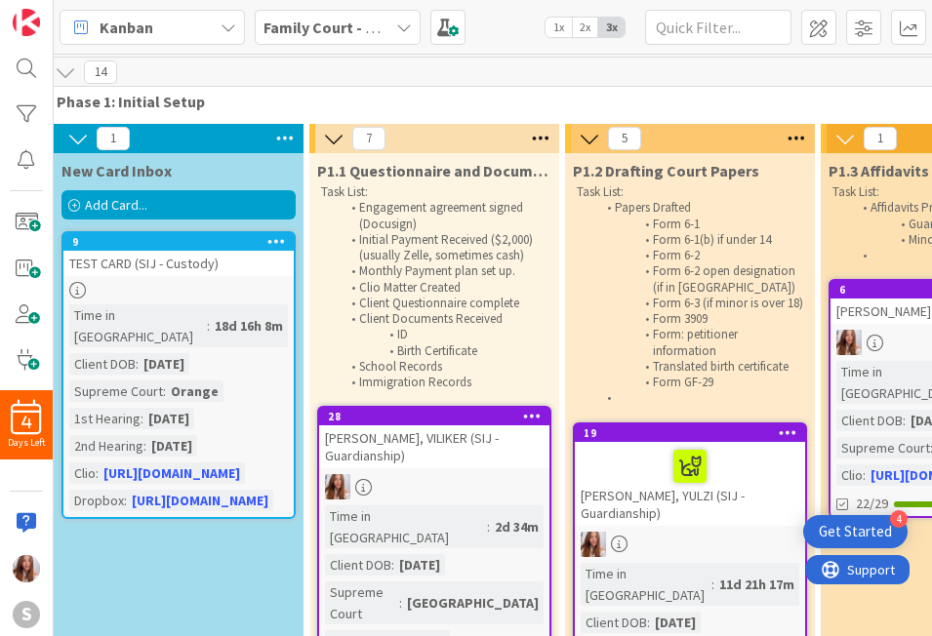
click at [128, 206] on span "Add Card..." at bounding box center [116, 205] width 62 height 18
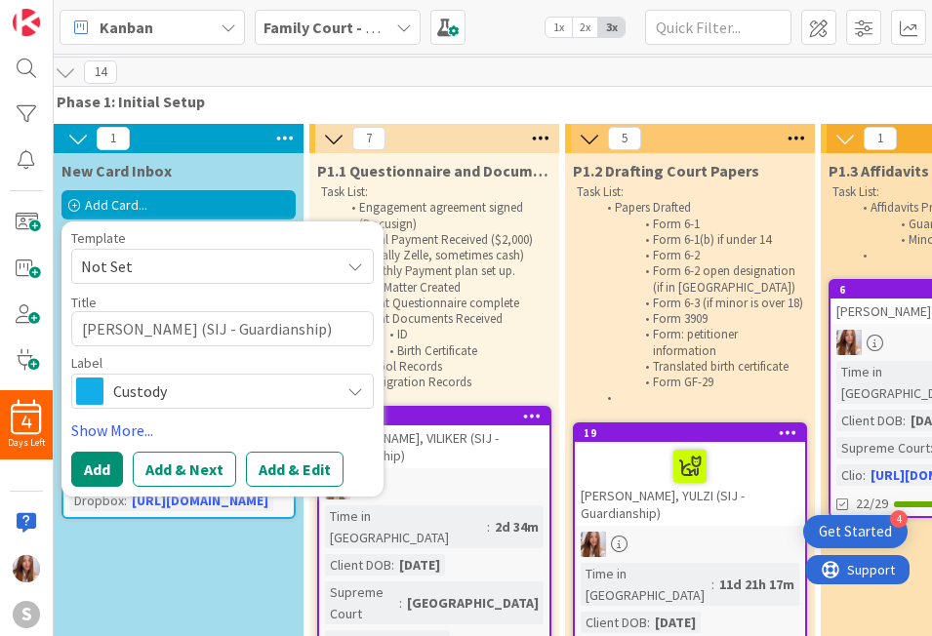
click at [206, 270] on span "Not Set" at bounding box center [203, 266] width 244 height 25
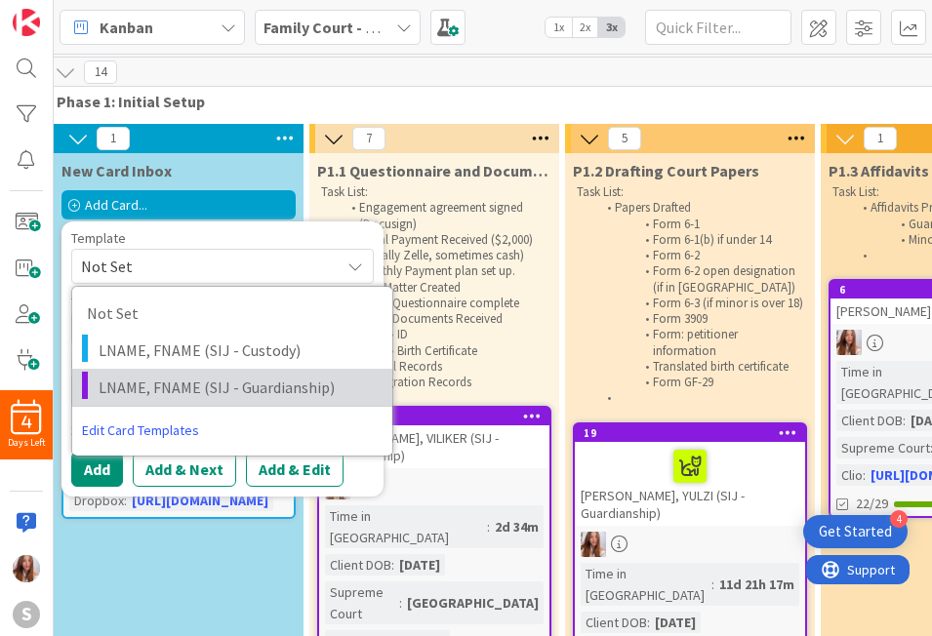
click at [167, 391] on span "LNAME, FNAME (SIJ - Guardianship)" at bounding box center [238, 387] width 279 height 25
type textarea "x"
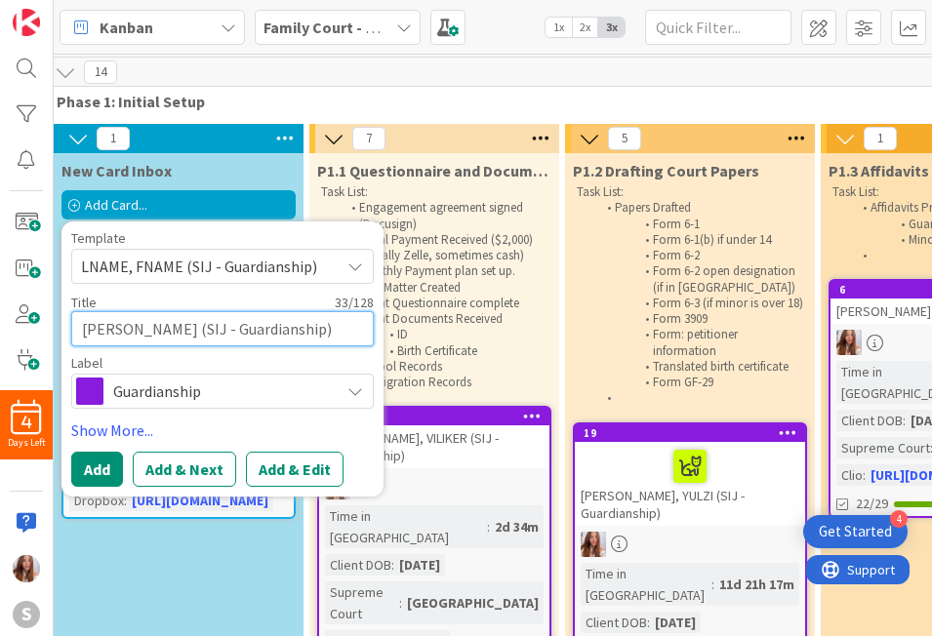
click at [128, 326] on textarea "LNAME, FNAME (SIJ - Guardianship)" at bounding box center [222, 328] width 303 height 35
type textarea "LNAM, FNAME (SIJ - Guardianship)"
type textarea "x"
type textarea "LNA, FNAME (SIJ - Guardianship)"
type textarea "x"
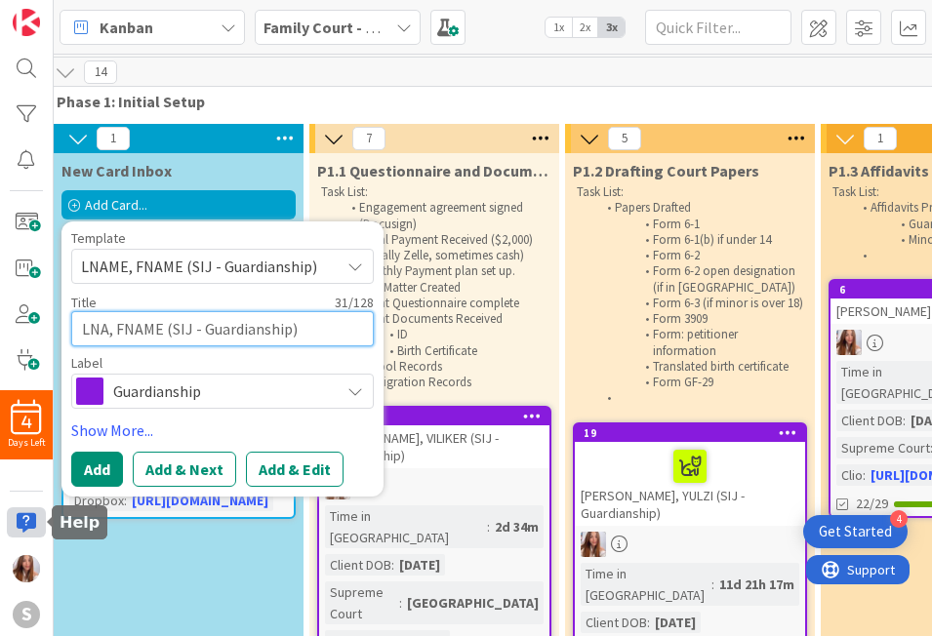
type textarea "LN, FNAME (SIJ - Guardianship)"
type textarea "x"
type textarea "L, FNAME (SIJ - Guardianship)"
type textarea "x"
type textarea ", FNAME (SIJ - Guardianship)"
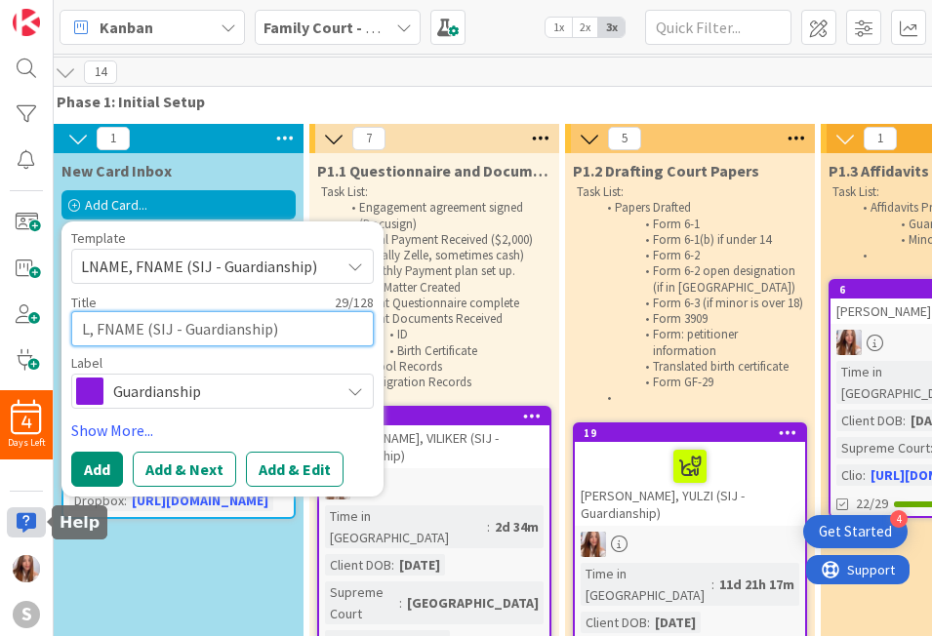
type textarea "x"
type textarea "E, FNAME (SIJ - Guardianship)"
type textarea "x"
type textarea "ES, FNAME (SIJ - Guardianship)"
type textarea "x"
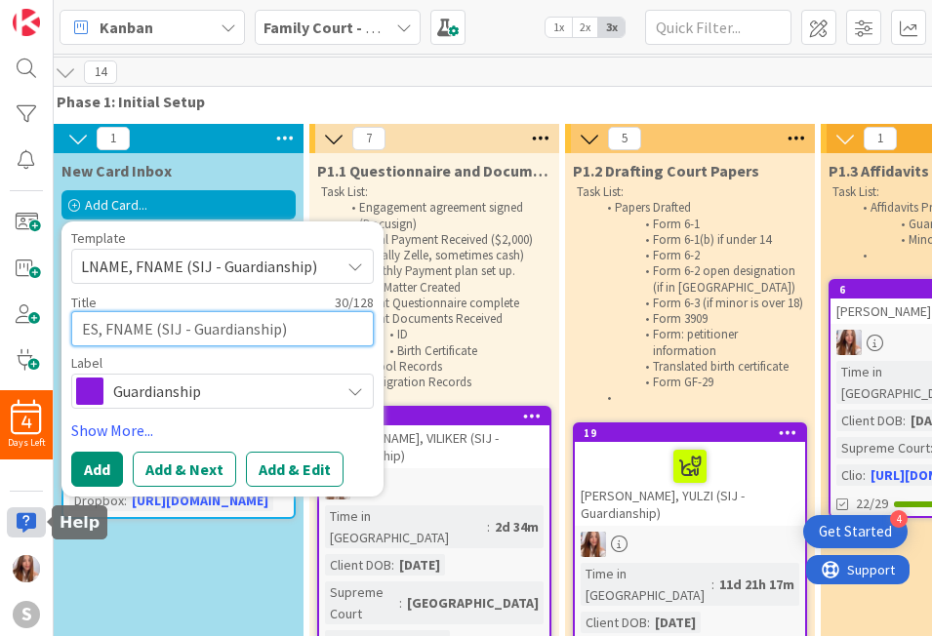
type textarea "EST, FNAME (SIJ - Guardianship)"
type textarea "x"
type textarea "ESTE, FNAME (SIJ - Guardianship)"
type textarea "x"
type textarea "ESTEB, FNAME (SIJ - Guardianship)"
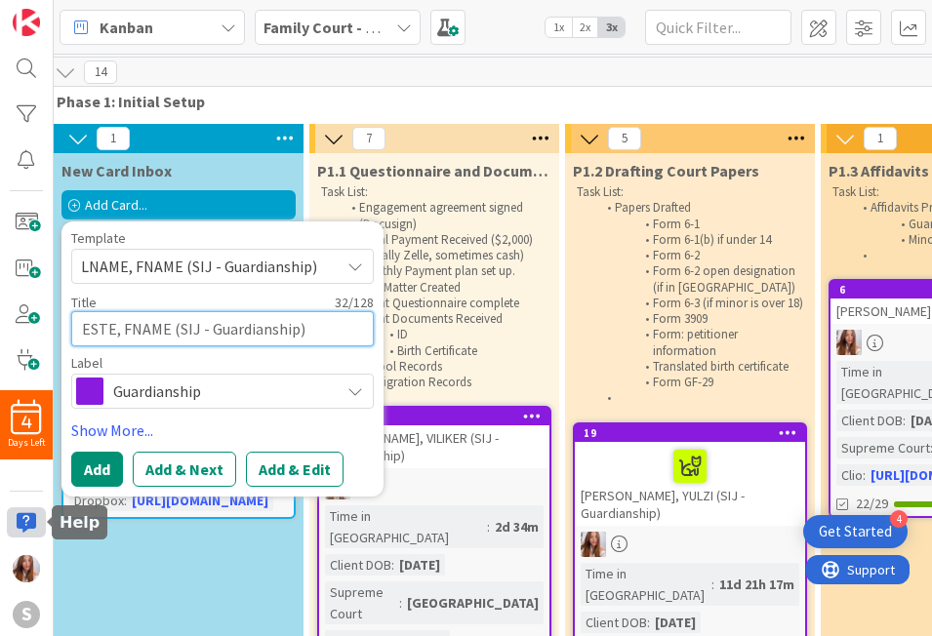
type textarea "x"
type textarea "ESTE, FNAME (SIJ - Guardianship)"
type textarea "x"
type textarea "ESTEV, FNAME (SIJ - Guardianship)"
type textarea "x"
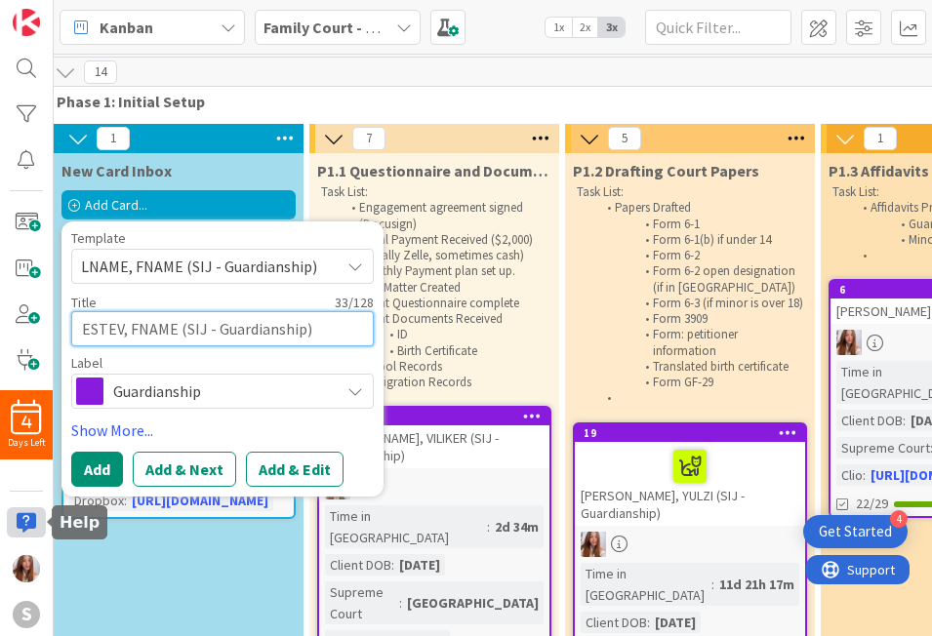
type textarea "ESTEVE, FNAME (SIJ - Guardianship)"
type textarea "x"
type textarea "ESTEVEZ, FNAME (SIJ - Guardianship)"
type textarea "x"
click at [192, 324] on textarea "ESTEVEZ, FNAME (SIJ - Guardianship)" at bounding box center [222, 328] width 303 height 35
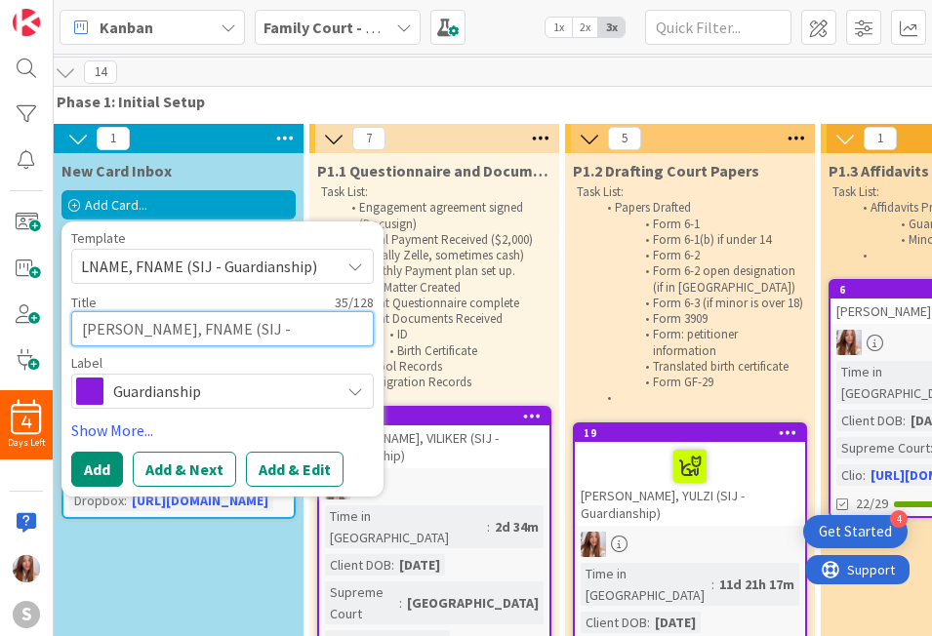
scroll to position [0, 270]
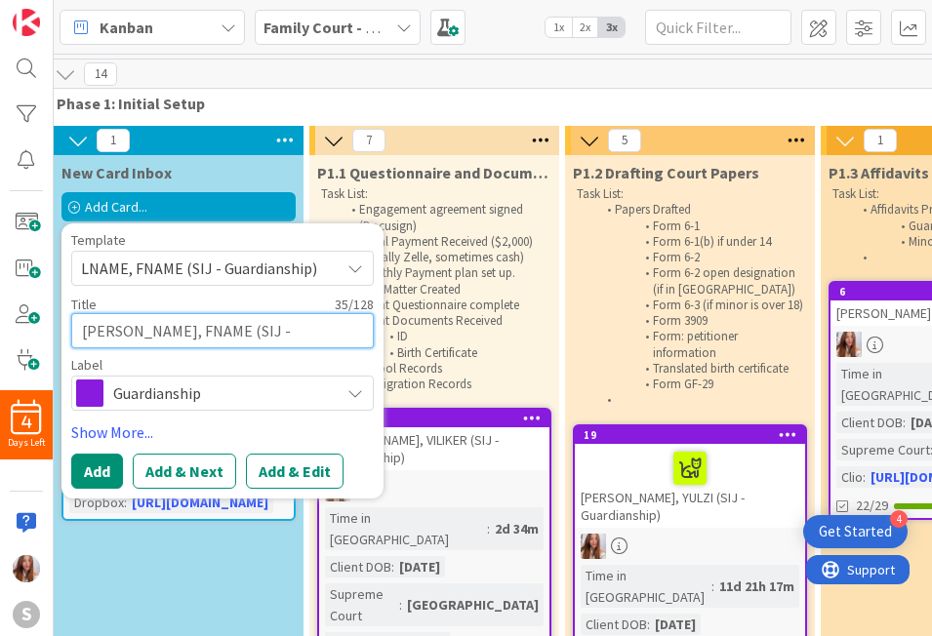
click at [187, 335] on textarea "ESTEVEZ, FNAME (SIJ - Guardianship)" at bounding box center [222, 330] width 303 height 35
click at [185, 334] on textarea "ESTEVEZ, FNAME (SIJ - Guardianship)" at bounding box center [222, 330] width 303 height 35
click at [192, 334] on textarea "ESTEVEZ, FNAME (SIJ - Guardianship)" at bounding box center [222, 330] width 303 height 35
type textarea "ESTEVEZ, FNAM (SIJ - Guardianship)"
type textarea "x"
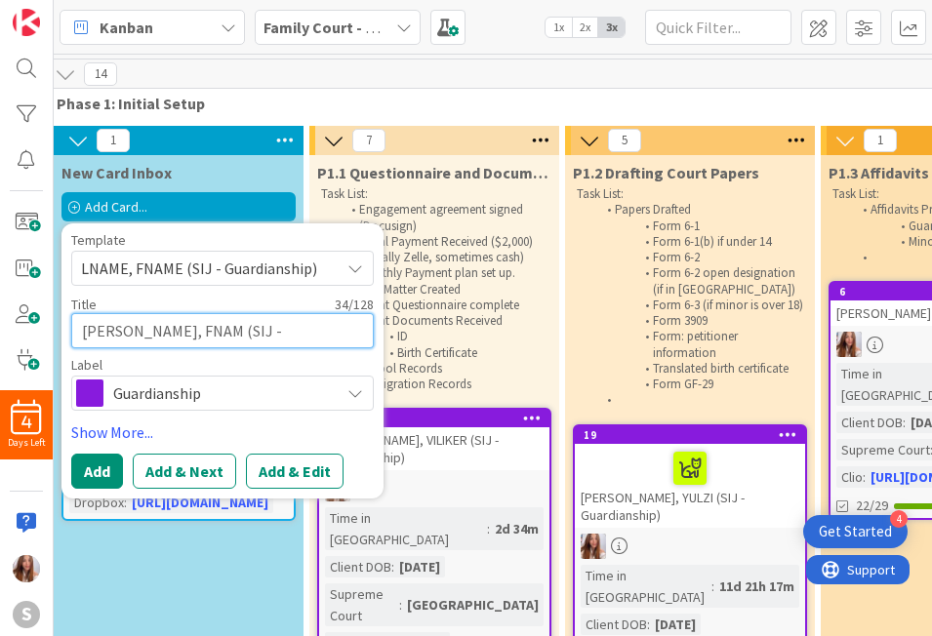
type textarea "ESTEVEZ, FNA (SIJ - Guardianship)"
type textarea "x"
type textarea "ESTEVEZ, FN (SIJ - Guardianship)"
type textarea "x"
type textarea "ESTEVEZ, F (SIJ - Guardianship)"
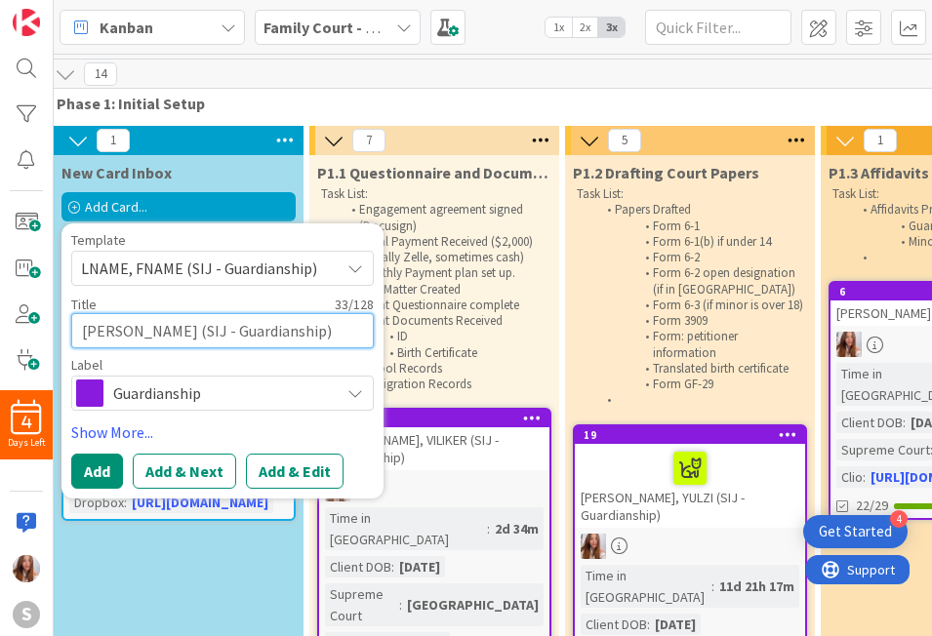
type textarea "x"
type textarea "ESTEVEZ, (SIJ - Guardianship)"
type textarea "x"
type textarea "ESTEVEZ, Y (SIJ - Guardianship)"
type textarea "x"
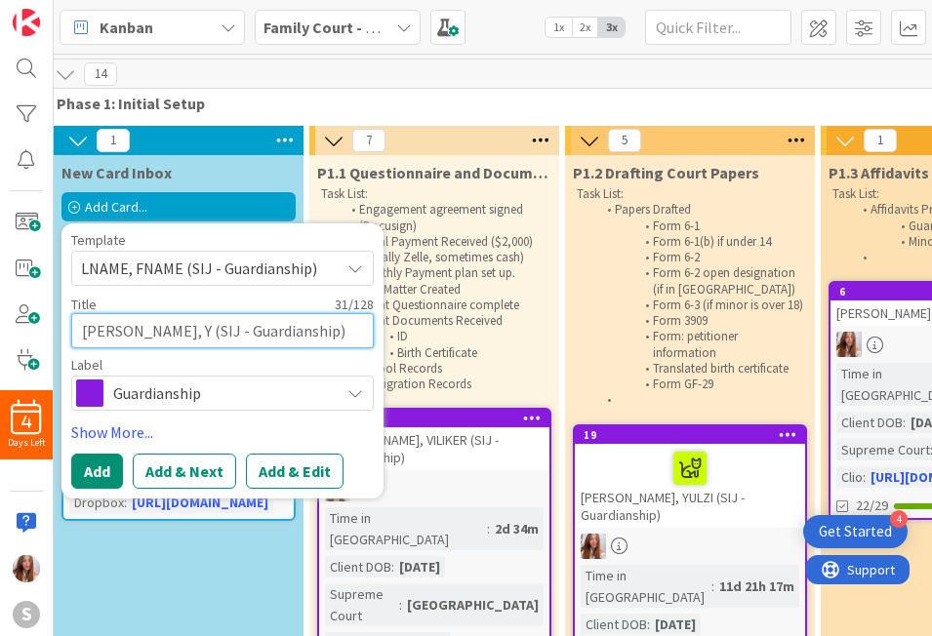
type textarea "ESTEVEZ, YE (SIJ - Guardianship)"
type textarea "x"
type textarea "ESTEVEZ, YEF (SIJ - Guardianship)"
type textarea "x"
type textarea "ESTEVEZ, YEFE (SIJ - Guardianship)"
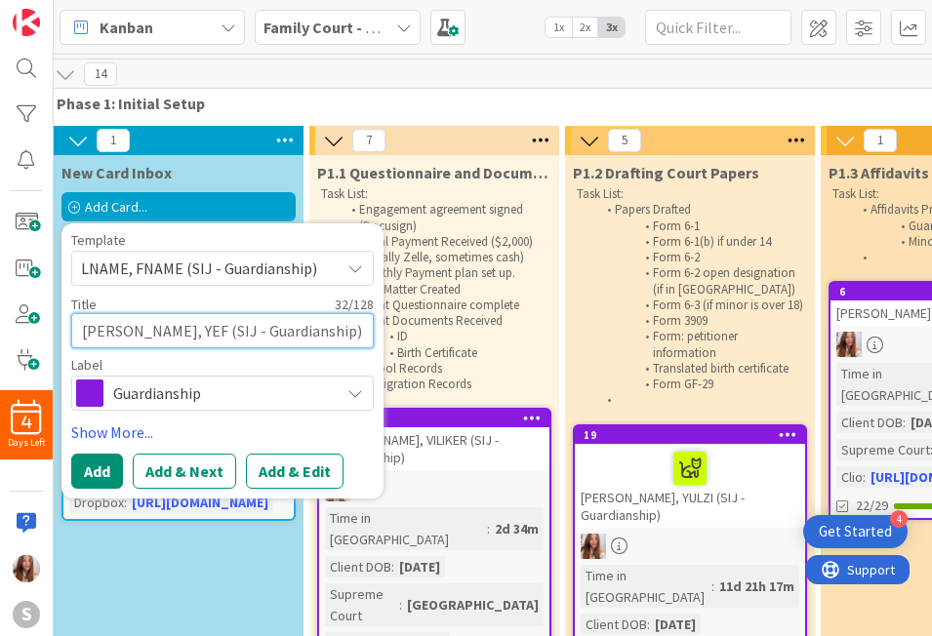
type textarea "x"
type textarea "ESTEVEZ, YEFER (SIJ - Guardianship)"
type textarea "x"
type textarea "ESTEVEZ, YEFERZ (SIJ - Guardianship)"
type textarea "x"
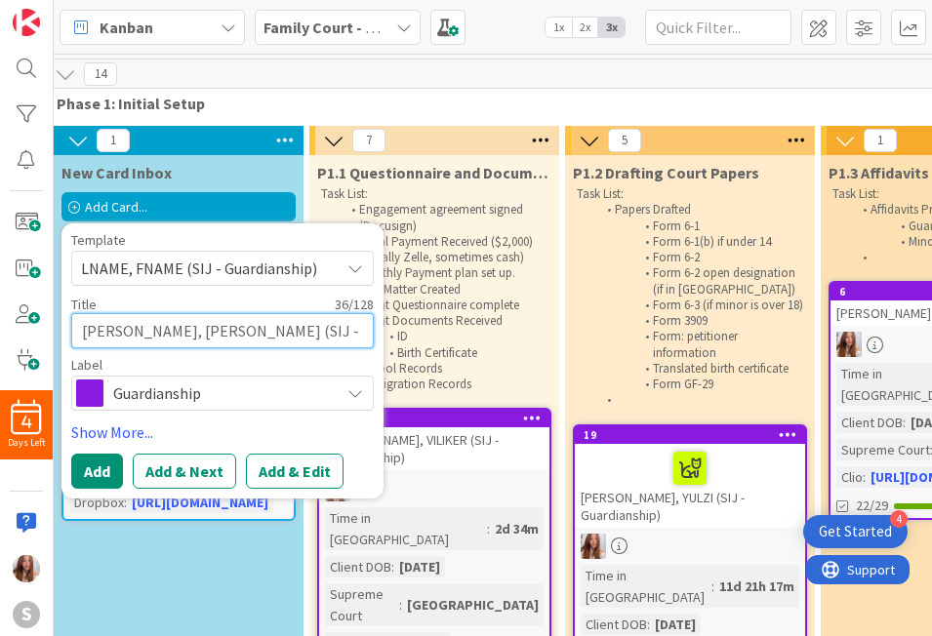
type textarea "ESTEVEZ, YEFER (SIJ - Guardianship)"
type textarea "x"
type textarea "ESTEVEZ, YEFERS (SIJ - Guardianship)"
type textarea "x"
type textarea "ESTEVEZ, YEFERSO (SIJ - Guardianship)"
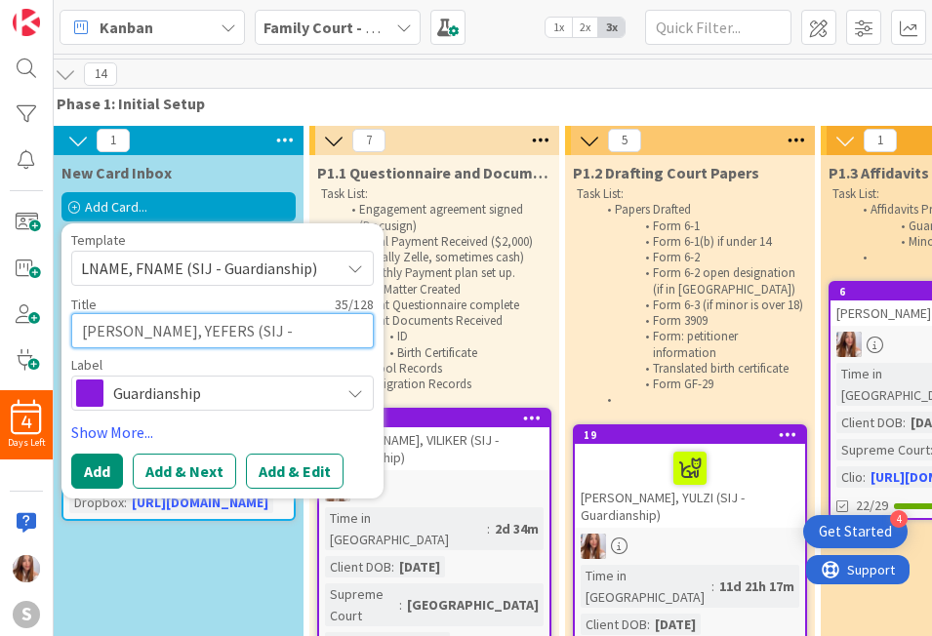
type textarea "x"
type textarea "ESTEVEZ, YEFERSON (SIJ - Guardianship)"
type textarea "x"
click at [193, 333] on textarea "ESTEVEZ, YEFERSON (SIJ - Guardianship)" at bounding box center [222, 330] width 303 height 35
type textarea "ESTEVEZ, YEFERON (SIJ - Guardianship)"
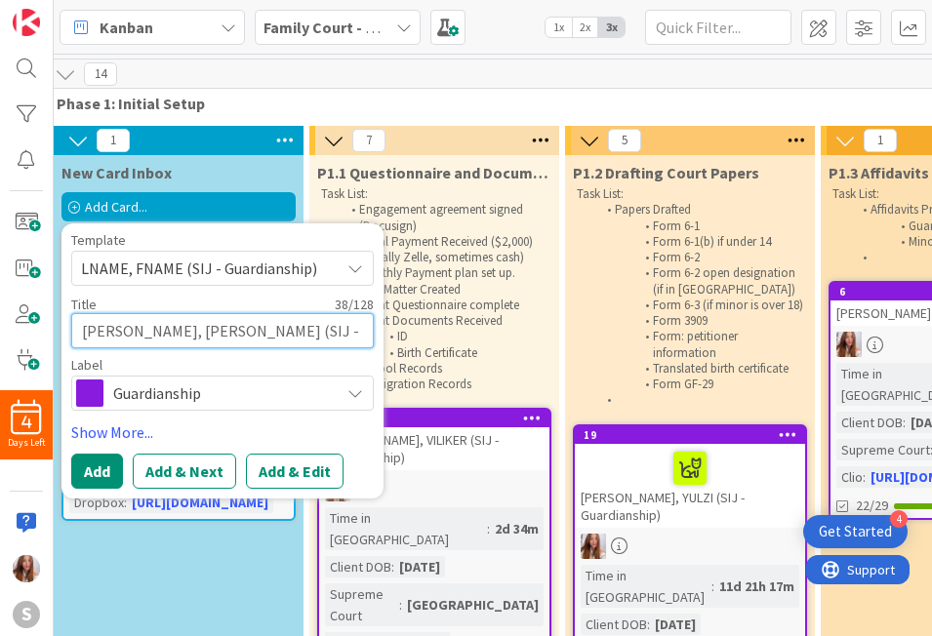
type textarea "x"
type textarea "ESTEVEZ, YEFERZON (SIJ - Guardianship)"
type textarea "x"
type textarea "ESTEVEZ, YEFERZON (SIJ - Guardianship)"
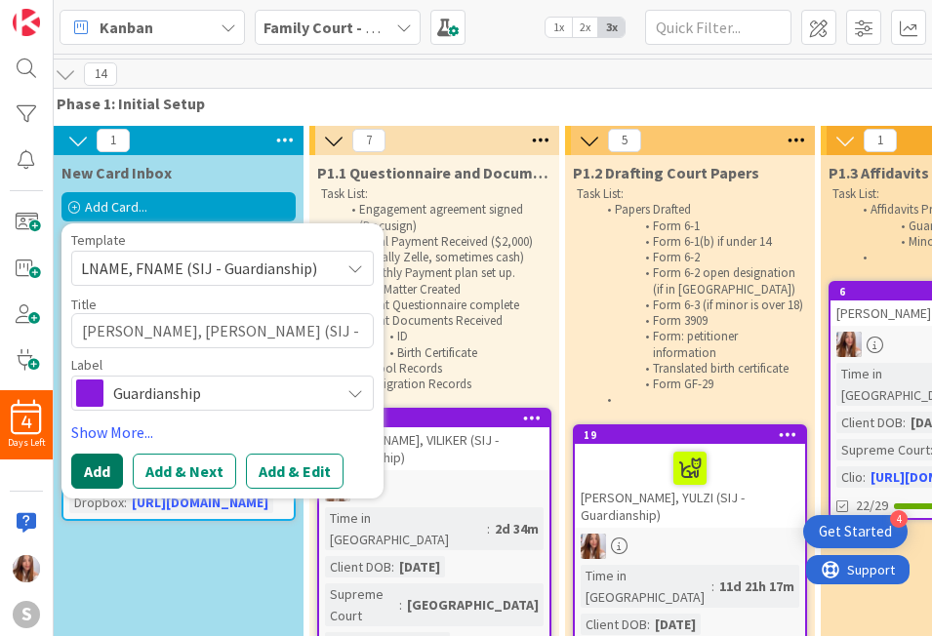
click at [86, 478] on button "Add" at bounding box center [97, 471] width 52 height 35
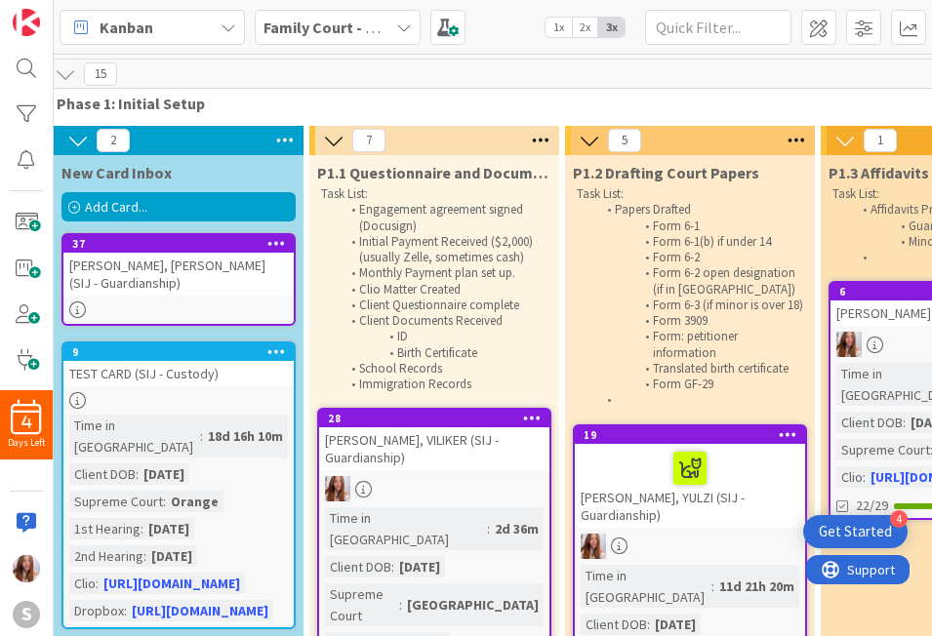
click at [152, 287] on div "ESTEVEZ, YEFERZON (SIJ - Guardianship)" at bounding box center [178, 274] width 230 height 43
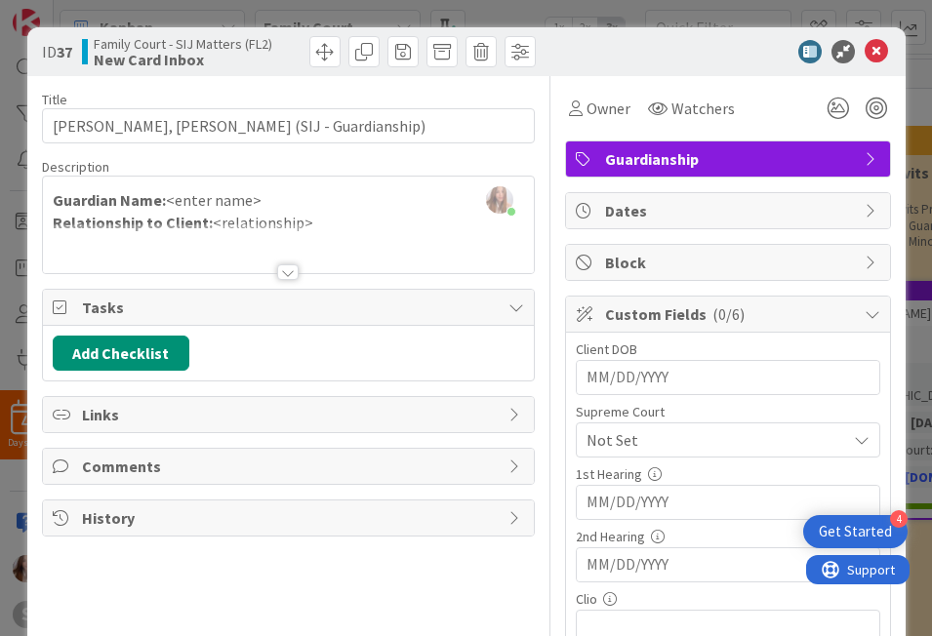
click at [608, 504] on input "MM/DD/YYYY" at bounding box center [727, 502] width 283 height 33
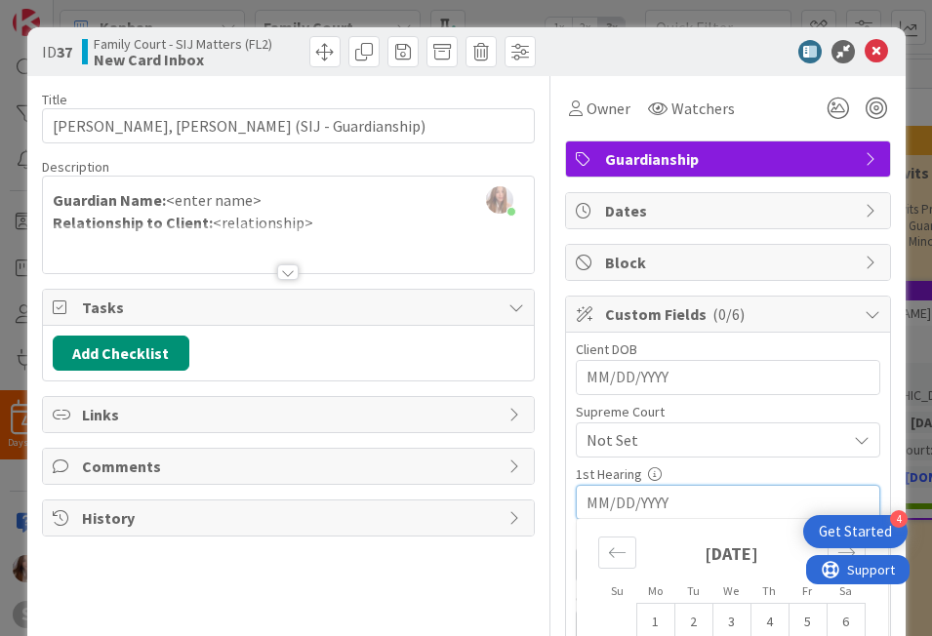
scroll to position [38, 0]
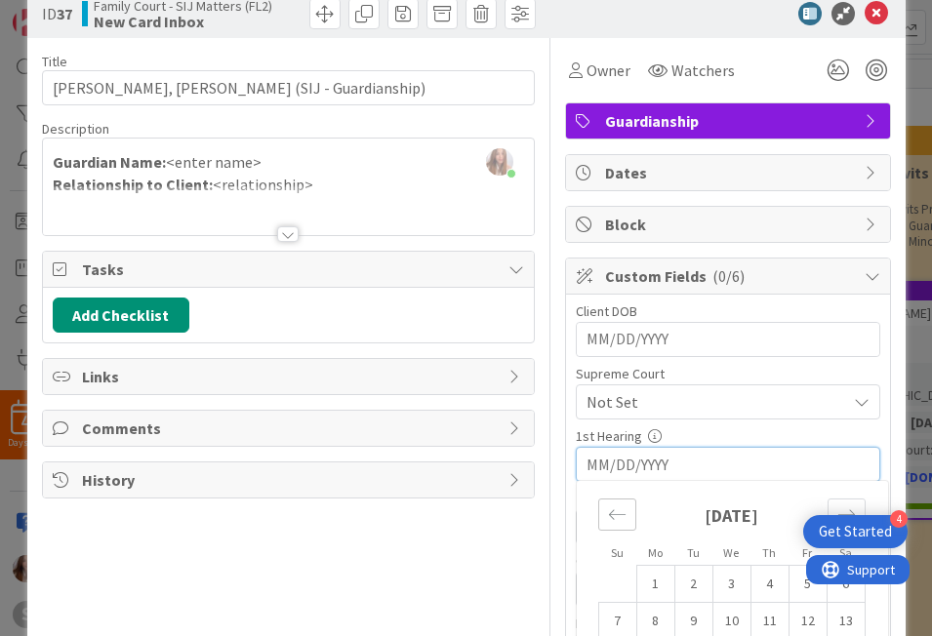
click at [613, 512] on icon "Move backward to switch to the previous month." at bounding box center [617, 514] width 19 height 19
click at [792, 596] on td "1" at bounding box center [807, 584] width 38 height 37
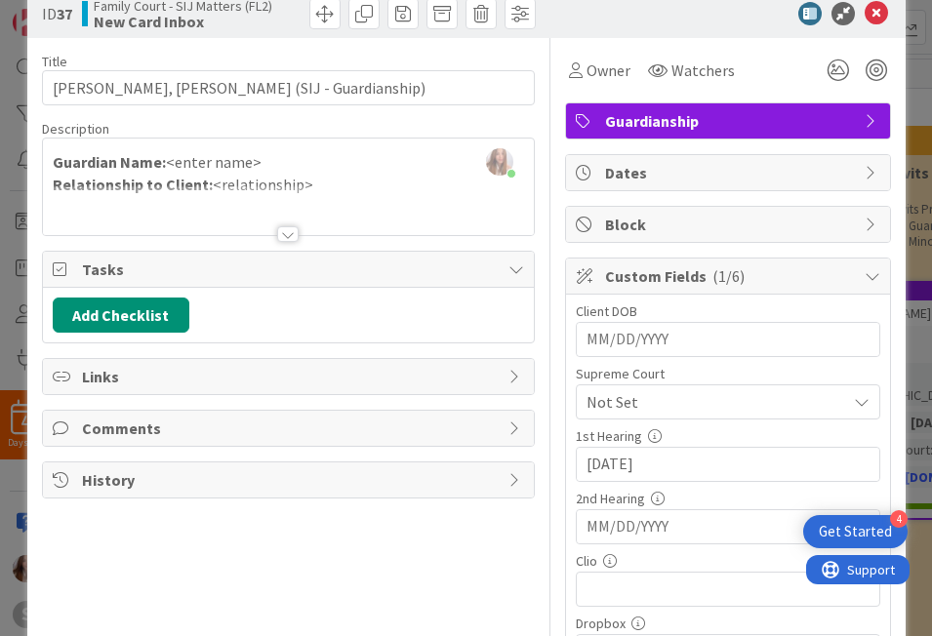
click at [697, 405] on span "Not Set" at bounding box center [711, 401] width 250 height 27
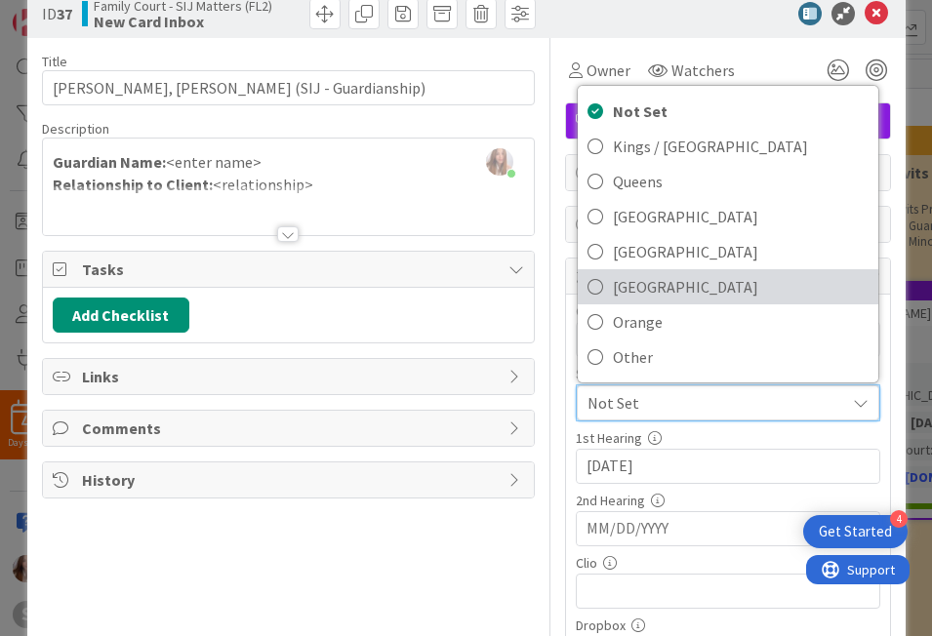
click at [619, 296] on span "[GEOGRAPHIC_DATA]" at bounding box center [741, 286] width 256 height 29
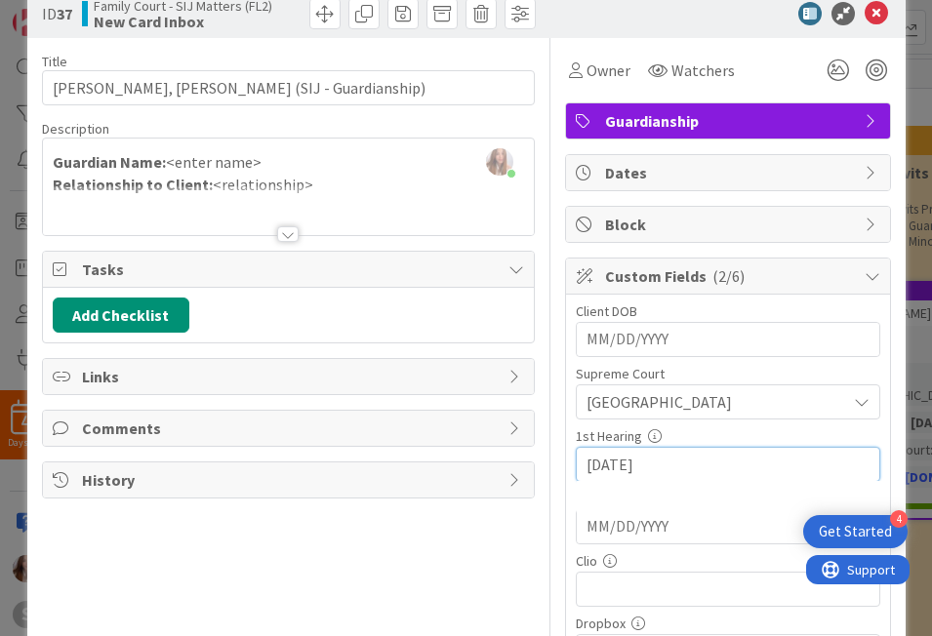
click at [597, 465] on input "08/01/2025" at bounding box center [727, 464] width 283 height 33
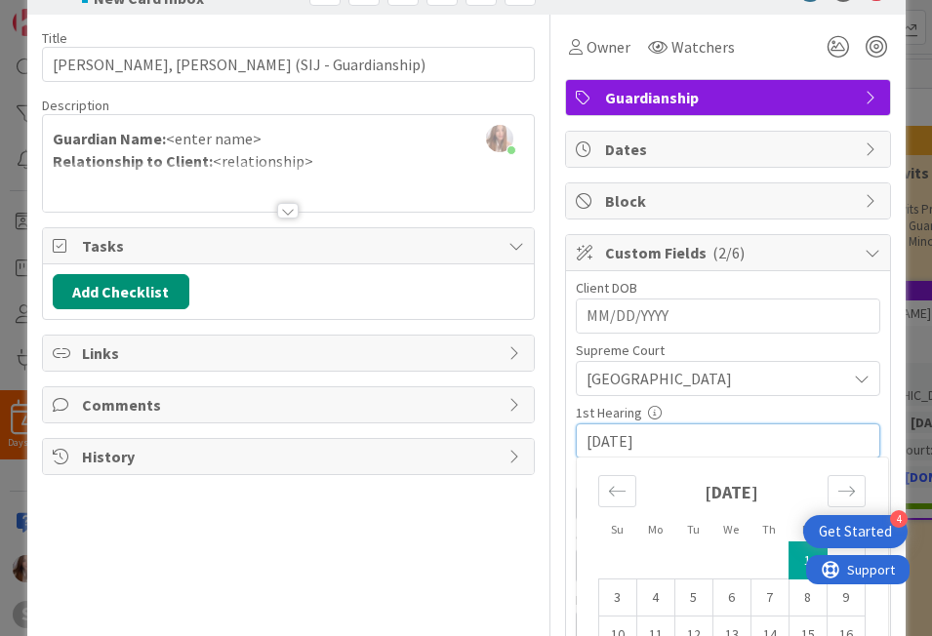
scroll to position [69, 0]
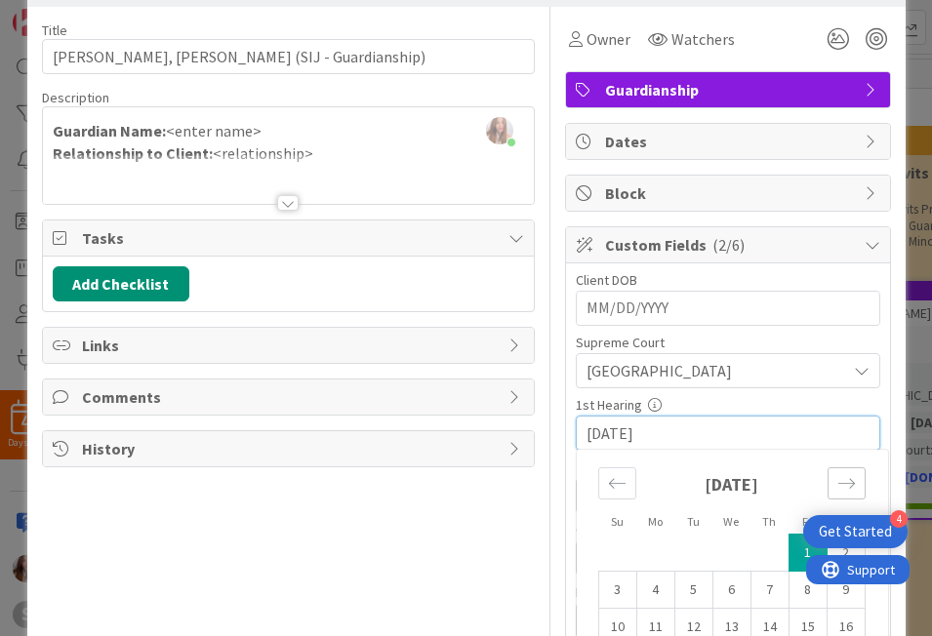
click at [828, 485] on div "Move forward to switch to the next month." at bounding box center [847, 483] width 38 height 32
click at [772, 556] on td "4" at bounding box center [769, 553] width 38 height 37
type input "[DATE]"
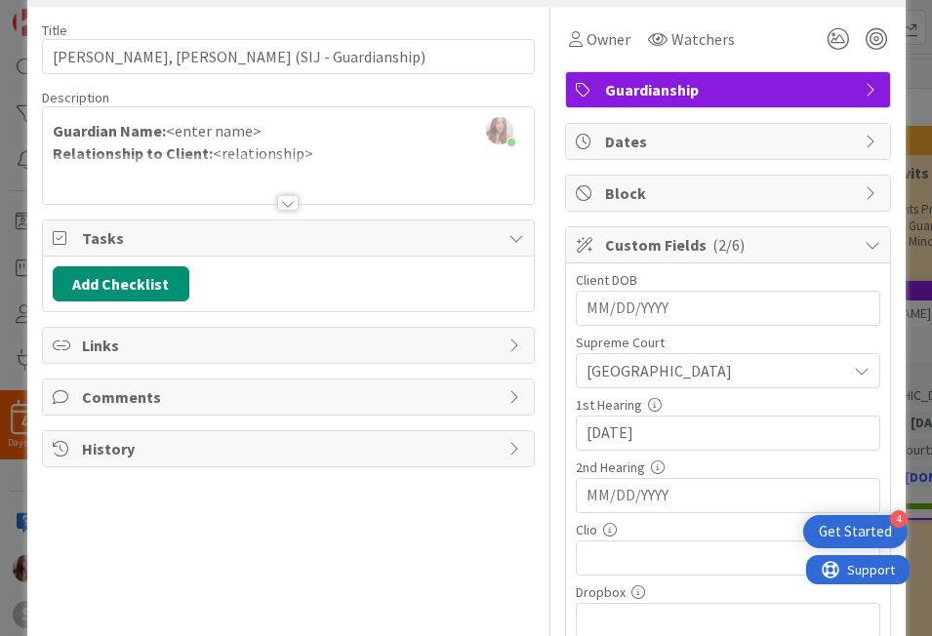
click at [631, 308] on input "MM/DD/YYYY" at bounding box center [727, 308] width 283 height 33
type input "[DATE]"
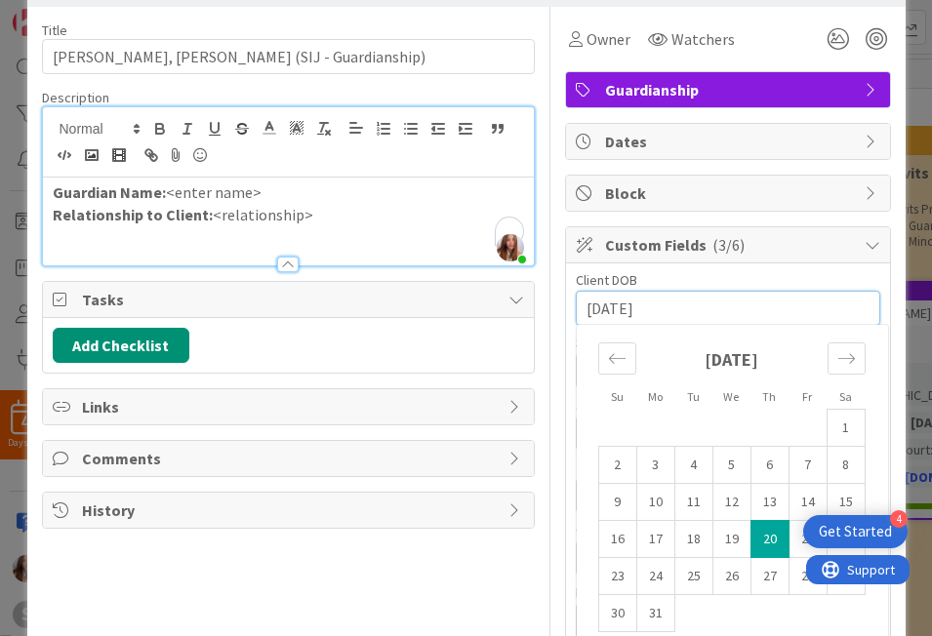
click at [252, 130] on div "Abigail Ruiz joined 3 m ago Guardian Name: <enter name> Relationship to Client:…" at bounding box center [288, 186] width 491 height 158
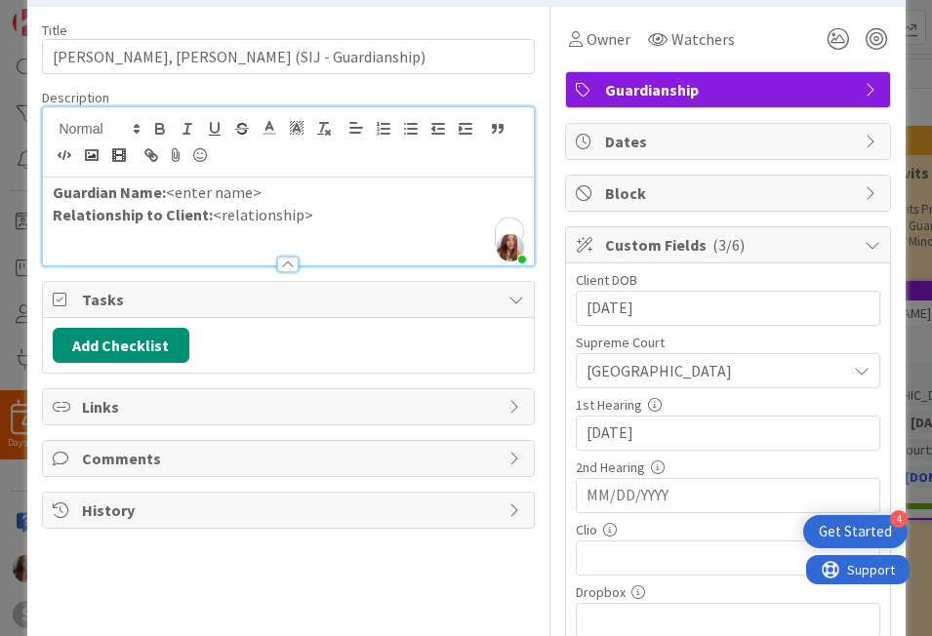
click at [275, 188] on p "Guardian Name: <enter name>" at bounding box center [288, 193] width 471 height 22
click at [303, 219] on p "Relationship to Client: <relationship>" at bounding box center [288, 215] width 471 height 22
click at [608, 30] on span "Owner" at bounding box center [608, 38] width 44 height 23
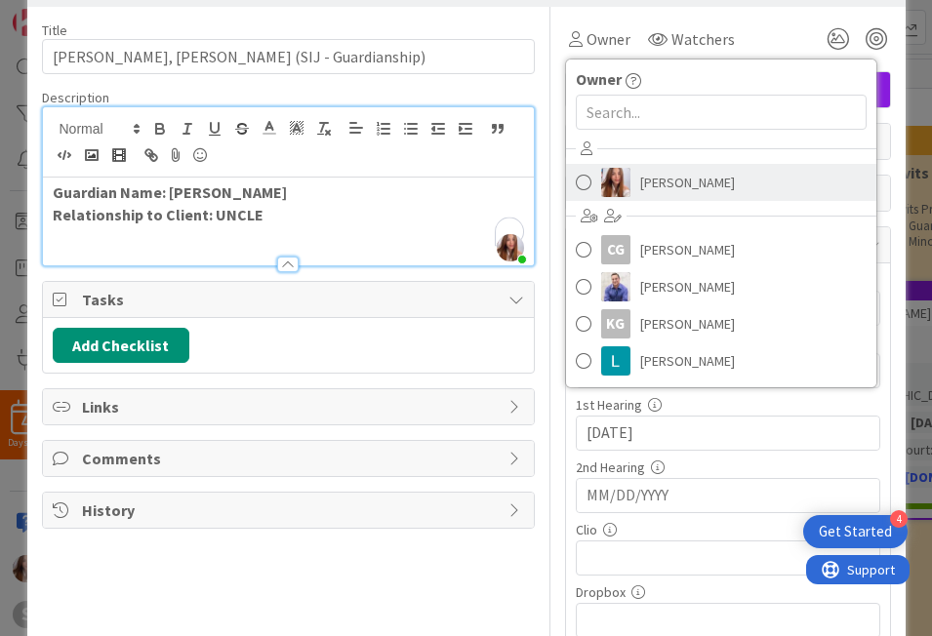
click at [609, 190] on img at bounding box center [615, 182] width 29 height 29
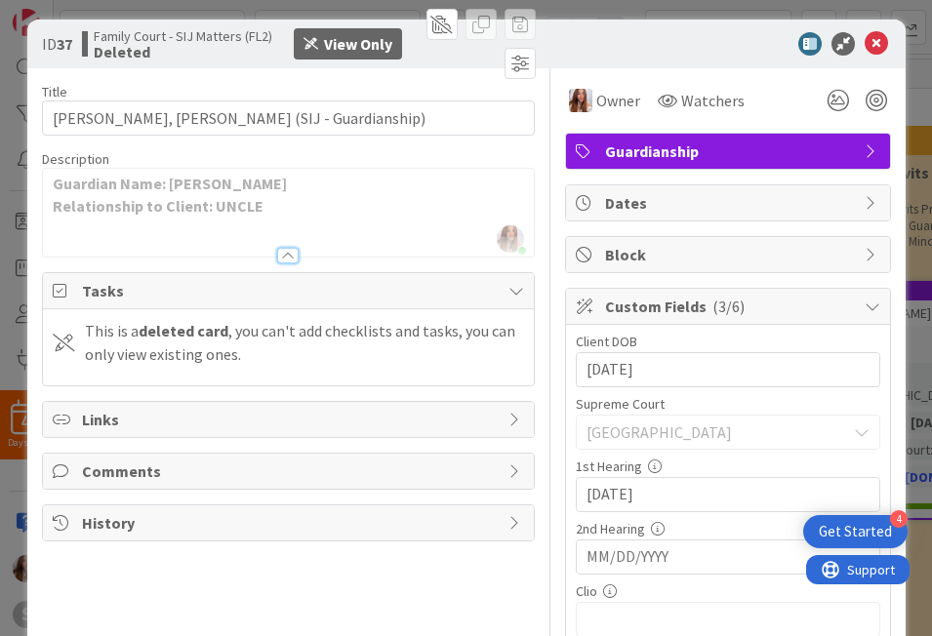
scroll to position [0, 0]
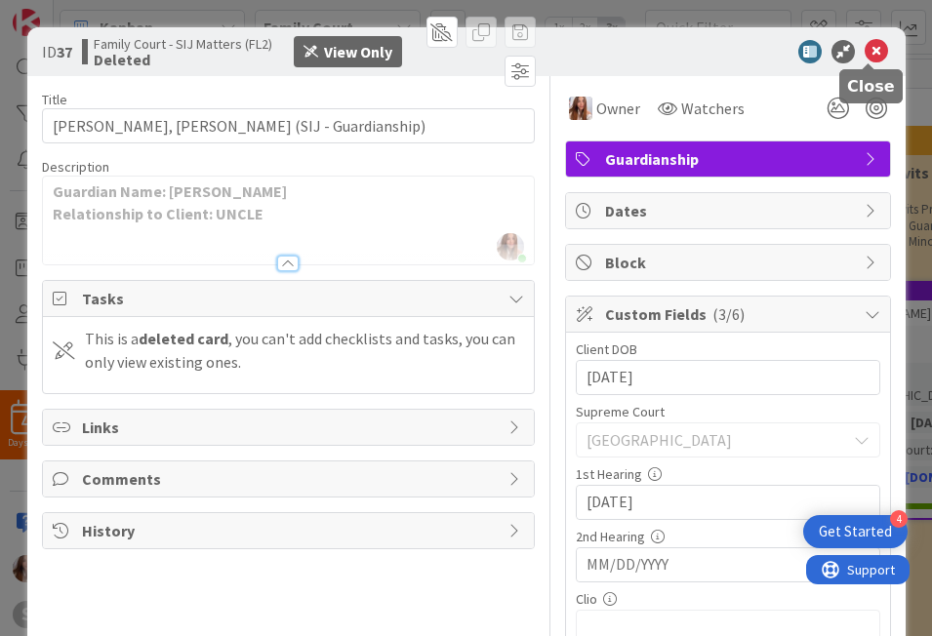
click at [874, 47] on icon at bounding box center [876, 51] width 23 height 23
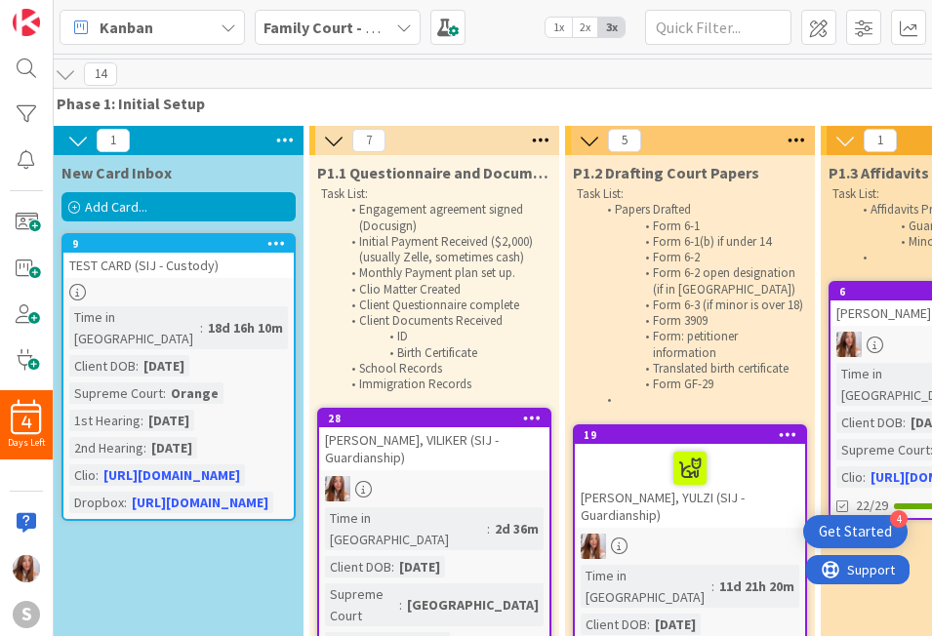
click at [132, 200] on span "Add Card..." at bounding box center [116, 207] width 62 height 18
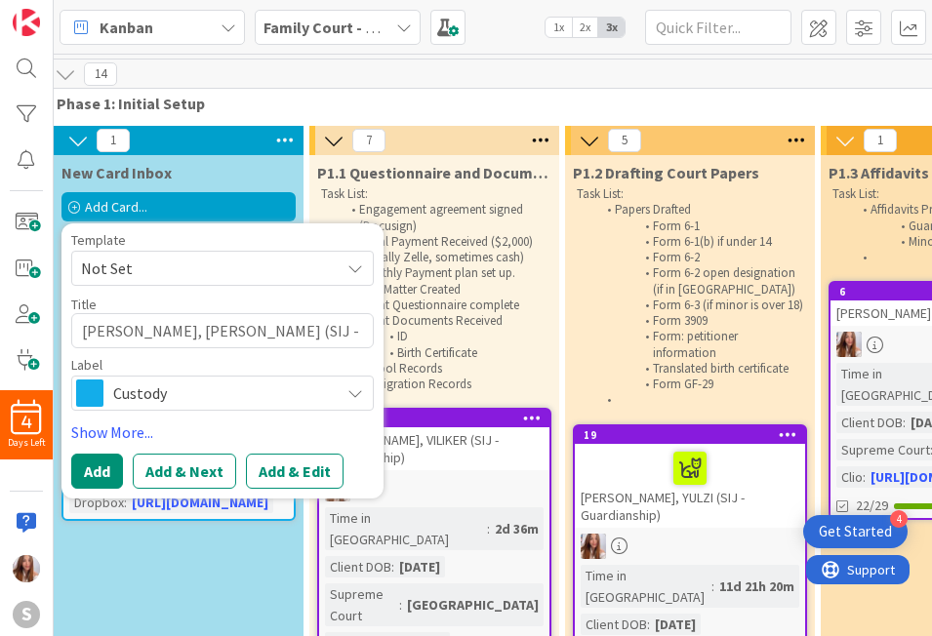
click at [82, 271] on span "Not Set" at bounding box center [203, 268] width 244 height 25
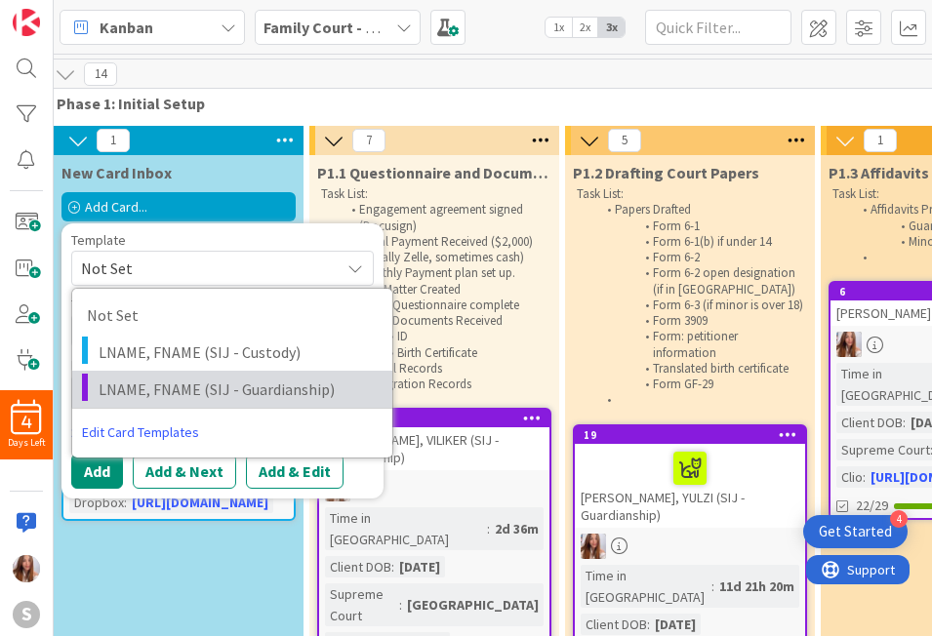
click at [121, 377] on span "LNAME, FNAME (SIJ - Guardianship)" at bounding box center [238, 389] width 279 height 25
type textarea "x"
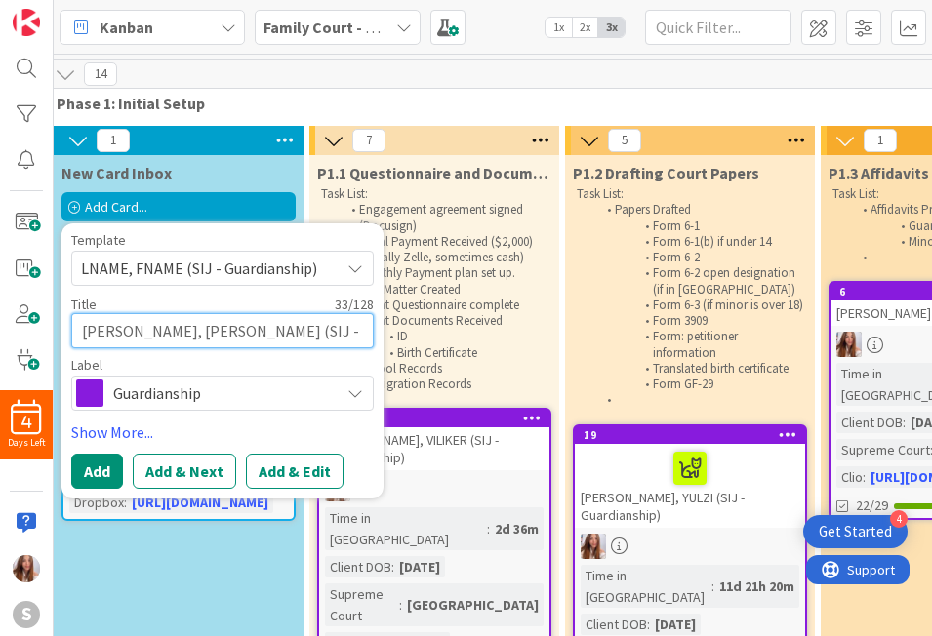
click at [126, 337] on textarea "LNAME, FNAME (SIJ - Guardianship)" at bounding box center [222, 330] width 303 height 35
type textarea "LNAM, FNAME (SIJ - Guardianship)"
type textarea "x"
type textarea "LNA, FNAME (SIJ - Guardianship)"
type textarea "x"
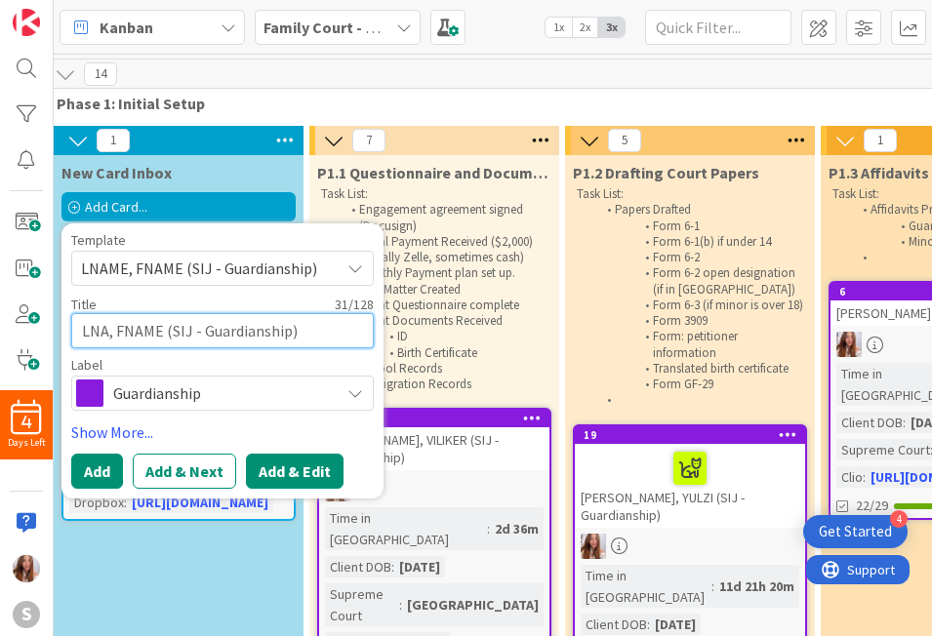
type textarea "LN, FNAME (SIJ - Guardianship)"
type textarea "x"
type textarea "L, FNAME (SIJ - Guardianship)"
type textarea "x"
type textarea ", FNAME (SIJ - Guardianship)"
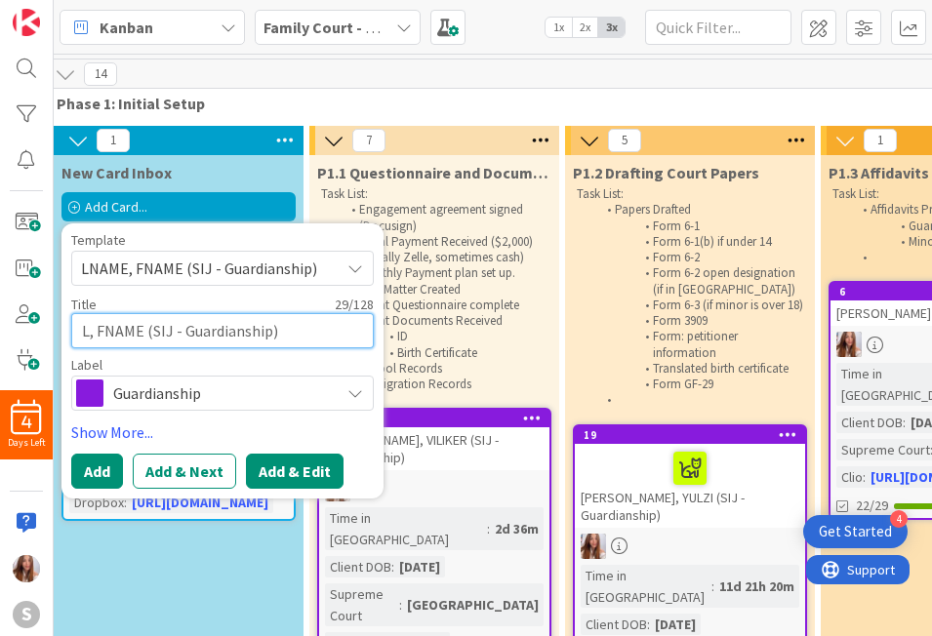
type textarea "x"
type textarea "E, FNAME (SIJ - Guardianship)"
type textarea "x"
type textarea "EC, FNAME (SIJ - Guardianship)"
type textarea "x"
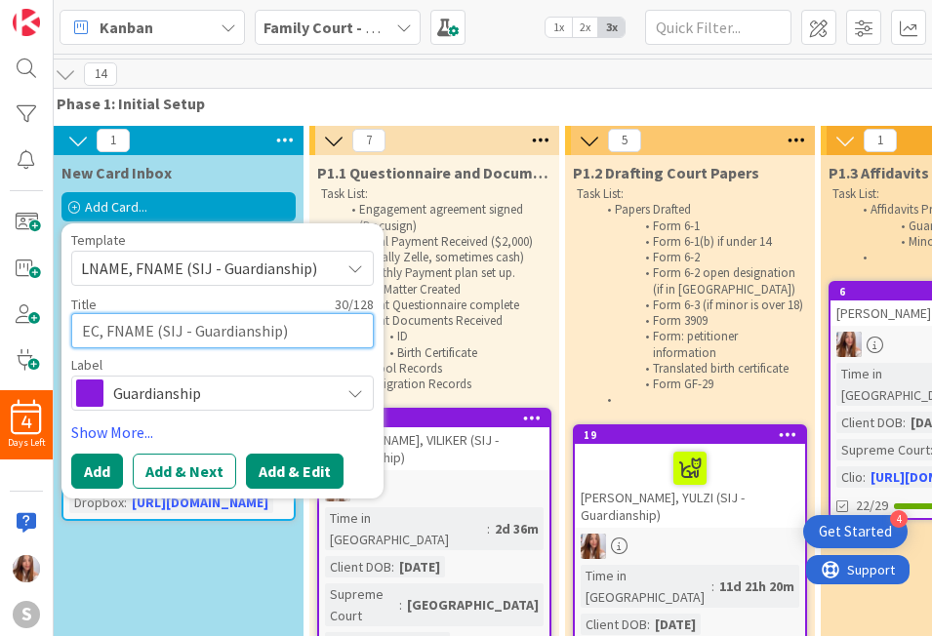
type textarea "ECH, FNAME (SIJ - Guardianship)"
type textarea "x"
type textarea "ECHE, FNAME (SIJ - Guardianship)"
type textarea "x"
type textarea "ECHEV, FNAME (SIJ - Guardianship)"
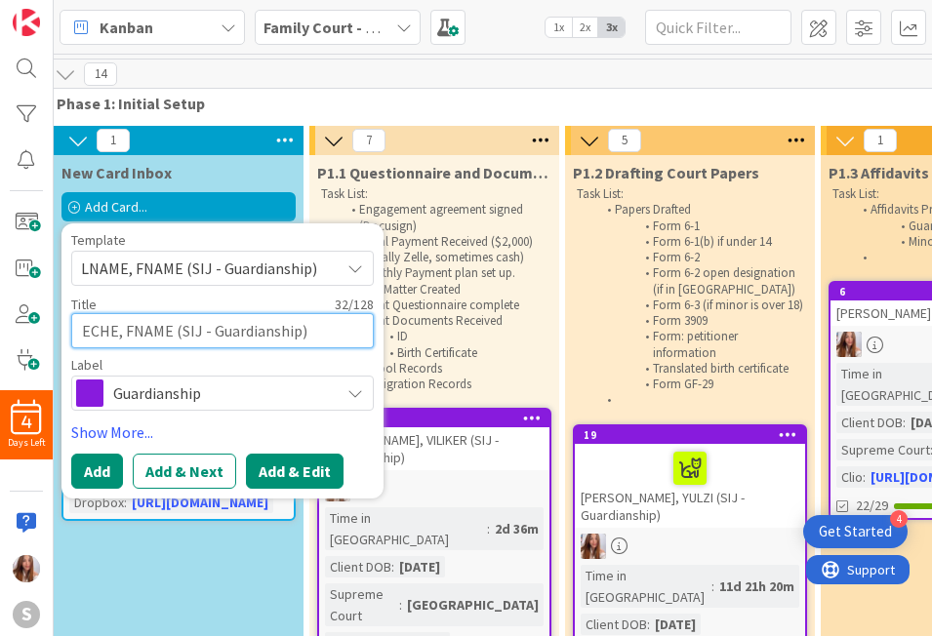
type textarea "x"
type textarea "ECHEVA, FNAME (SIJ - Guardianship)"
type textarea "x"
type textarea "ECHEVAR, FNAME (SIJ - Guardianship)"
type textarea "x"
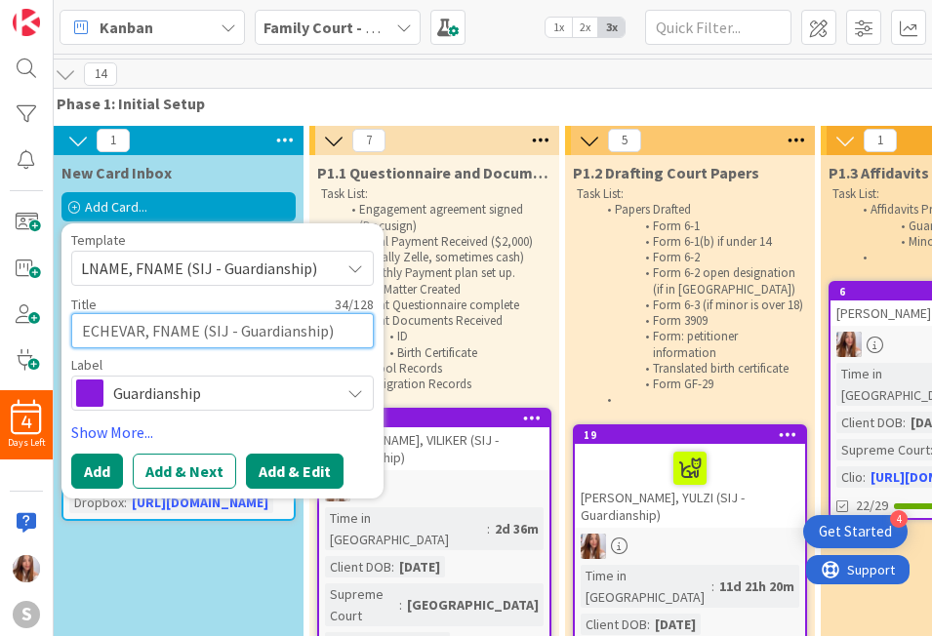
type textarea "ECHEVARR, FNAME (SIJ - Guardianship)"
type textarea "x"
type textarea "ECHEVARRI, FNAME (SIJ - Guardianship)"
type textarea "x"
type textarea "ECHEVARRIA, FNAME (SIJ - Guardianship)"
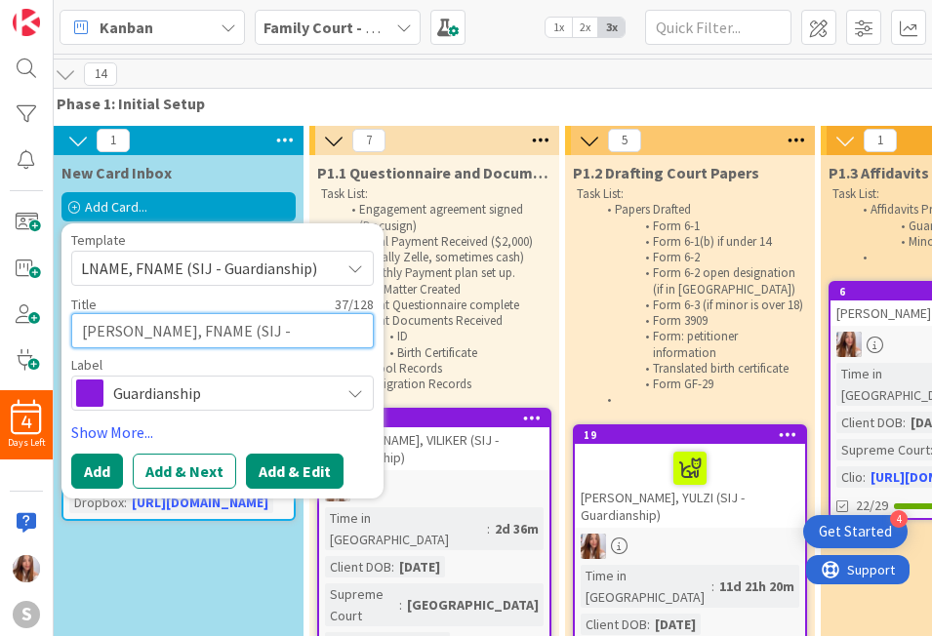
type textarea "x"
click at [215, 333] on textarea "ECHEVARRIA, FNAME (SIJ - Guardianship)" at bounding box center [222, 330] width 303 height 35
type textarea "ECHEVARRIA, FNAM (SIJ - Guardianship)"
type textarea "x"
type textarea "ECHEVARRIA, FNA (SIJ - Guardianship)"
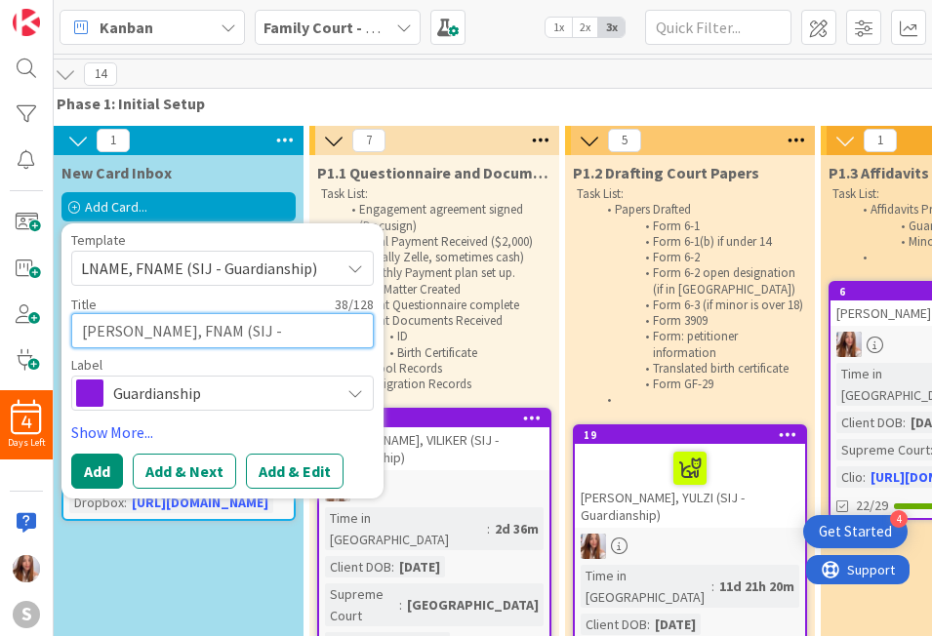
type textarea "x"
type textarea "ECHEVARRIA, FN (SIJ - Guardianship)"
type textarea "x"
type textarea "ECHEVARRIA, F (SIJ - Guardianship)"
type textarea "x"
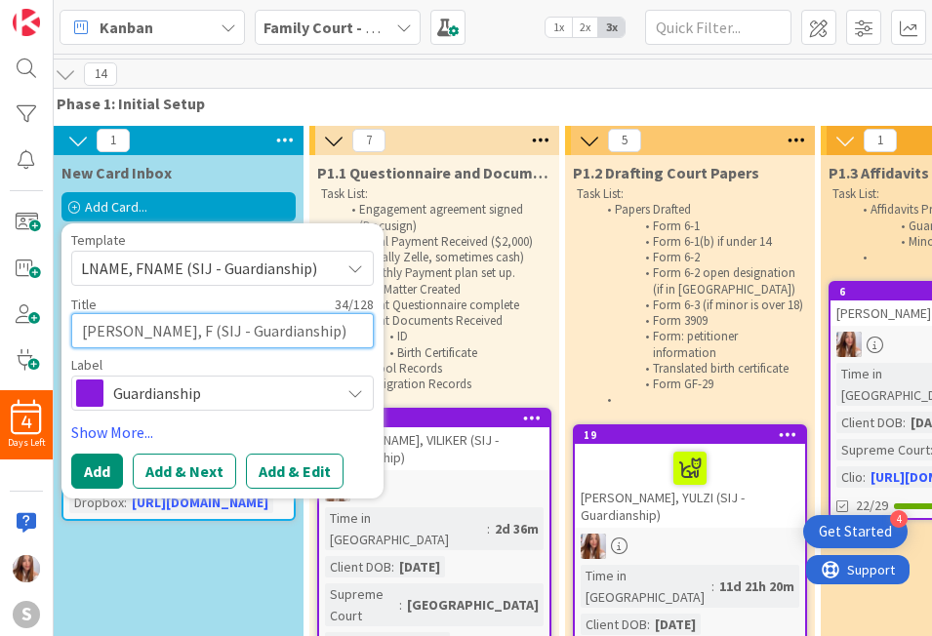
type textarea "ECHEVARRIA, (SIJ - Guardianship)"
type textarea "x"
type textarea "ECHEVARRIA, Z (SIJ - Guardianship)"
type textarea "x"
type textarea "ECHEVARRIA, ZA (SIJ - Guardianship)"
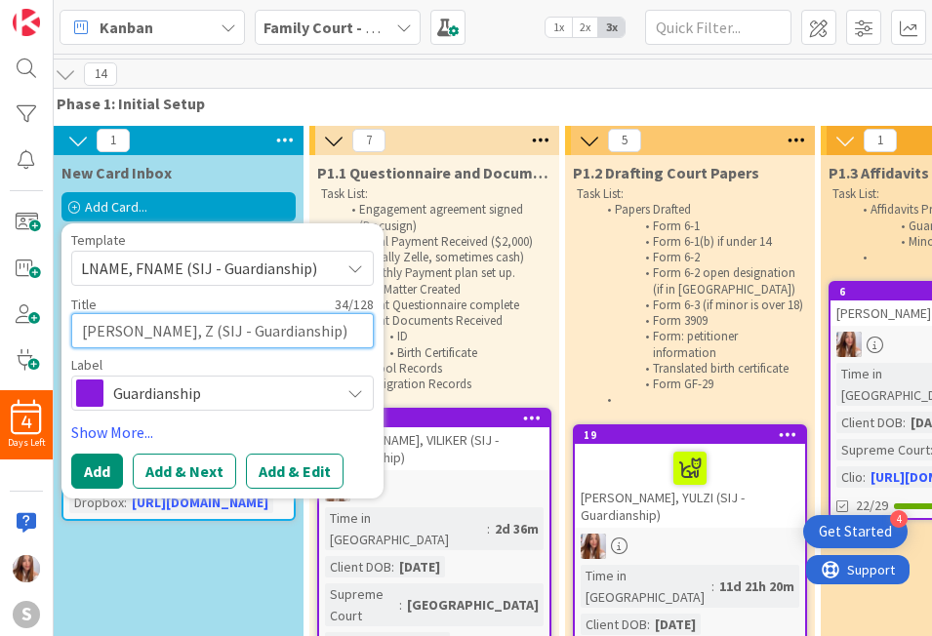
type textarea "x"
type textarea "ECHEVARRIA, ZAI (SIJ - Guardianship)"
type textarea "x"
type textarea "ECHEVARRIA, ZAIZ (SIJ - Guardianship)"
type textarea "x"
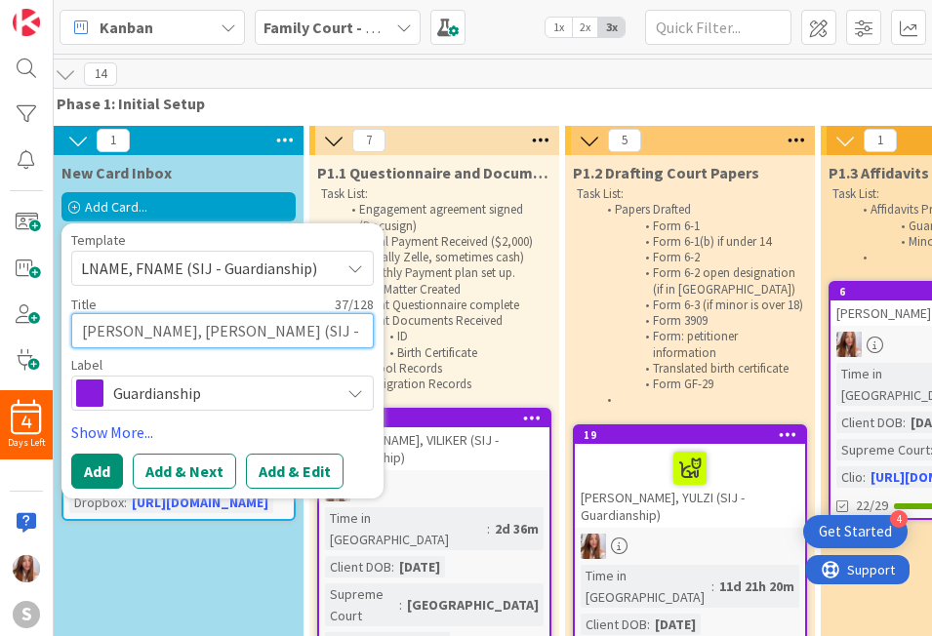
type textarea "ECHEVARRIA, ZAI (SIJ - Guardianship)"
type textarea "x"
type textarea "[PERSON_NAME] (SIJ - Guardianship)"
type textarea "x"
type textarea "[PERSON_NAME] (SIJ - Guardianship)"
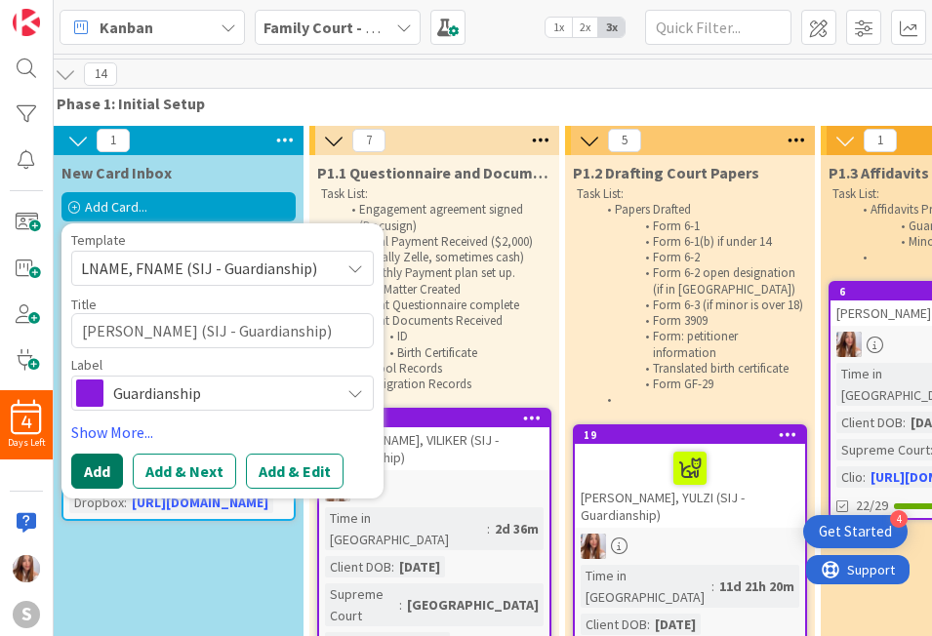
click at [111, 466] on button "Add" at bounding box center [97, 471] width 52 height 35
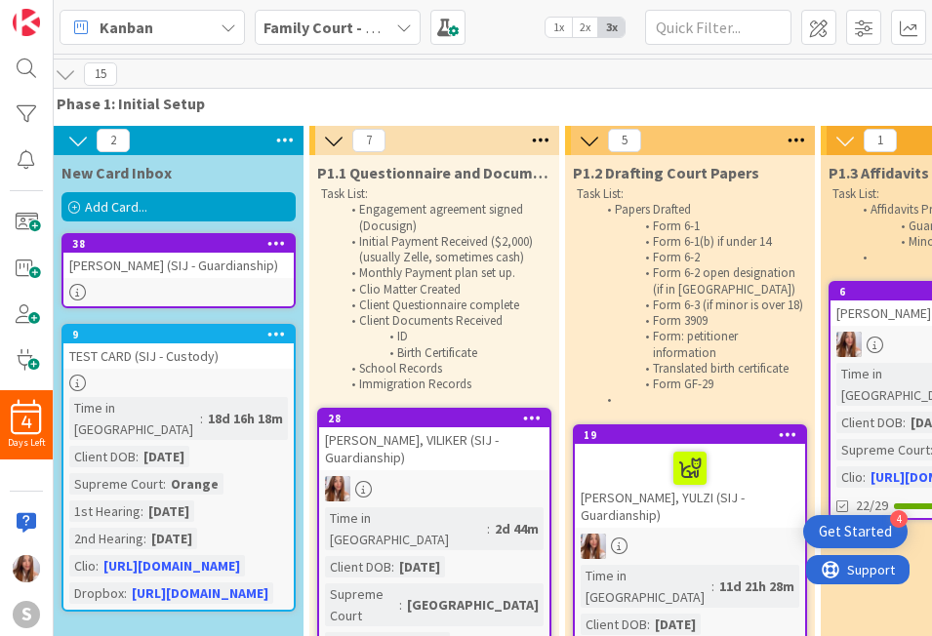
click at [149, 272] on div "[PERSON_NAME] (SIJ - Guardianship)" at bounding box center [178, 265] width 230 height 25
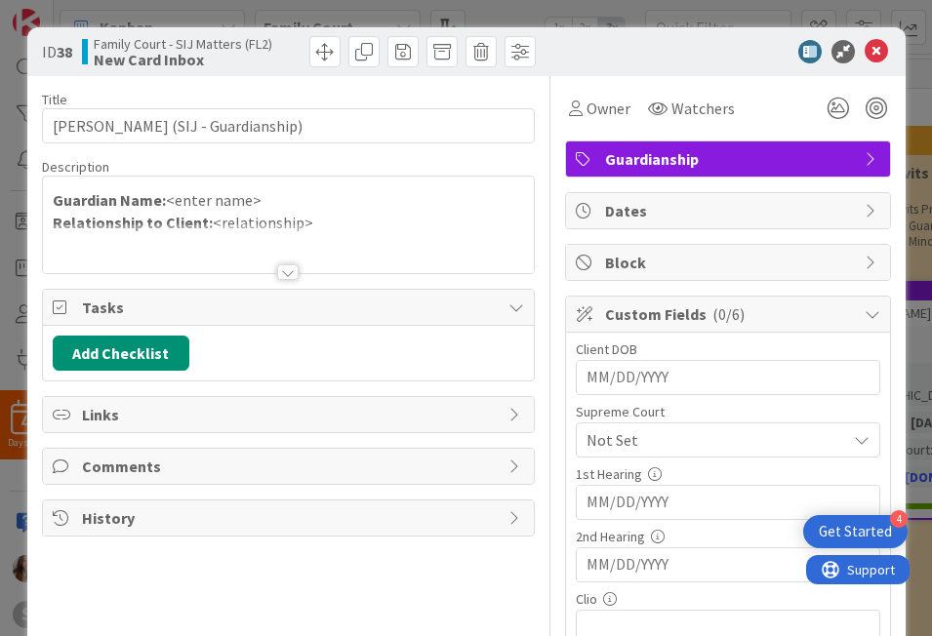
click at [623, 383] on input "MM/DD/YYYY" at bounding box center [727, 377] width 283 height 33
type input "[DATE]"
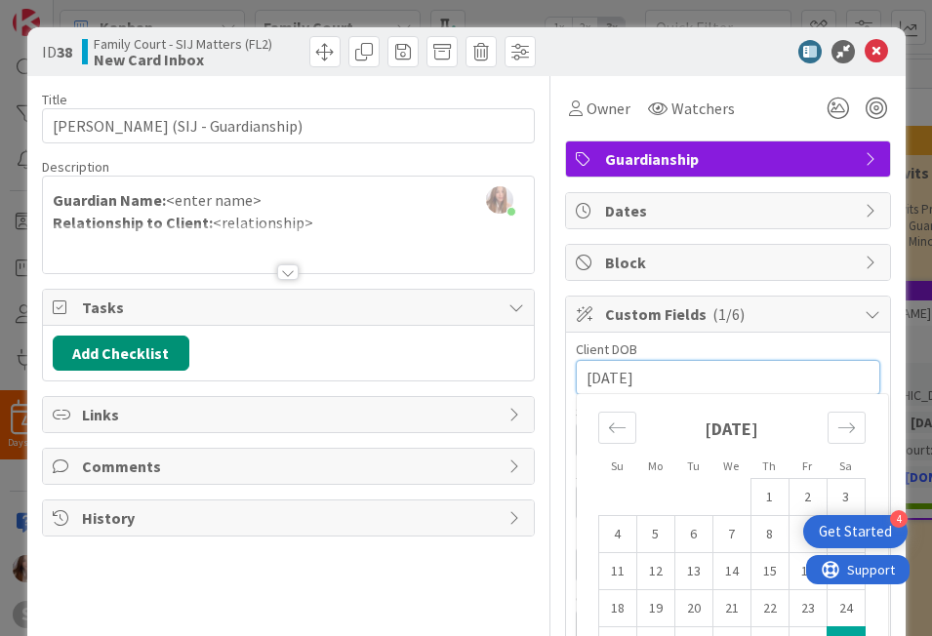
click at [521, 557] on div "Title 37 / 128 ECHEVARRIA, ZAID (SIJ - Guardianship) Description Abigail Ruiz j…" at bounding box center [288, 474] width 493 height 797
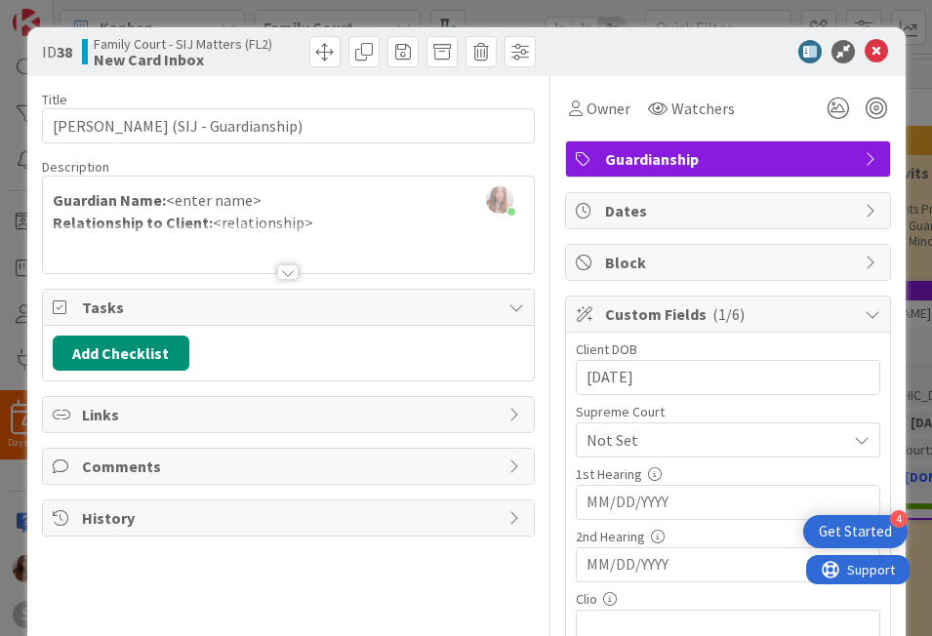
click at [845, 452] on div "Not Set" at bounding box center [728, 440] width 304 height 35
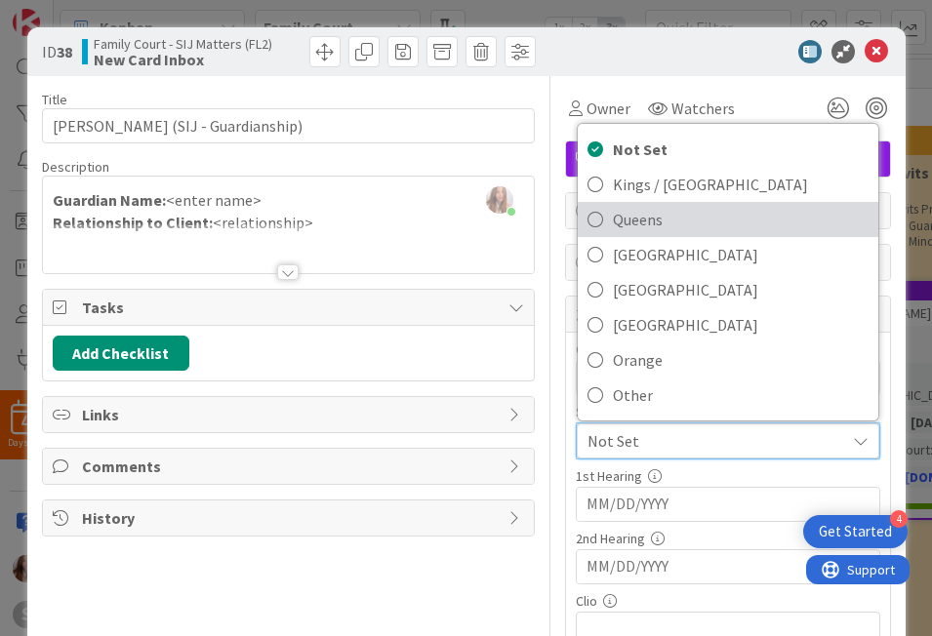
click at [705, 229] on span "Queens" at bounding box center [741, 219] width 256 height 29
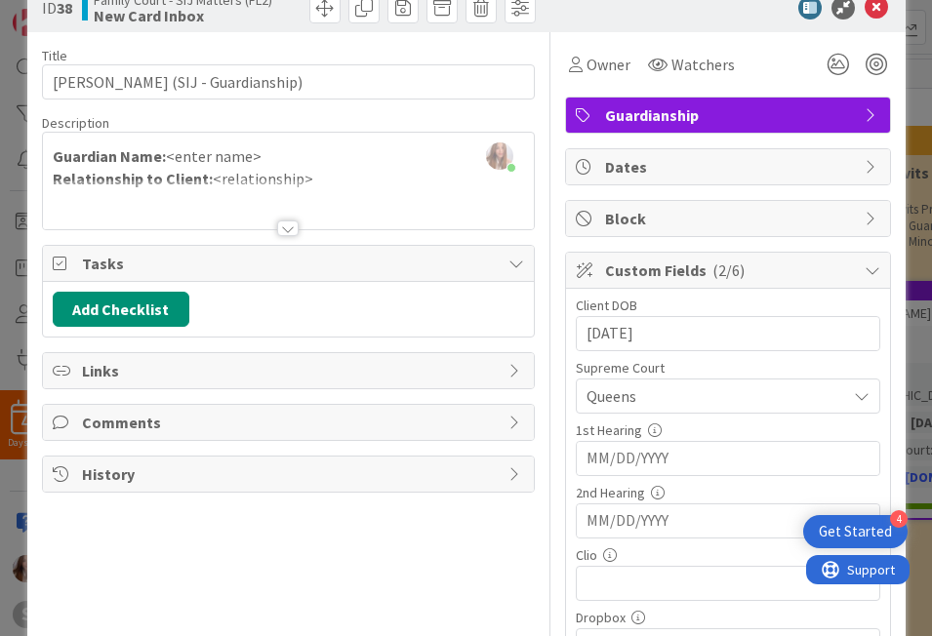
scroll to position [46, 0]
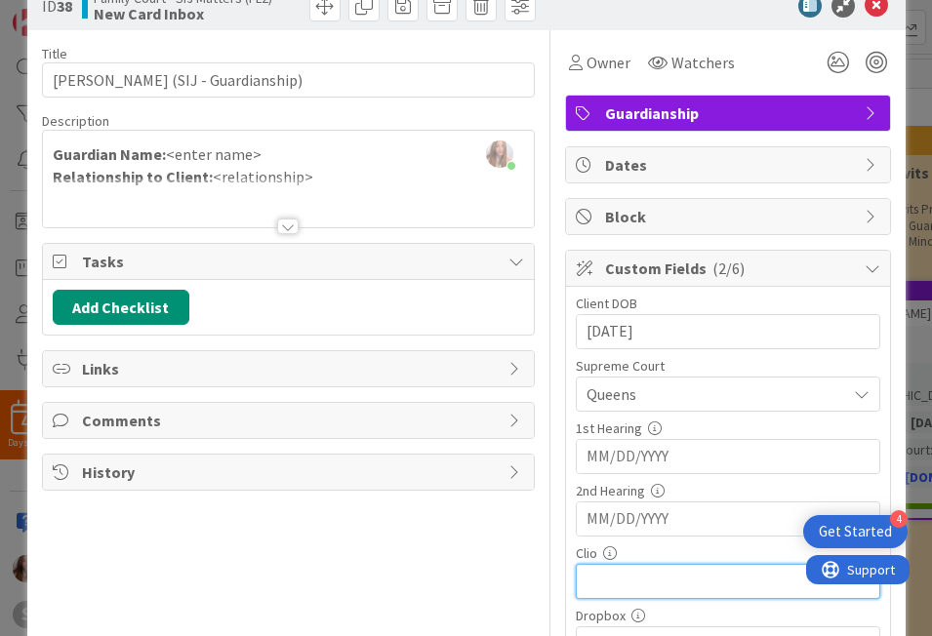
click at [655, 583] on input "text" at bounding box center [728, 581] width 304 height 35
paste input "[URL][DOMAIN_NAME]"
type input "[URL][DOMAIN_NAME]"
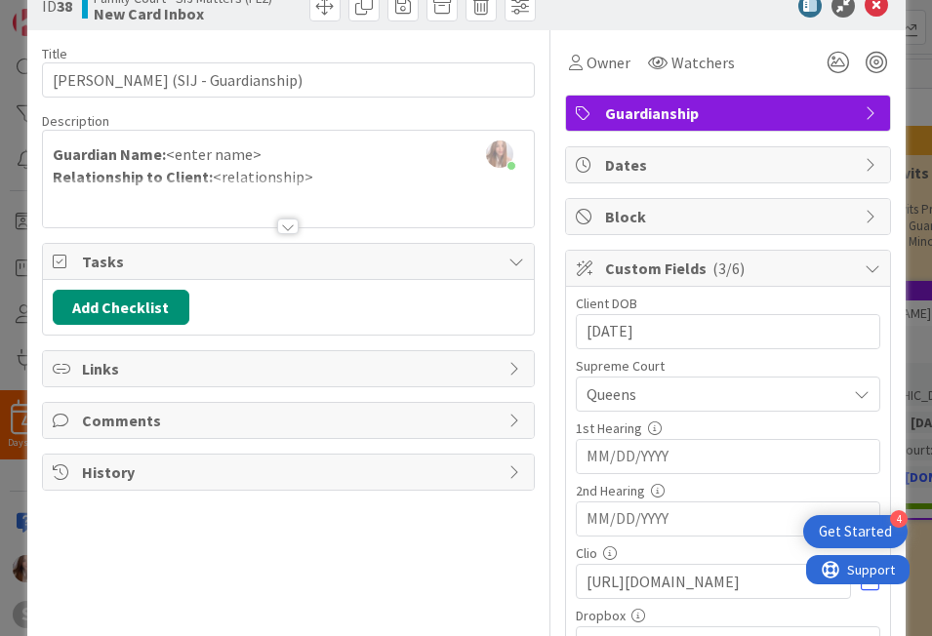
click at [306, 154] on div "Abigail Ruiz just joined Guardian Name: <enter name> Relationship to Client: <r…" at bounding box center [288, 179] width 491 height 97
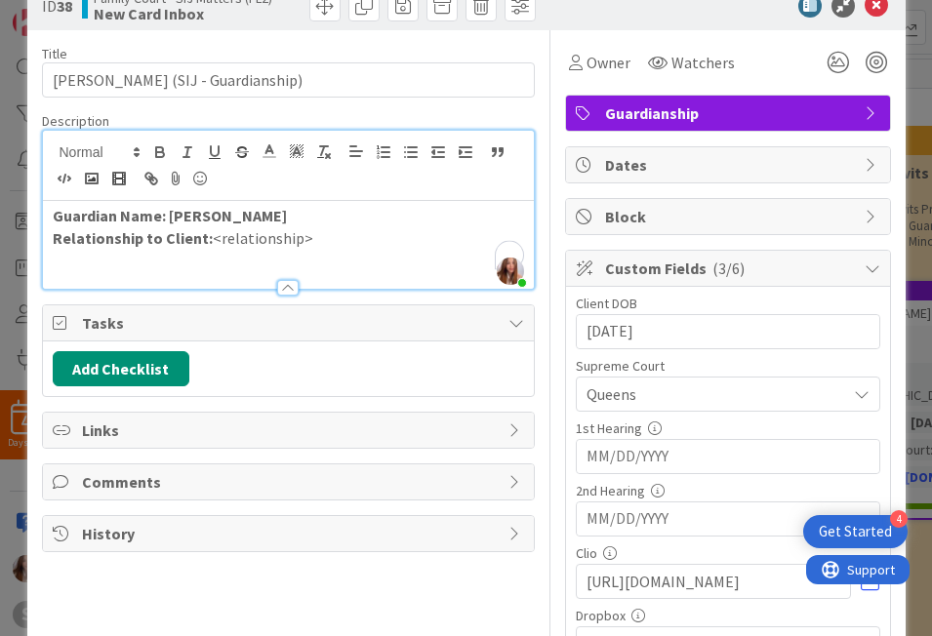
click at [303, 243] on p "Relationship to Client: <relationship>" at bounding box center [288, 238] width 471 height 22
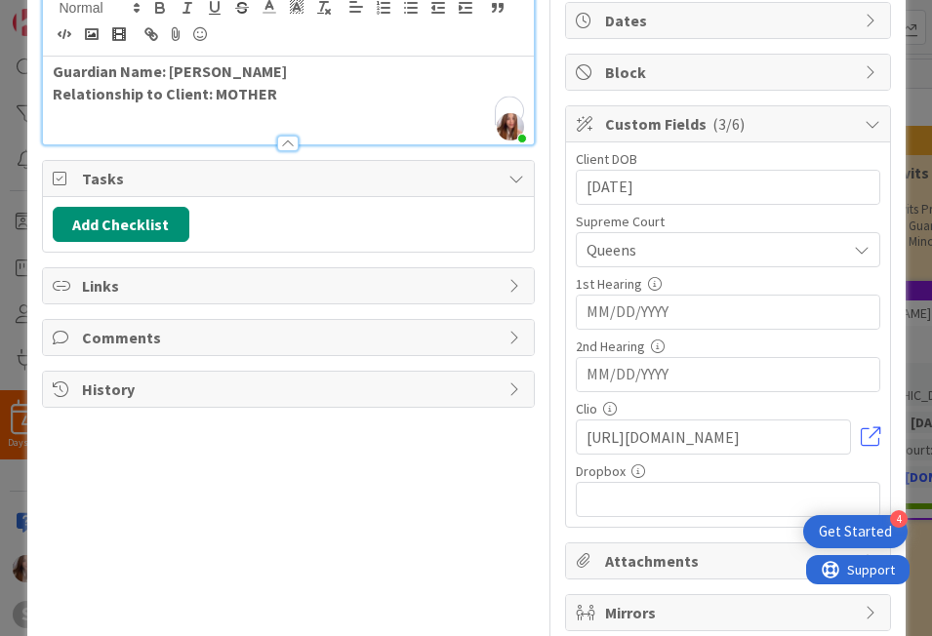
scroll to position [279, 0]
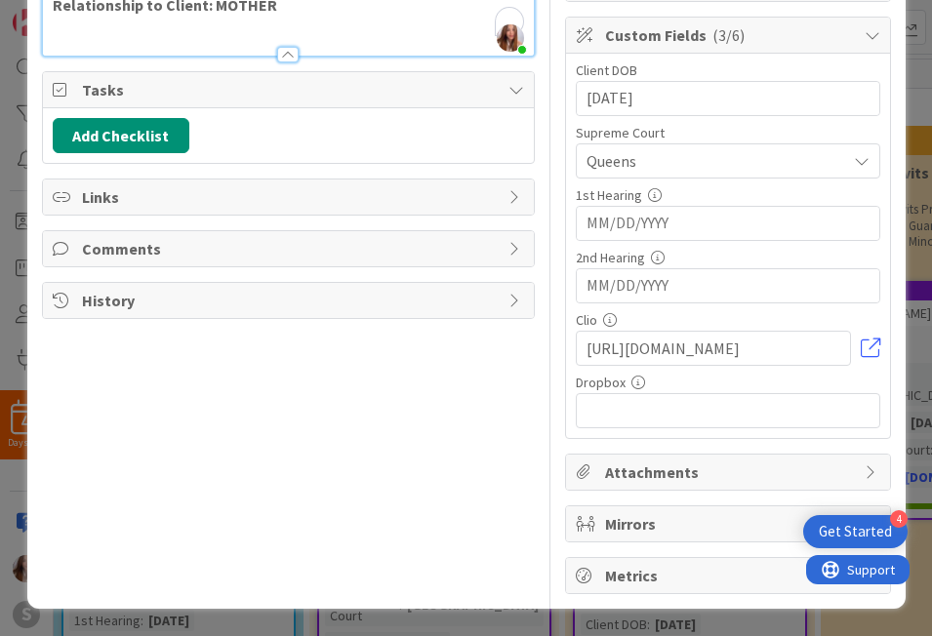
click at [682, 168] on span "Queens" at bounding box center [711, 160] width 250 height 27
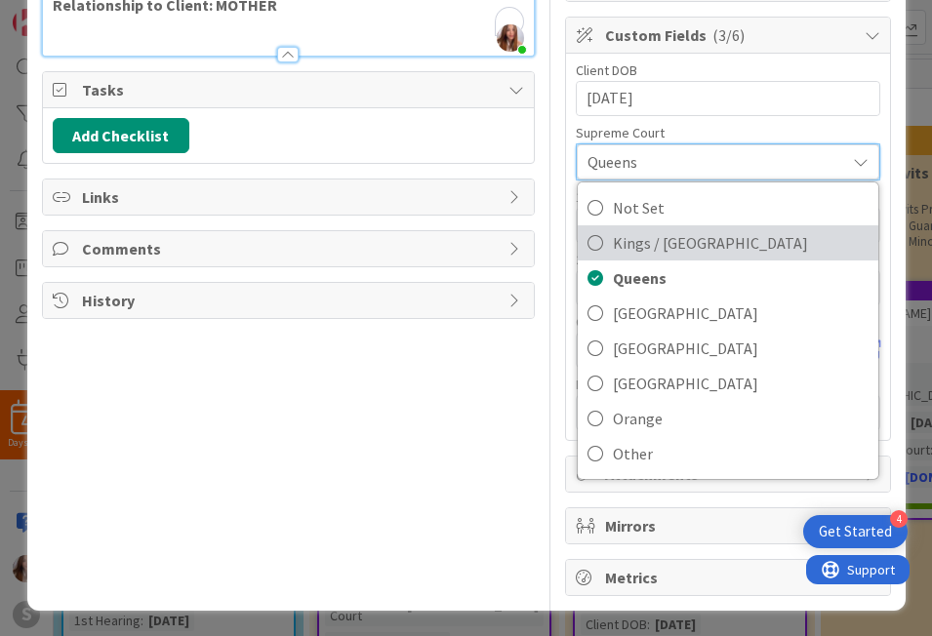
click at [674, 241] on span "Kings / [GEOGRAPHIC_DATA]" at bounding box center [741, 242] width 256 height 29
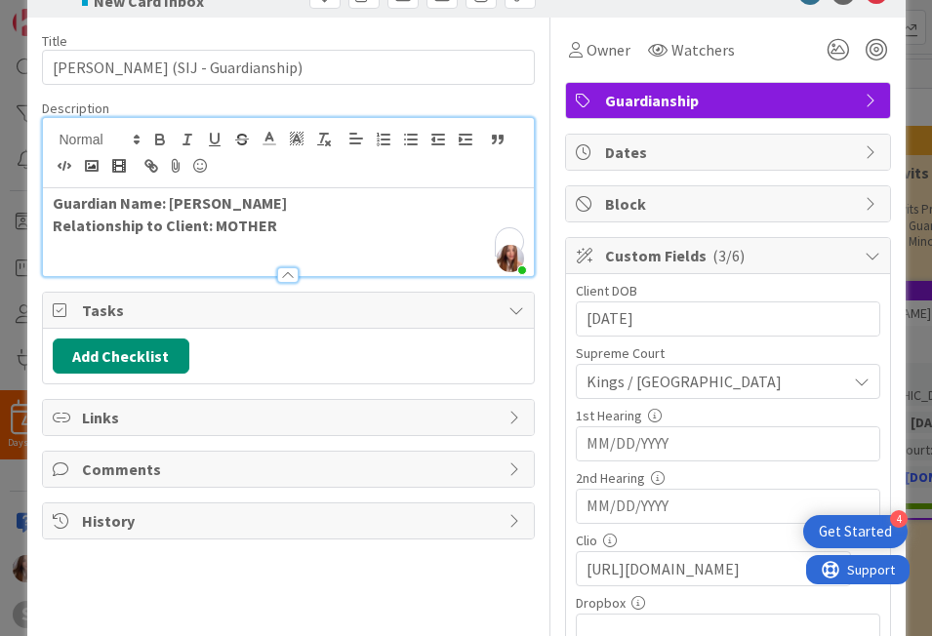
scroll to position [0, 0]
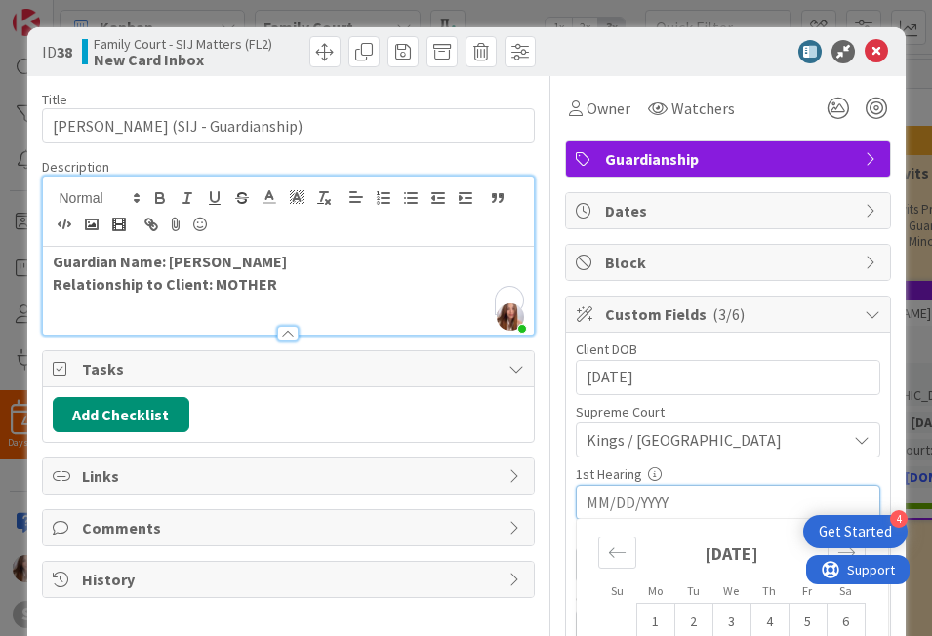
click at [589, 498] on input "MM/DD/YYYY" at bounding box center [727, 502] width 283 height 33
click at [598, 553] on div "Move backward to switch to the previous month." at bounding box center [617, 553] width 38 height 32
click at [598, 554] on div "Move backward to switch to the previous month." at bounding box center [617, 553] width 38 height 32
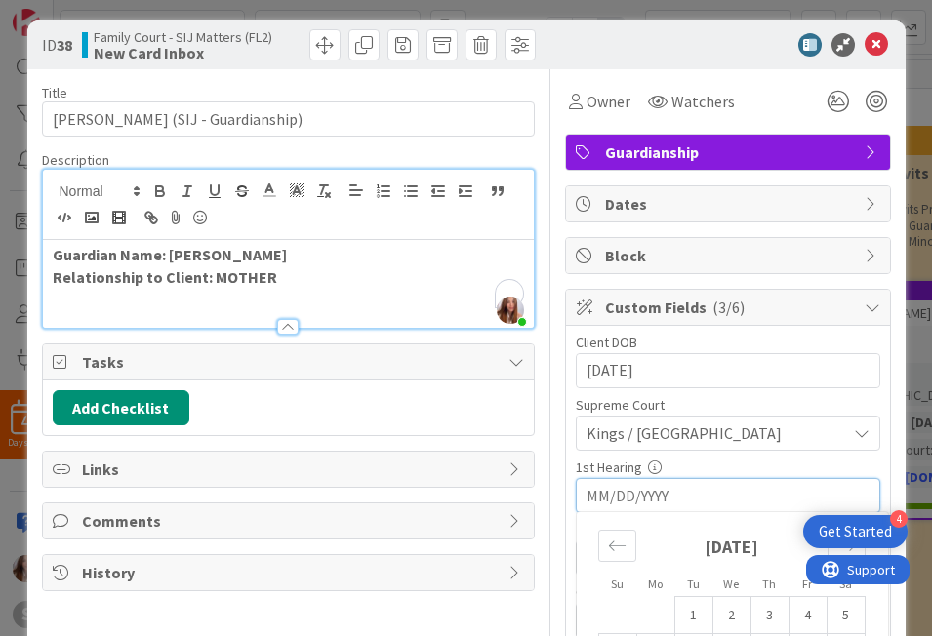
scroll to position [8, 0]
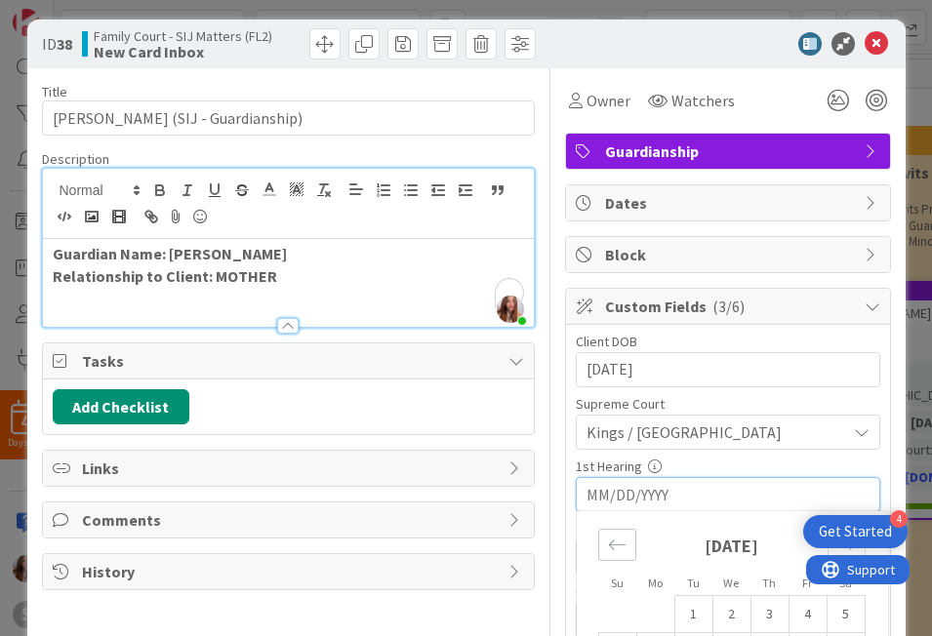
click at [615, 536] on icon "Move backward to switch to the previous month." at bounding box center [617, 545] width 19 height 19
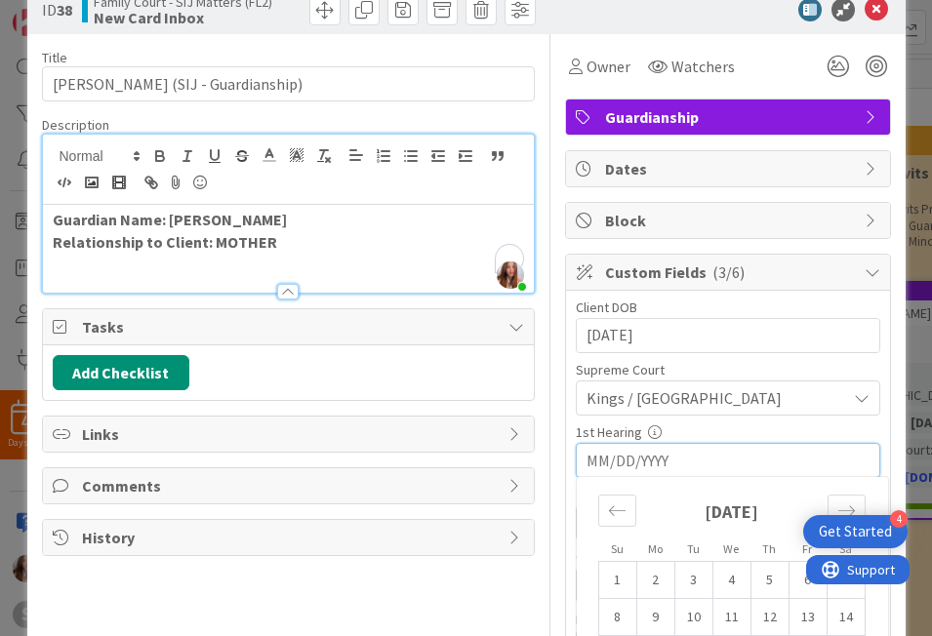
scroll to position [279, 0]
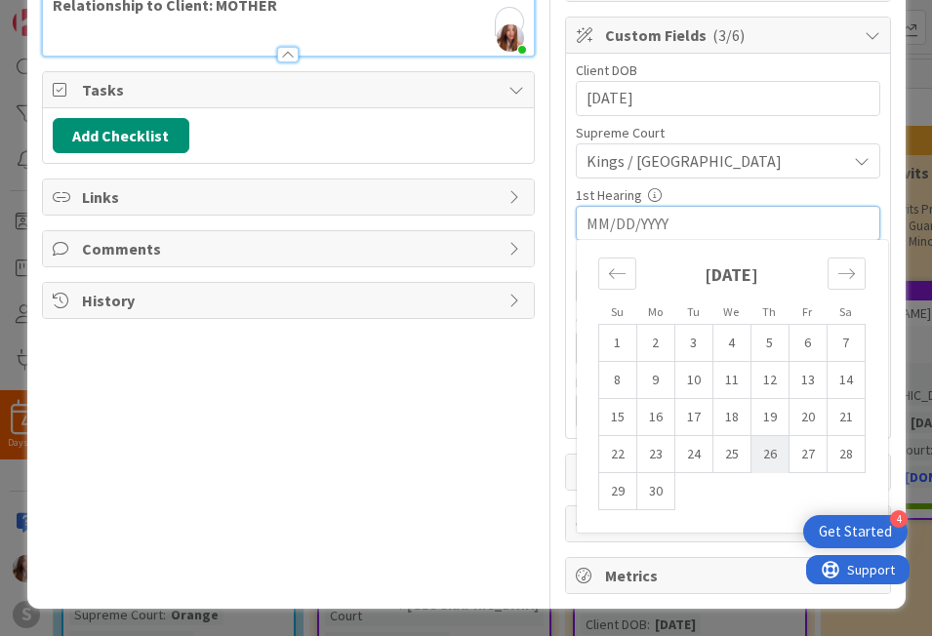
click at [771, 452] on td "26" at bounding box center [769, 454] width 38 height 37
type input "[DATE]"
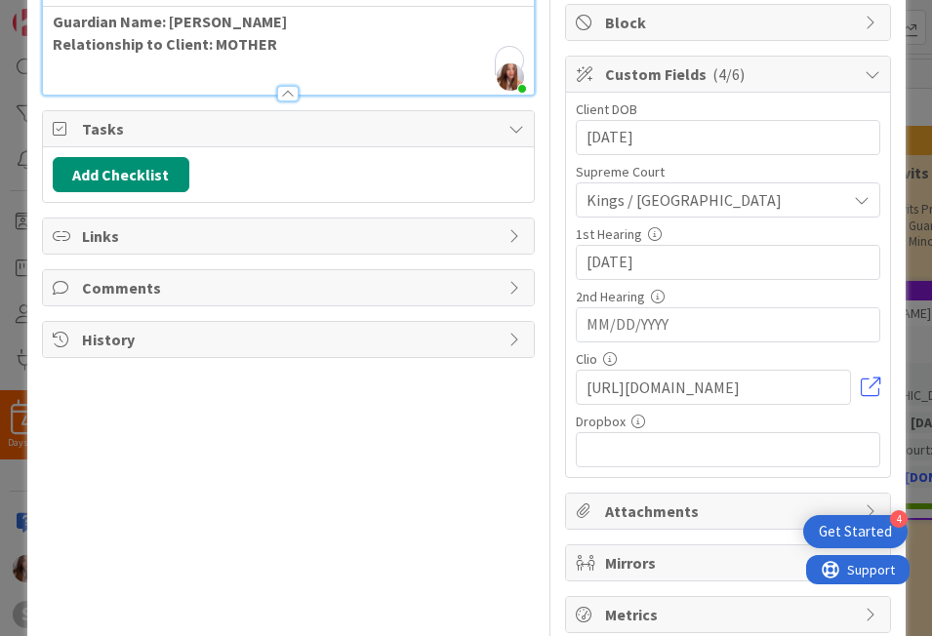
scroll to position [0, 0]
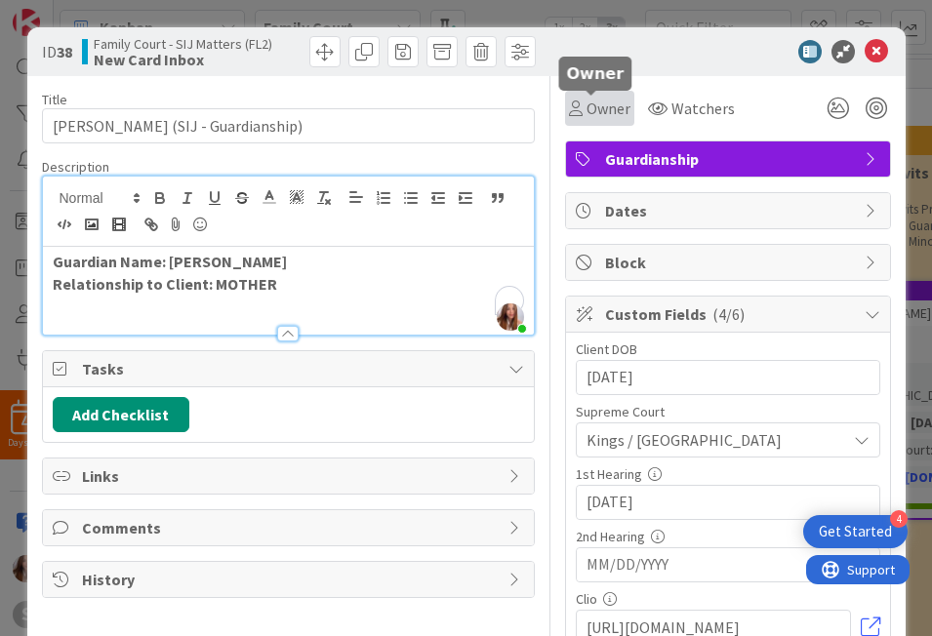
click at [614, 111] on span "Owner" at bounding box center [608, 108] width 44 height 23
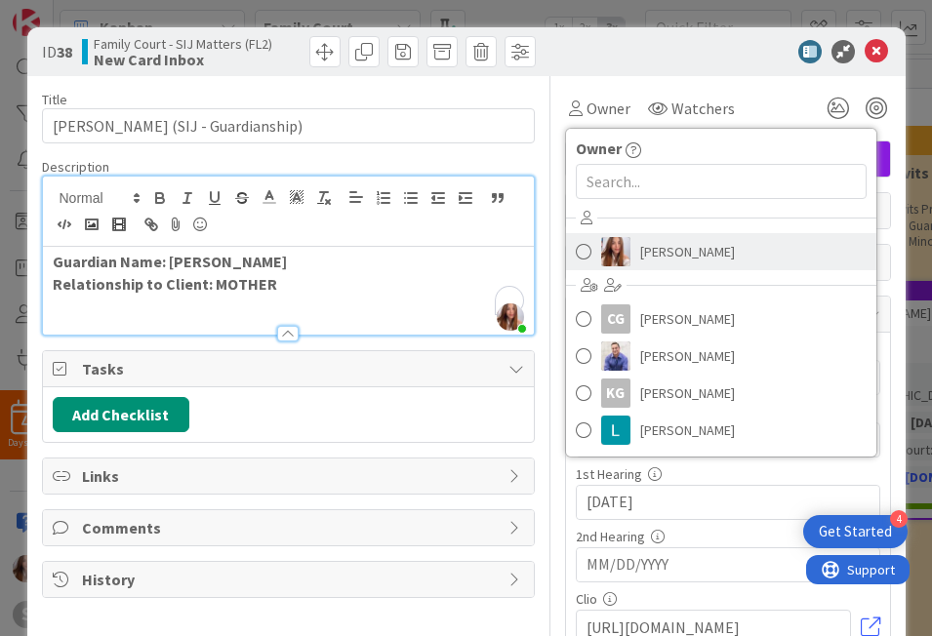
click at [615, 250] on img at bounding box center [615, 251] width 29 height 29
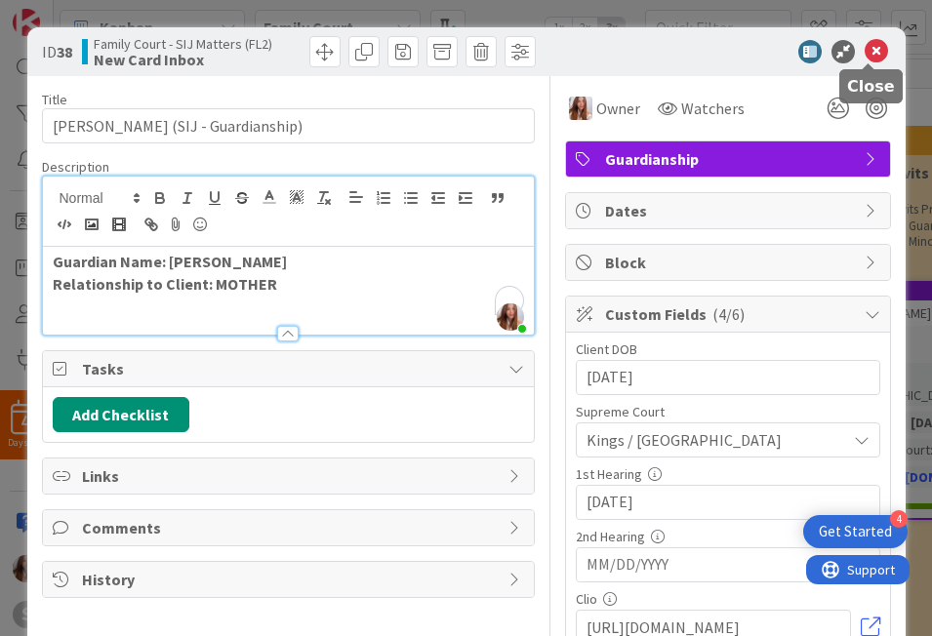
drag, startPoint x: 869, startPoint y: 60, endPoint x: 776, endPoint y: 102, distance: 102.2
click at [869, 60] on icon at bounding box center [876, 51] width 23 height 23
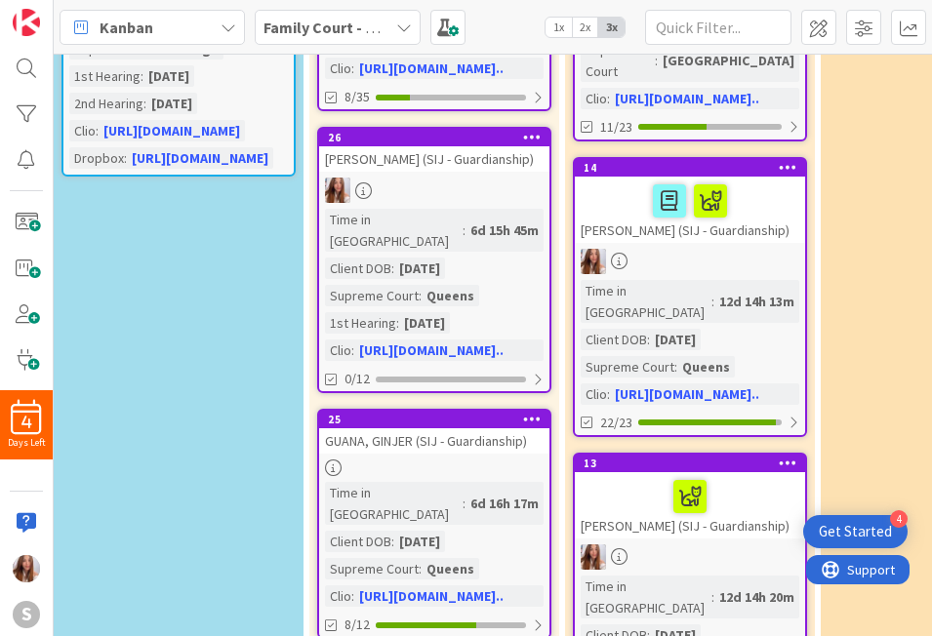
scroll to position [644, 270]
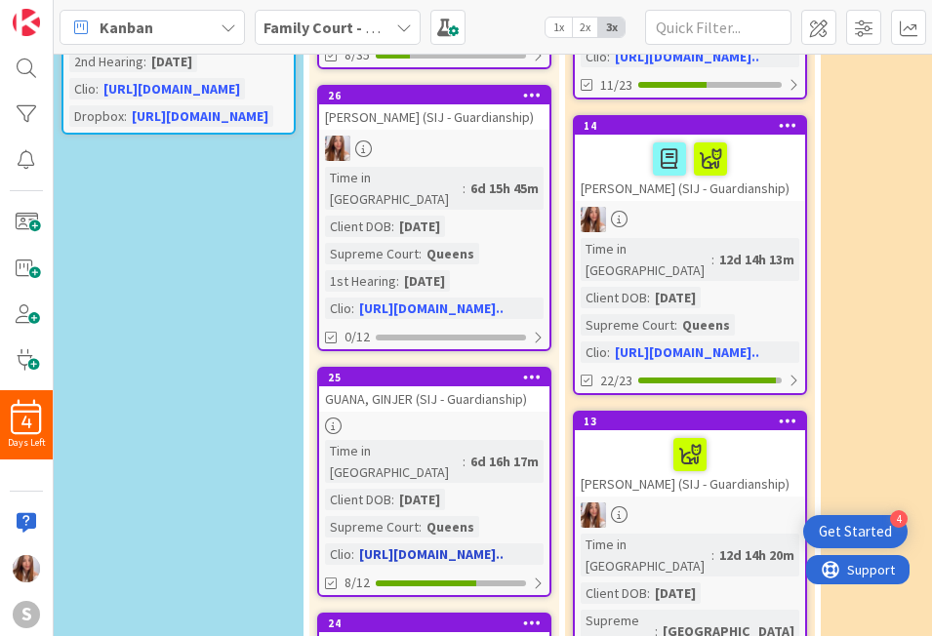
click at [401, 386] on div "GUANA, GINJER (SIJ - Guardianship)" at bounding box center [434, 398] width 230 height 25
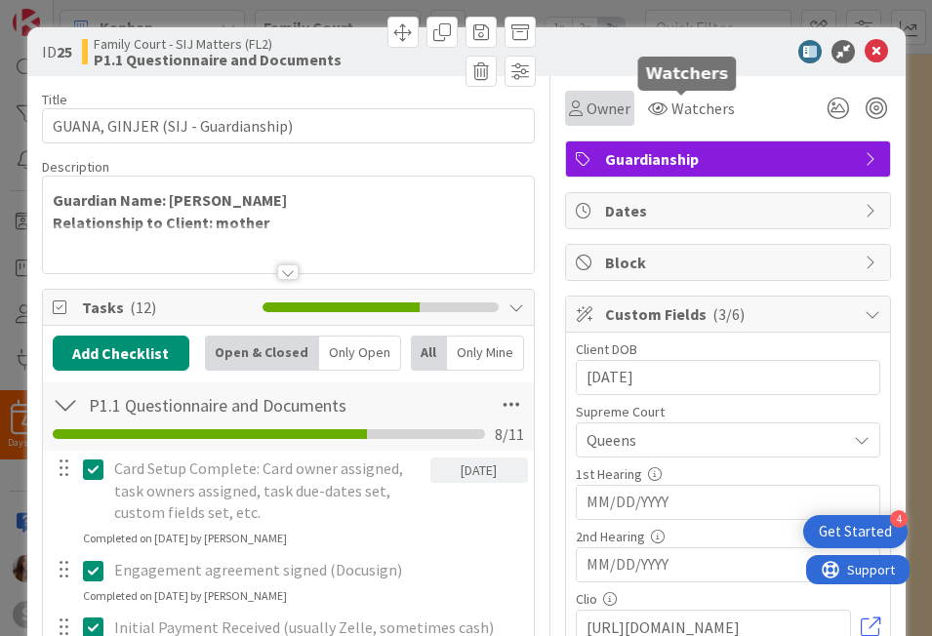
click at [612, 104] on span "Owner" at bounding box center [608, 108] width 44 height 23
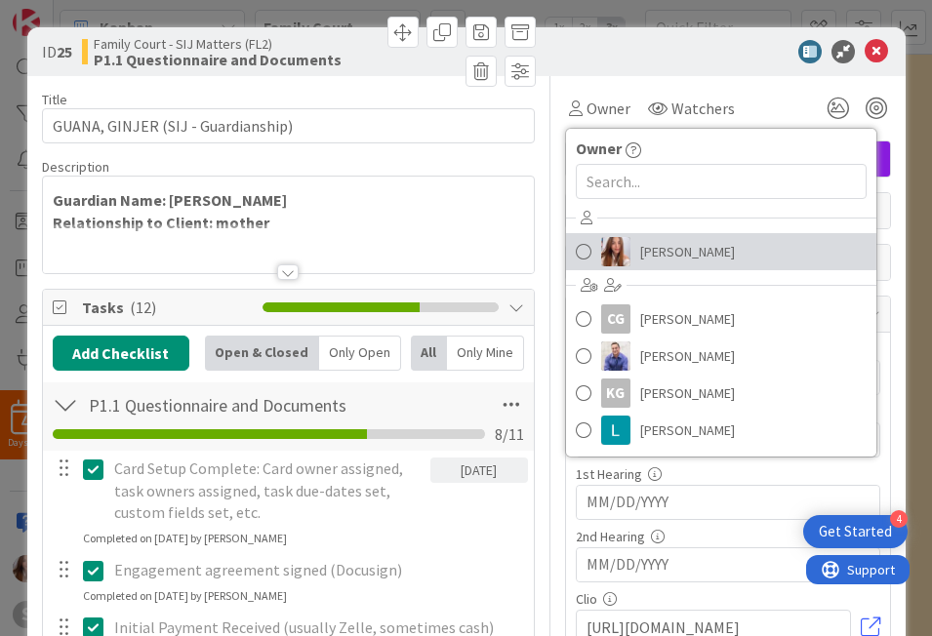
click at [662, 252] on span "[PERSON_NAME]" at bounding box center [687, 251] width 95 height 29
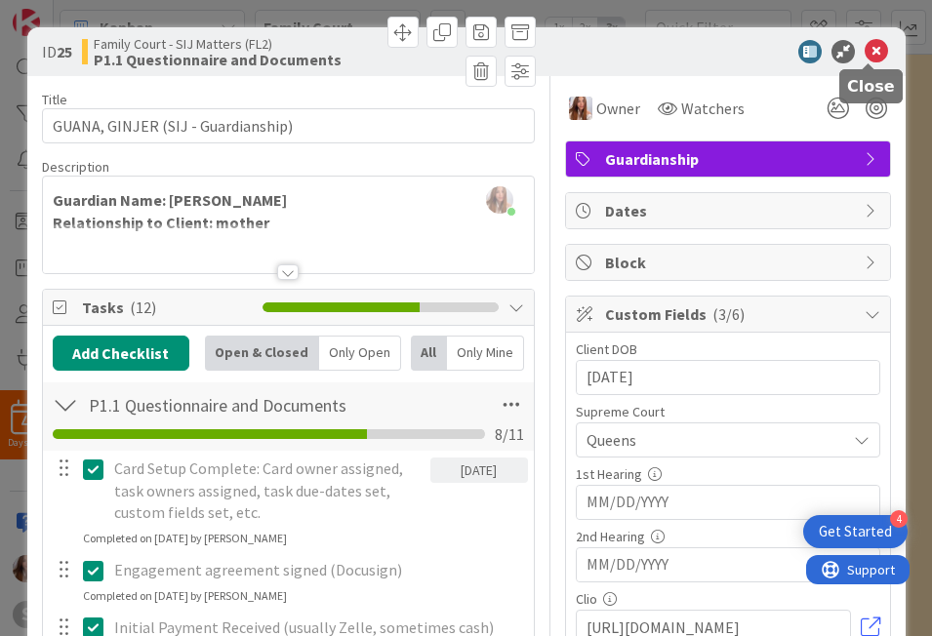
click at [866, 60] on icon at bounding box center [876, 51] width 23 height 23
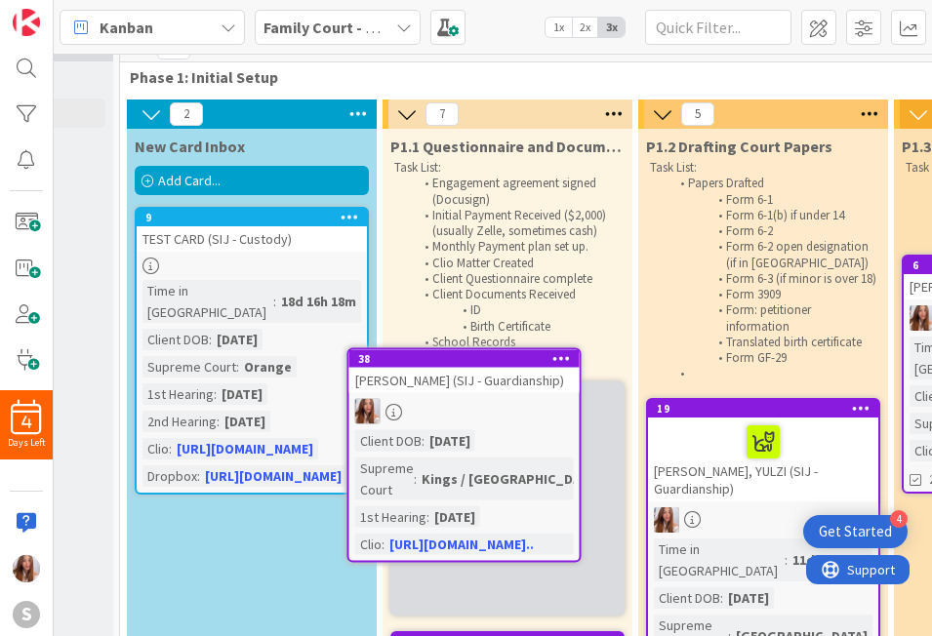
scroll to position [28, 197]
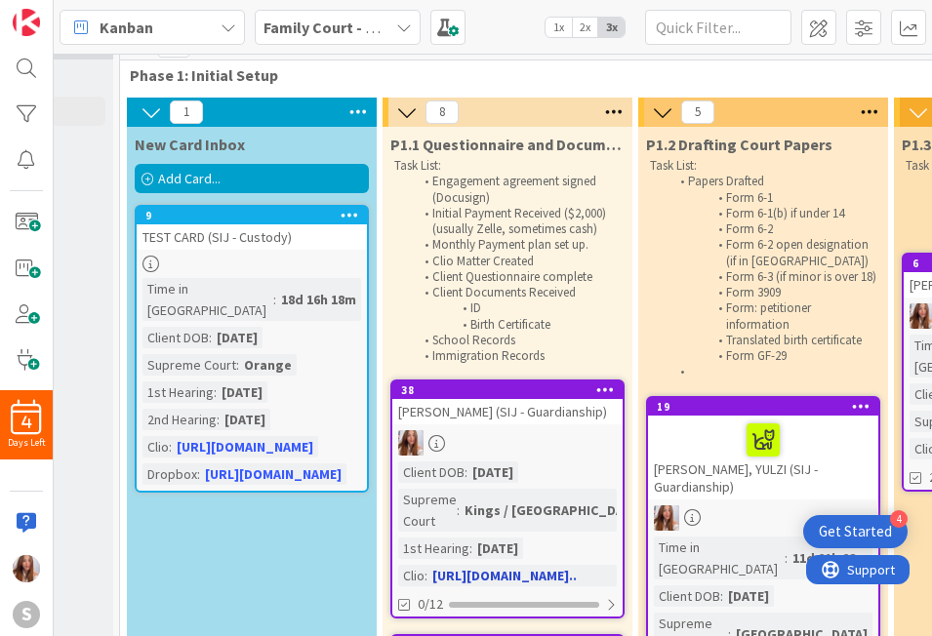
click at [487, 405] on div "[PERSON_NAME] (SIJ - Guardianship)" at bounding box center [507, 411] width 230 height 25
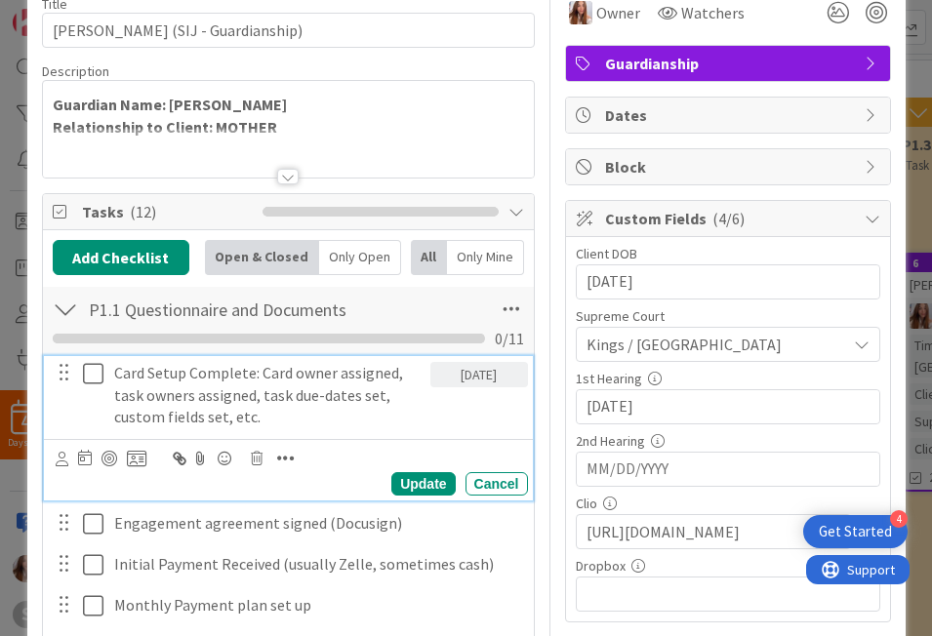
click at [92, 383] on icon at bounding box center [93, 373] width 20 height 23
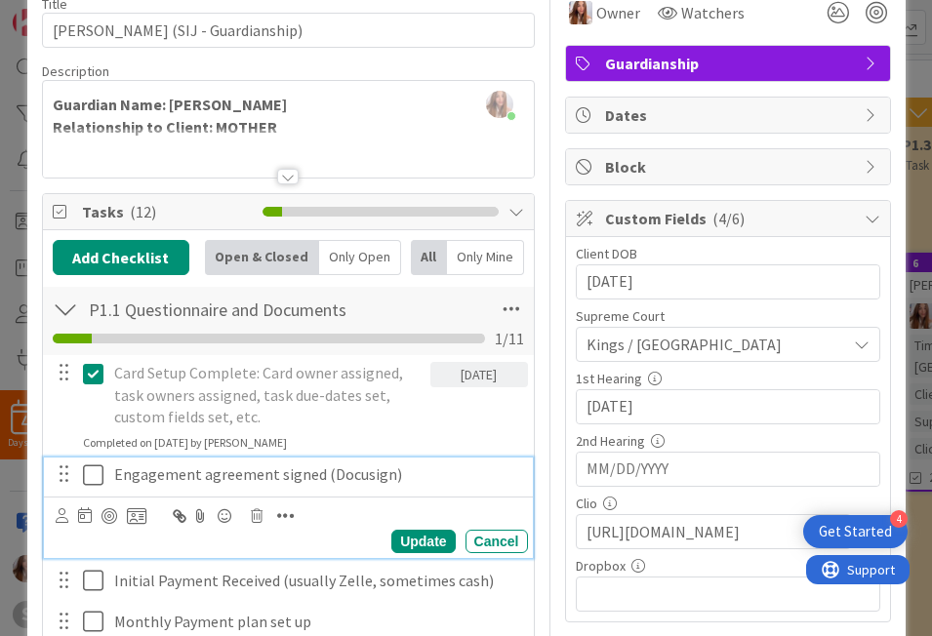
click at [91, 469] on icon at bounding box center [93, 475] width 20 height 23
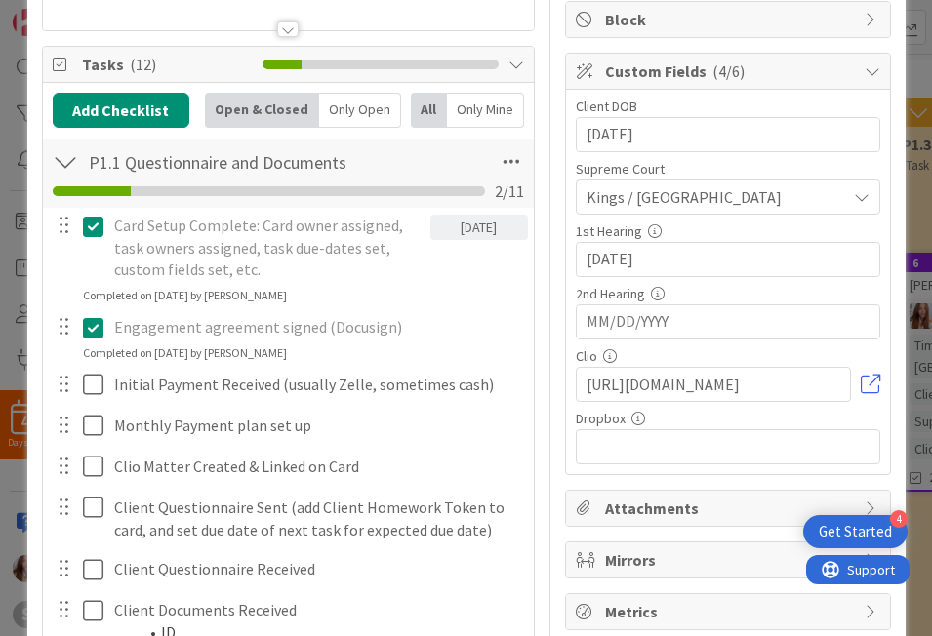
scroll to position [536, 0]
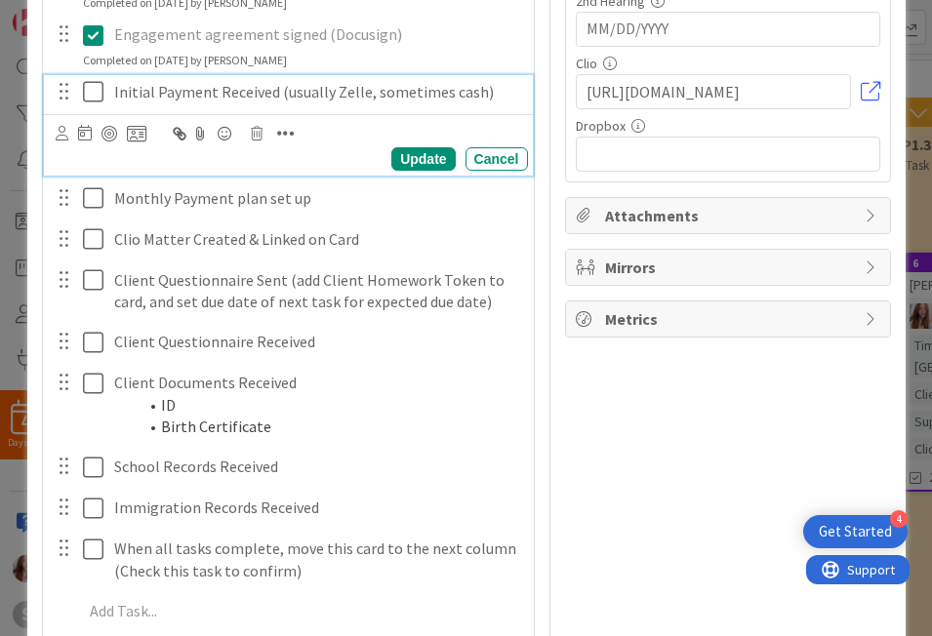
click at [89, 98] on icon at bounding box center [93, 91] width 20 height 23
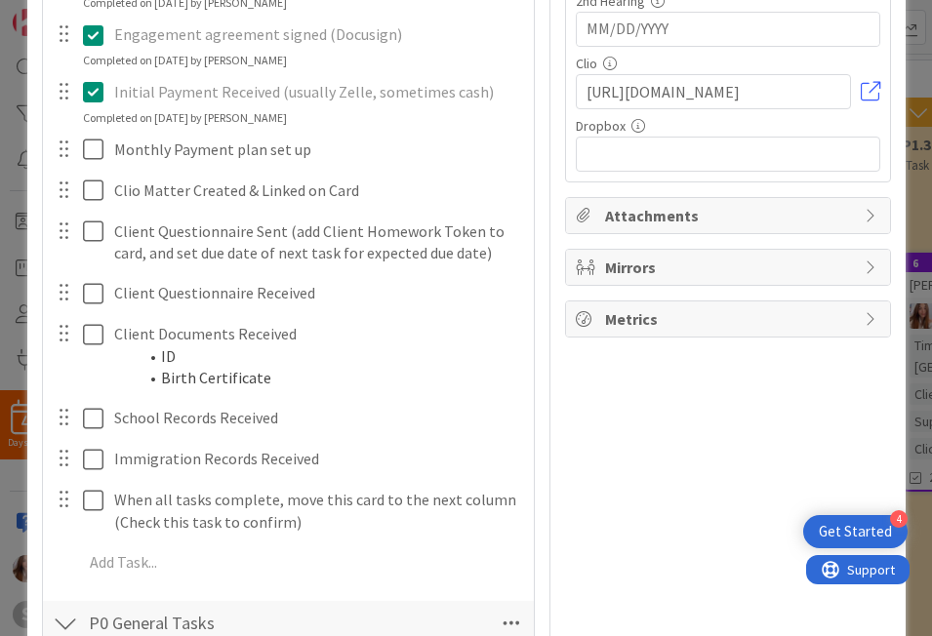
click at [65, 151] on div at bounding box center [64, 149] width 25 height 29
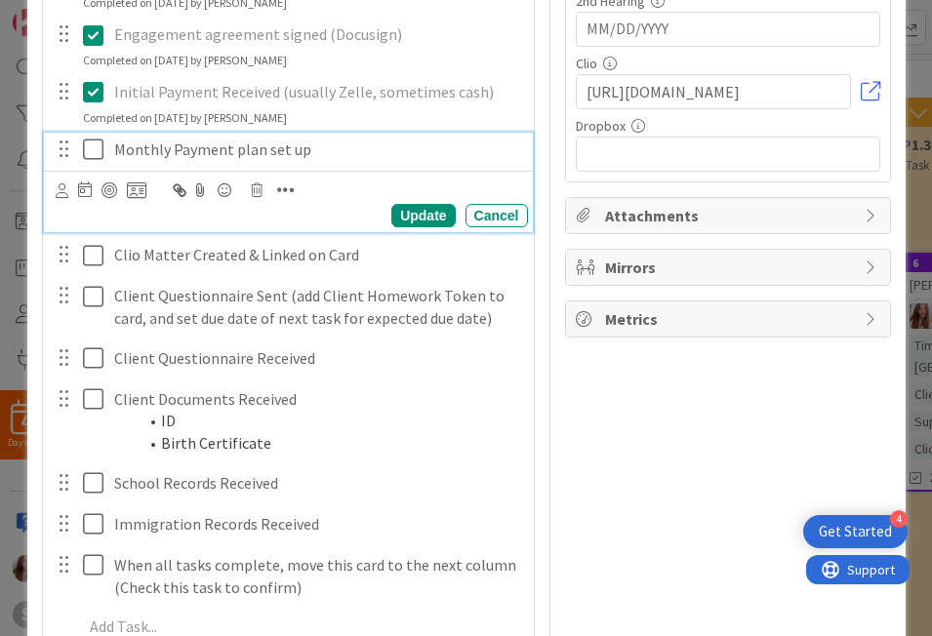
click at [83, 156] on icon at bounding box center [93, 149] width 20 height 23
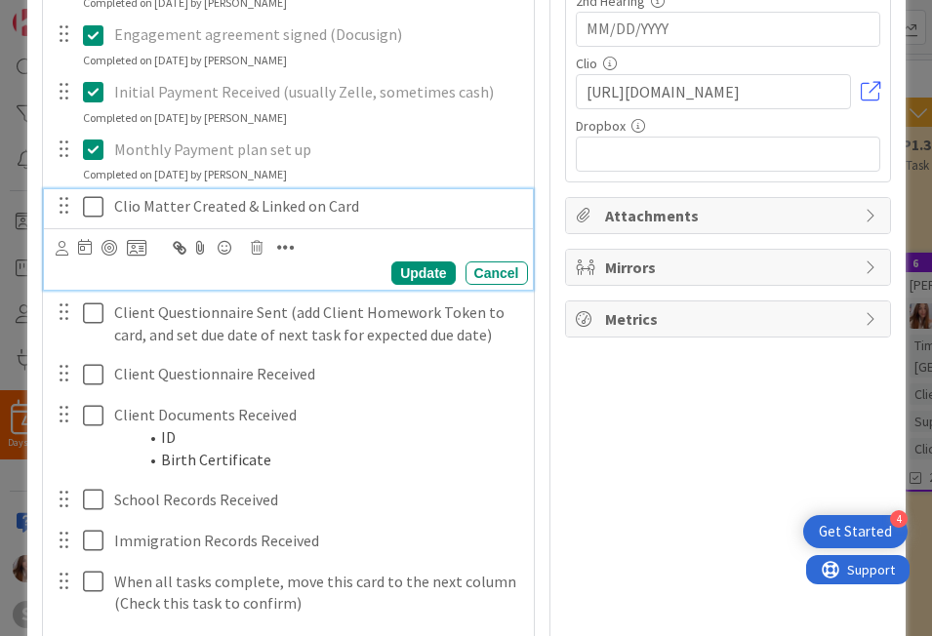
click at [89, 205] on icon at bounding box center [93, 206] width 20 height 23
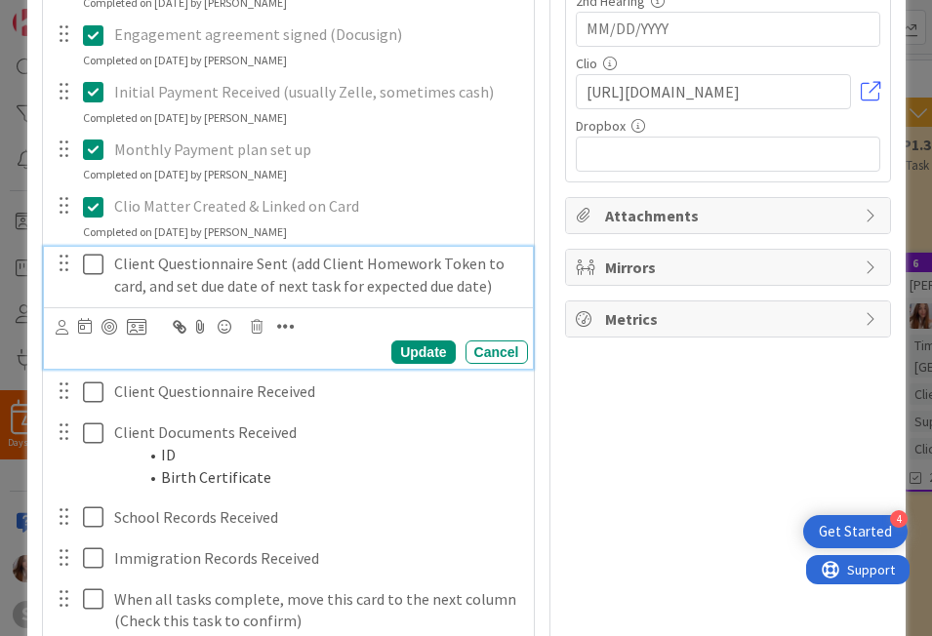
click at [84, 278] on button at bounding box center [94, 264] width 23 height 31
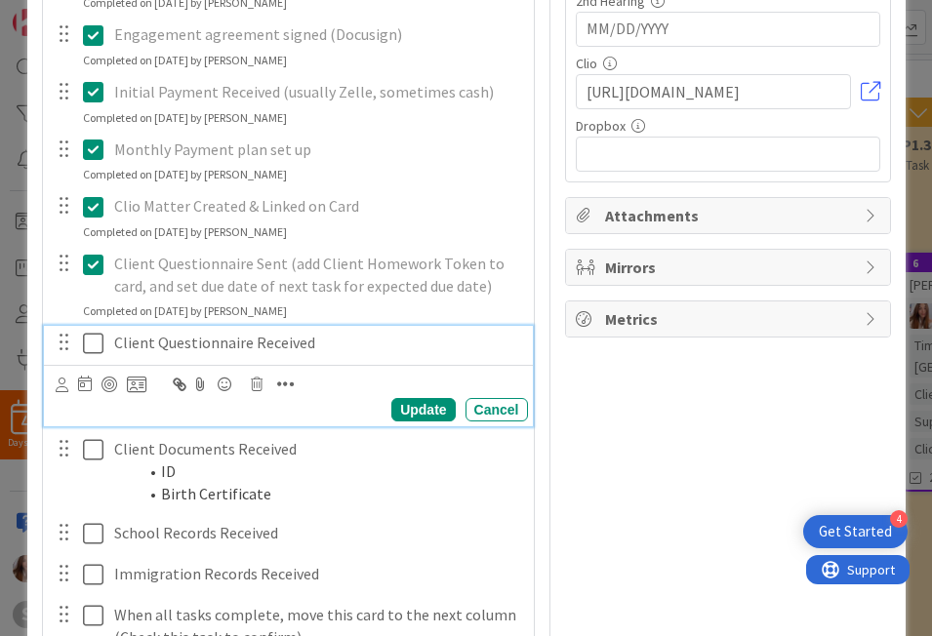
click at [90, 332] on icon at bounding box center [93, 343] width 20 height 23
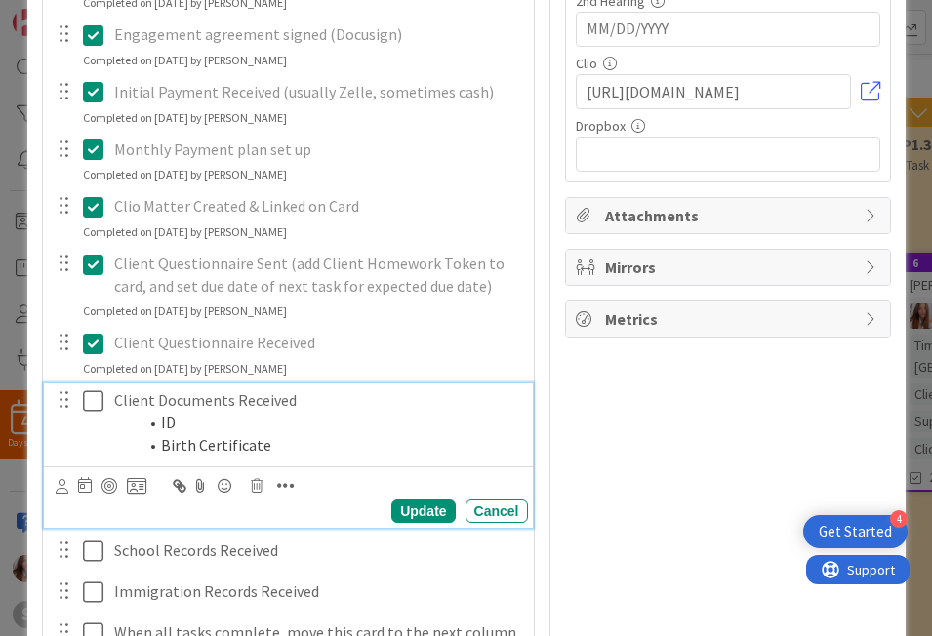
click at [91, 389] on icon at bounding box center [93, 400] width 20 height 23
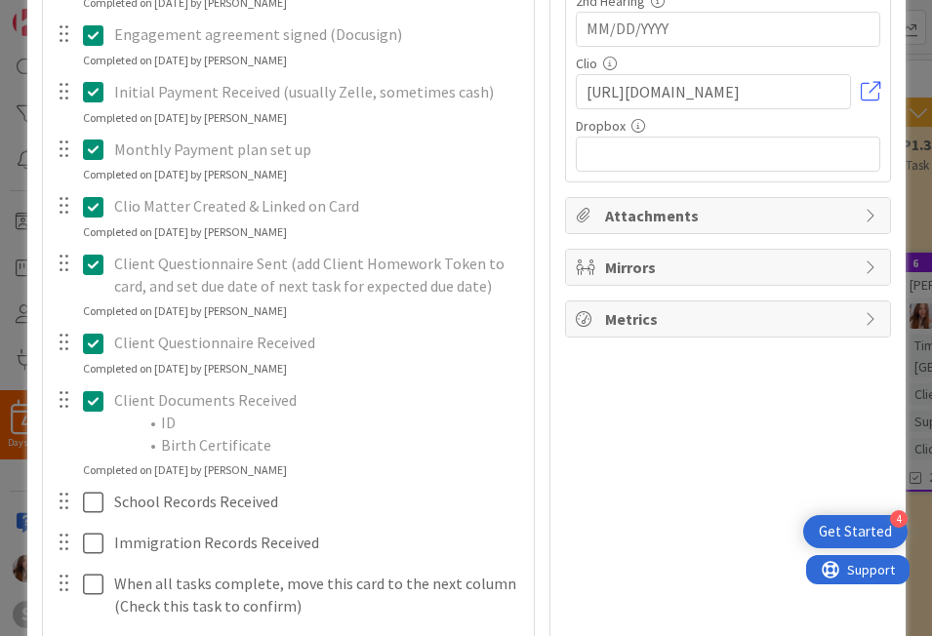
click at [73, 499] on div at bounding box center [79, 502] width 55 height 34
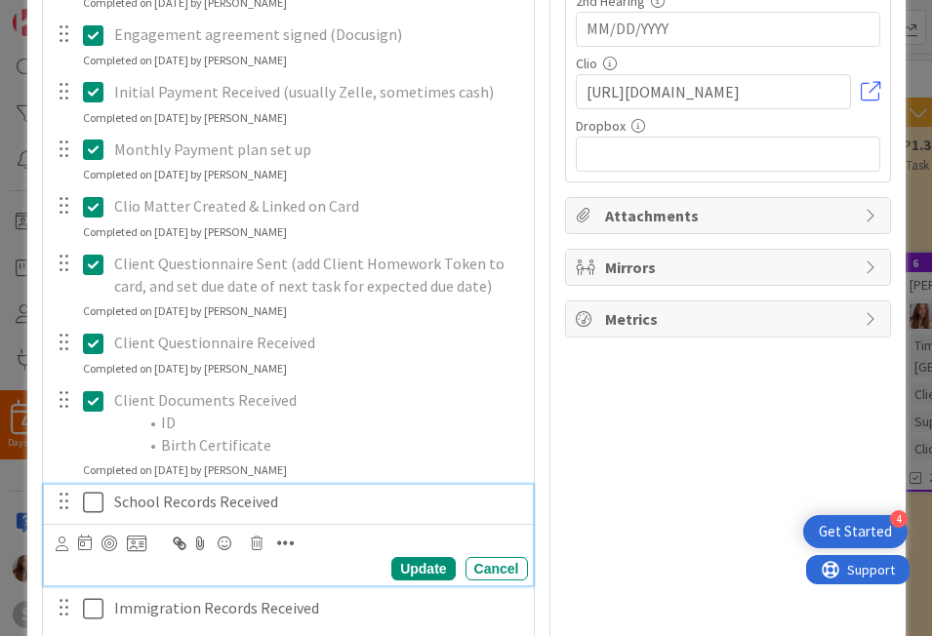
click at [89, 515] on button at bounding box center [94, 502] width 23 height 31
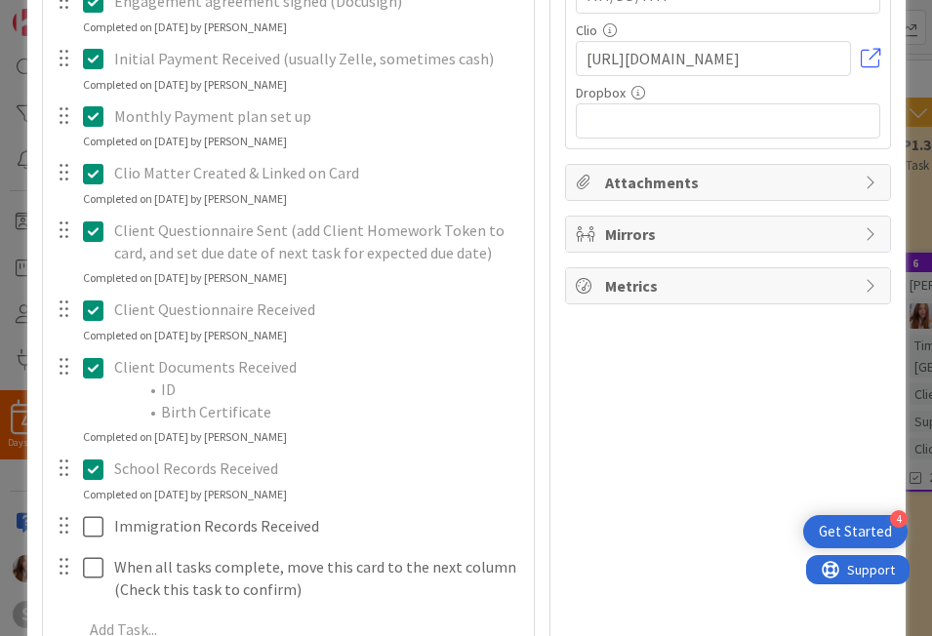
scroll to position [571, 0]
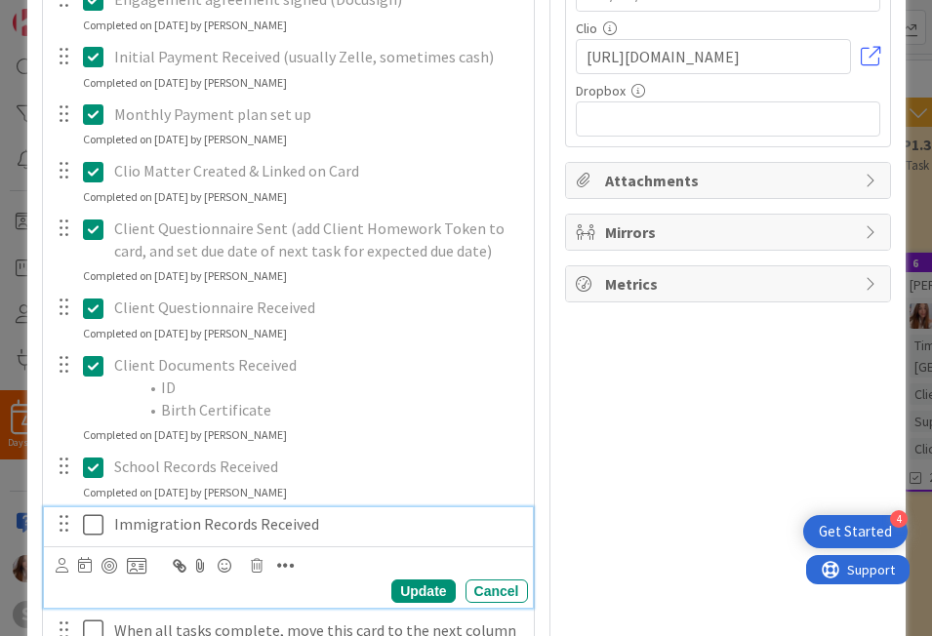
click at [83, 536] on icon at bounding box center [93, 524] width 20 height 23
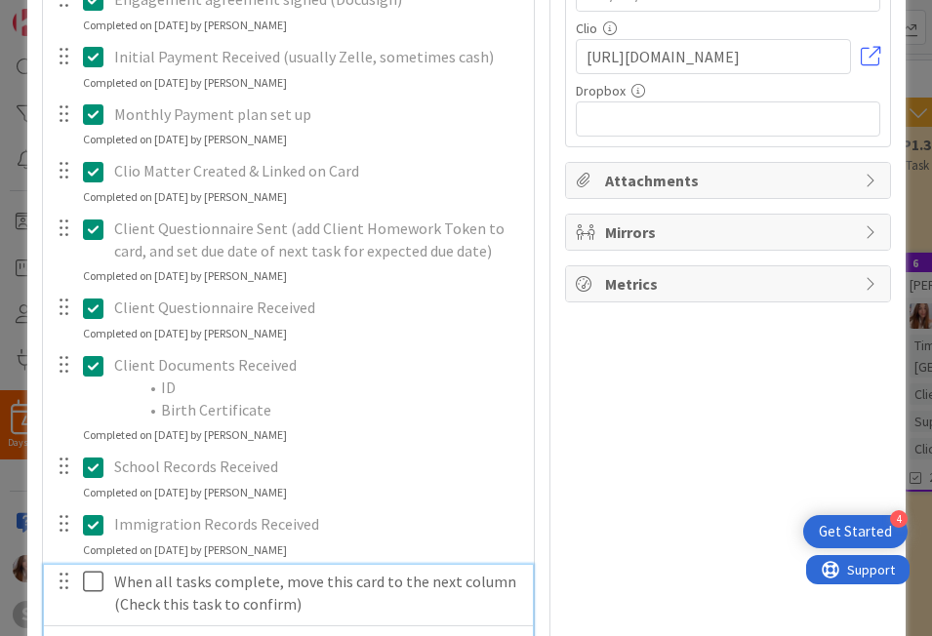
click at [83, 573] on icon at bounding box center [93, 581] width 20 height 23
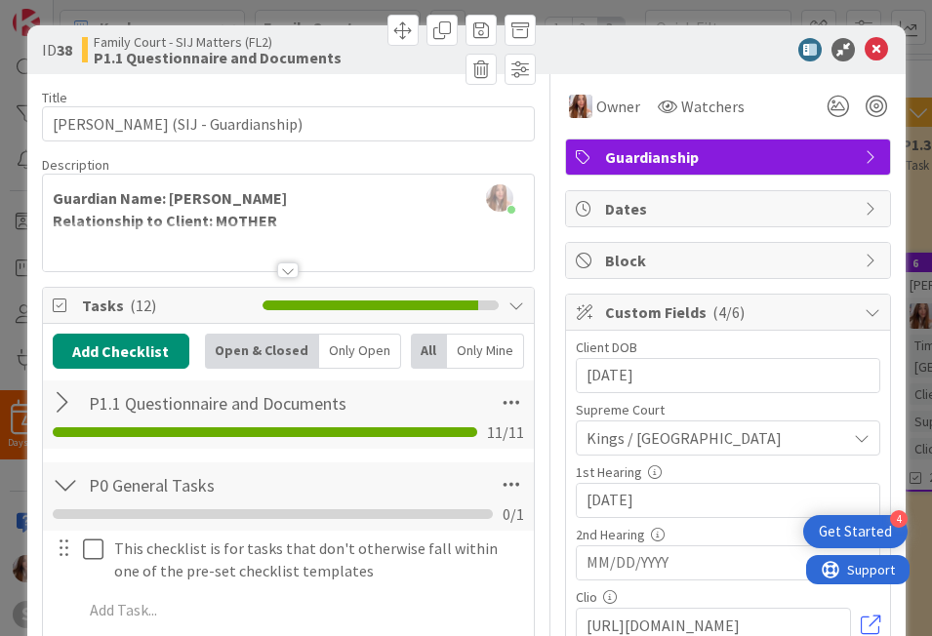
scroll to position [0, 0]
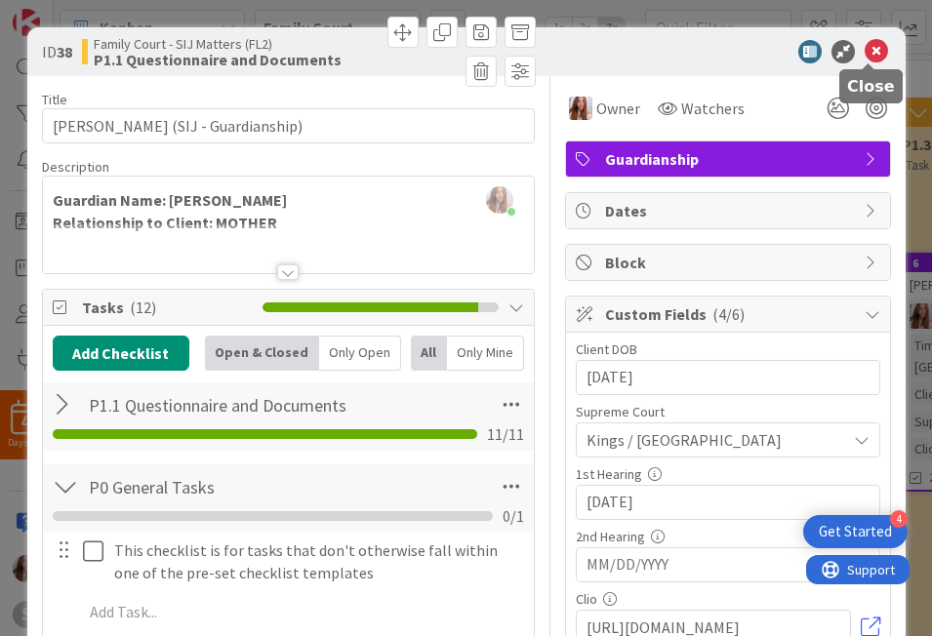
click at [869, 57] on icon at bounding box center [876, 51] width 23 height 23
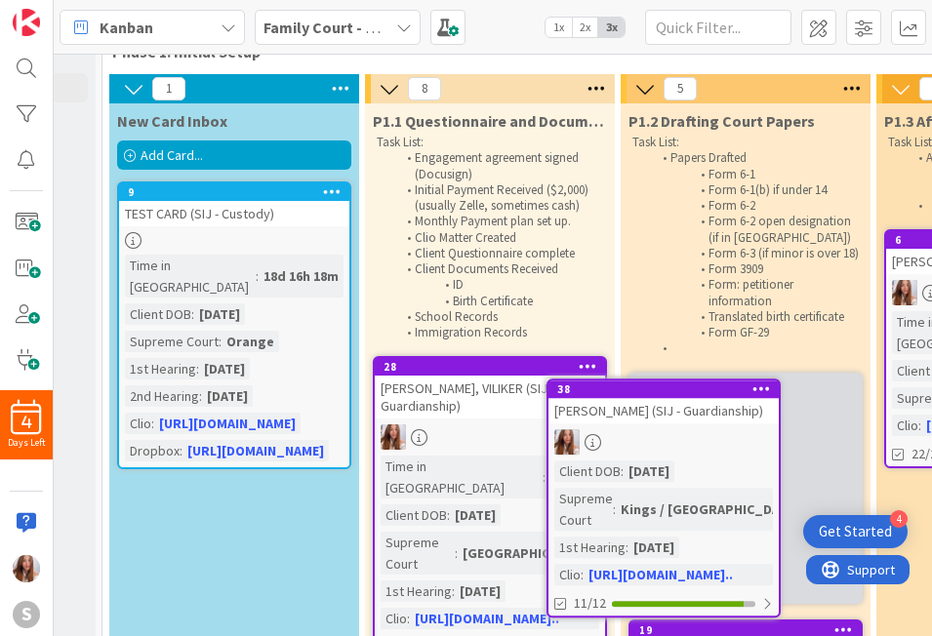
scroll to position [54, 217]
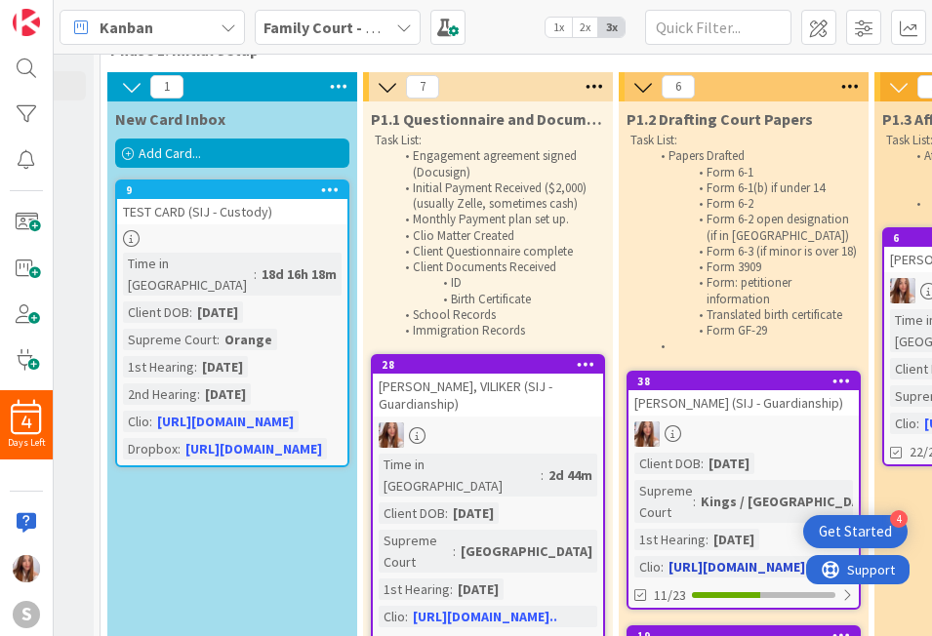
click at [677, 416] on div "[PERSON_NAME] (SIJ - Guardianship)" at bounding box center [743, 402] width 230 height 25
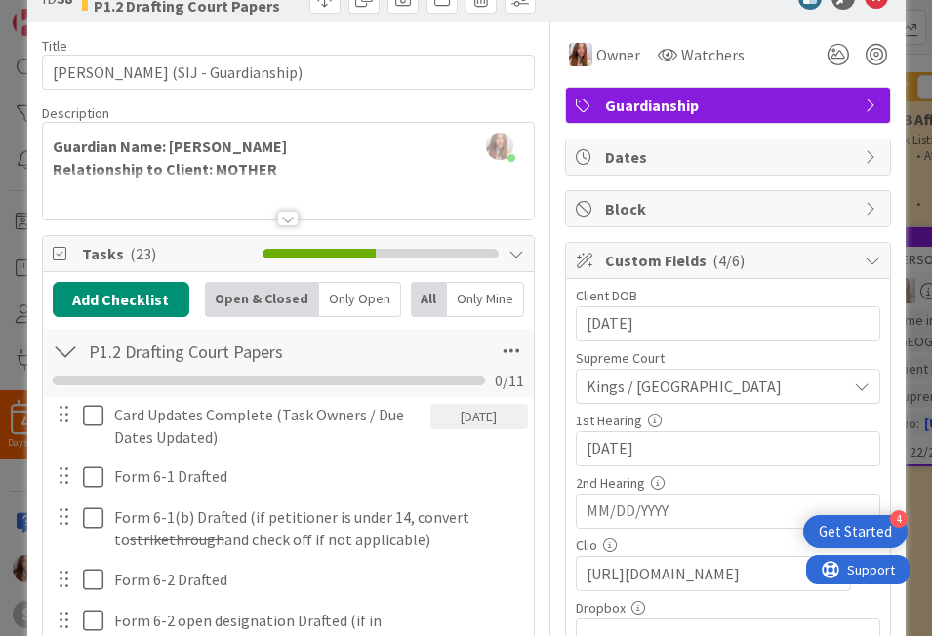
scroll to position [139, 0]
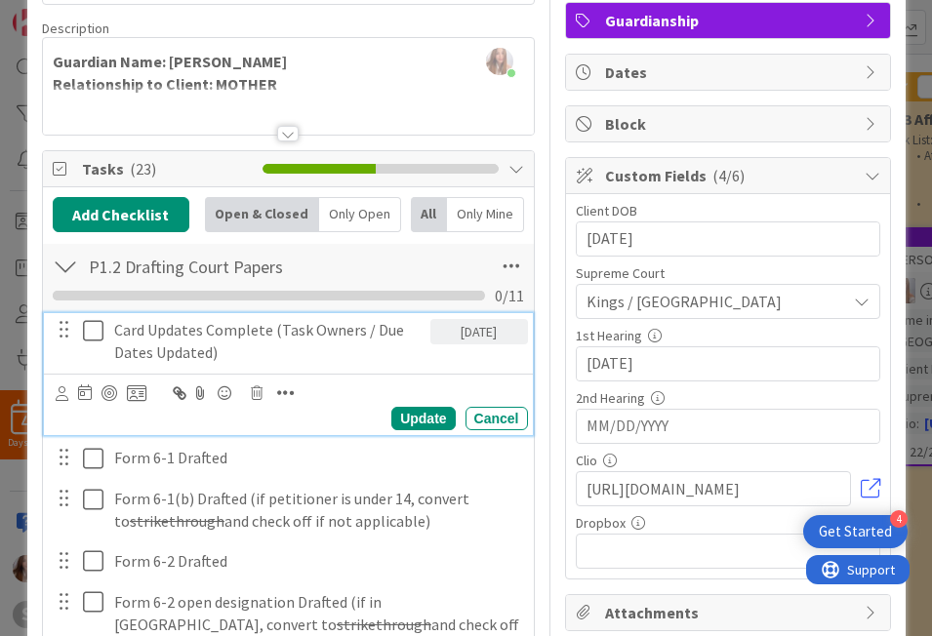
click at [83, 334] on icon at bounding box center [93, 330] width 20 height 23
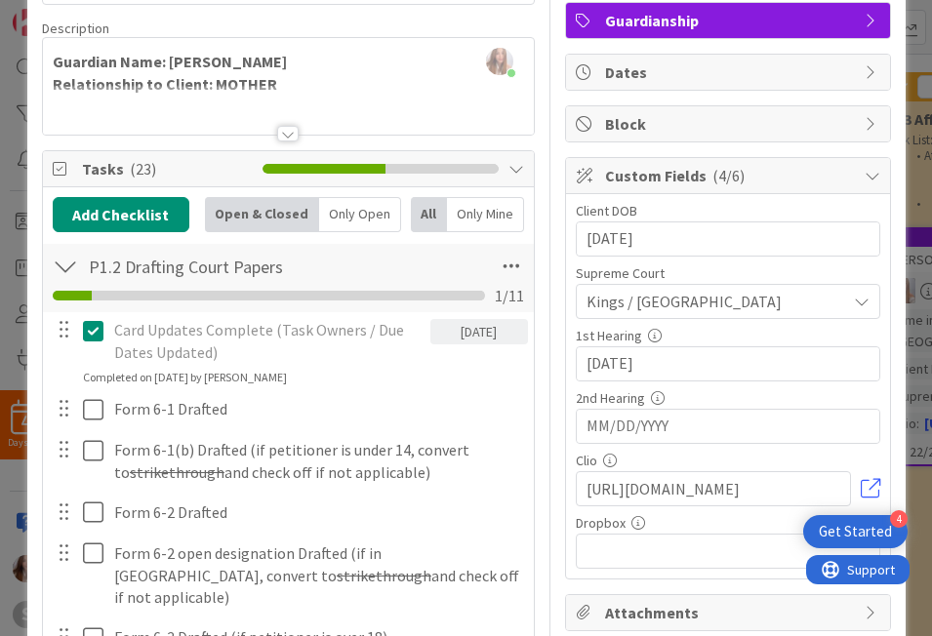
click at [74, 408] on div at bounding box center [79, 409] width 55 height 34
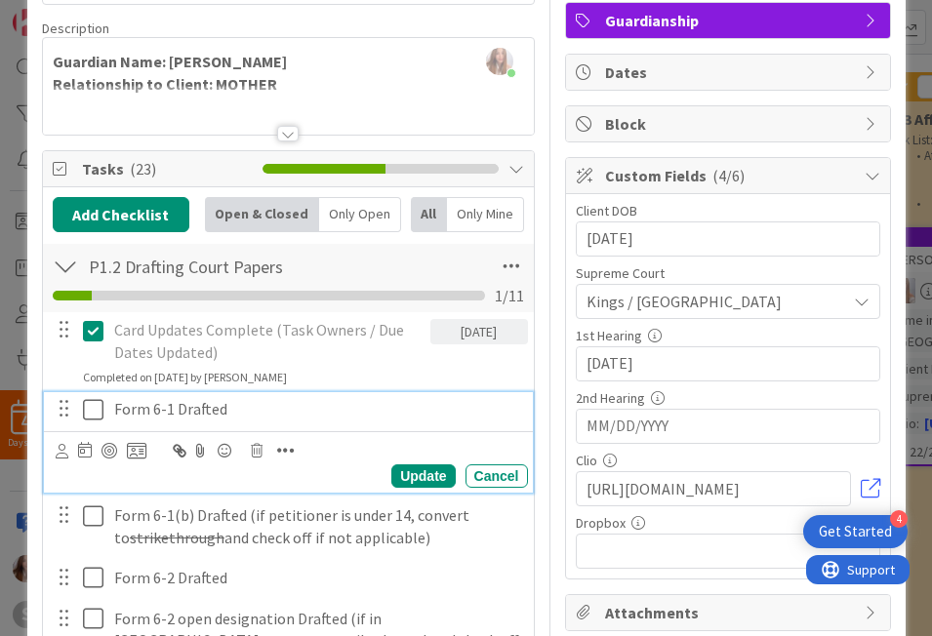
click at [94, 409] on icon at bounding box center [93, 409] width 20 height 23
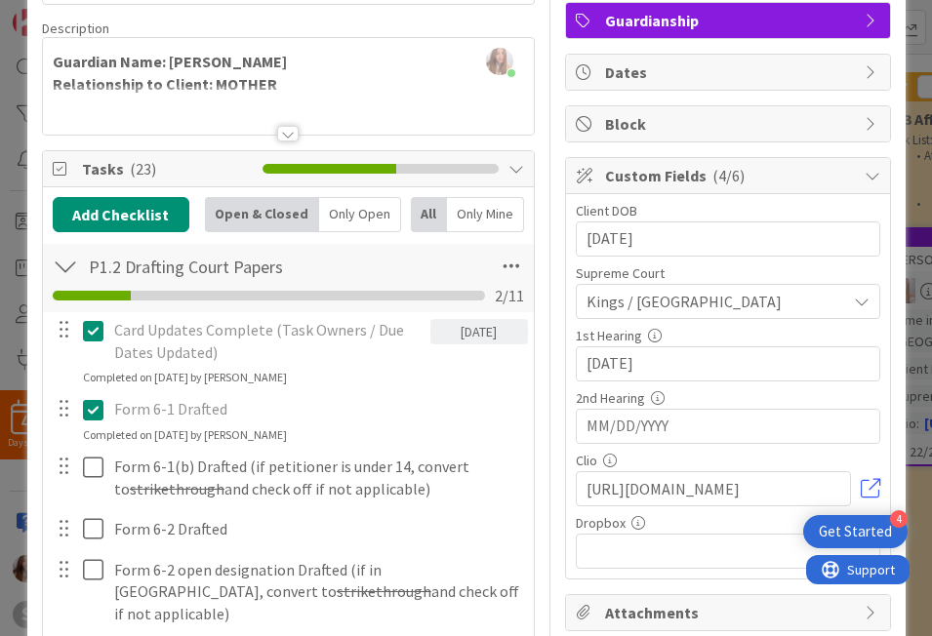
click at [88, 449] on div "Card Updates Complete (Task Owners / Due Dates Updated) 09/17/2025 Update Cance…" at bounding box center [288, 628] width 471 height 633
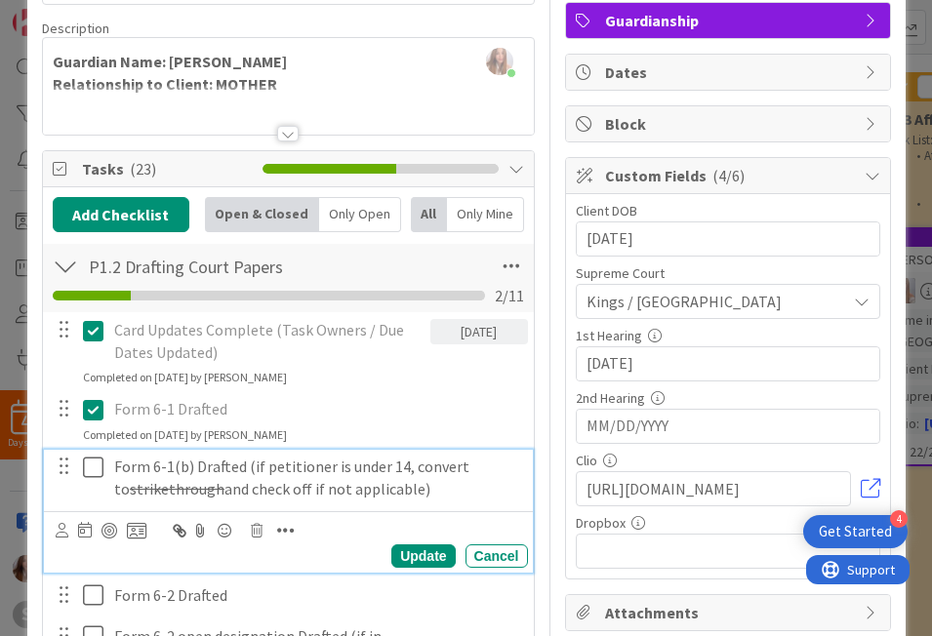
click at [89, 460] on icon at bounding box center [93, 467] width 20 height 23
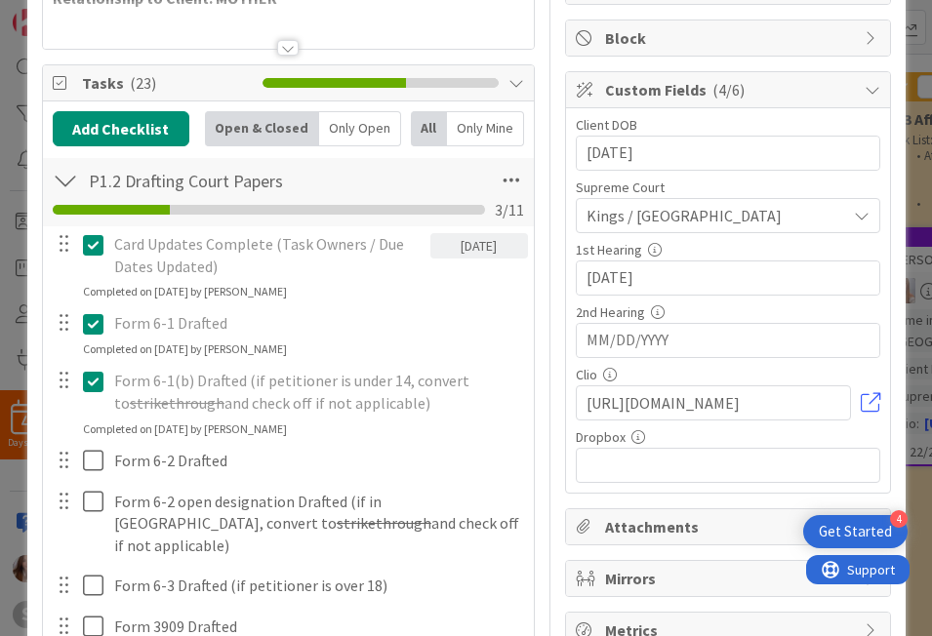
scroll to position [266, 0]
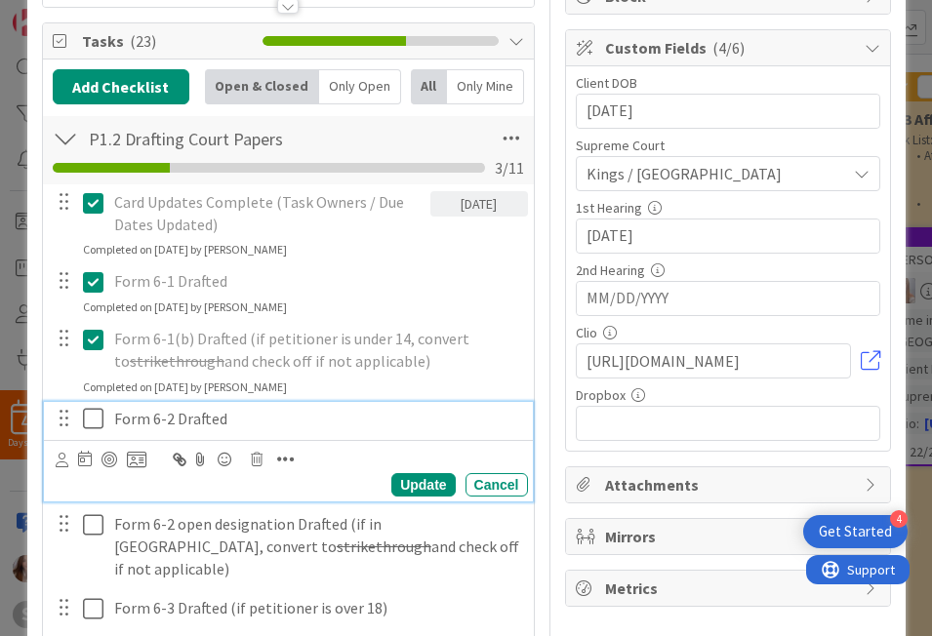
click at [84, 413] on icon at bounding box center [93, 418] width 20 height 23
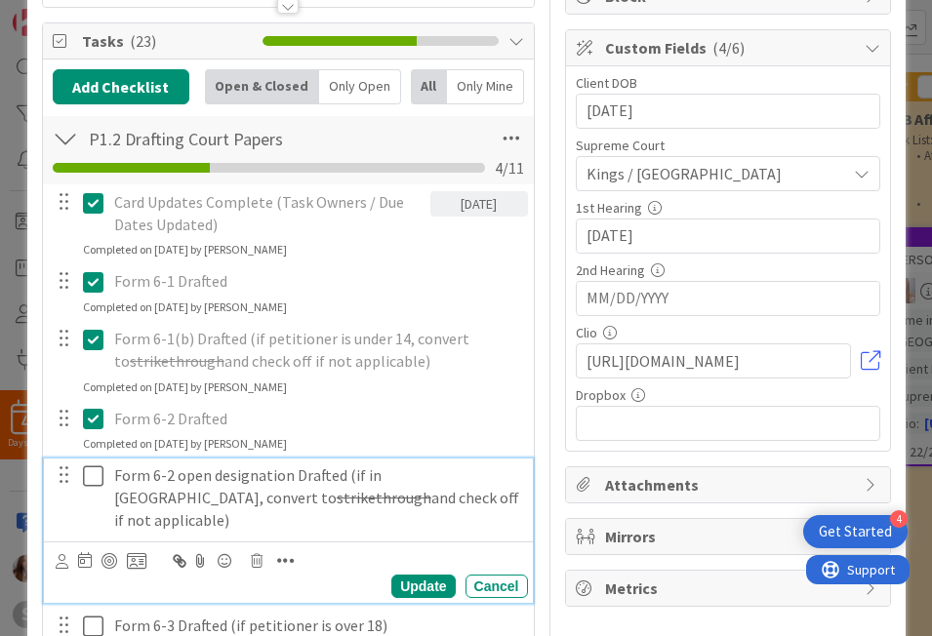
click at [94, 479] on icon at bounding box center [93, 476] width 20 height 23
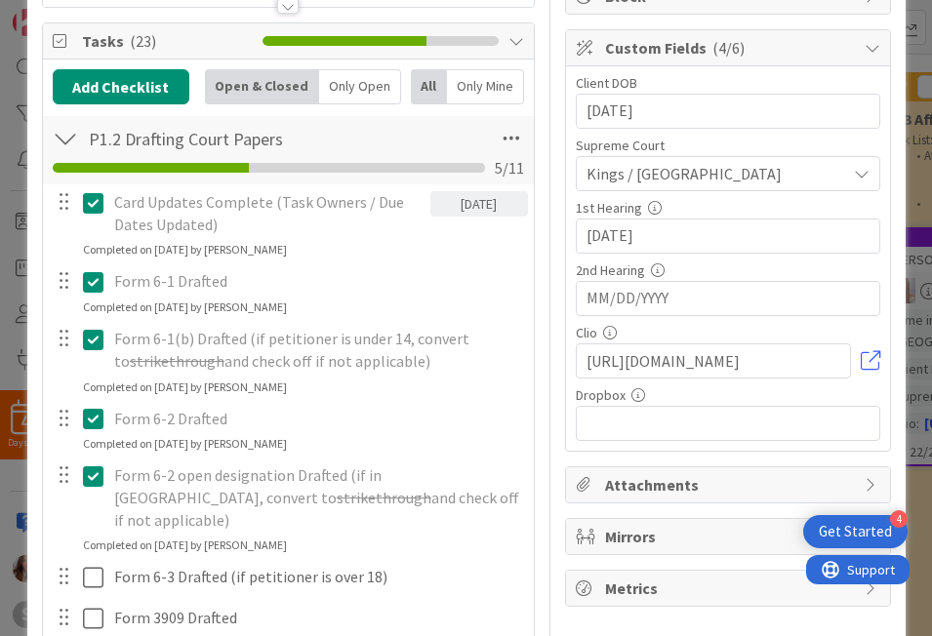
scroll to position [450, 0]
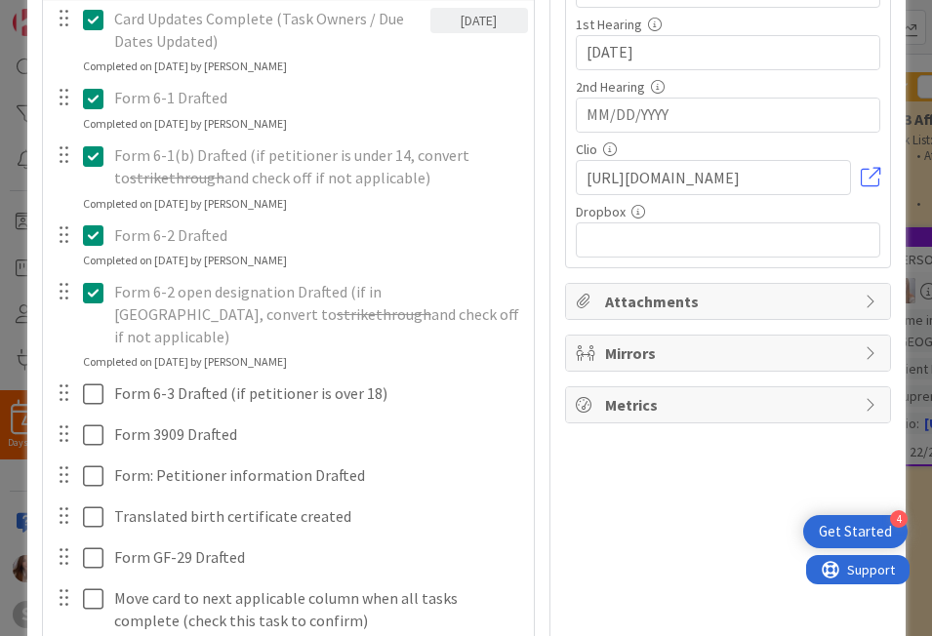
click at [86, 390] on div "Card Updates Complete (Task Owners / Due Dates Updated) 09/17/2025 Update Cance…" at bounding box center [288, 343] width 471 height 685
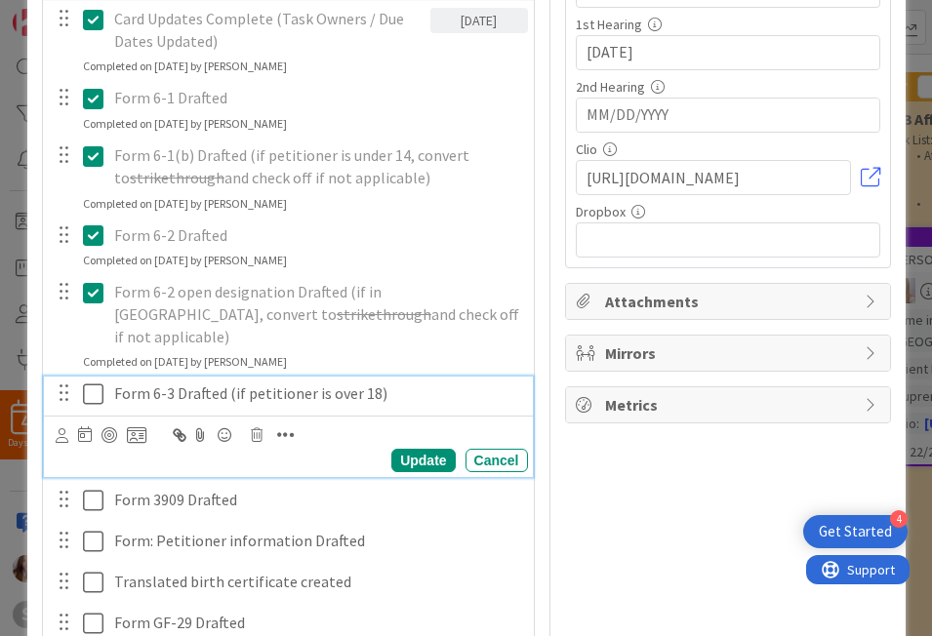
click at [91, 383] on icon at bounding box center [93, 394] width 20 height 23
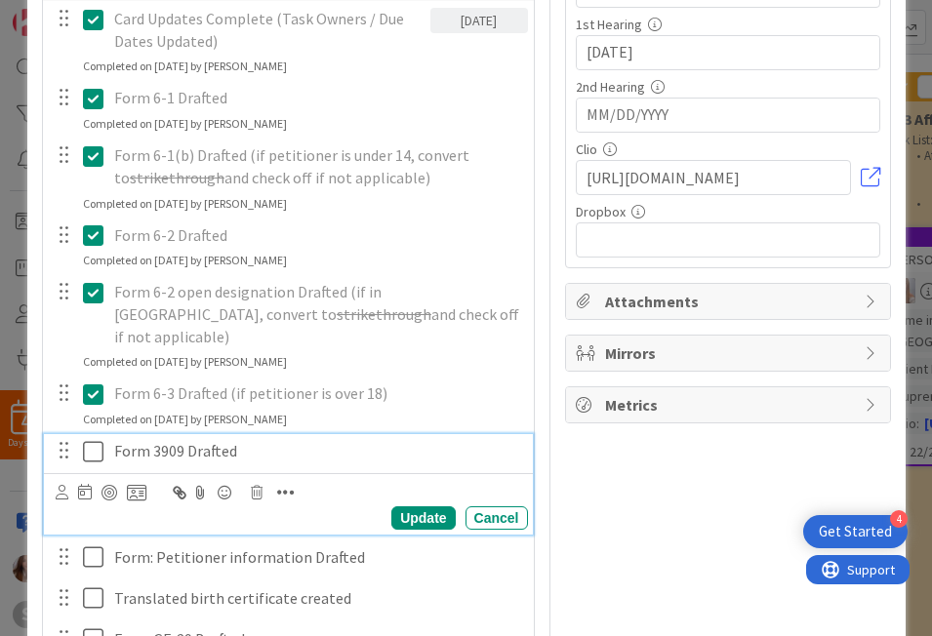
click at [85, 440] on icon at bounding box center [93, 451] width 20 height 23
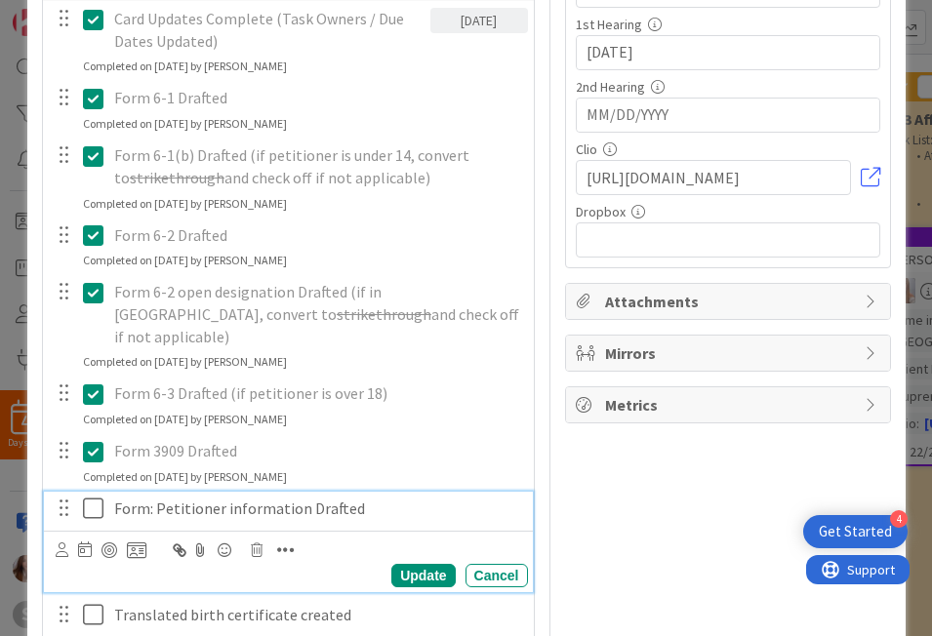
click at [90, 497] on icon at bounding box center [93, 508] width 20 height 23
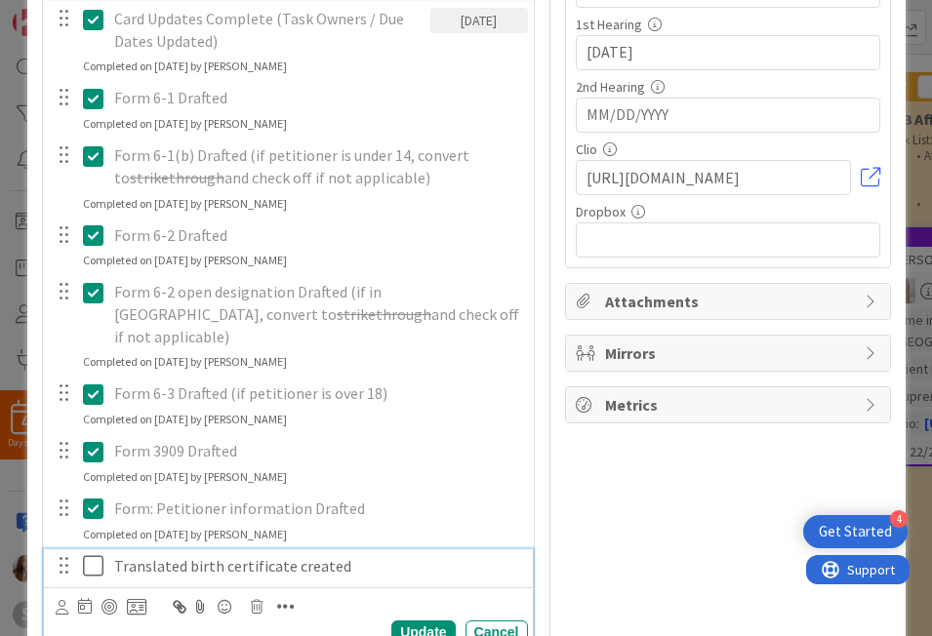
click at [85, 554] on icon at bounding box center [93, 565] width 20 height 23
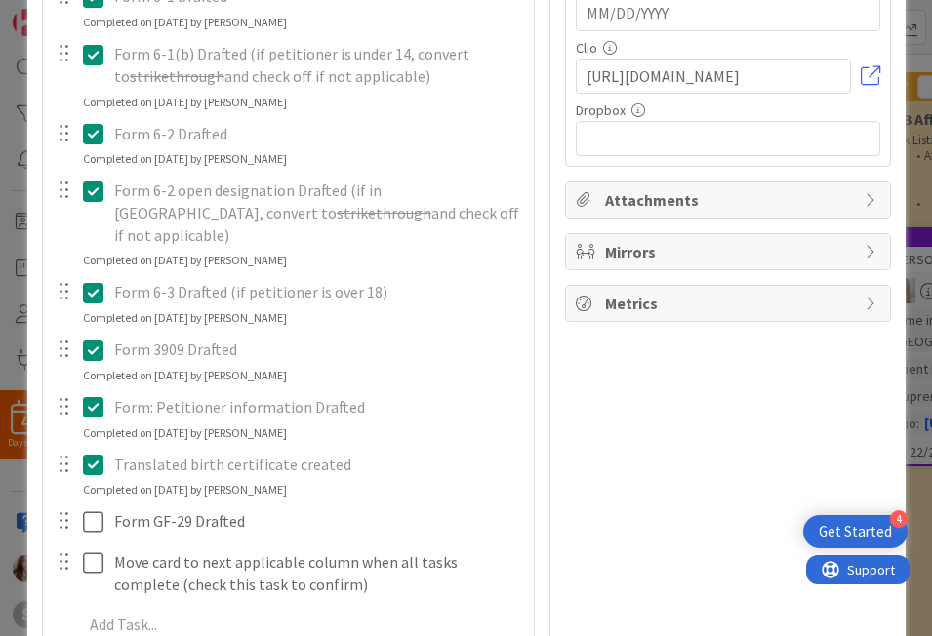
scroll to position [909, 0]
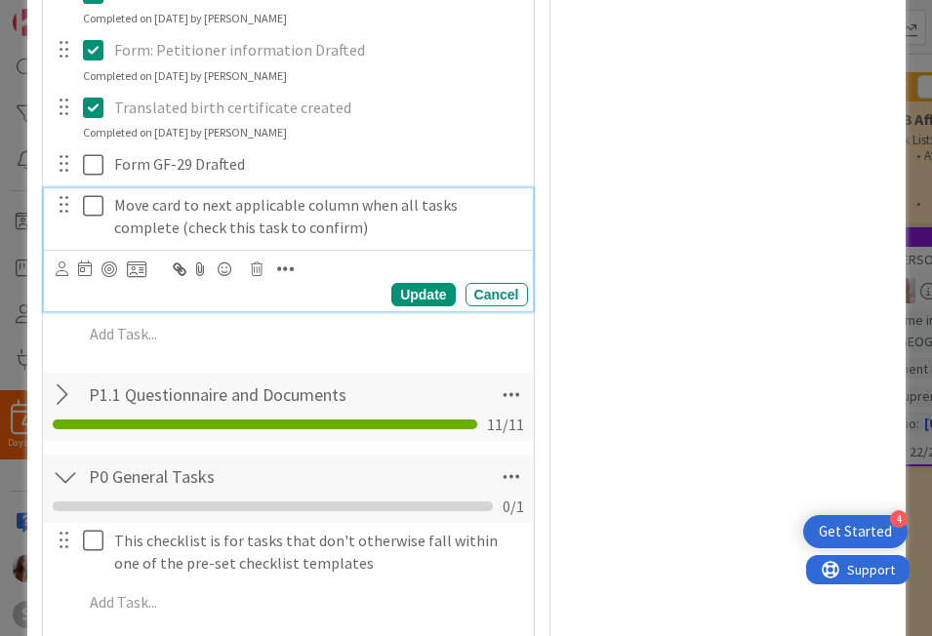
click at [91, 194] on icon at bounding box center [93, 205] width 20 height 23
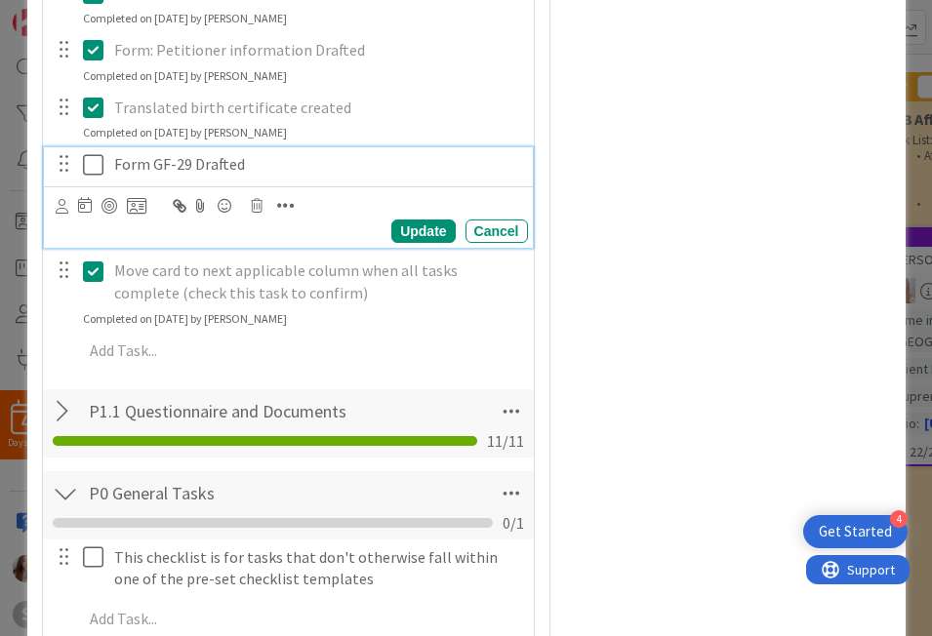
click at [93, 153] on icon at bounding box center [93, 164] width 20 height 23
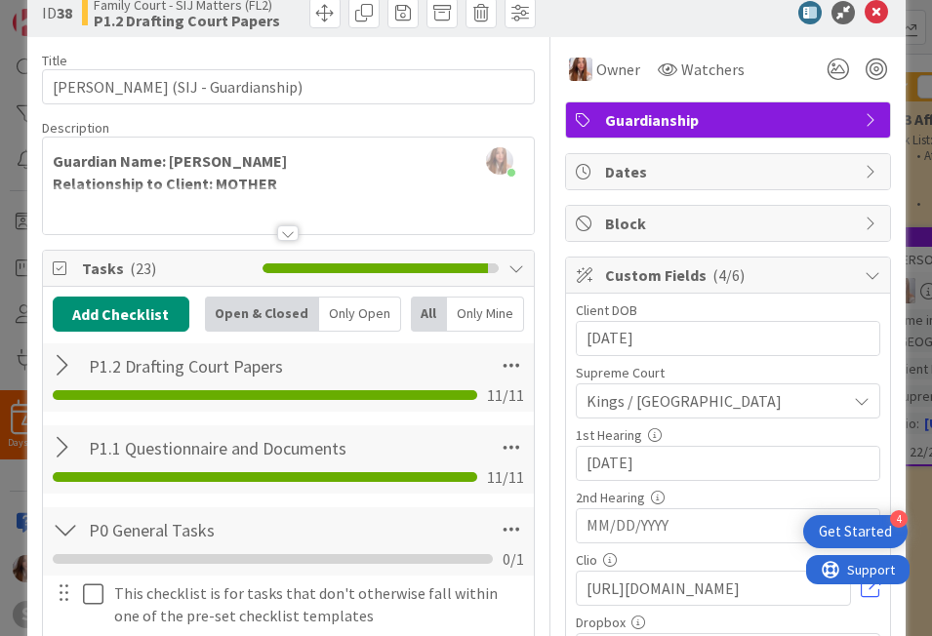
scroll to position [0, 0]
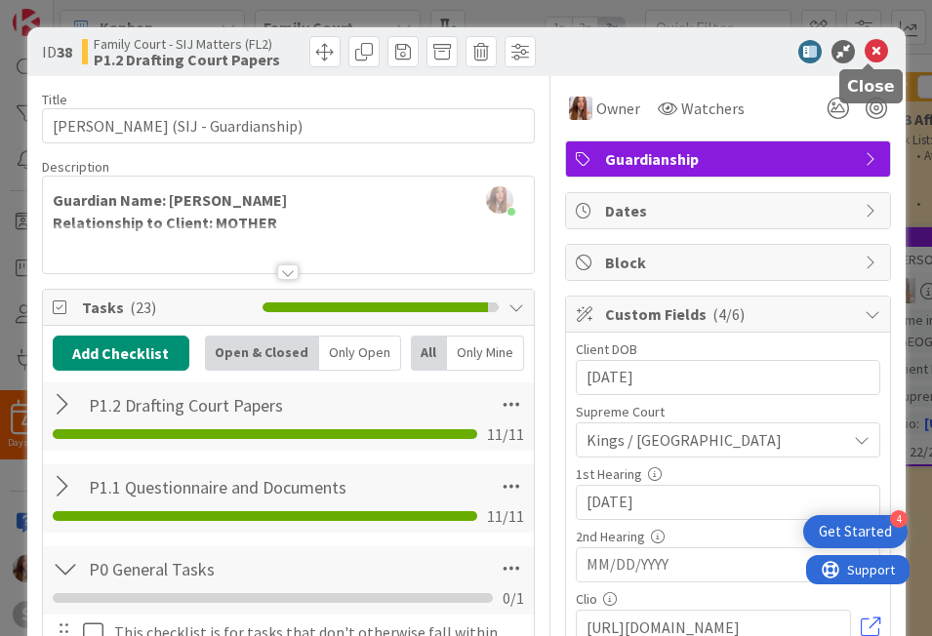
click at [872, 56] on icon at bounding box center [876, 51] width 23 height 23
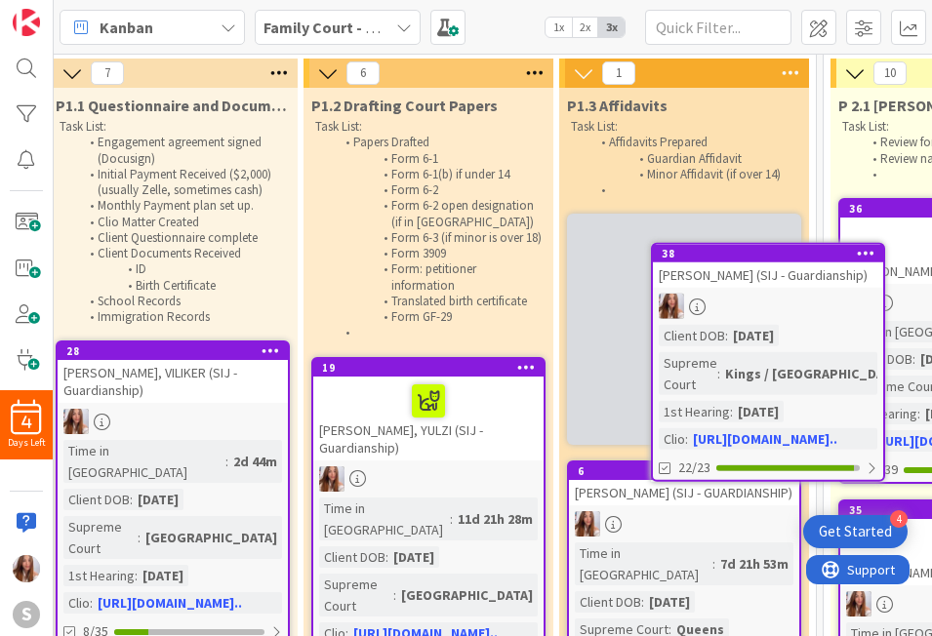
scroll to position [59, 561]
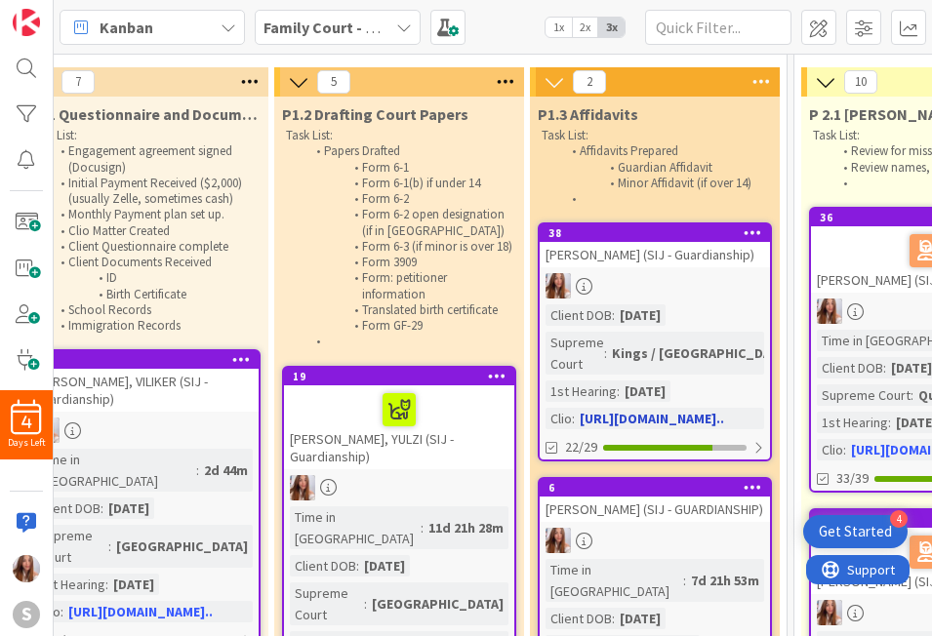
click at [640, 267] on div "[PERSON_NAME] (SIJ - Guardianship)" at bounding box center [655, 254] width 230 height 25
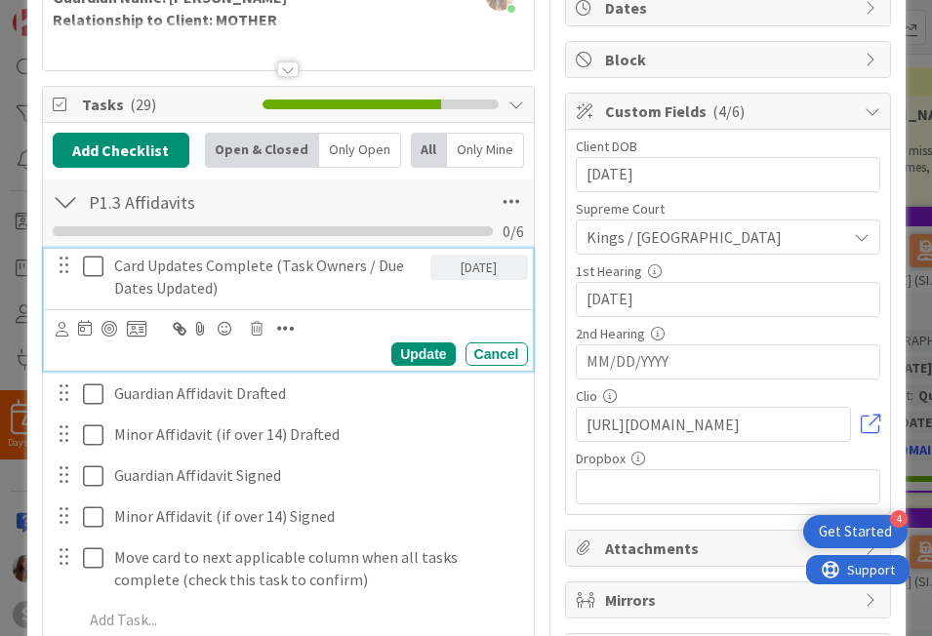
click at [94, 263] on icon at bounding box center [93, 266] width 20 height 23
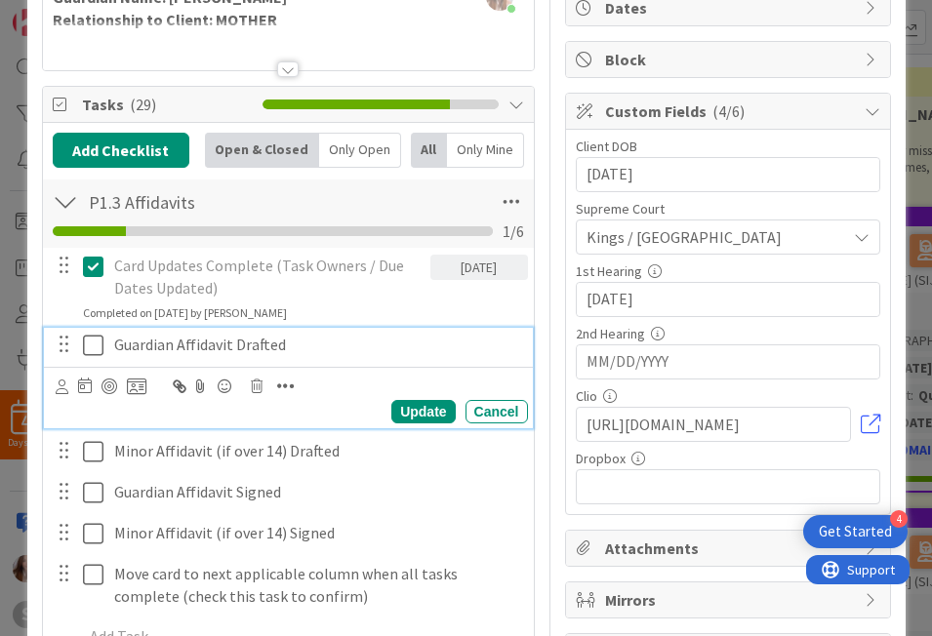
click at [88, 343] on icon at bounding box center [93, 345] width 20 height 23
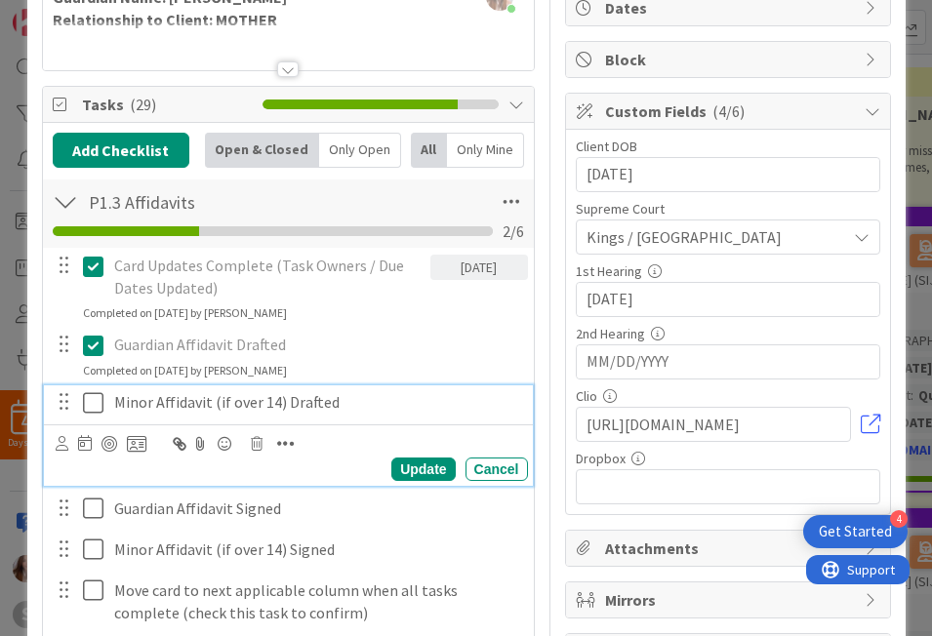
click at [91, 403] on icon at bounding box center [93, 402] width 20 height 23
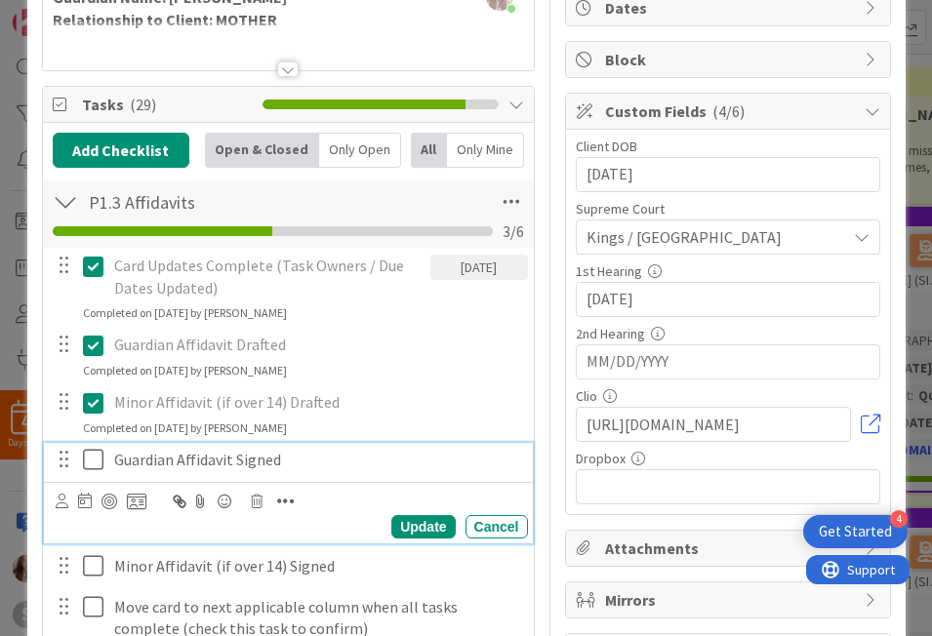
click at [84, 459] on icon at bounding box center [93, 459] width 20 height 23
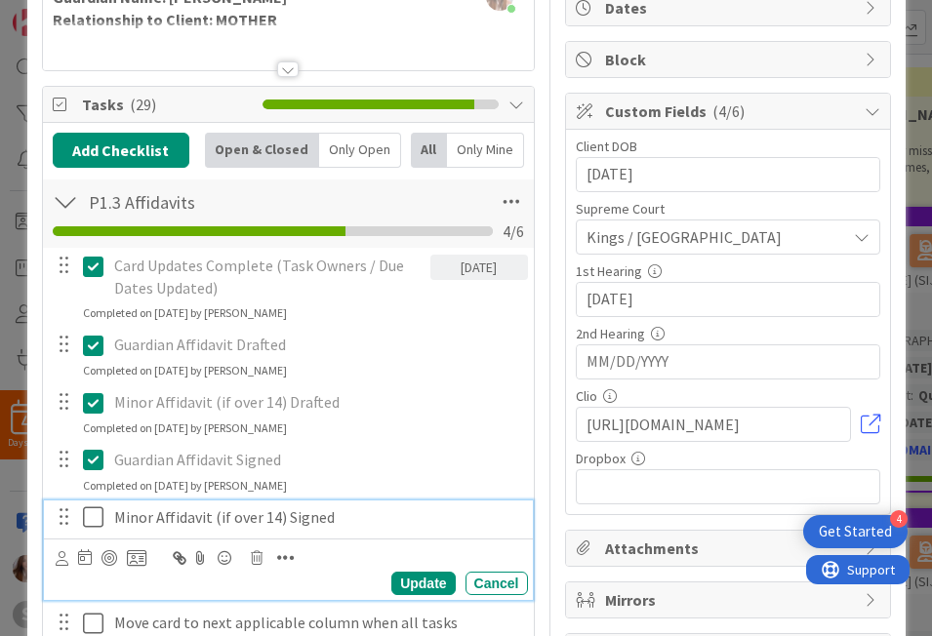
click at [90, 507] on icon at bounding box center [93, 516] width 20 height 23
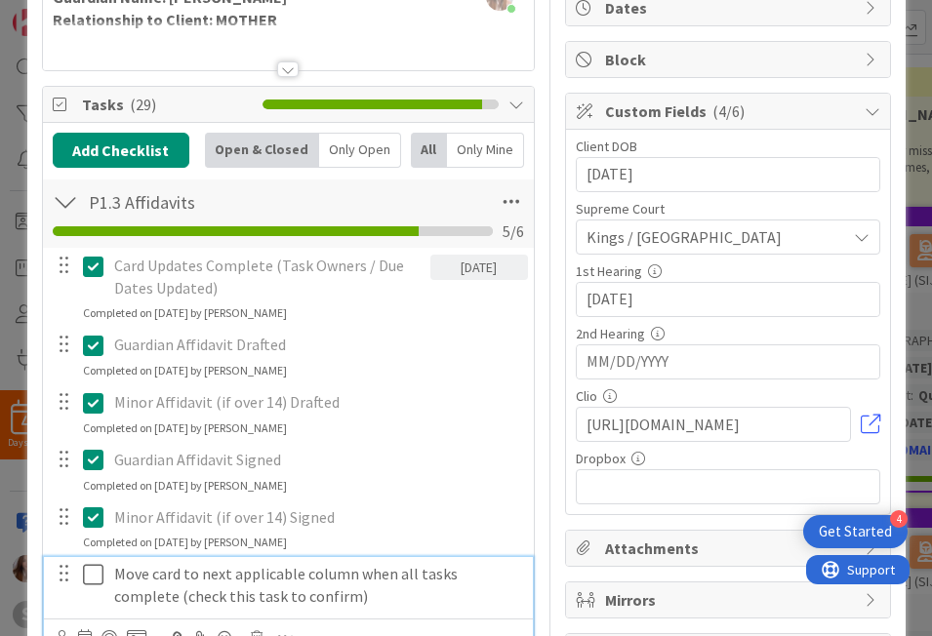
click at [91, 571] on icon at bounding box center [93, 574] width 20 height 23
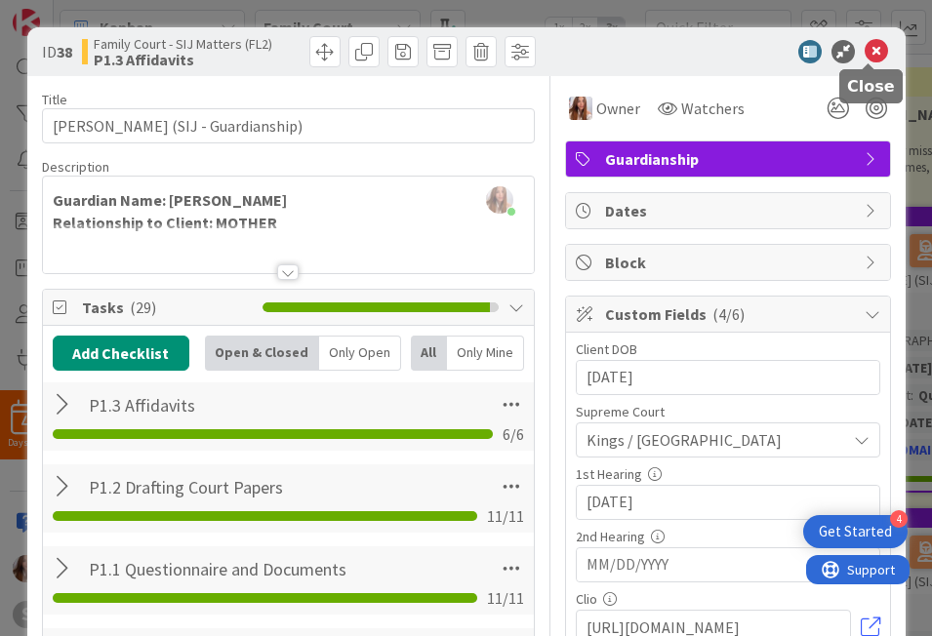
click at [874, 43] on icon at bounding box center [876, 51] width 23 height 23
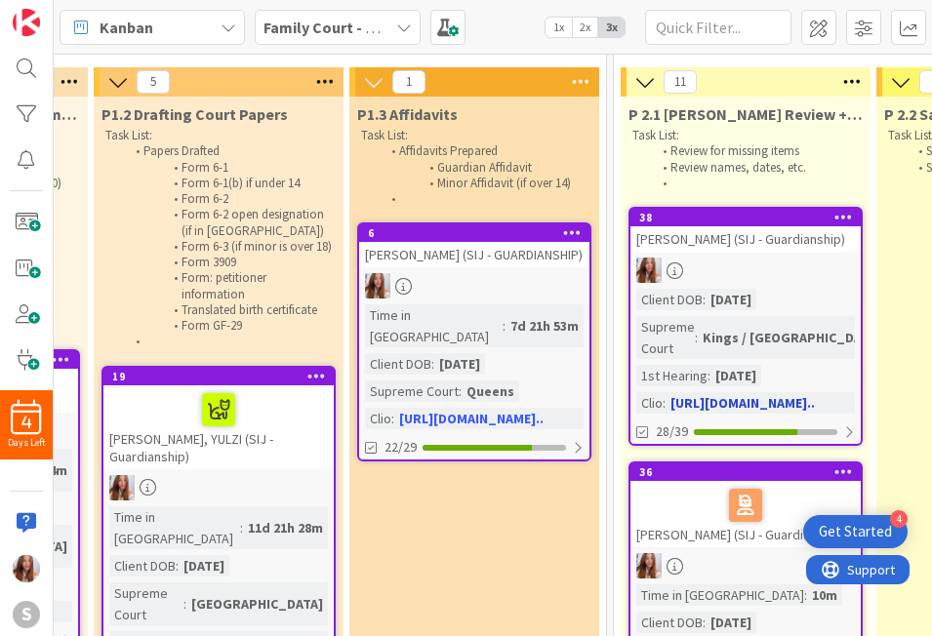
click at [720, 301] on link "38 ECHEVARRIA, ZAID (SIJ - Guardianship) Client DOB : 10/31/2009 Supreme Court …" at bounding box center [745, 326] width 234 height 239
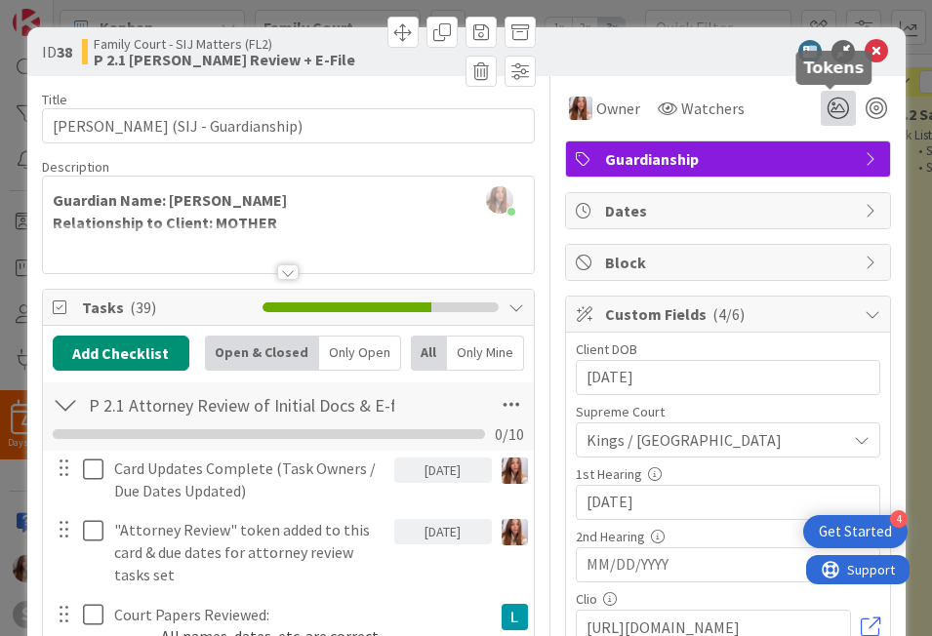
click at [824, 108] on icon at bounding box center [838, 108] width 35 height 35
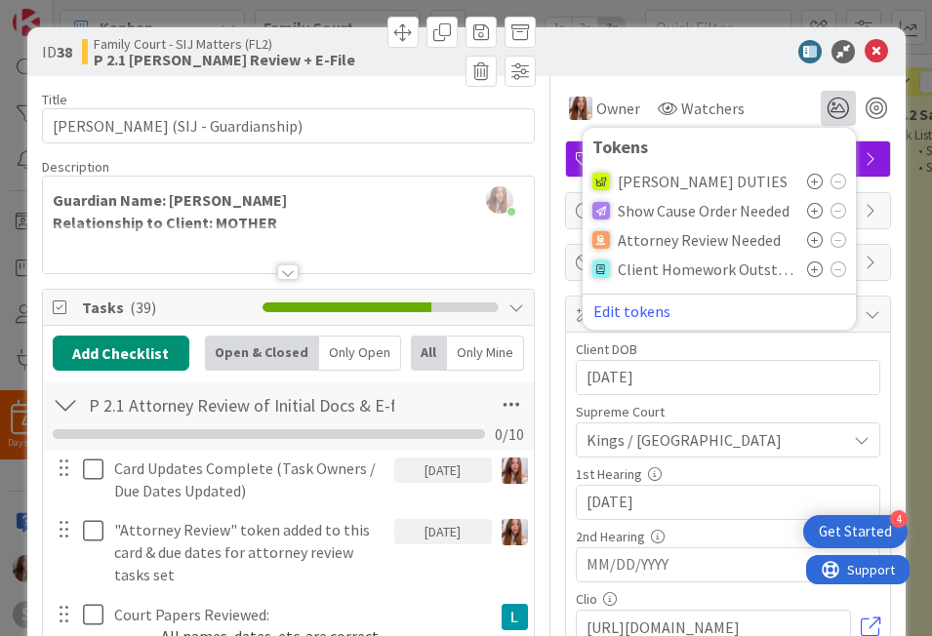
click at [810, 242] on icon at bounding box center [815, 240] width 16 height 16
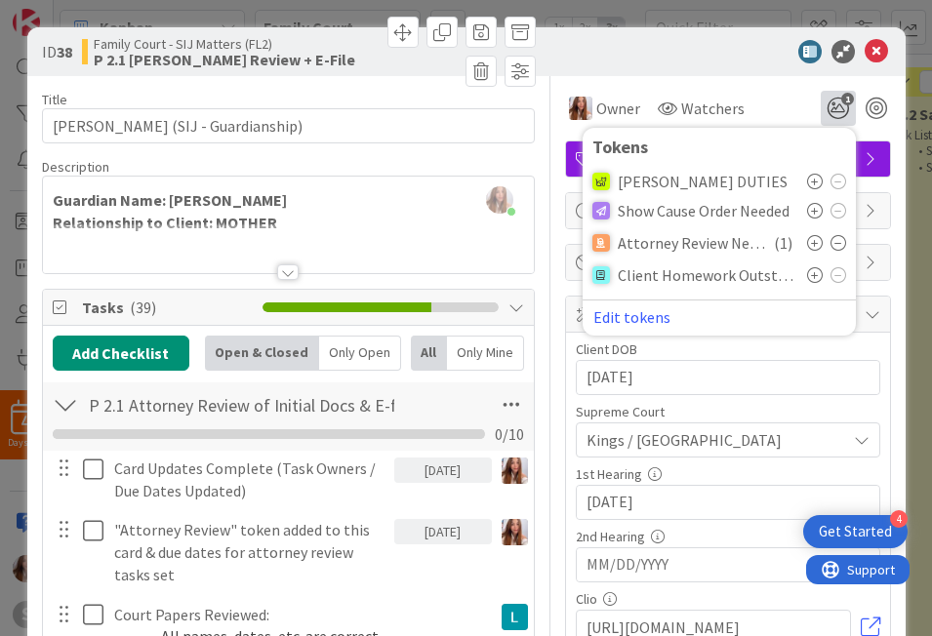
click at [761, 71] on div "ID 38 Family Court - SIJ Matters (FL2) P 2.1 Lina Review + E-File" at bounding box center [466, 51] width 878 height 49
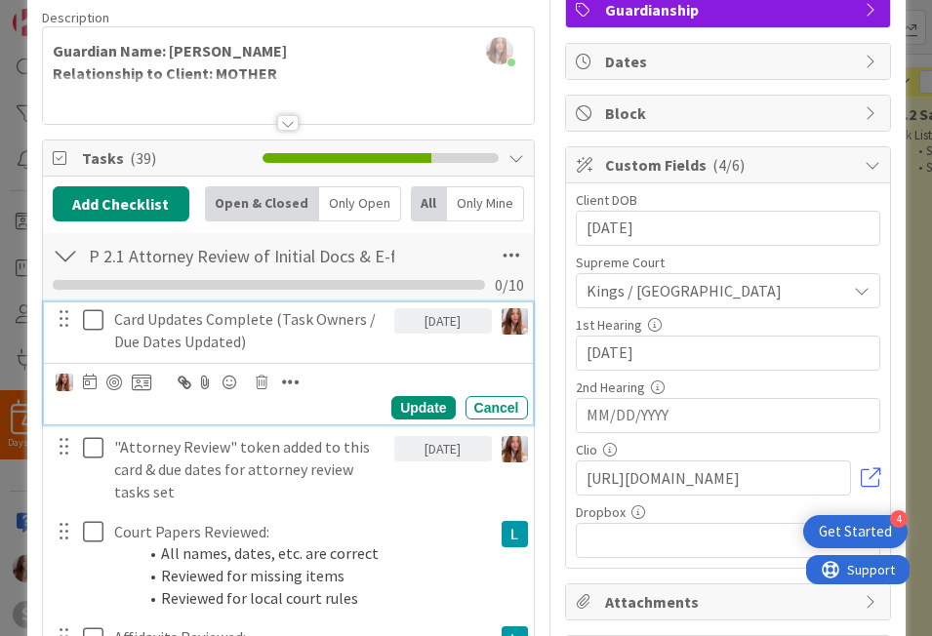
click at [95, 324] on icon at bounding box center [93, 319] width 20 height 23
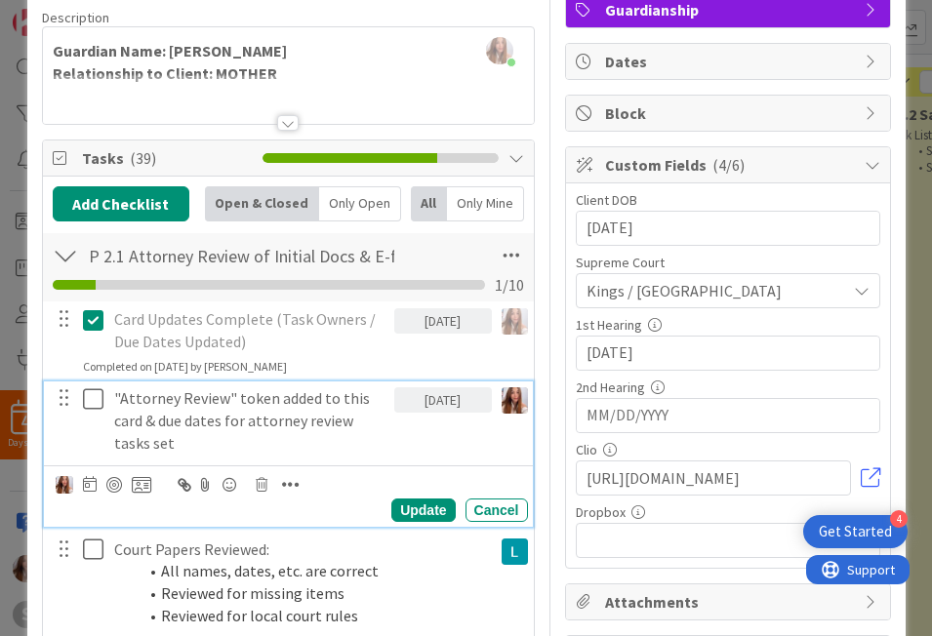
click at [97, 388] on button at bounding box center [94, 399] width 23 height 31
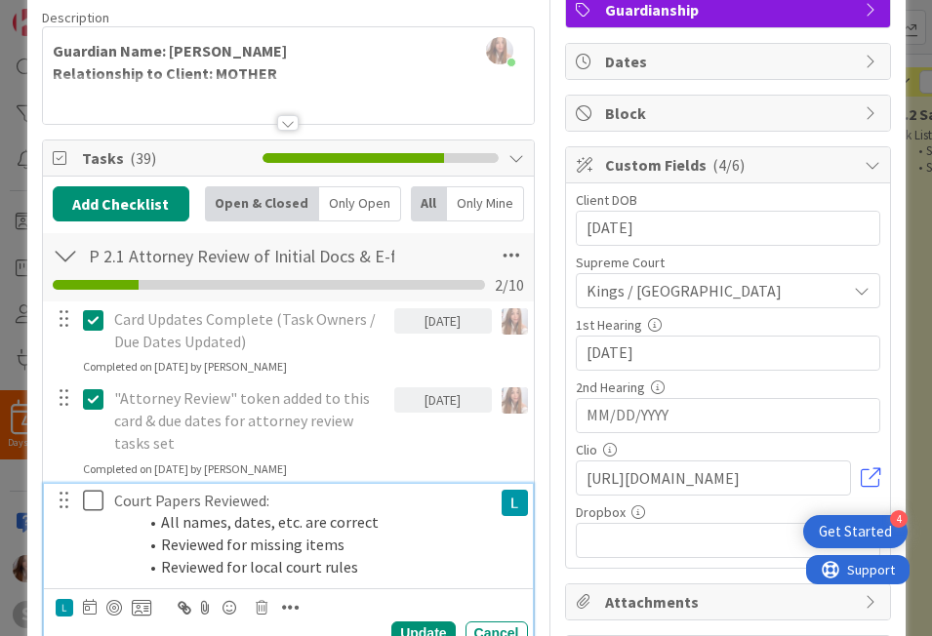
click at [95, 494] on icon at bounding box center [93, 500] width 20 height 23
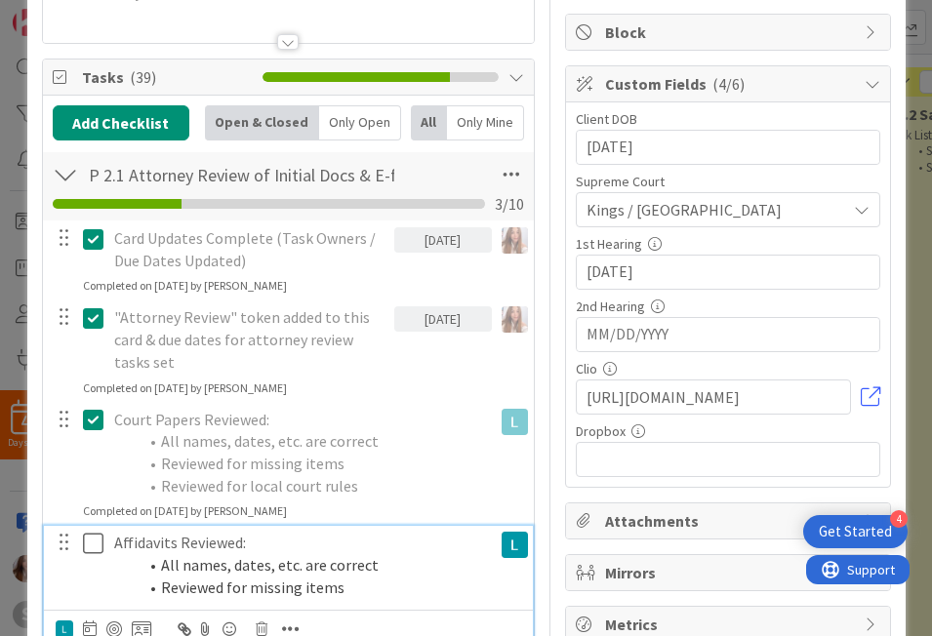
click at [96, 543] on icon at bounding box center [93, 543] width 20 height 23
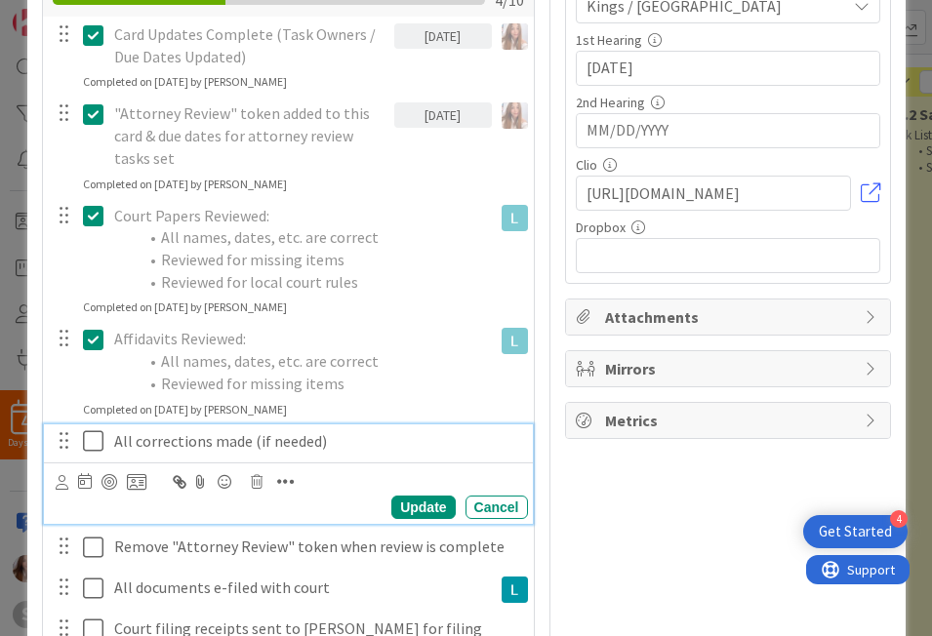
click at [83, 439] on icon at bounding box center [93, 440] width 20 height 23
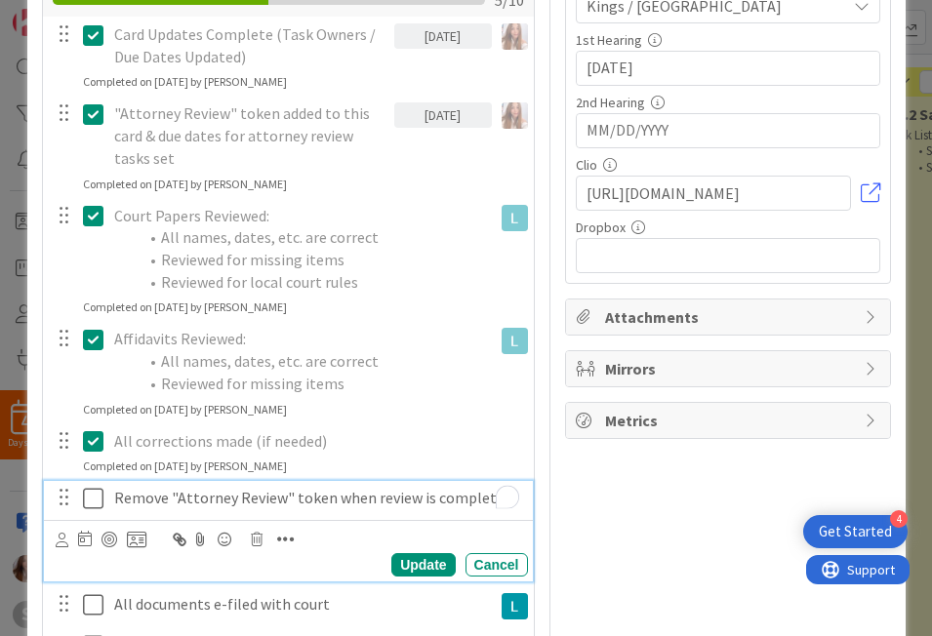
click at [379, 494] on p "Remove "Attorney Review" token when review is complete" at bounding box center [317, 498] width 406 height 22
click at [108, 538] on div at bounding box center [109, 540] width 16 height 16
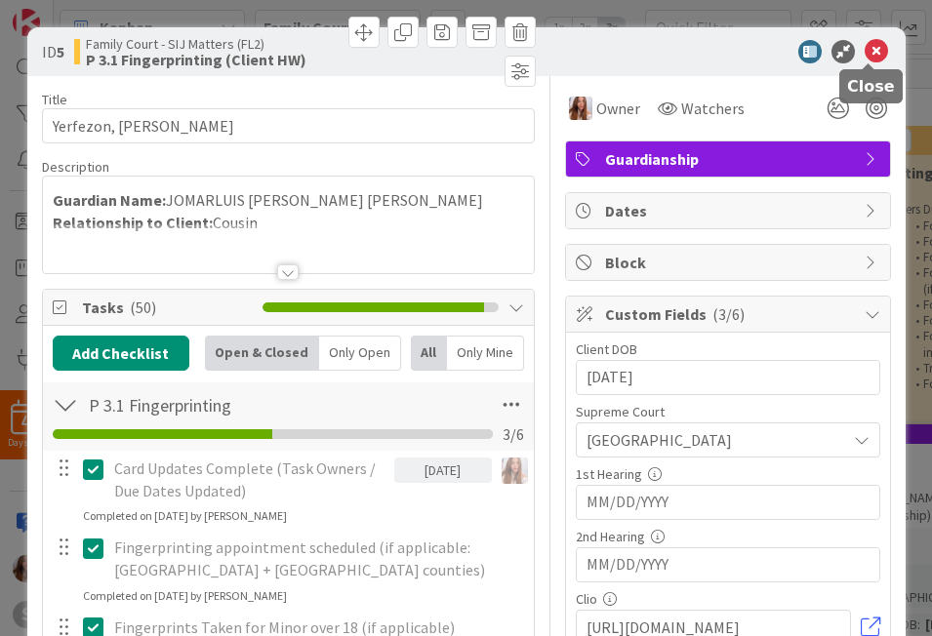
click at [871, 58] on icon at bounding box center [876, 51] width 23 height 23
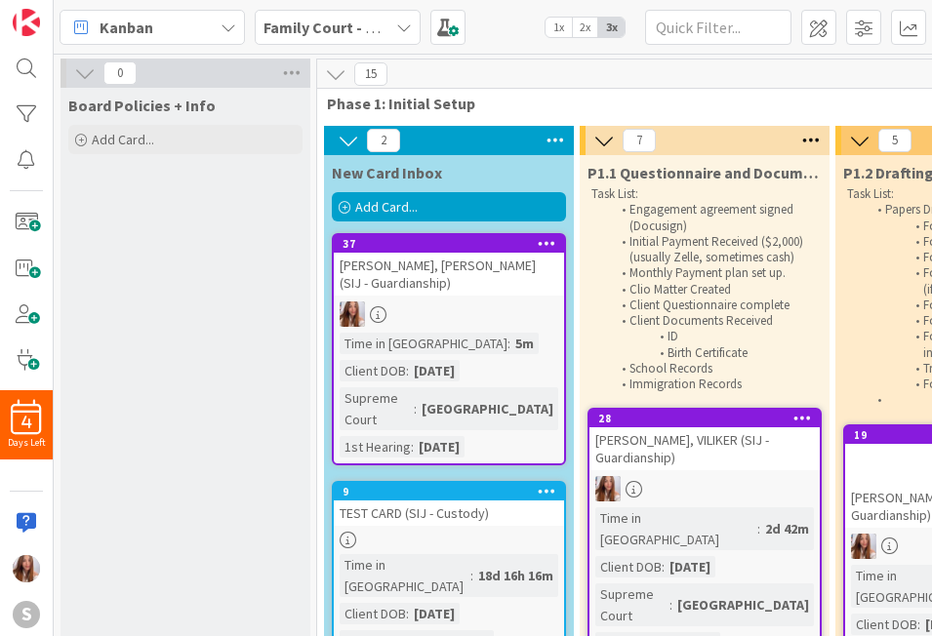
click at [541, 246] on icon at bounding box center [547, 243] width 19 height 14
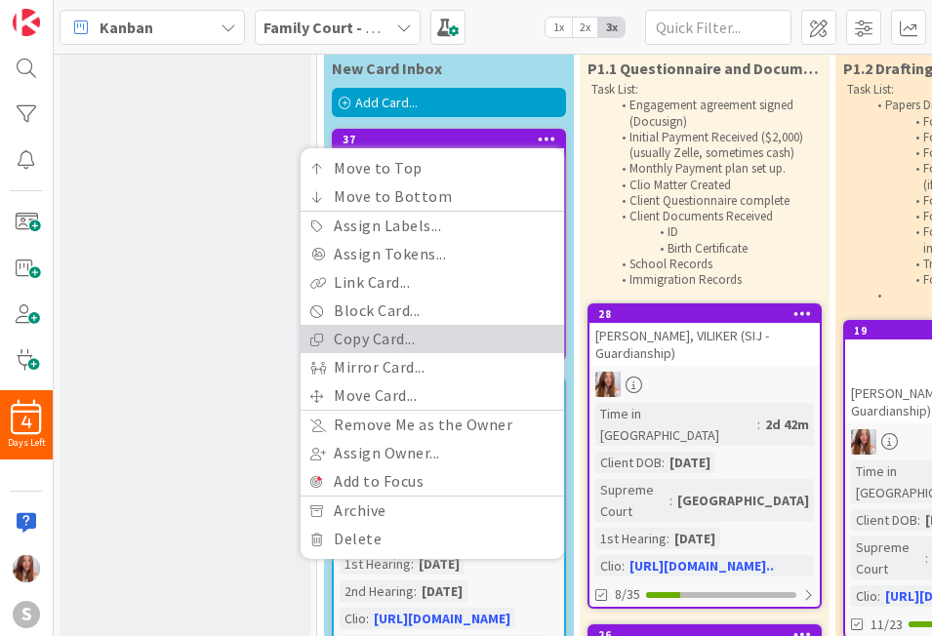
scroll to position [397, 0]
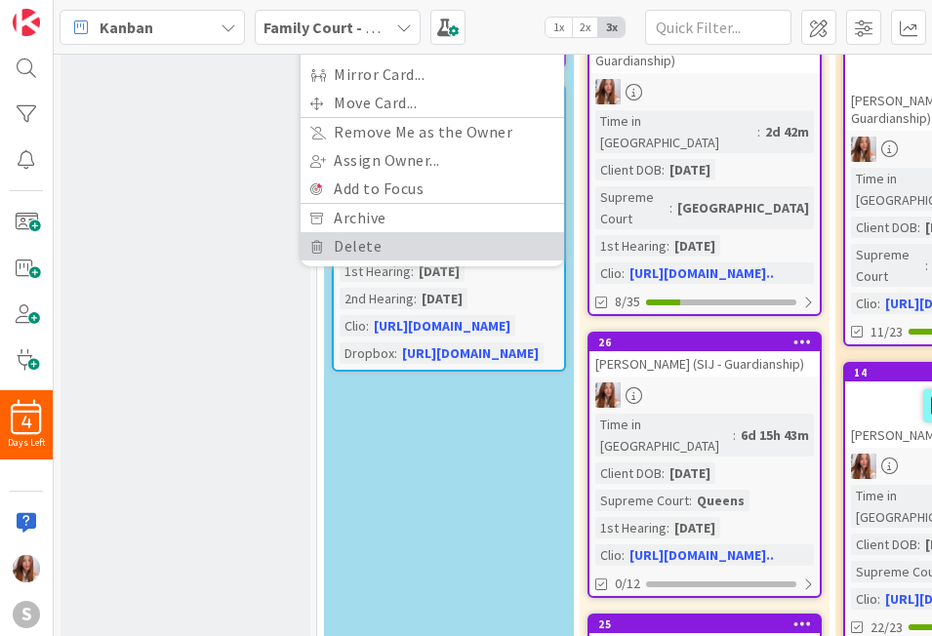
click at [408, 243] on link "Delete" at bounding box center [432, 246] width 263 height 28
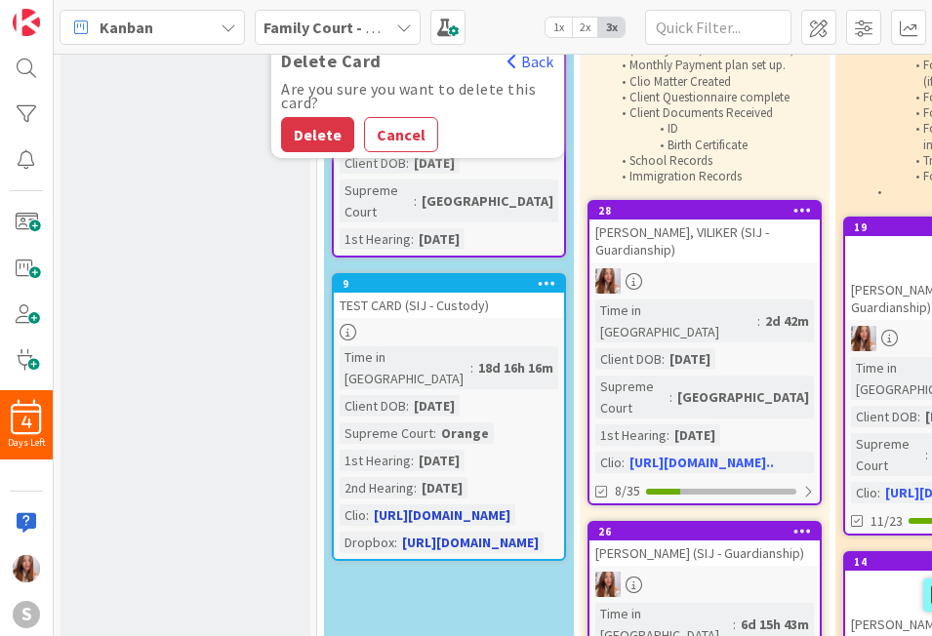
scroll to position [166, 0]
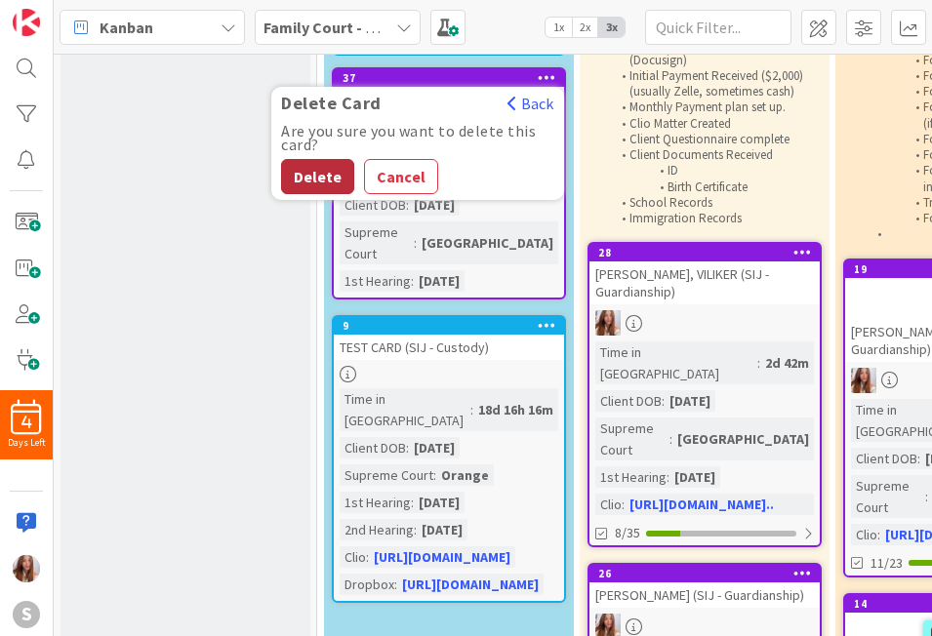
click at [334, 186] on button "Delete" at bounding box center [317, 176] width 73 height 35
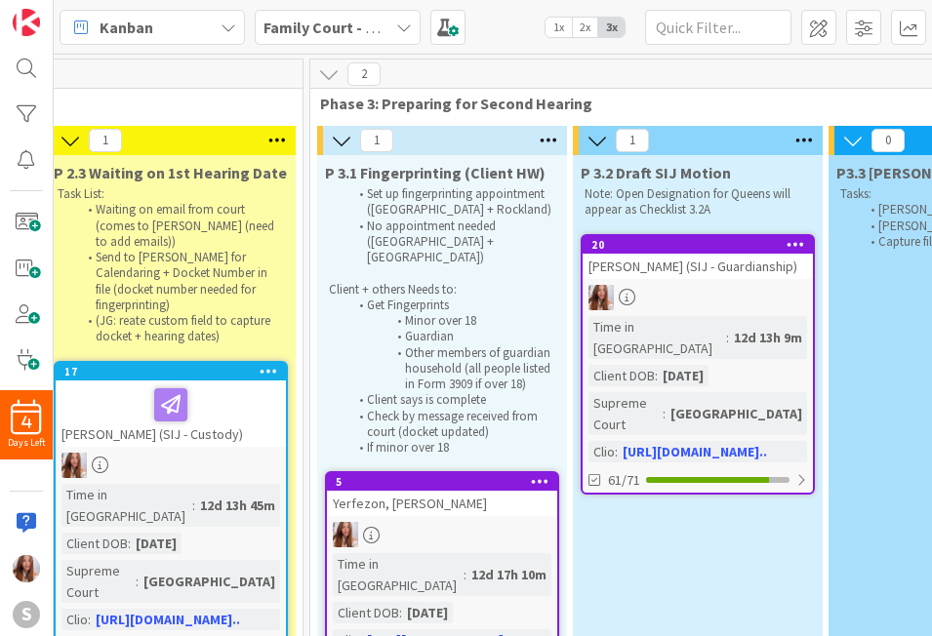
scroll to position [0, 1826]
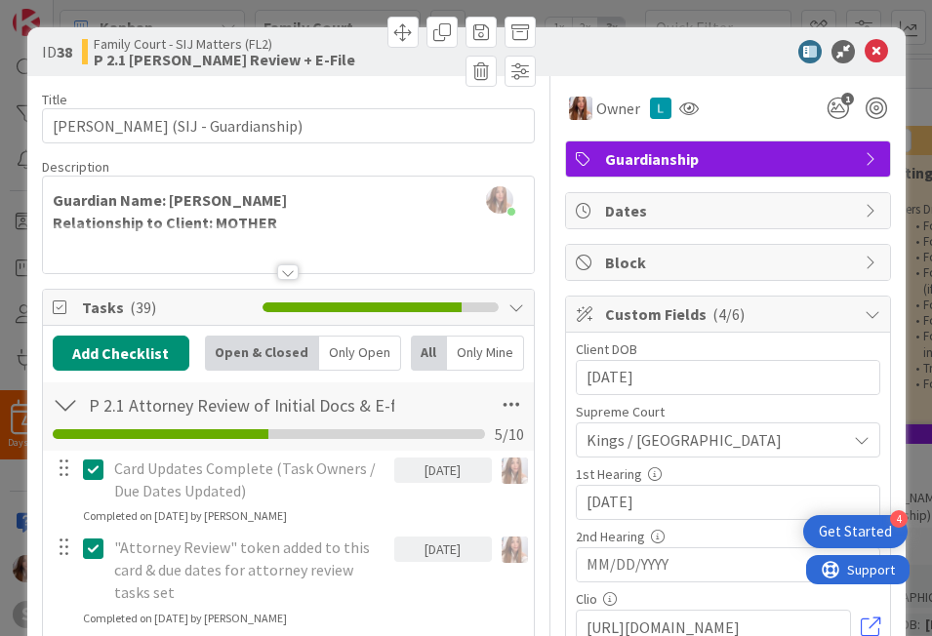
scroll to position [59, 742]
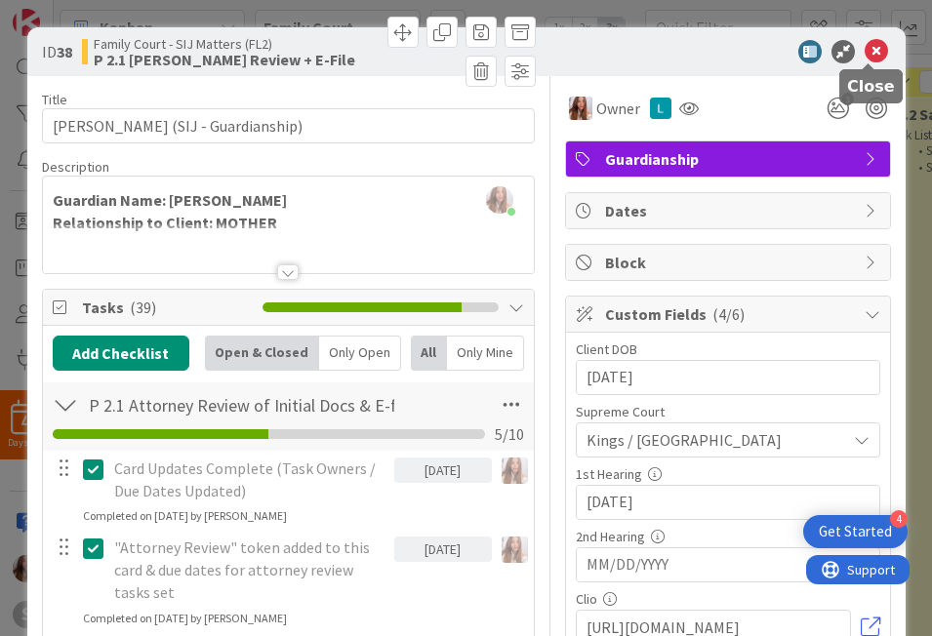
click at [865, 46] on icon at bounding box center [876, 51] width 23 height 23
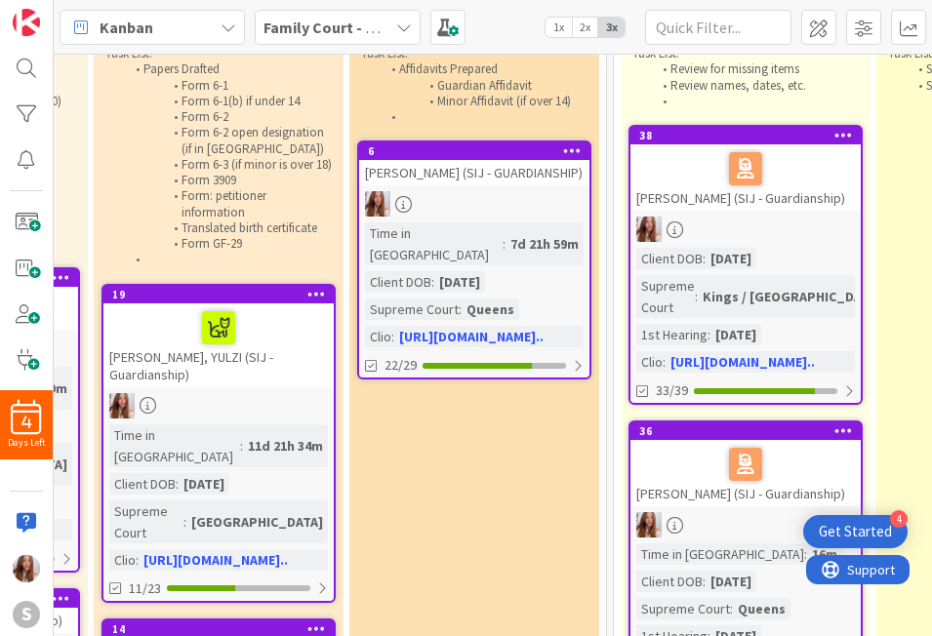
scroll to position [0, 742]
